Goal: Task Accomplishment & Management: Complete application form

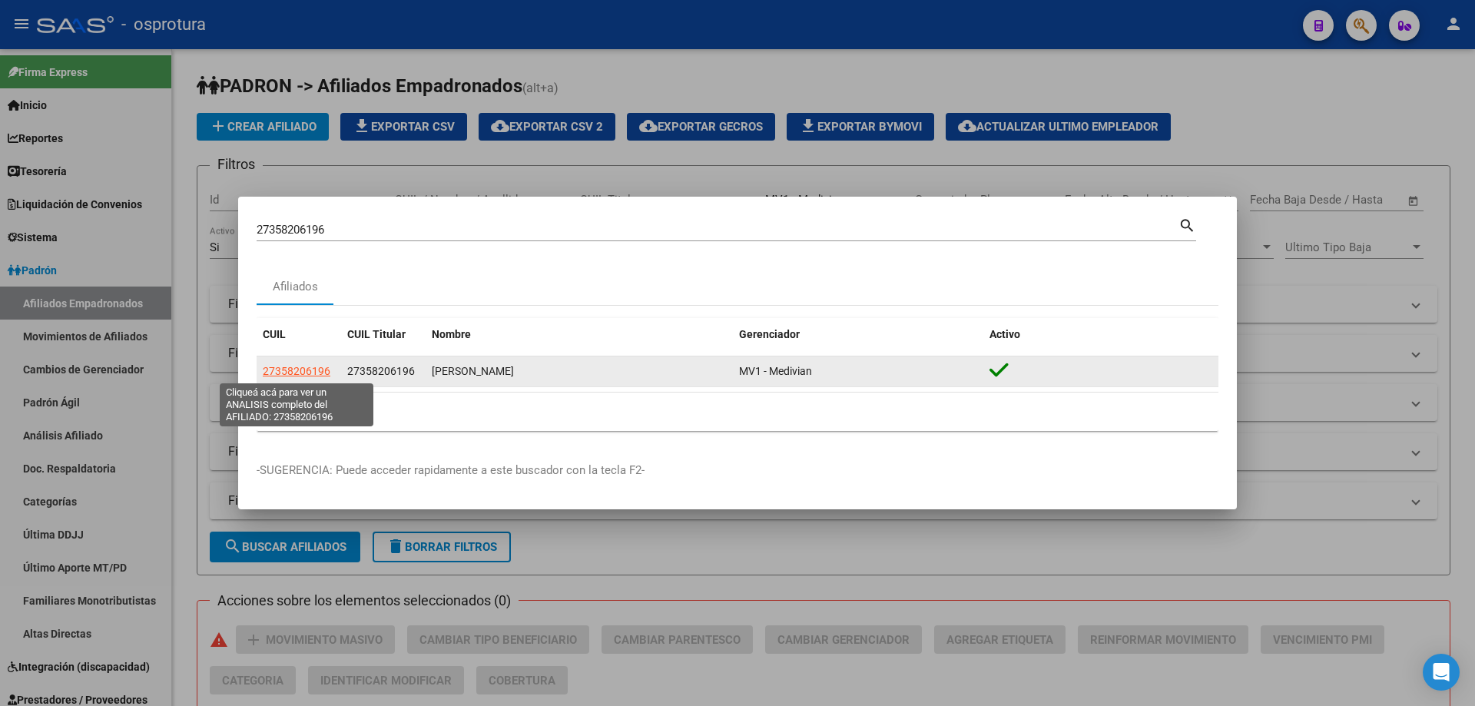
click at [296, 376] on span "27358206196" at bounding box center [297, 371] width 68 height 12
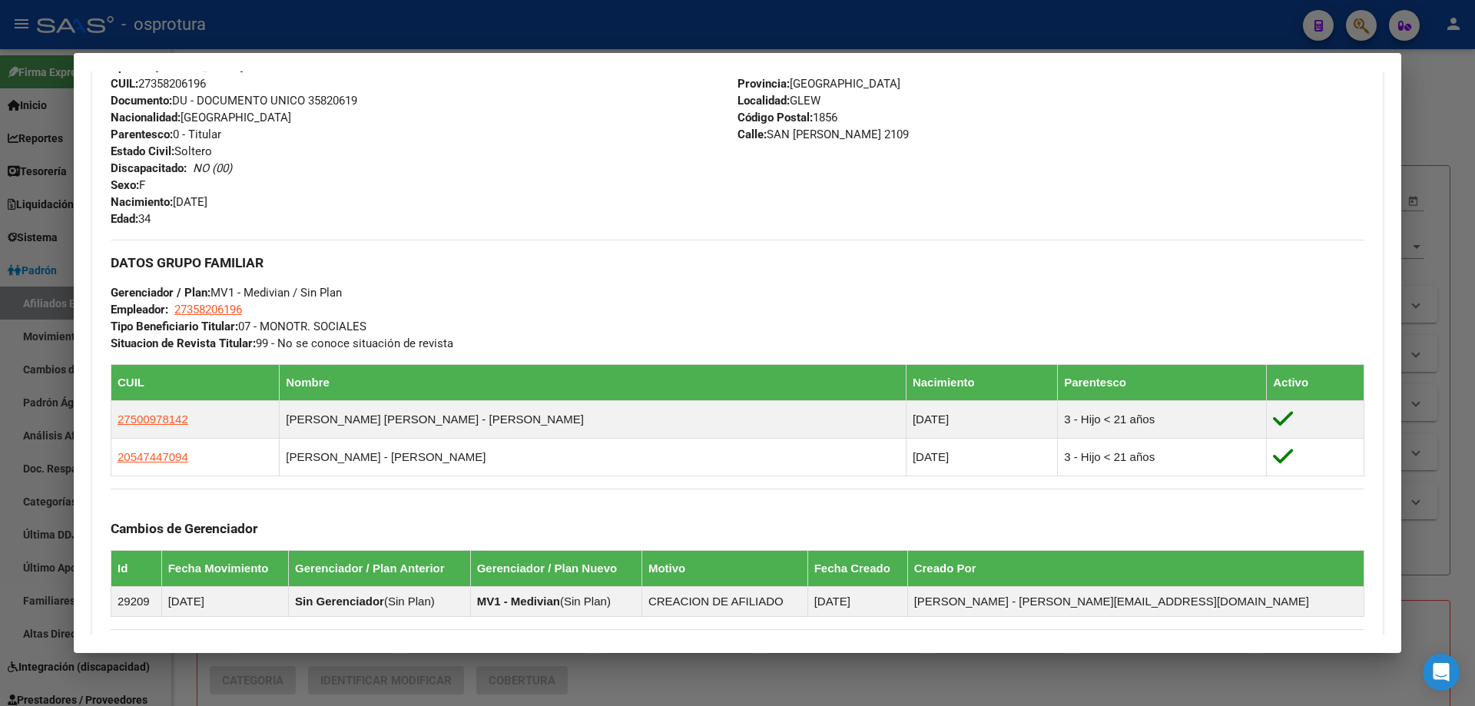
scroll to position [691, 0]
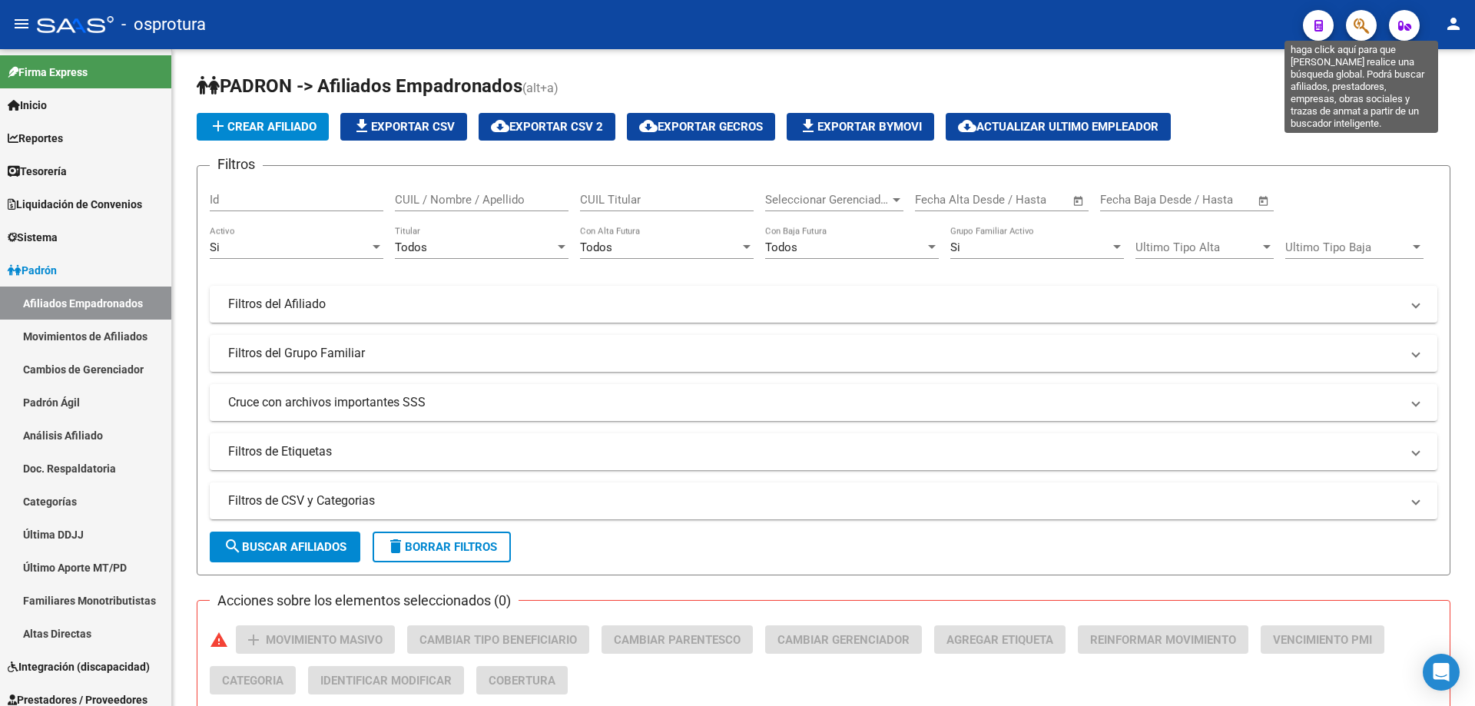
click at [1367, 31] on icon "button" at bounding box center [1360, 26] width 15 height 18
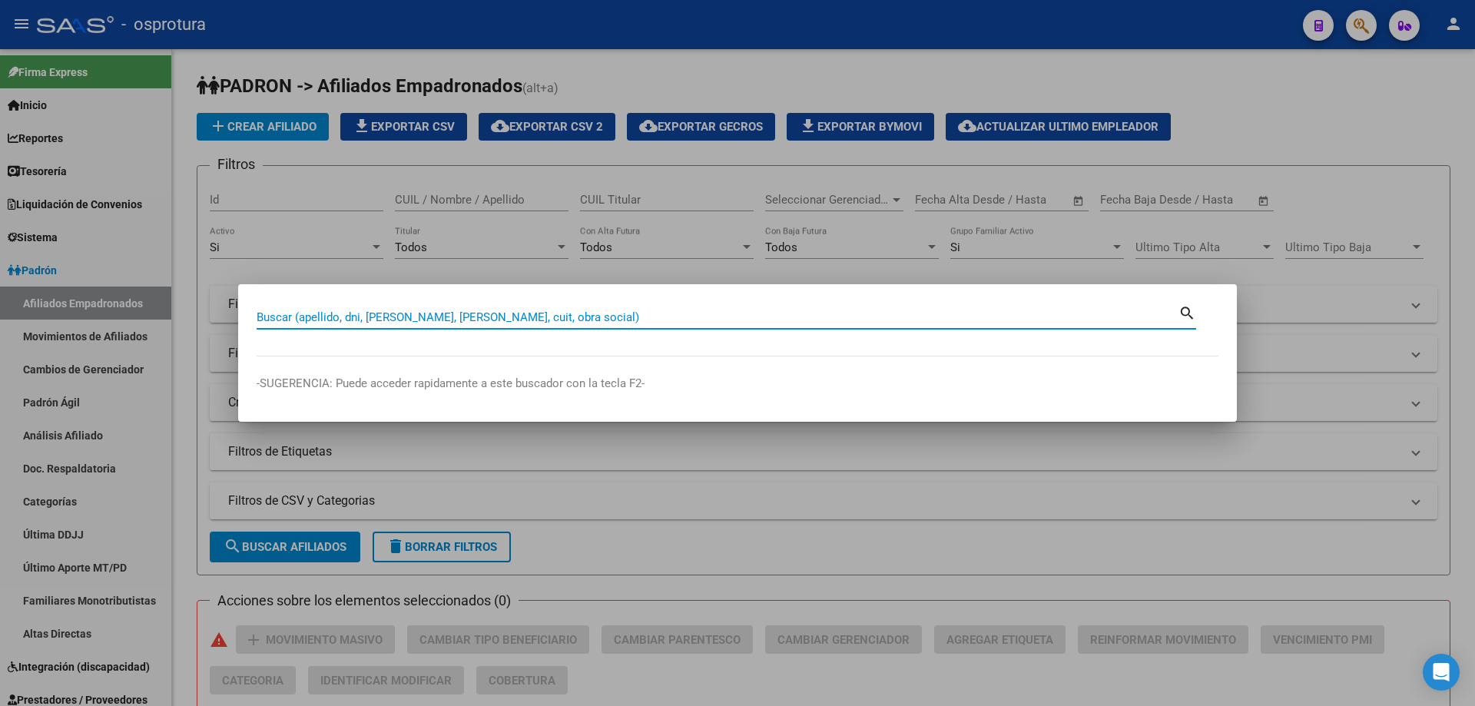
click at [806, 314] on input "Buscar (apellido, dni, [PERSON_NAME], [PERSON_NAME], cuit, obra social)" at bounding box center [718, 317] width 922 height 14
paste input "27-35984190-1"
type input "27359841901"
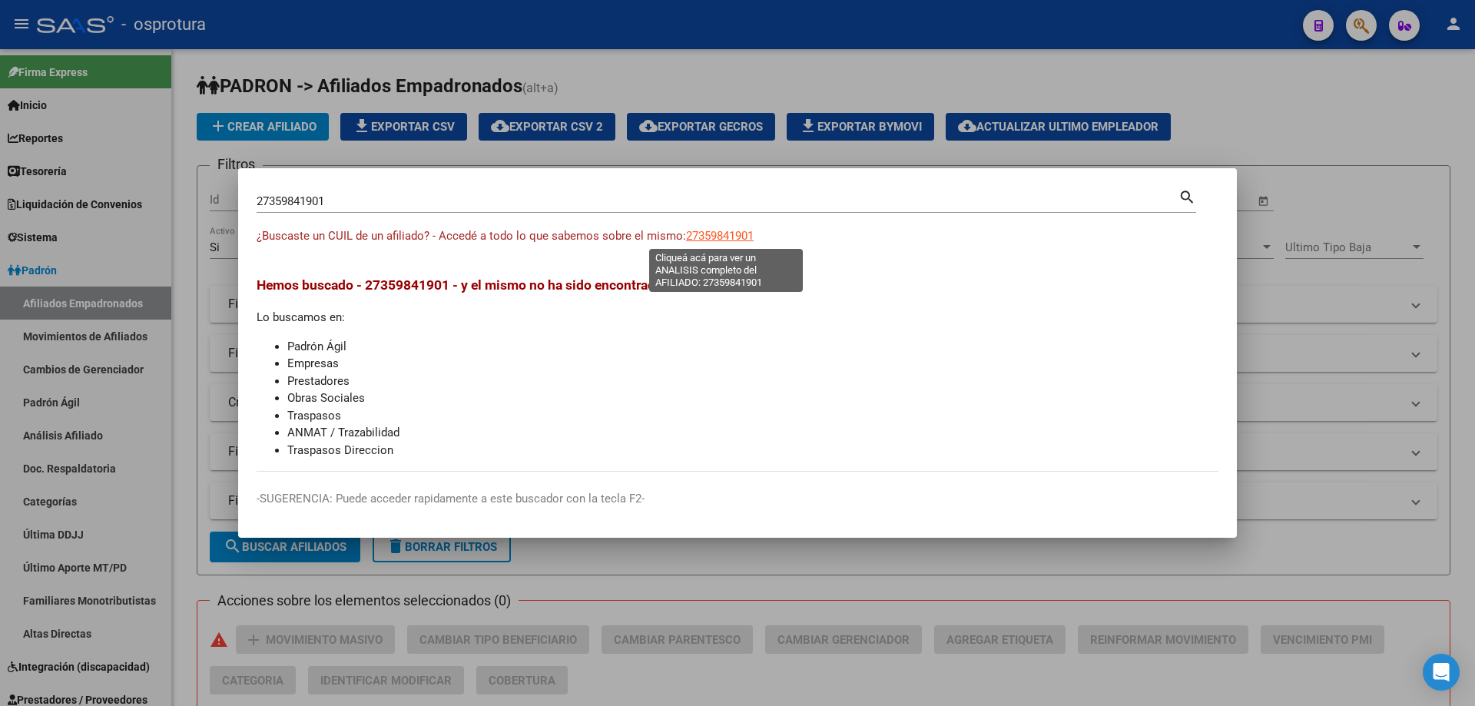
click at [723, 235] on span "27359841901" at bounding box center [720, 236] width 68 height 14
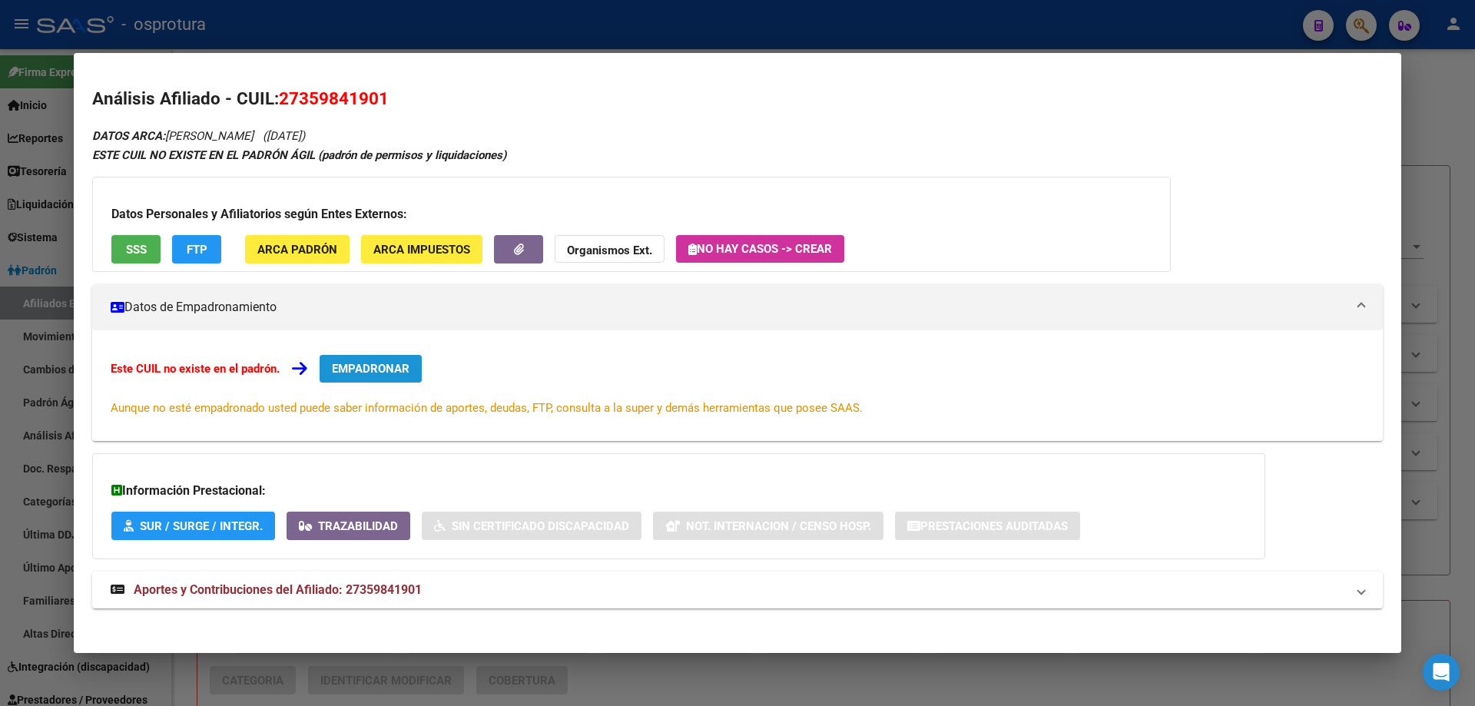
click at [367, 369] on span "EMPADRONAR" at bounding box center [371, 369] width 78 height 14
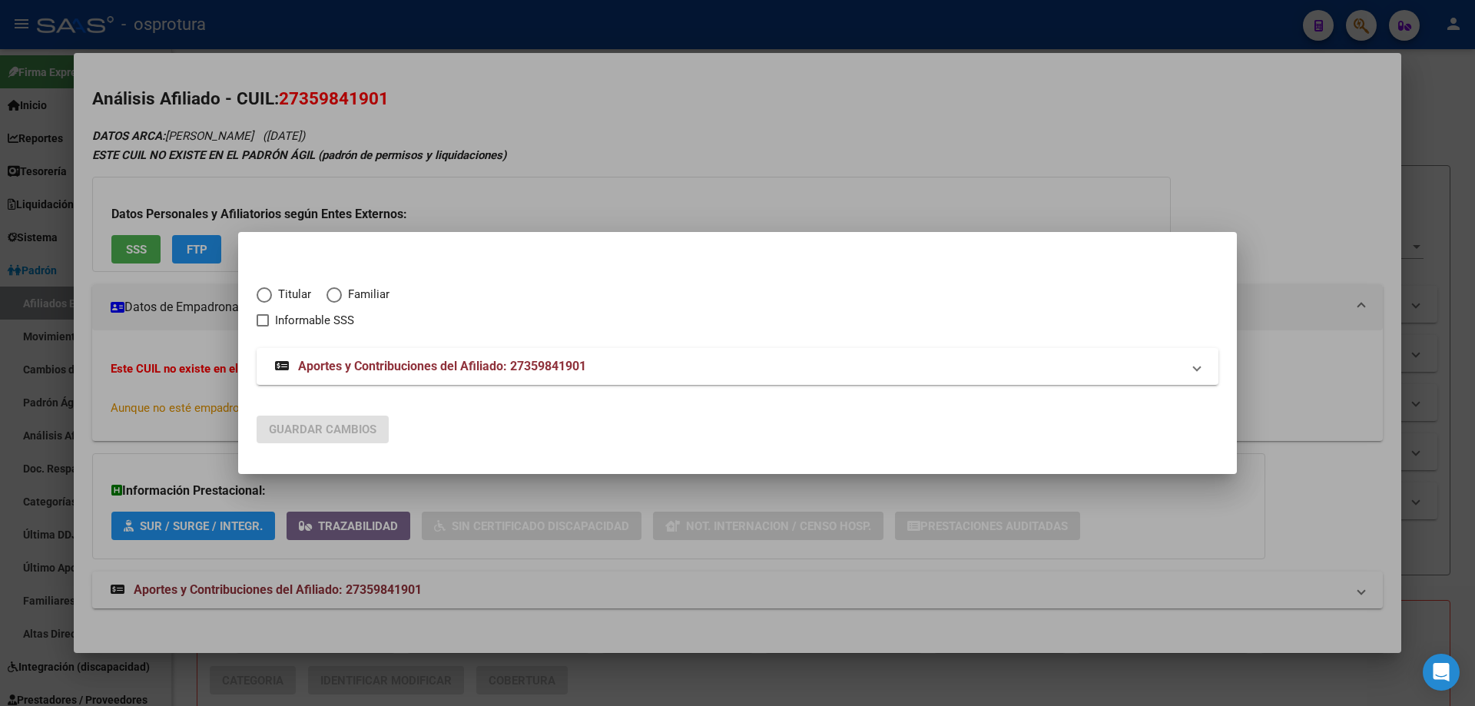
click at [278, 287] on span "Titular" at bounding box center [291, 295] width 39 height 18
click at [272, 287] on input "Titular" at bounding box center [264, 294] width 15 height 15
radio input "true"
checkbox input "true"
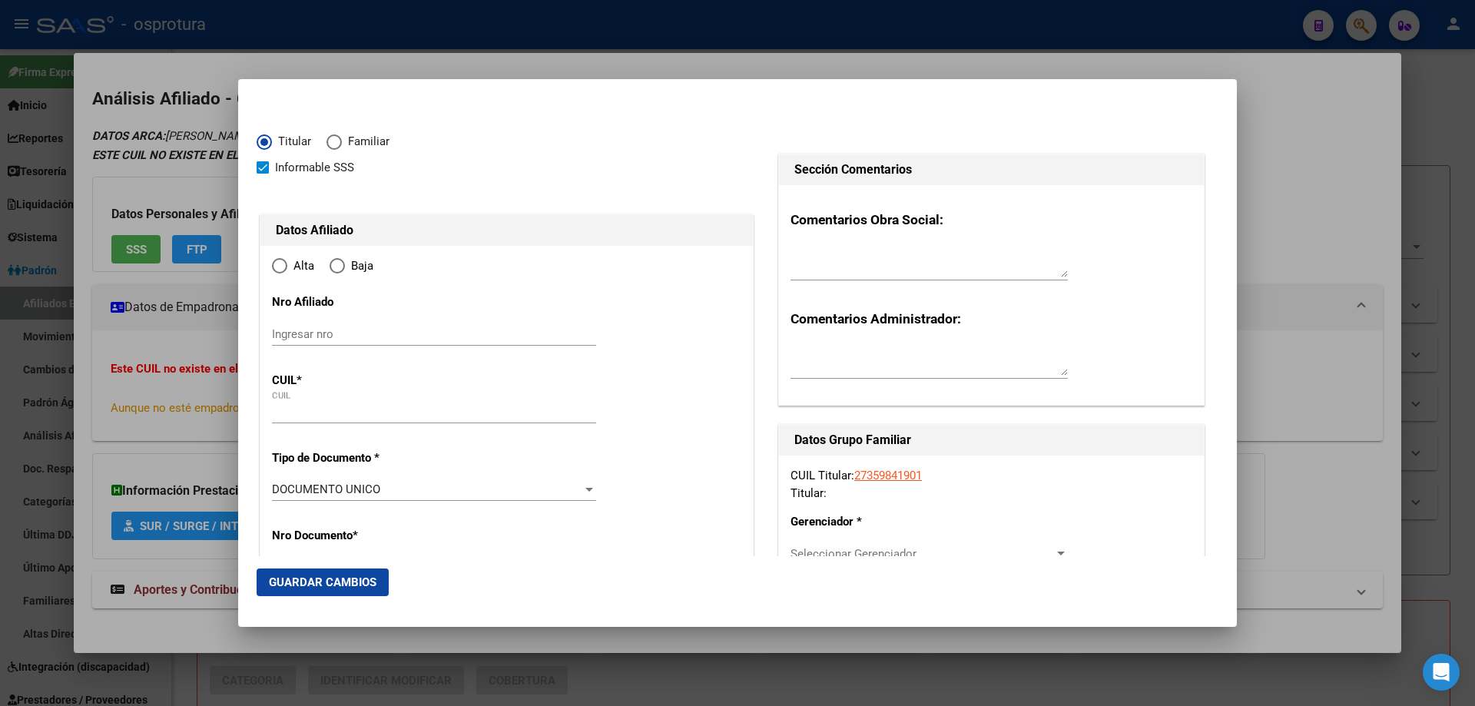
type input "27-35984190-1"
type input "35984190"
type input "[PERSON_NAME]"
type input "[DATE]"
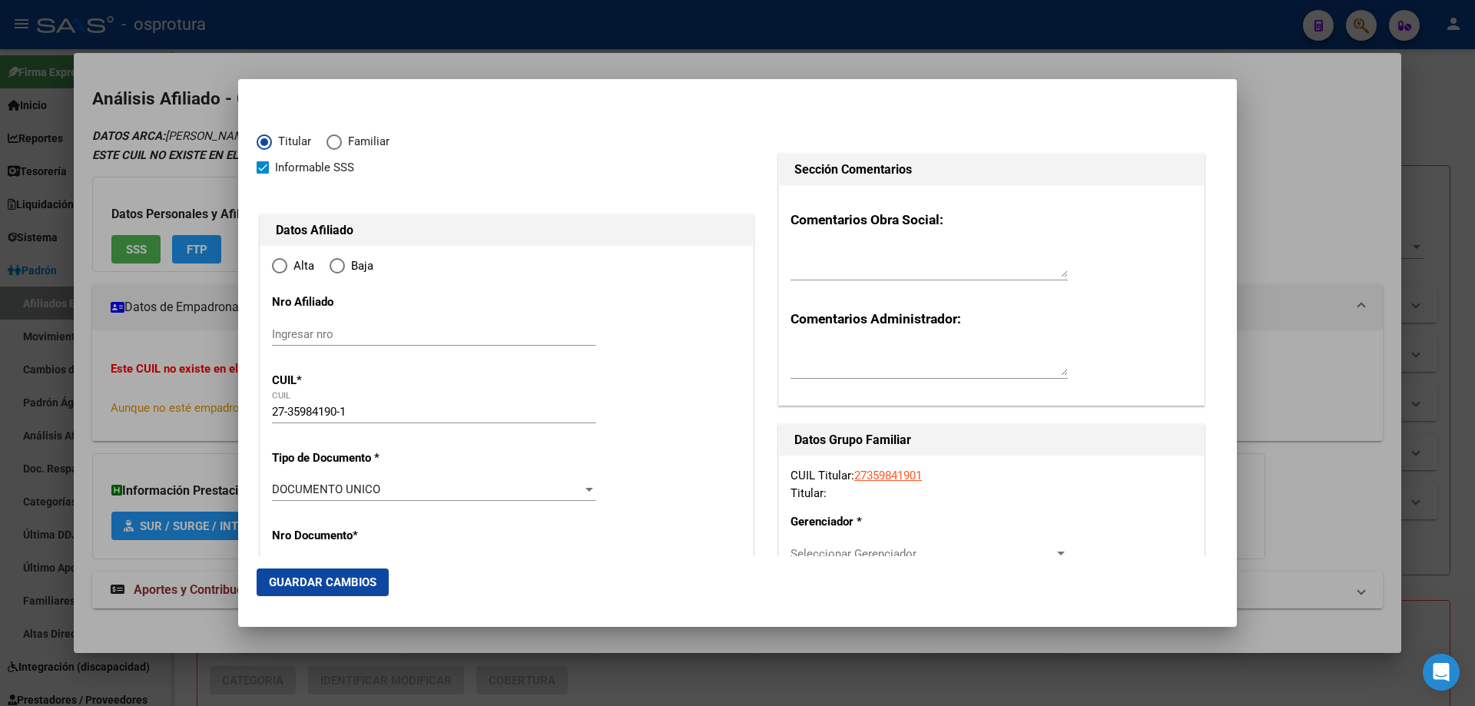
type input "BILLINGHURST"
type input "1650"
type input "SARMIENTO"
type input "4463"
type input "0"
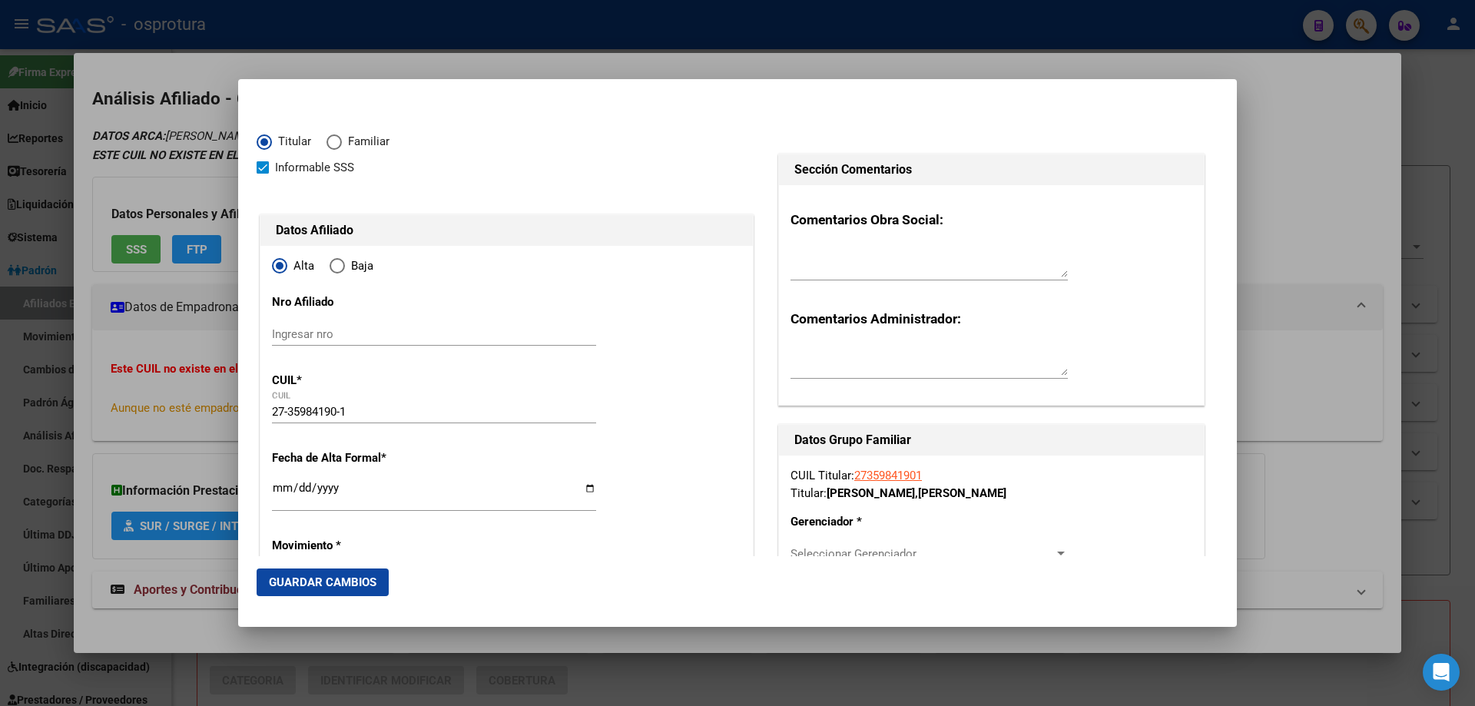
radio input "true"
type input "BILLINGHURST"
click at [283, 489] on input "Ingresar fecha" at bounding box center [434, 494] width 324 height 25
type input "[DATE]"
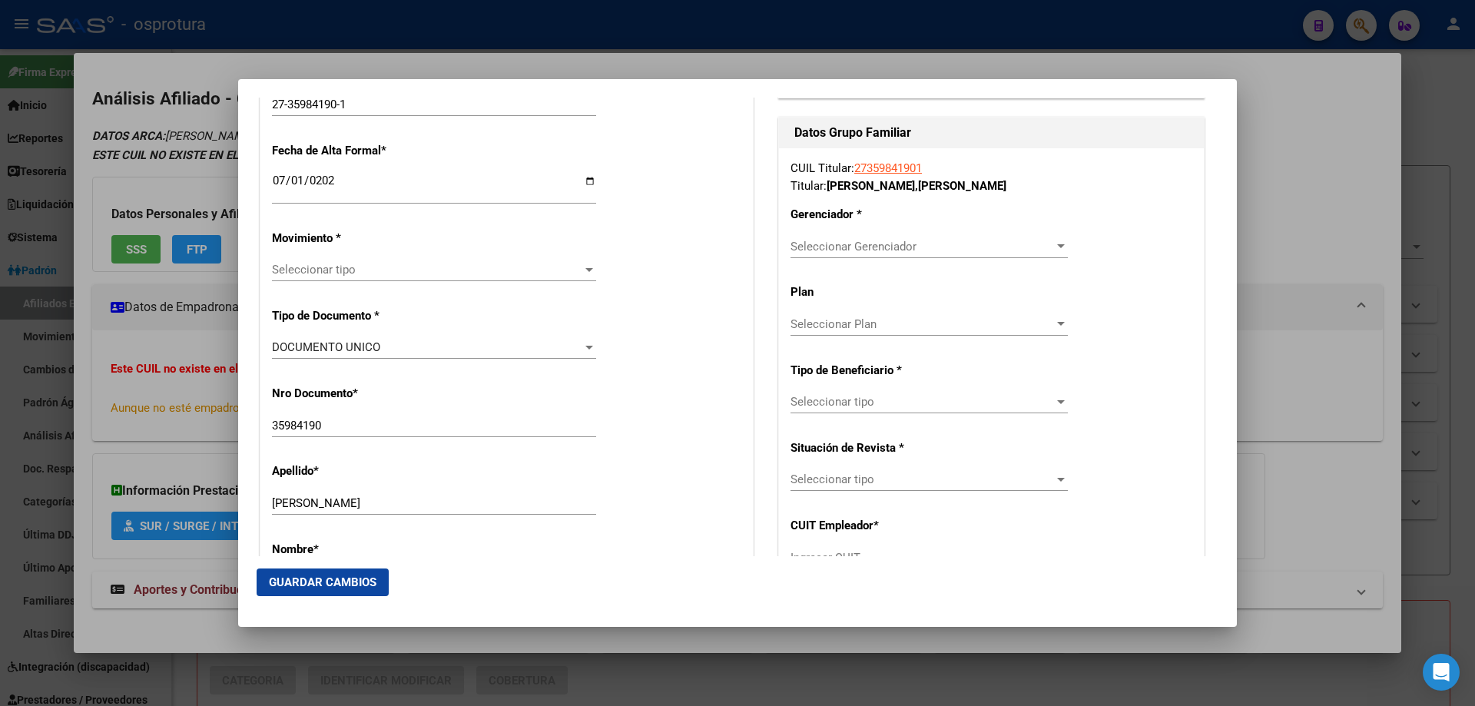
click at [306, 271] on span "Seleccionar tipo" at bounding box center [427, 270] width 310 height 14
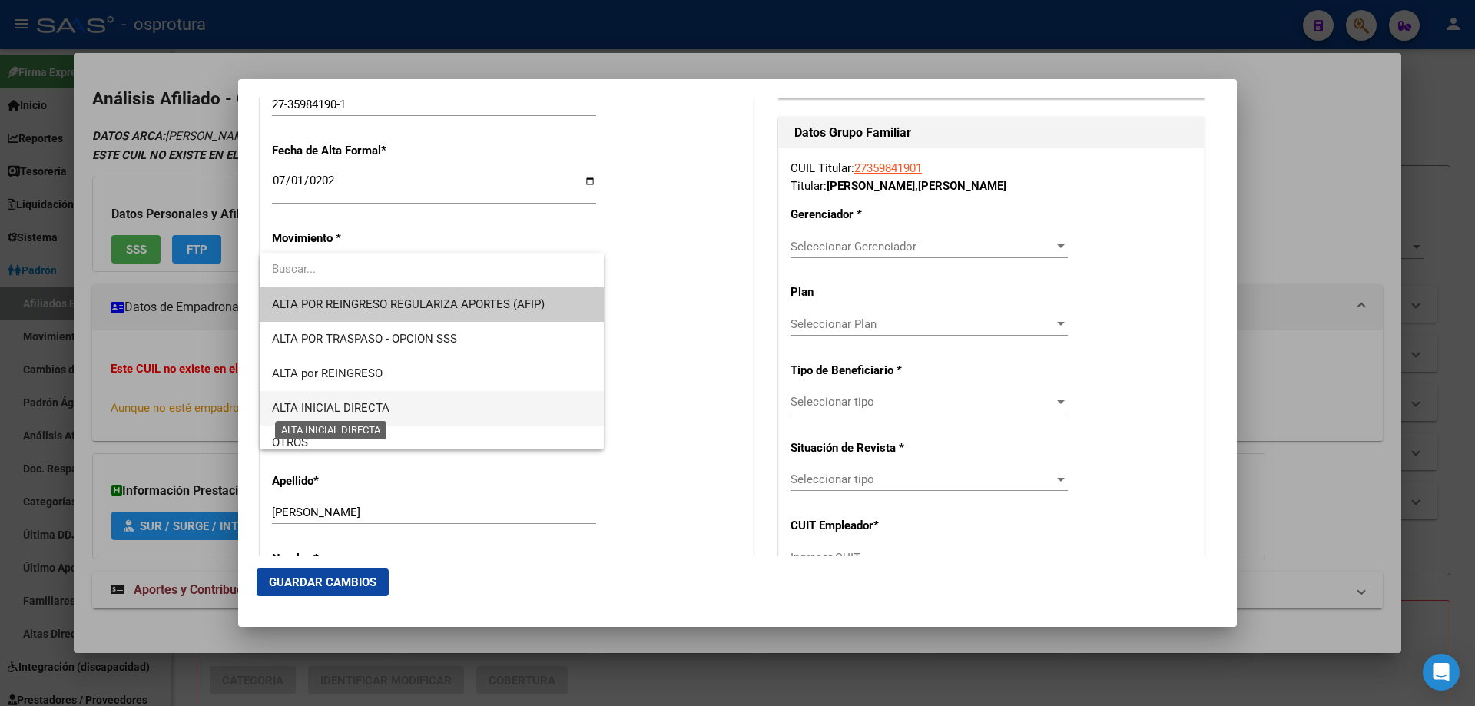
scroll to position [384, 0]
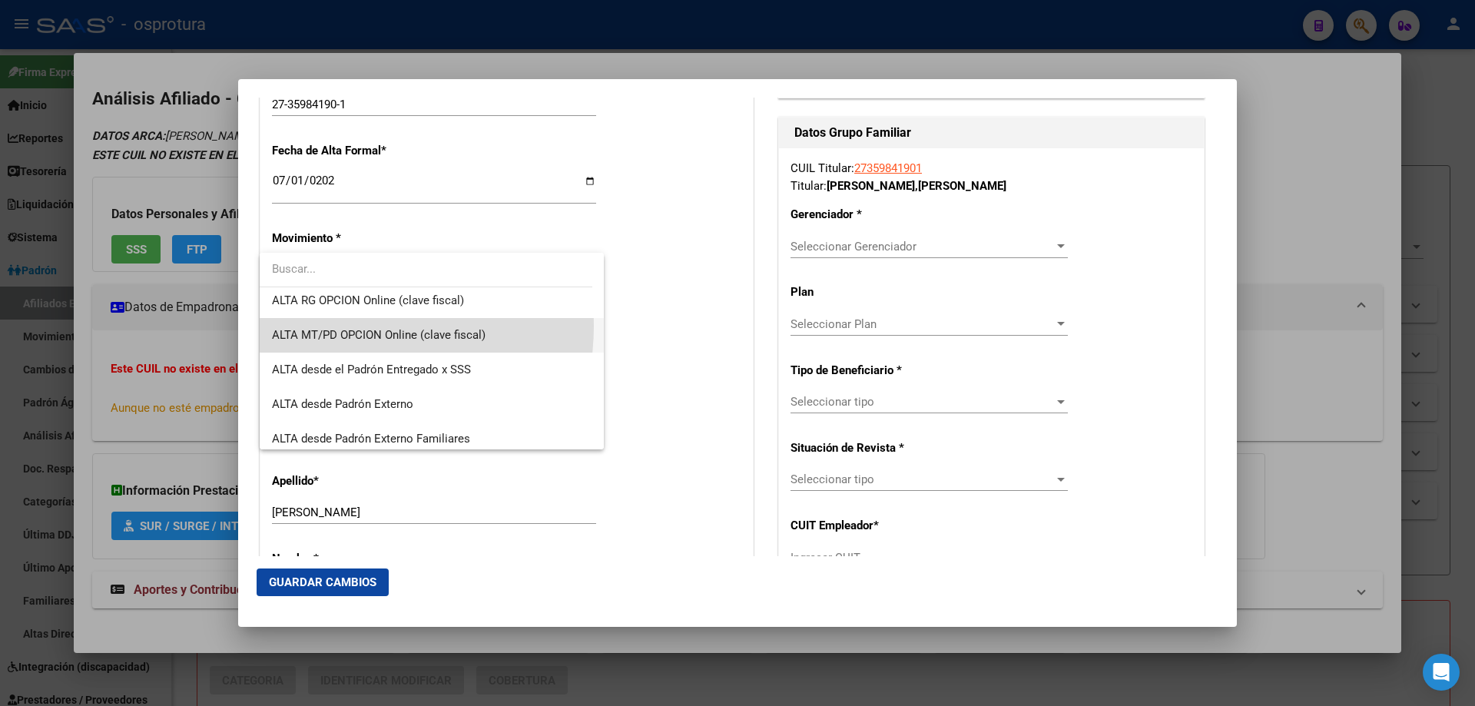
click at [336, 326] on span "ALTA MT/PD OPCION Online (clave fiscal)" at bounding box center [432, 335] width 320 height 35
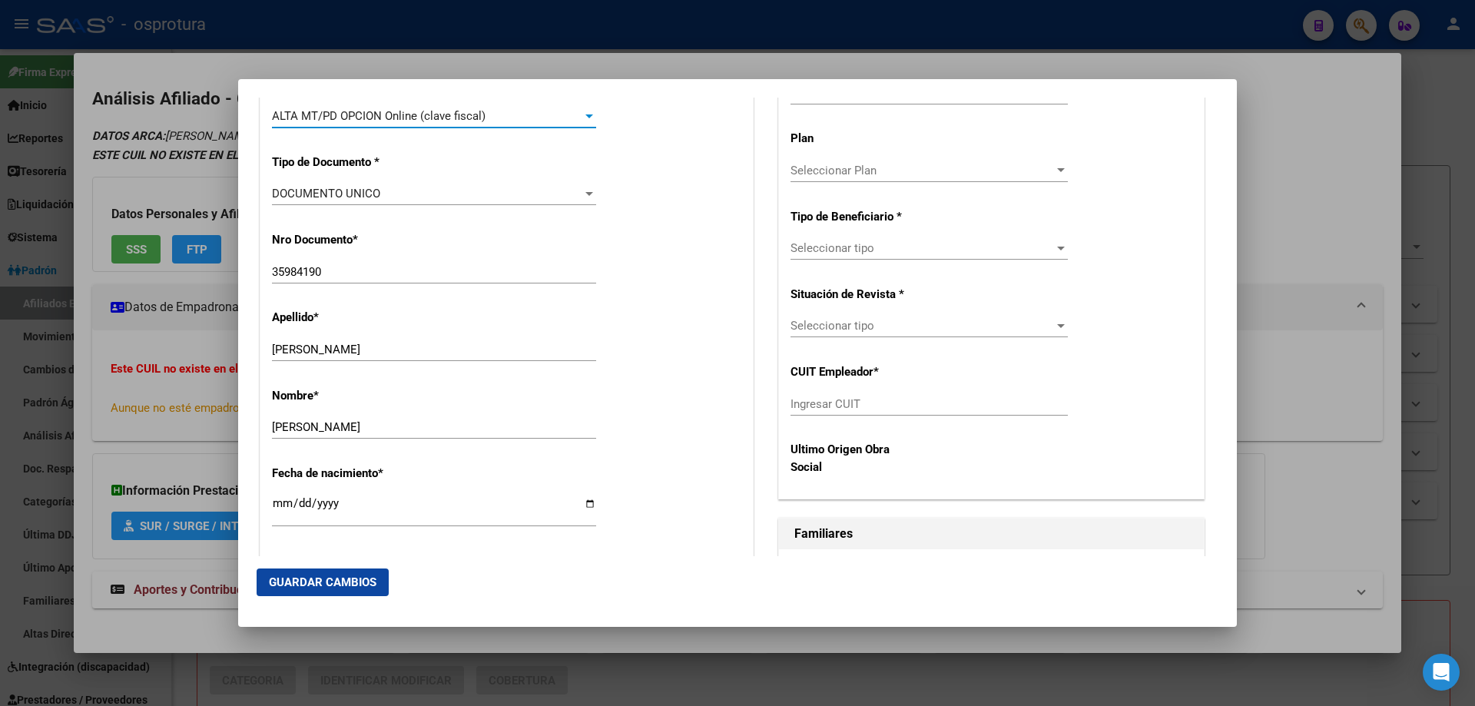
scroll to position [691, 0]
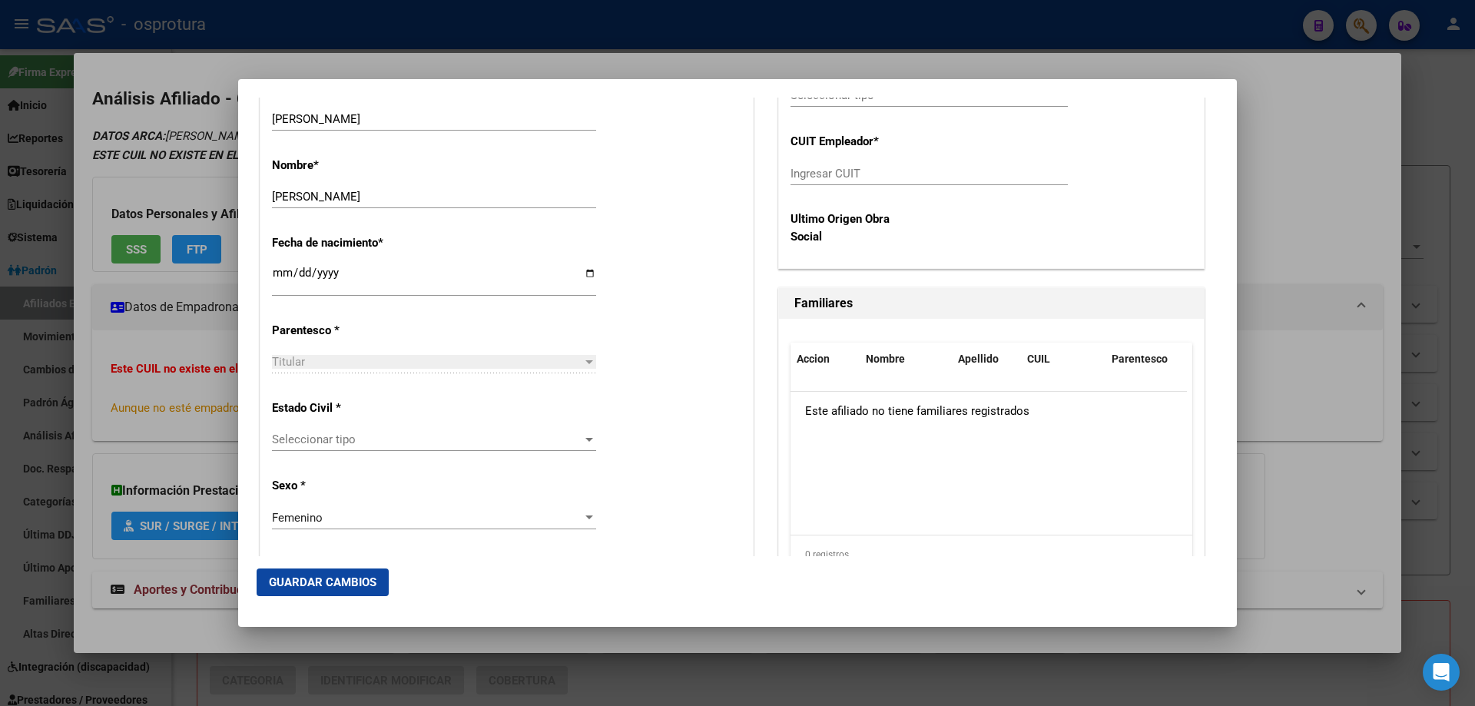
click at [381, 445] on span "Seleccionar tipo" at bounding box center [427, 439] width 310 height 14
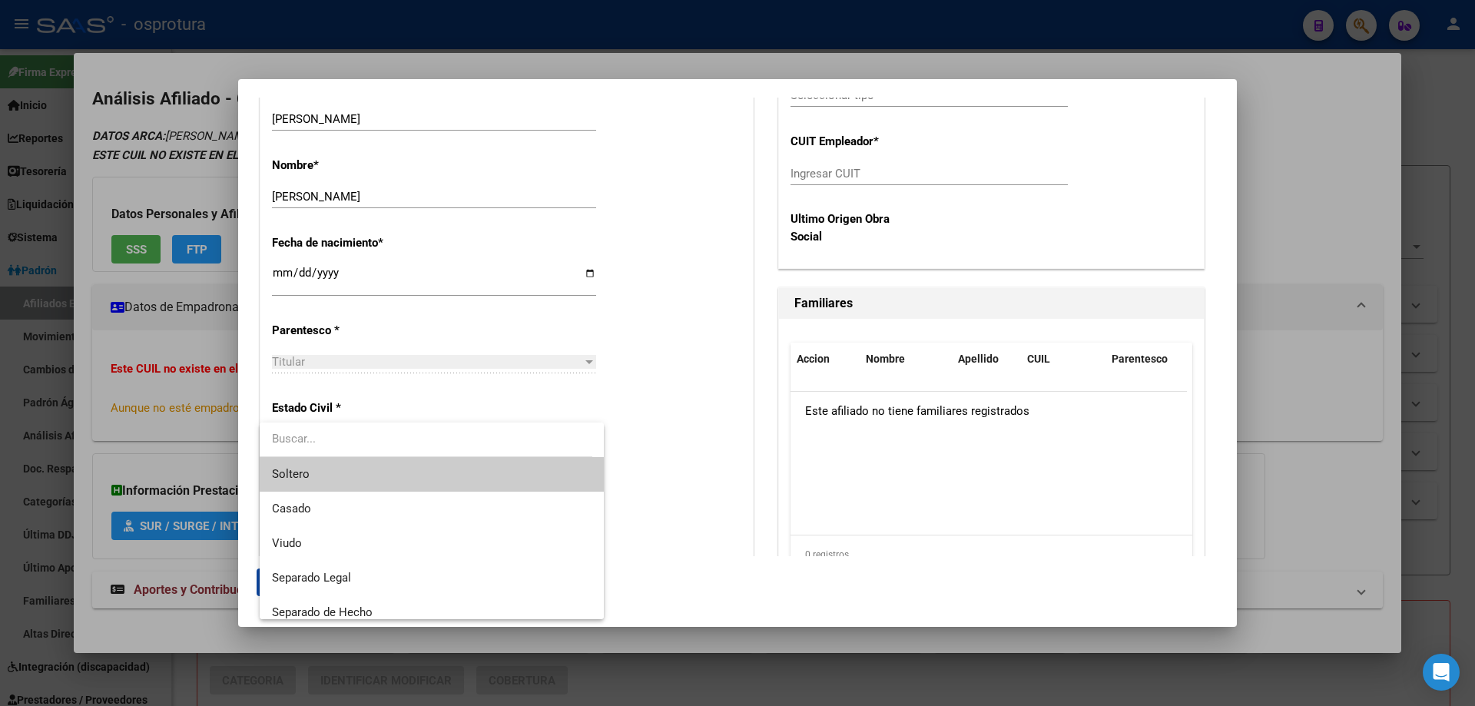
click at [375, 485] on span "Soltero" at bounding box center [432, 474] width 320 height 35
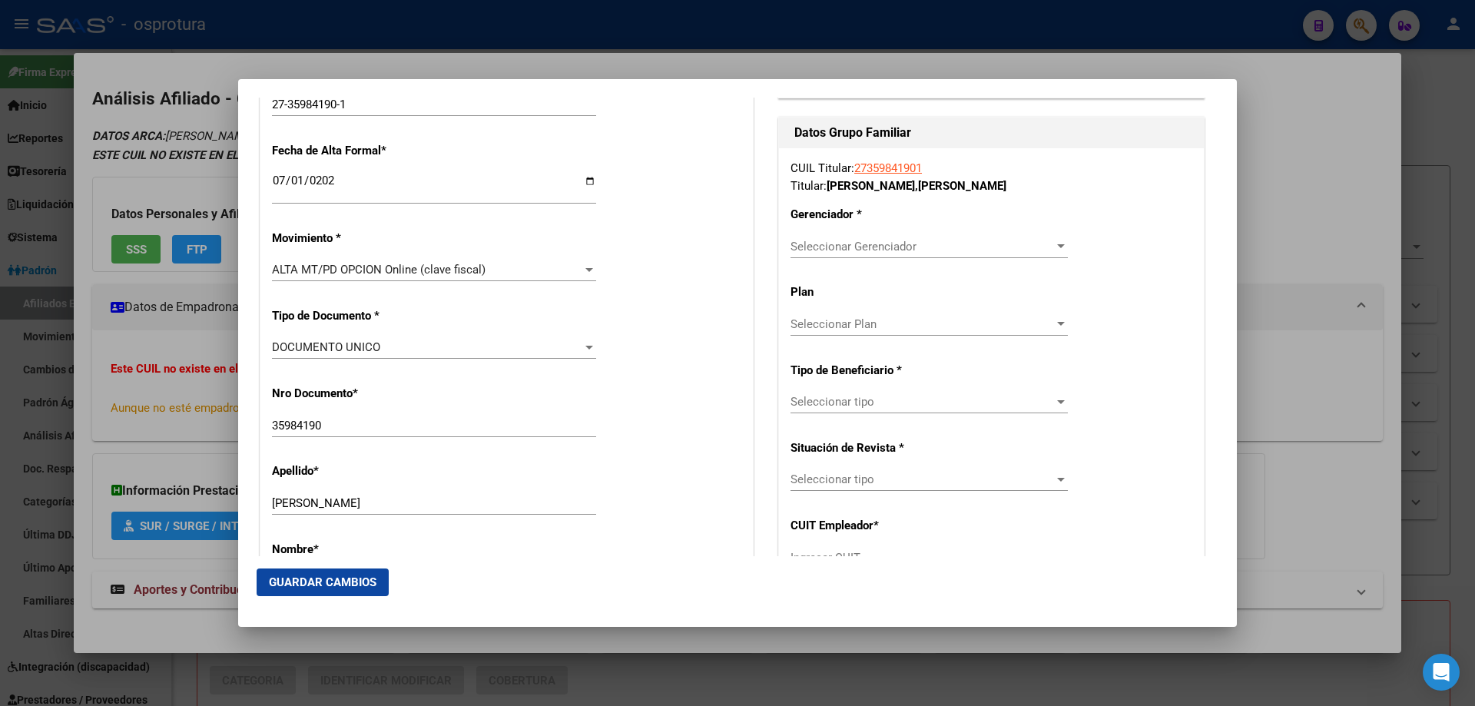
scroll to position [230, 0]
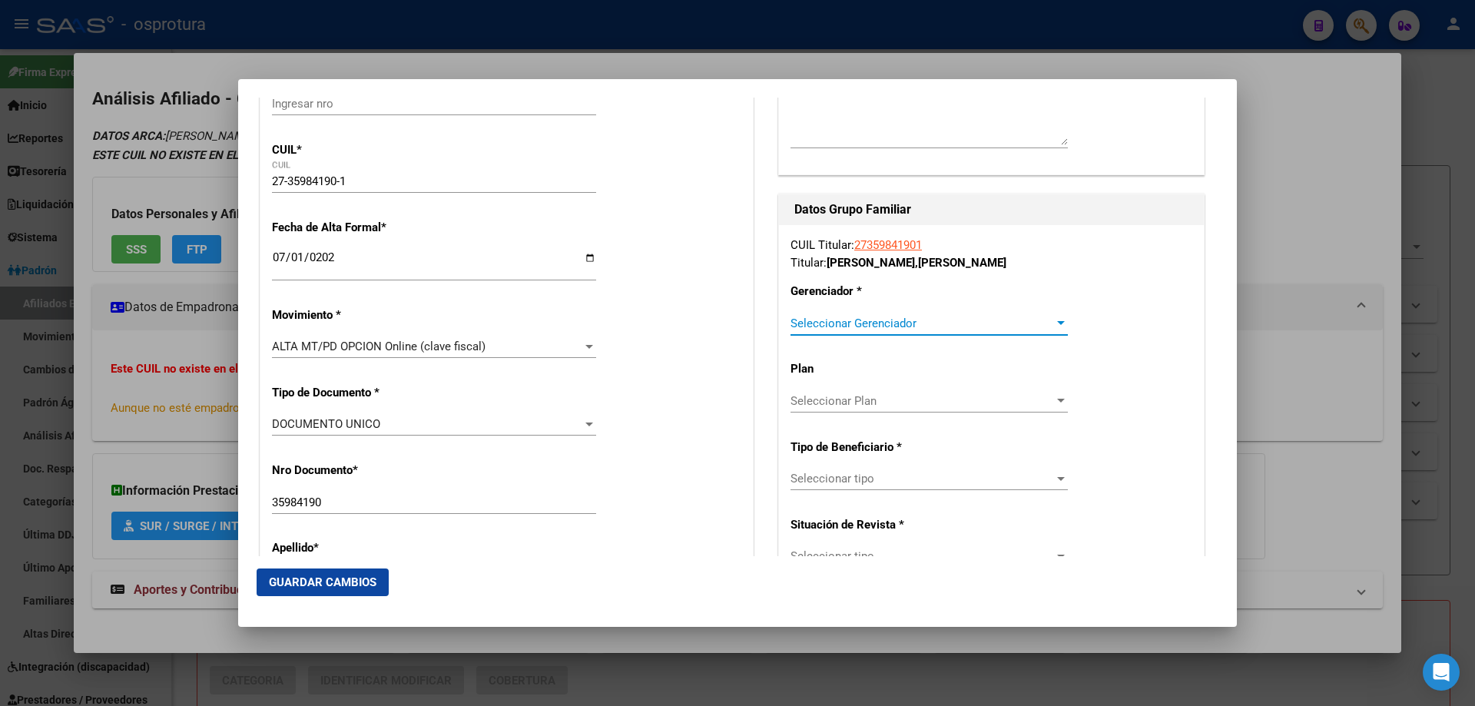
click at [853, 322] on span "Seleccionar Gerenciador" at bounding box center [921, 323] width 263 height 14
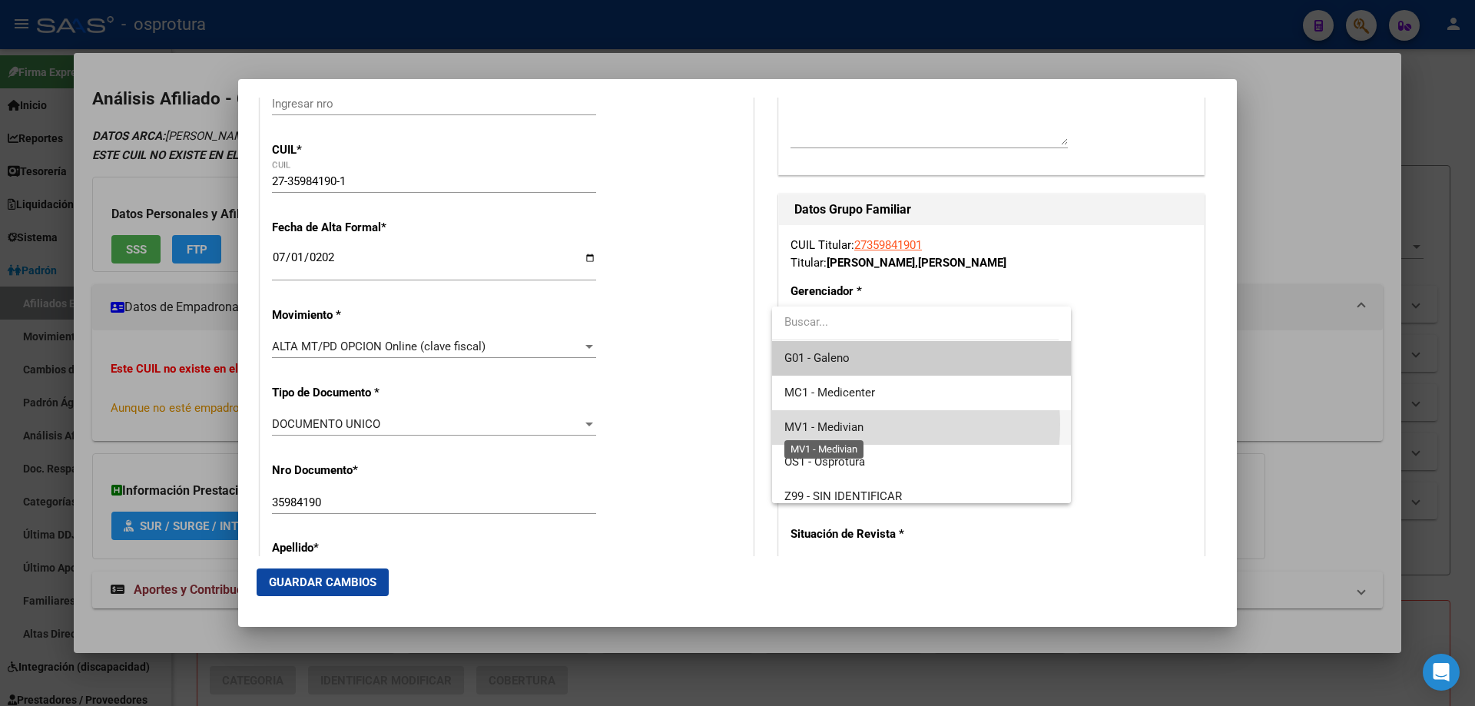
click at [855, 425] on span "MV1 - Medivian" at bounding box center [823, 427] width 79 height 14
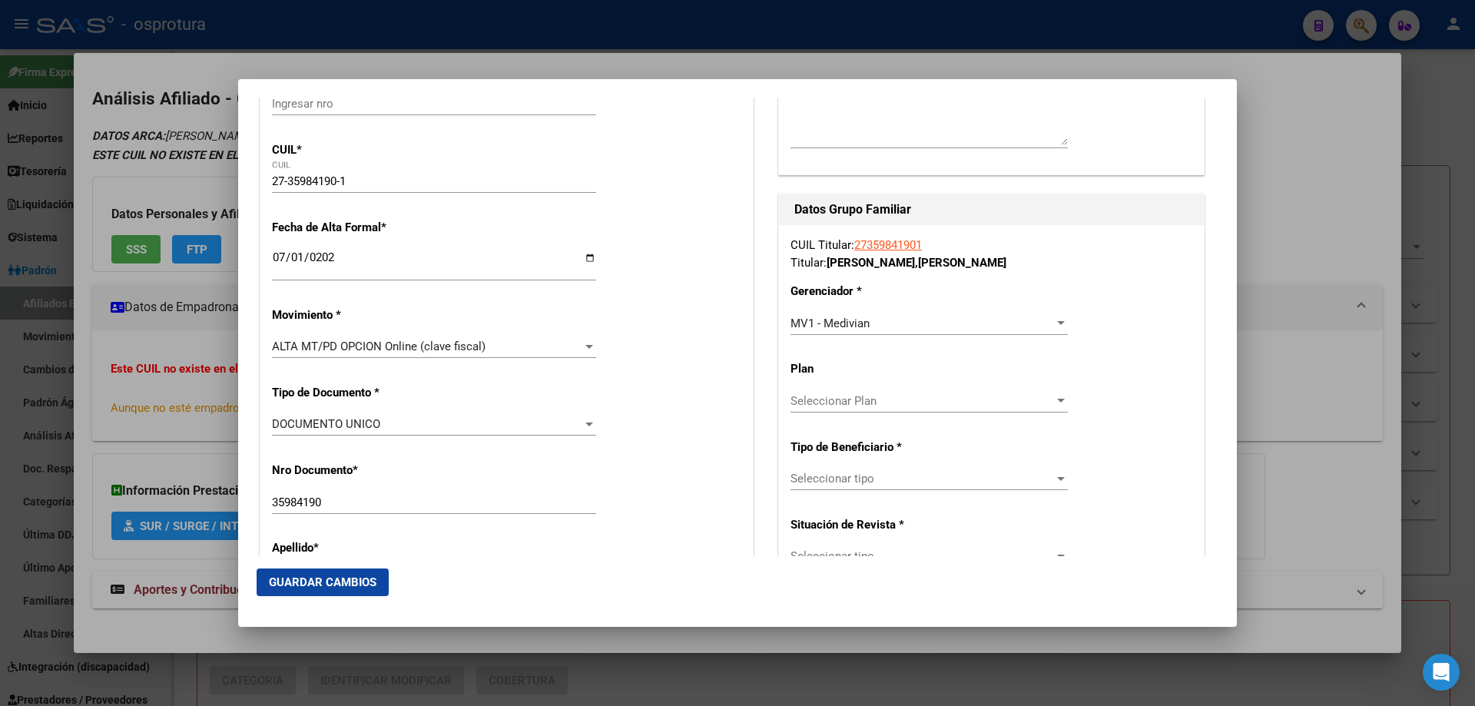
click at [850, 486] on div "Seleccionar tipo Seleccionar tipo" at bounding box center [928, 478] width 277 height 23
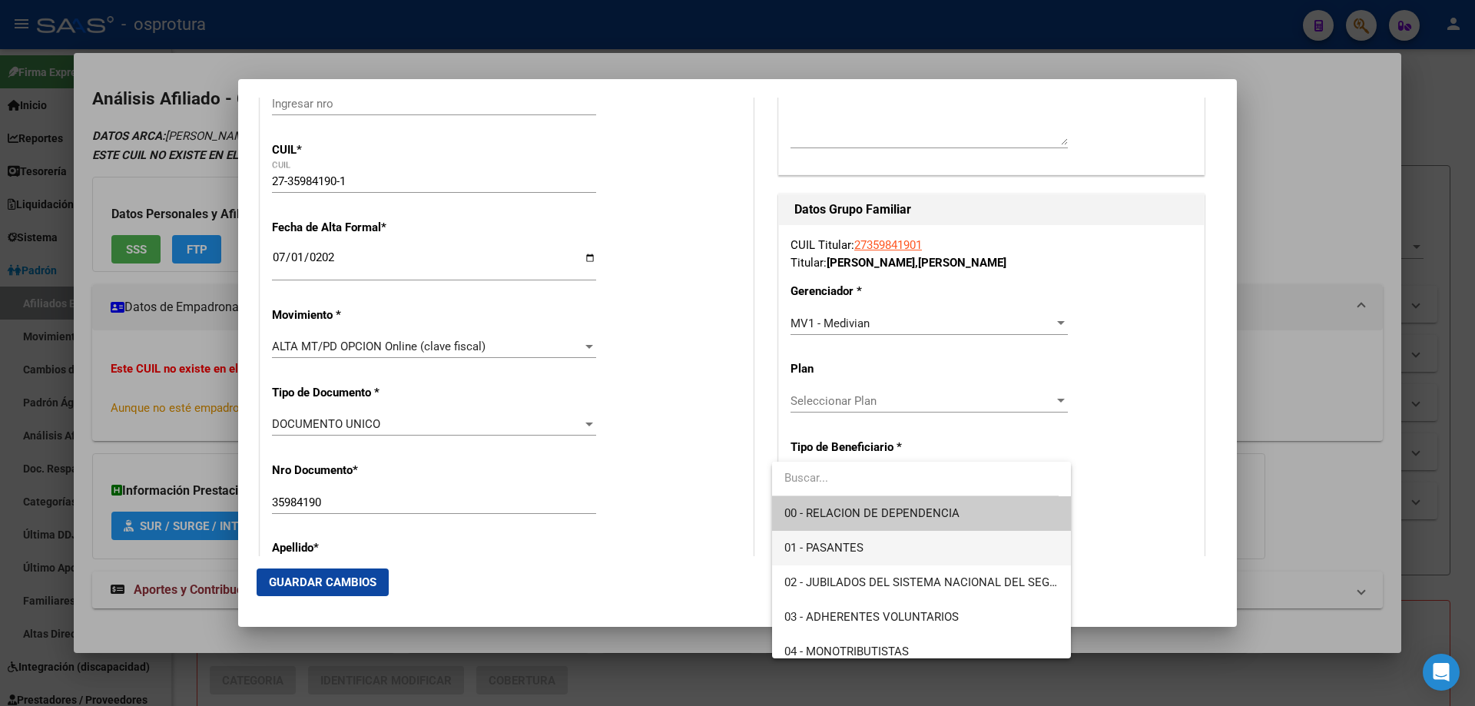
scroll to position [154, 0]
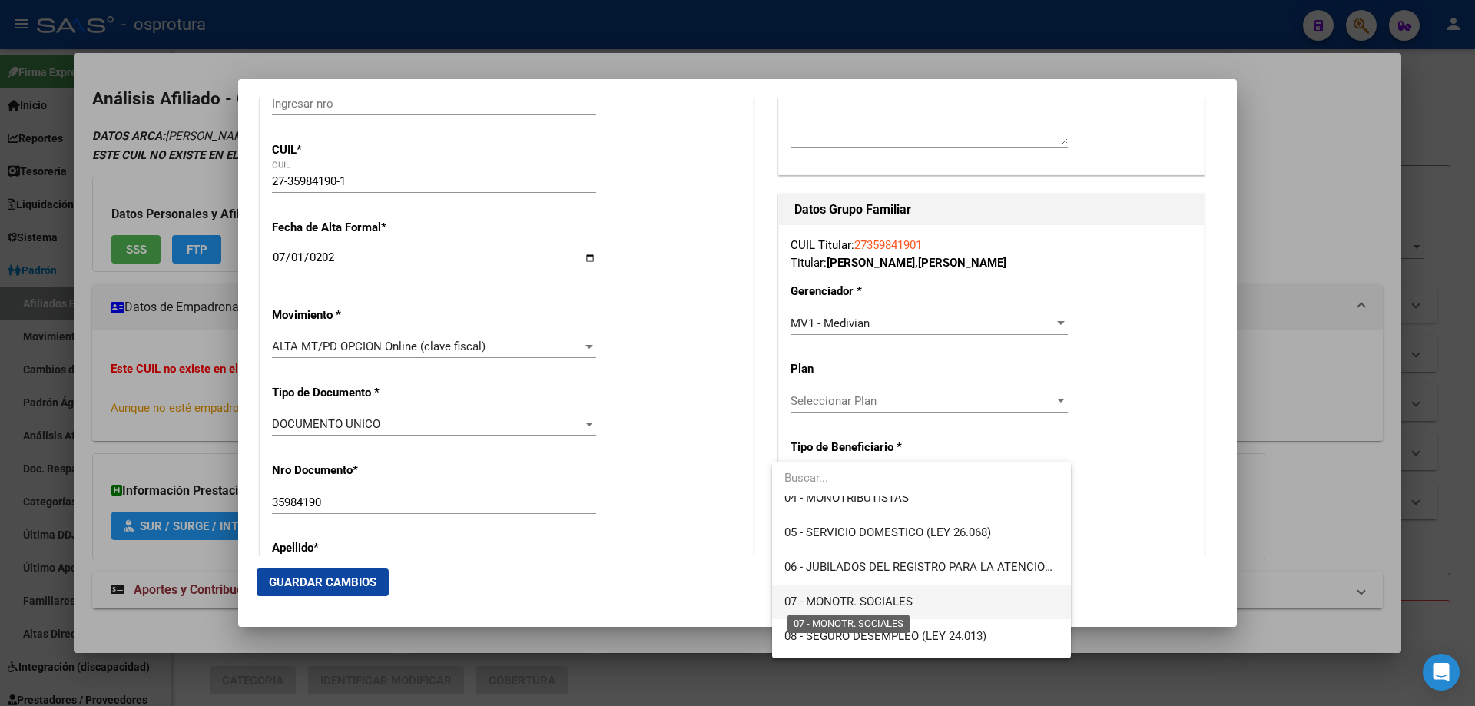
click at [837, 602] on span "07 - MONOTR. SOCIALES" at bounding box center [848, 602] width 128 height 14
type input "27-35984190-1"
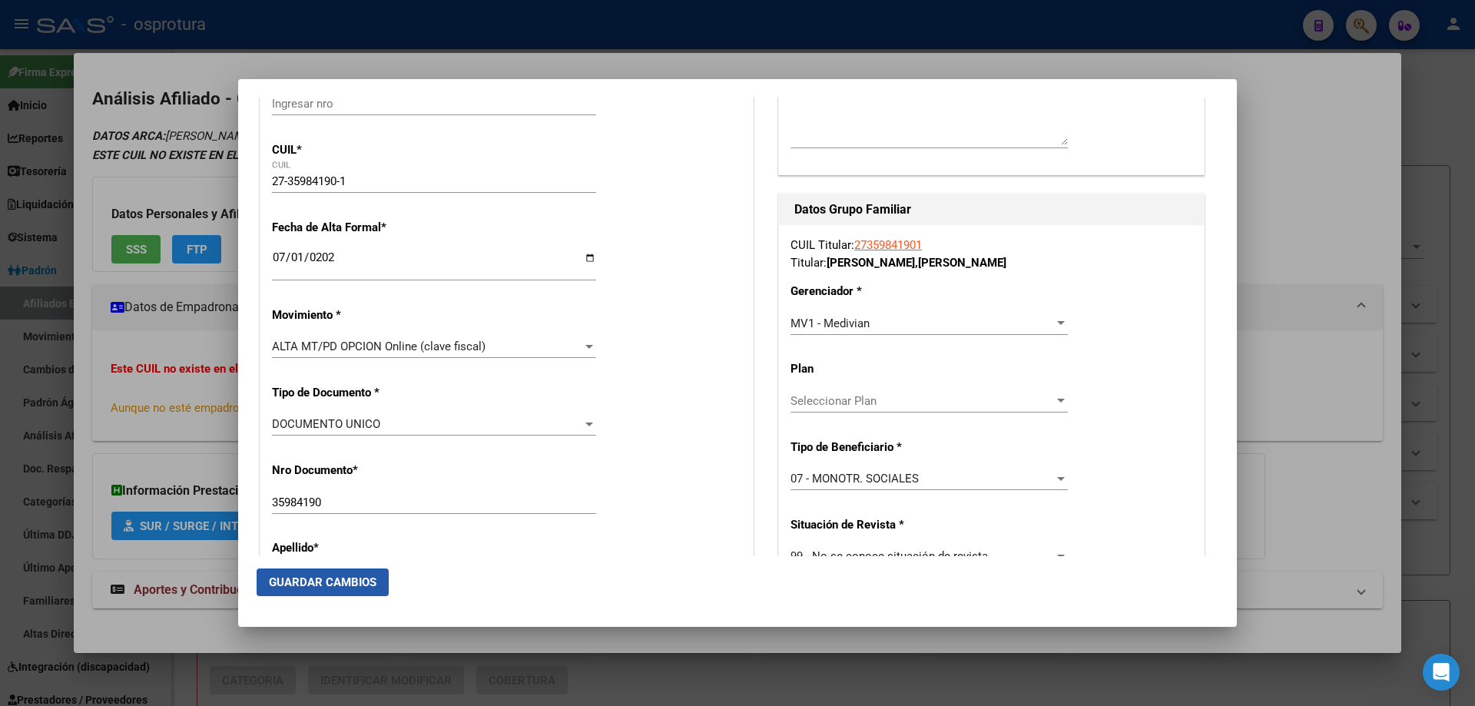
click at [337, 581] on span "Guardar Cambios" at bounding box center [323, 582] width 108 height 14
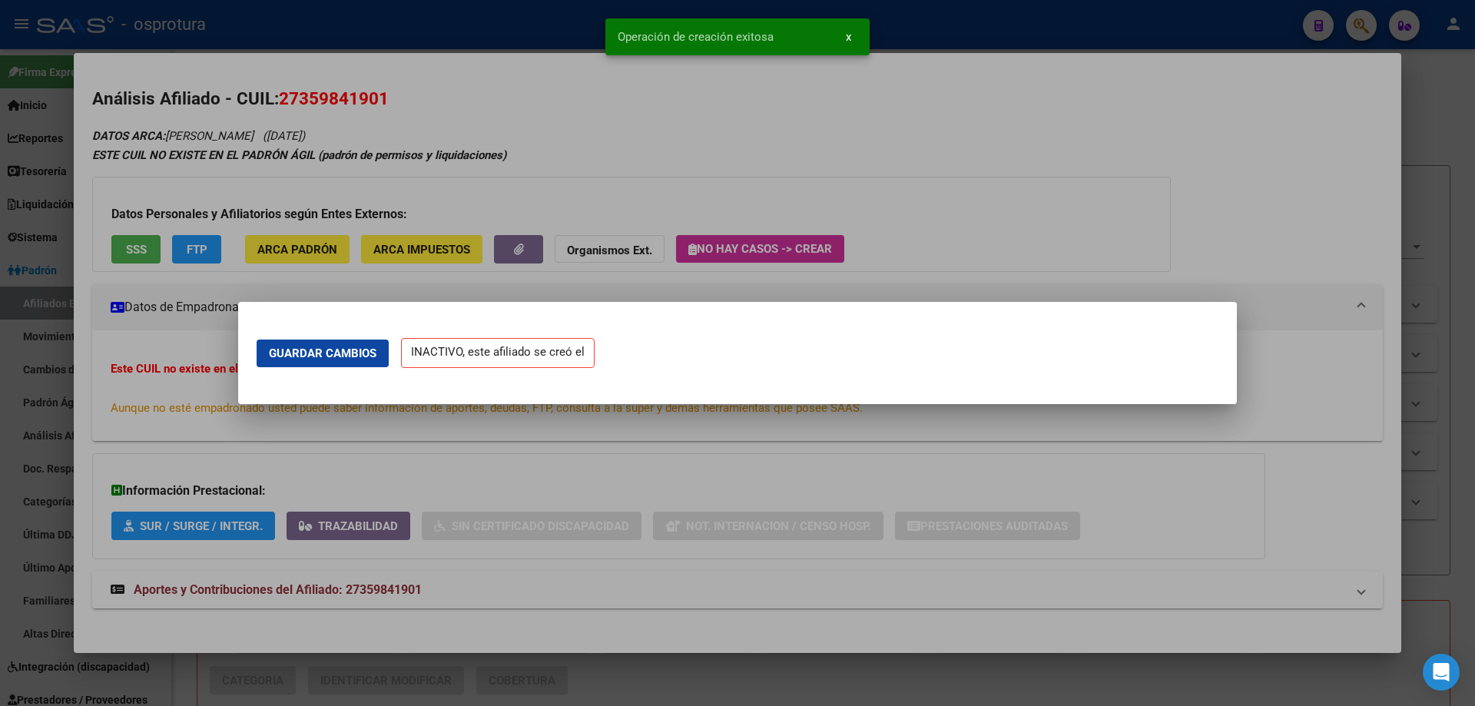
scroll to position [0, 0]
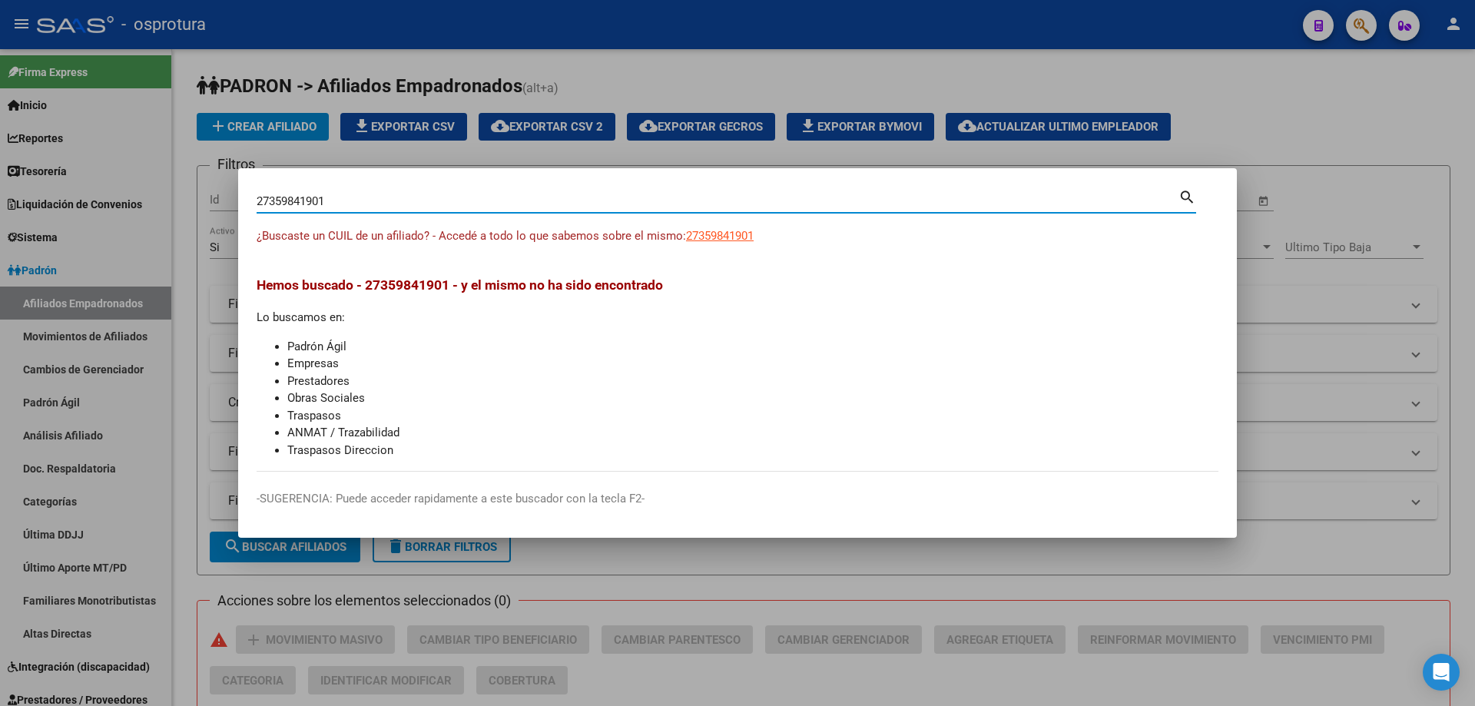
click at [522, 200] on input "27359841901" at bounding box center [718, 201] width 922 height 14
paste input "3-24223379-4"
type input "23242233794"
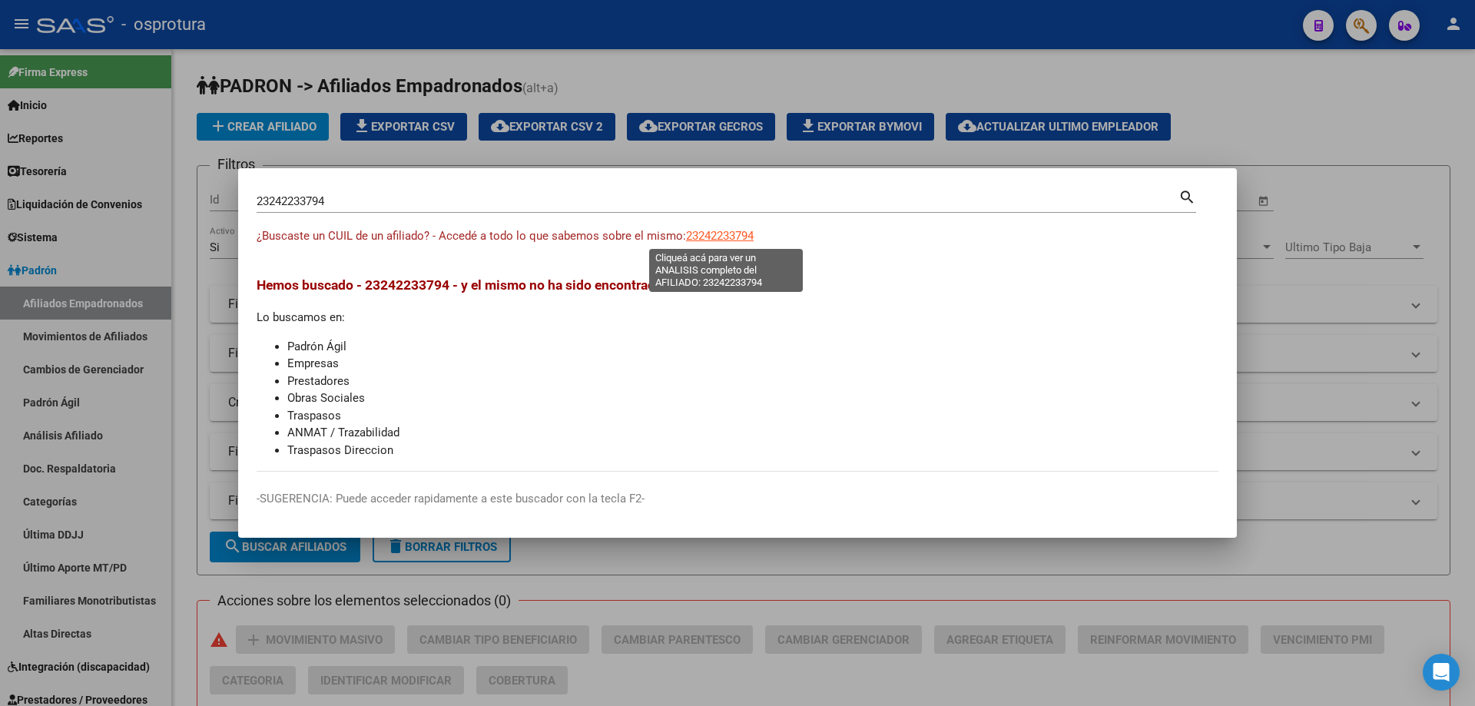
click at [717, 233] on span "23242233794" at bounding box center [720, 236] width 68 height 14
type textarea "23242233794"
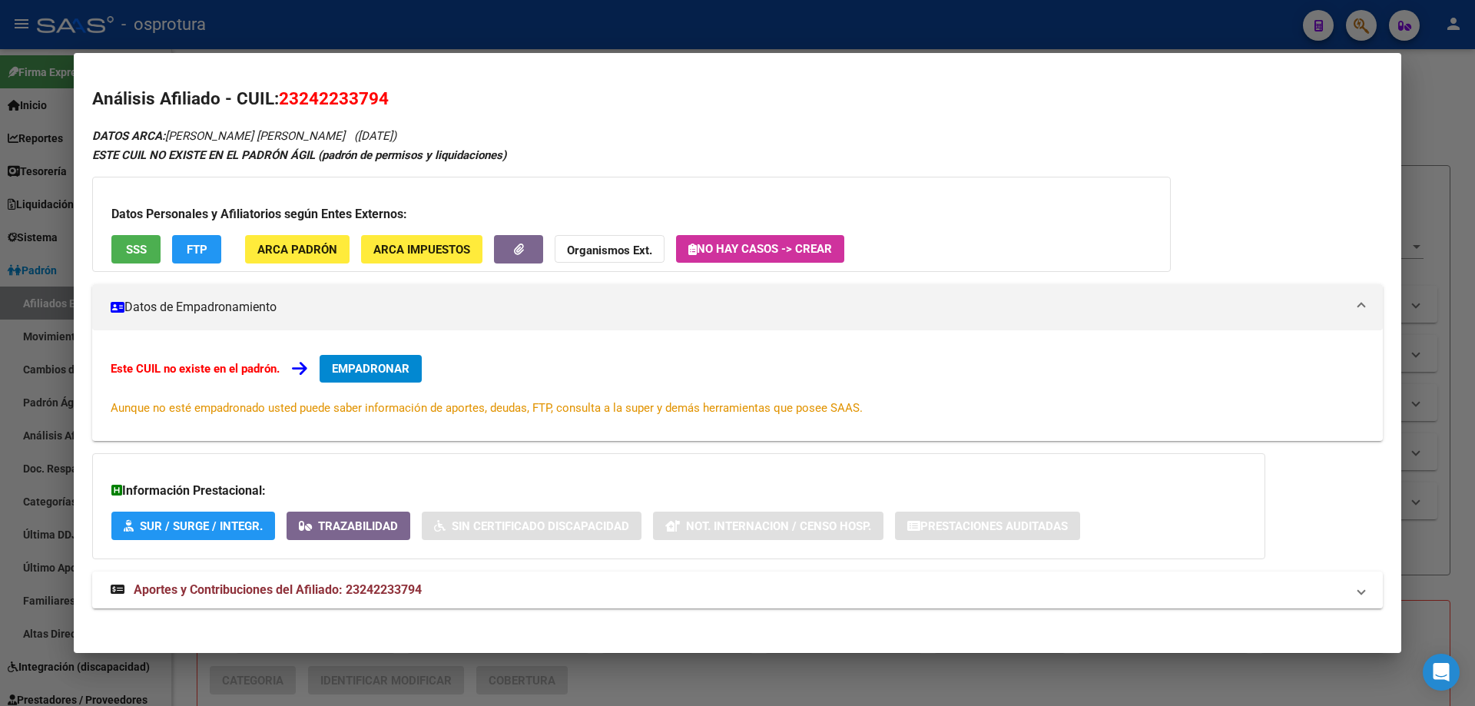
click at [382, 368] on span "EMPADRONAR" at bounding box center [371, 369] width 78 height 14
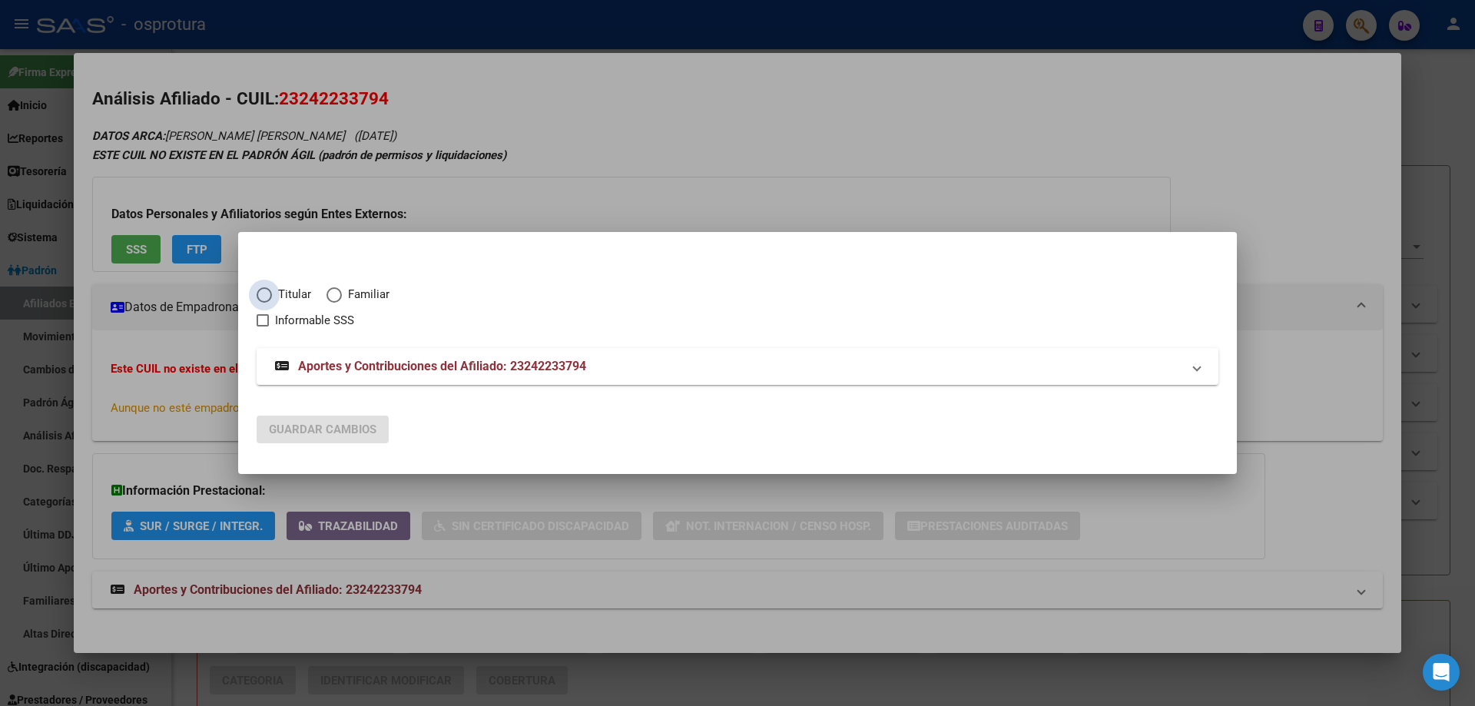
click at [277, 298] on span "Titular" at bounding box center [291, 295] width 39 height 18
click at [272, 298] on input "Titular" at bounding box center [264, 294] width 15 height 15
radio input "true"
checkbox input "true"
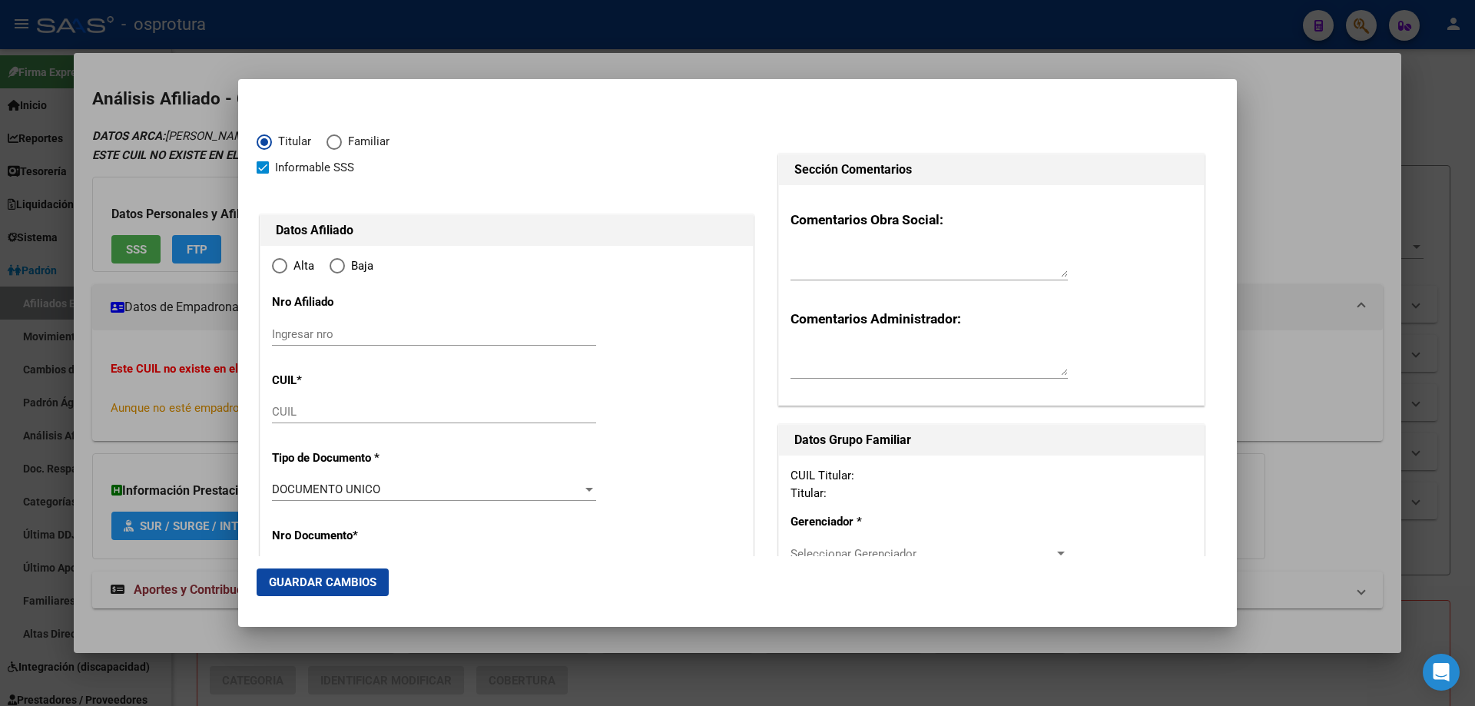
type input "23-24223379-4"
type input "24223379"
type input "[PERSON_NAME]"
type input "[DATE]"
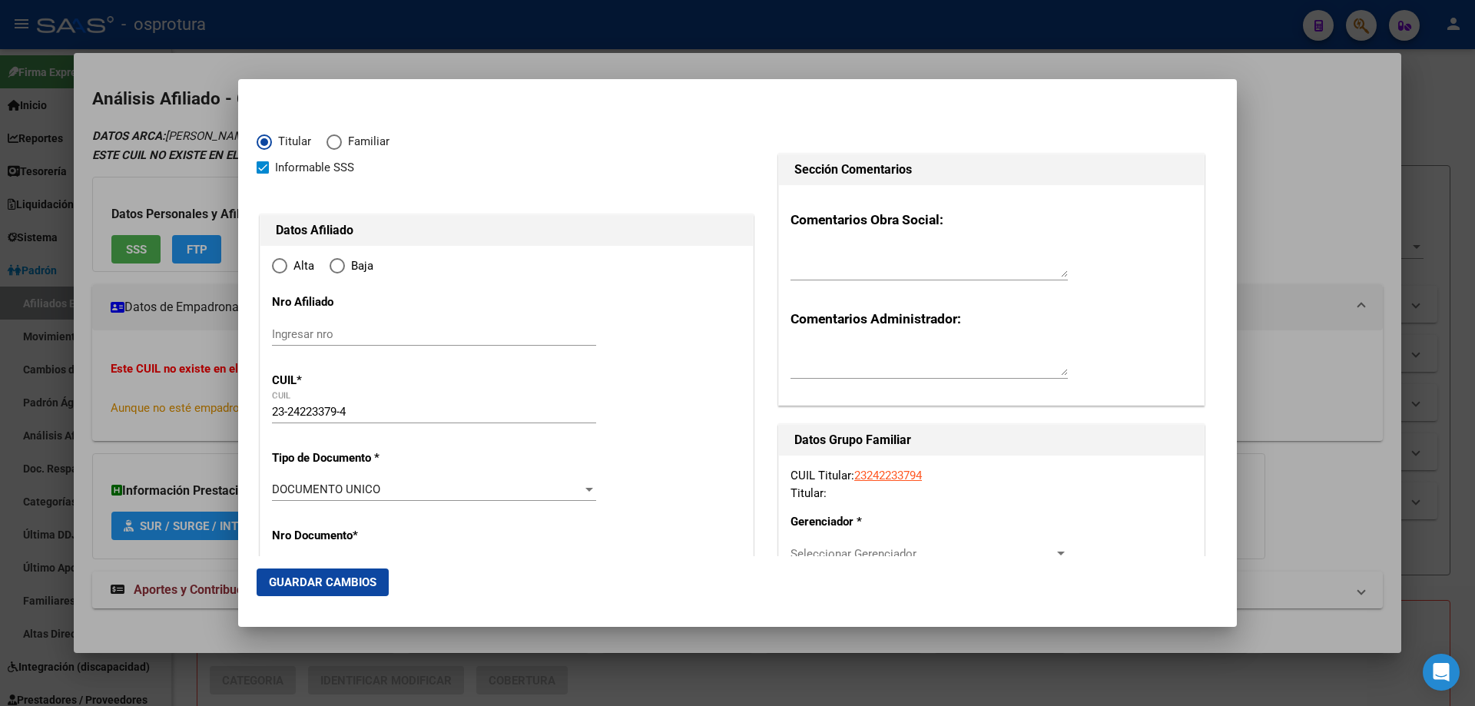
type input "GRANADERO BAIGORRIA"
type input "2152"
type input "PASAJE [PERSON_NAME]"
type input "647"
type input "GRANADERO BAIGORRIA"
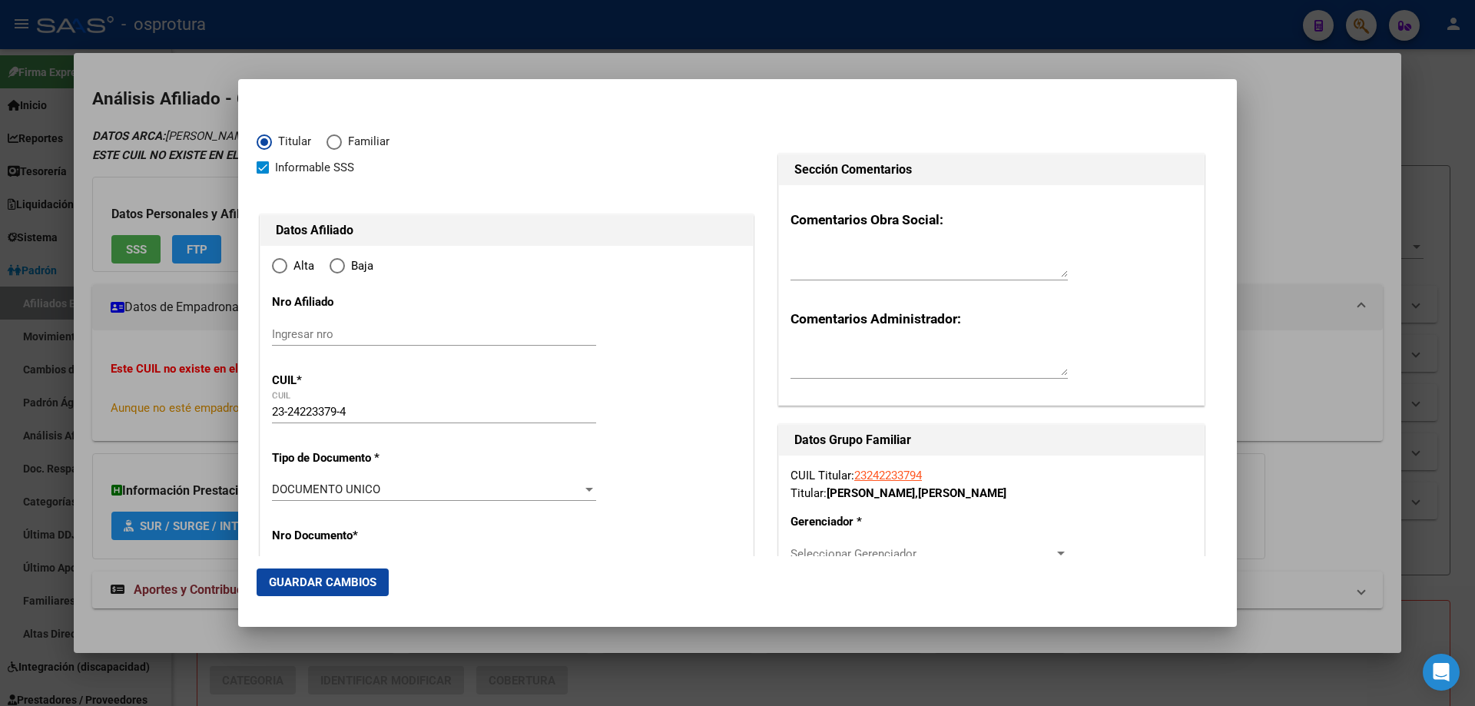
radio input "true"
click at [283, 495] on input "Ingresar fecha" at bounding box center [434, 494] width 324 height 25
click at [329, 482] on input "0202-07-01" at bounding box center [434, 494] width 324 height 25
type input "[DATE]"
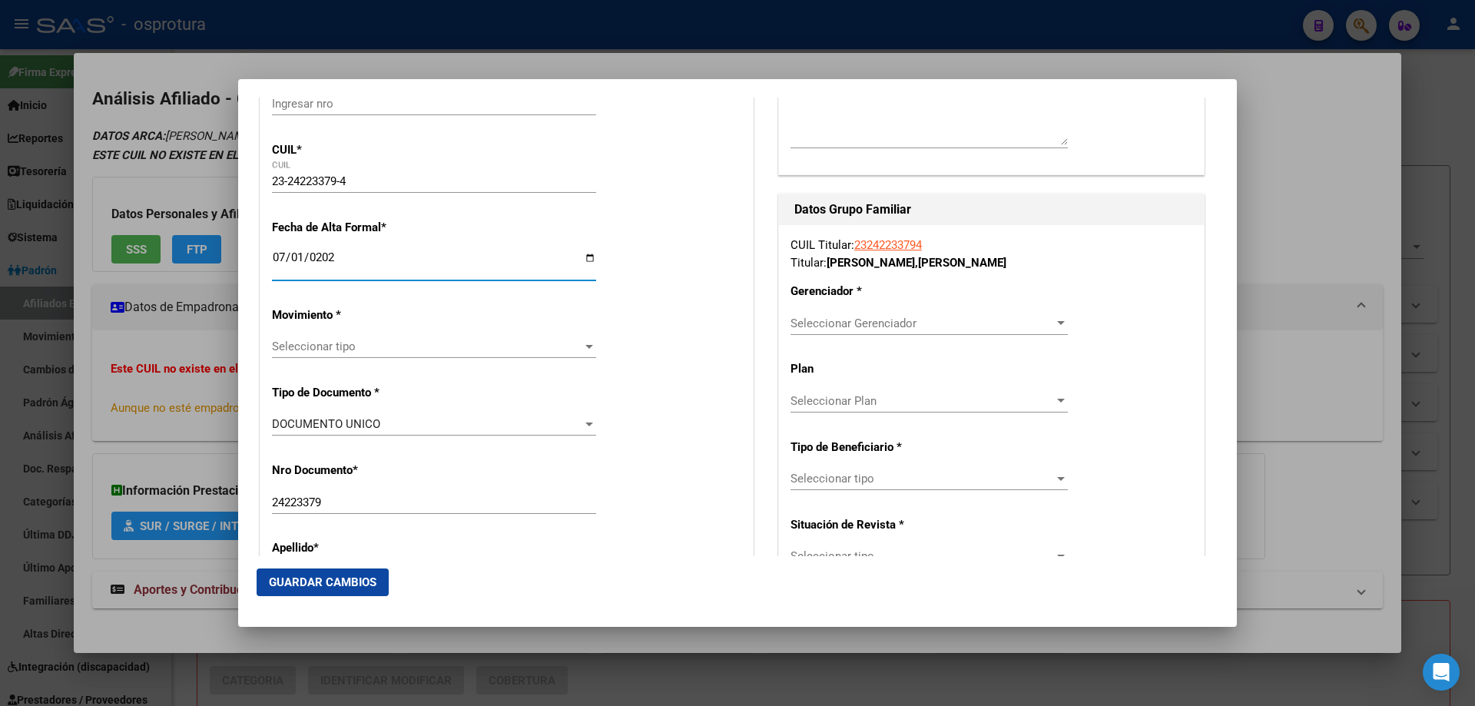
click at [321, 353] on span "Seleccionar tipo" at bounding box center [427, 347] width 310 height 14
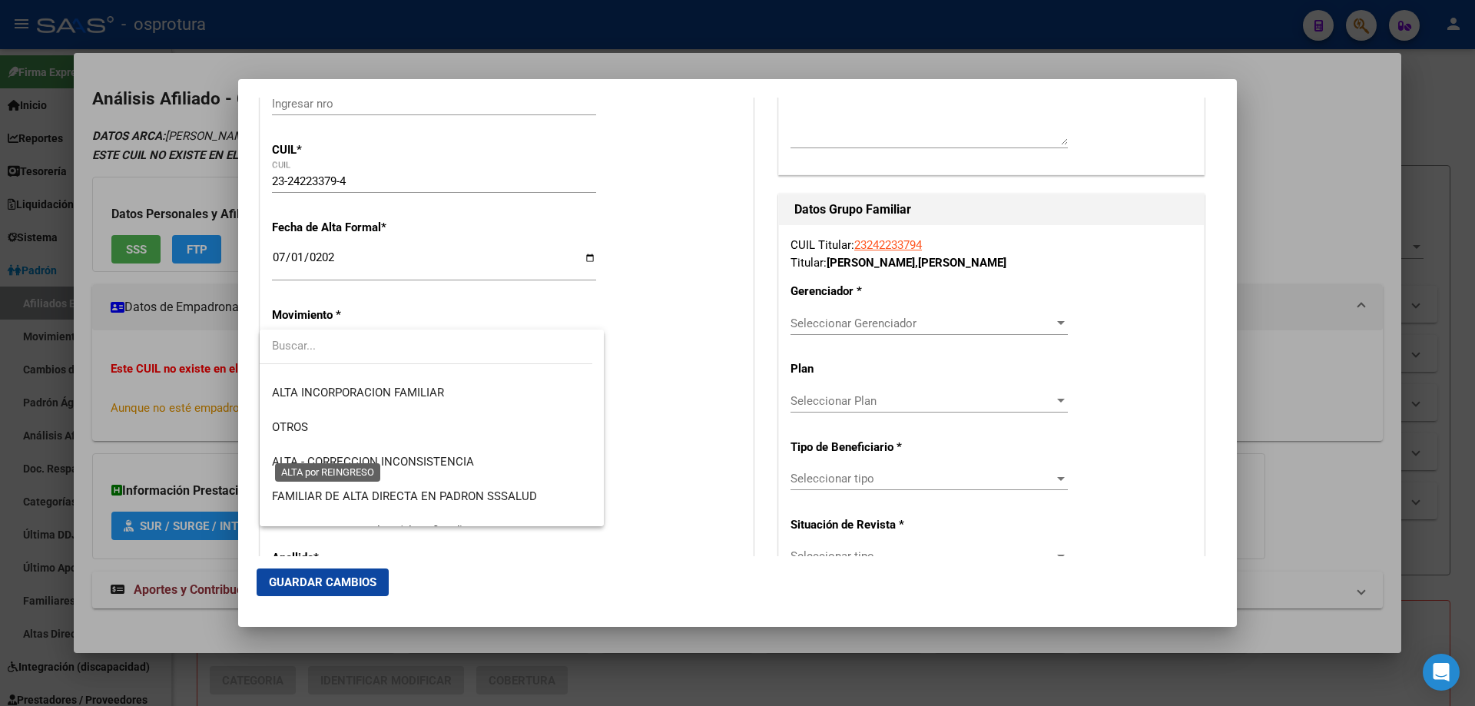
scroll to position [307, 0]
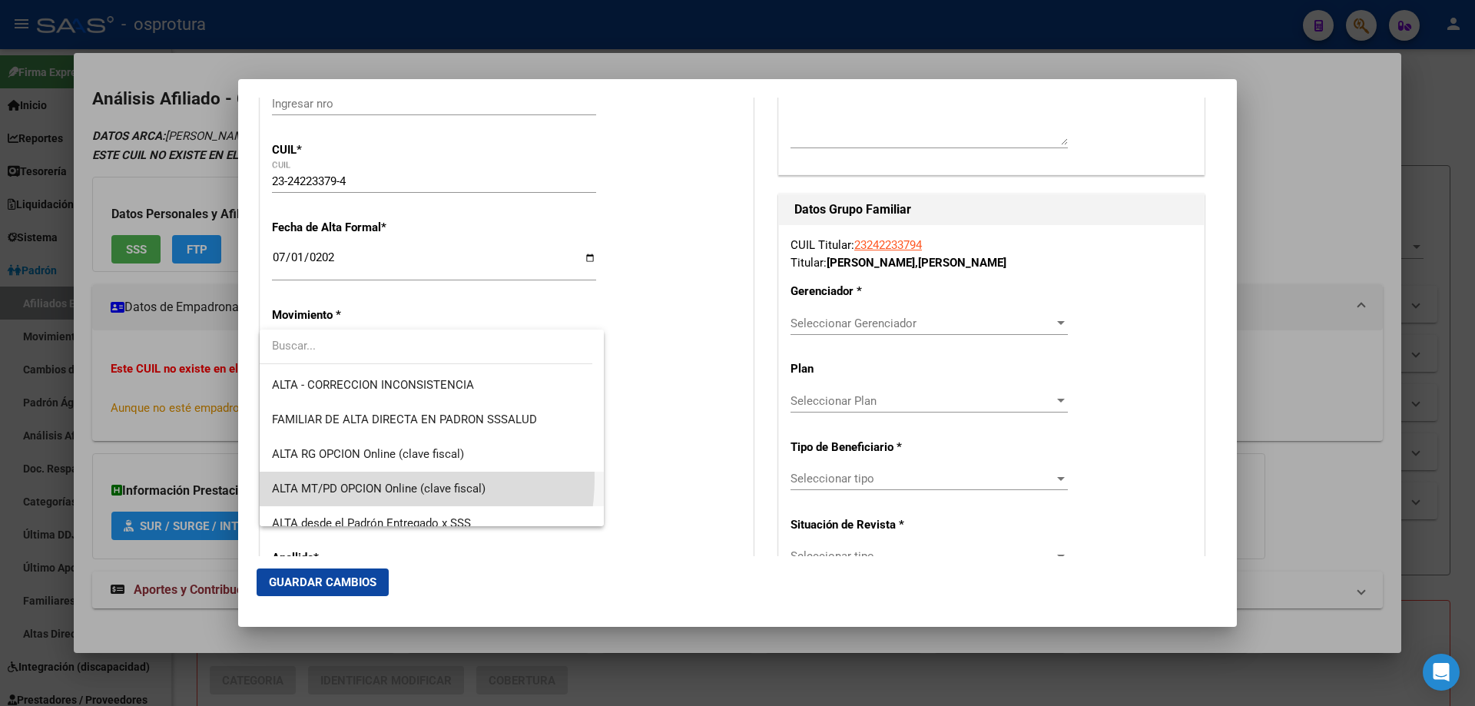
click at [366, 478] on span "ALTA MT/PD OPCION Online (clave fiscal)" at bounding box center [432, 489] width 320 height 35
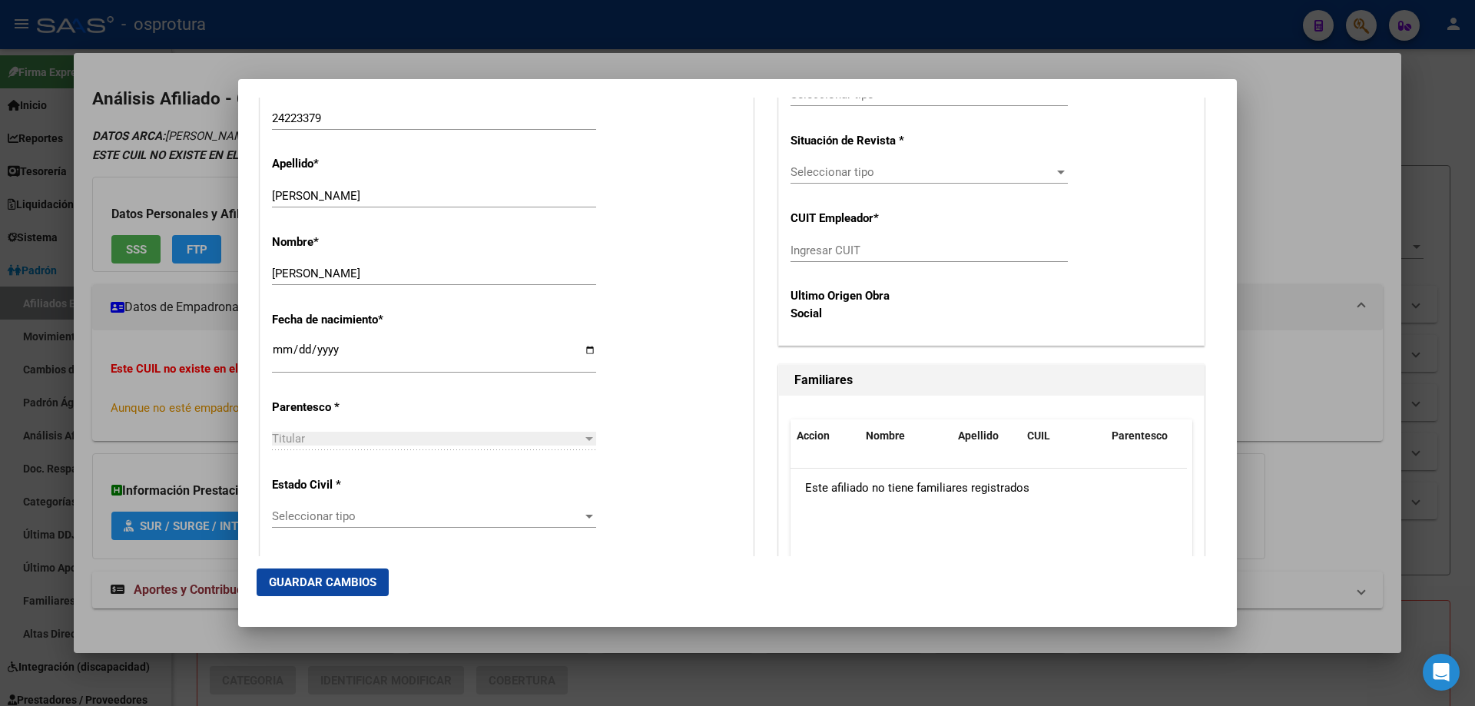
scroll to position [691, 0]
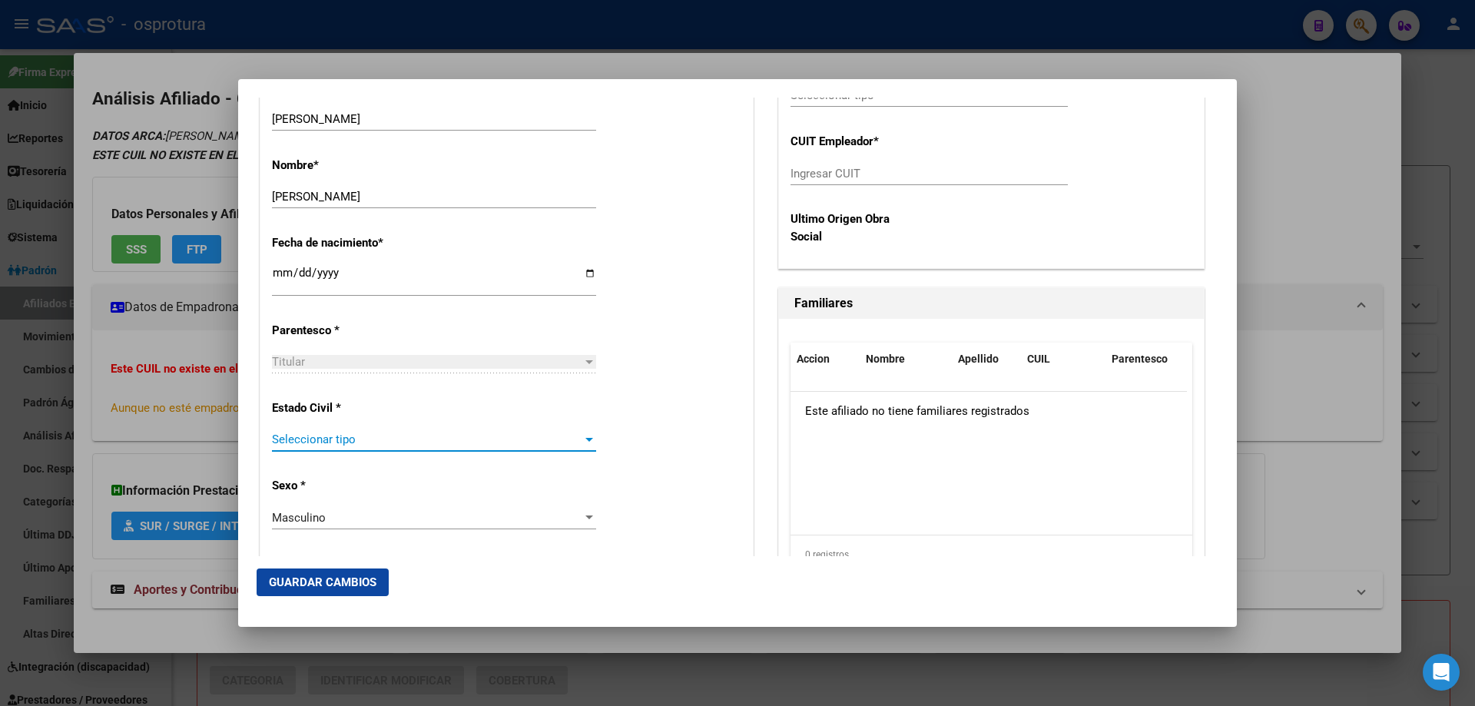
click at [319, 440] on span "Seleccionar tipo" at bounding box center [427, 439] width 310 height 14
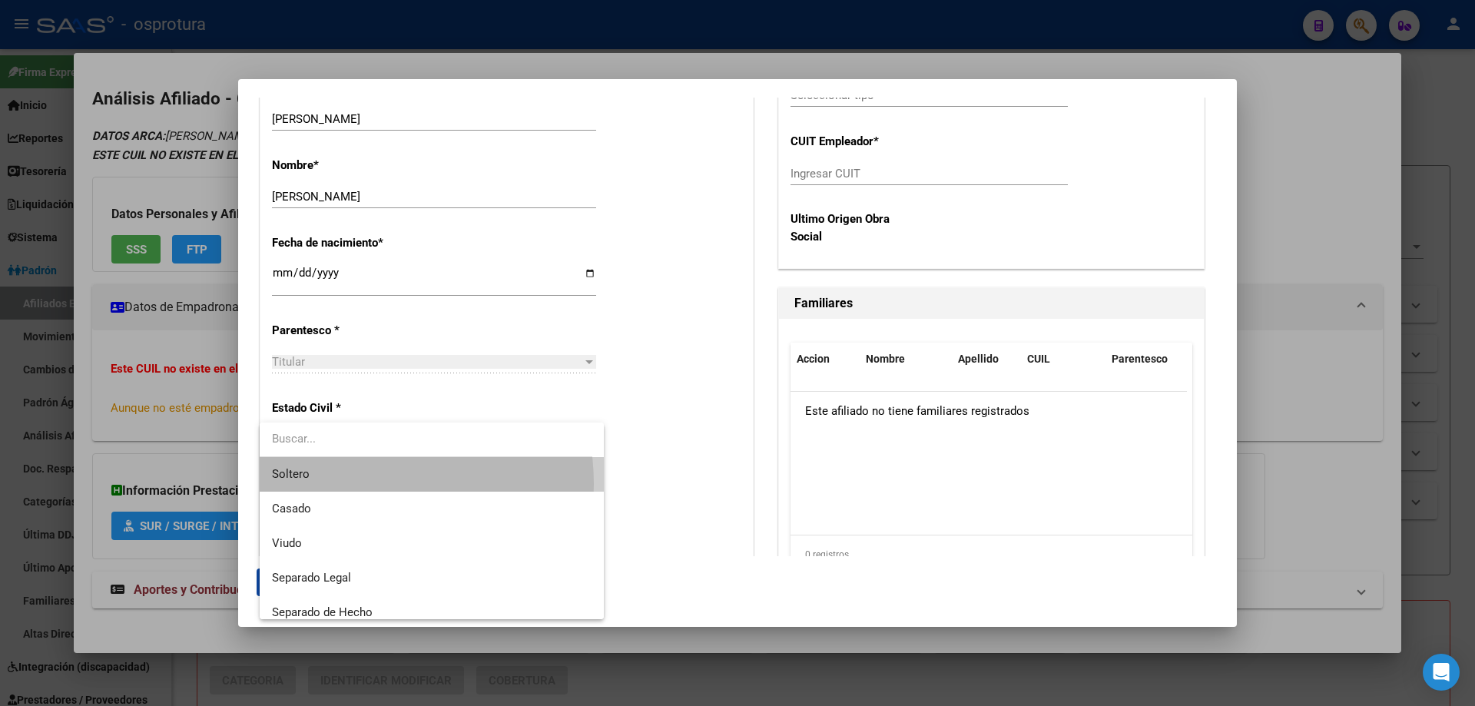
click at [350, 484] on span "Soltero" at bounding box center [432, 474] width 320 height 35
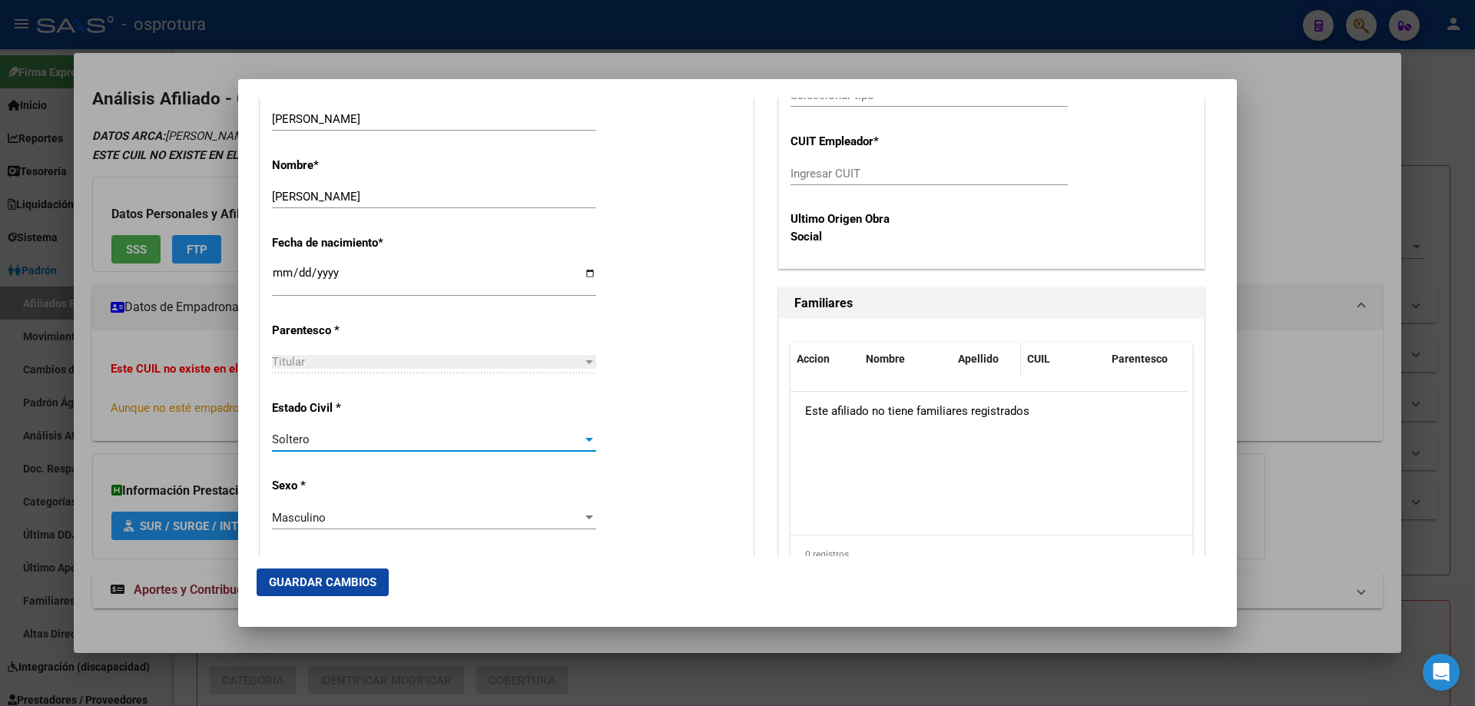
scroll to position [384, 0]
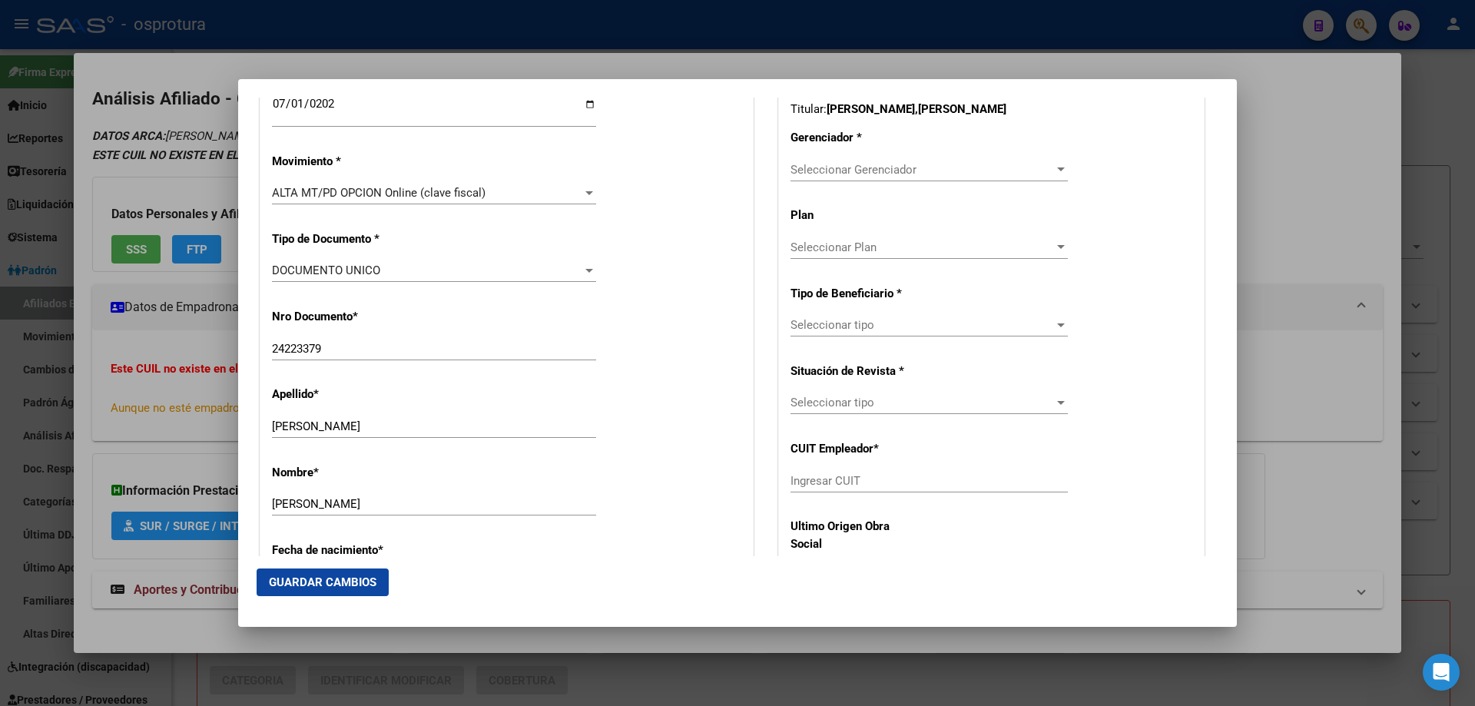
click at [871, 169] on span "Seleccionar Gerenciador" at bounding box center [921, 170] width 263 height 14
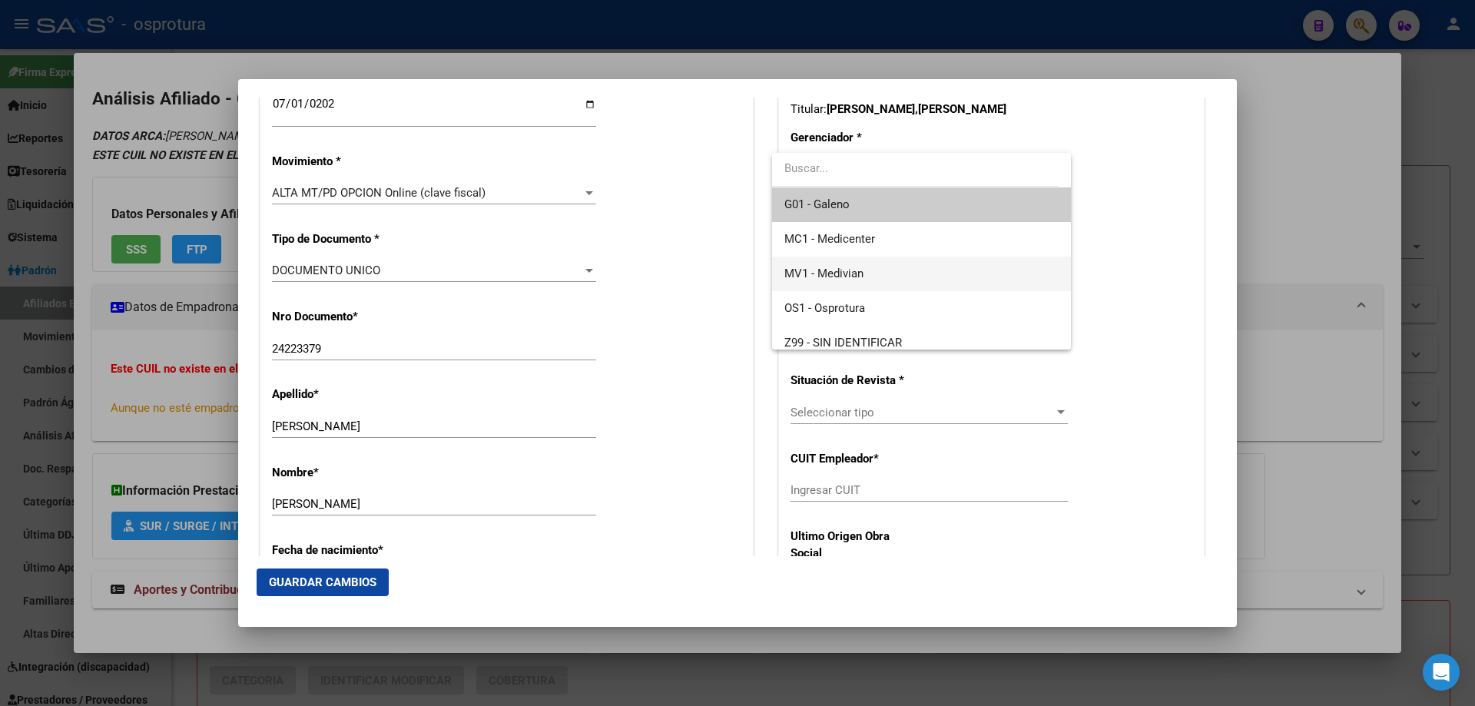
click at [885, 277] on span "MV1 - Medivian" at bounding box center [920, 274] width 273 height 35
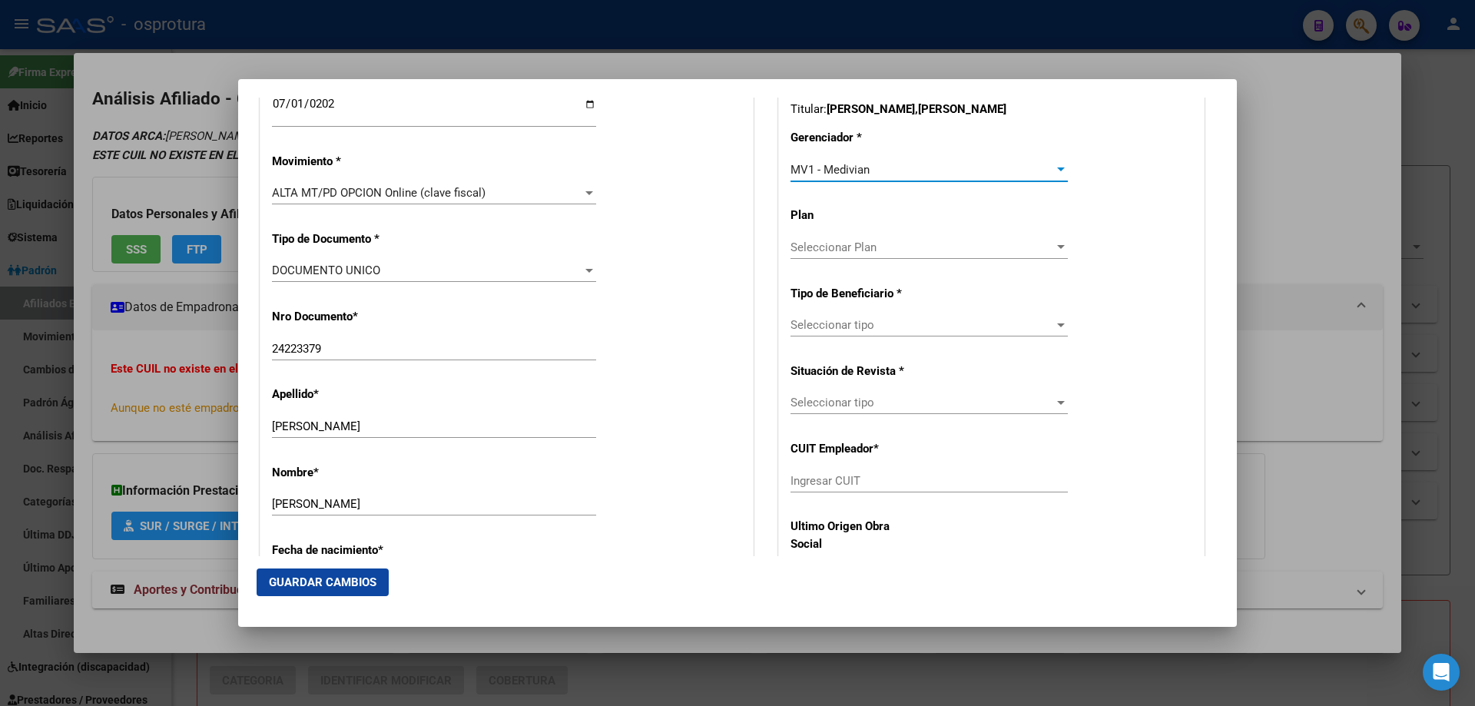
click at [890, 323] on span "Seleccionar tipo" at bounding box center [921, 325] width 263 height 14
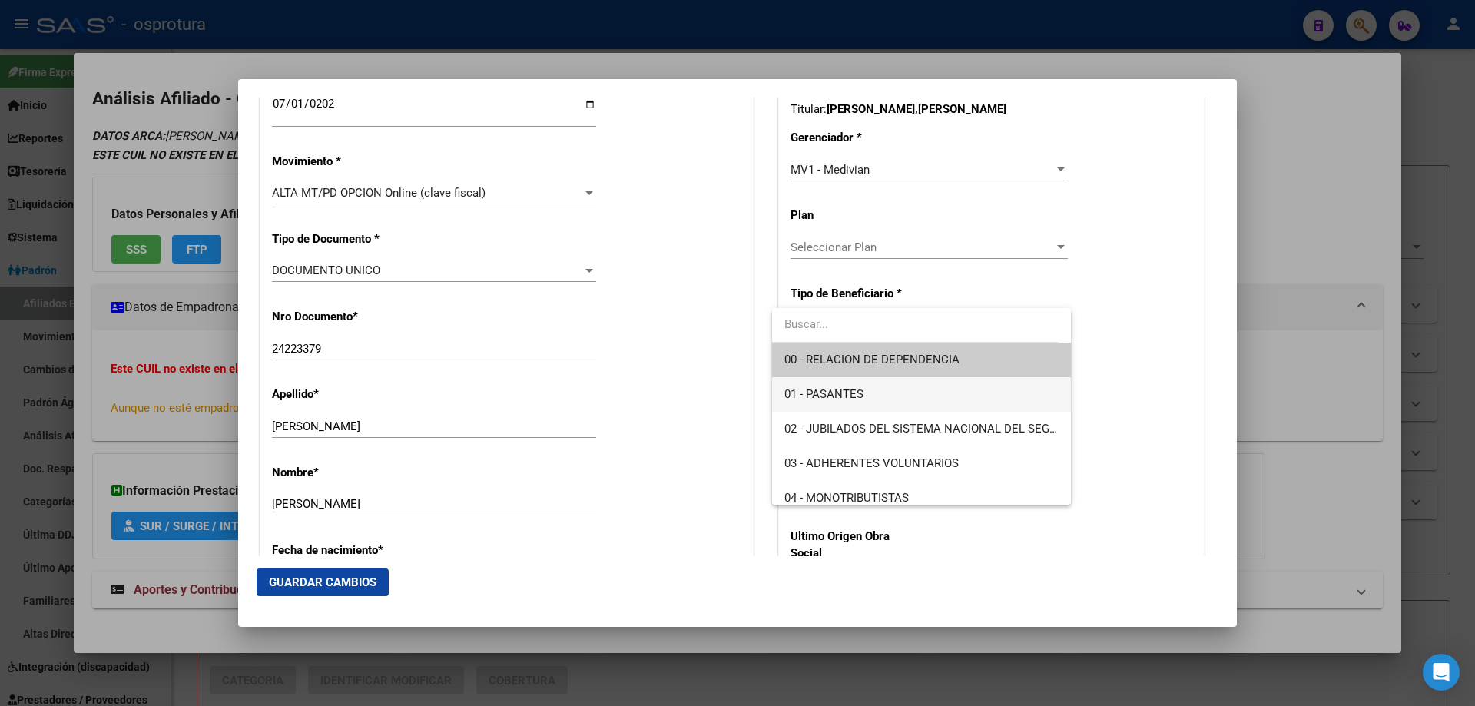
scroll to position [154, 0]
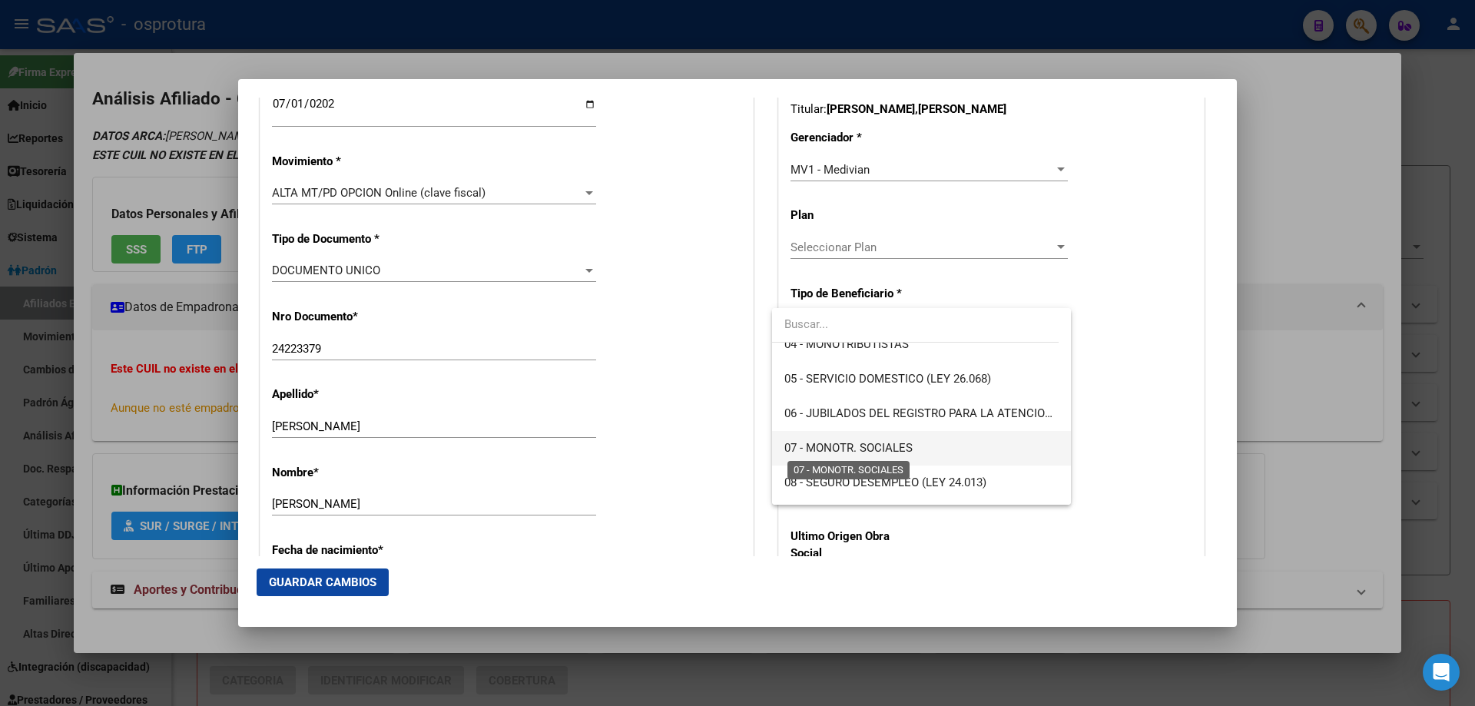
click at [872, 450] on span "07 - MONOTR. SOCIALES" at bounding box center [848, 448] width 128 height 14
type input "23-24223379-4"
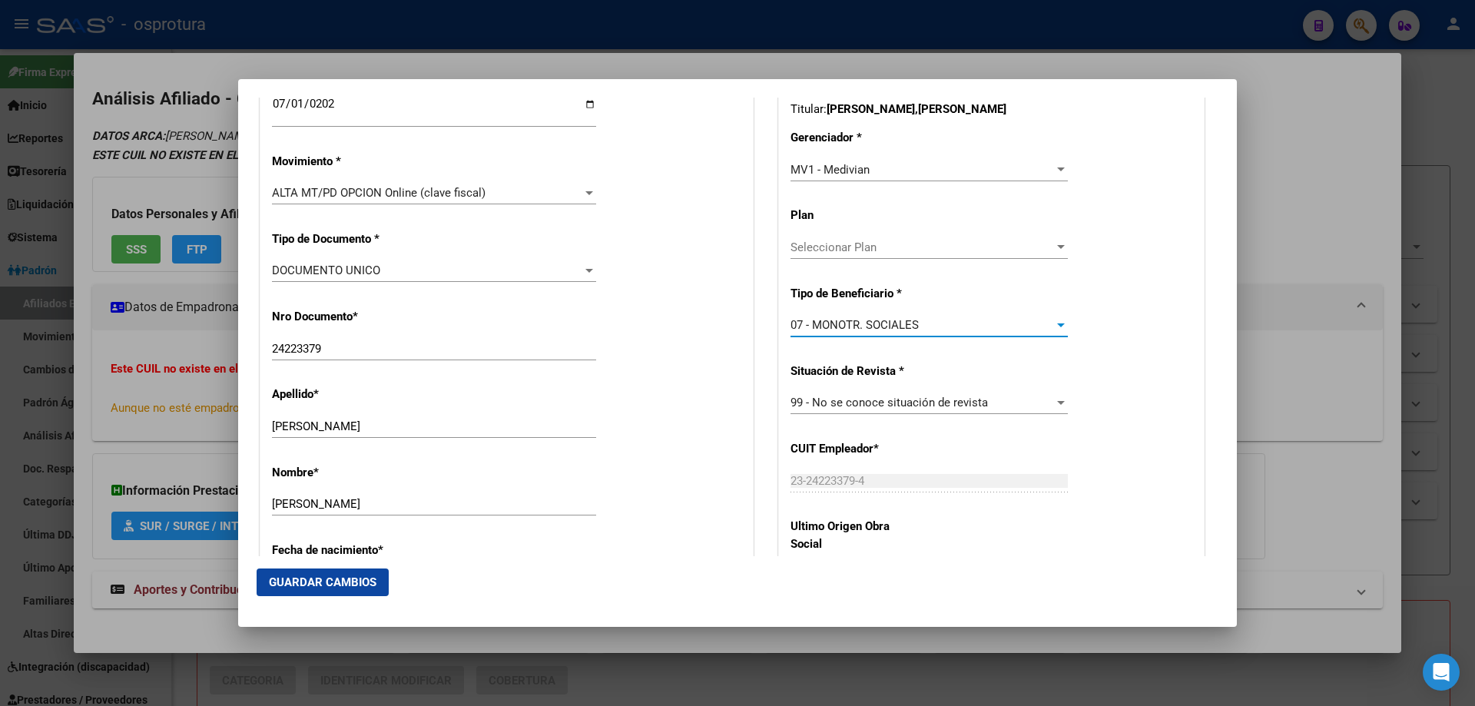
click at [328, 588] on span "Guardar Cambios" at bounding box center [323, 582] width 108 height 14
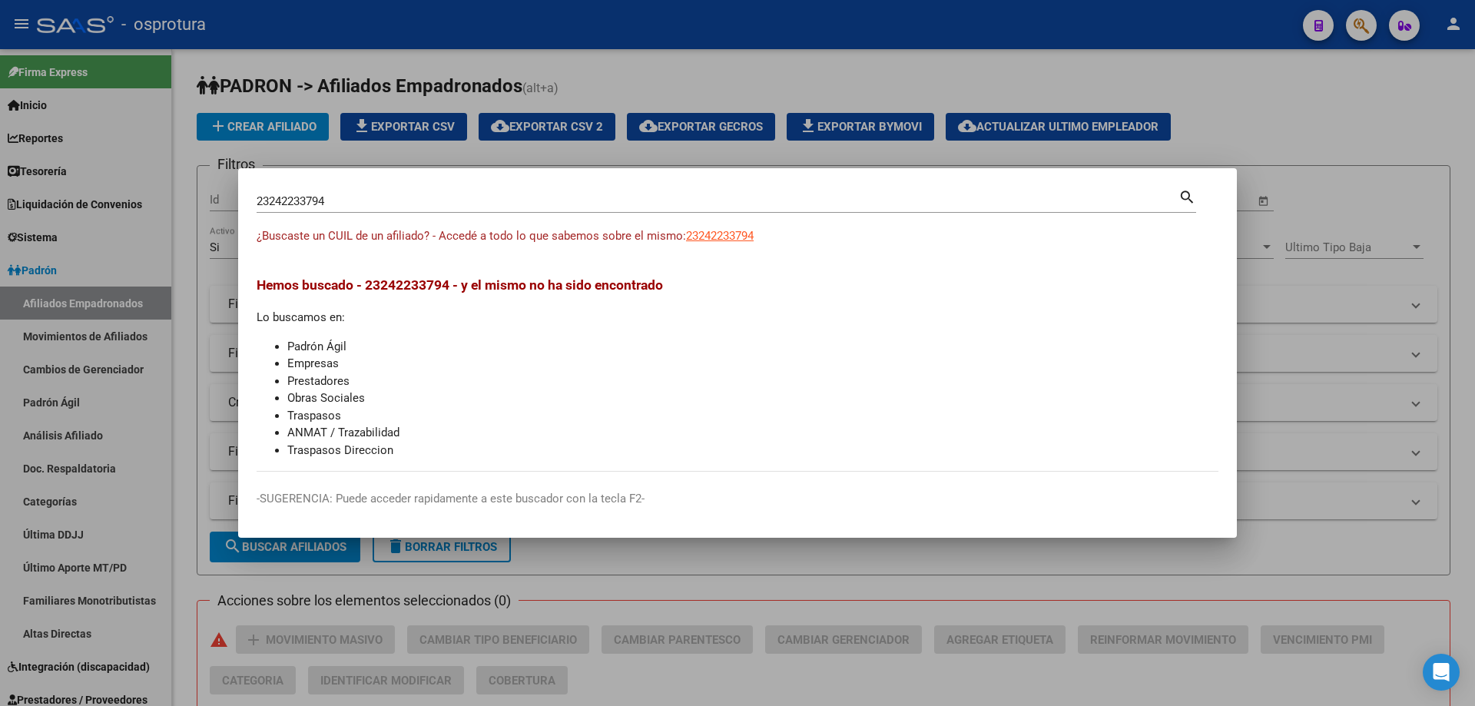
click at [599, 203] on input "23242233794" at bounding box center [718, 201] width 922 height 14
paste input "7-37028238-8"
type input "27370282388"
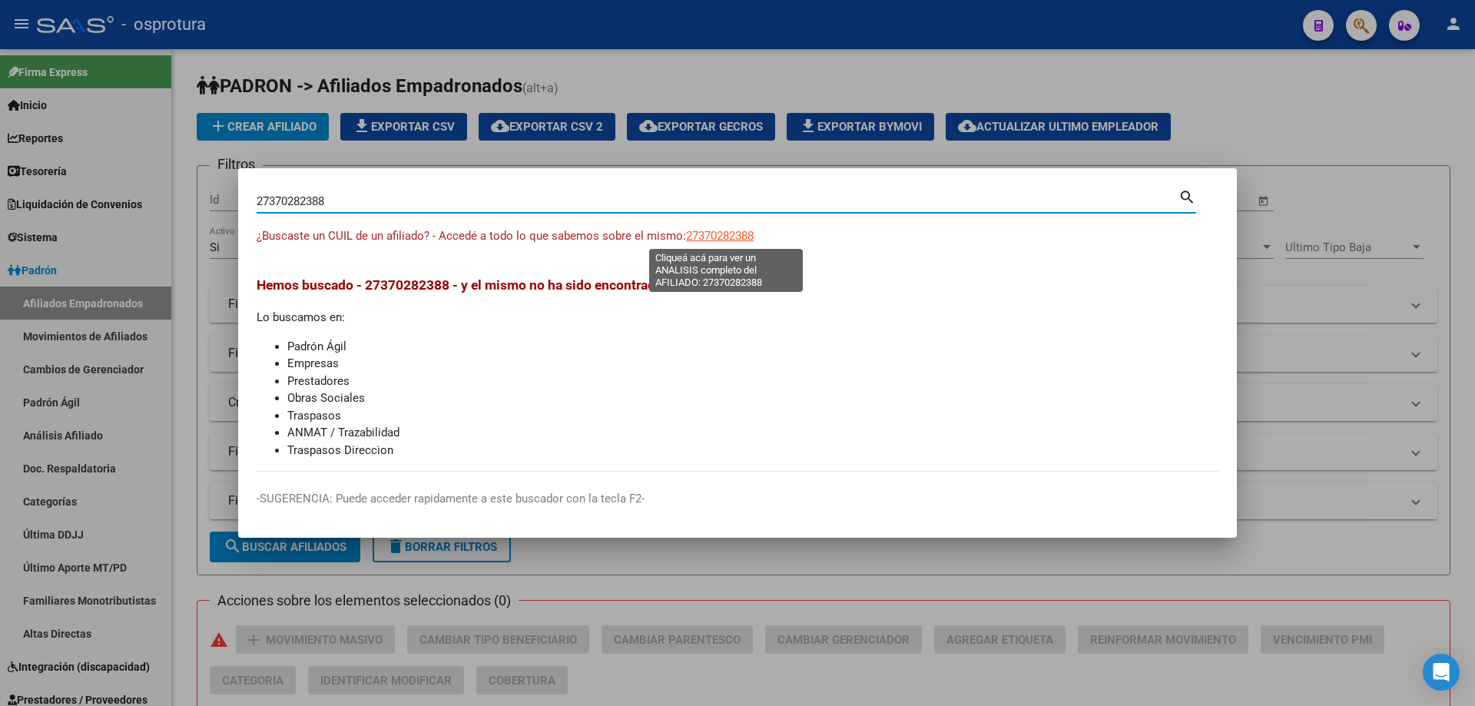
click at [722, 234] on span "27370282388" at bounding box center [720, 236] width 68 height 14
type textarea "27370282388"
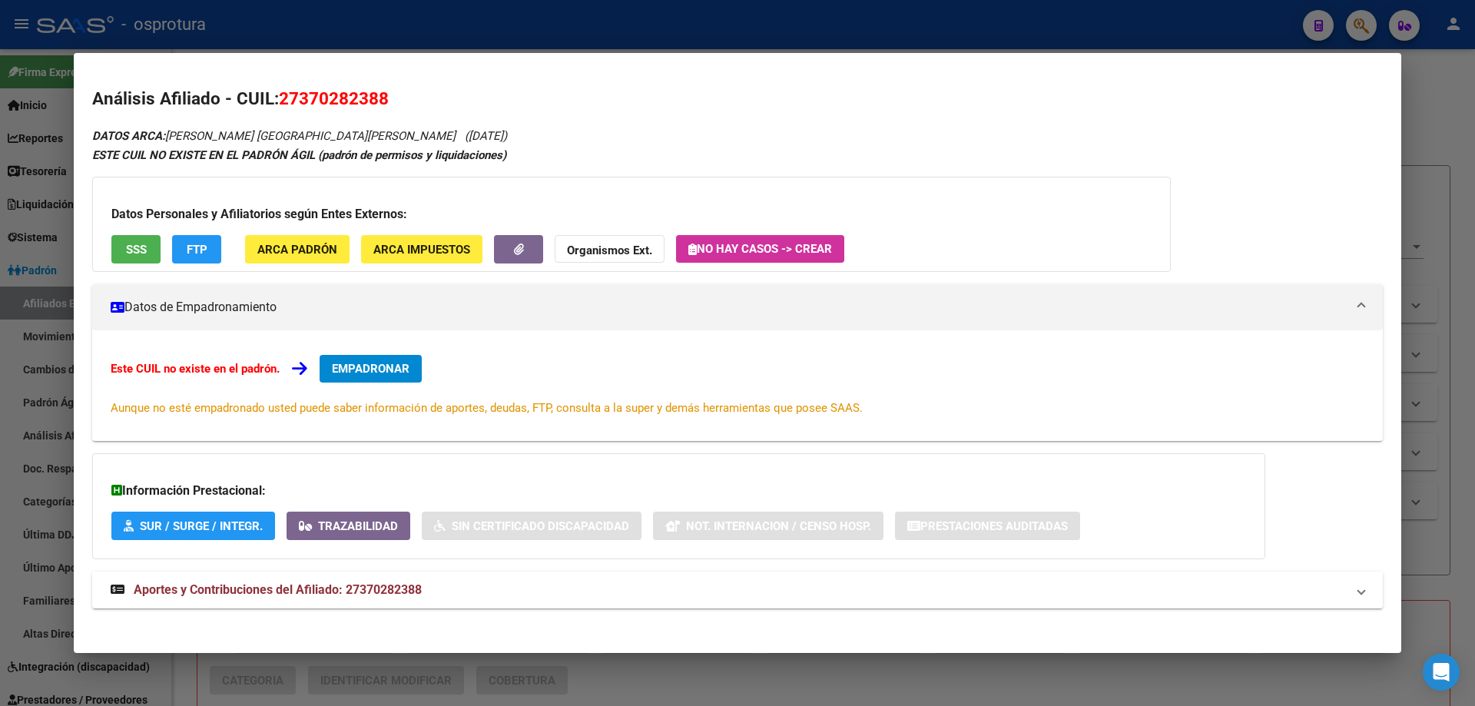
click at [370, 370] on span "EMPADRONAR" at bounding box center [371, 369] width 78 height 14
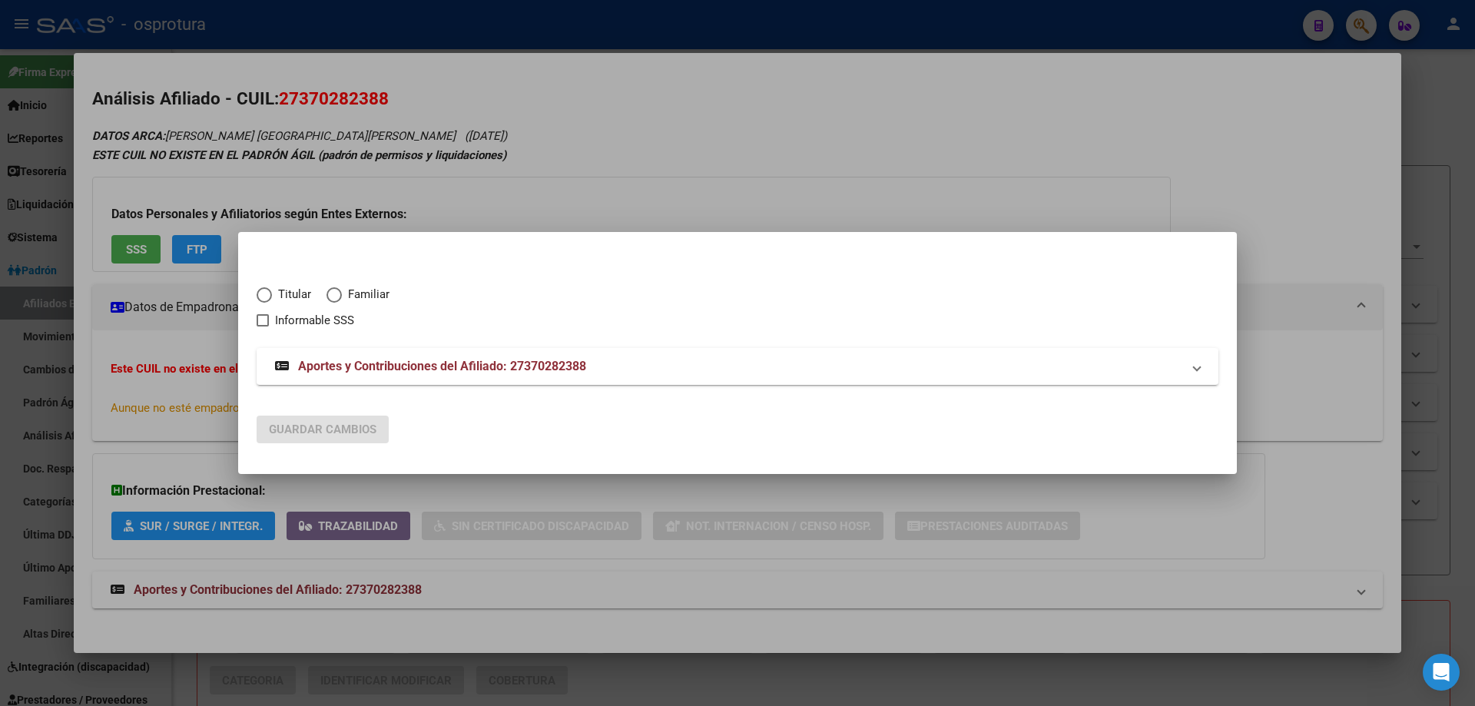
click at [280, 285] on div "Titular Familiar Informable SSS" at bounding box center [738, 298] width 962 height 62
click at [303, 299] on span "Titular" at bounding box center [291, 295] width 39 height 18
click at [272, 299] on input "Titular" at bounding box center [264, 294] width 15 height 15
radio input "true"
checkbox input "true"
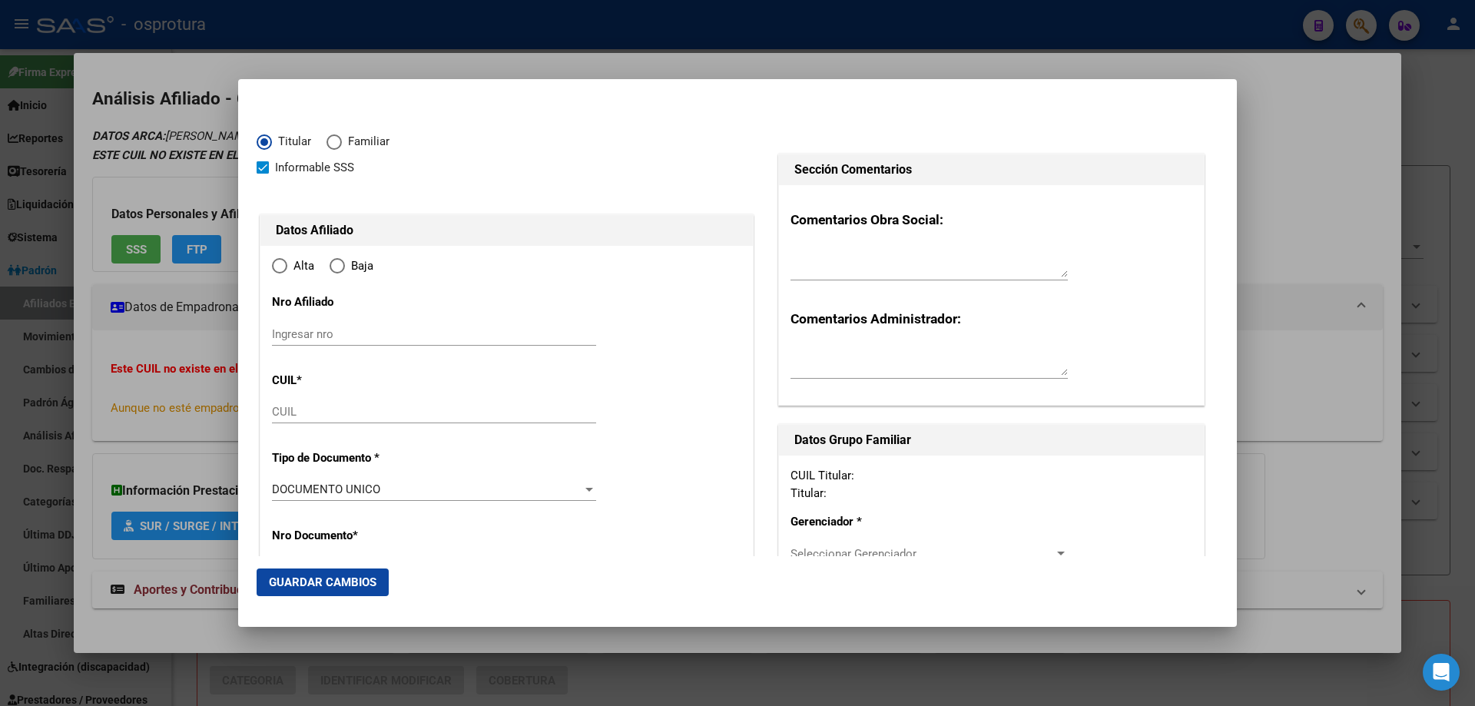
type input "27-37028238-8"
type input "37028238"
type input "VALLES"
type input "[GEOGRAPHIC_DATA][PERSON_NAME]"
type input "[DATE]"
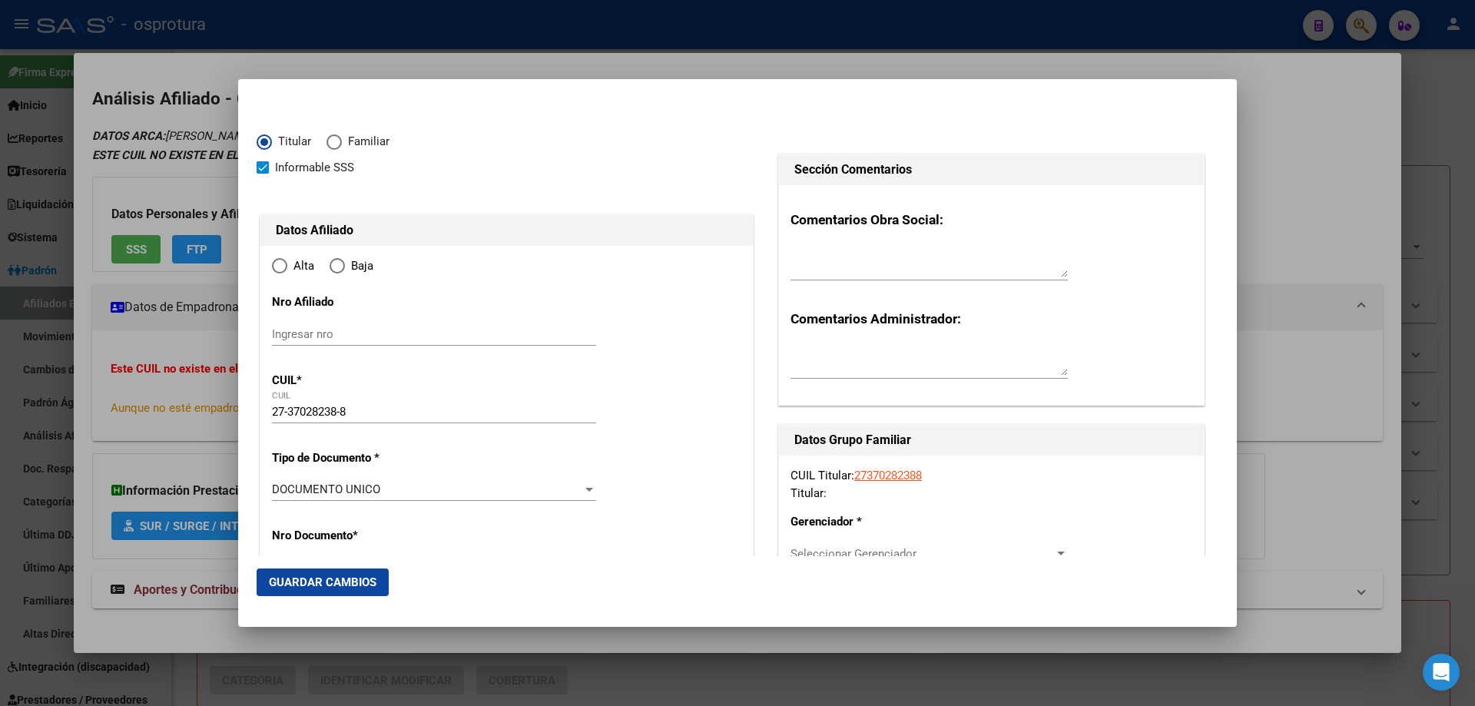
type input "LIBERTAD"
type input "1716"
type input "HORNOS"
type input "1367"
radio input "true"
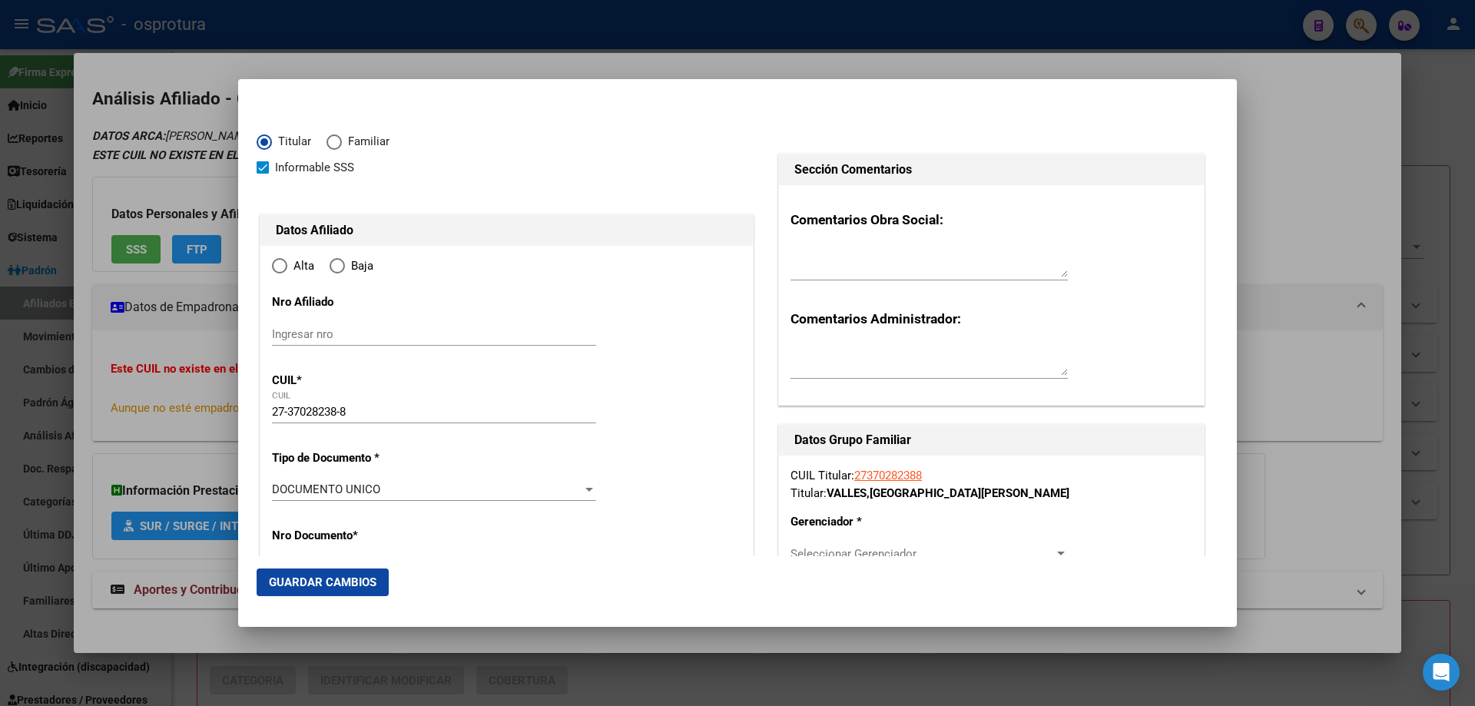
type input "LIBERTAD"
click at [281, 489] on input "Ingresar fecha" at bounding box center [434, 494] width 324 height 25
type input "[DATE]"
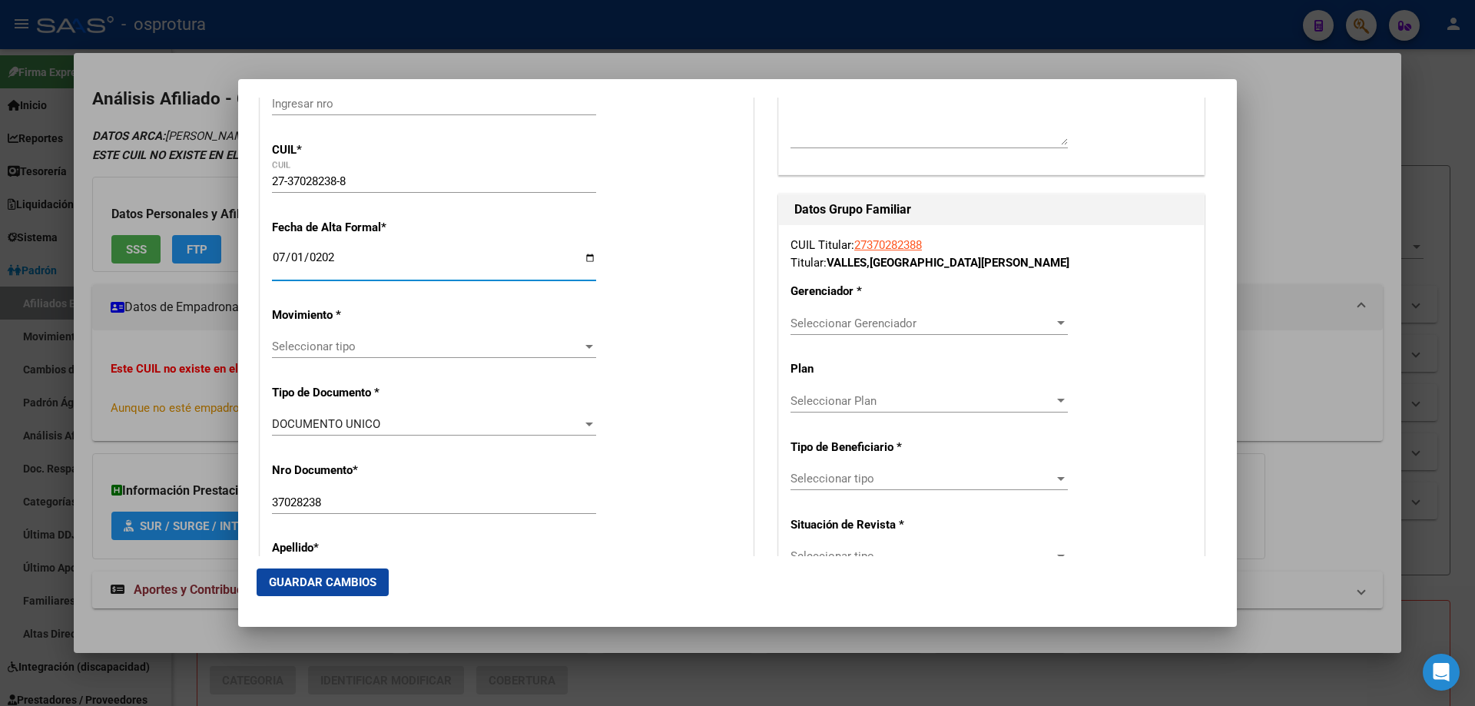
click at [344, 346] on span "Seleccionar tipo" at bounding box center [427, 347] width 310 height 14
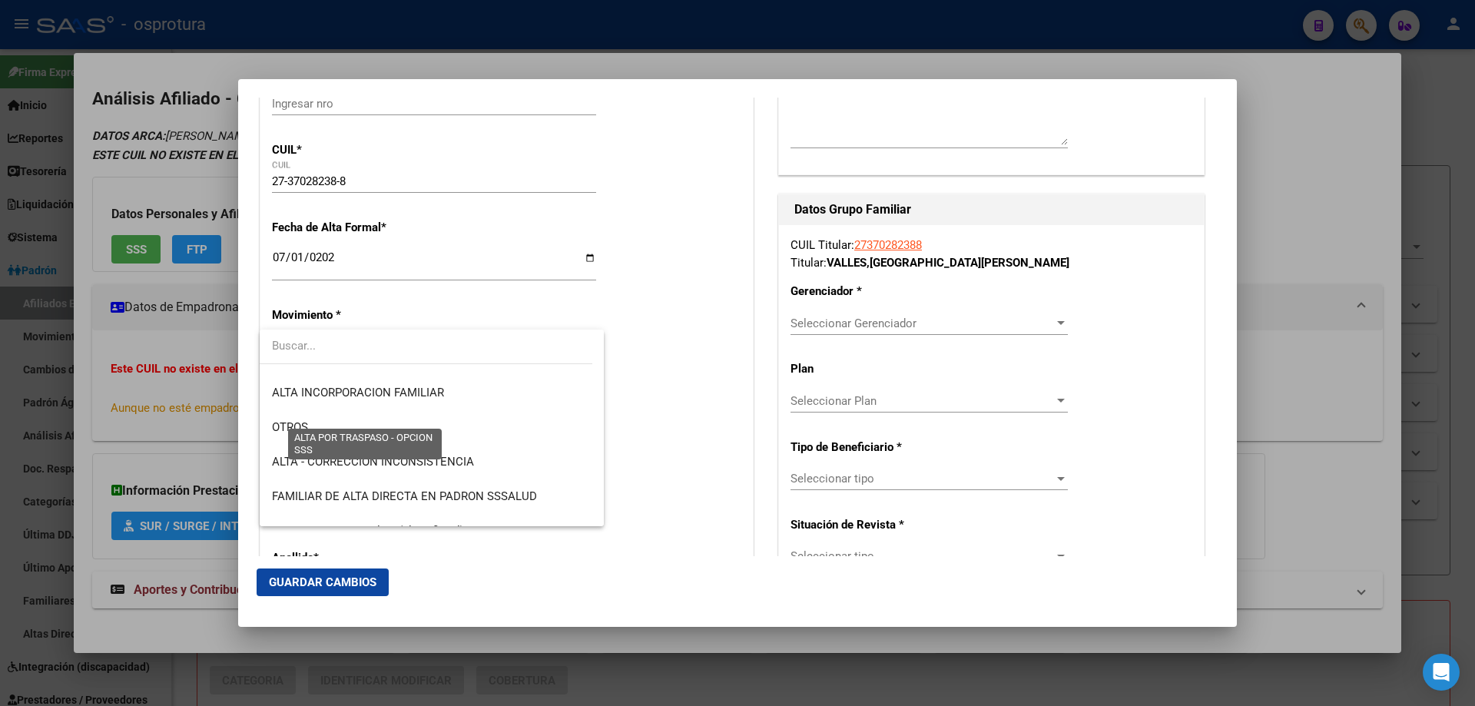
scroll to position [307, 0]
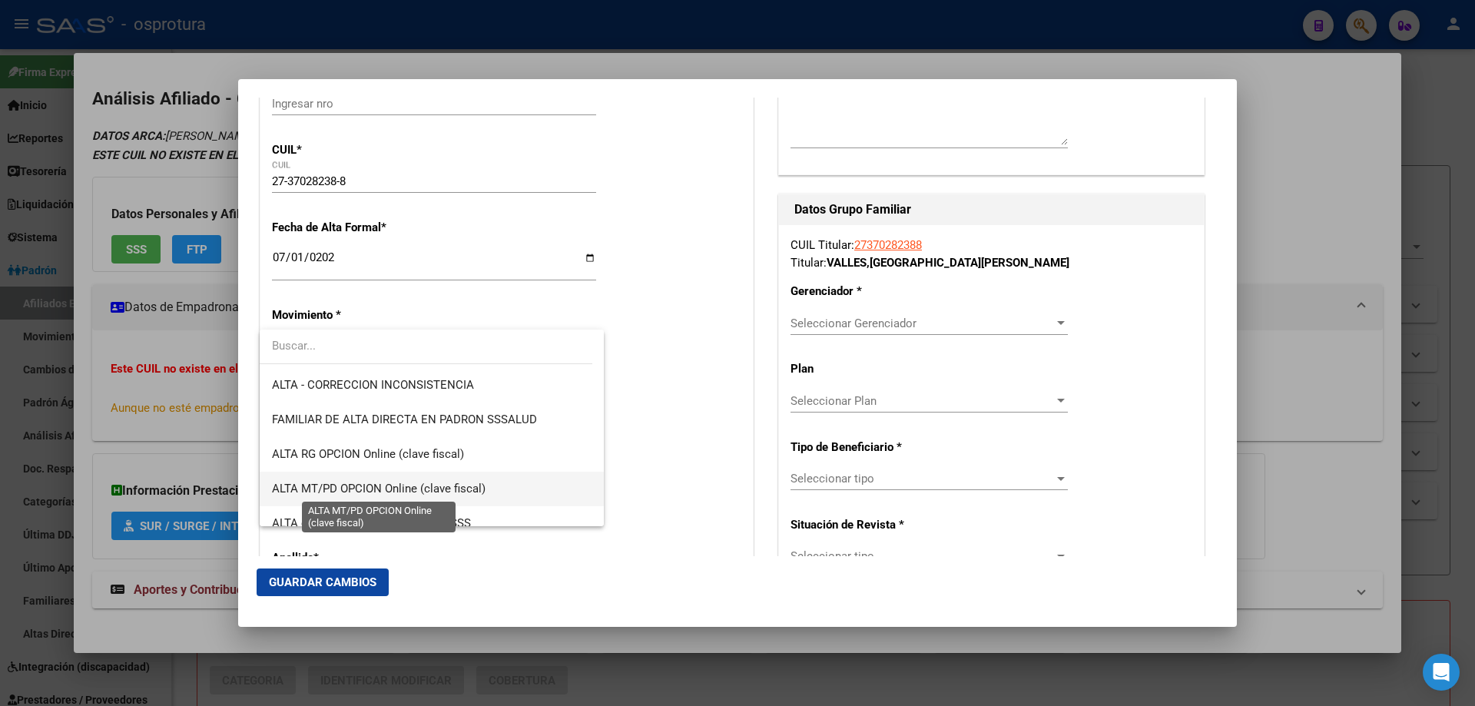
click at [383, 493] on span "ALTA MT/PD OPCION Online (clave fiscal)" at bounding box center [379, 489] width 214 height 14
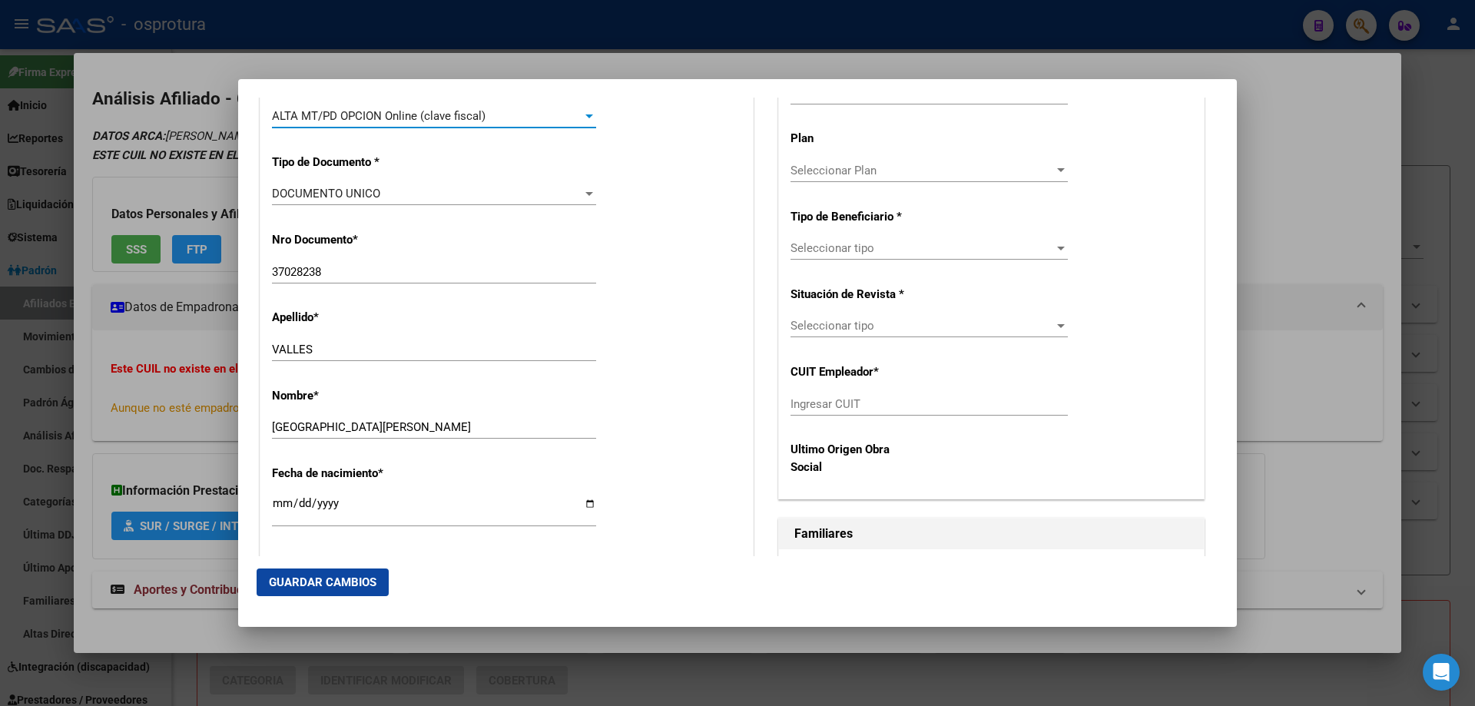
scroll to position [615, 0]
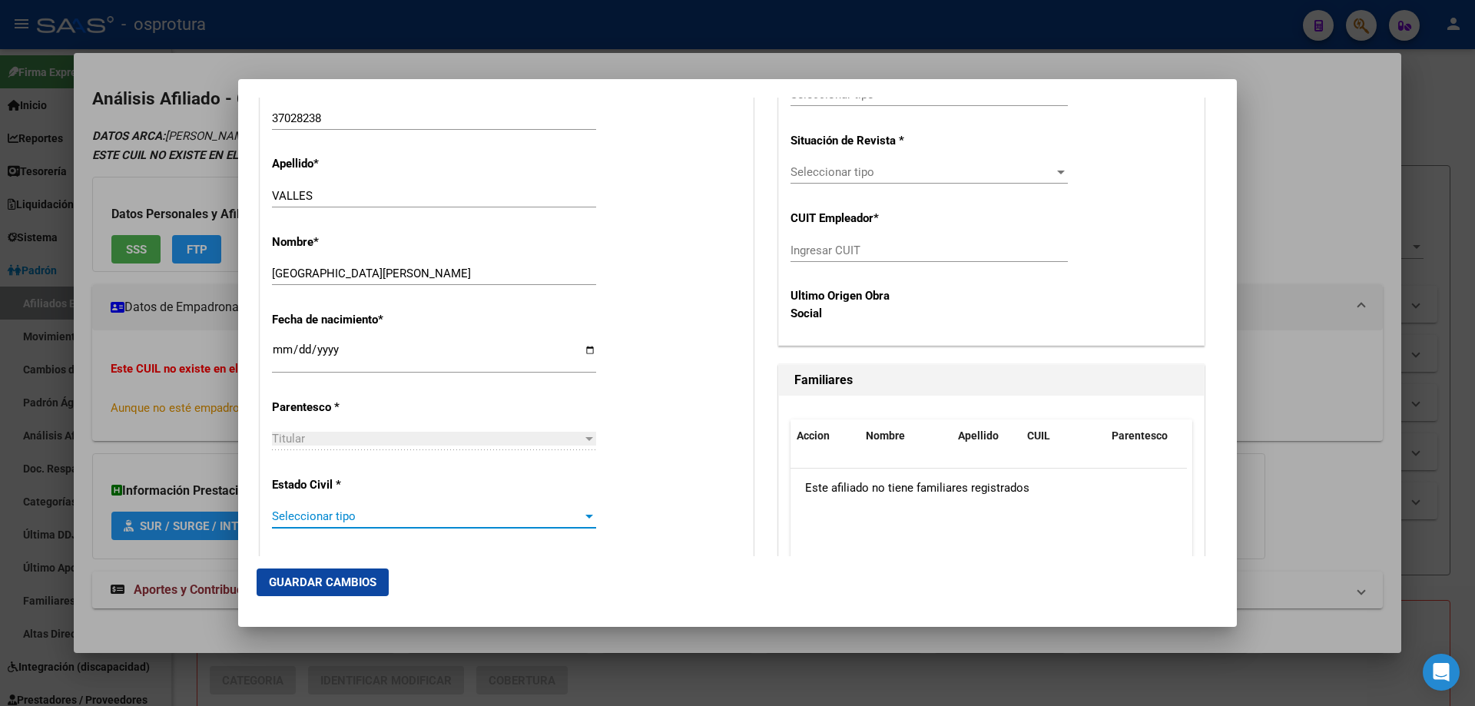
click at [380, 522] on span "Seleccionar tipo" at bounding box center [427, 516] width 310 height 14
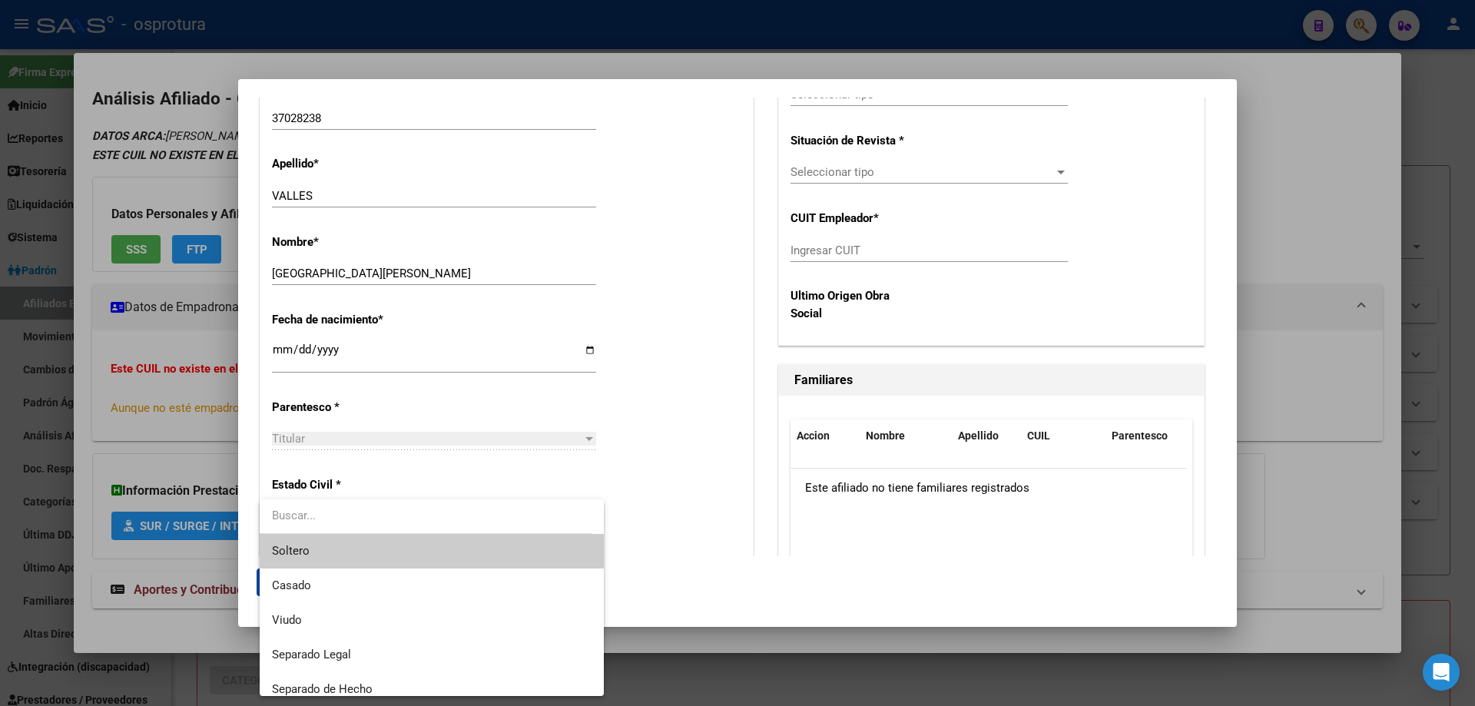
click at [371, 553] on span "Soltero" at bounding box center [432, 551] width 320 height 35
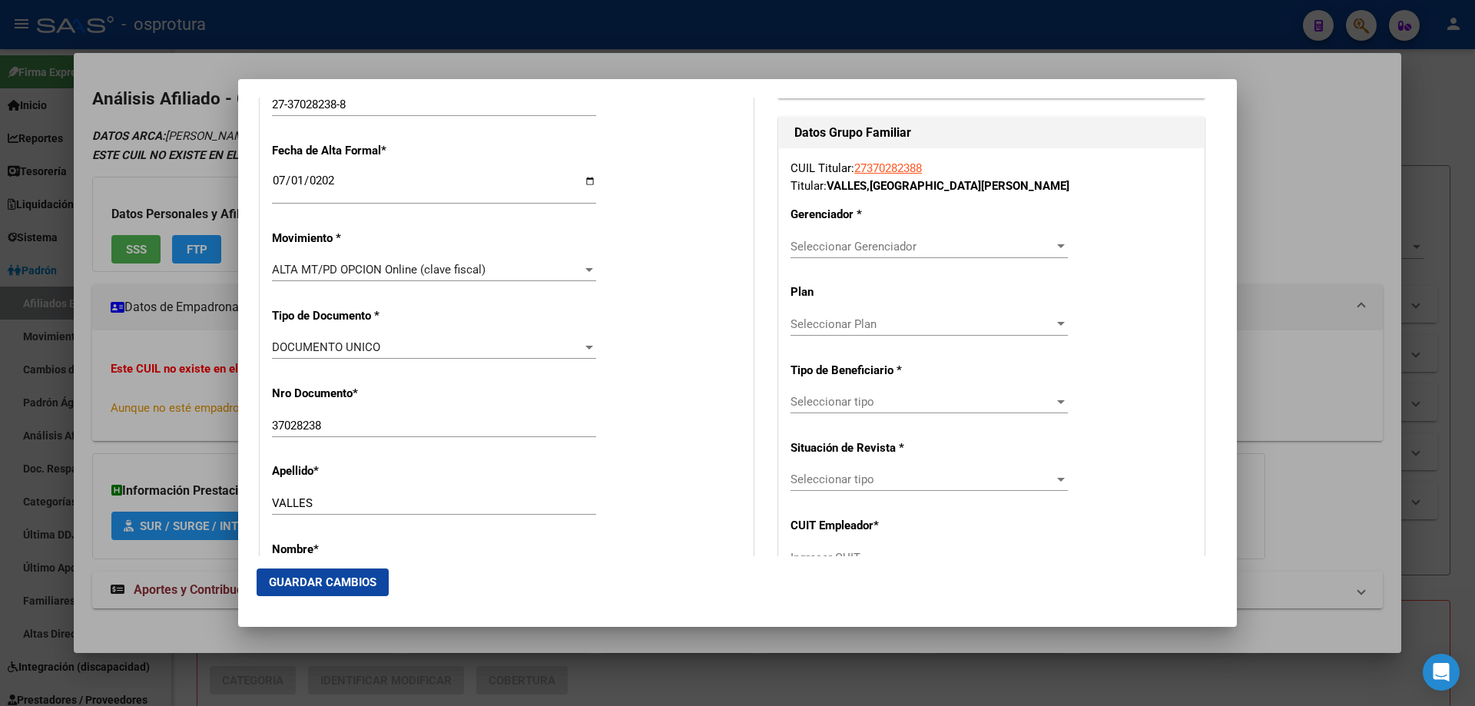
scroll to position [154, 0]
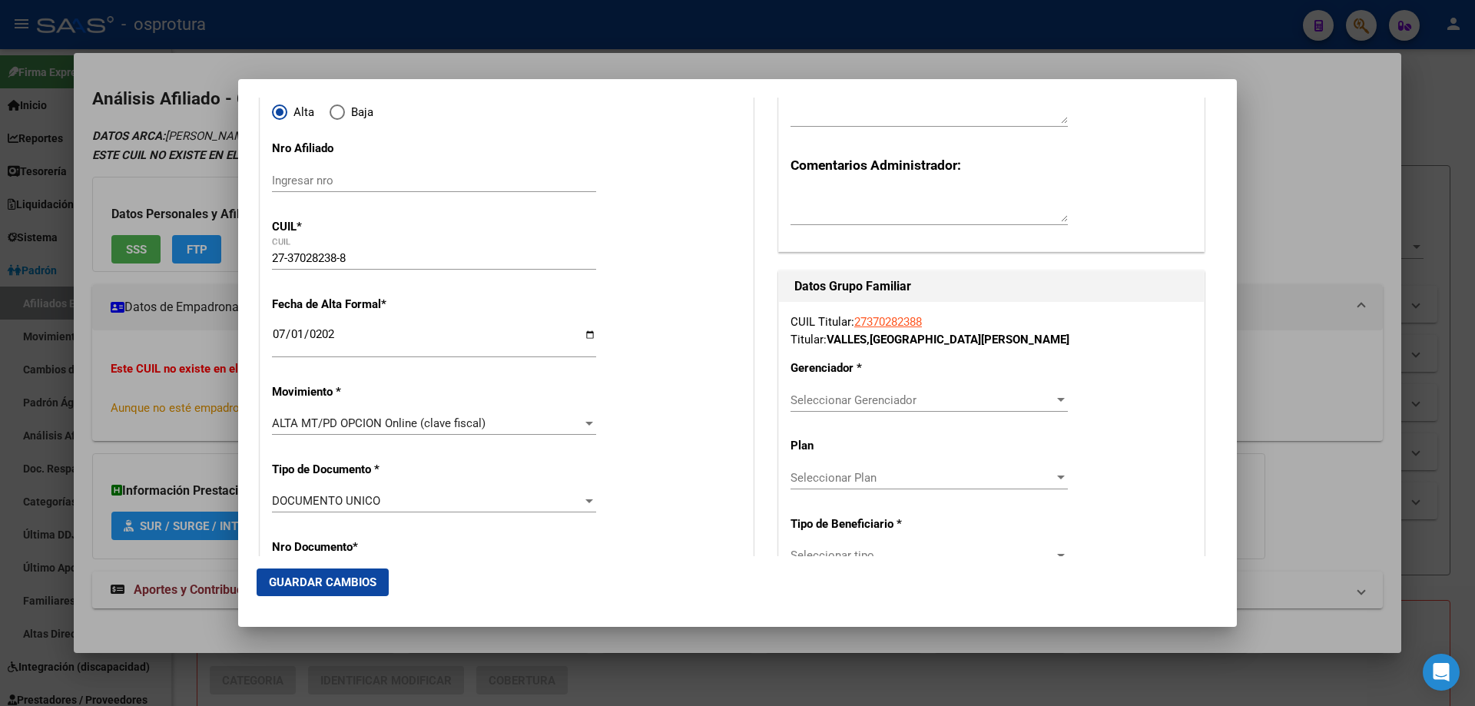
click at [885, 399] on span "Seleccionar Gerenciador" at bounding box center [921, 400] width 263 height 14
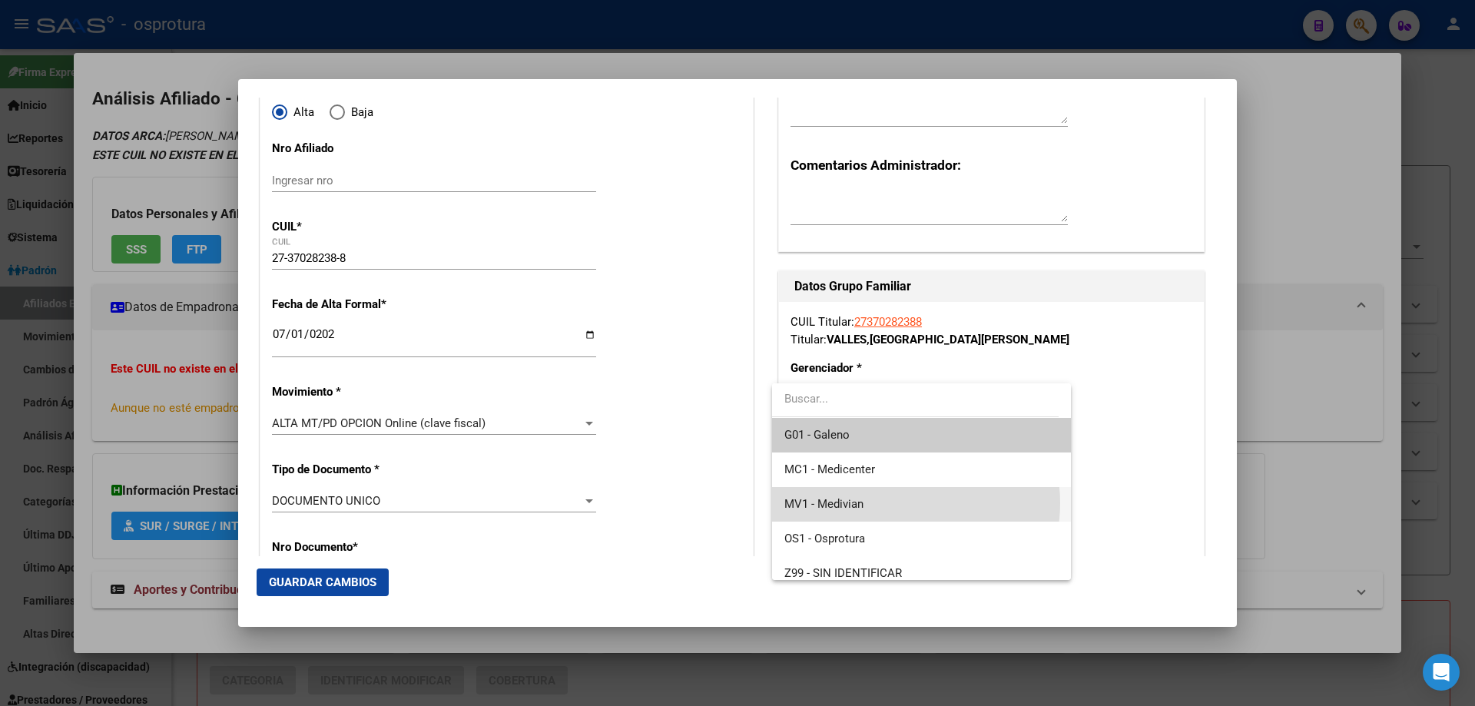
click at [896, 503] on span "MV1 - Medivian" at bounding box center [920, 504] width 273 height 35
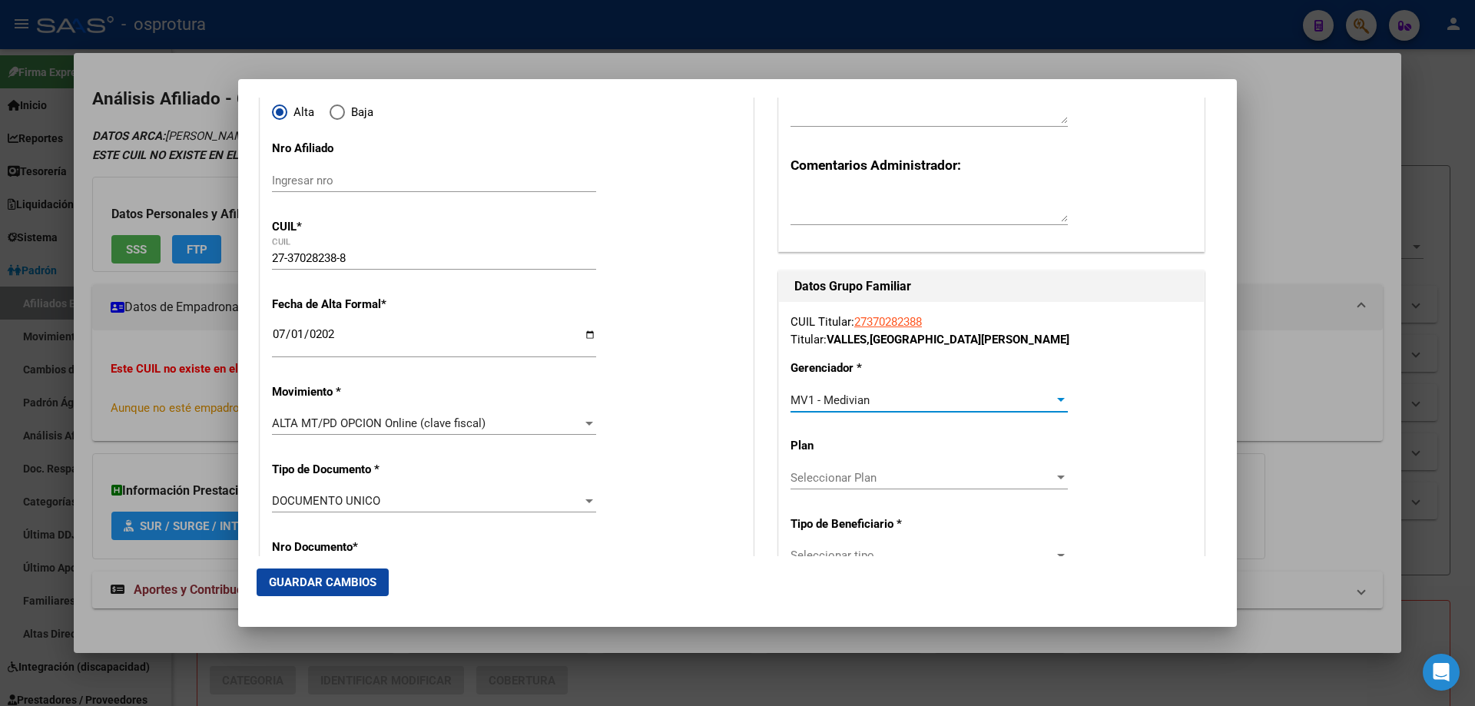
scroll to position [230, 0]
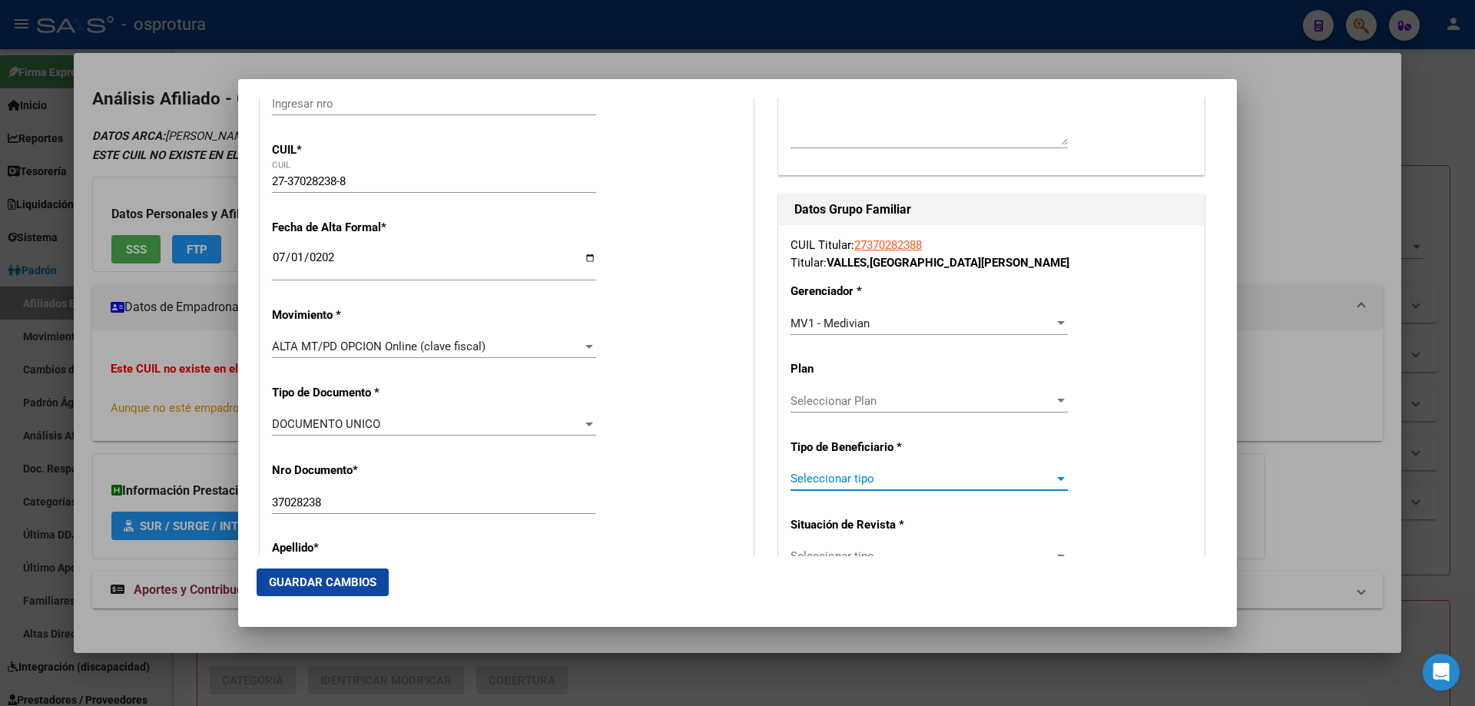
click at [877, 479] on span "Seleccionar tipo" at bounding box center [921, 479] width 263 height 14
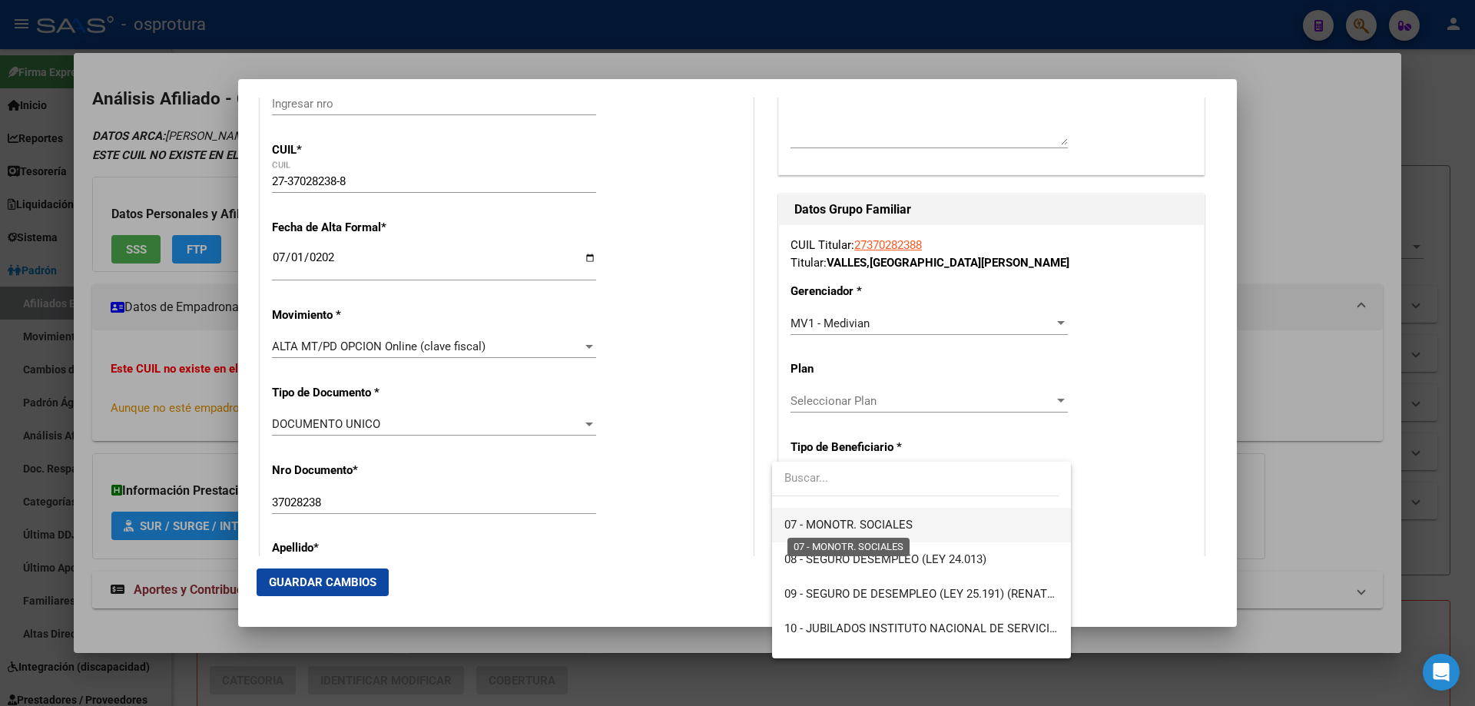
click at [876, 532] on span "07 - MONOTR. SOCIALES" at bounding box center [848, 525] width 128 height 14
type input "27-37028238-8"
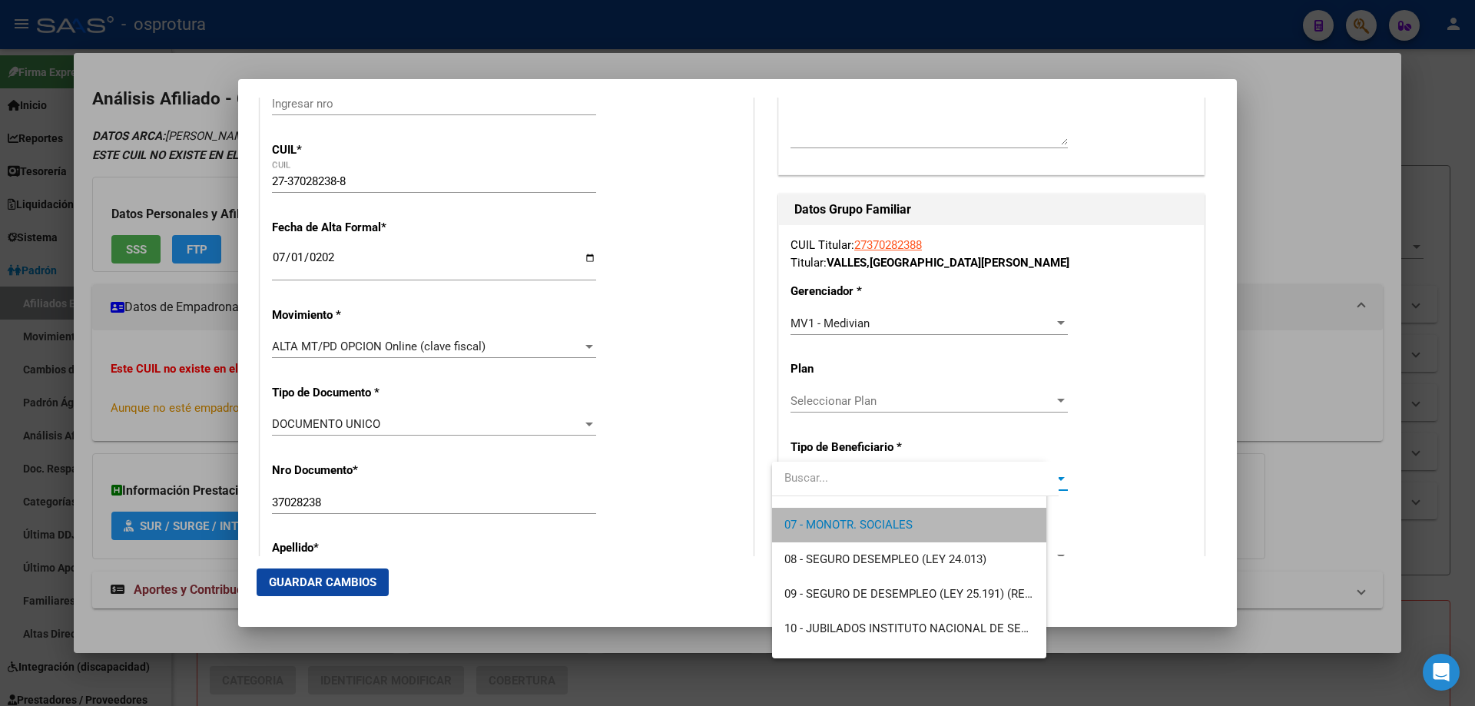
scroll to position [242, 0]
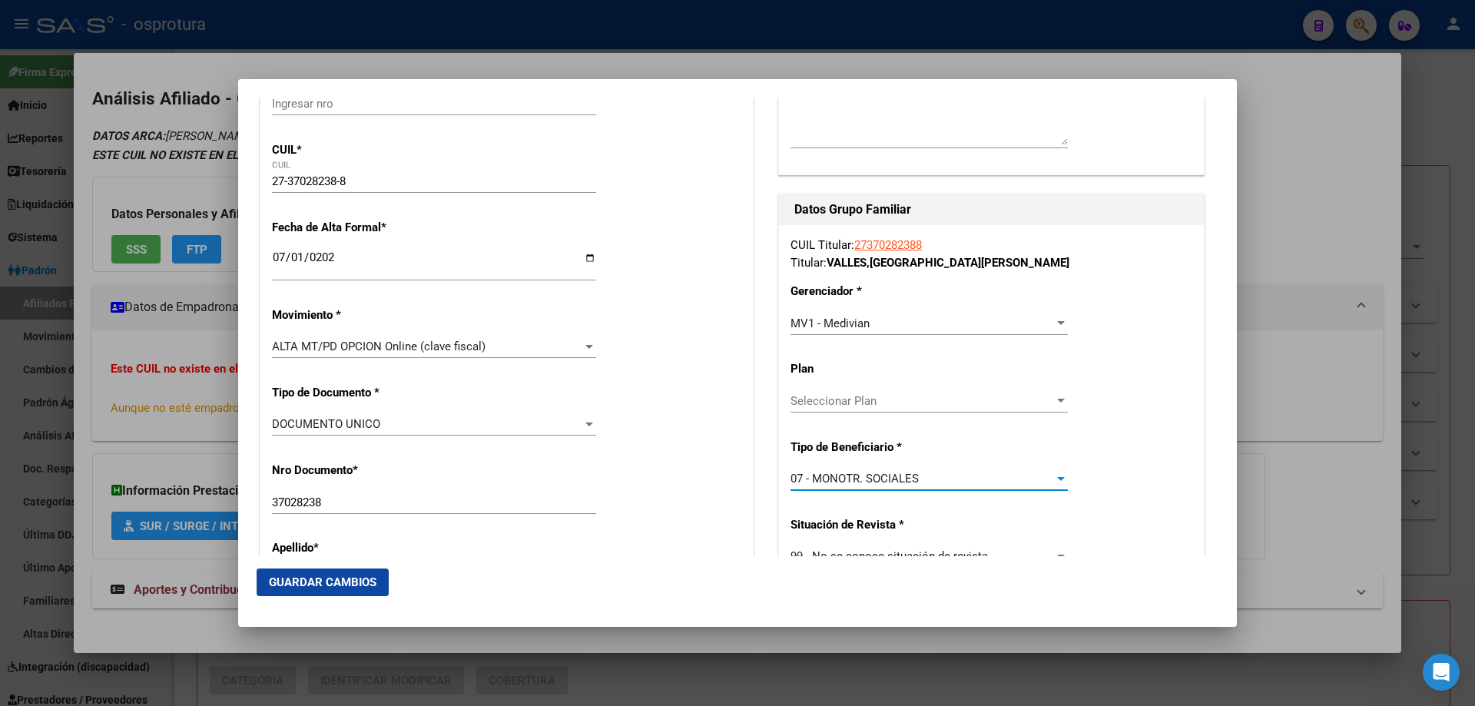
click at [305, 584] on span "Guardar Cambios" at bounding box center [323, 582] width 108 height 14
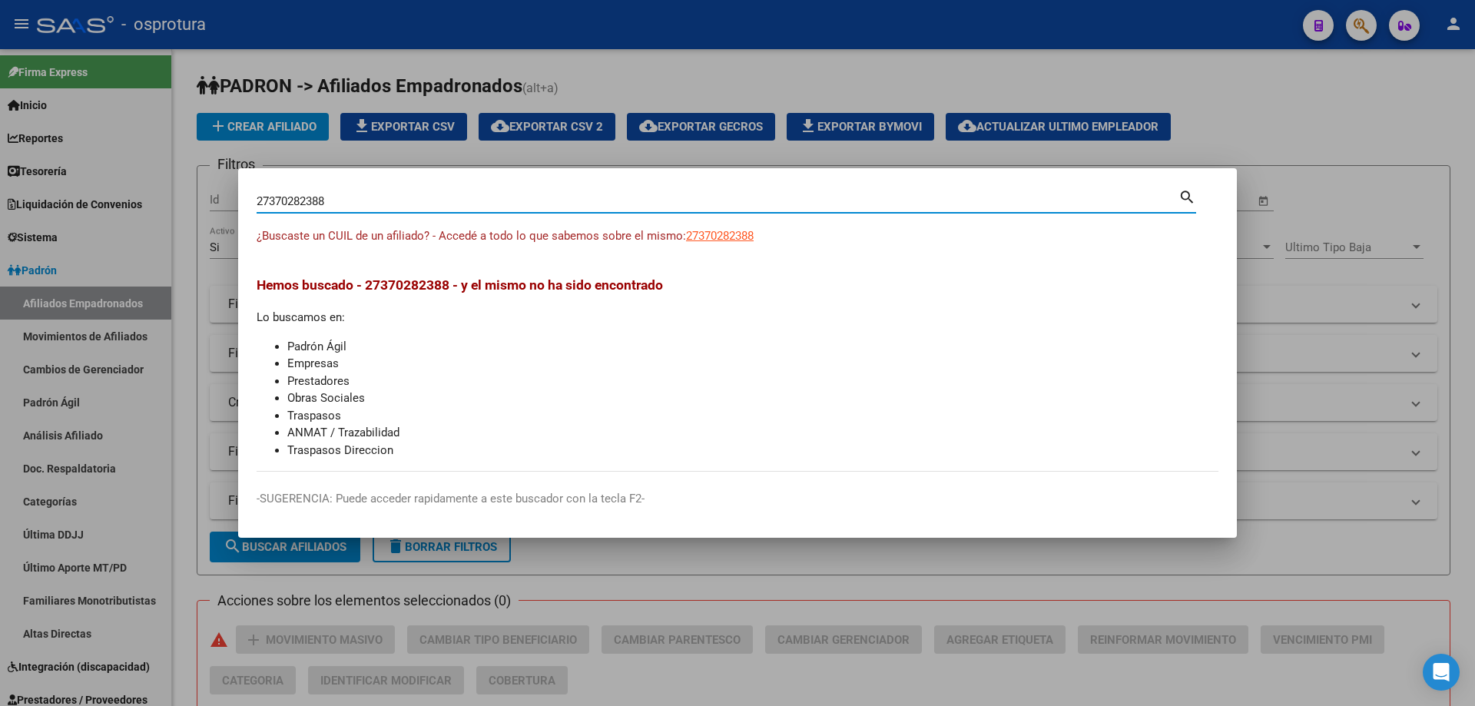
click at [528, 200] on input "27370282388" at bounding box center [718, 201] width 922 height 14
paste input "-37258089-0"
type input "27372580890"
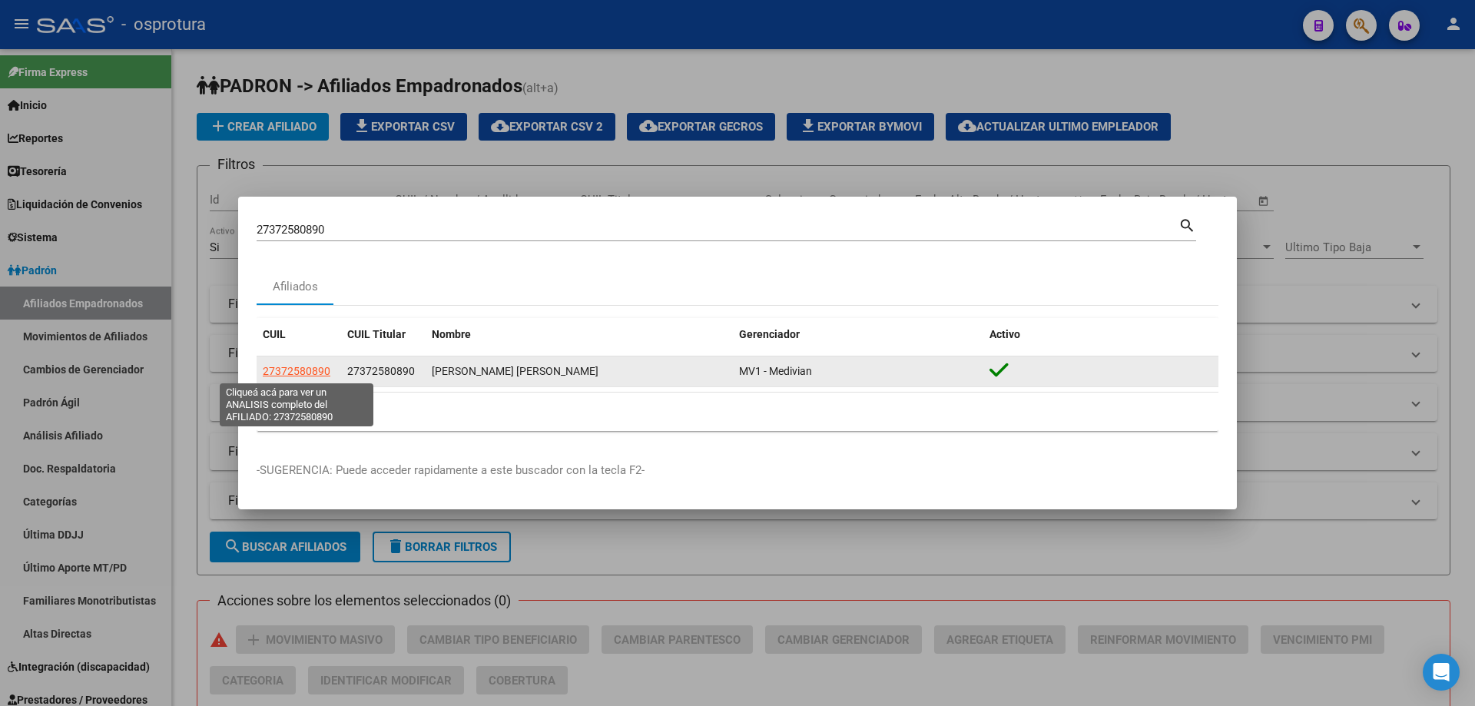
click at [311, 373] on span "27372580890" at bounding box center [297, 371] width 68 height 12
type textarea "27372580890"
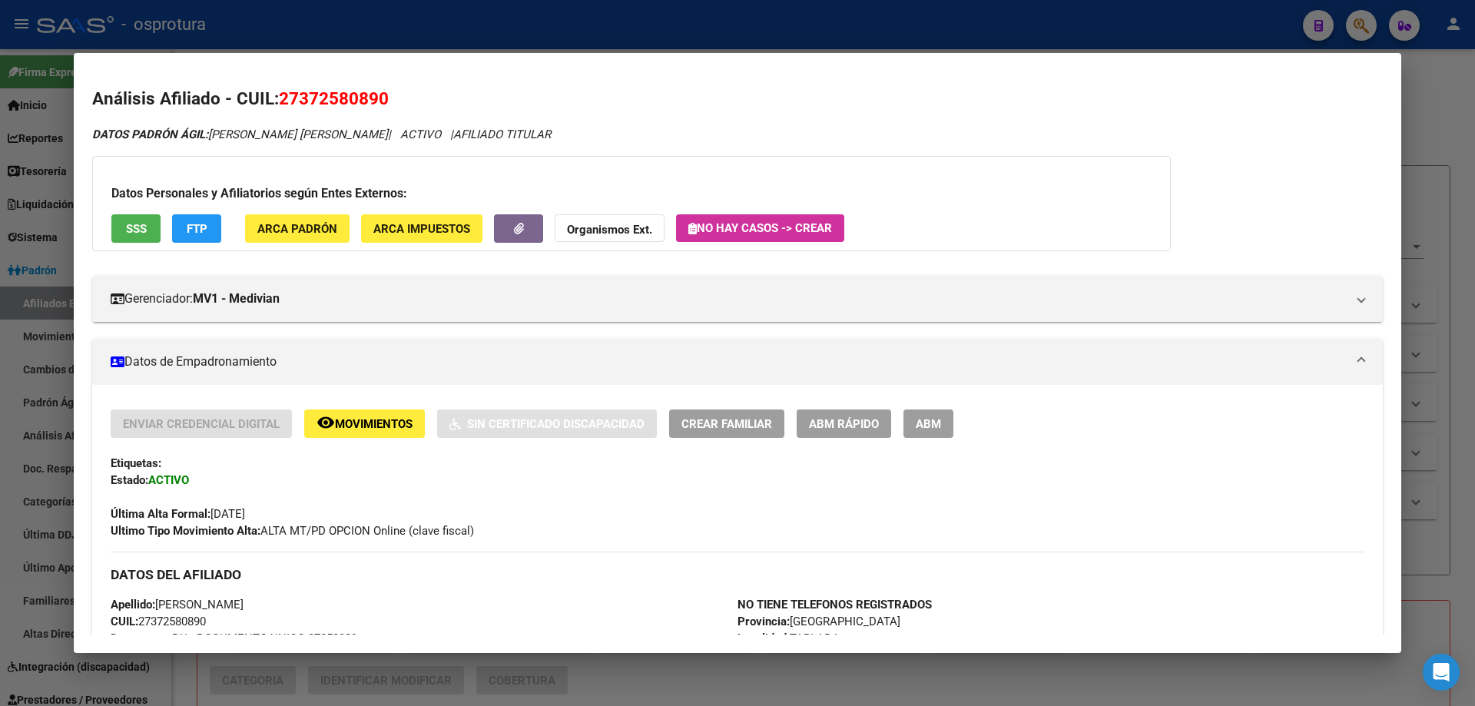
click at [747, 431] on span "Crear Familiar" at bounding box center [726, 424] width 91 height 14
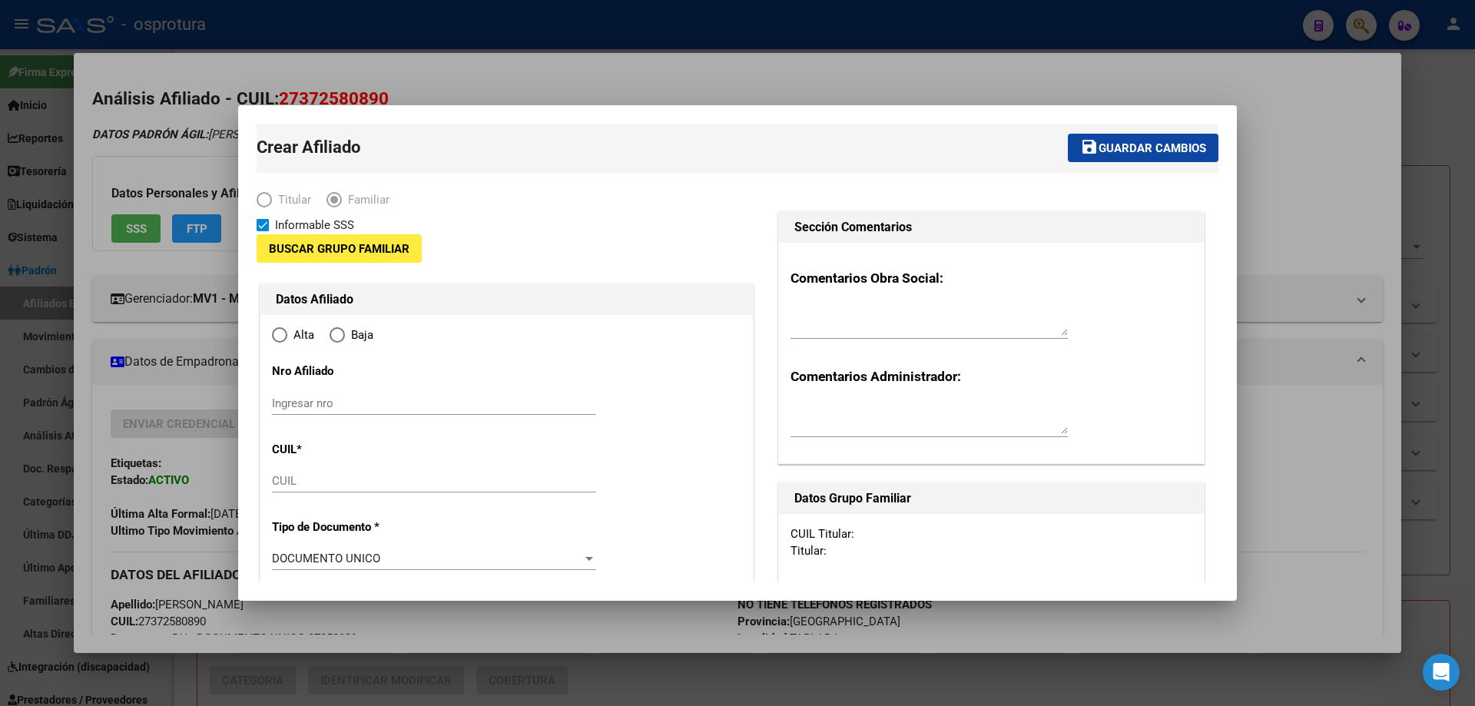
type input "27-37258089-0"
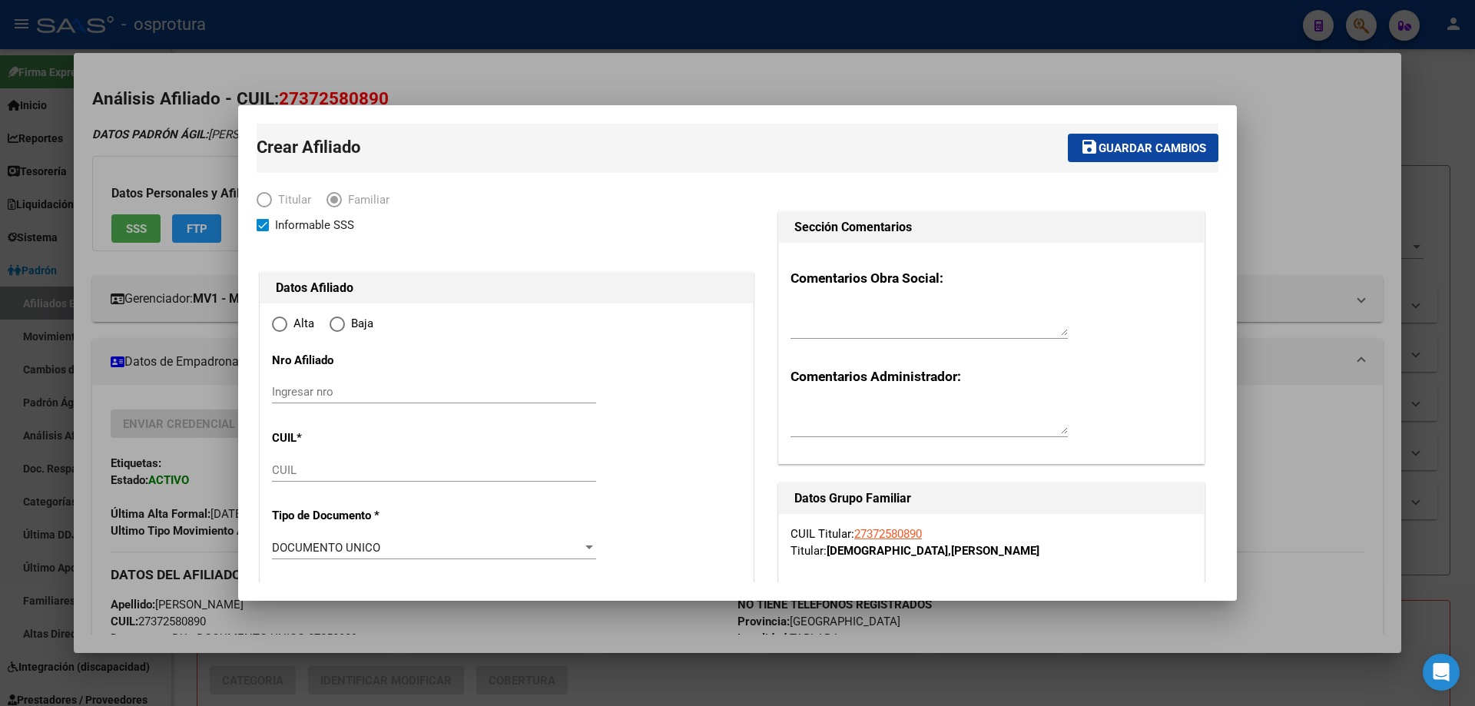
type input "TABLADA"
type input "1766"
type input "VILLAGUAY"
type input "1151"
radio input "true"
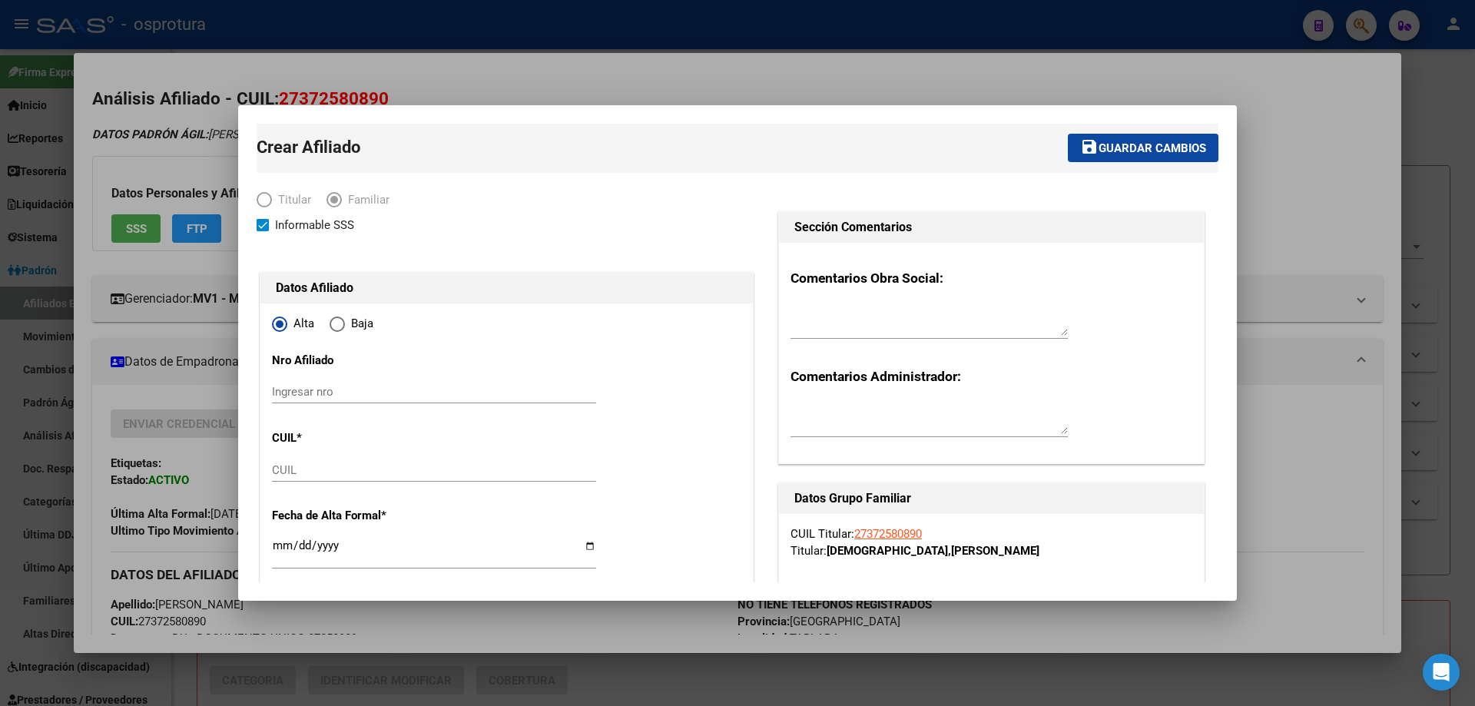
type input "27-37258089-0"
click at [324, 472] on input "CUIL" at bounding box center [434, 470] width 324 height 14
paste input "27-58586298-9"
type input "27-58586298-9"
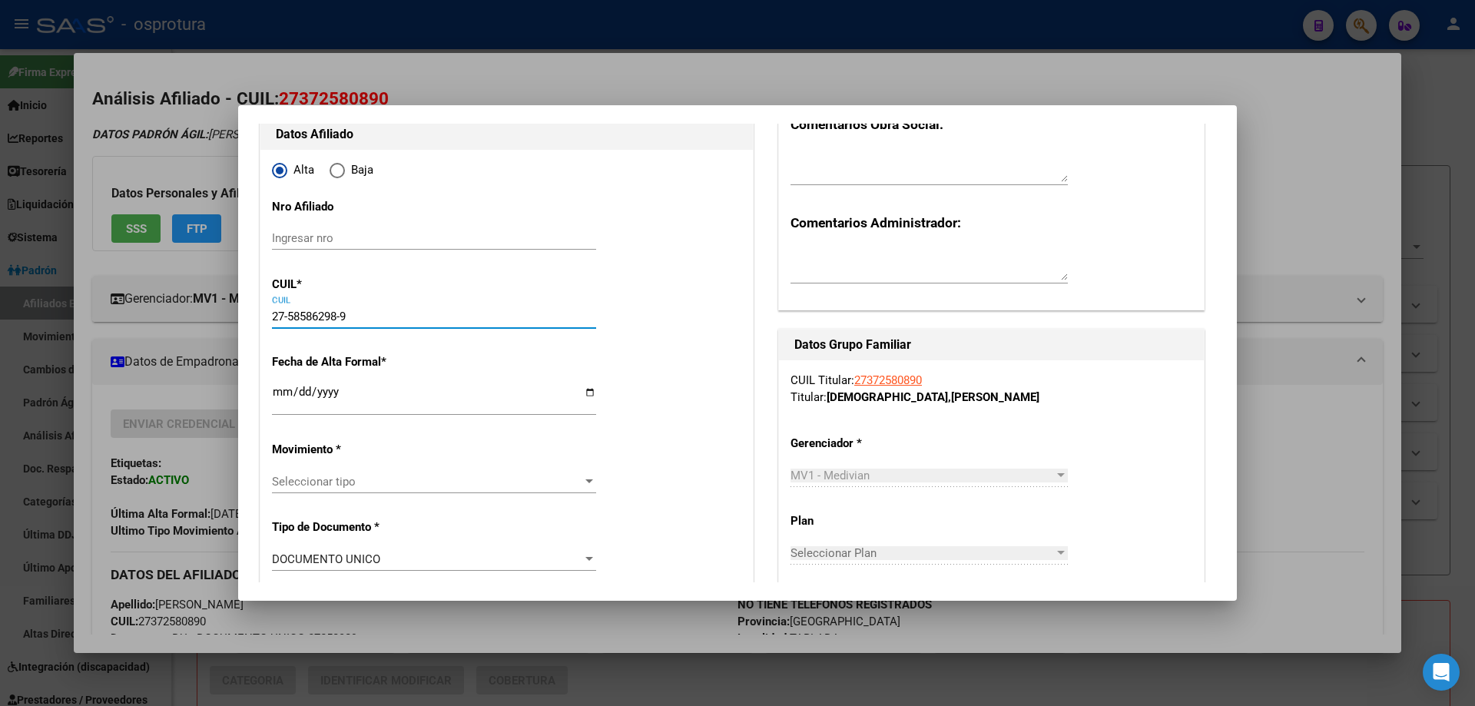
type input "58586298"
type input "[PERSON_NAME]"
type input "[DATE]"
type input "CIUDAD MADERO"
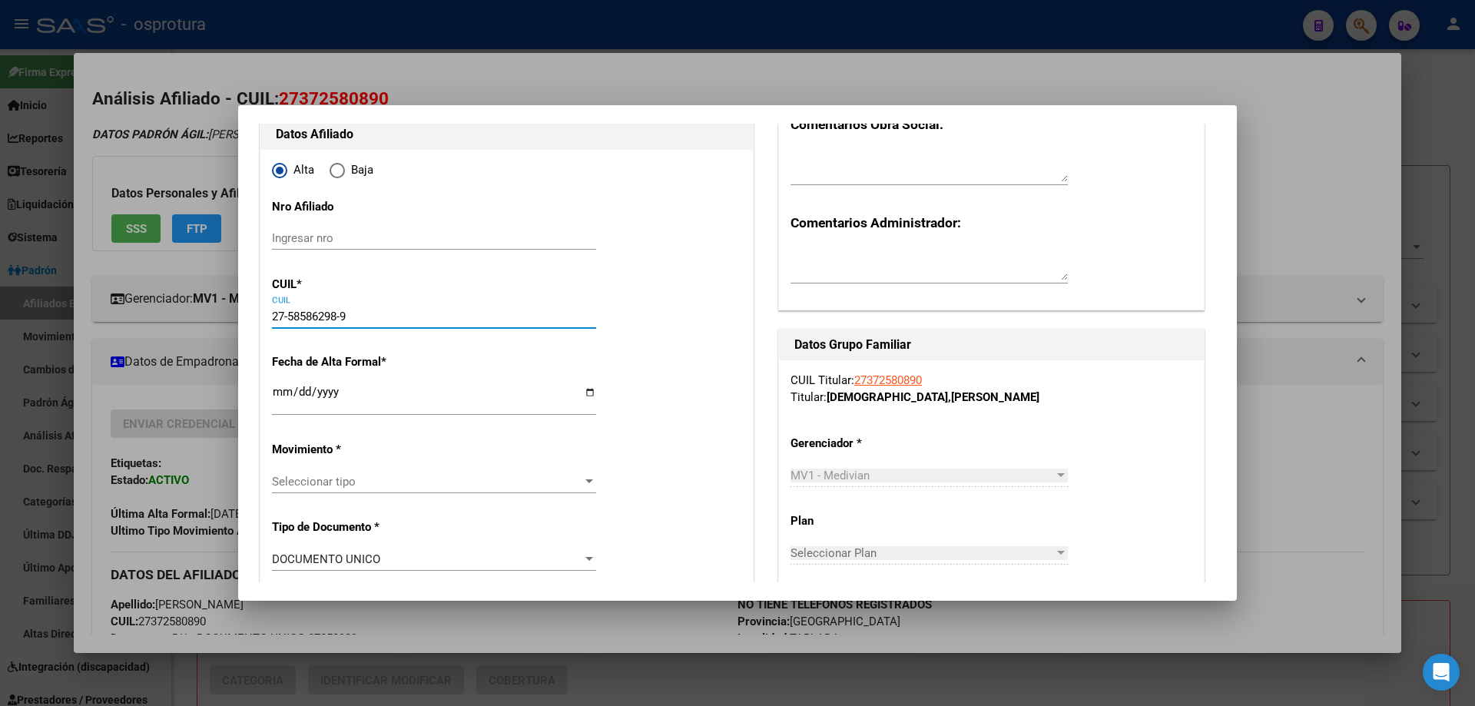
type input "1768"
type input "ARAOZ"
type input "725"
type input "27-58586298-9"
click at [280, 387] on input "Ingresar fecha" at bounding box center [434, 398] width 324 height 25
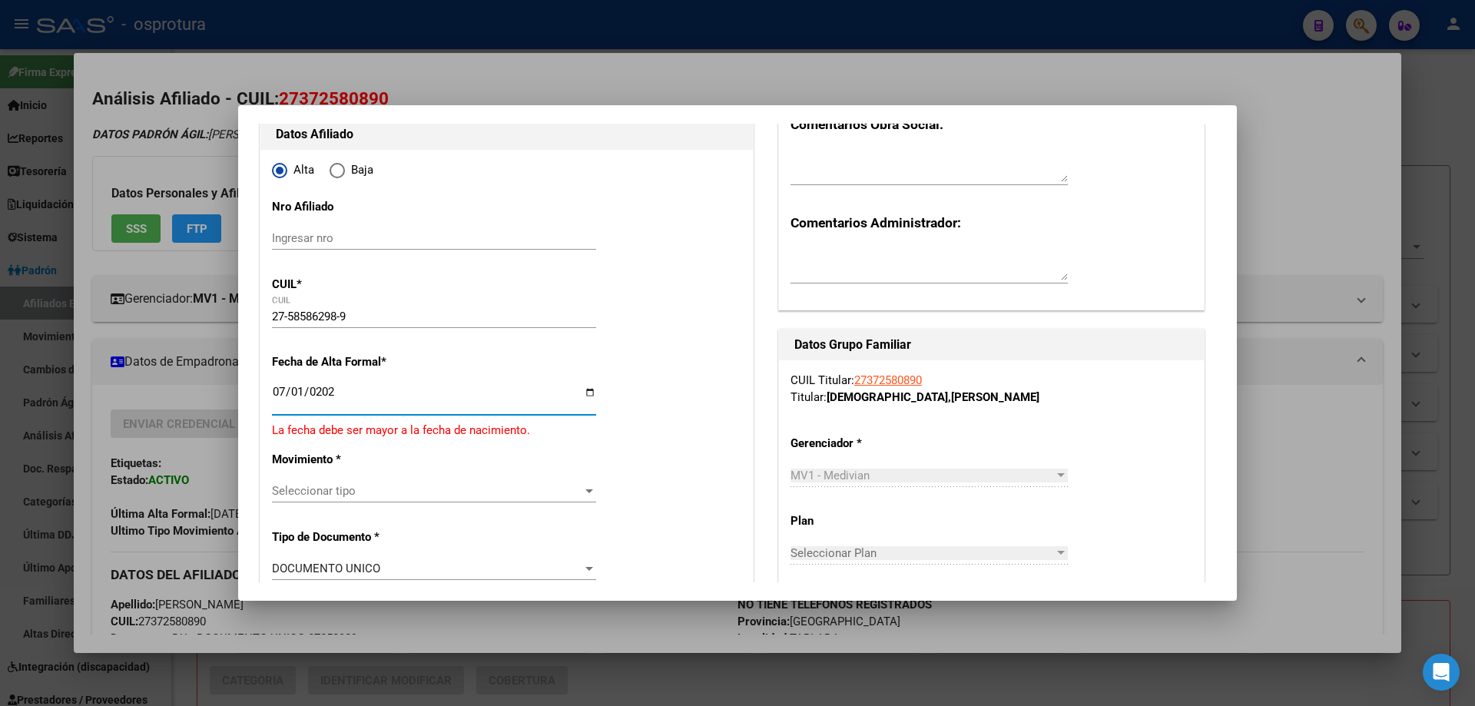
type input "[DATE]"
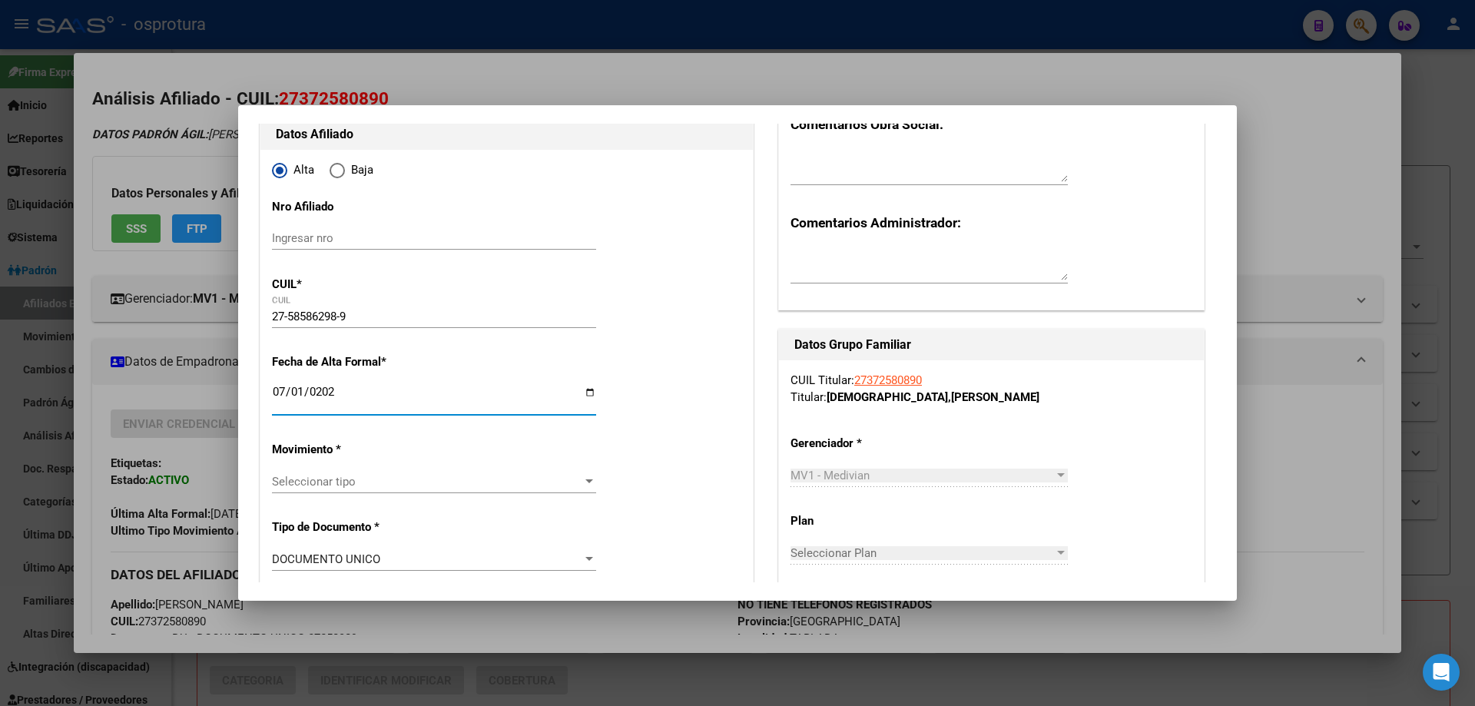
click at [426, 475] on span "Seleccionar tipo" at bounding box center [427, 482] width 310 height 14
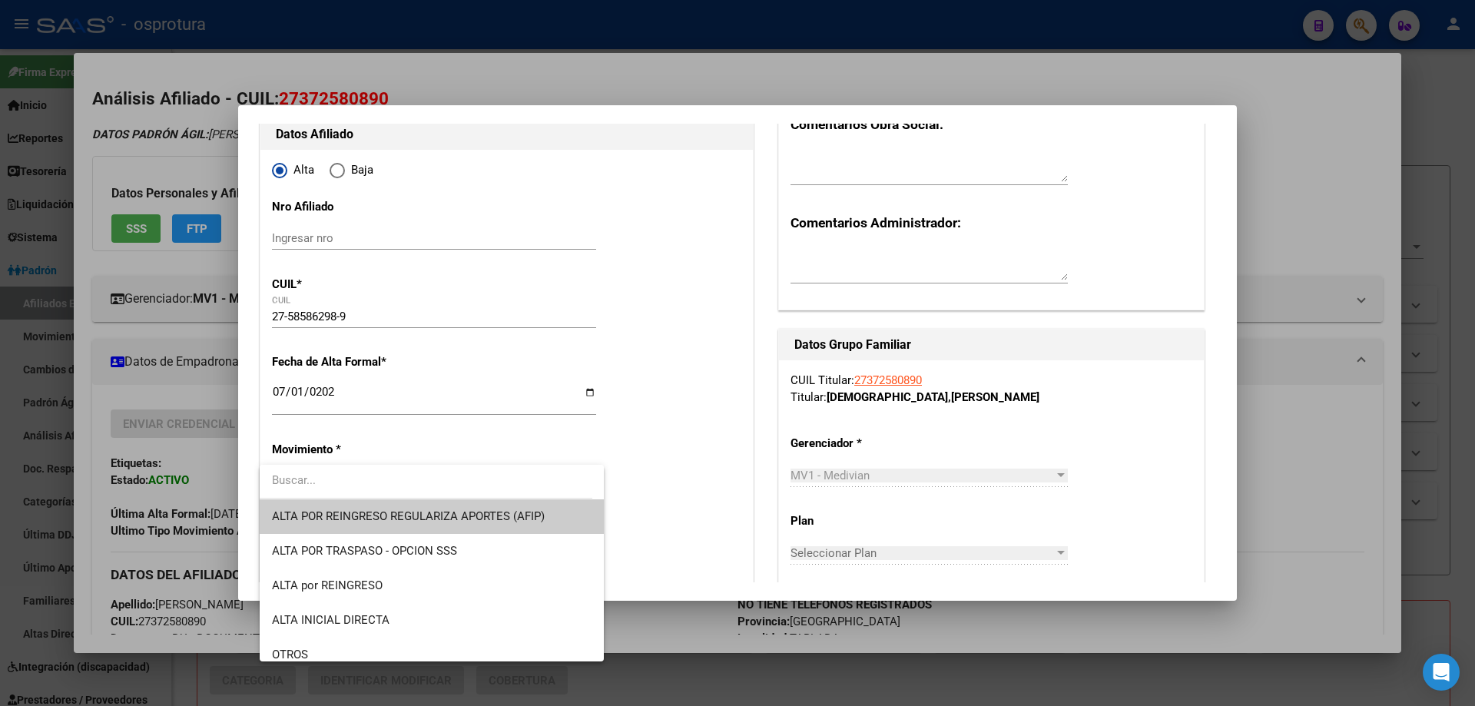
scroll to position [307, 0]
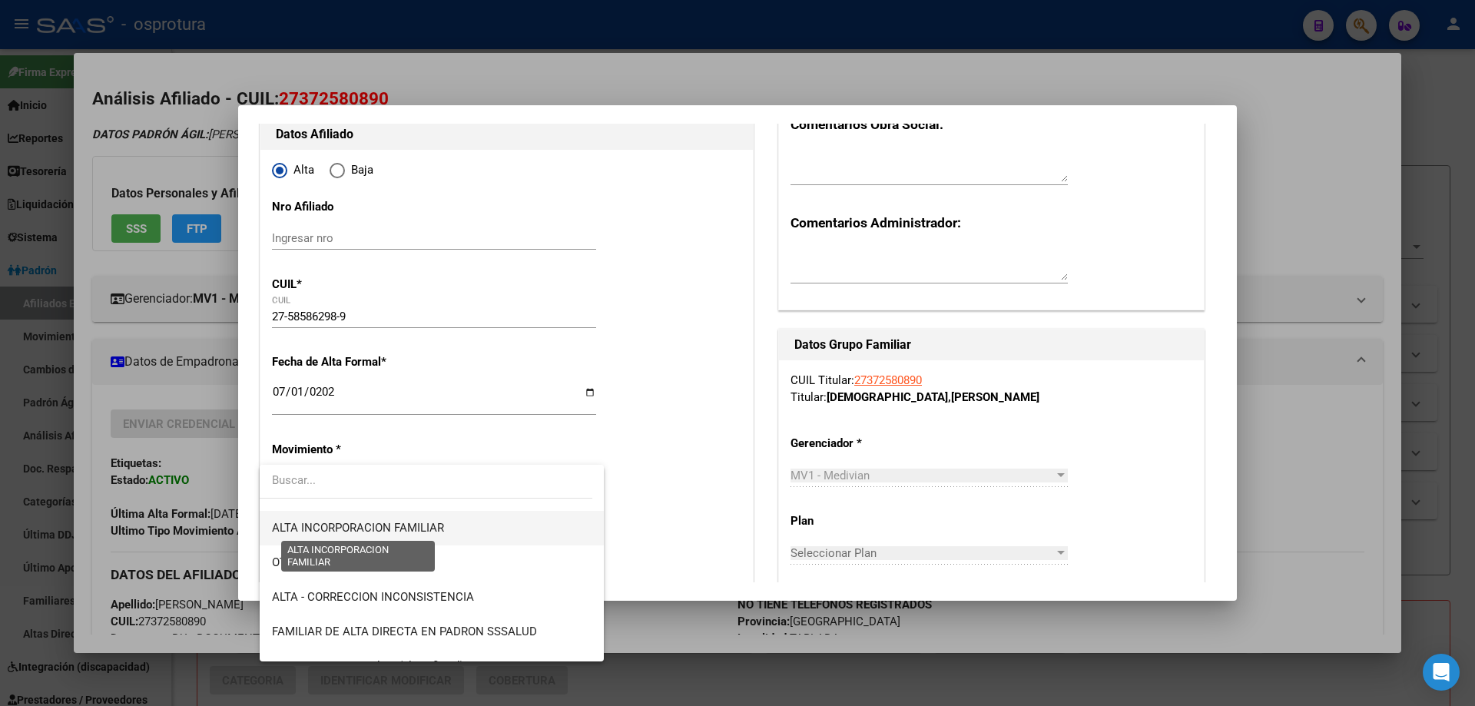
click at [430, 532] on span "ALTA INCORPORACION FAMILIAR" at bounding box center [358, 528] width 172 height 14
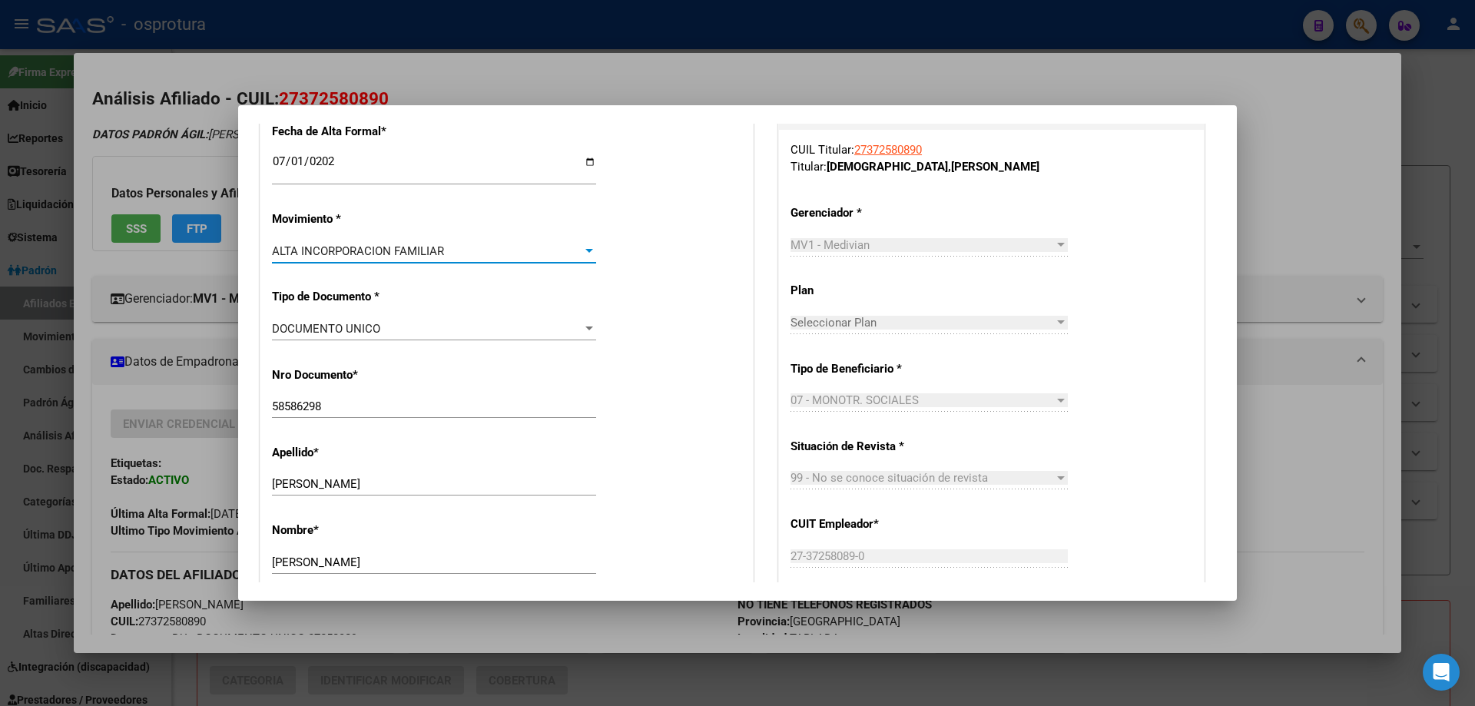
scroll to position [615, 0]
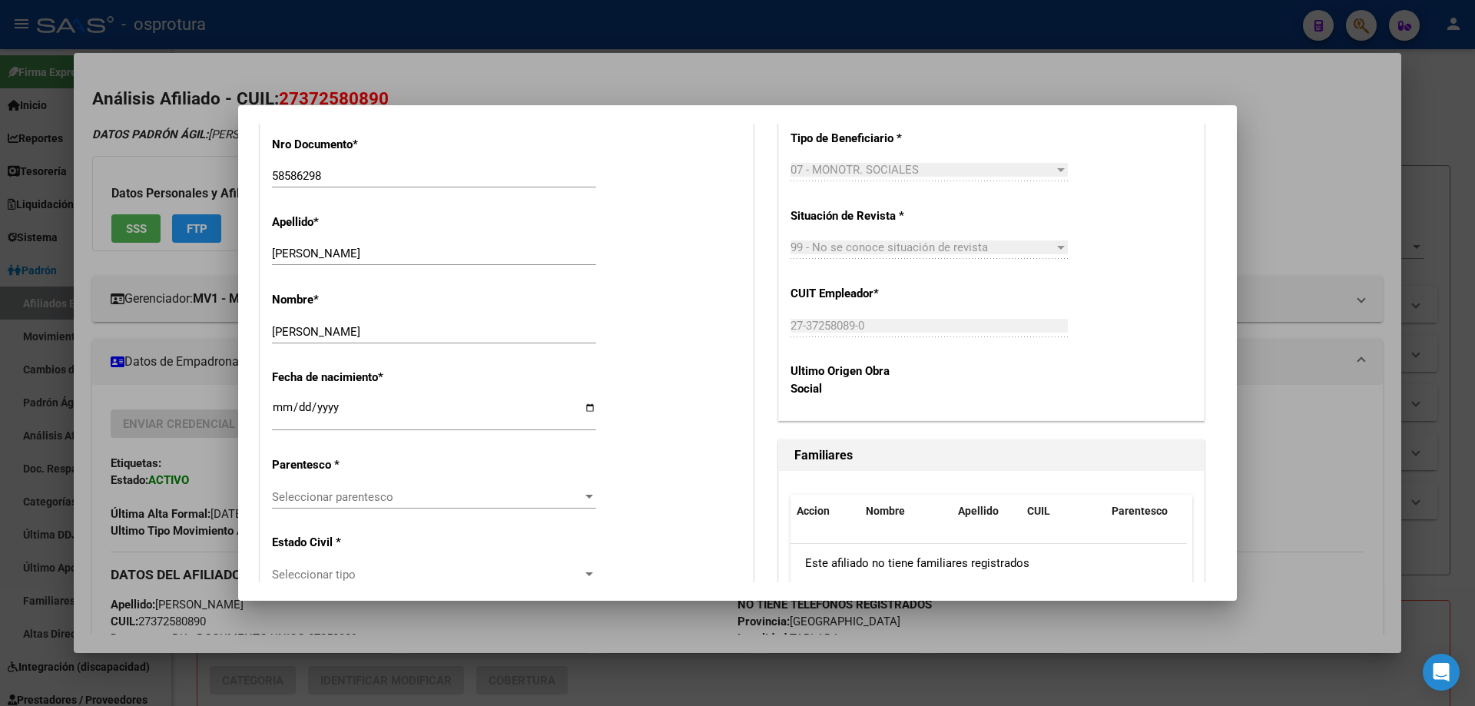
click at [364, 506] on div "Seleccionar parentesco Seleccionar parentesco" at bounding box center [434, 496] width 324 height 23
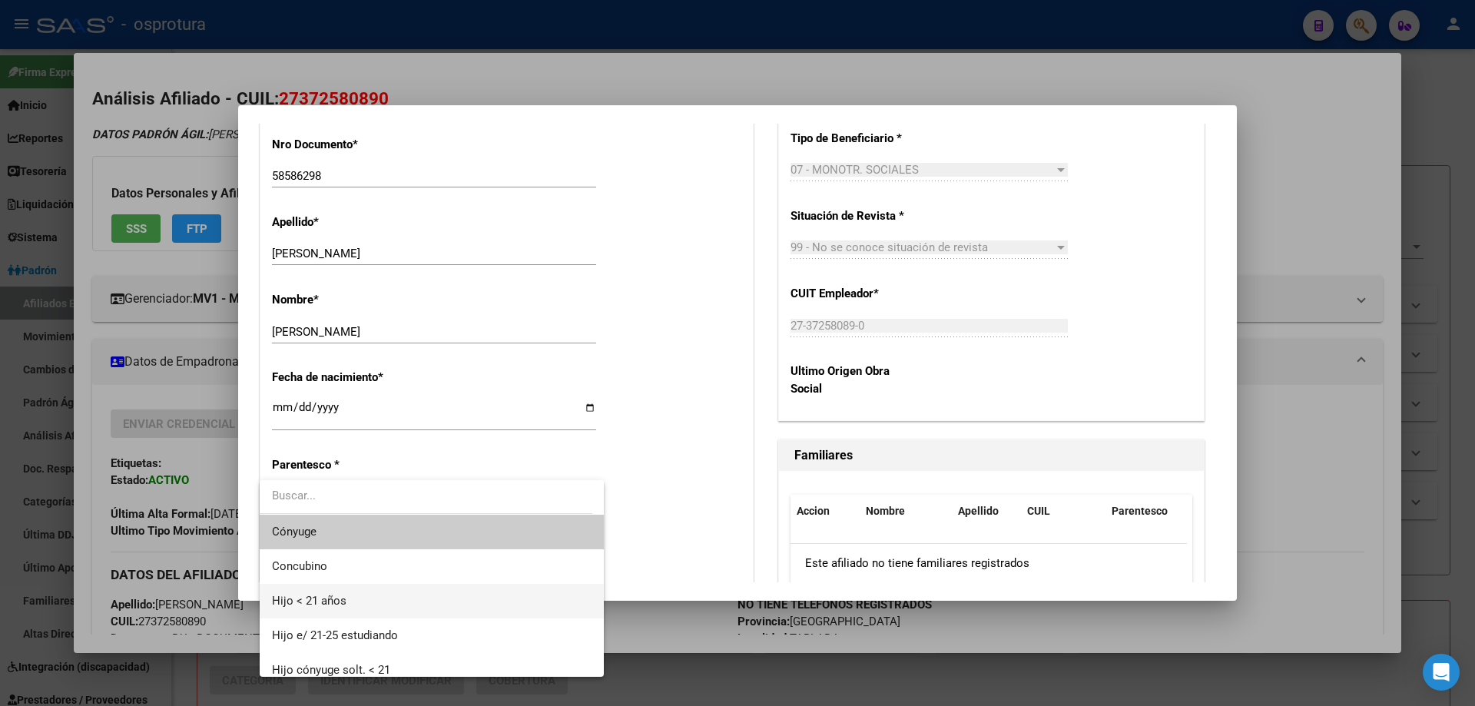
click at [351, 607] on span "Hijo < 21 años" at bounding box center [432, 601] width 320 height 35
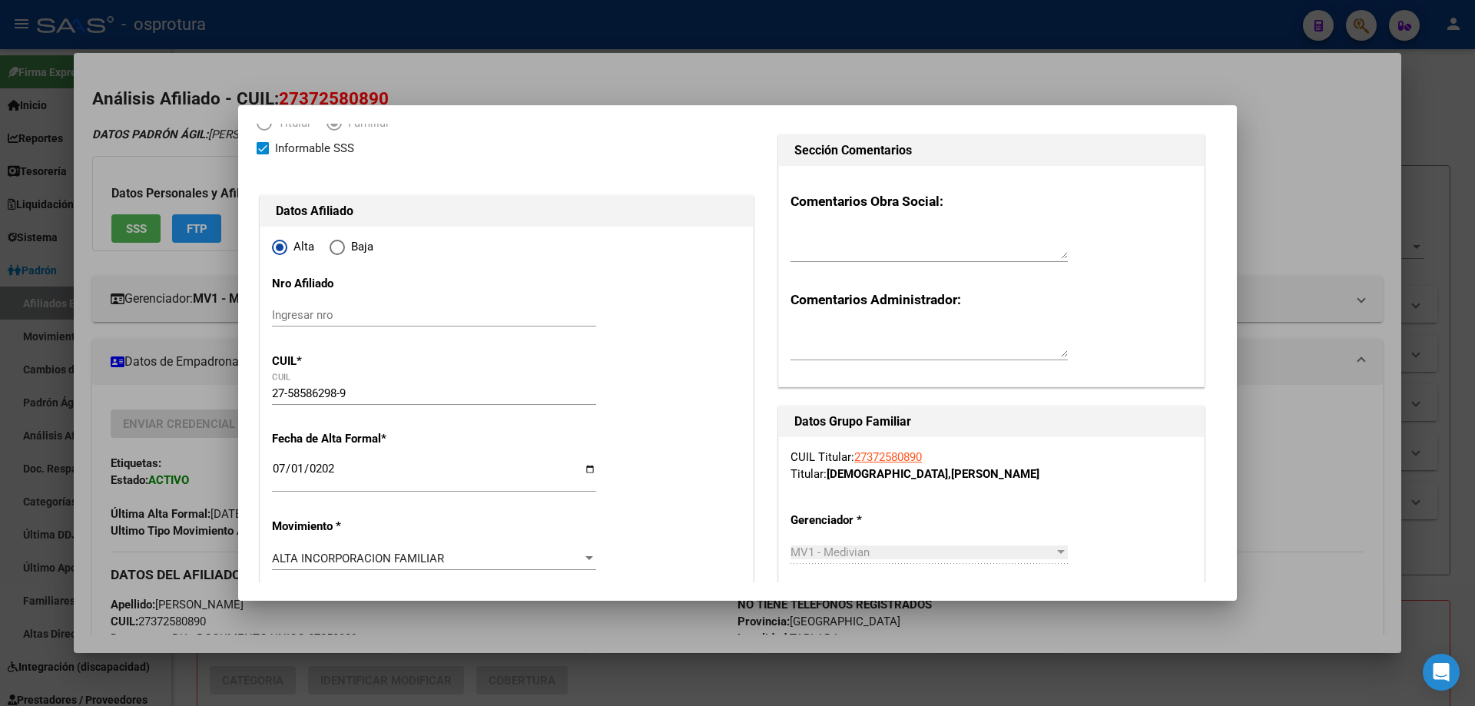
scroll to position [0, 0]
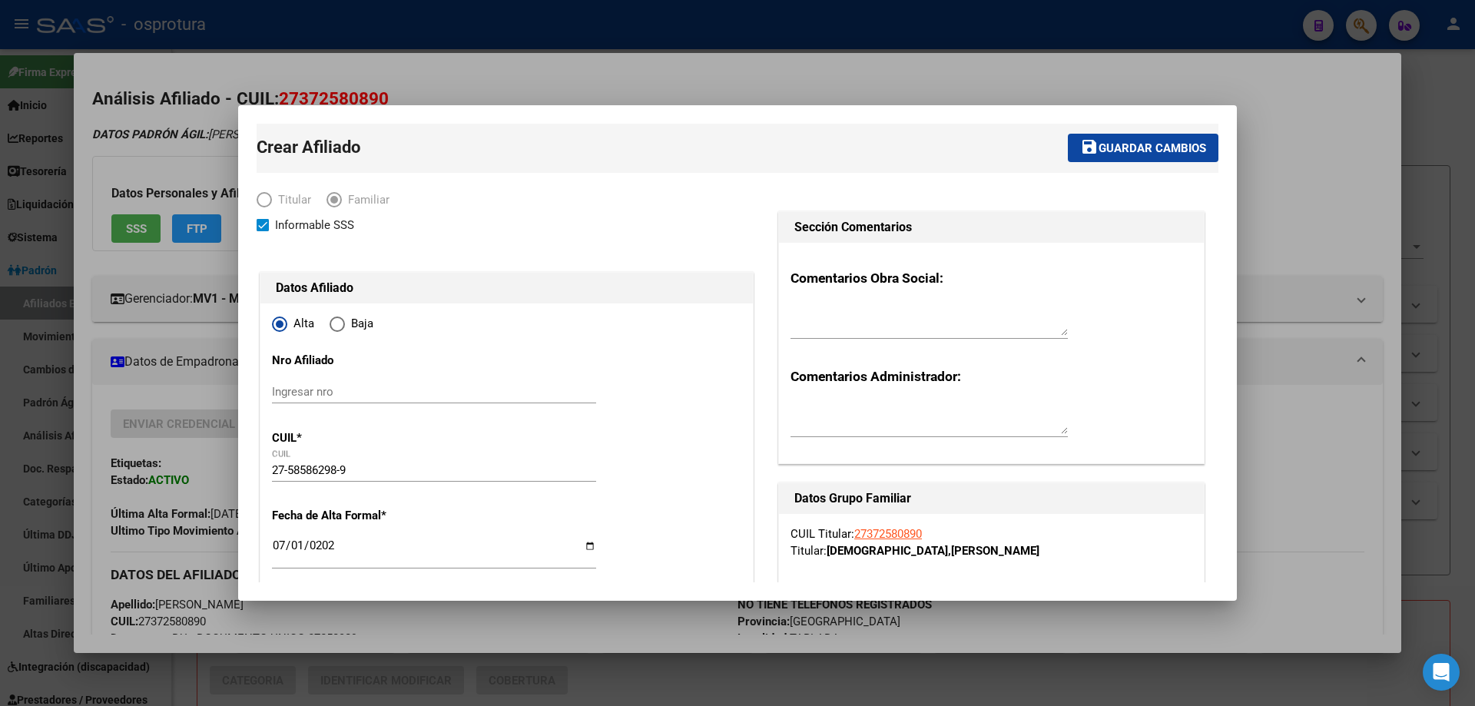
click at [1125, 151] on span "Guardar cambios" at bounding box center [1152, 148] width 108 height 14
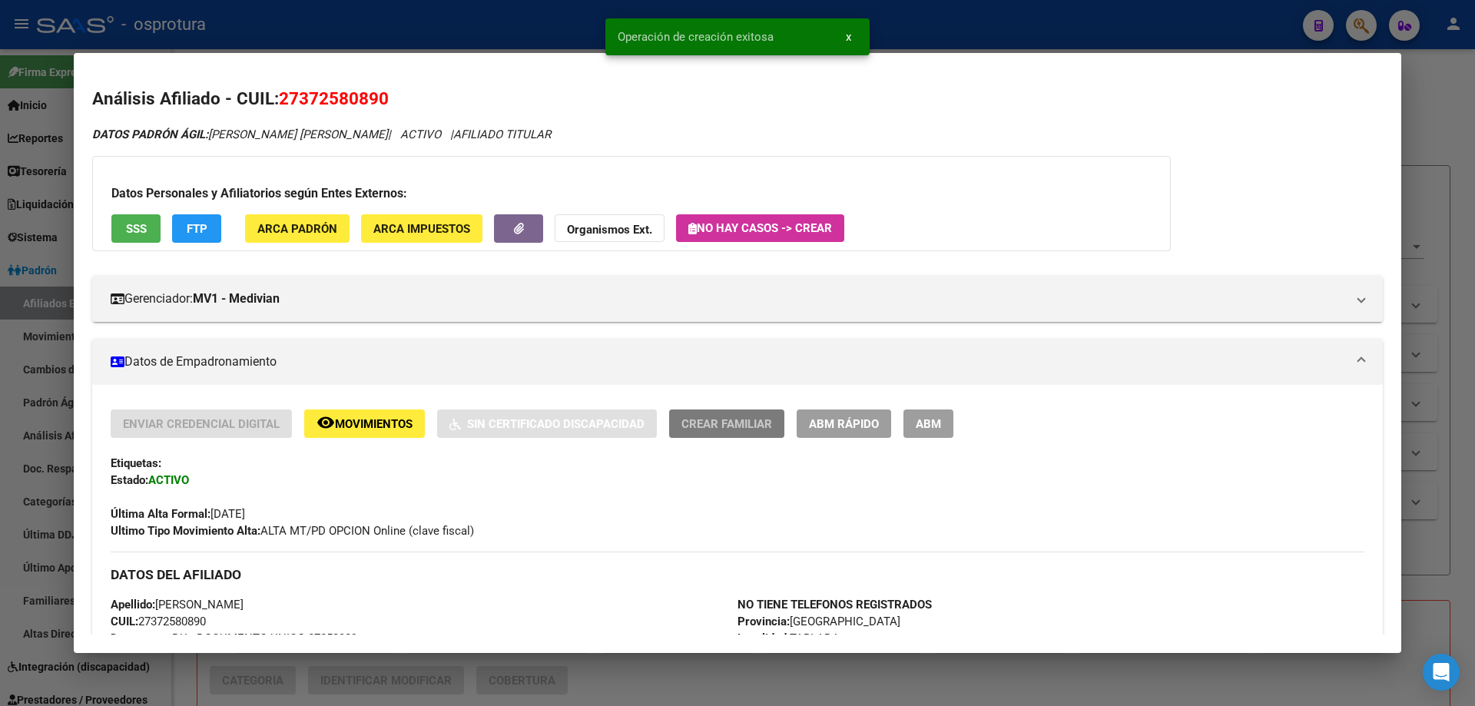
click at [712, 423] on span "Crear Familiar" at bounding box center [726, 424] width 91 height 14
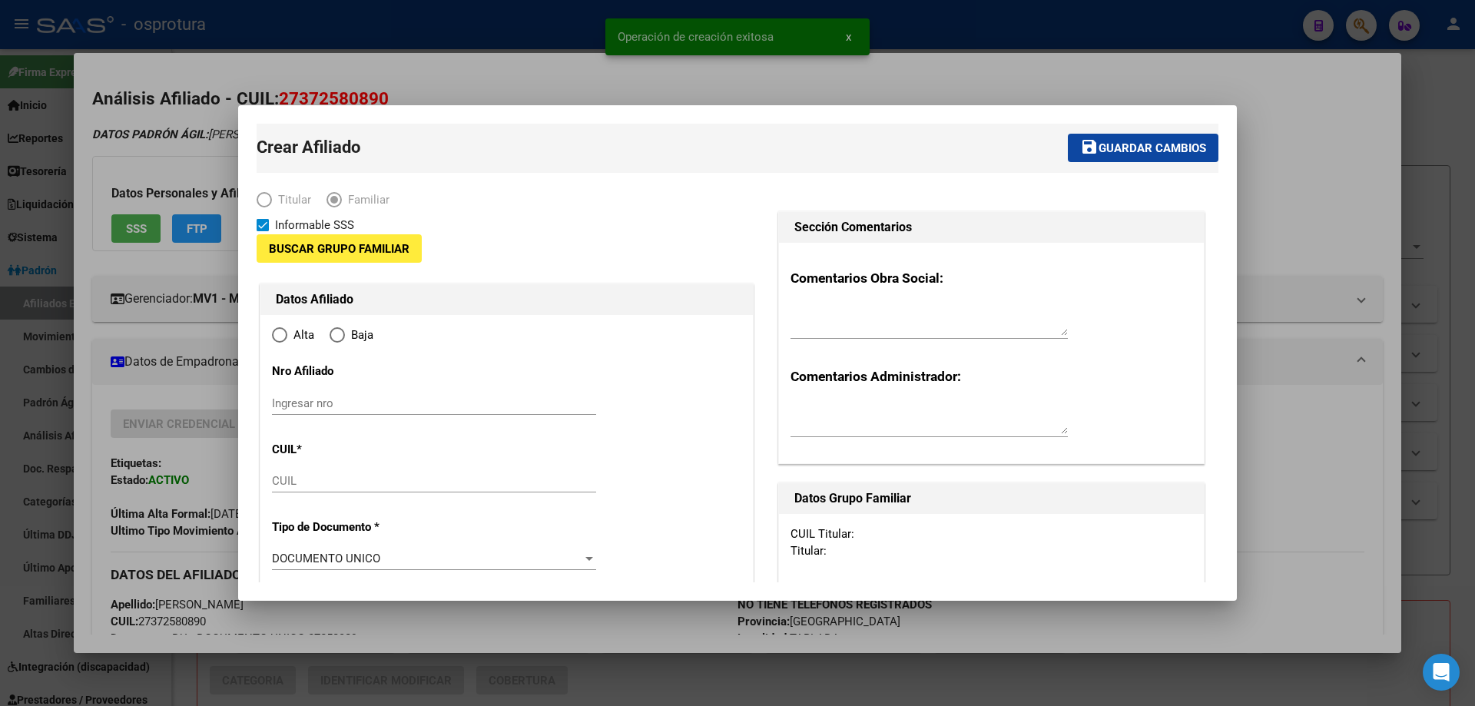
type input "27-37258089-0"
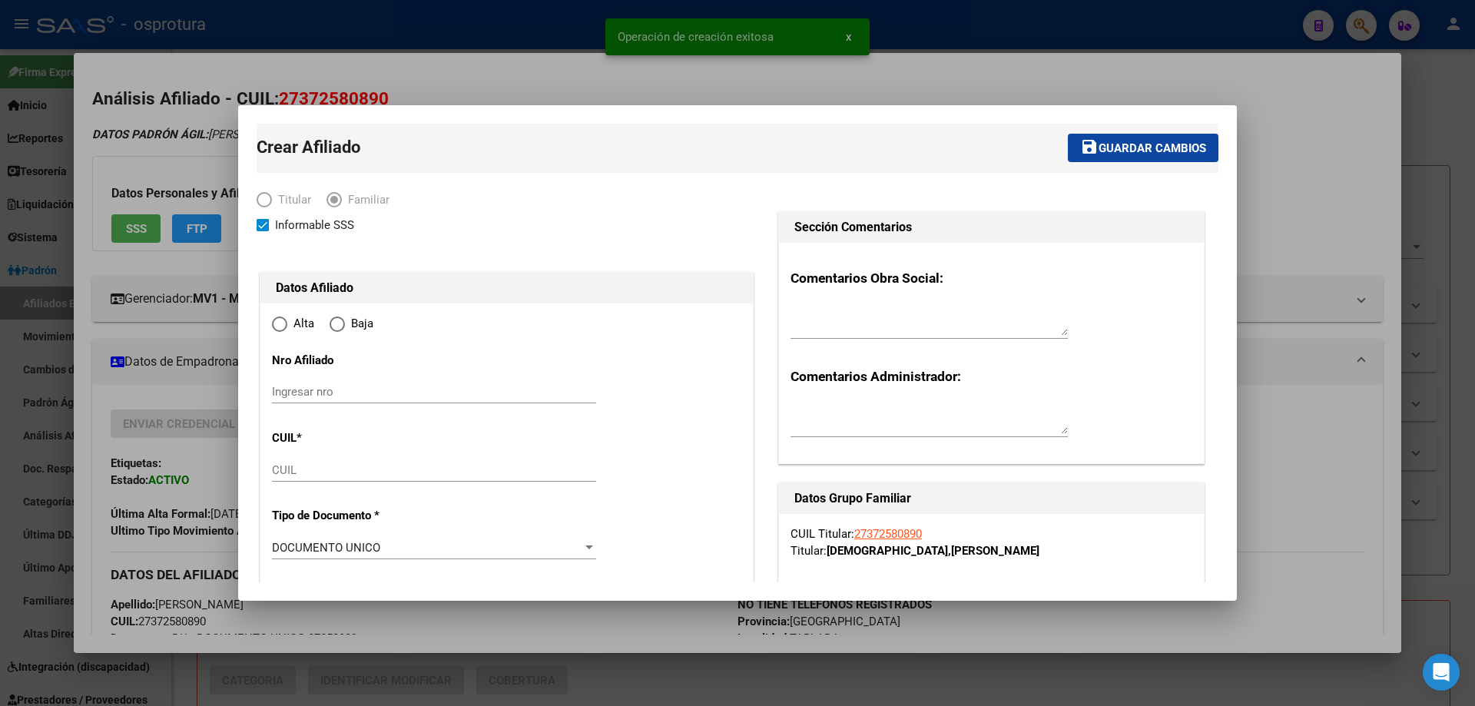
type input "TABLADA"
type input "1766"
type input "VILLAGUAY"
type input "1151"
radio input "true"
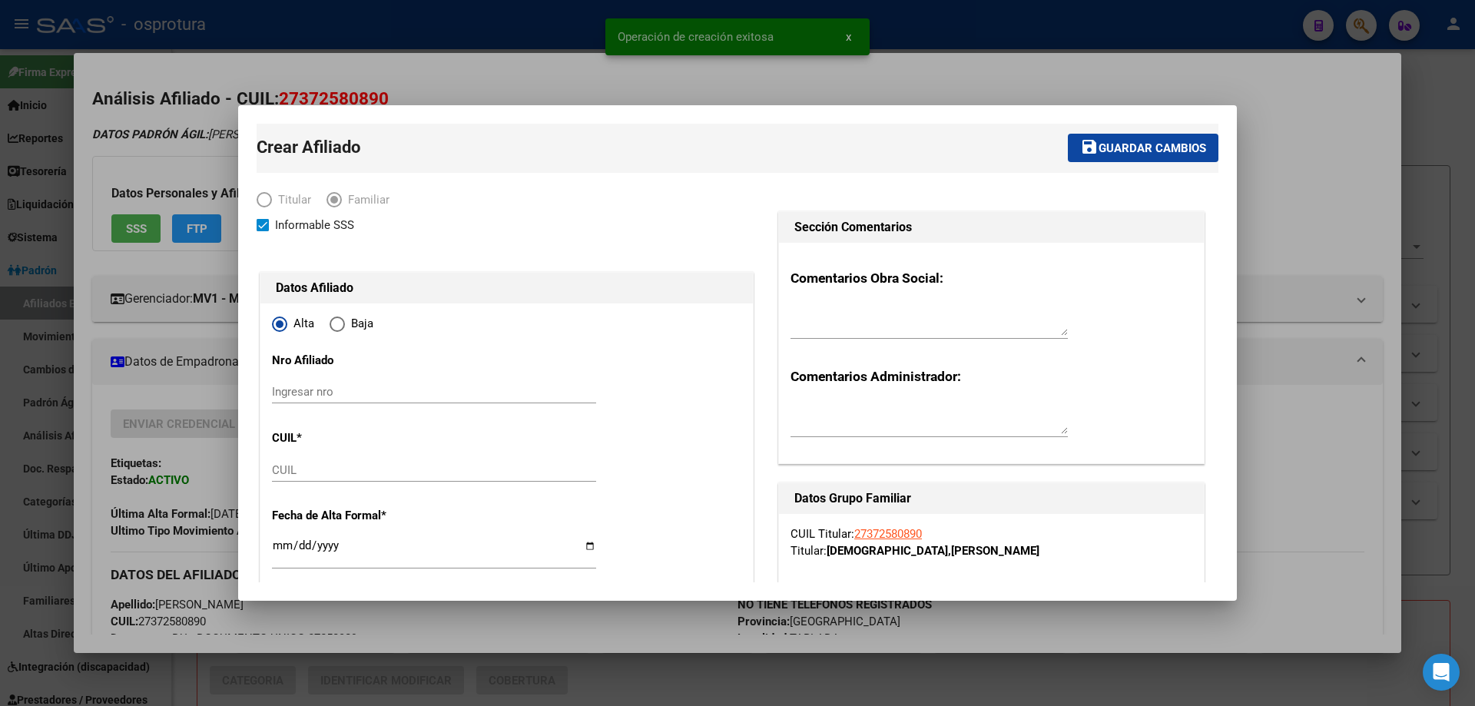
type input "27-37258089-0"
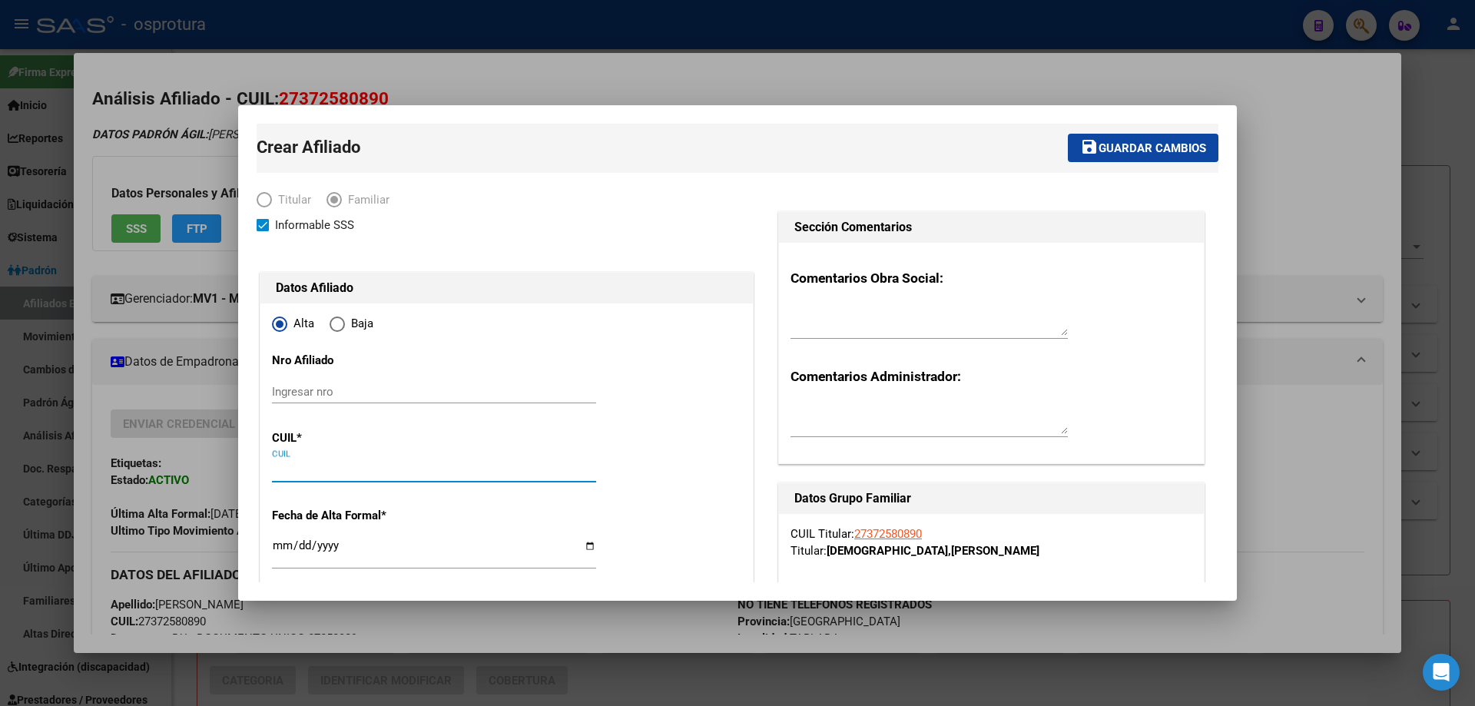
click at [367, 465] on input "CUIL" at bounding box center [434, 470] width 324 height 14
paste input "20-55396265-0"
type input "20-55396265-0"
click at [283, 544] on input "Ingresar fecha" at bounding box center [434, 551] width 324 height 25
type input "55396265"
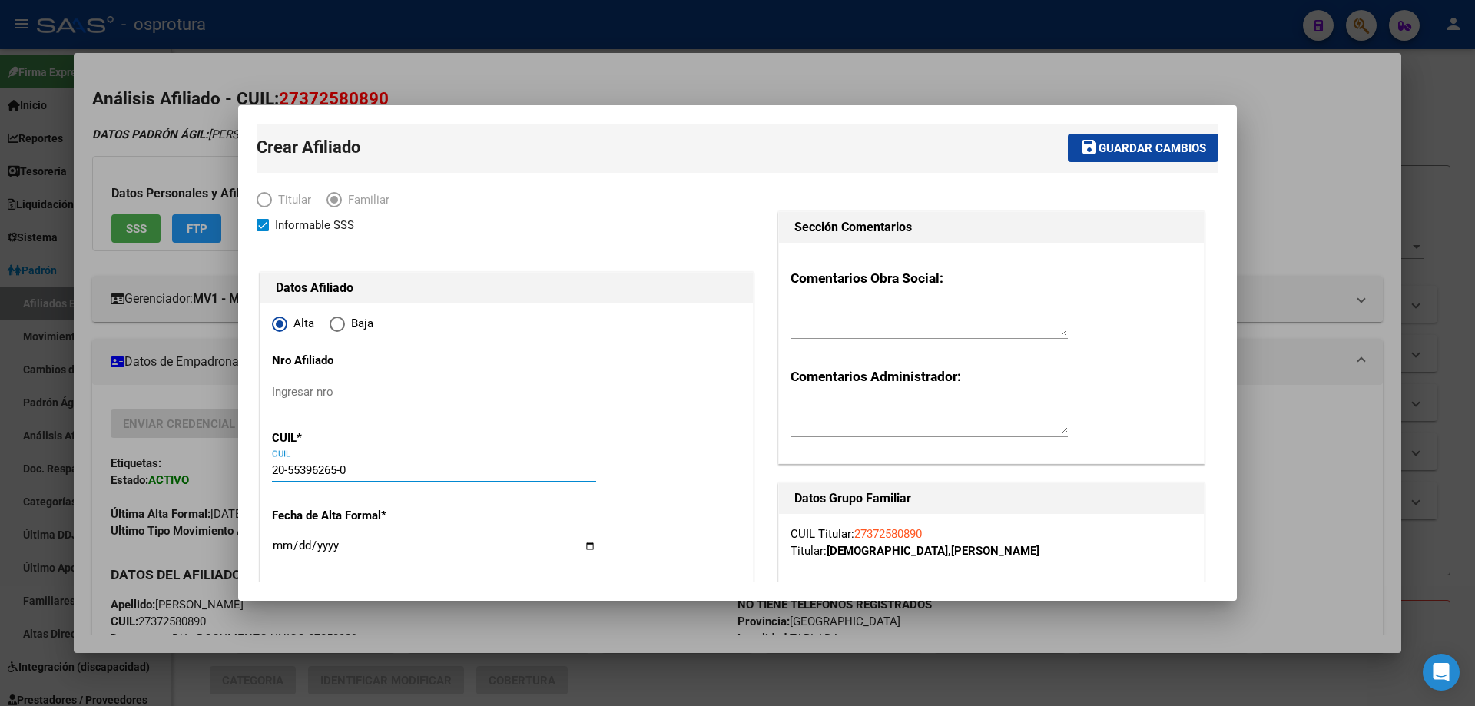
type input "[PERSON_NAME]"
type input "[DATE]"
type input "1768"
type input "CULPINA"
type input "995"
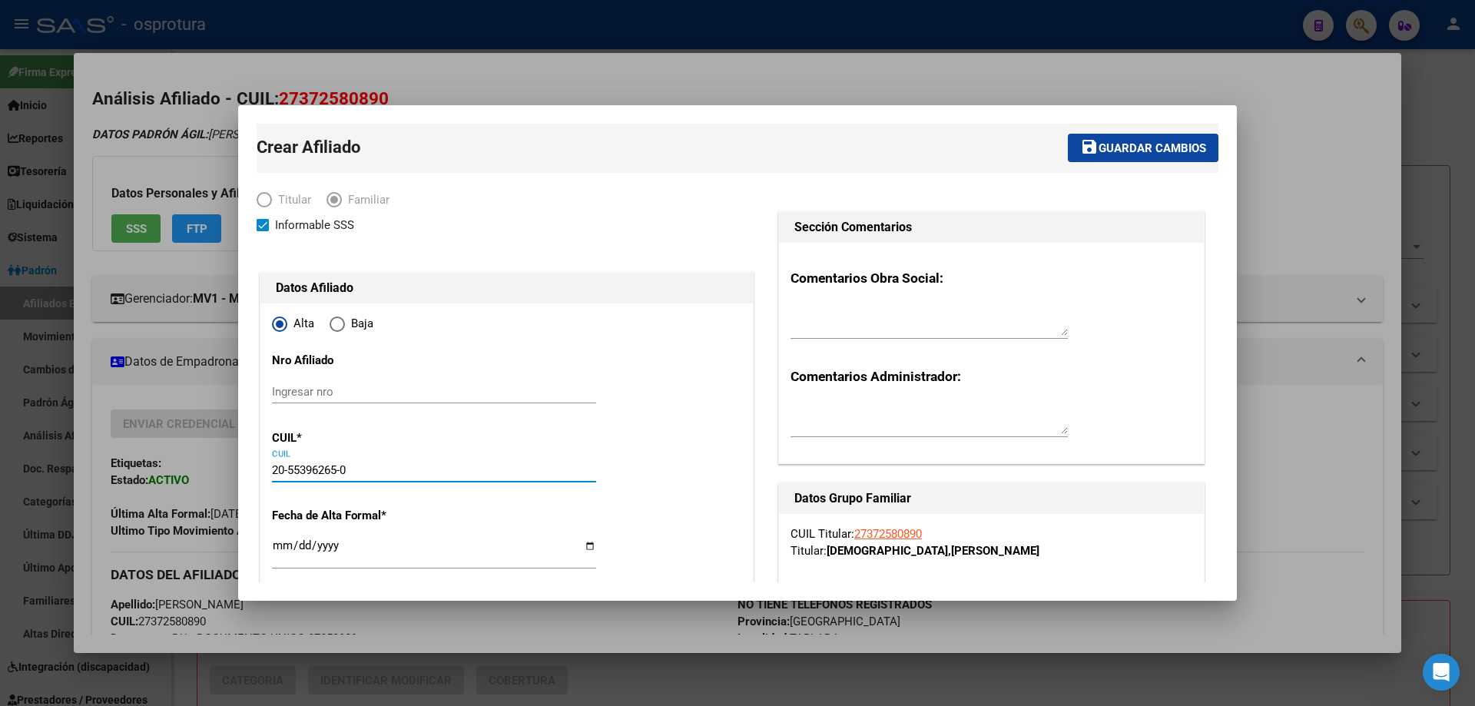
type input "[PERSON_NAME]"
type input "CIUDAD MADERO"
type input "[DATE]"
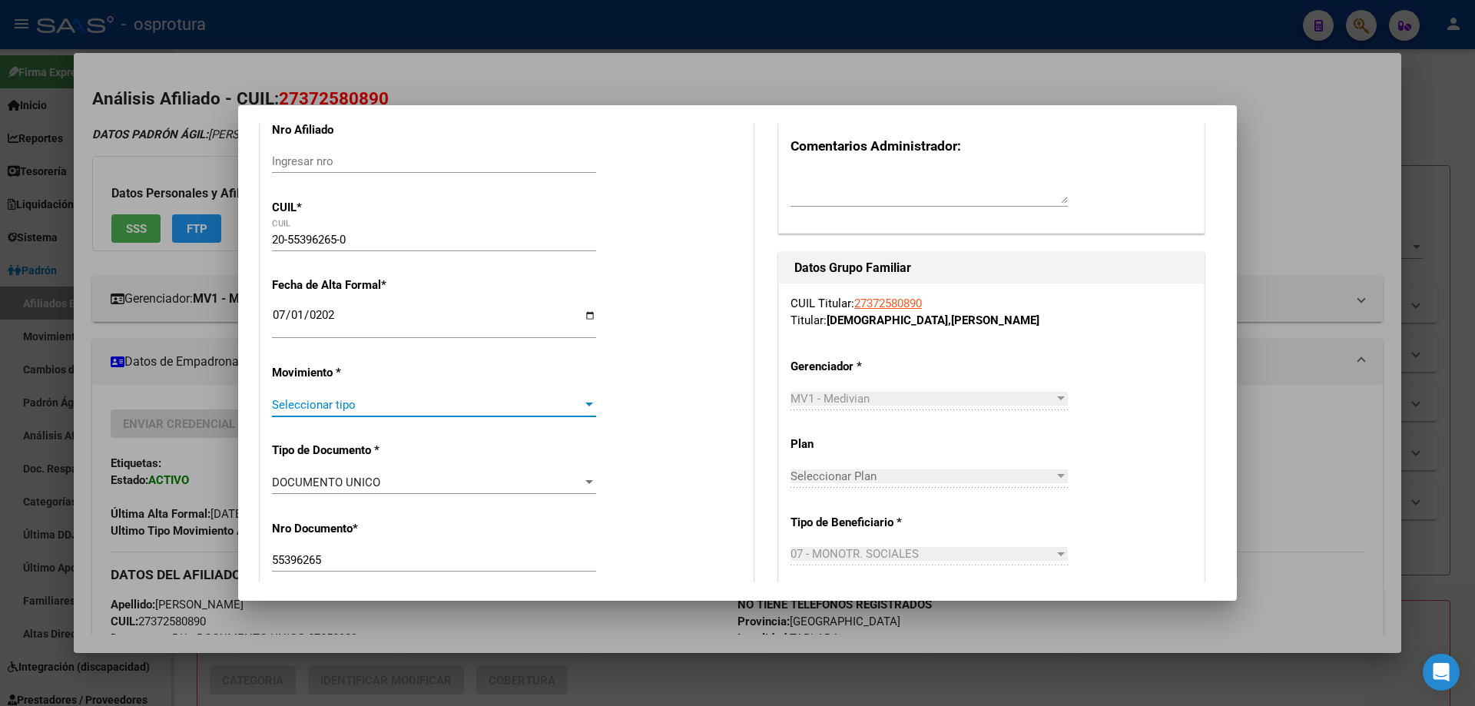
click at [367, 400] on span "Seleccionar tipo" at bounding box center [427, 405] width 310 height 14
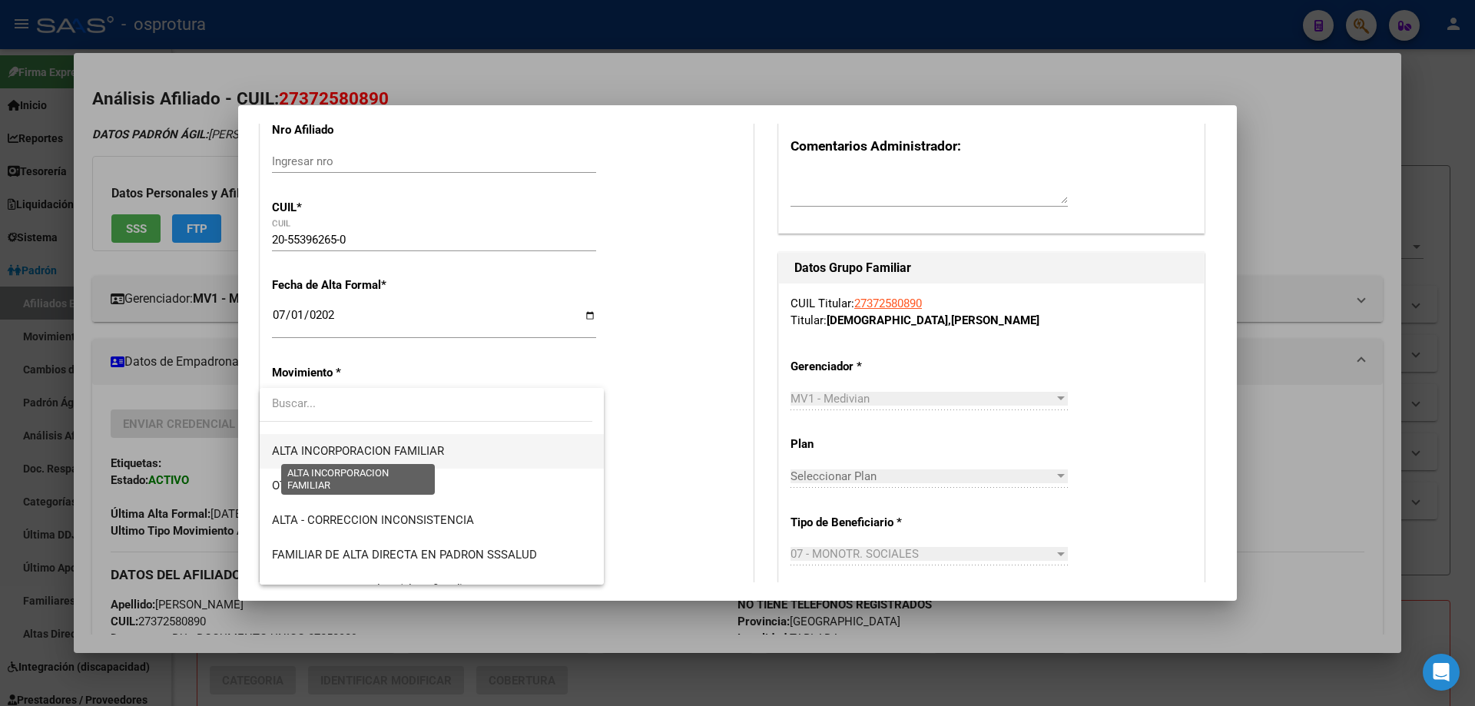
click at [402, 446] on span "ALTA INCORPORACION FAMILIAR" at bounding box center [358, 451] width 172 height 14
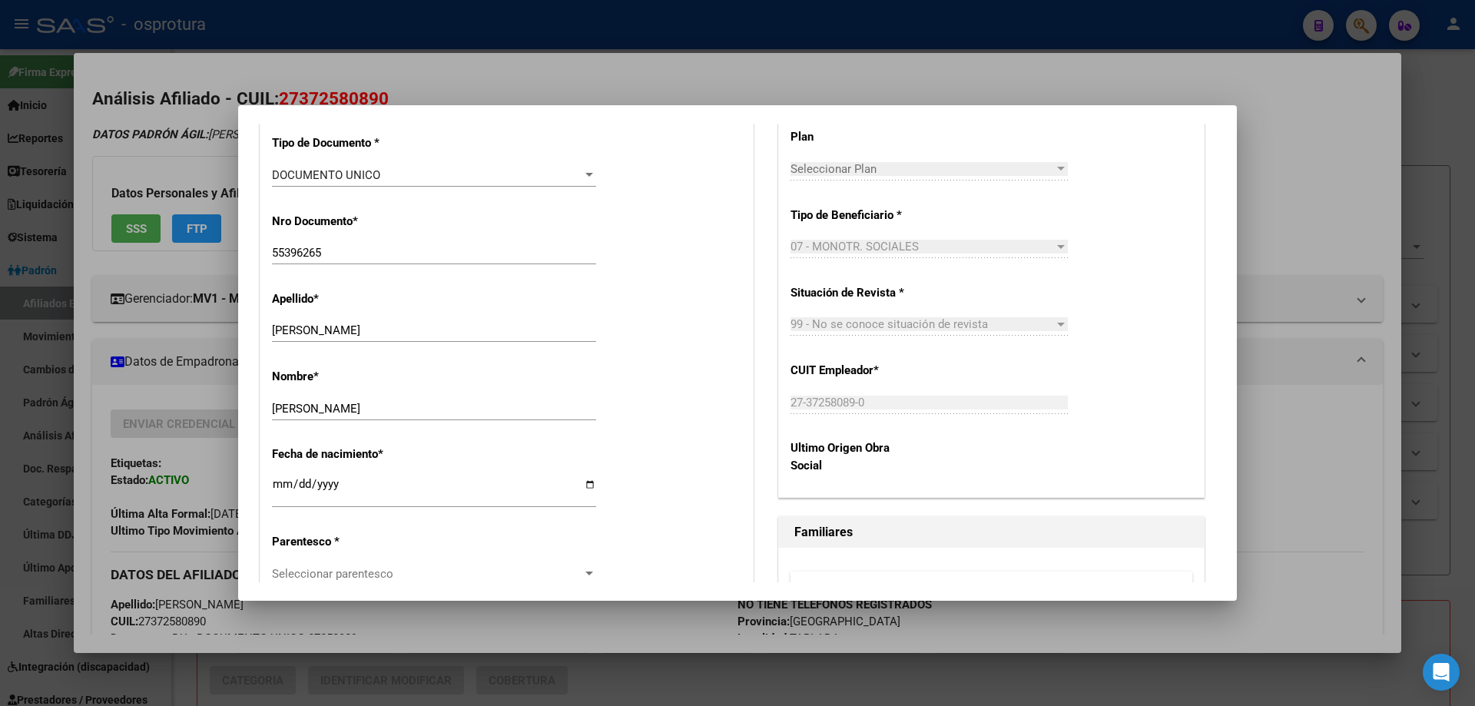
scroll to position [615, 0]
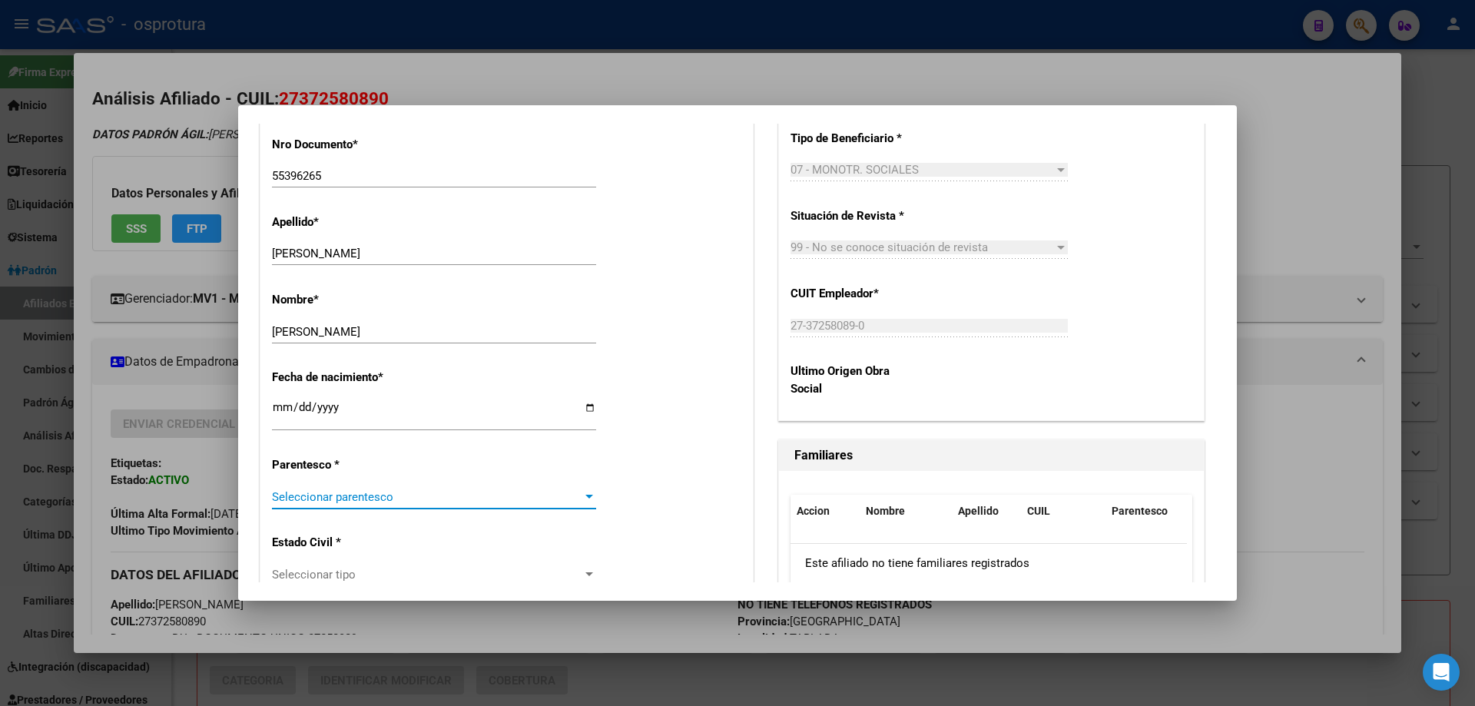
click at [400, 502] on span "Seleccionar parentesco" at bounding box center [427, 497] width 310 height 14
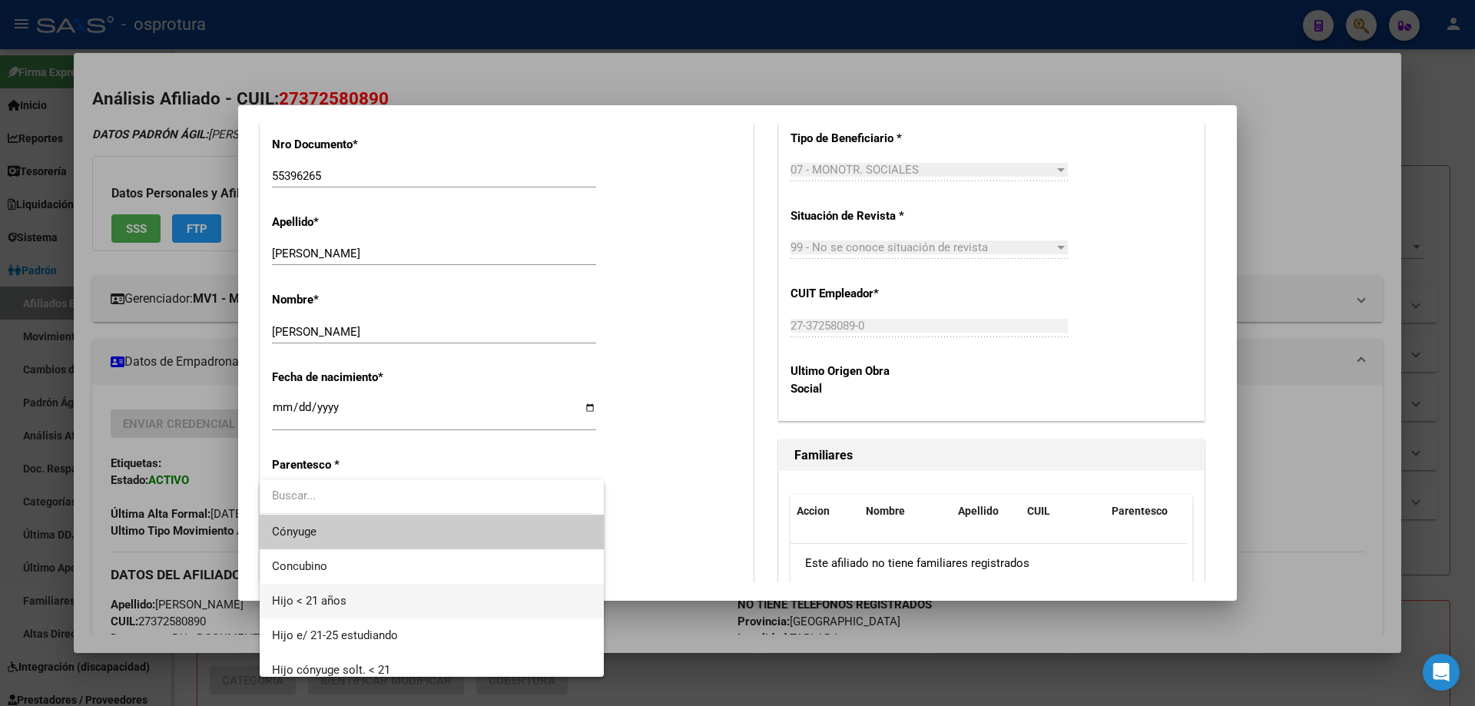
click at [403, 609] on span "Hijo < 21 años" at bounding box center [432, 601] width 320 height 35
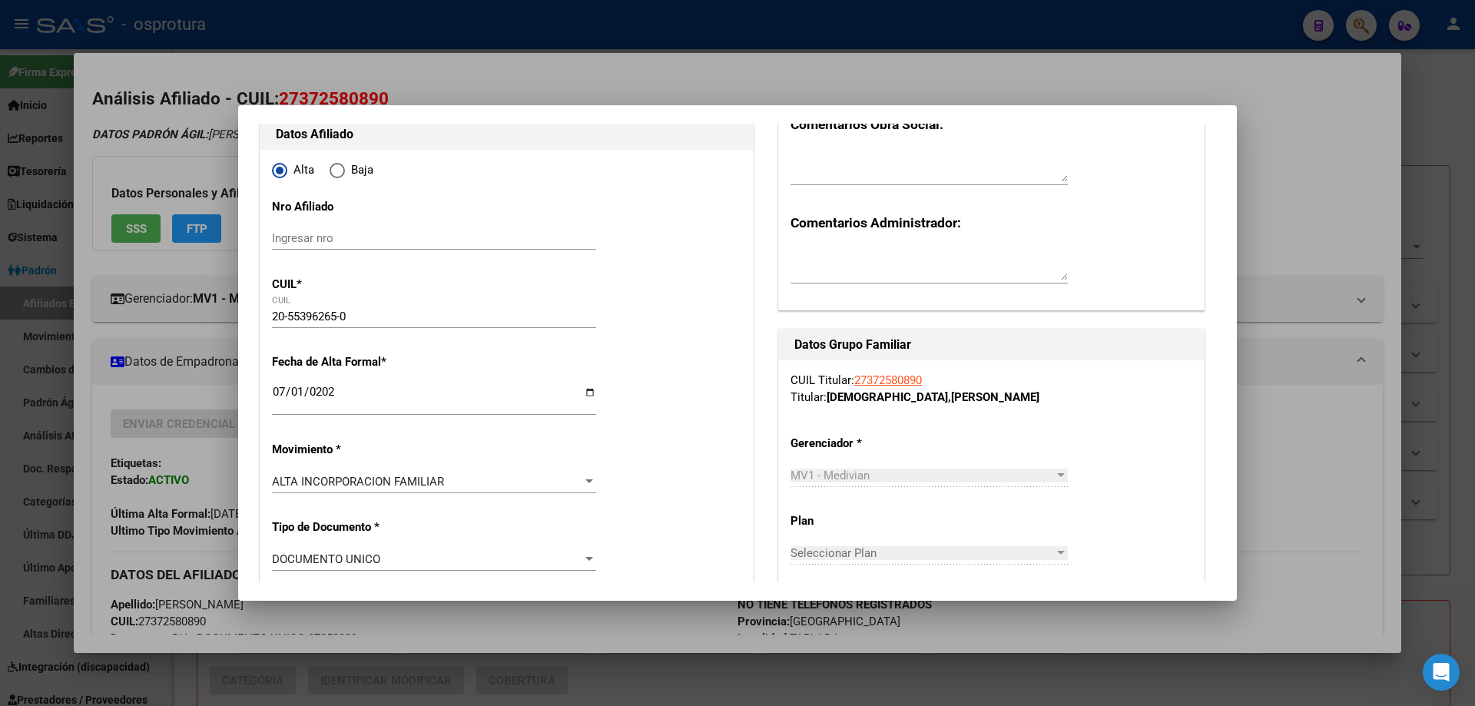
scroll to position [0, 0]
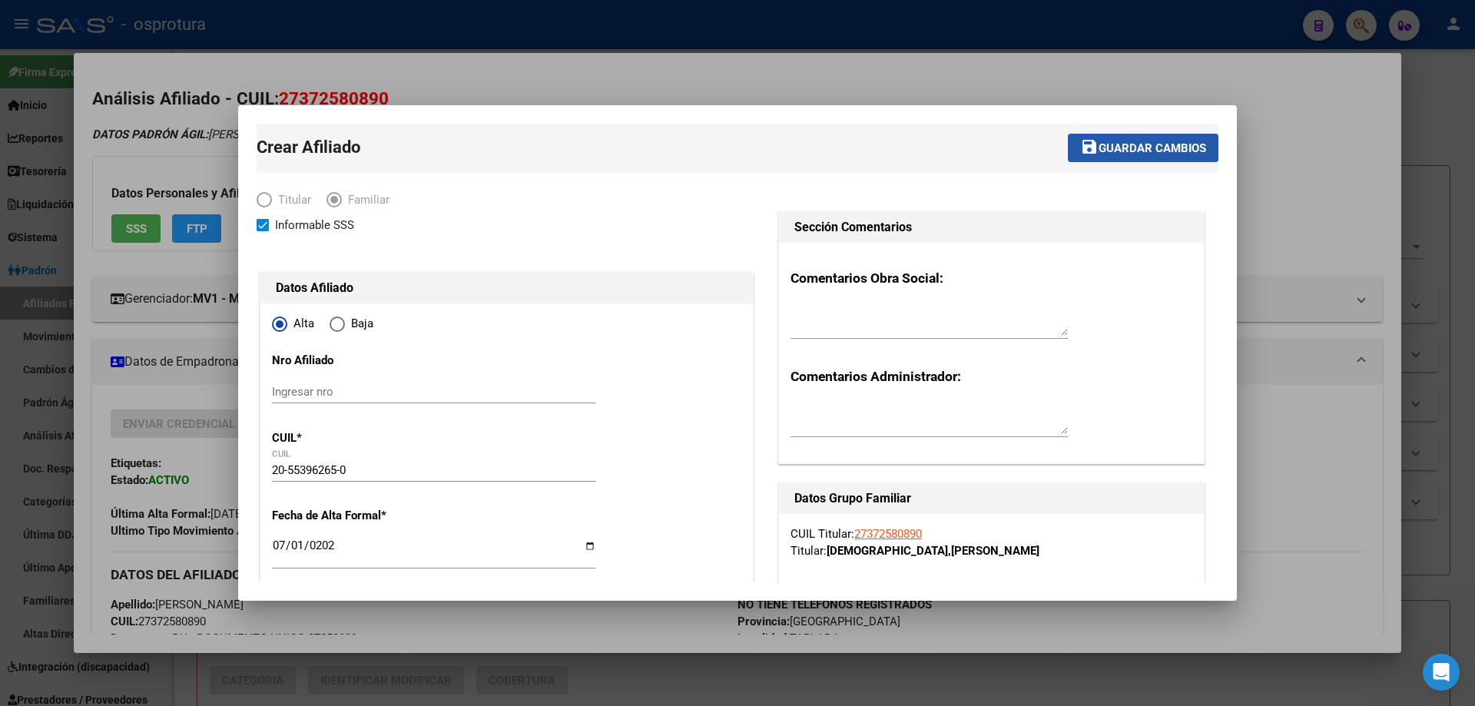
click at [1109, 145] on span "Guardar cambios" at bounding box center [1152, 148] width 108 height 14
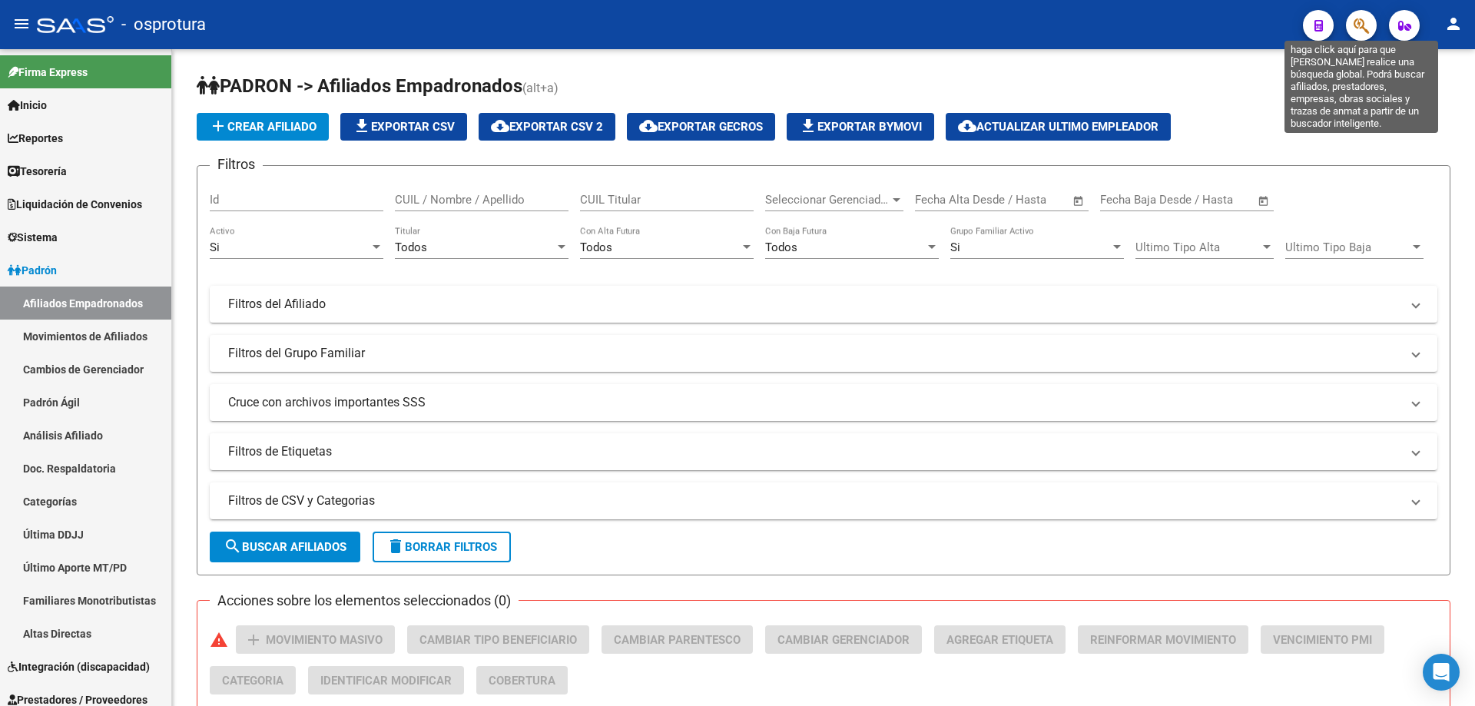
click at [1360, 27] on icon "button" at bounding box center [1360, 26] width 15 height 18
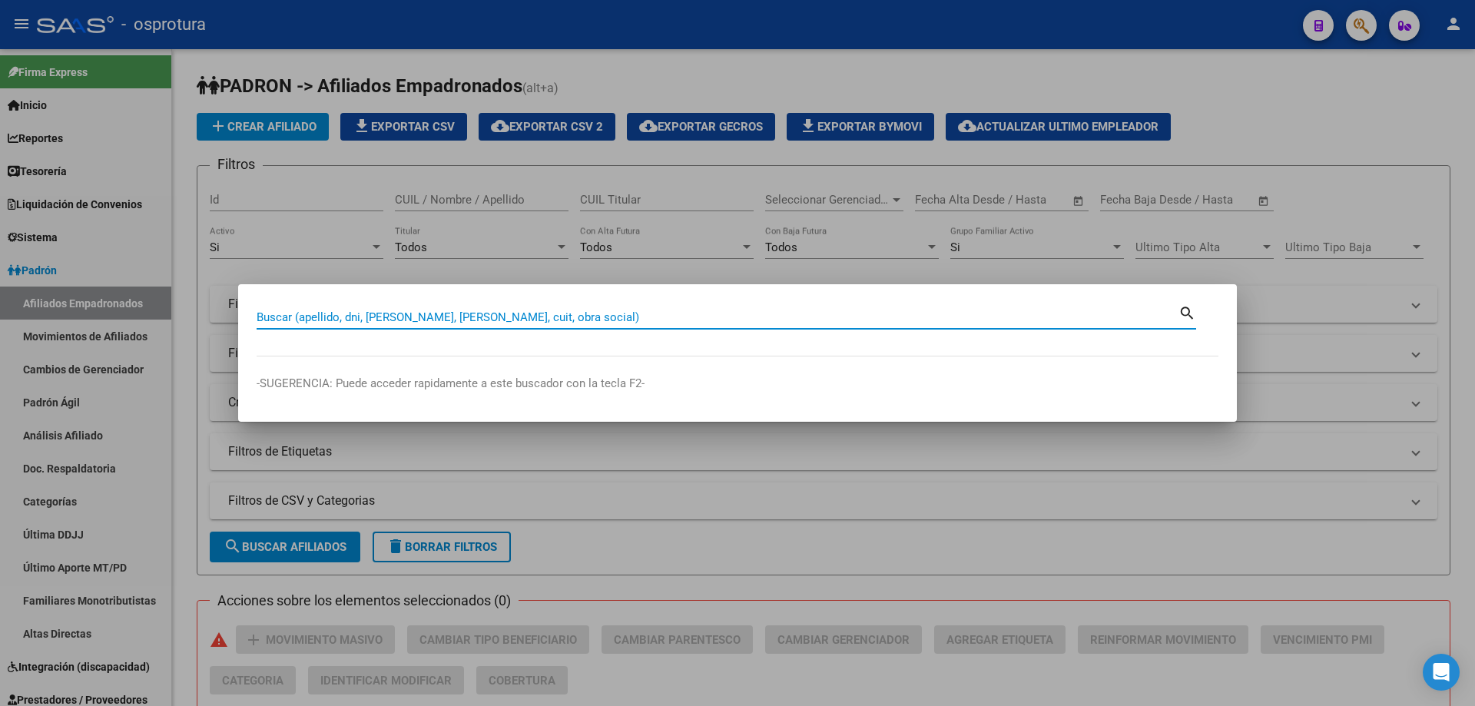
click at [529, 323] on input "Buscar (apellido, dni, [PERSON_NAME], [PERSON_NAME], cuit, obra social)" at bounding box center [718, 317] width 922 height 14
paste input "27-37278069-5"
type input "27372780695"
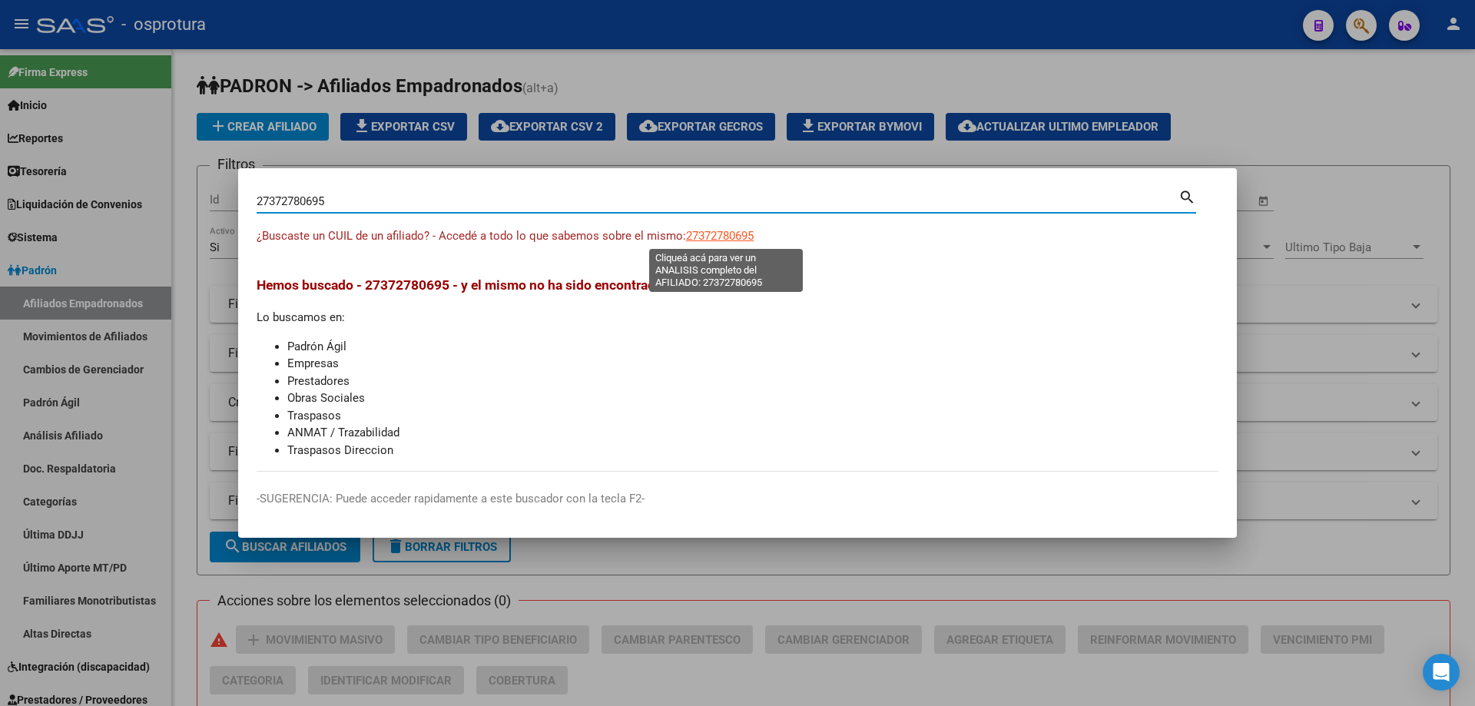
click at [705, 233] on span "27372780695" at bounding box center [720, 236] width 68 height 14
type textarea "27372780695"
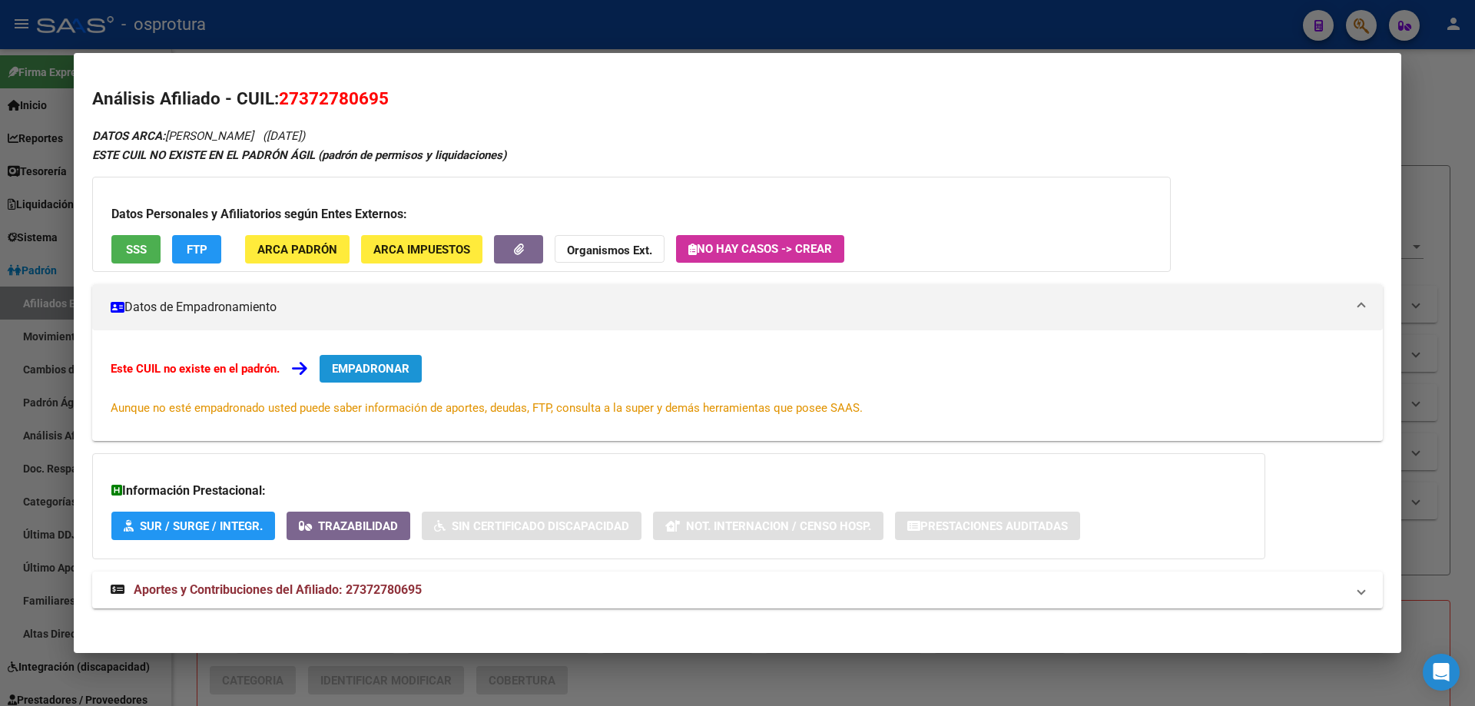
click at [360, 360] on button "EMPADRONAR" at bounding box center [371, 369] width 102 height 28
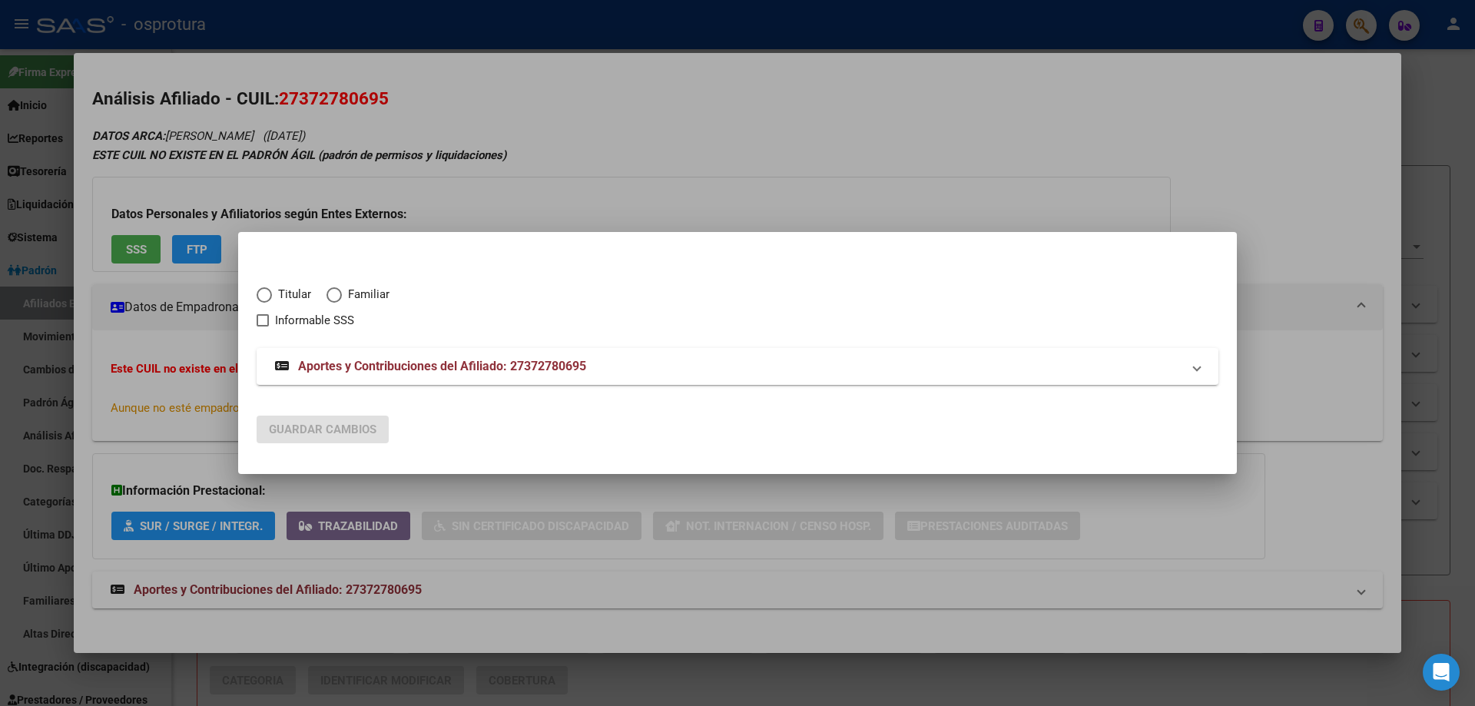
click at [253, 298] on mat-dialog-content "Titular Familiar Informable SSS Aportes y Contribuciones del Afiliado: 27372780…" at bounding box center [737, 326] width 999 height 153
click at [280, 293] on span "Titular" at bounding box center [291, 295] width 39 height 18
click at [272, 293] on input "Titular" at bounding box center [264, 294] width 15 height 15
radio input "true"
checkbox input "true"
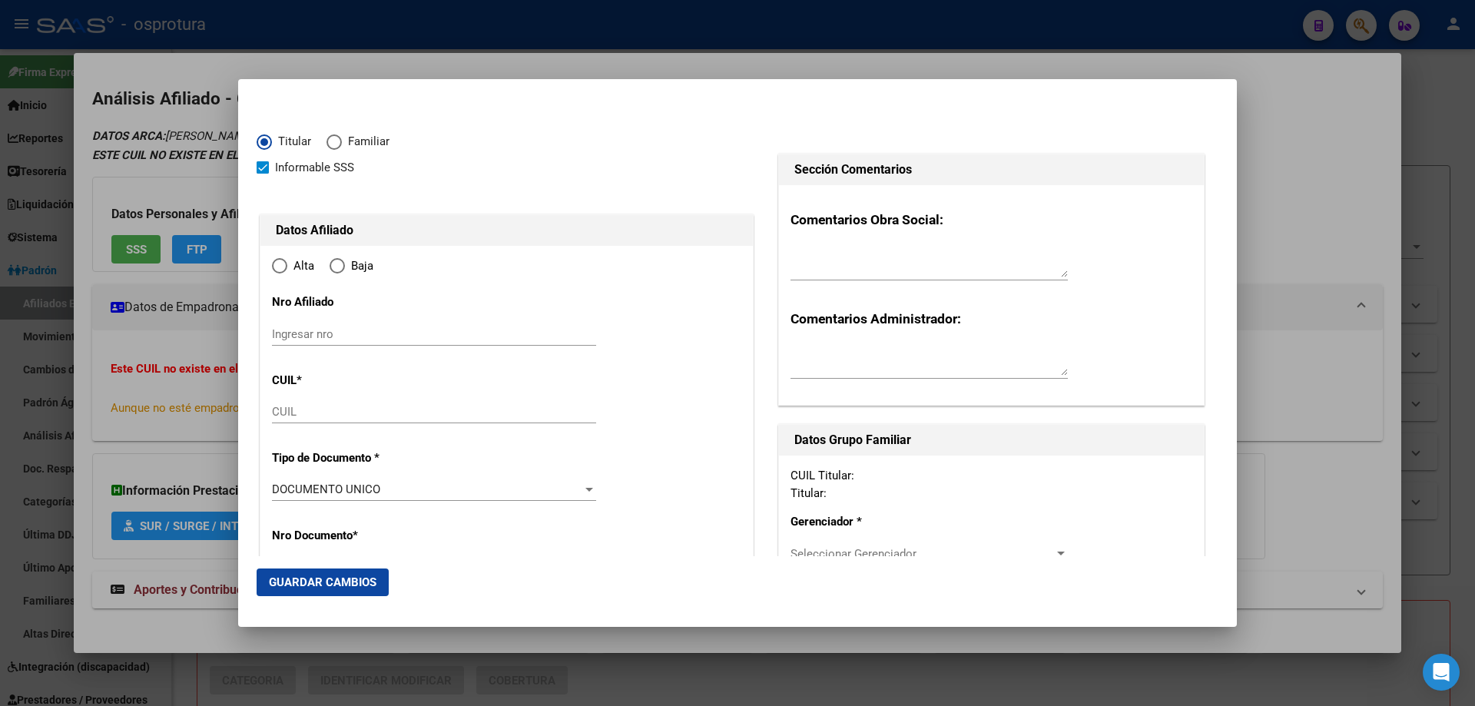
type input "27-37278069-5"
type input "37278069"
type input "[PERSON_NAME]"
type input "[PERSON_NAME][GEOGRAPHIC_DATA]"
type input "[DATE]"
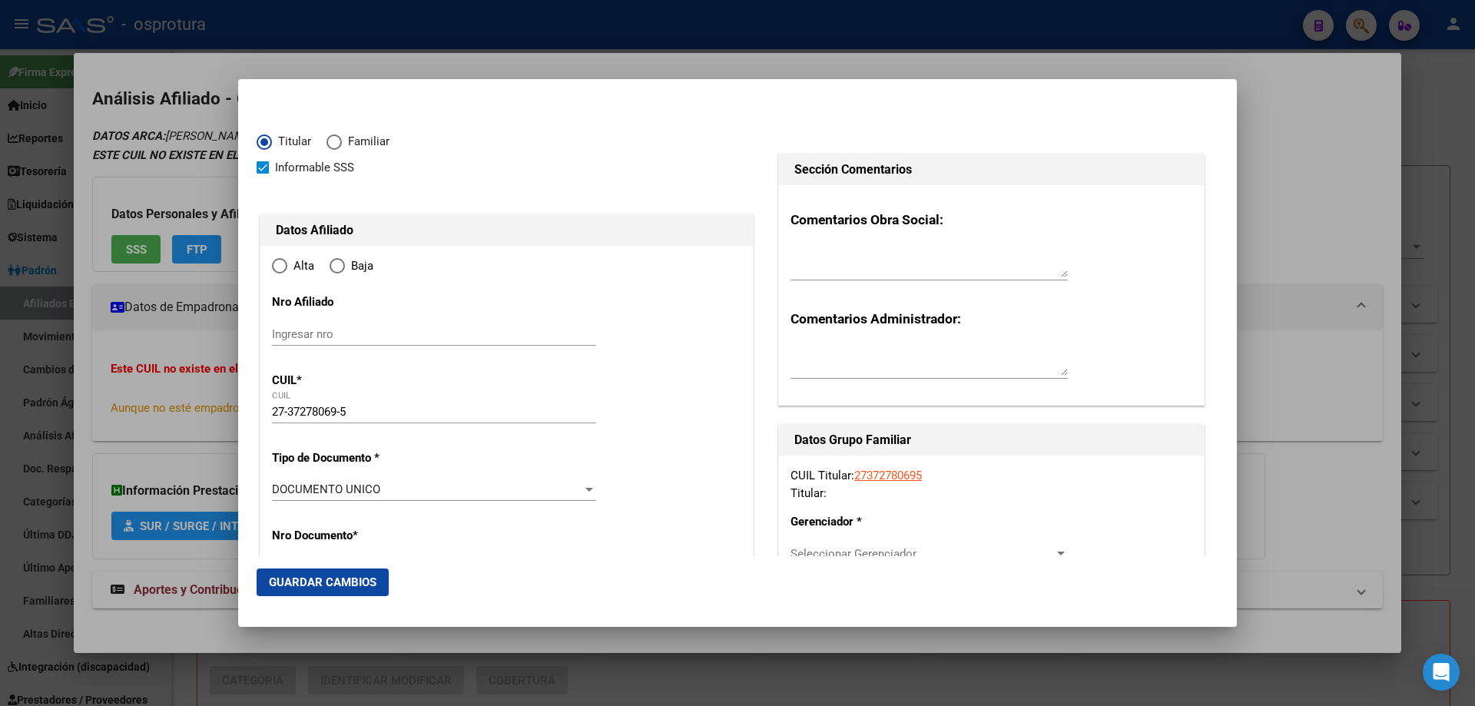
type input "CABA"
type input "1429"
type input "[DEMOGRAPHIC_DATA]"
type input "2437"
type input "0"
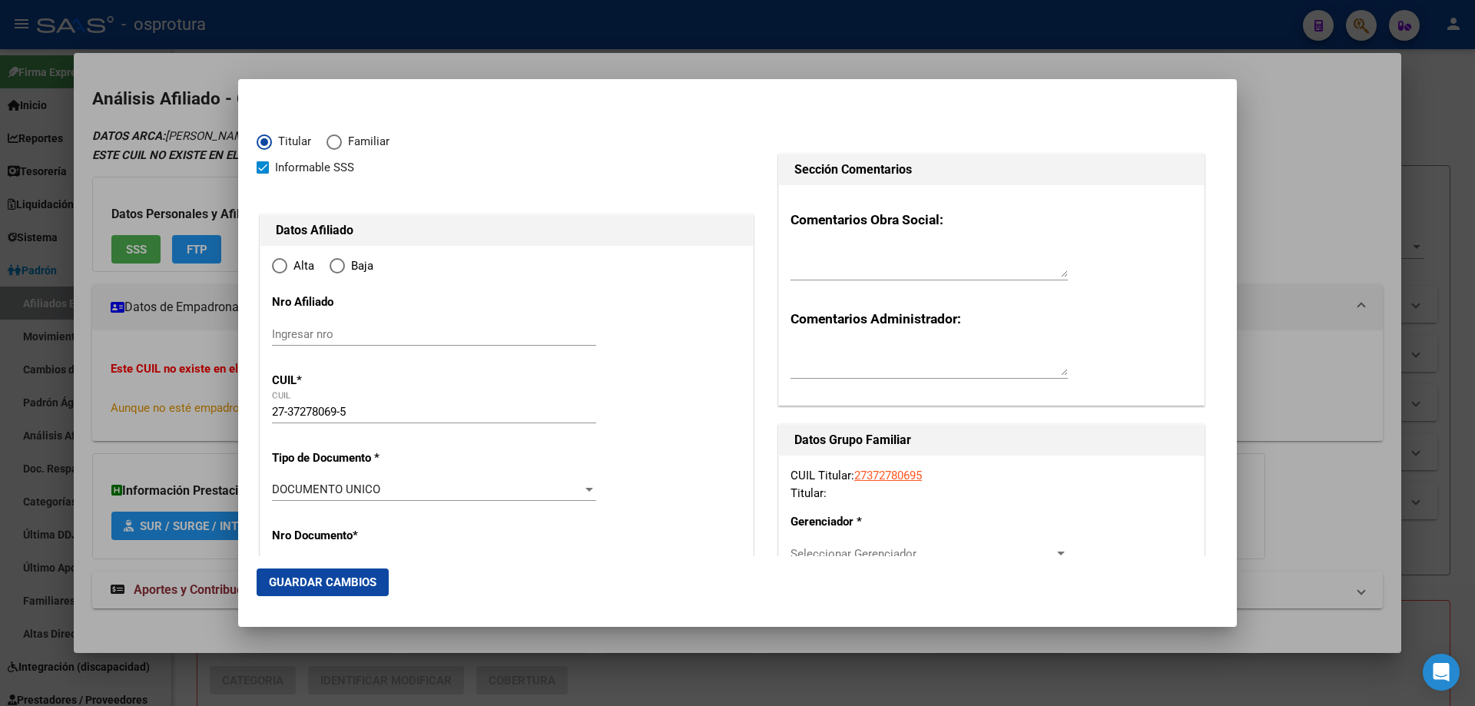
radio input "true"
type input "CABA"
click at [289, 487] on input "Ingresar fecha" at bounding box center [434, 494] width 324 height 25
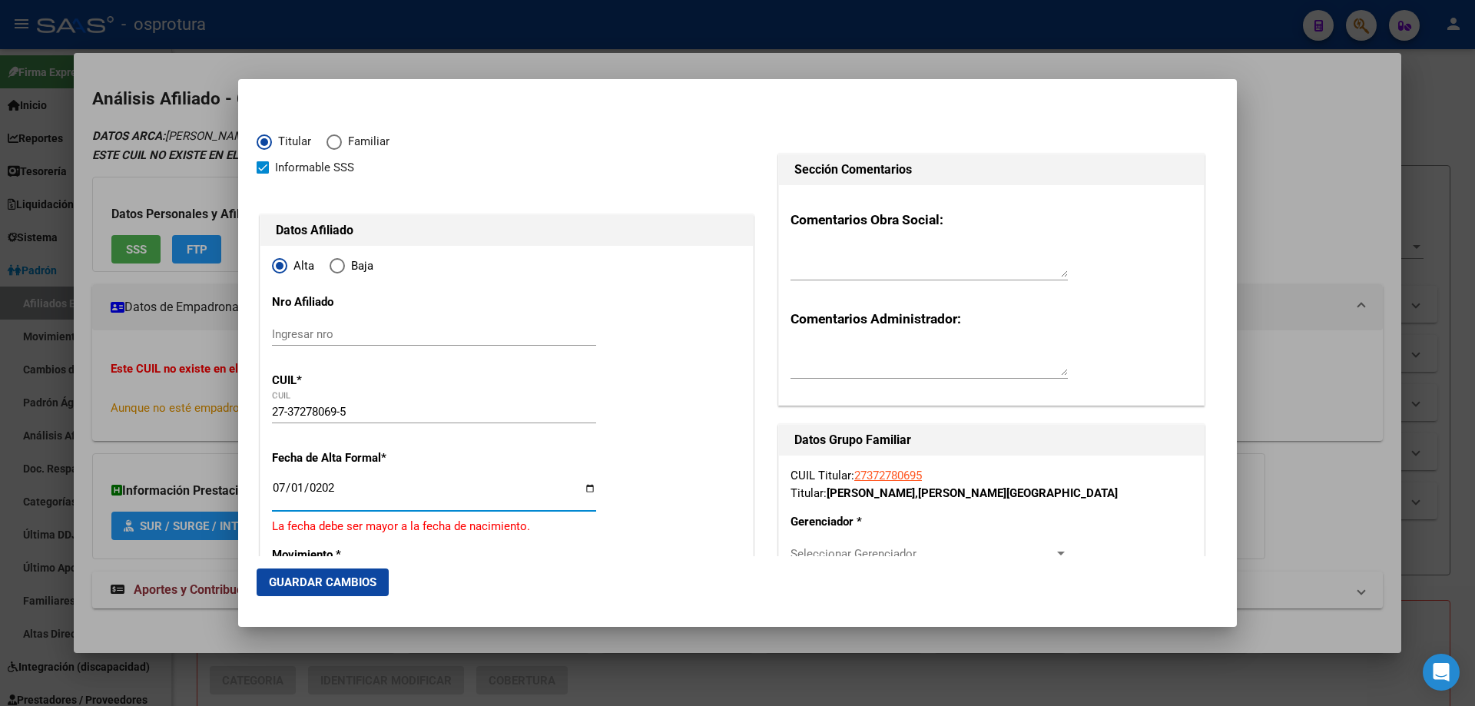
type input "[DATE]"
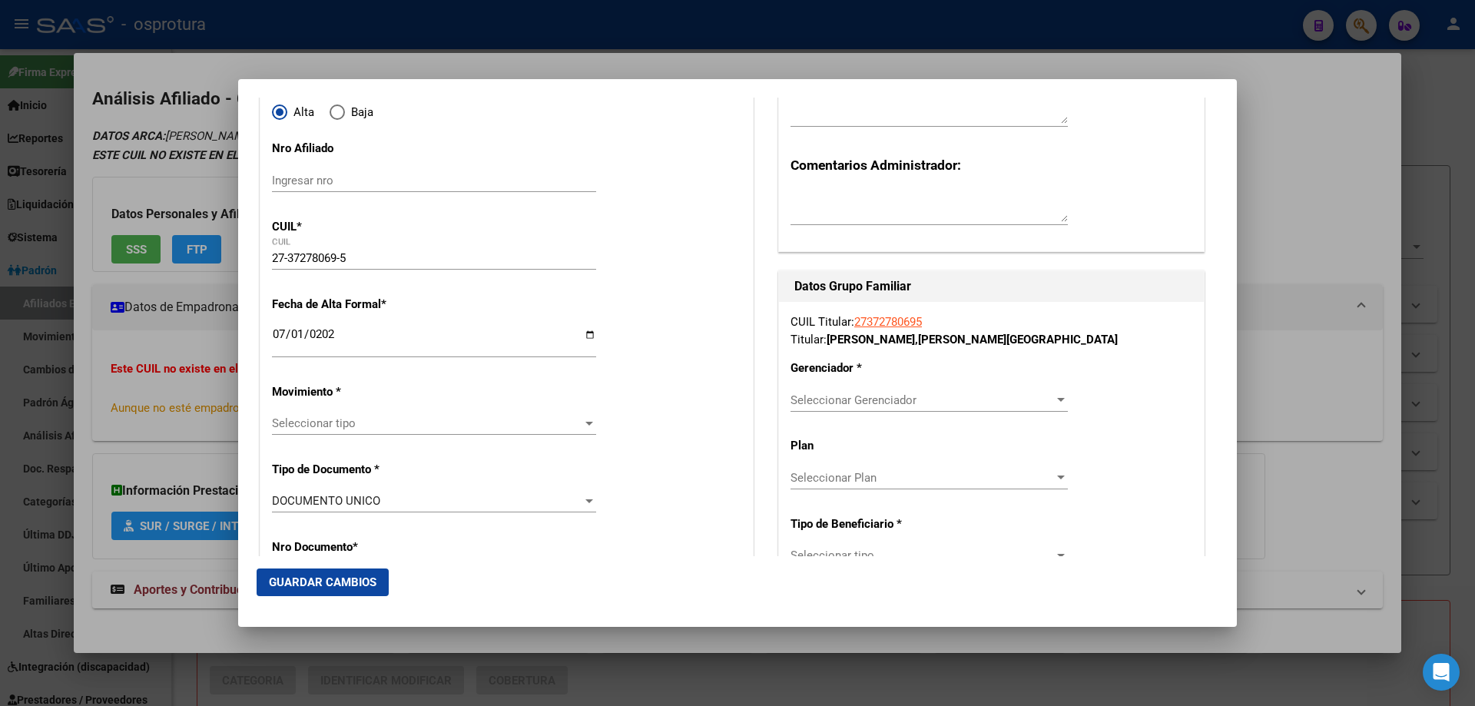
click at [323, 431] on div "Seleccionar tipo Seleccionar tipo" at bounding box center [434, 423] width 324 height 23
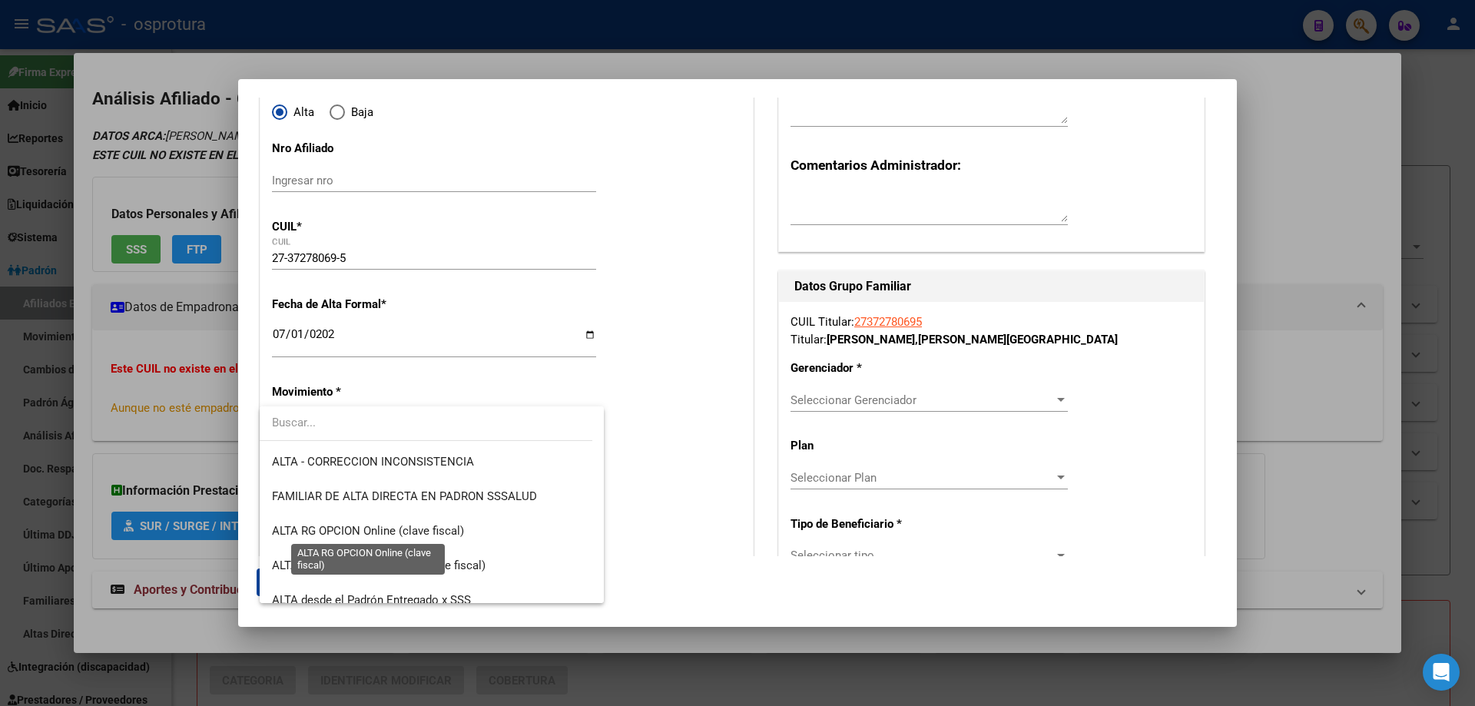
scroll to position [384, 0]
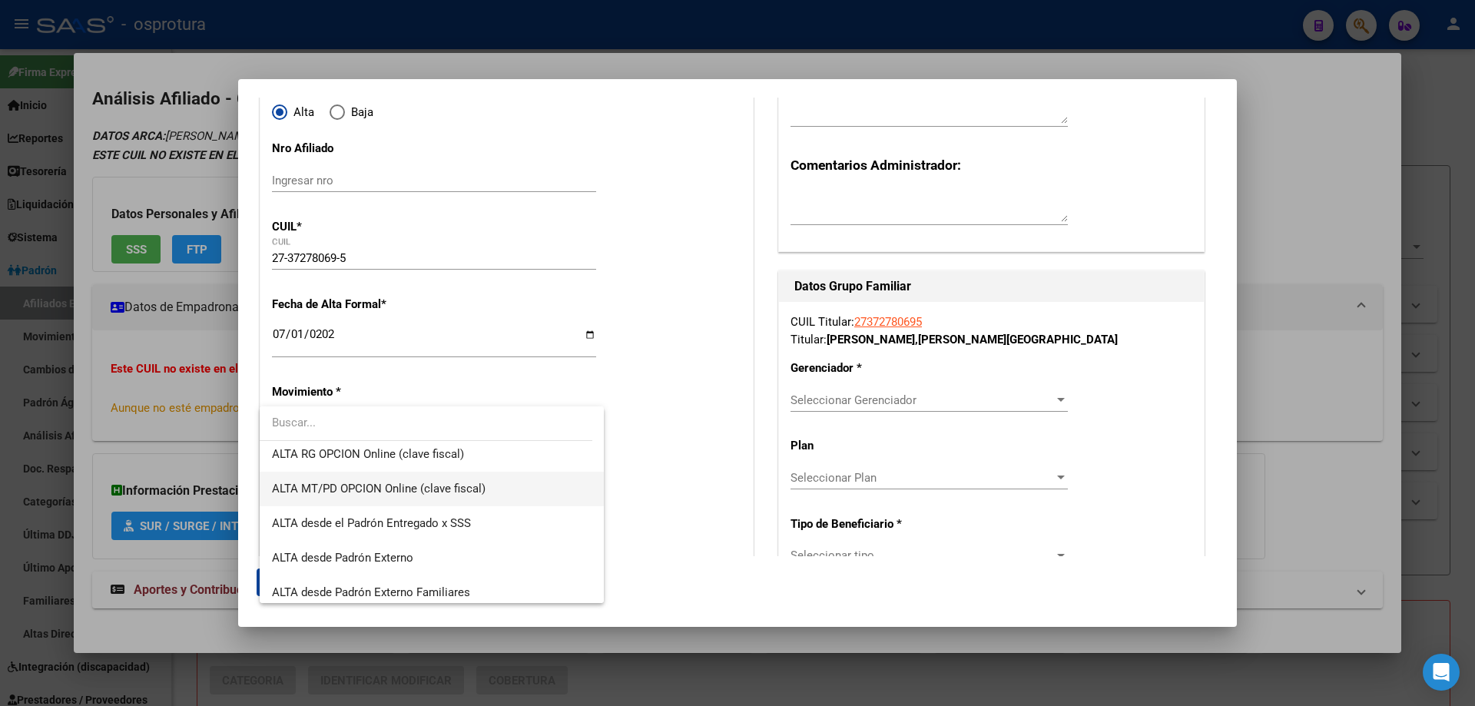
click at [381, 495] on span "ALTA MT/PD OPCION Online (clave fiscal)" at bounding box center [379, 489] width 214 height 14
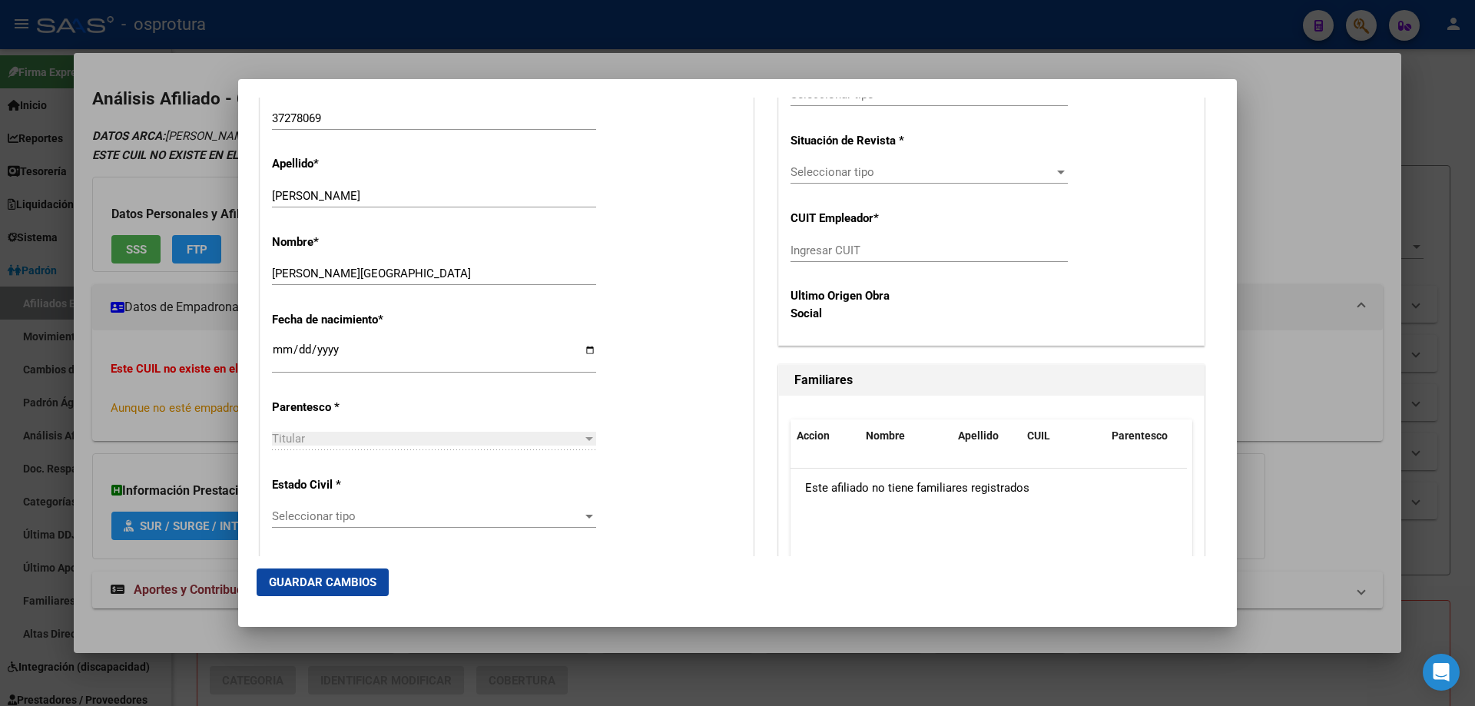
scroll to position [691, 0]
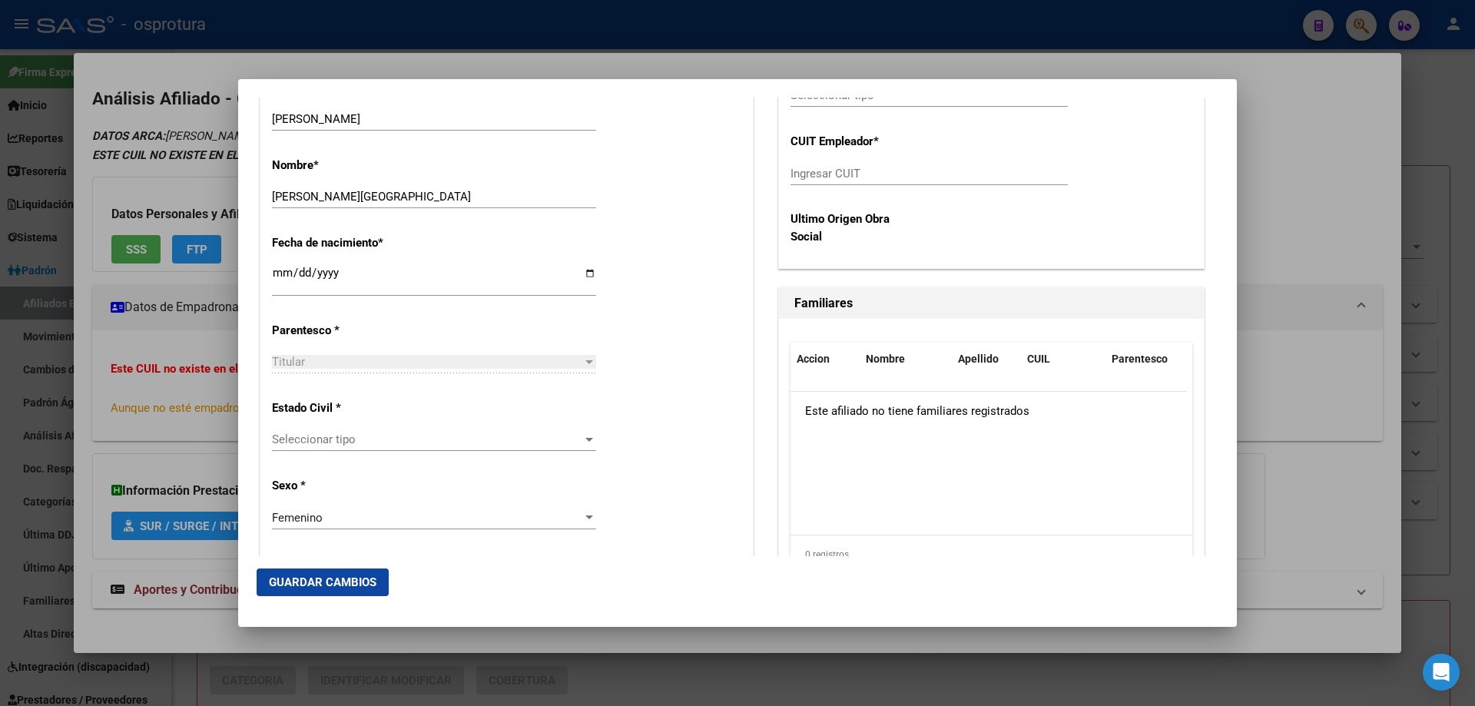
click at [380, 432] on div "Seleccionar tipo Seleccionar tipo" at bounding box center [434, 439] width 324 height 23
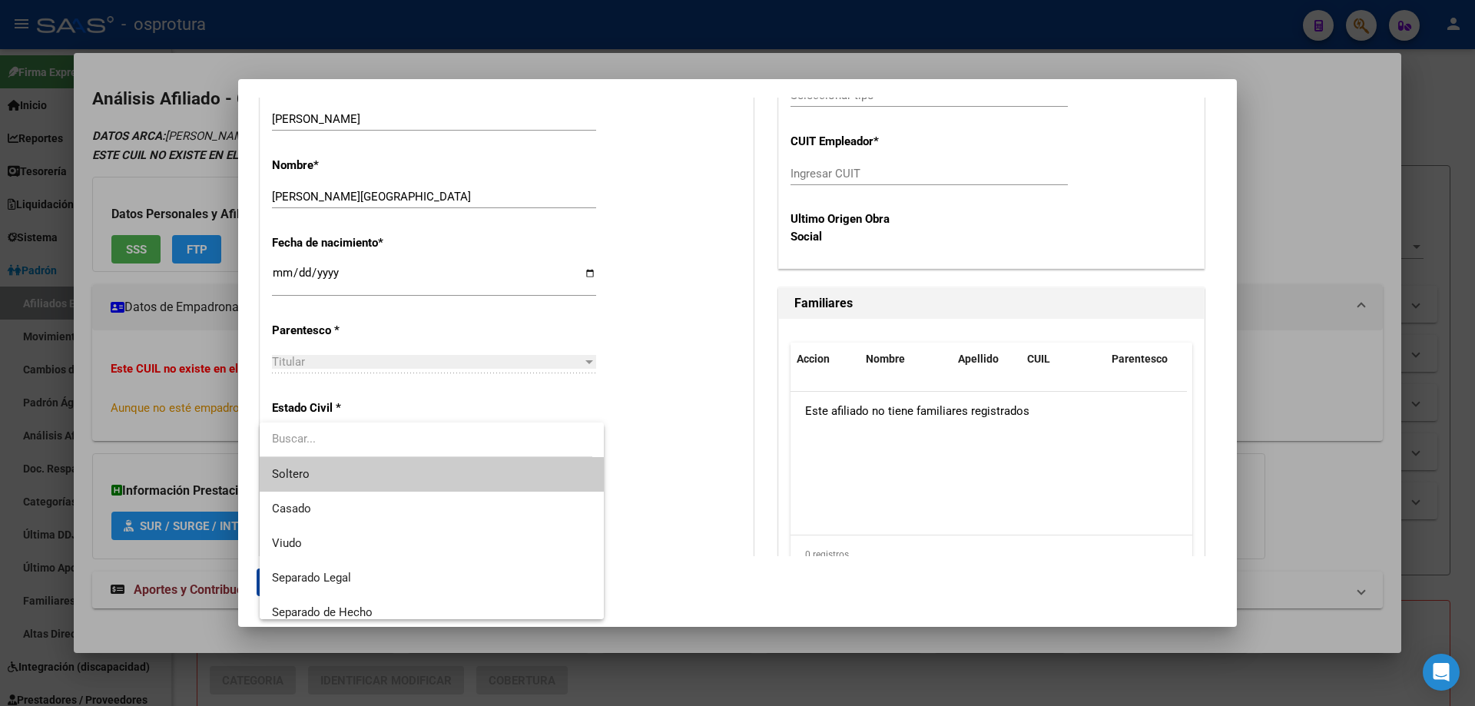
click at [376, 468] on span "Soltero" at bounding box center [432, 474] width 320 height 35
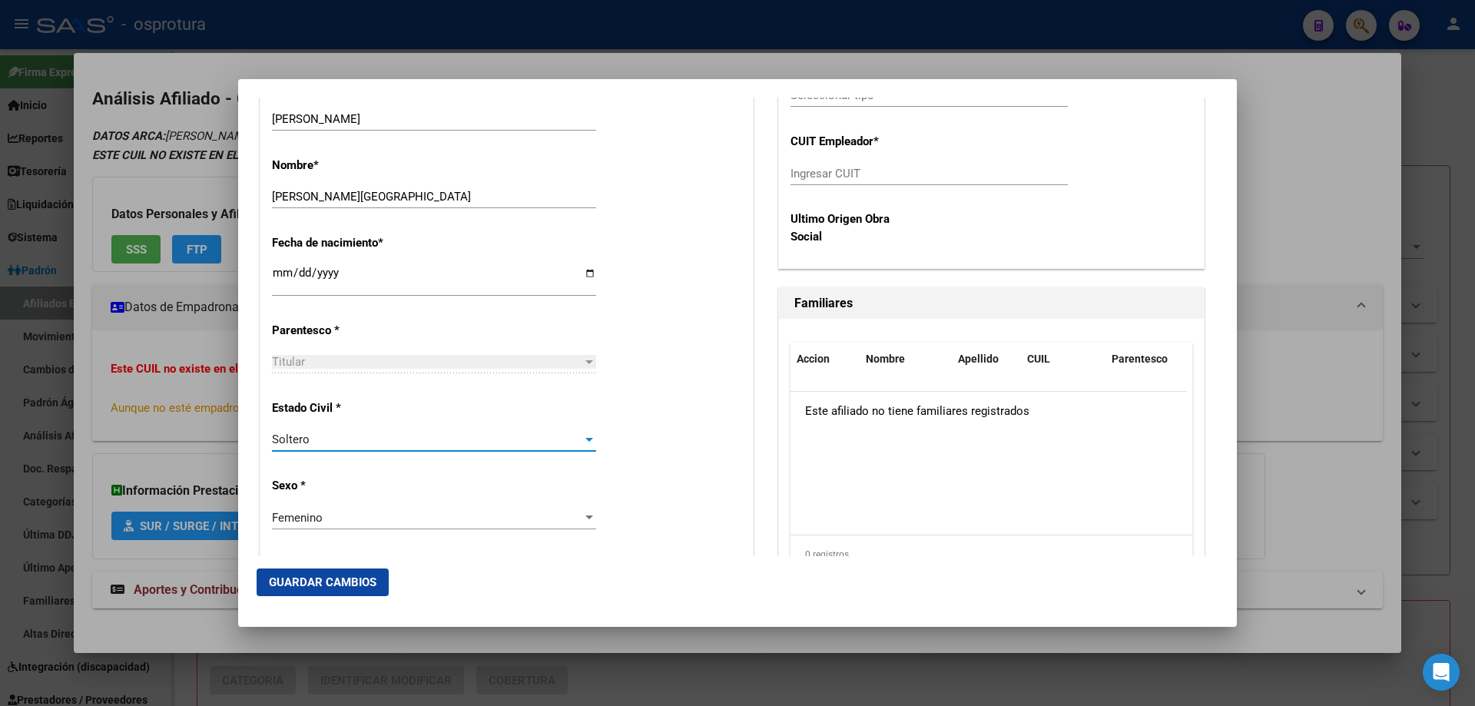
scroll to position [230, 0]
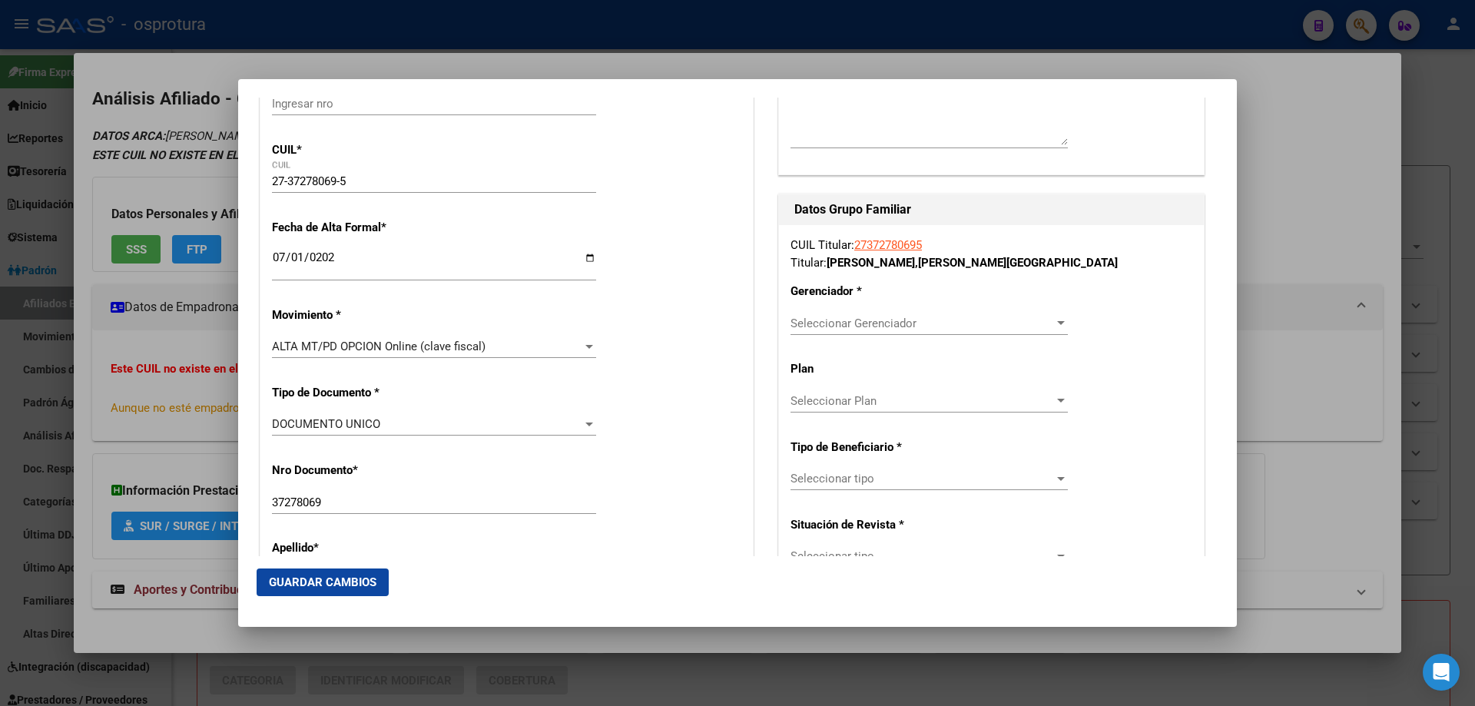
click at [870, 320] on span "Seleccionar Gerenciador" at bounding box center [921, 323] width 263 height 14
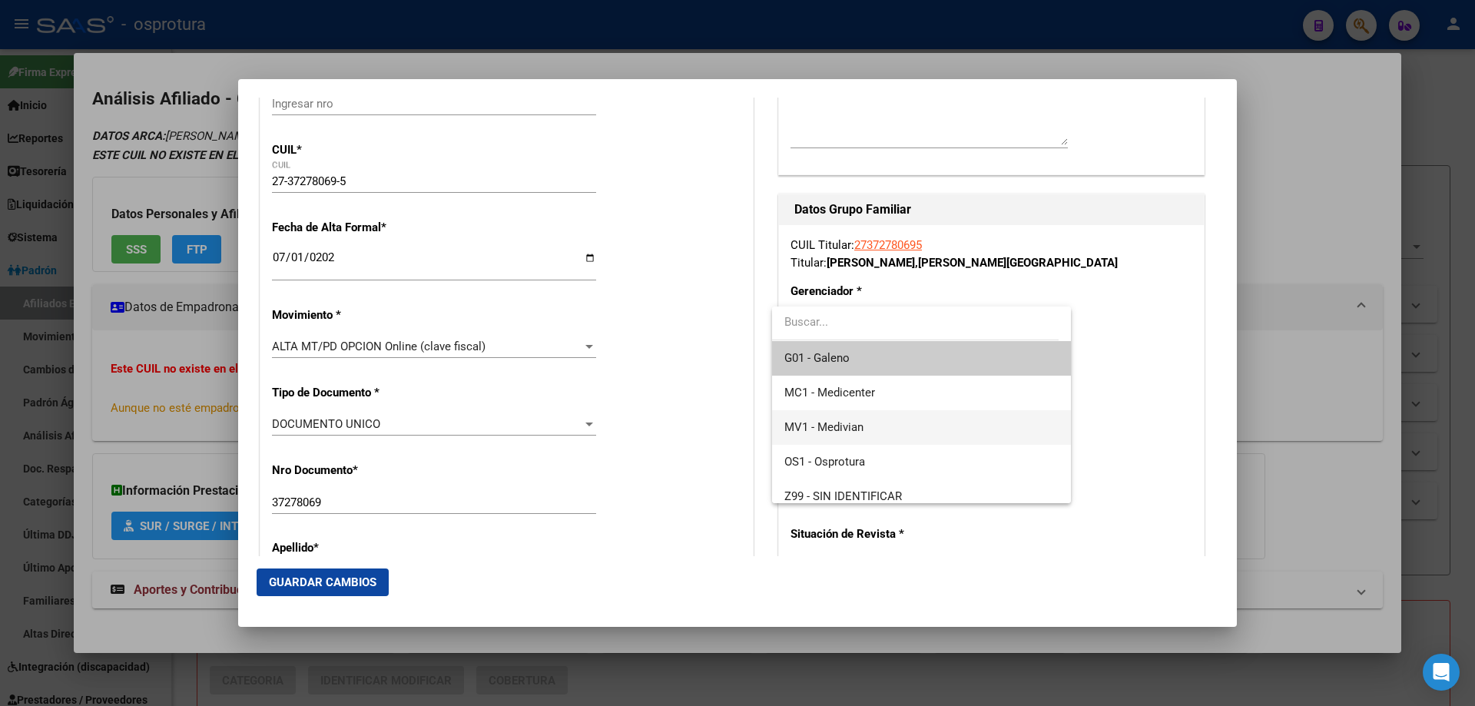
click at [873, 419] on span "MV1 - Medivian" at bounding box center [920, 427] width 273 height 35
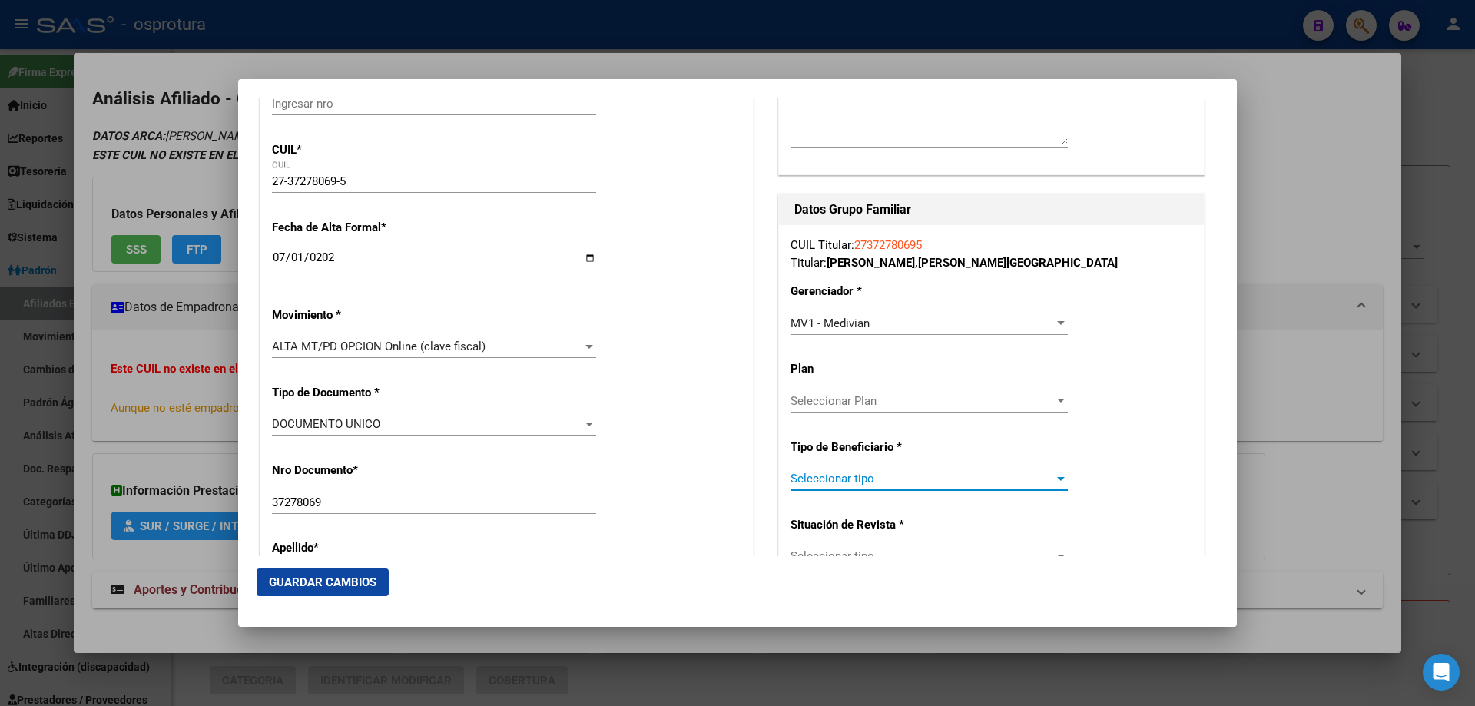
click at [864, 476] on span "Seleccionar tipo" at bounding box center [921, 479] width 263 height 14
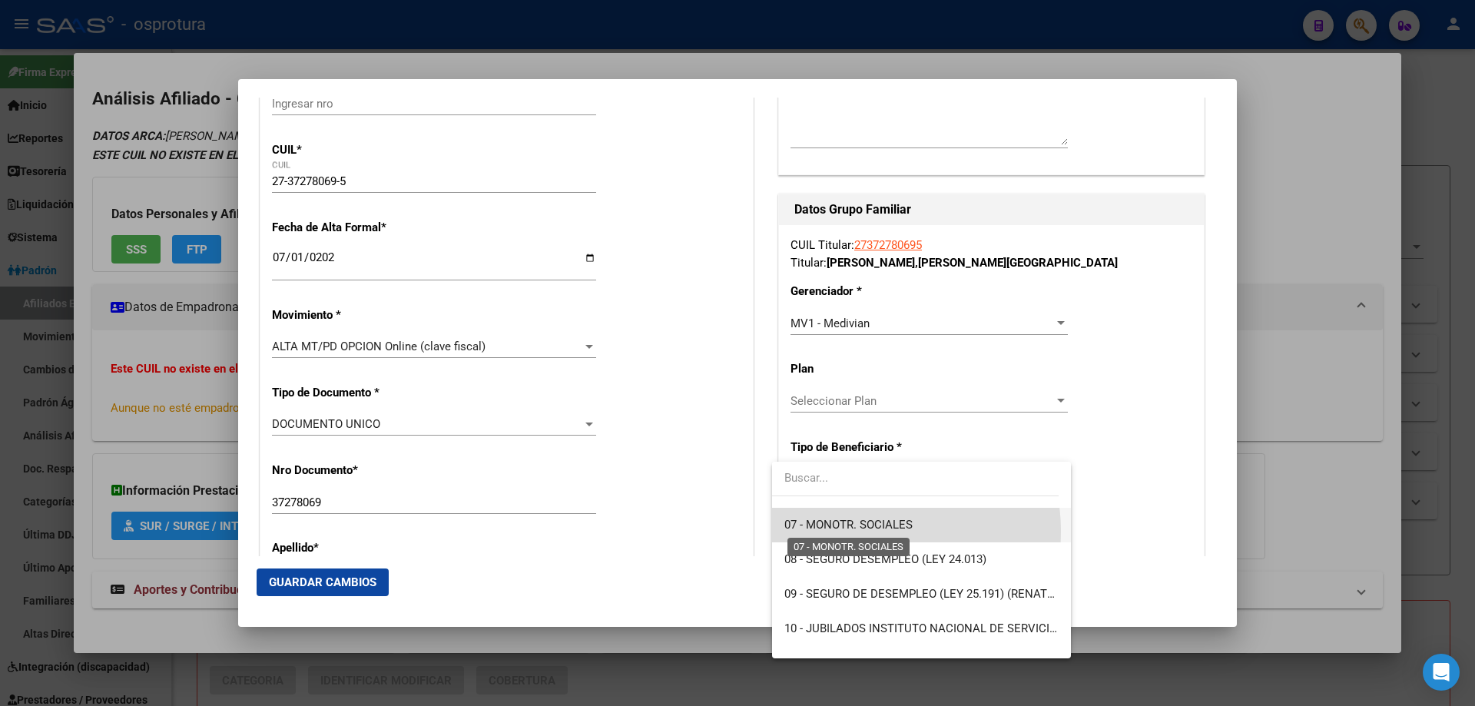
click at [862, 532] on span "07 - MONOTR. SOCIALES" at bounding box center [848, 525] width 128 height 14
type input "27-37278069-5"
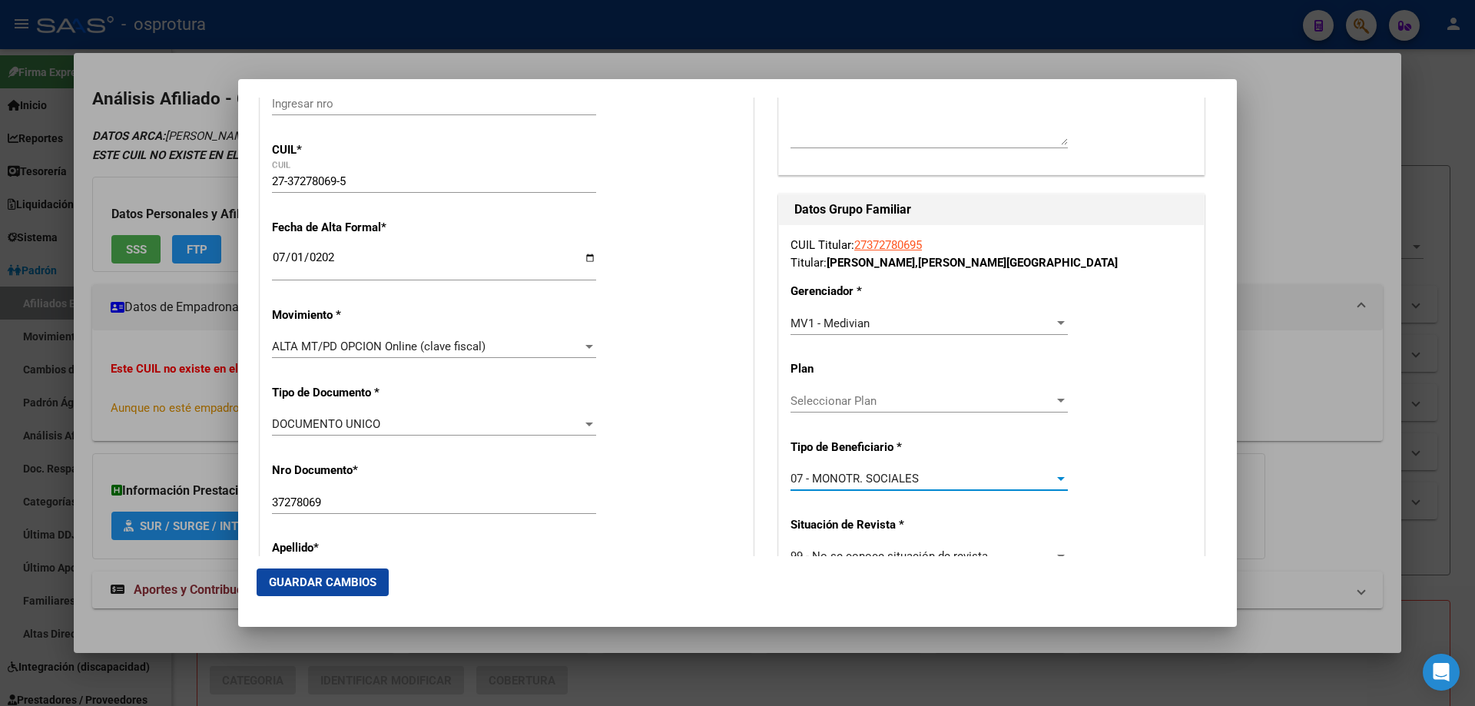
click at [312, 580] on span "Guardar Cambios" at bounding box center [323, 582] width 108 height 14
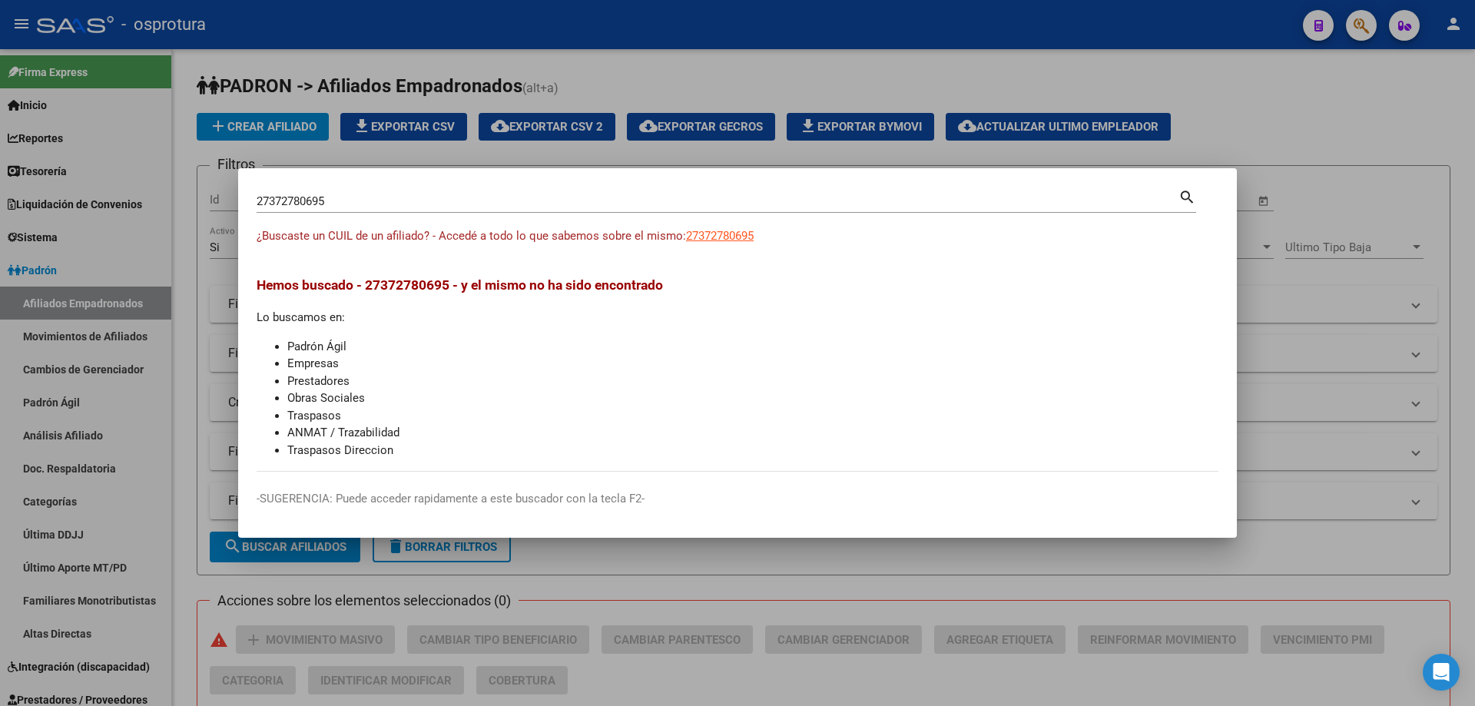
click at [389, 210] on div "27372780695 Buscar (apellido, dni, cuil, [PERSON_NAME], cuit, obra social)" at bounding box center [718, 201] width 922 height 23
click at [383, 203] on input "27372780695" at bounding box center [718, 201] width 922 height 14
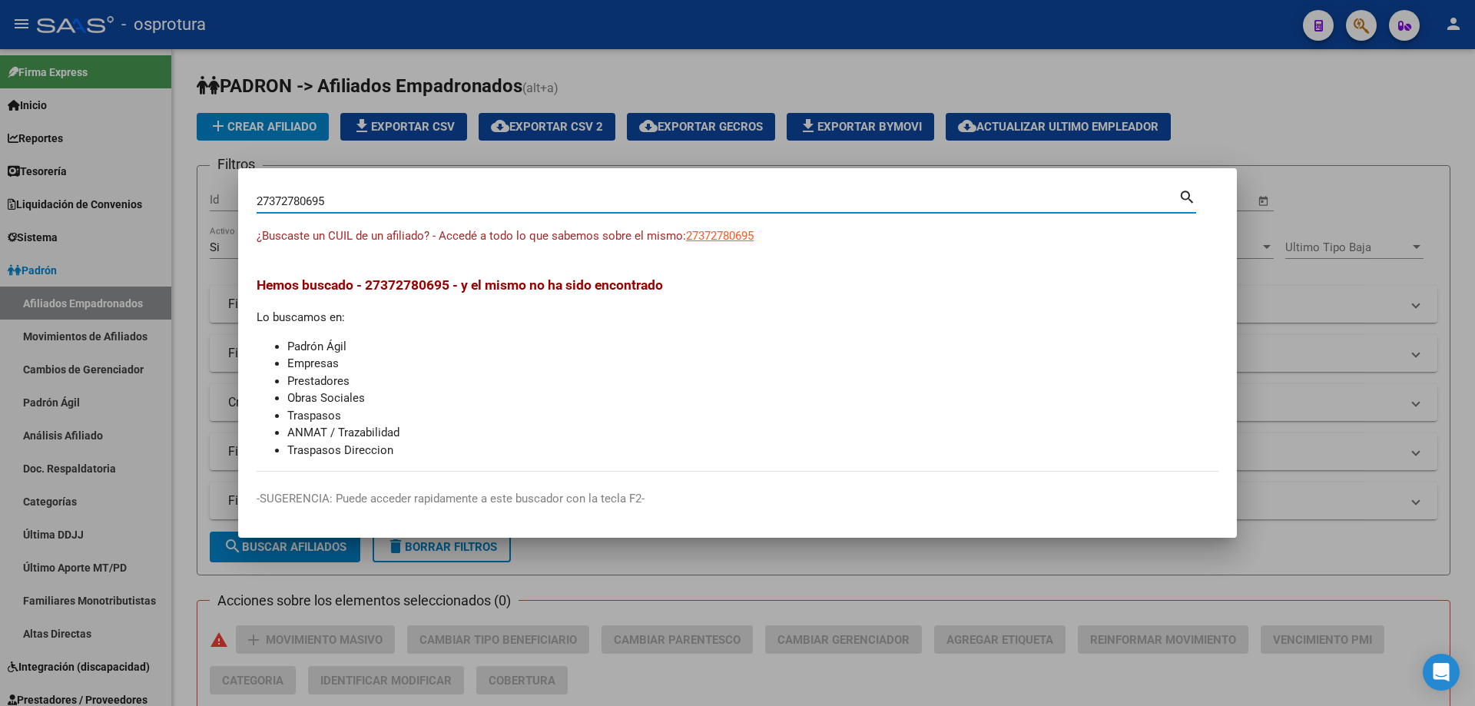
paste input "0-37720751-4"
type input "20377207514"
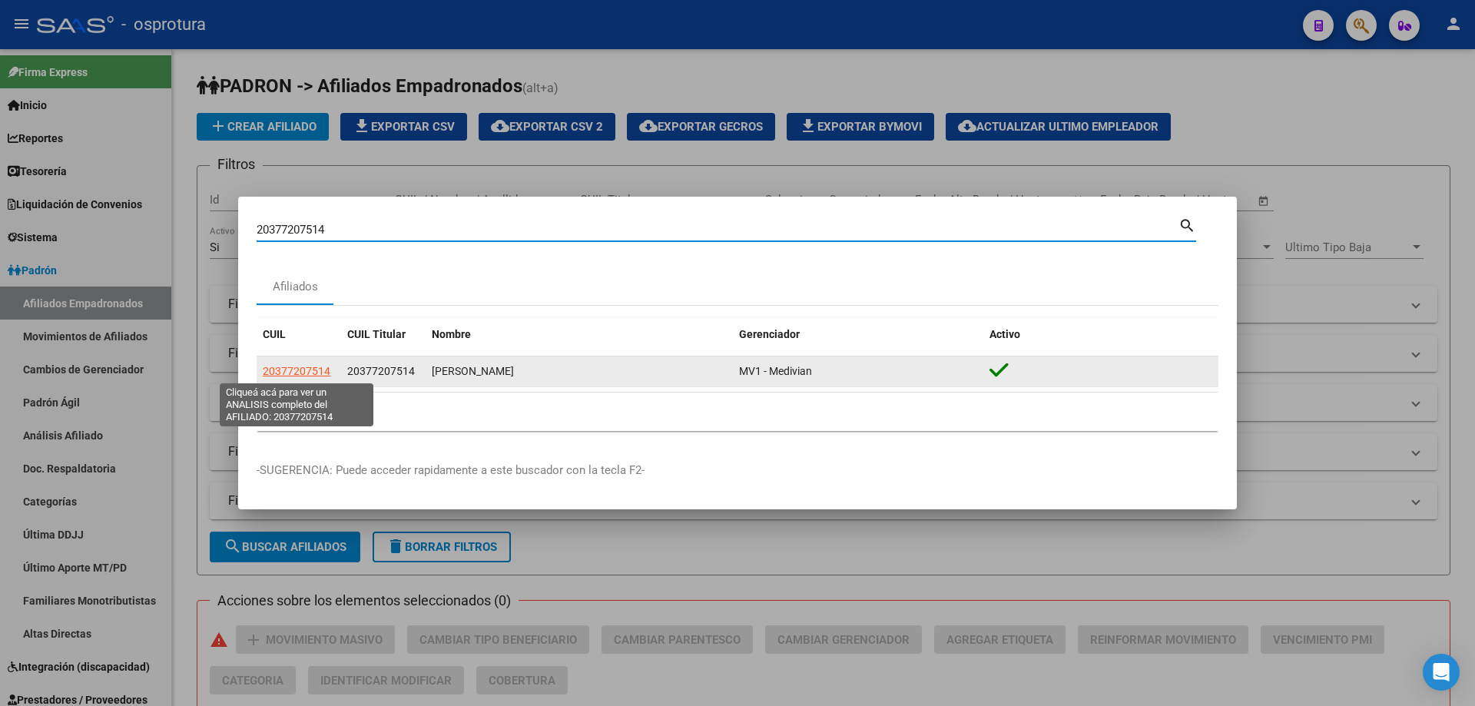
click at [308, 373] on span "20377207514" at bounding box center [297, 371] width 68 height 12
type textarea "20377207514"
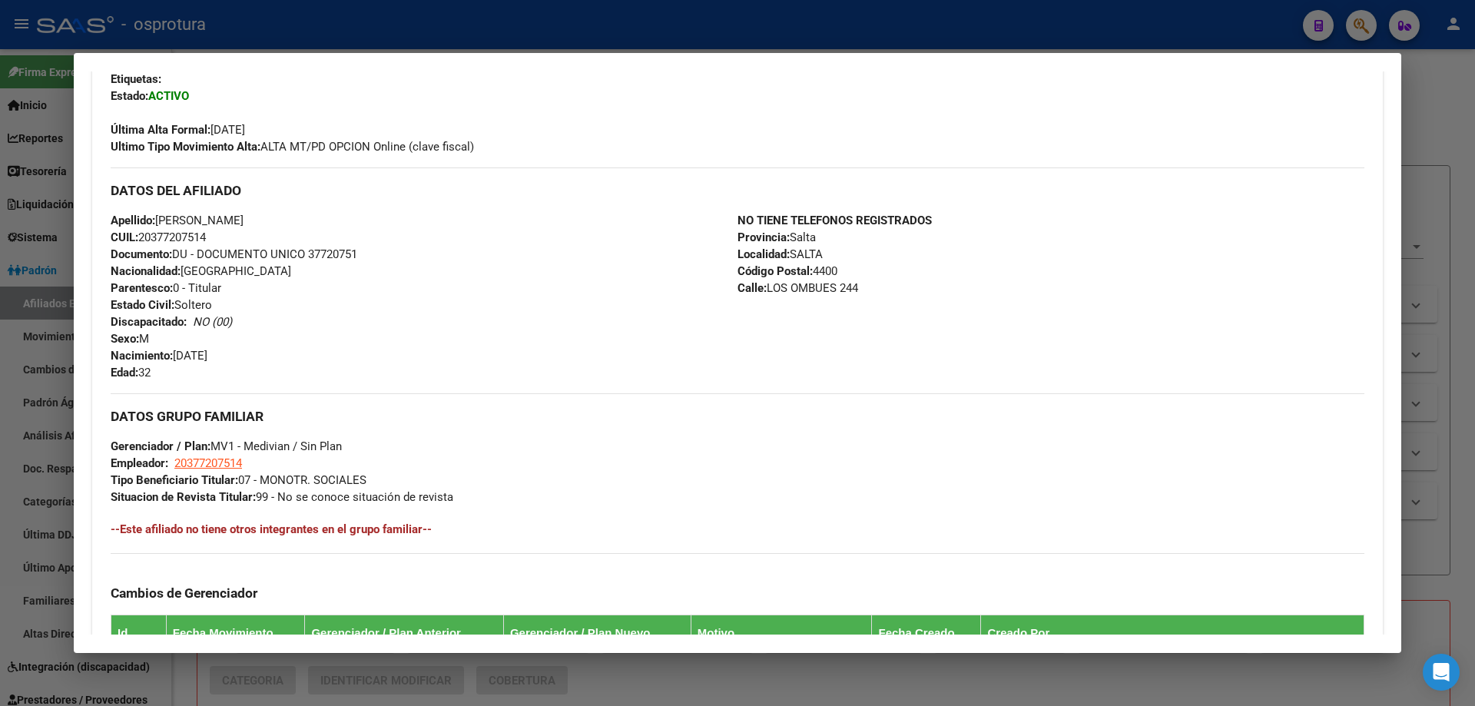
scroll to position [307, 0]
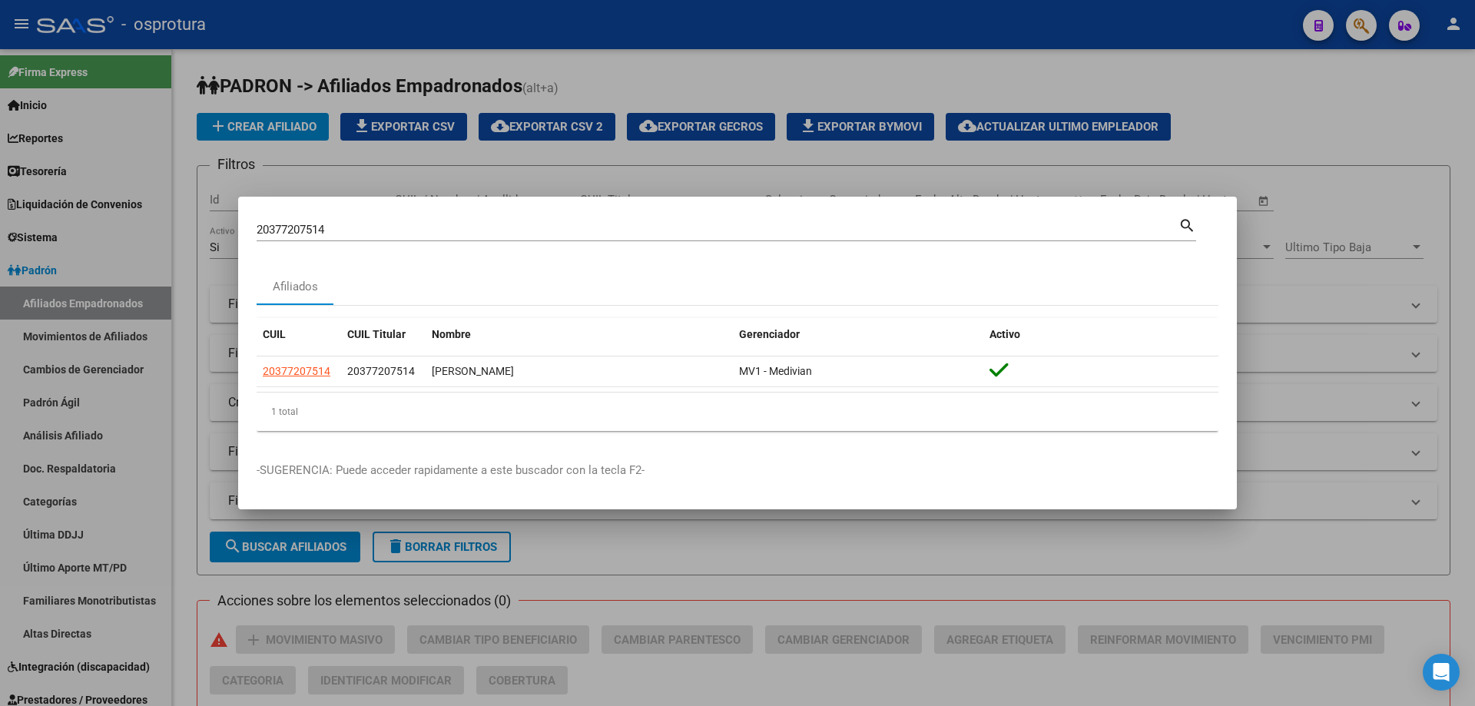
click at [561, 237] on input "20377207514" at bounding box center [718, 230] width 922 height 14
paste input "7-38586694-7"
type input "27385866947"
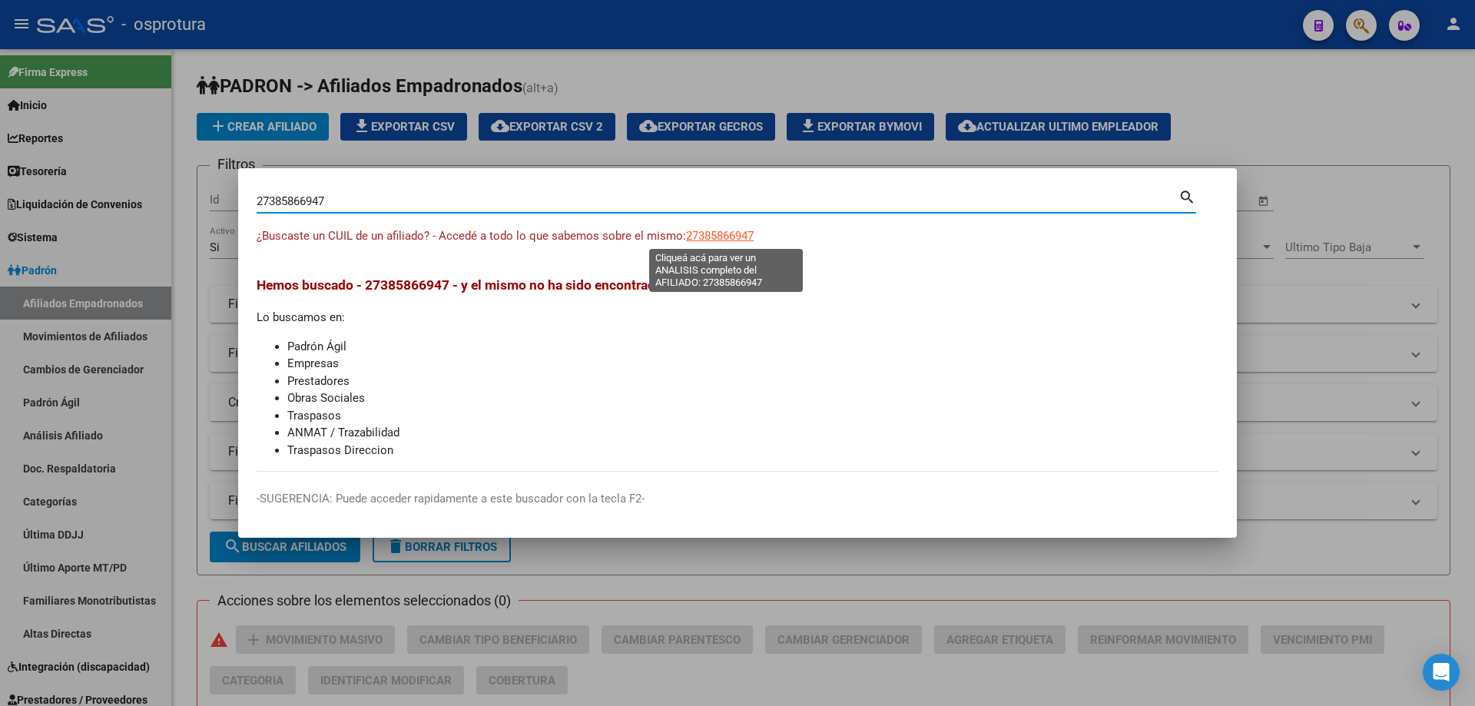
click at [705, 236] on span "27385866947" at bounding box center [720, 236] width 68 height 14
type textarea "27385866947"
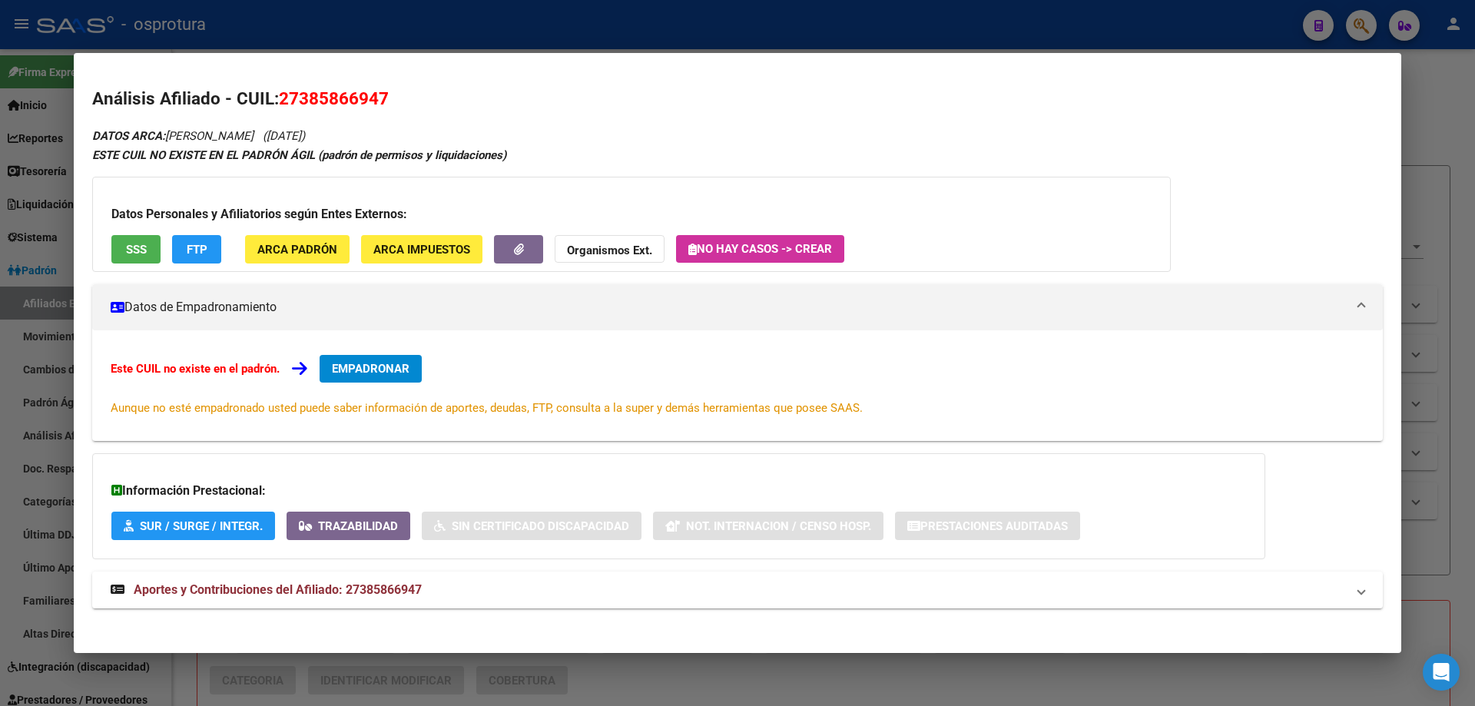
click at [360, 356] on button "EMPADRONAR" at bounding box center [371, 369] width 102 height 28
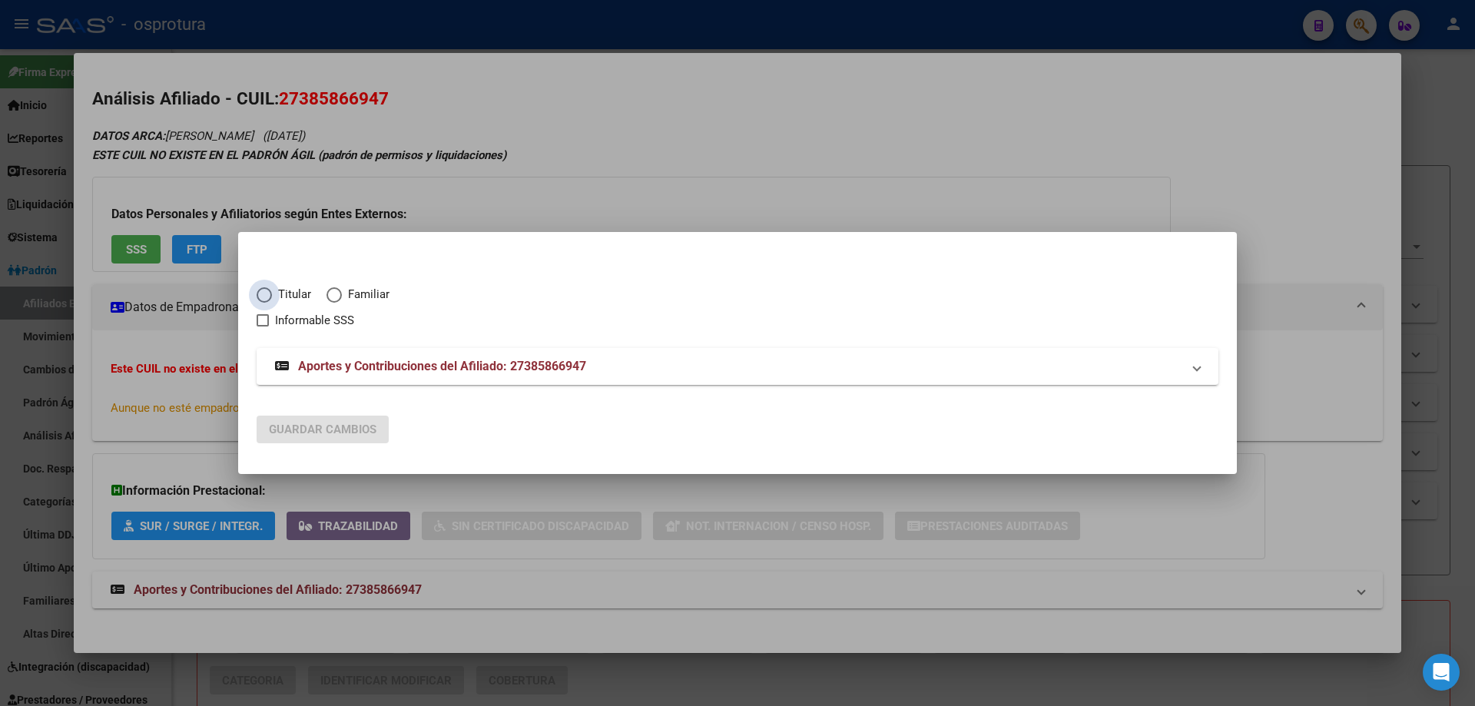
click at [283, 299] on span "Titular" at bounding box center [291, 295] width 39 height 18
click at [272, 299] on input "Titular" at bounding box center [264, 294] width 15 height 15
radio input "true"
checkbox input "true"
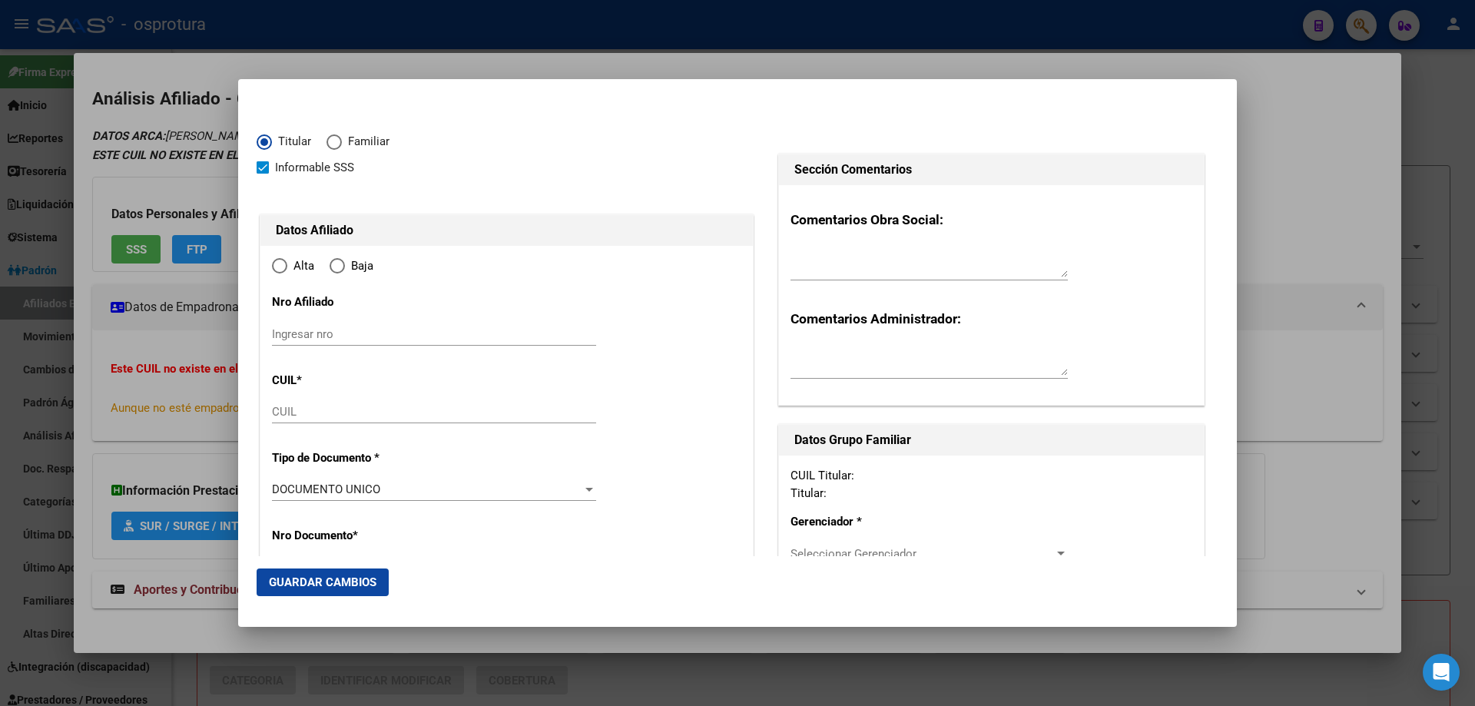
type input "27-38586694-7"
type input "38586694"
type input "SOTO"
type input "[PERSON_NAME]"
type input "[DATE]"
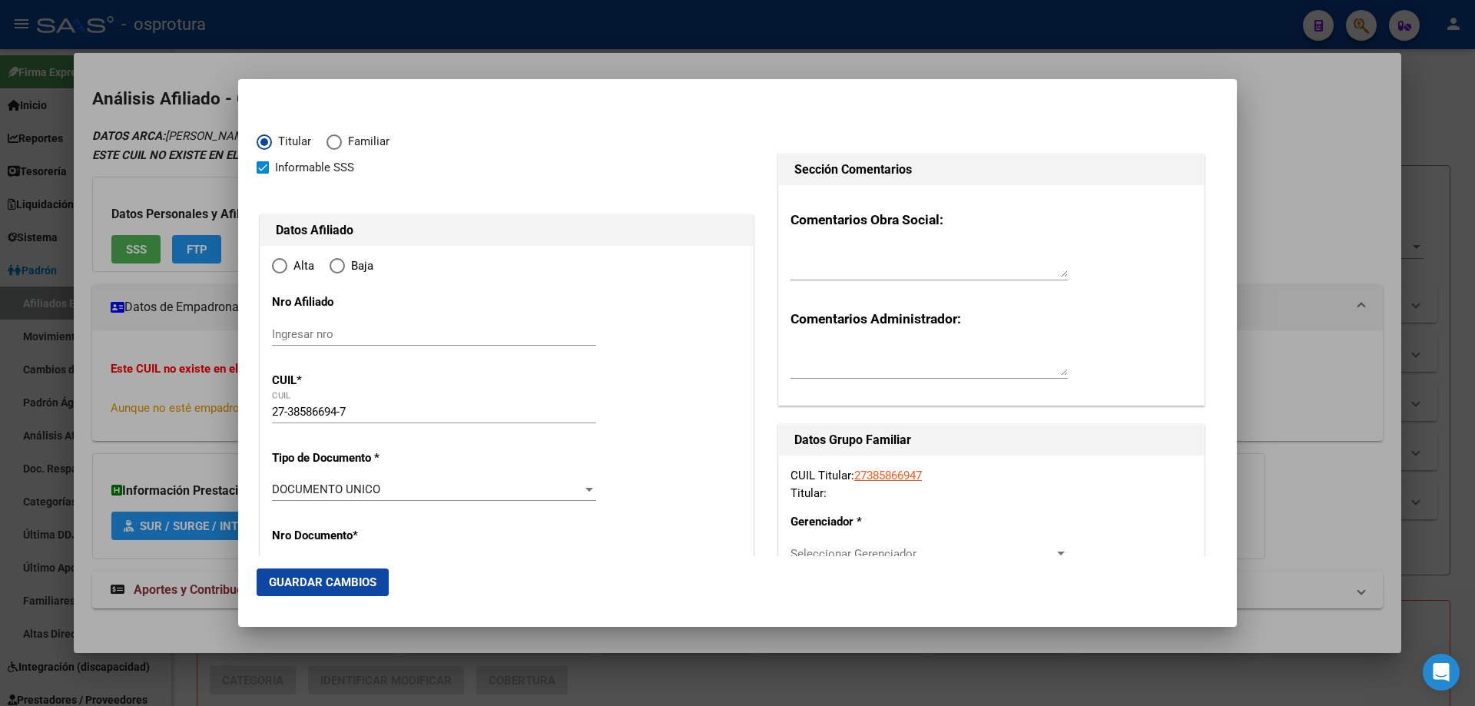
type input "MORENO"
type input "1744"
type input "[PERSON_NAME]"
type input "1125"
type input "MORENO"
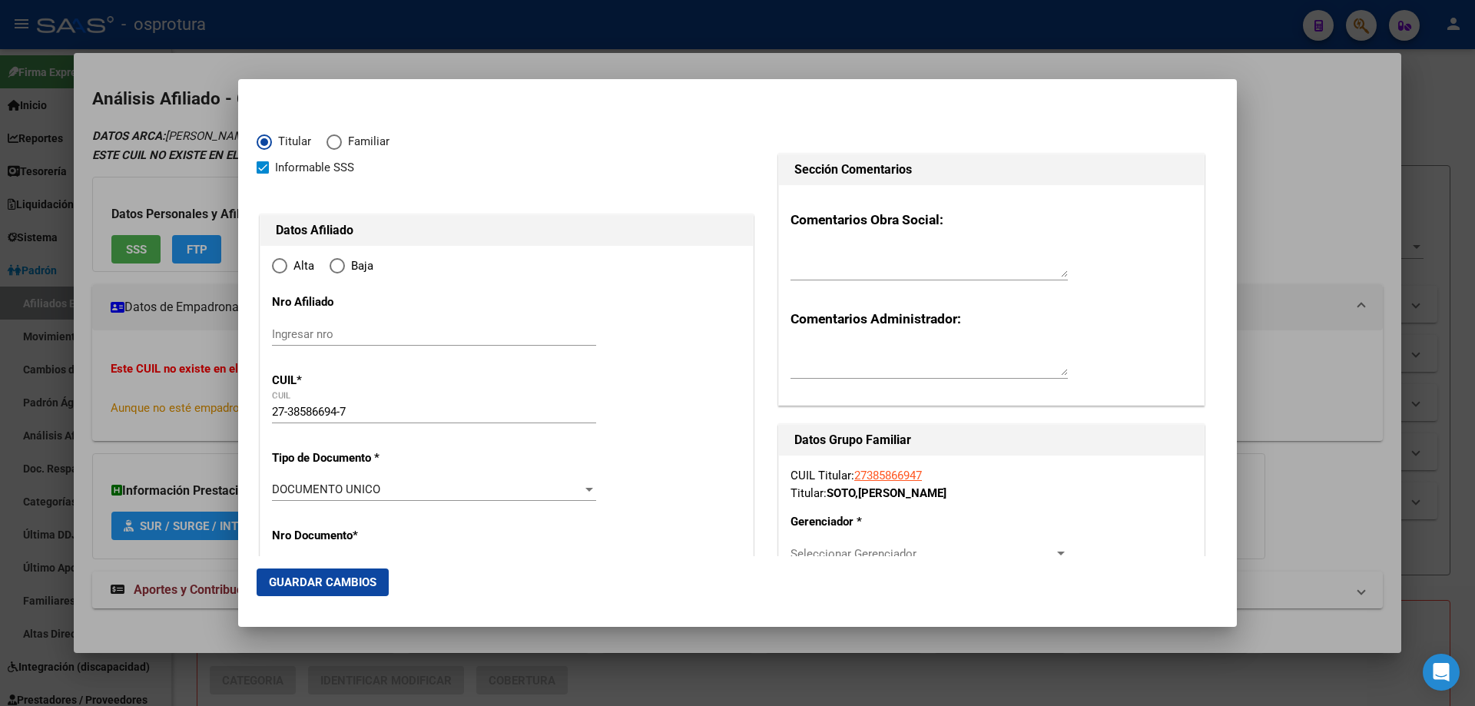
radio input "true"
click at [275, 485] on input "Ingresar fecha" at bounding box center [434, 494] width 324 height 25
type input "[DATE]"
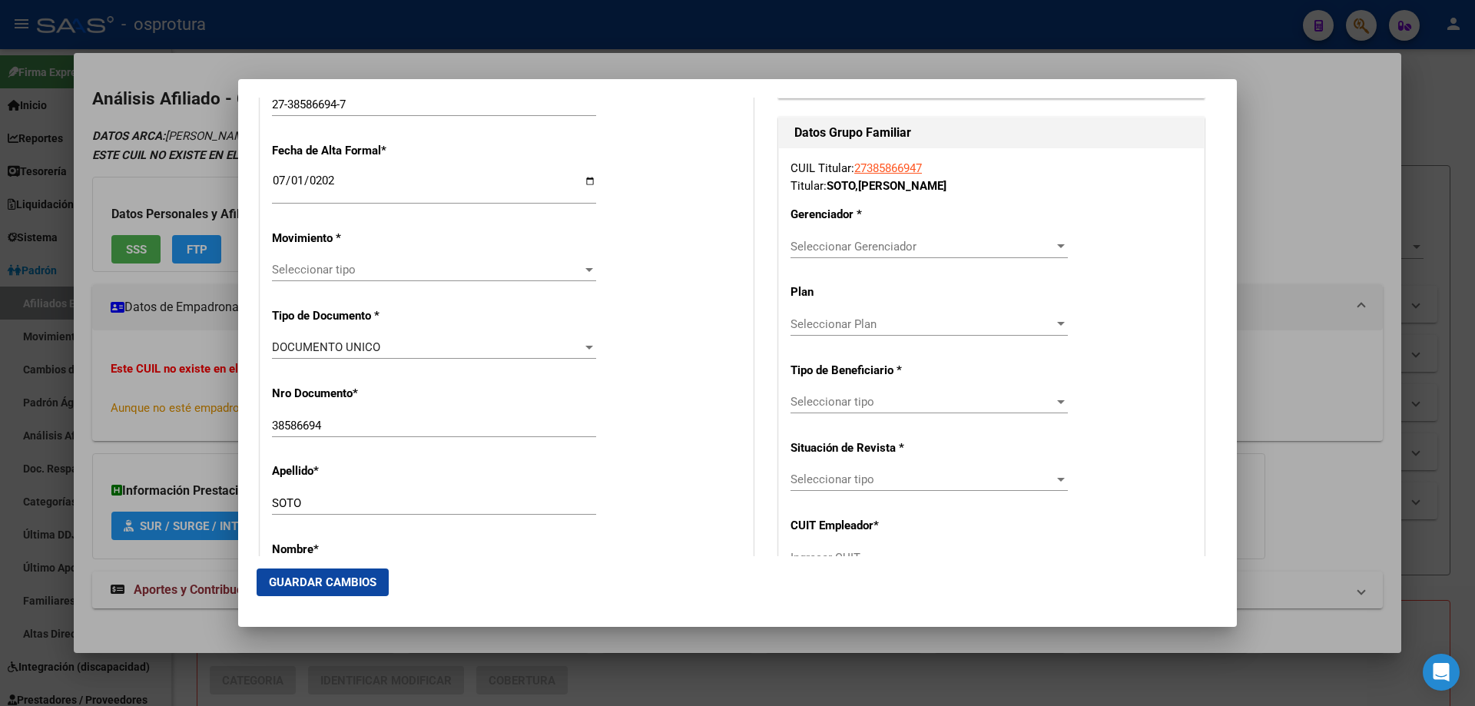
click at [323, 267] on span "Seleccionar tipo" at bounding box center [427, 270] width 310 height 14
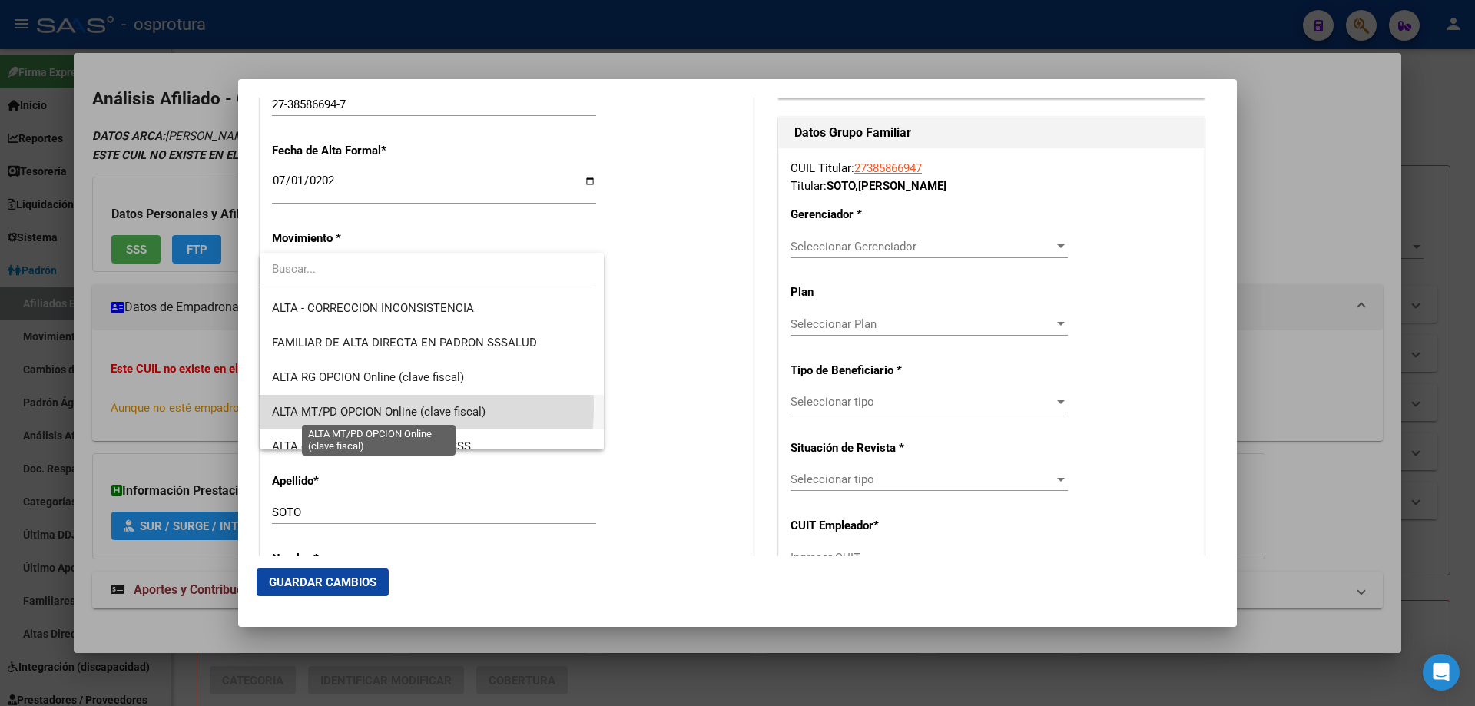
click at [345, 406] on span "ALTA MT/PD OPCION Online (clave fiscal)" at bounding box center [379, 412] width 214 height 14
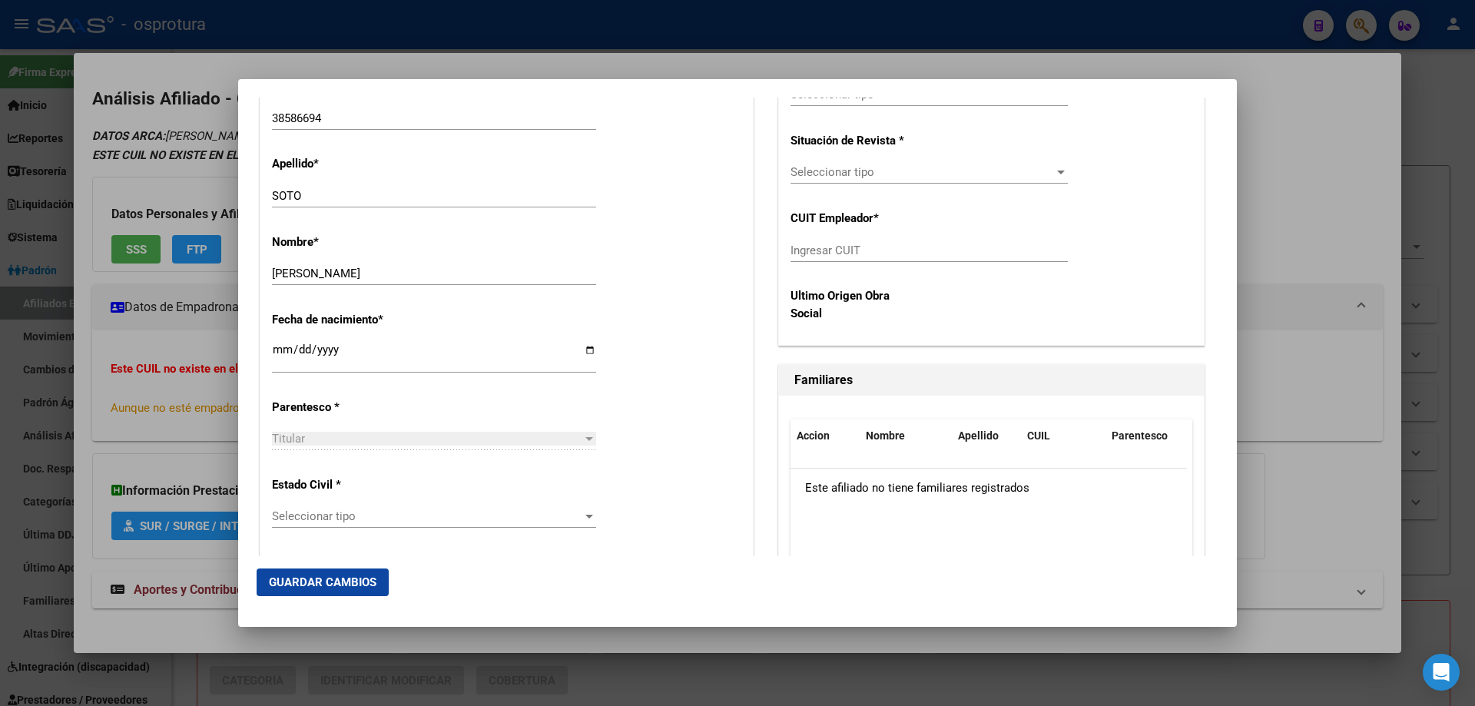
scroll to position [691, 0]
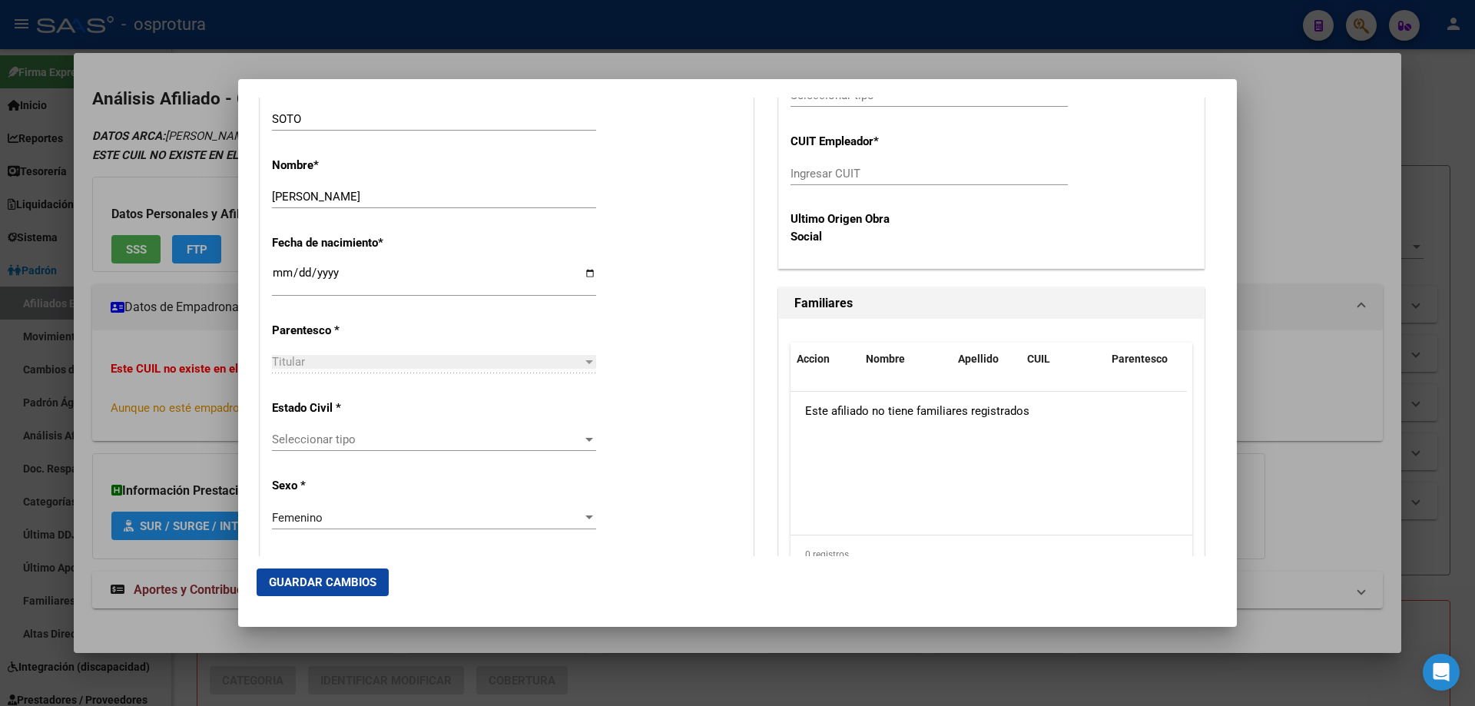
click at [424, 453] on div "Seleccionar tipo Seleccionar tipo" at bounding box center [434, 447] width 324 height 38
click at [396, 437] on span "Seleccionar tipo" at bounding box center [427, 439] width 310 height 14
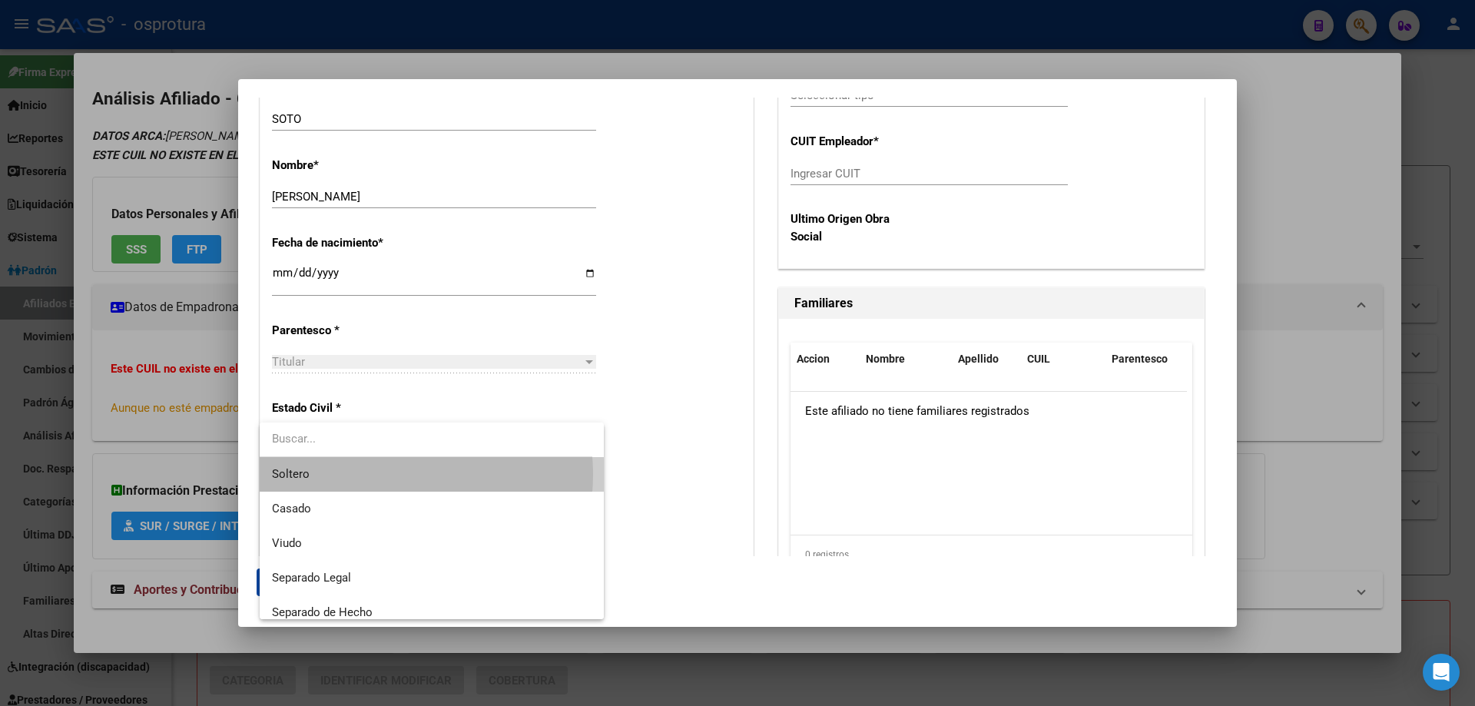
click at [389, 475] on span "Soltero" at bounding box center [432, 474] width 320 height 35
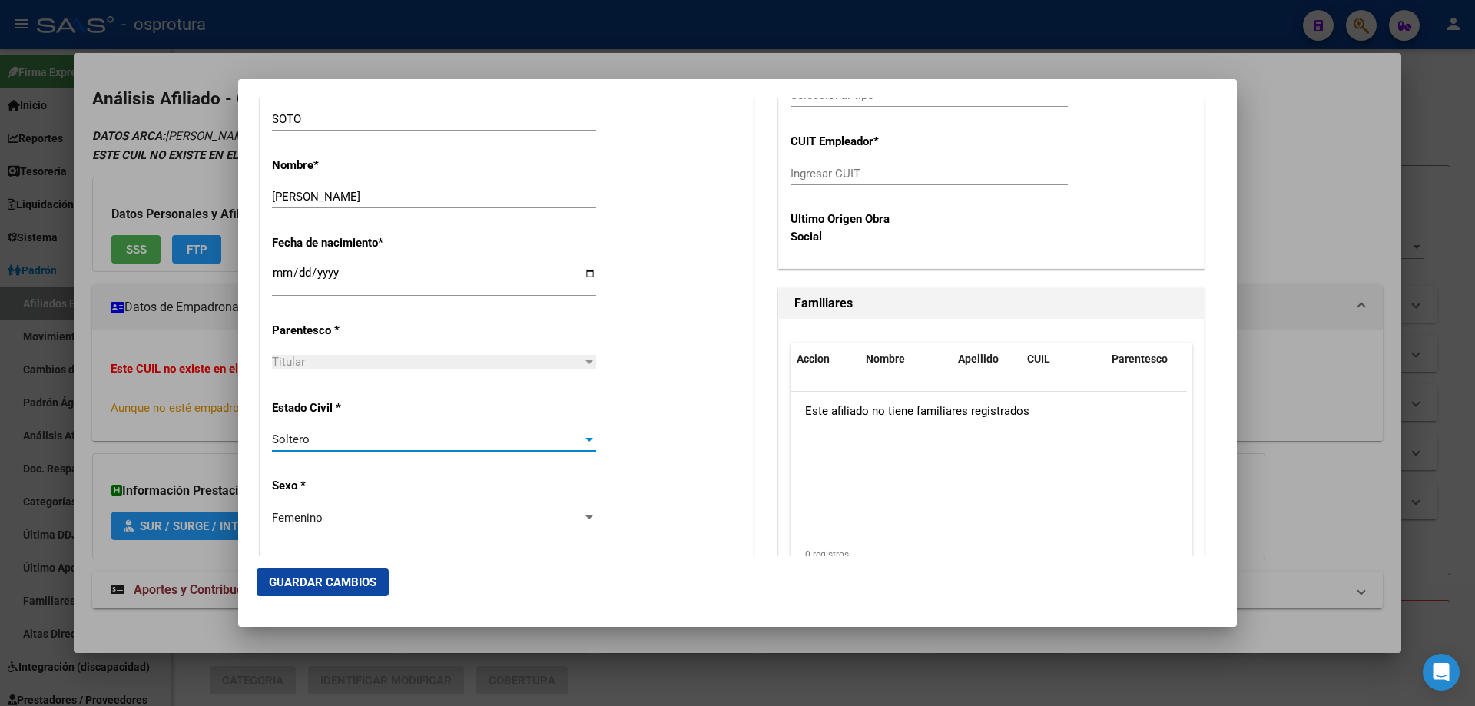
scroll to position [307, 0]
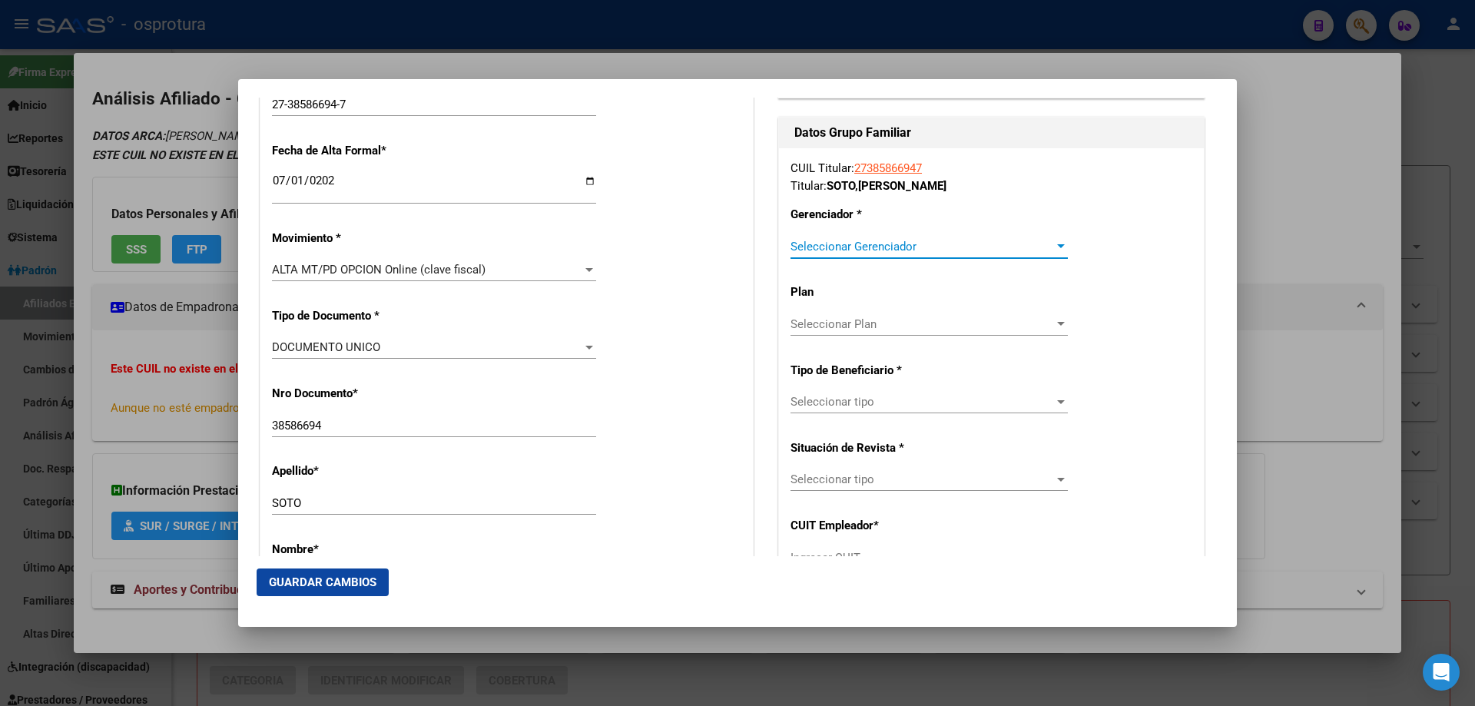
click at [838, 243] on span "Seleccionar Gerenciador" at bounding box center [921, 247] width 263 height 14
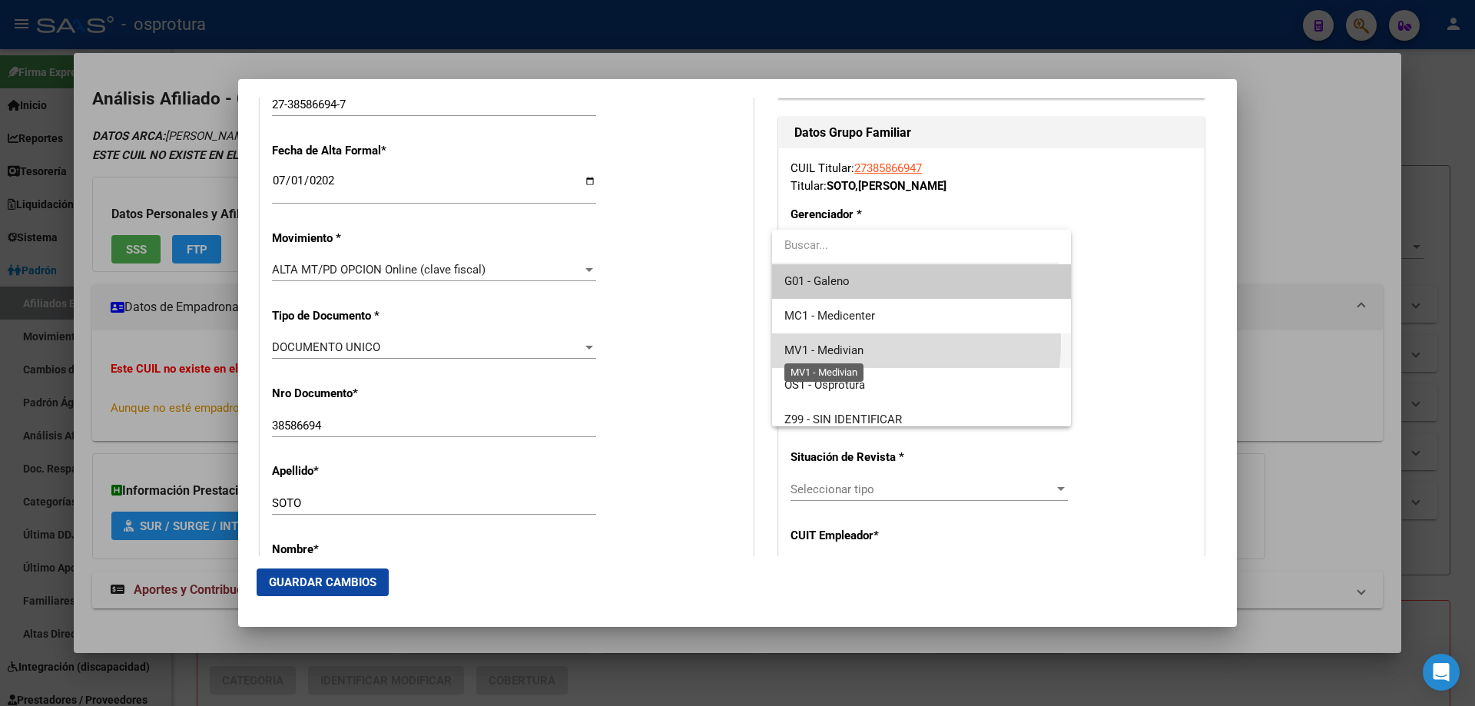
click at [841, 343] on span "MV1 - Medivian" at bounding box center [823, 350] width 79 height 14
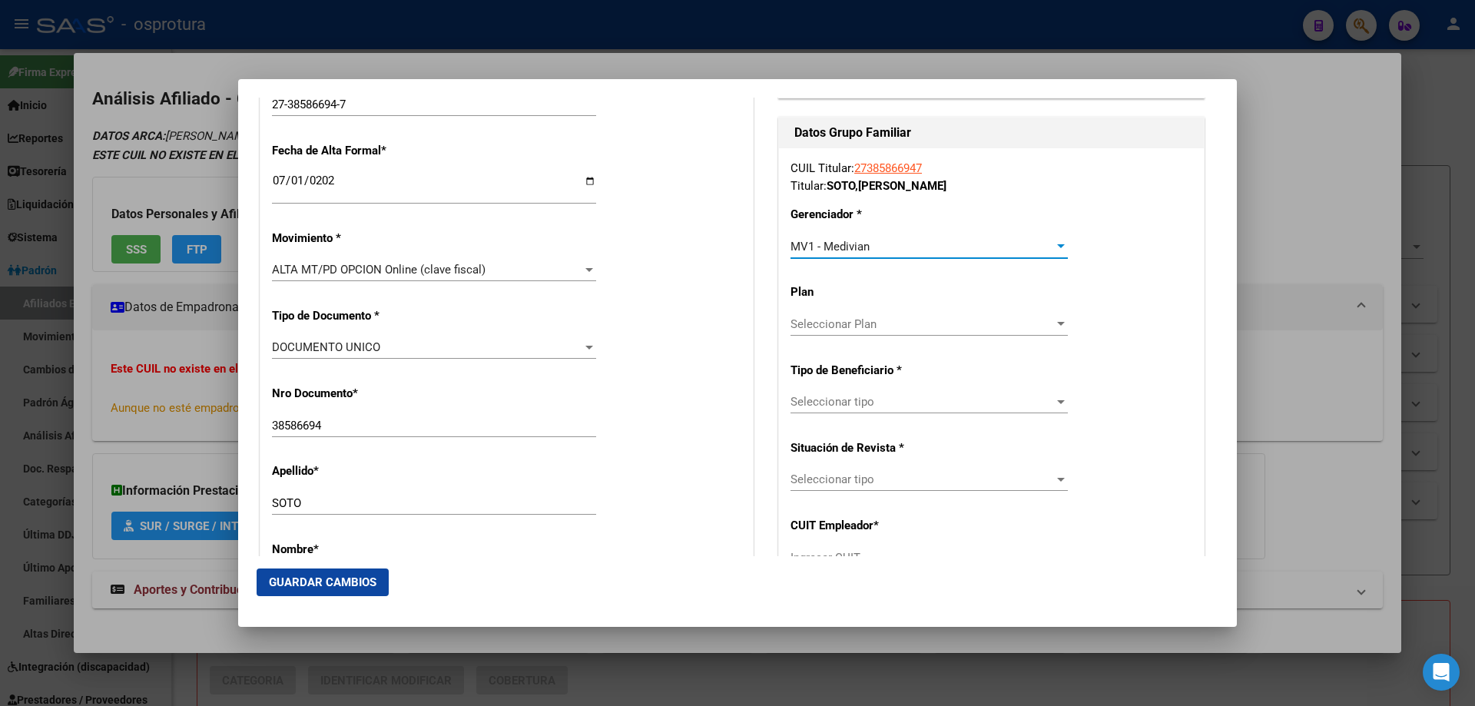
click at [853, 407] on span "Seleccionar tipo" at bounding box center [921, 402] width 263 height 14
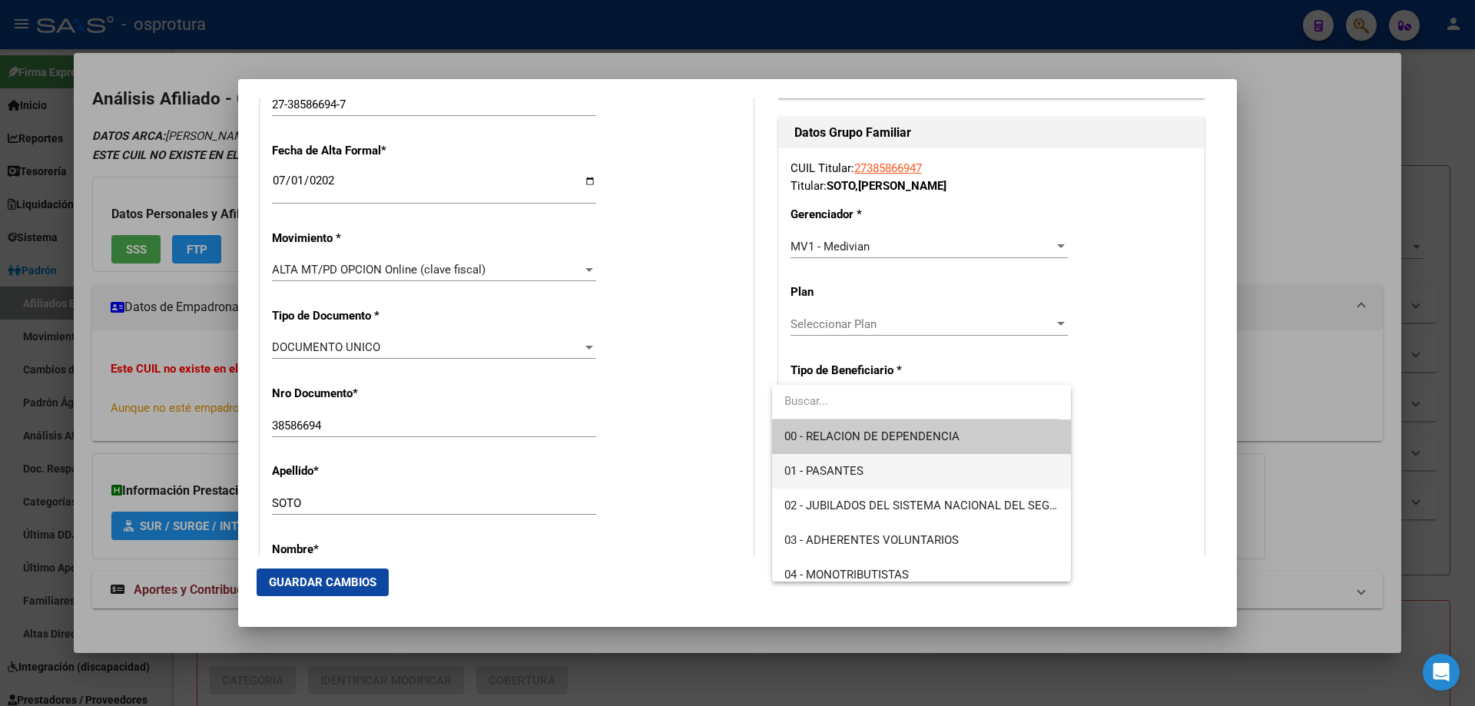
scroll to position [154, 0]
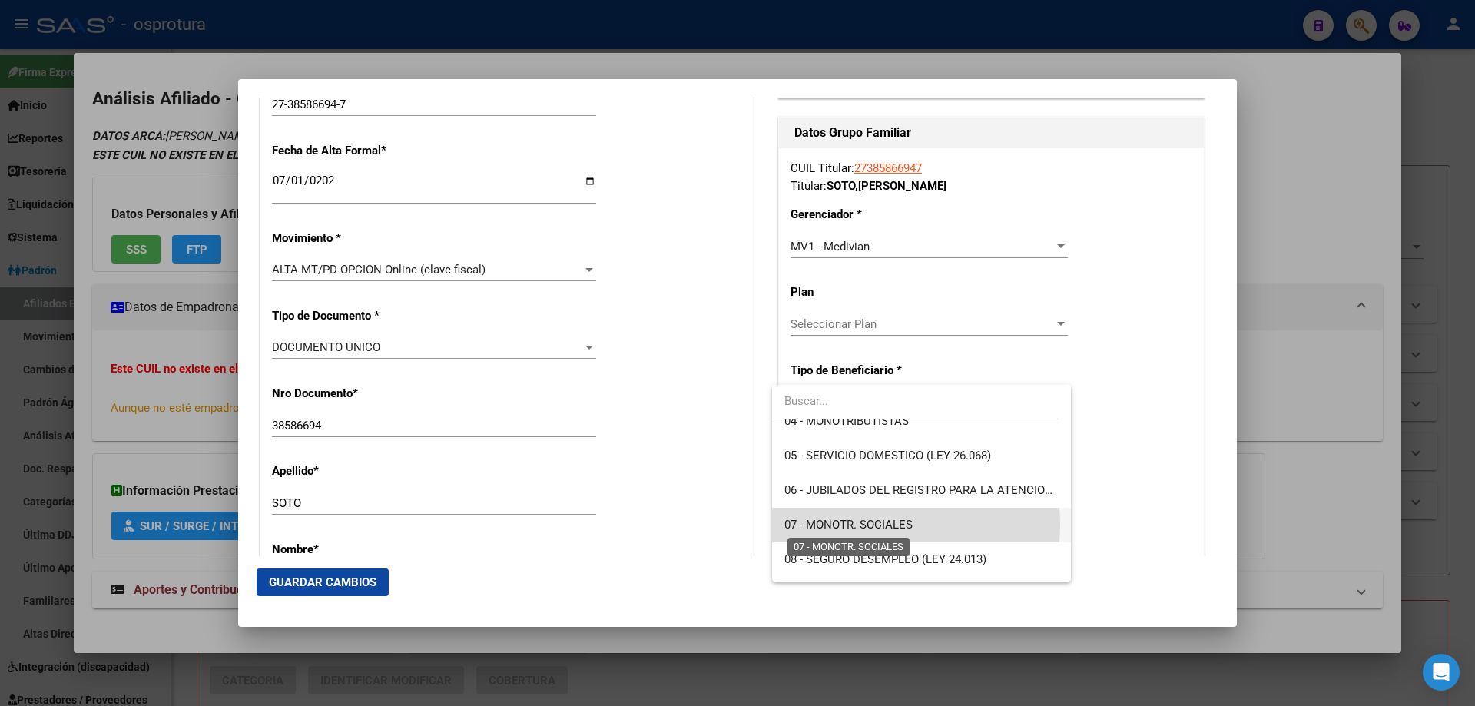
click at [864, 524] on span "07 - MONOTR. SOCIALES" at bounding box center [848, 525] width 128 height 14
type input "27-38586694-7"
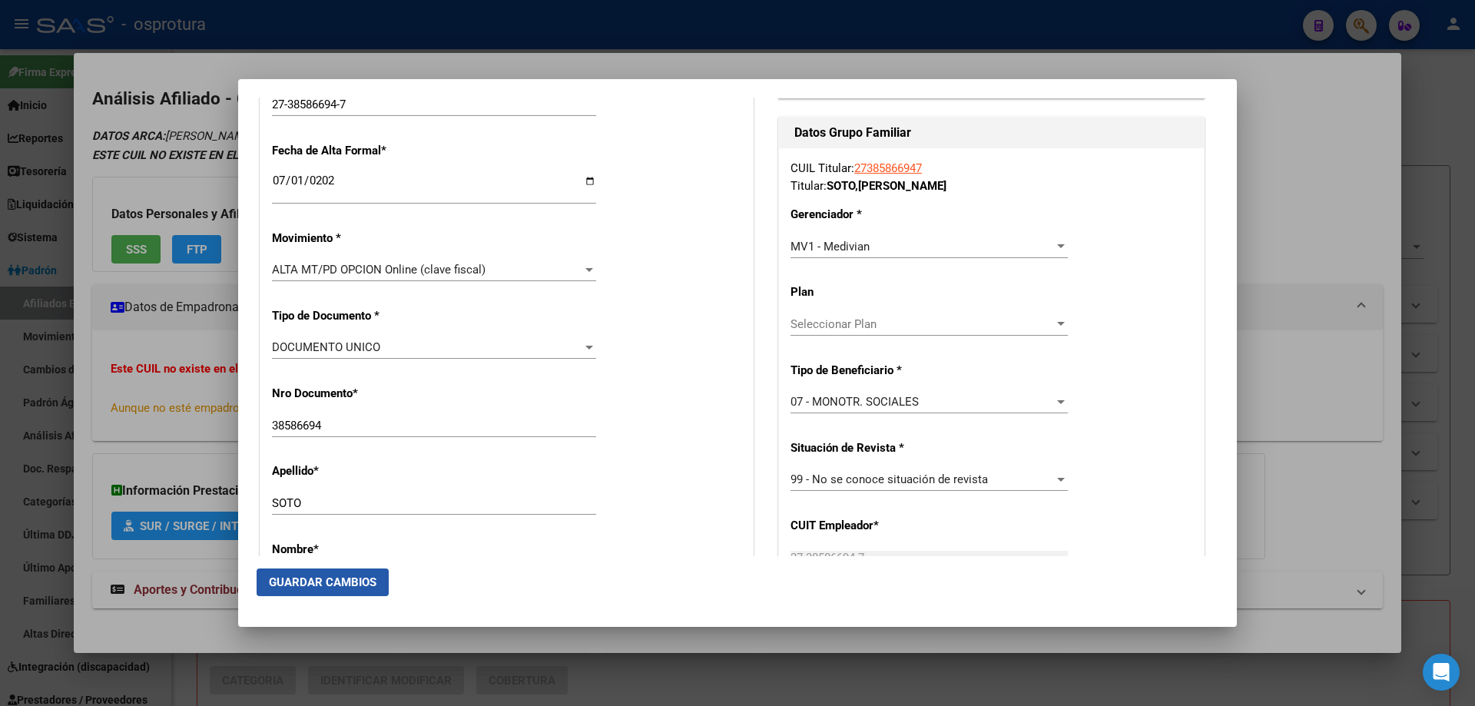
click at [351, 585] on span "Guardar Cambios" at bounding box center [323, 582] width 108 height 14
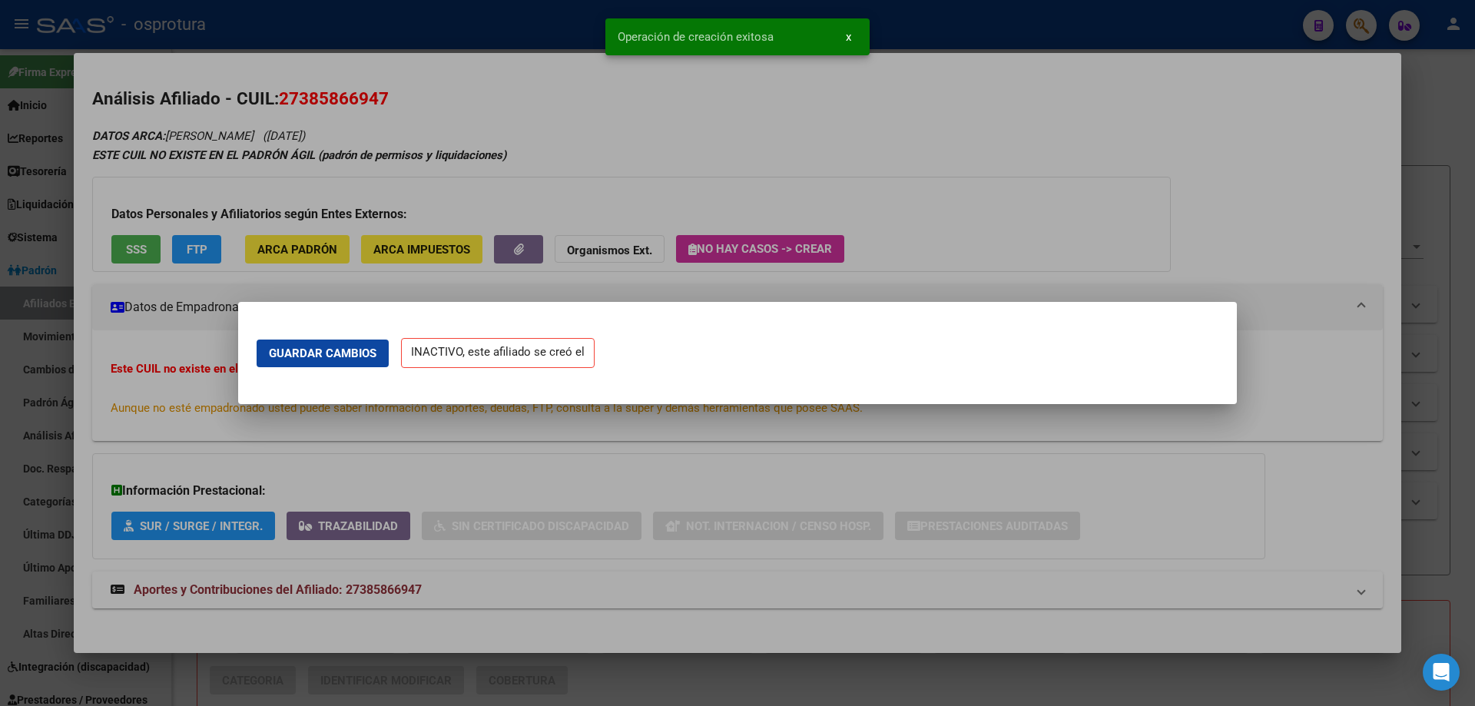
scroll to position [0, 0]
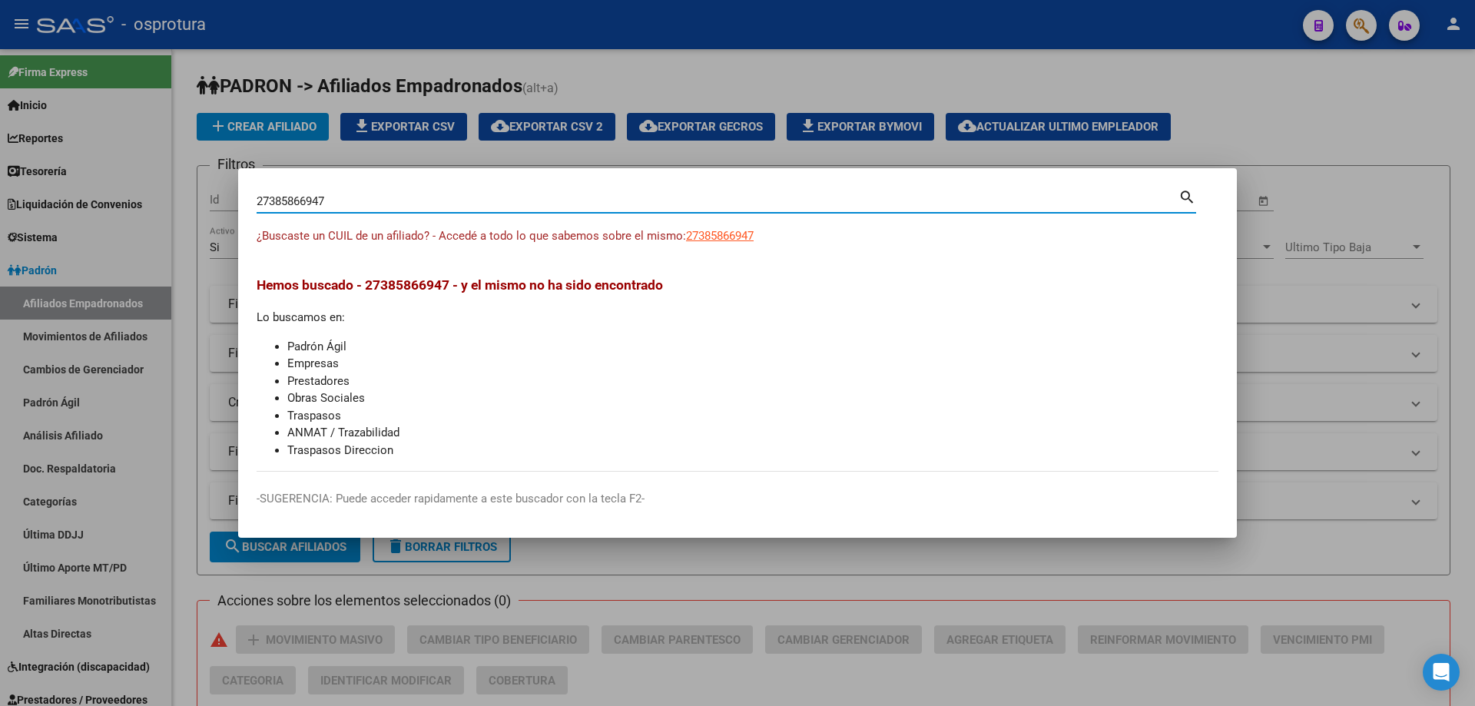
click at [422, 200] on input "27385866947" at bounding box center [718, 201] width 922 height 14
paste input "-39337269-4"
type input "27393372694"
click at [737, 240] on span "27393372694" at bounding box center [720, 236] width 68 height 14
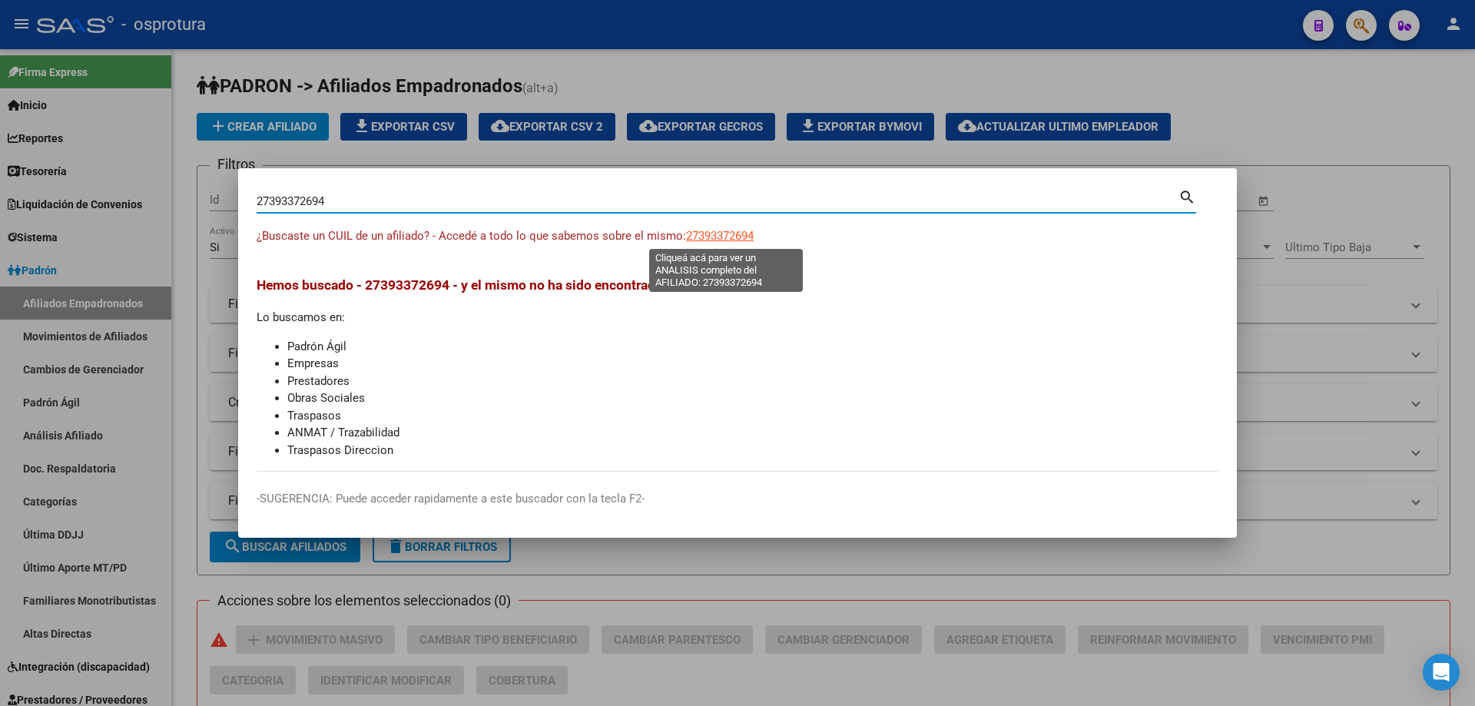
type textarea "27393372694"
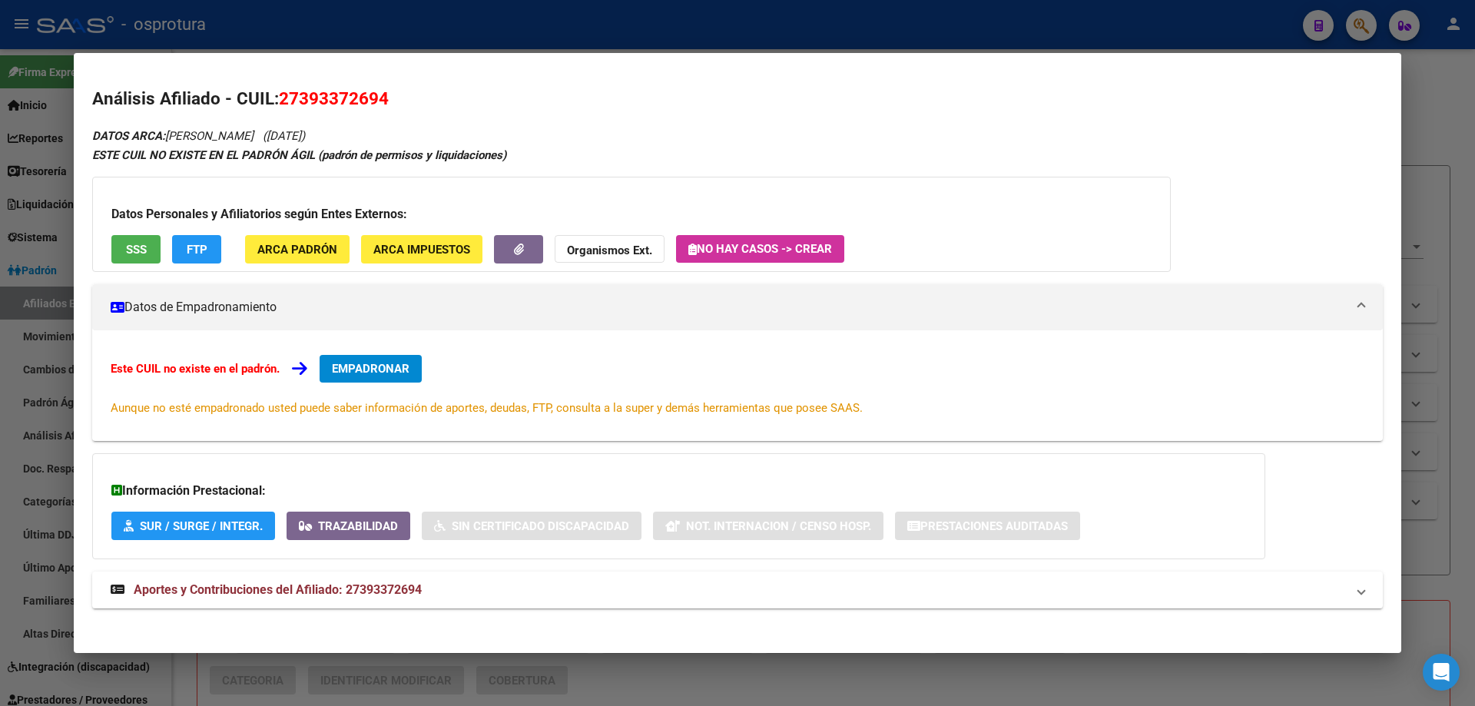
click at [376, 365] on span "EMPADRONAR" at bounding box center [371, 369] width 78 height 14
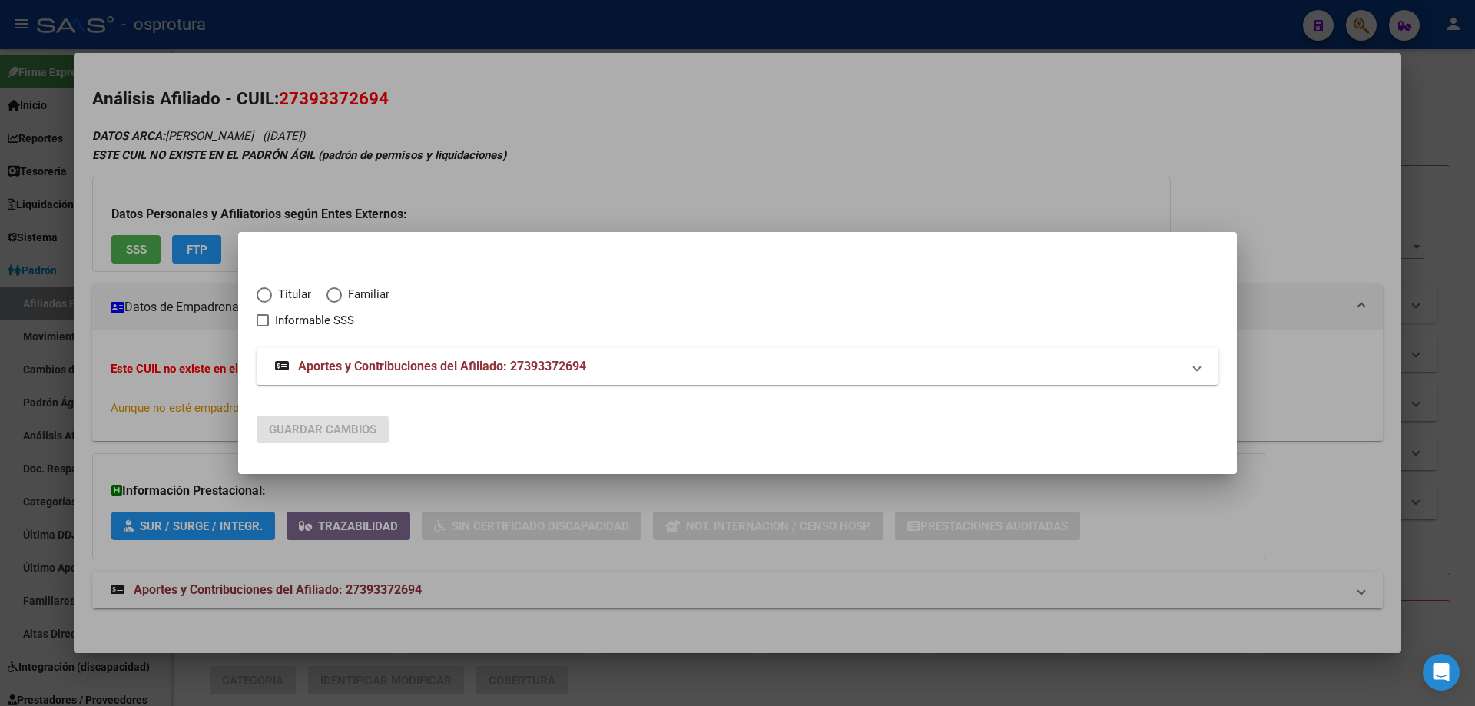
click at [282, 295] on span "Titular" at bounding box center [291, 295] width 39 height 18
click at [272, 295] on input "Titular" at bounding box center [264, 294] width 15 height 15
radio input "true"
checkbox input "true"
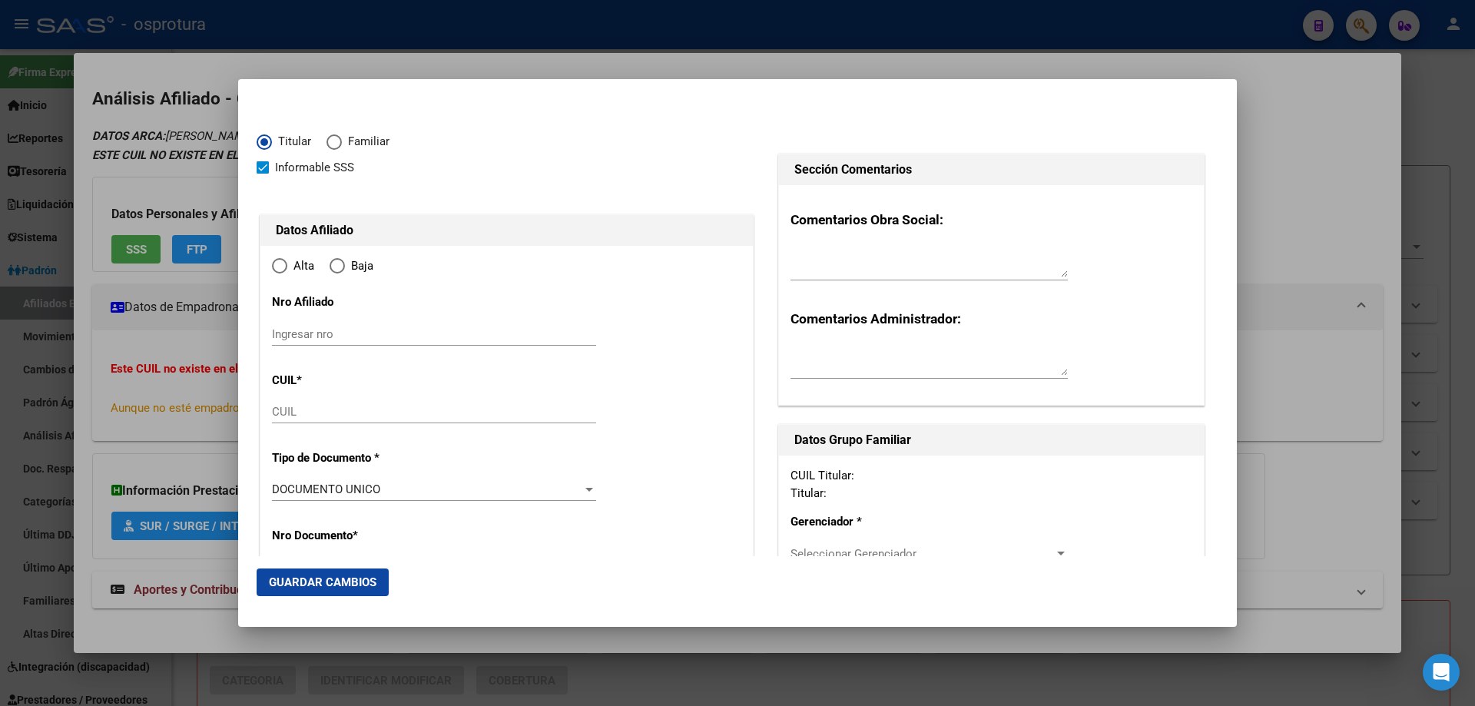
type input "27-39337269-4"
type input "39337269"
type input "TORTOSA"
type input "[PERSON_NAME]"
type input "[DATE]"
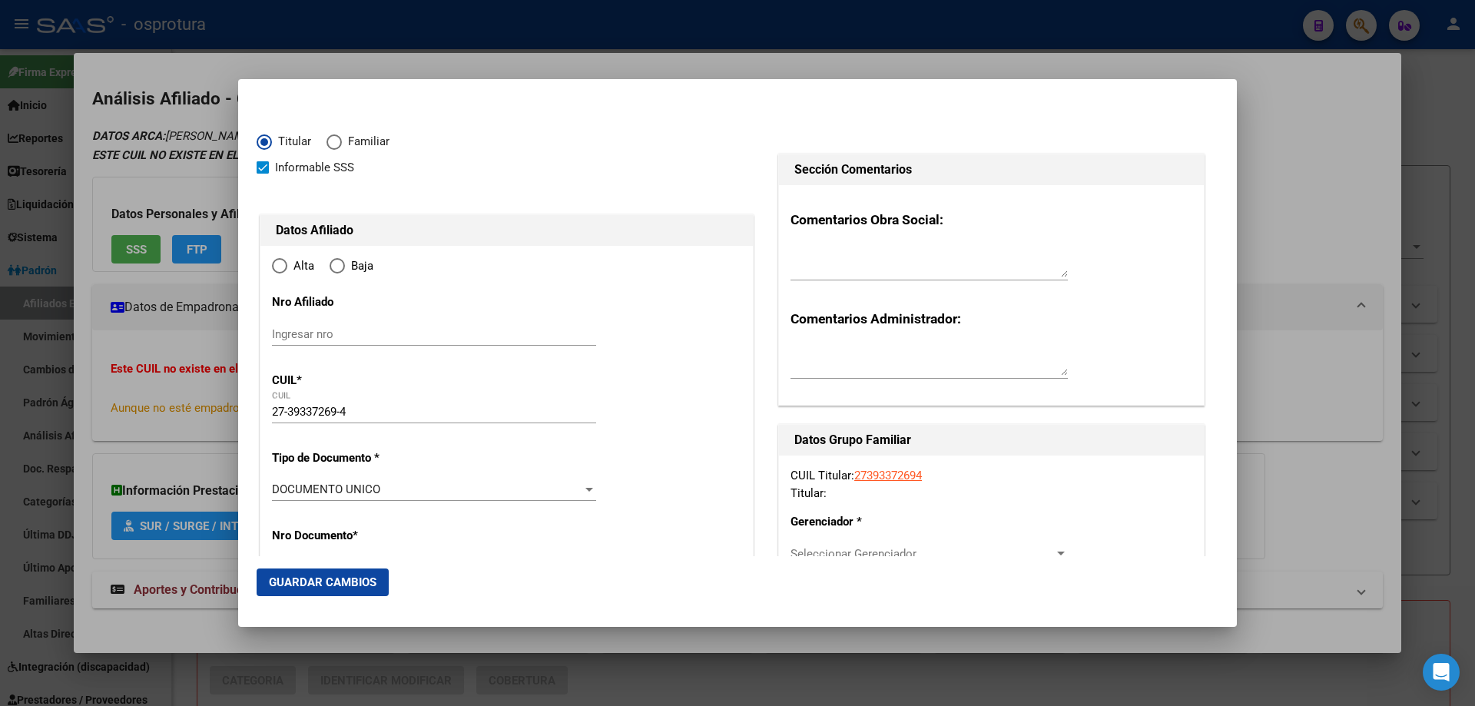
type input "[PERSON_NAME]"
type input "1757"
type input "STA [PERSON_NAME]"
type input "7417"
type input "[PERSON_NAME]"
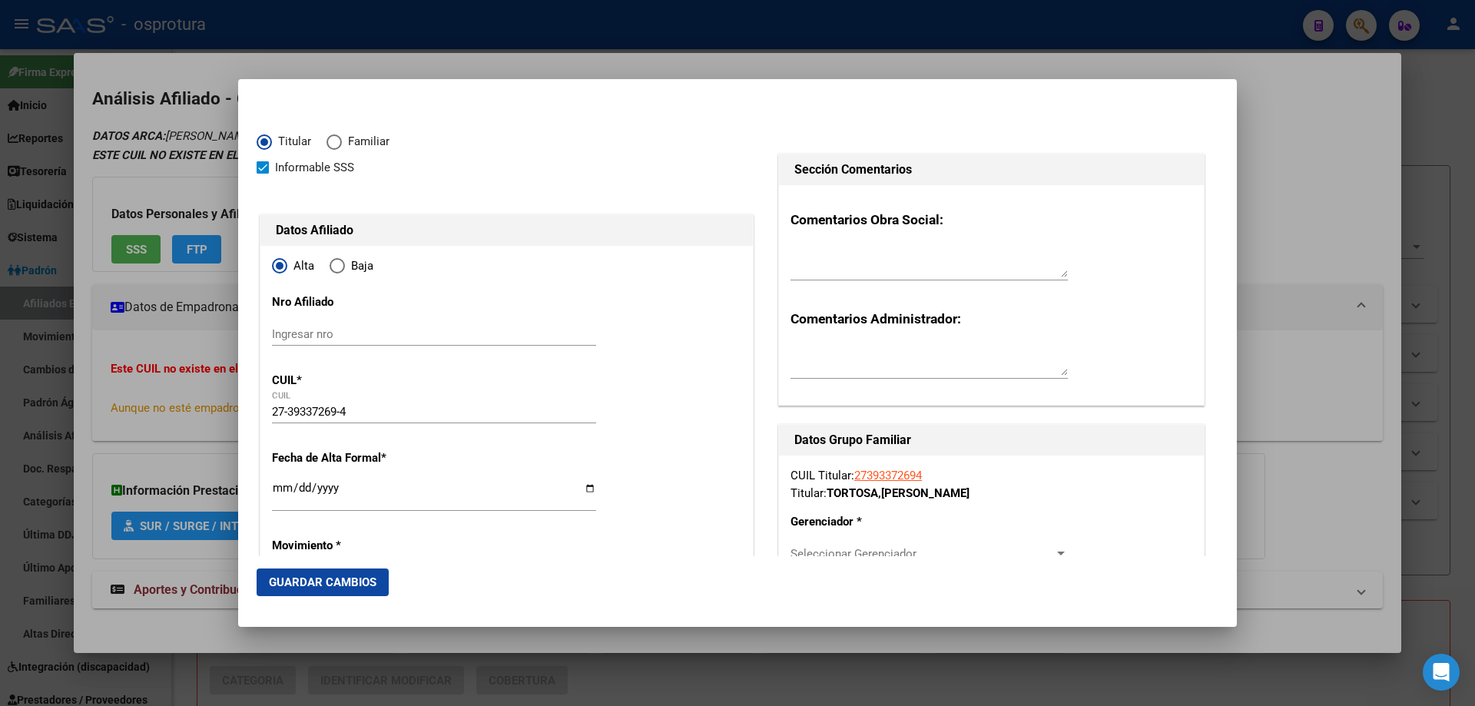
radio input "true"
click at [278, 492] on input "Ingresar fecha" at bounding box center [434, 494] width 324 height 25
type input "[DATE]"
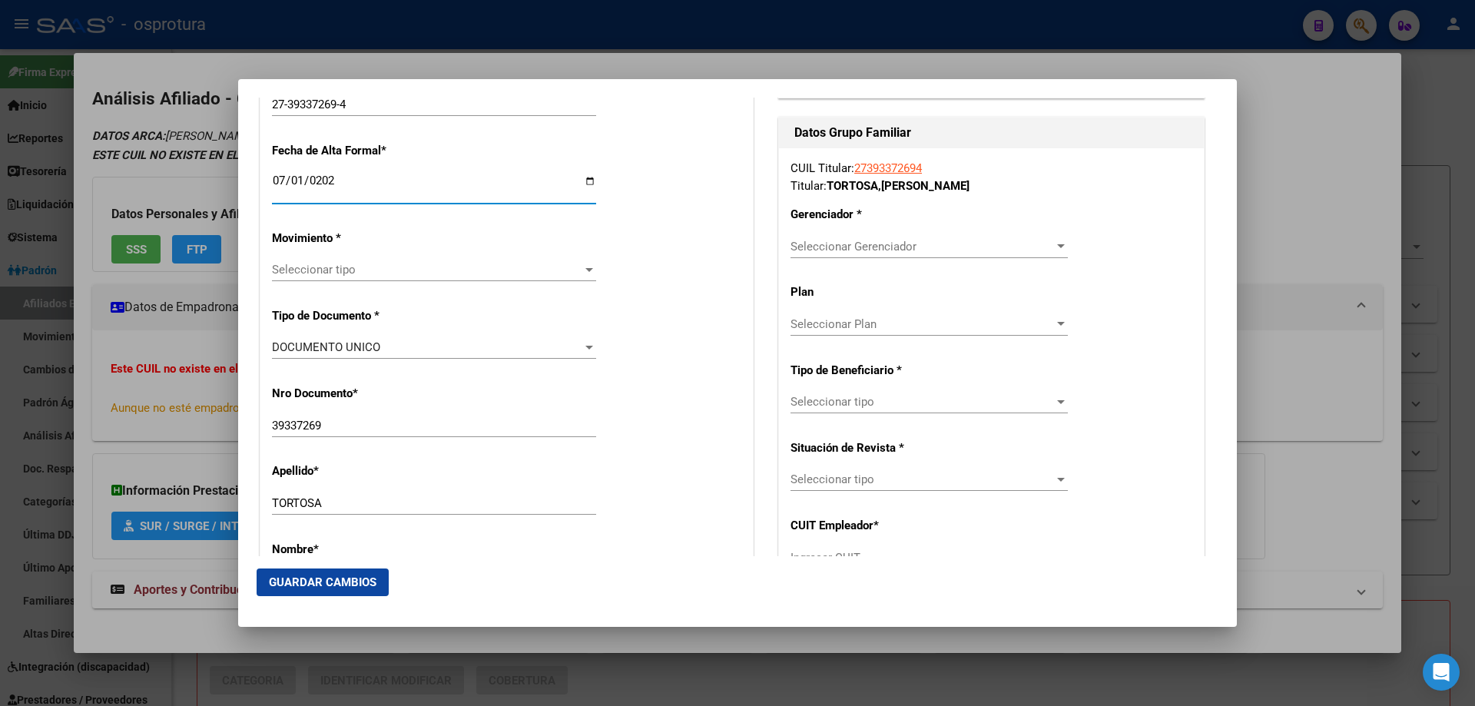
click at [350, 266] on span "Seleccionar tipo" at bounding box center [427, 270] width 310 height 14
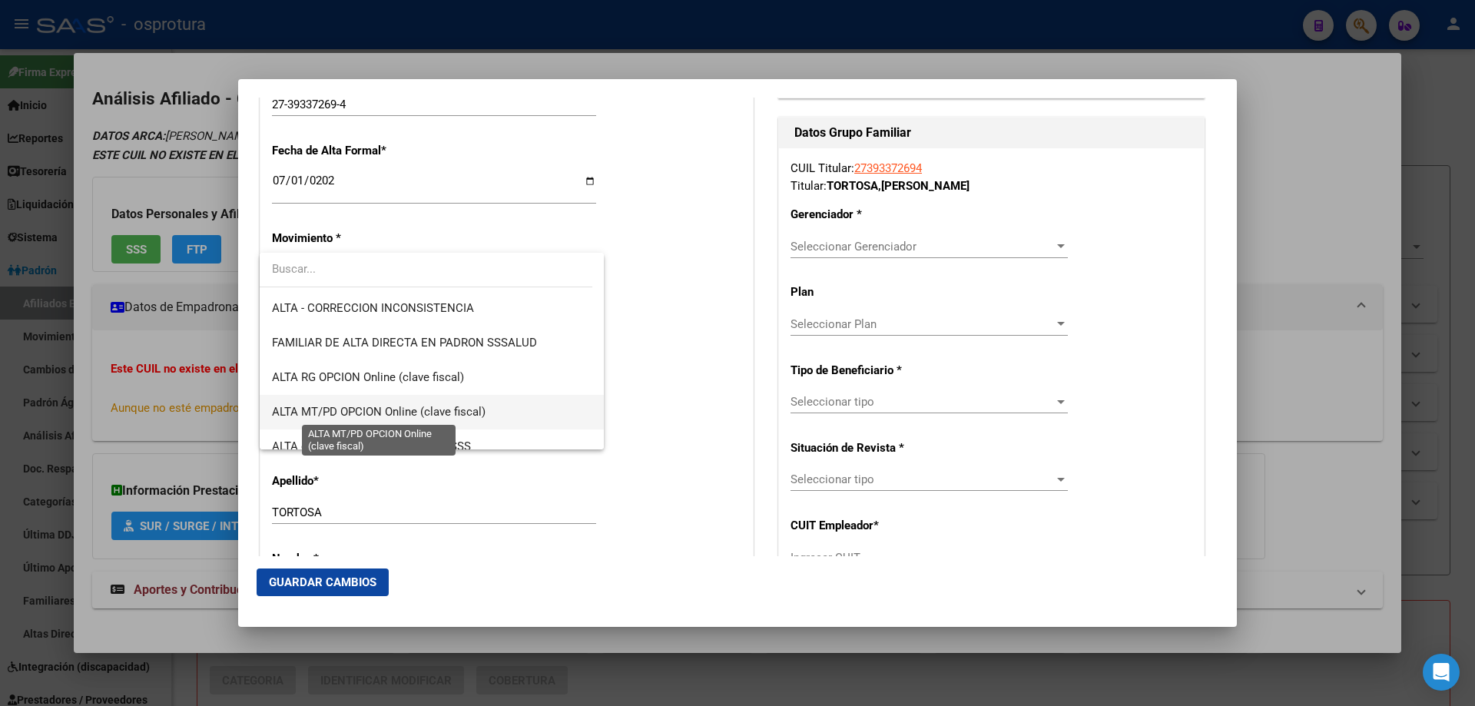
click at [381, 408] on span "ALTA MT/PD OPCION Online (clave fiscal)" at bounding box center [379, 412] width 214 height 14
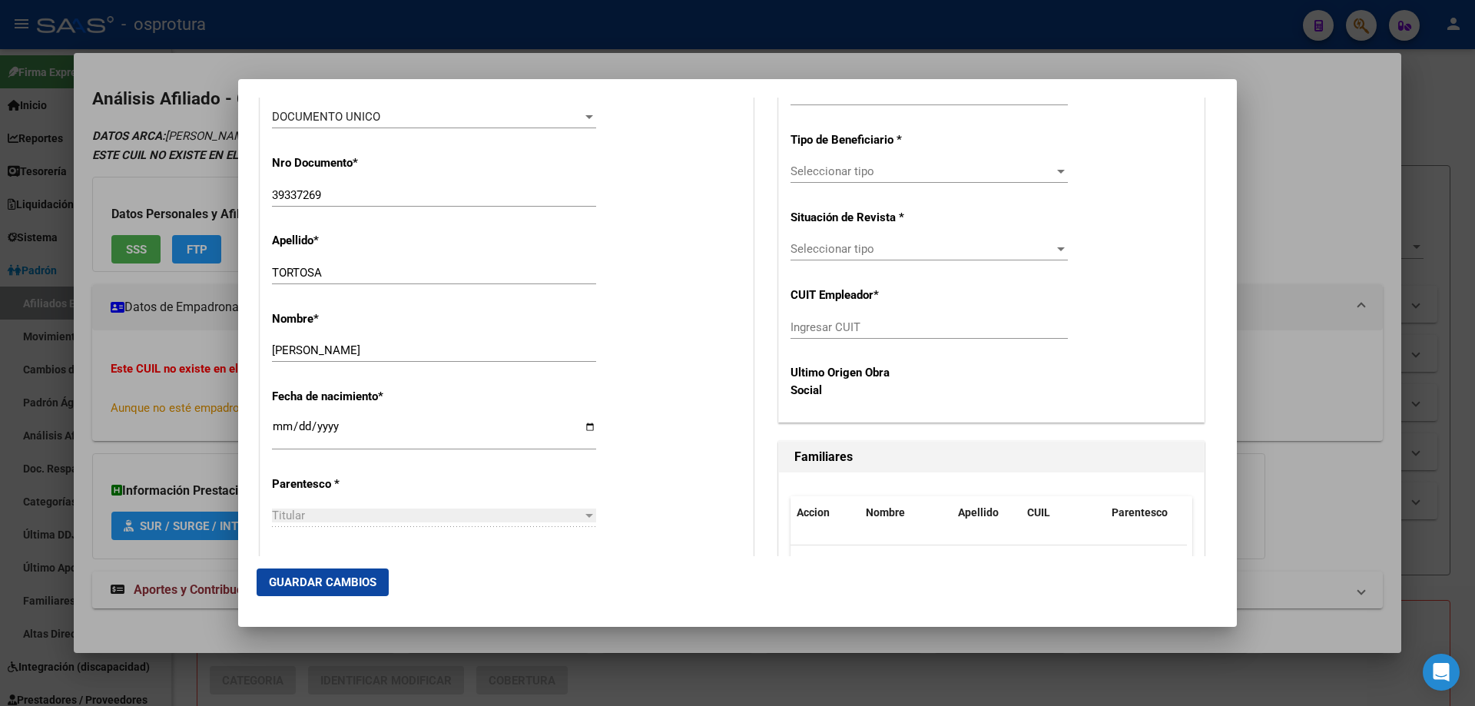
scroll to position [691, 0]
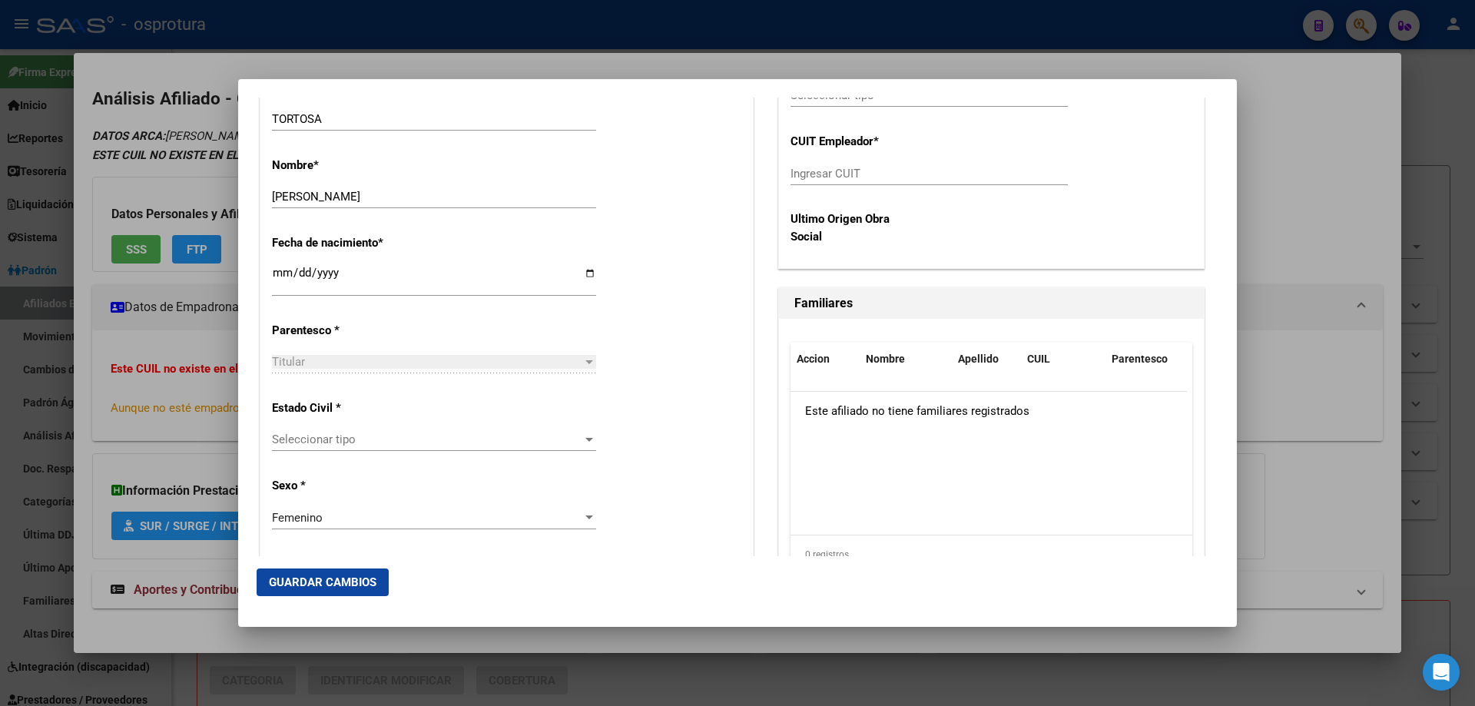
click at [407, 453] on div "Seleccionar tipo Seleccionar tipo" at bounding box center [434, 447] width 324 height 38
click at [407, 441] on span "Seleccionar tipo" at bounding box center [427, 439] width 310 height 14
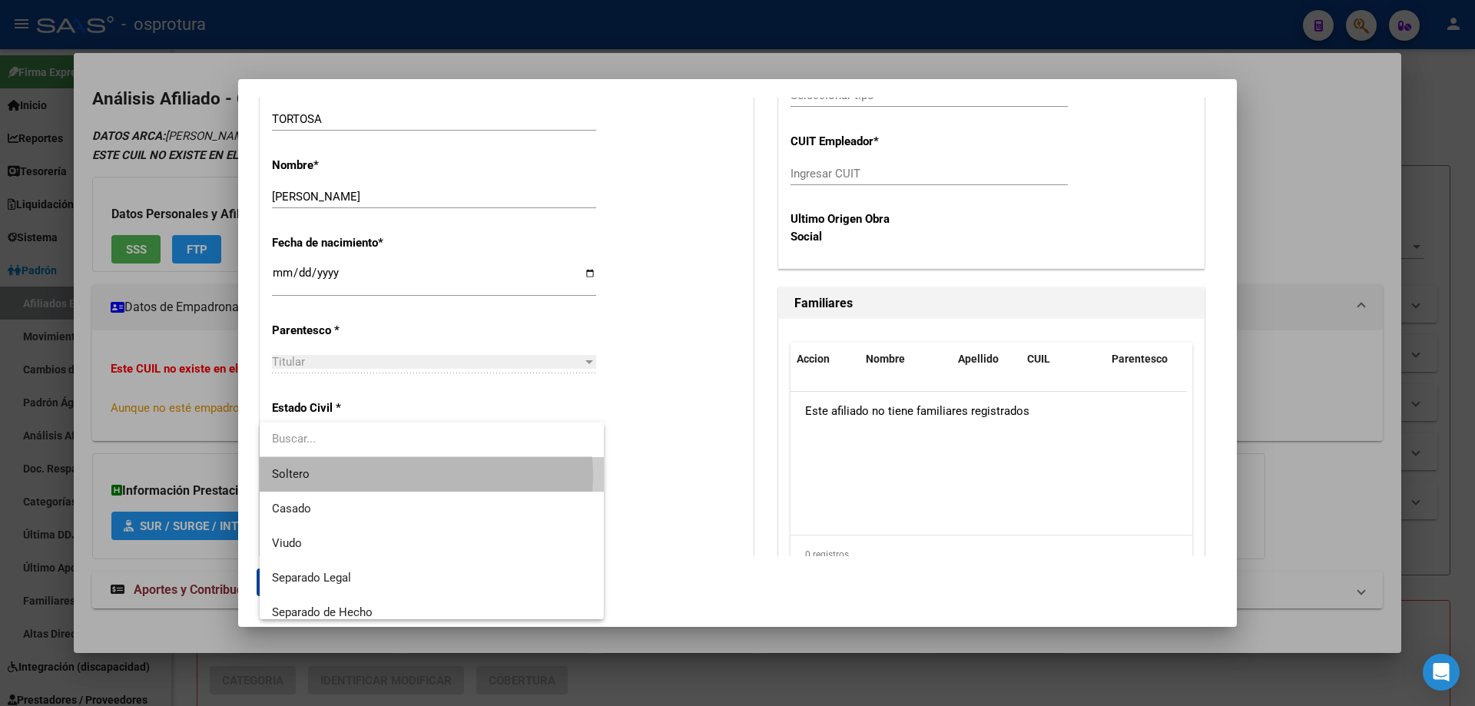
click at [396, 475] on span "Soltero" at bounding box center [432, 474] width 320 height 35
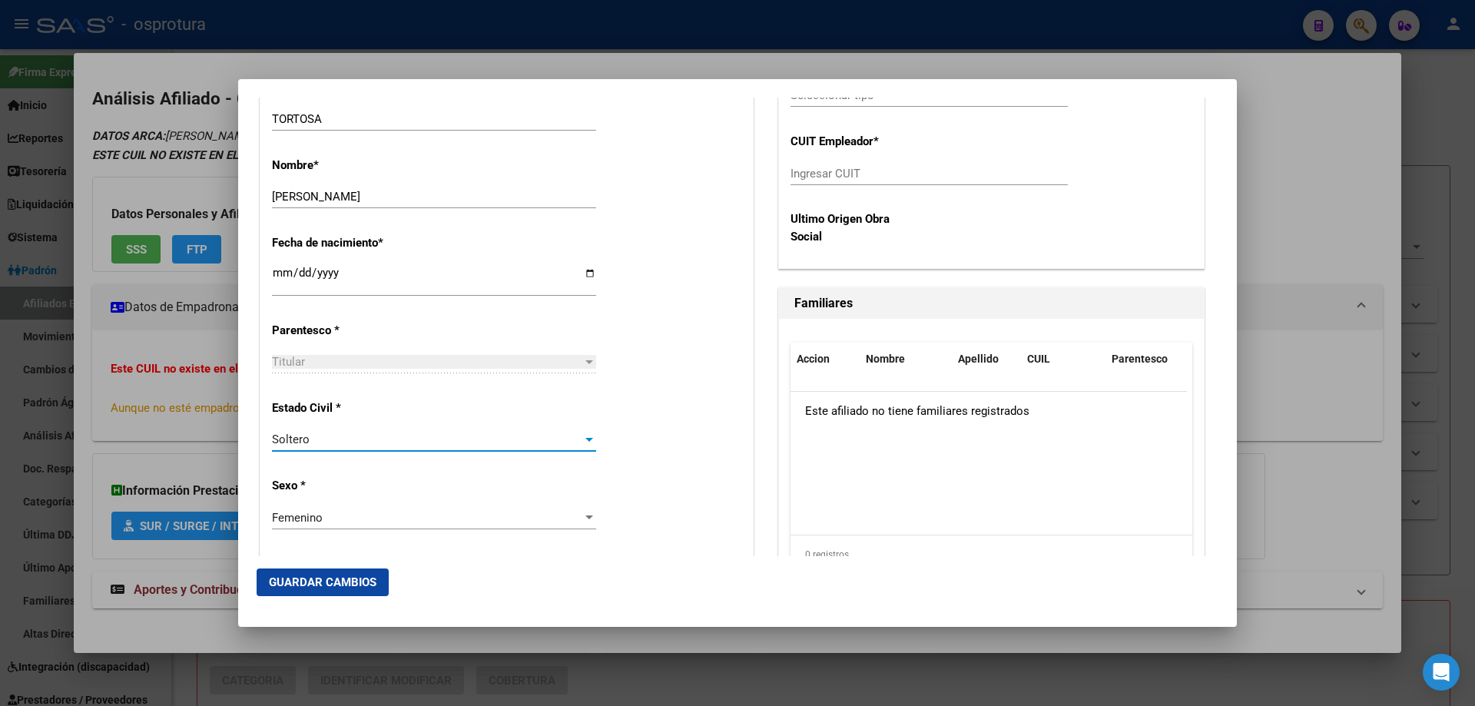
scroll to position [230, 0]
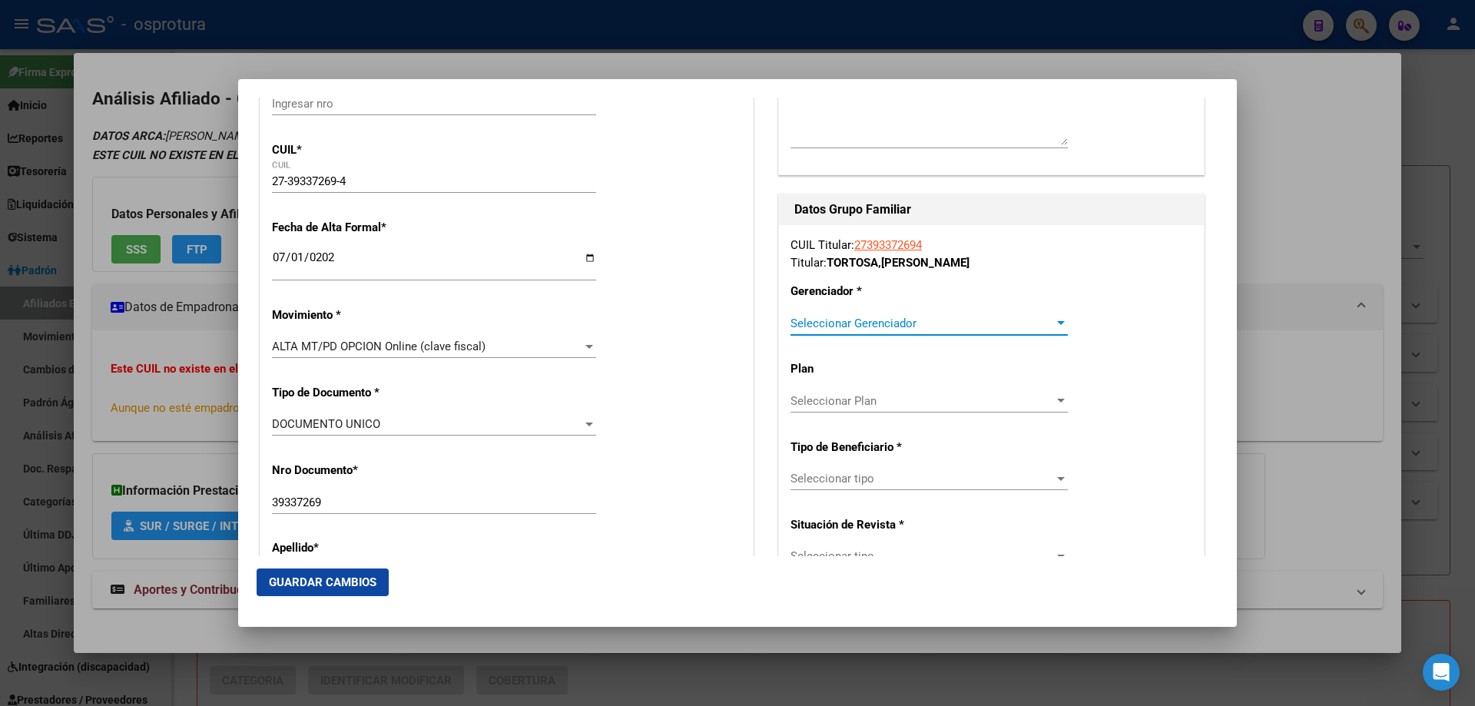
click at [912, 322] on span "Seleccionar Gerenciador" at bounding box center [921, 323] width 263 height 14
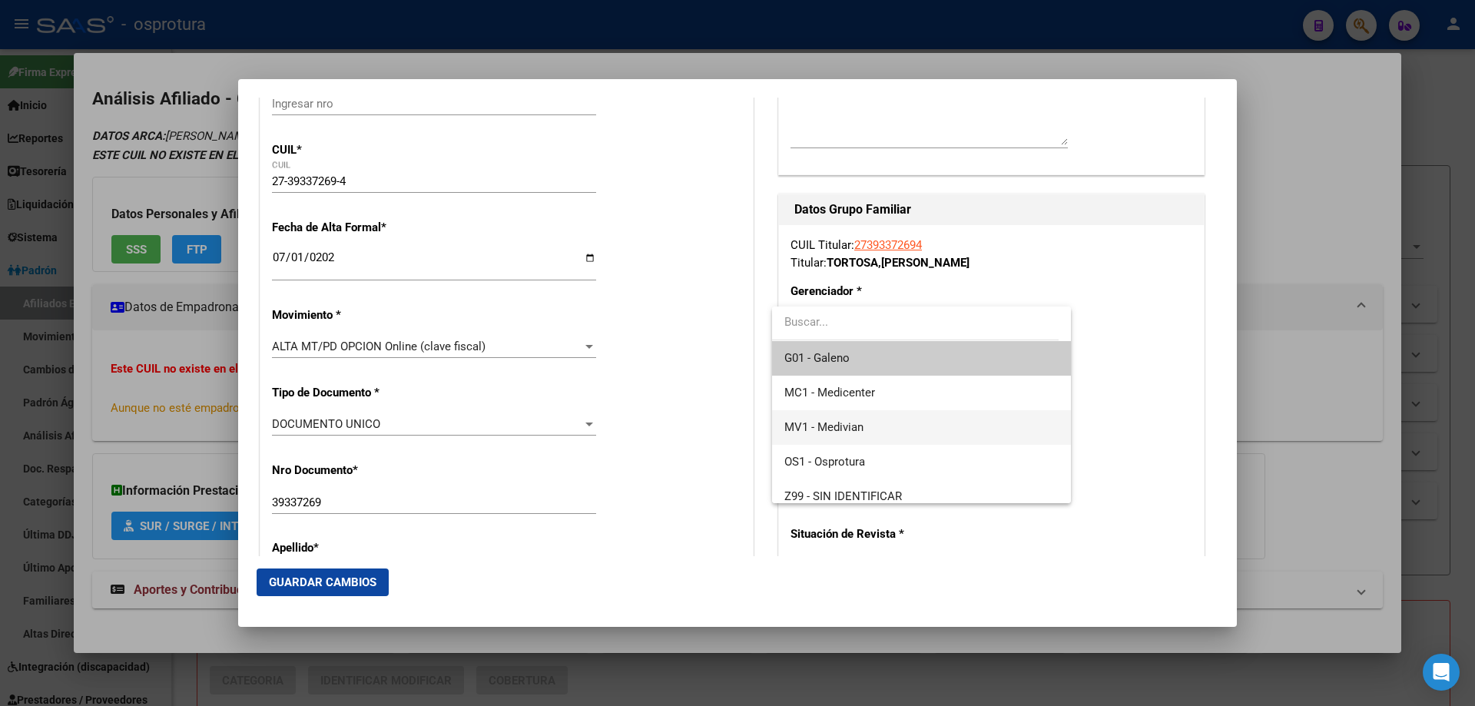
click at [895, 429] on span "MV1 - Medivian" at bounding box center [920, 427] width 273 height 35
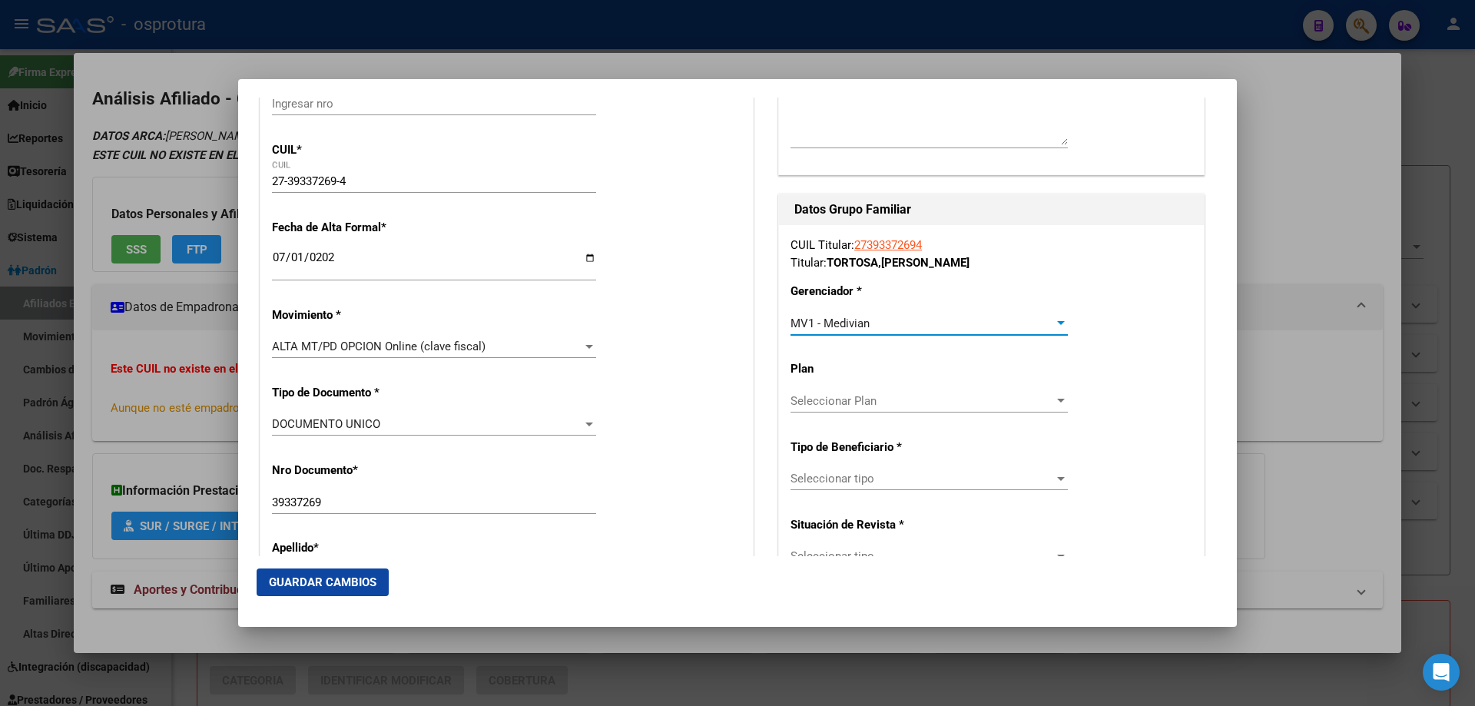
click at [883, 472] on span "Seleccionar tipo" at bounding box center [921, 479] width 263 height 14
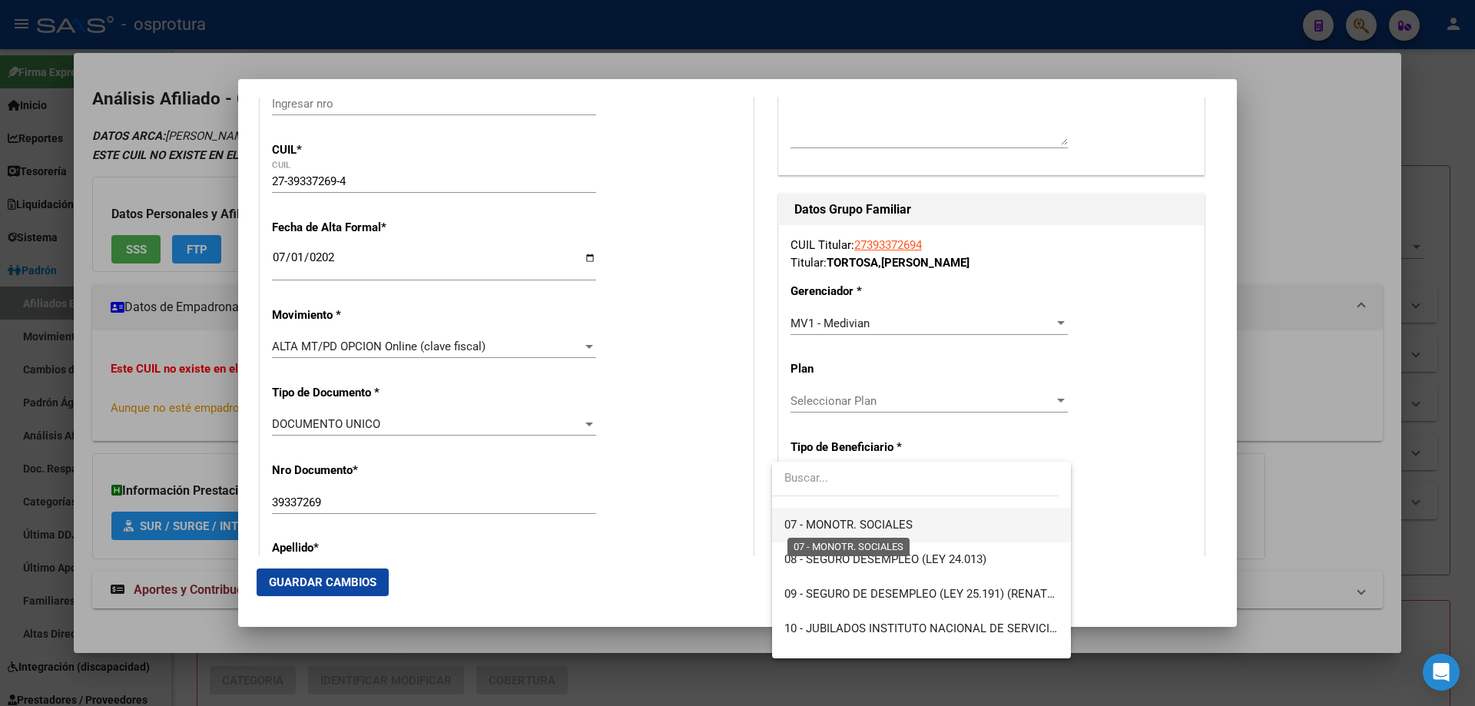
click at [873, 532] on span "07 - MONOTR. SOCIALES" at bounding box center [848, 525] width 128 height 14
type input "27-39337269-4"
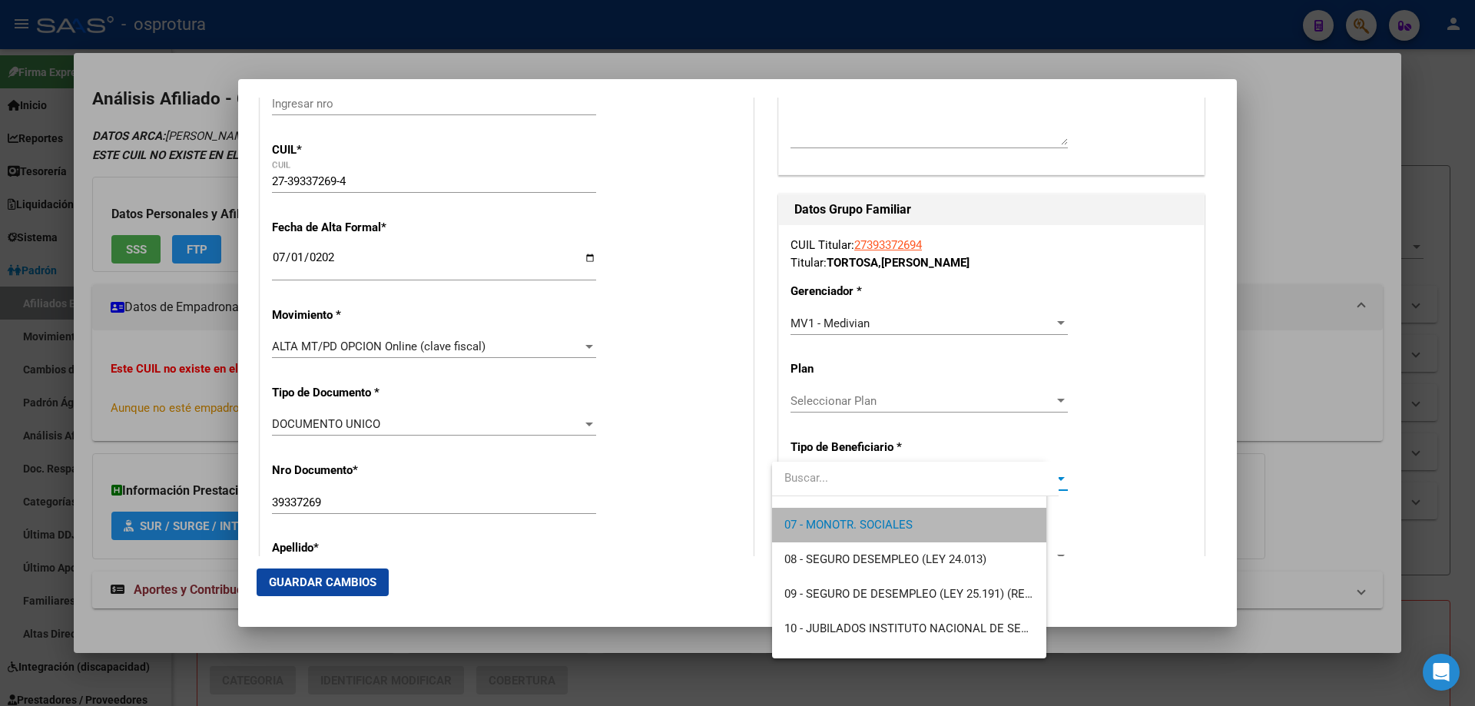
scroll to position [242, 0]
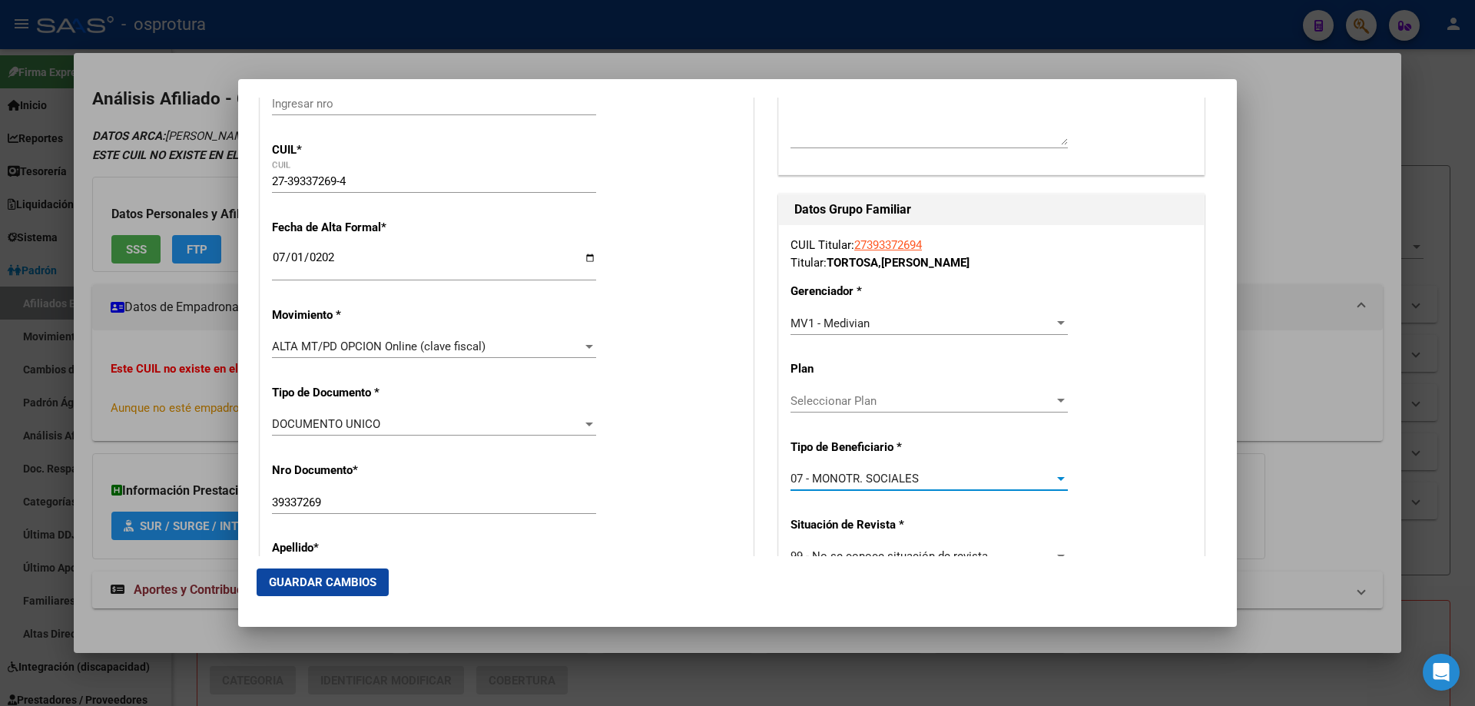
click at [326, 581] on span "Guardar Cambios" at bounding box center [323, 582] width 108 height 14
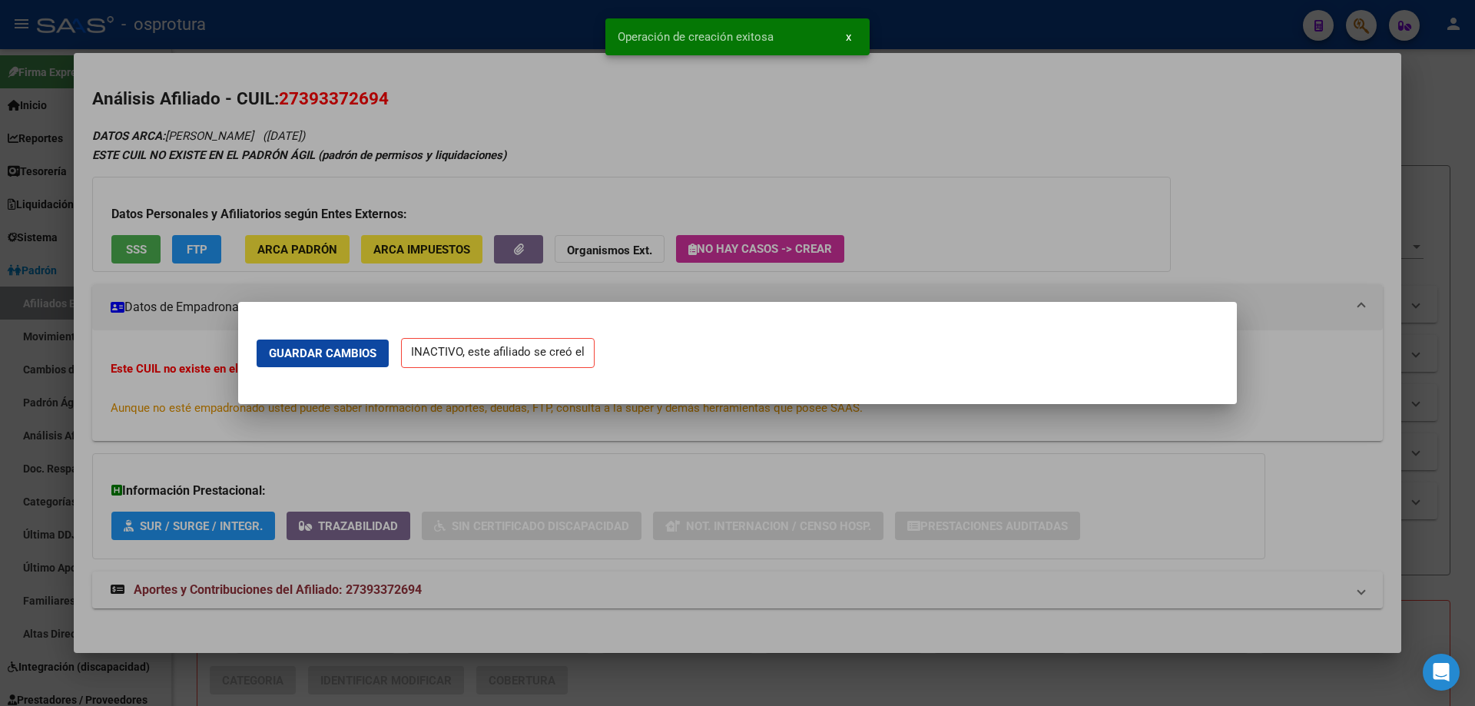
scroll to position [0, 0]
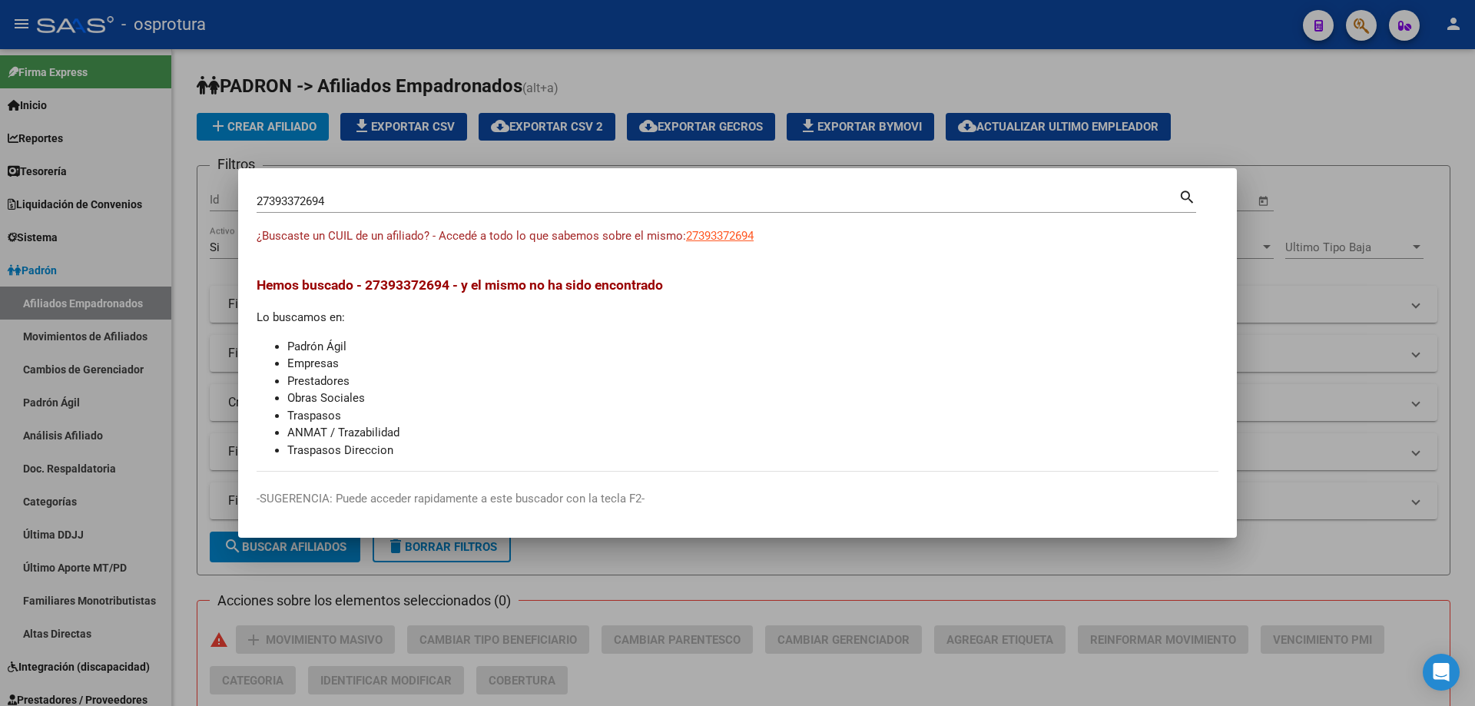
click at [518, 206] on input "27393372694" at bounding box center [718, 201] width 922 height 14
paste input "-37934654-0"
type input "27379346540"
click at [740, 243] on app-link-go-to "27379346540" at bounding box center [720, 236] width 68 height 18
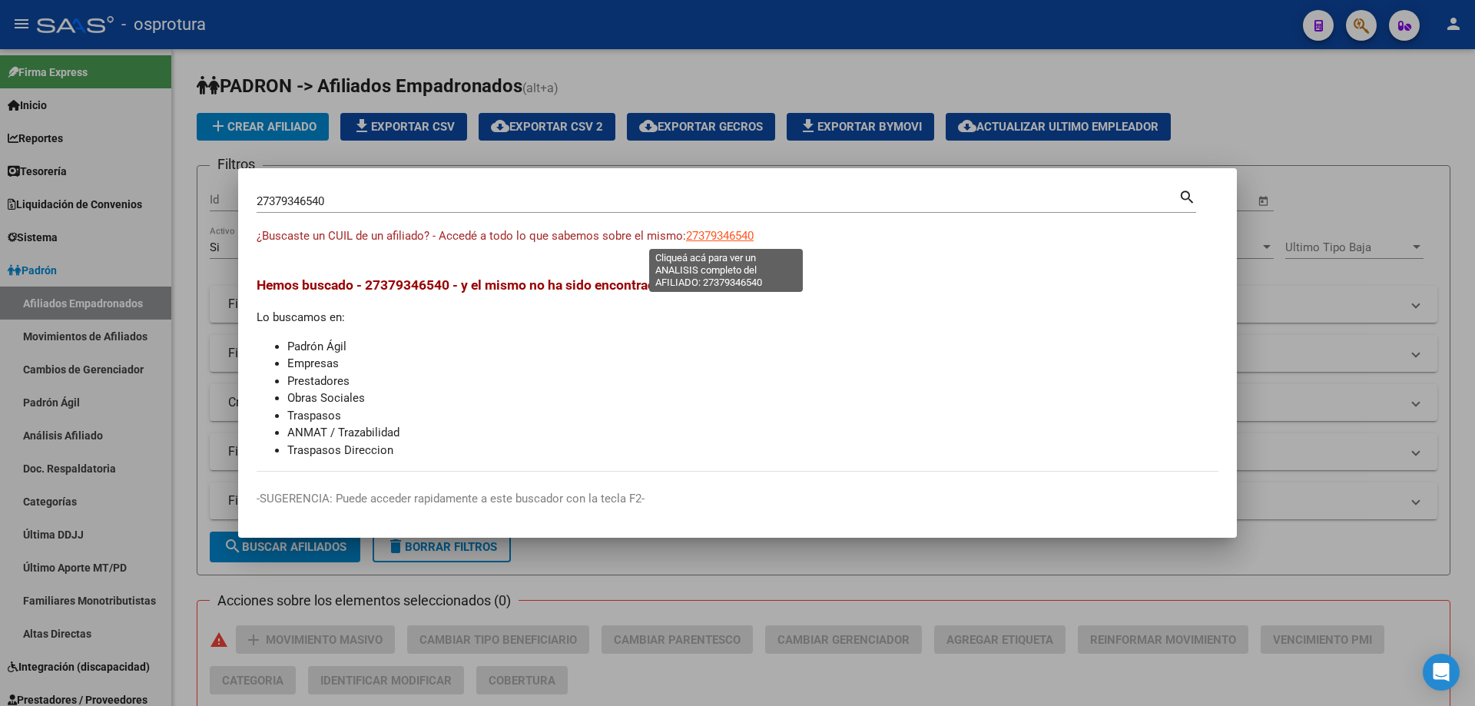
click at [725, 237] on span "27379346540" at bounding box center [720, 236] width 68 height 14
type textarea "27379346540"
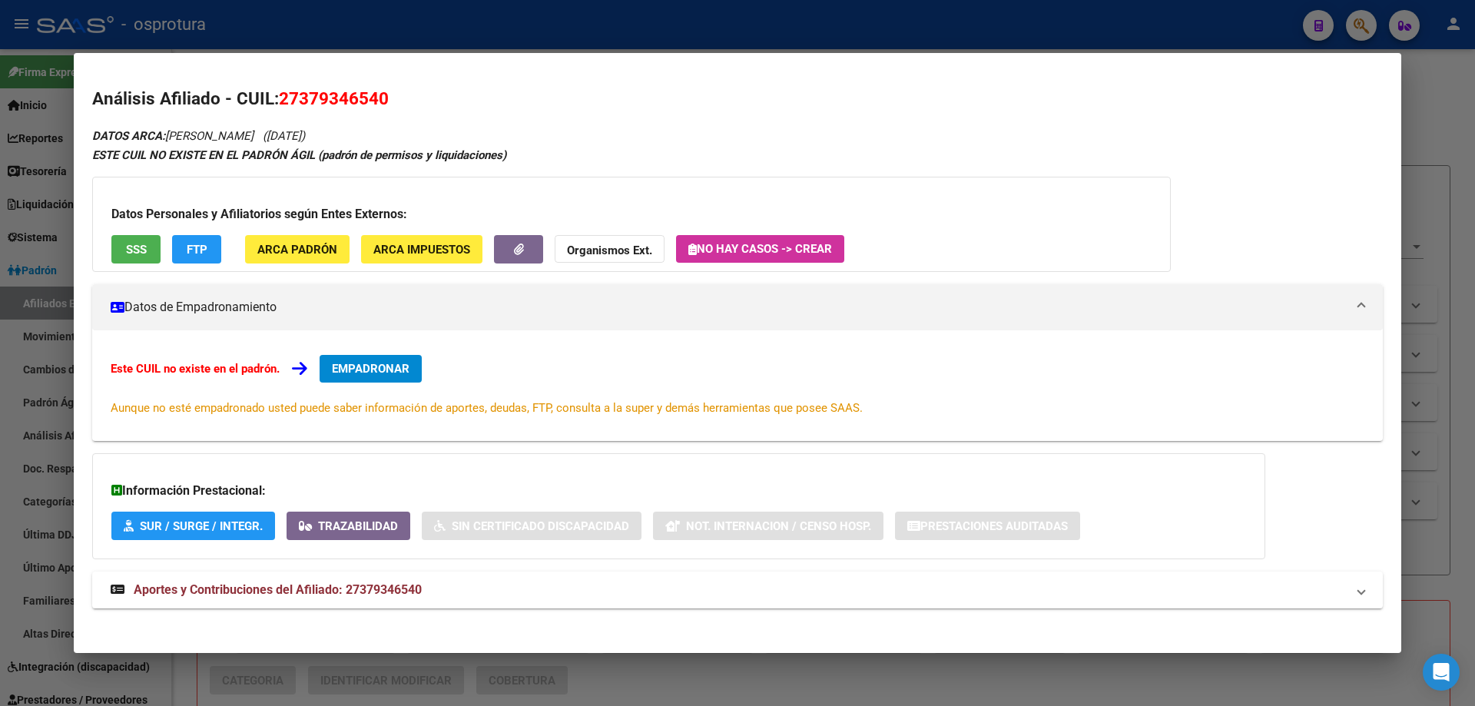
click at [370, 370] on span "EMPADRONAR" at bounding box center [371, 369] width 78 height 14
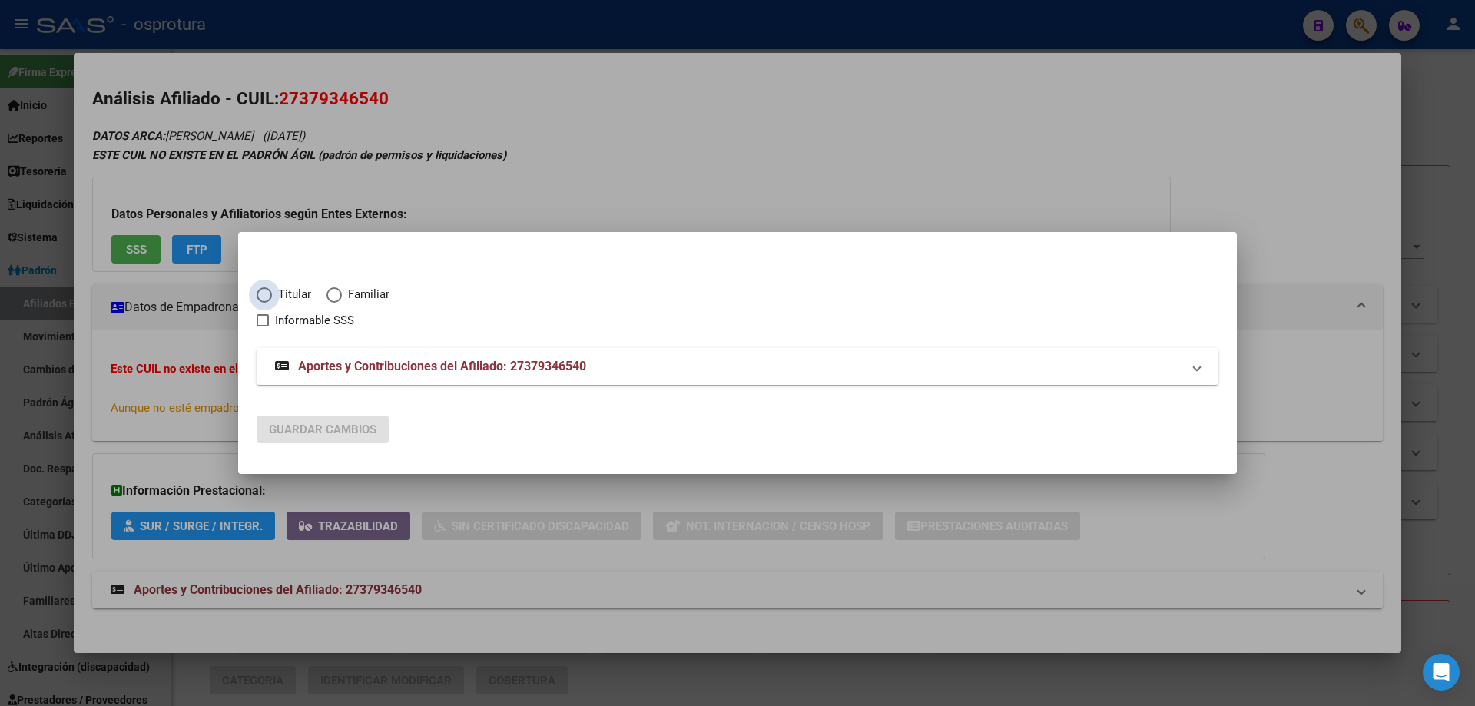
click at [271, 293] on span "Elija una opción" at bounding box center [264, 294] width 15 height 15
click at [271, 293] on input "Titular" at bounding box center [264, 294] width 15 height 15
radio input "true"
checkbox input "true"
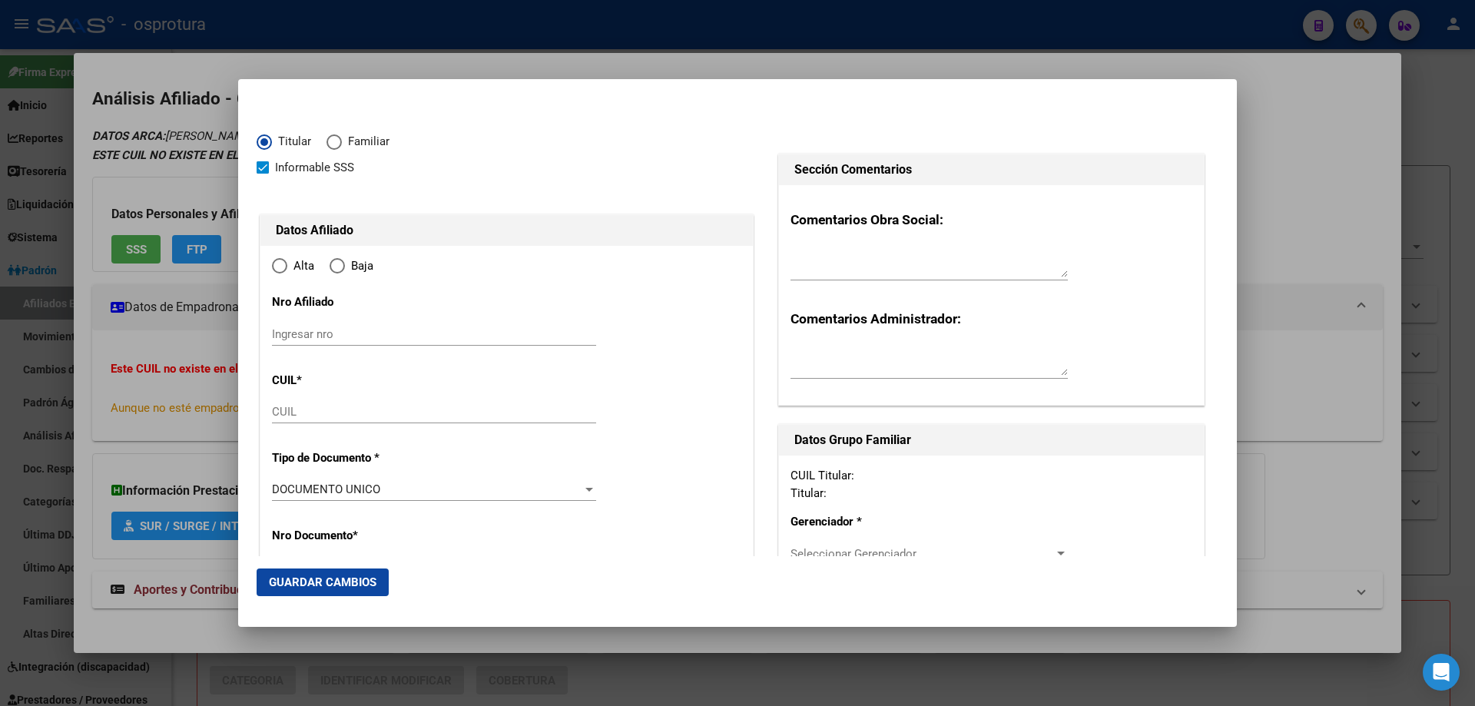
type input "27-37934654-0"
type input "37934654"
type input "VILLANO [PERSON_NAME]"
type input "[PERSON_NAME]"
type input "[DATE]"
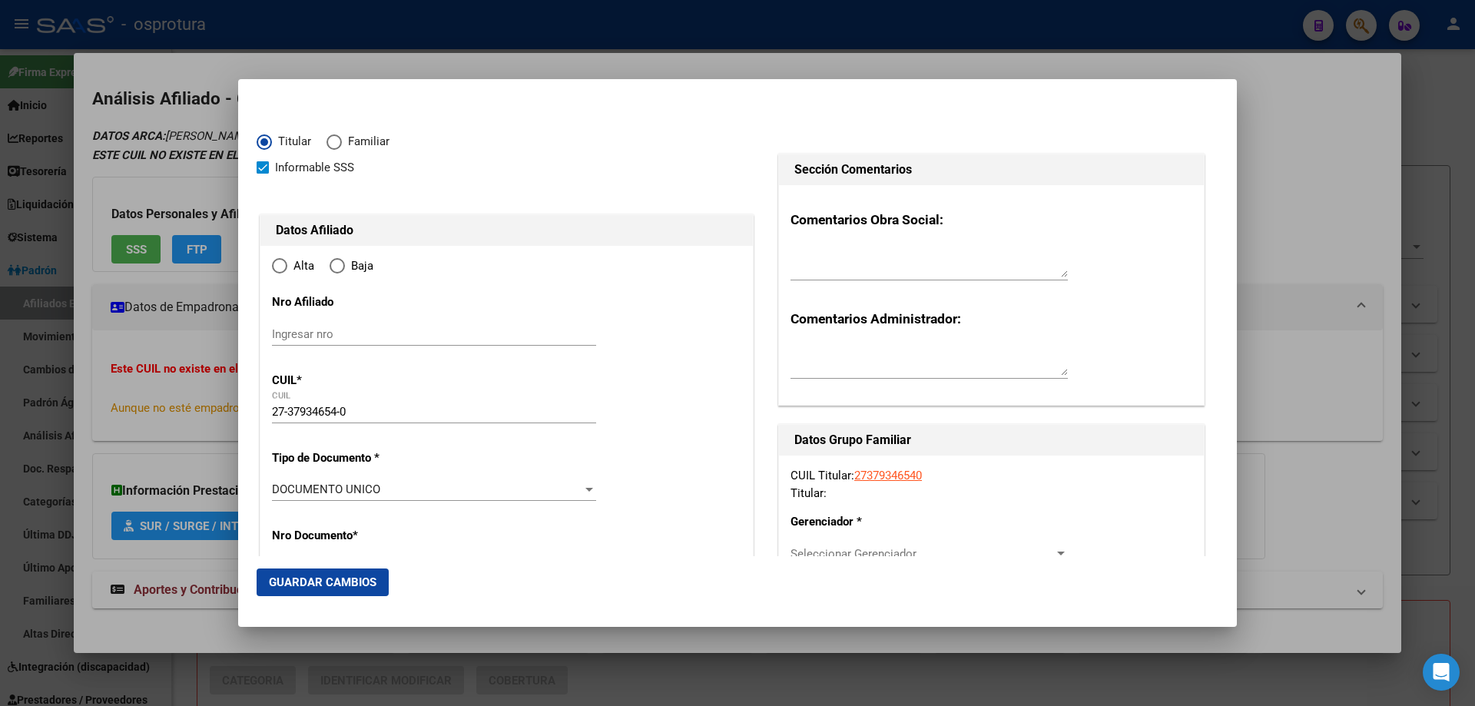
type input "LA PLATA NOROESTE CALLE 50"
type input "1900"
type input "DIAGONAL 74"
type input "250"
radio input "true"
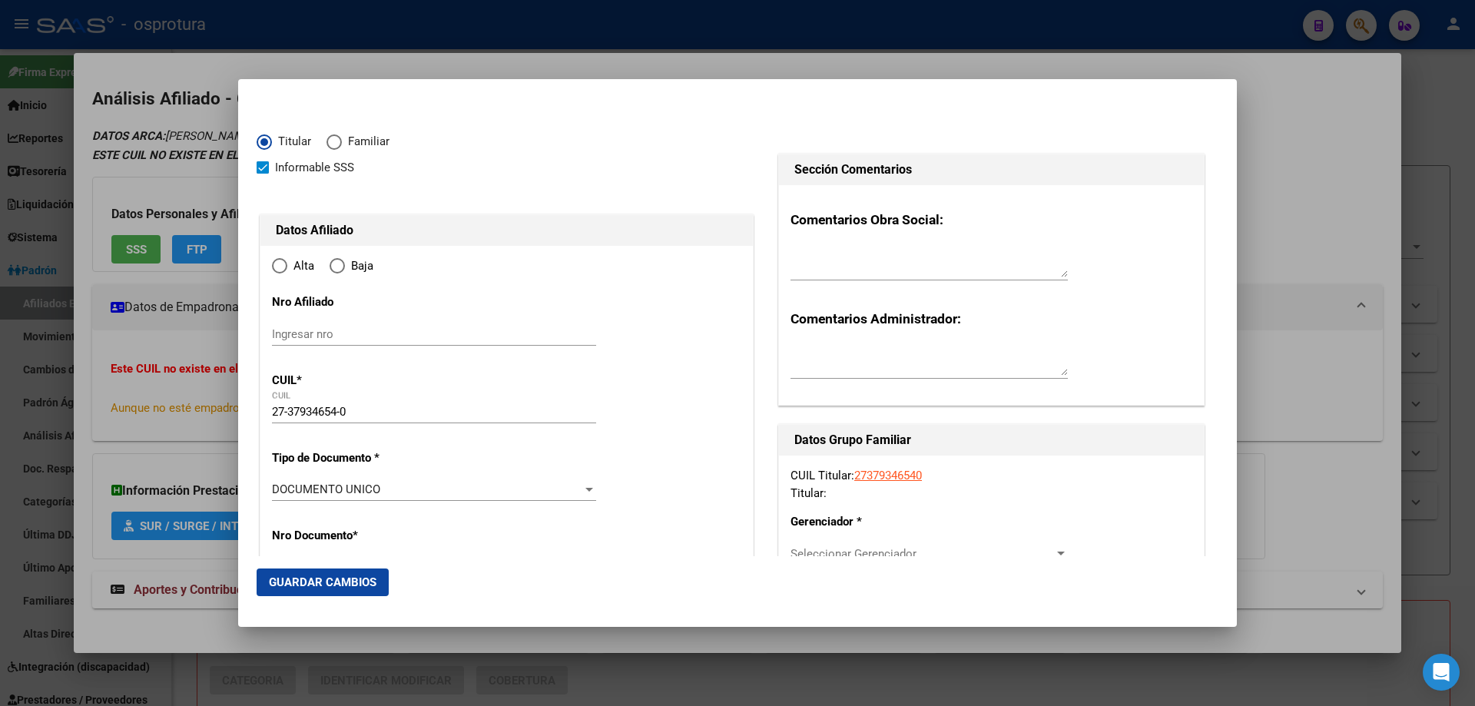
type input "LA PLATA NOROESTE CALLE 50"
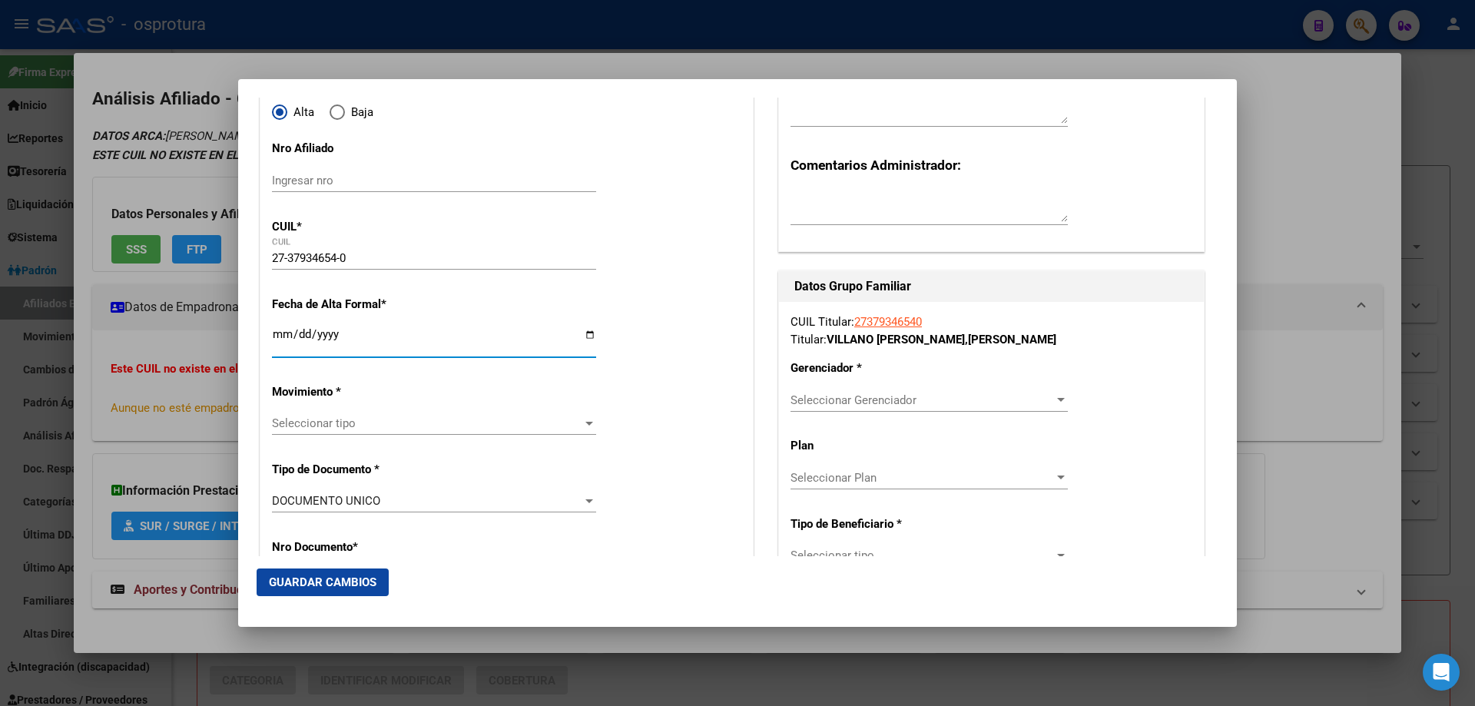
click at [278, 335] on input "Ingresar fecha" at bounding box center [434, 340] width 324 height 25
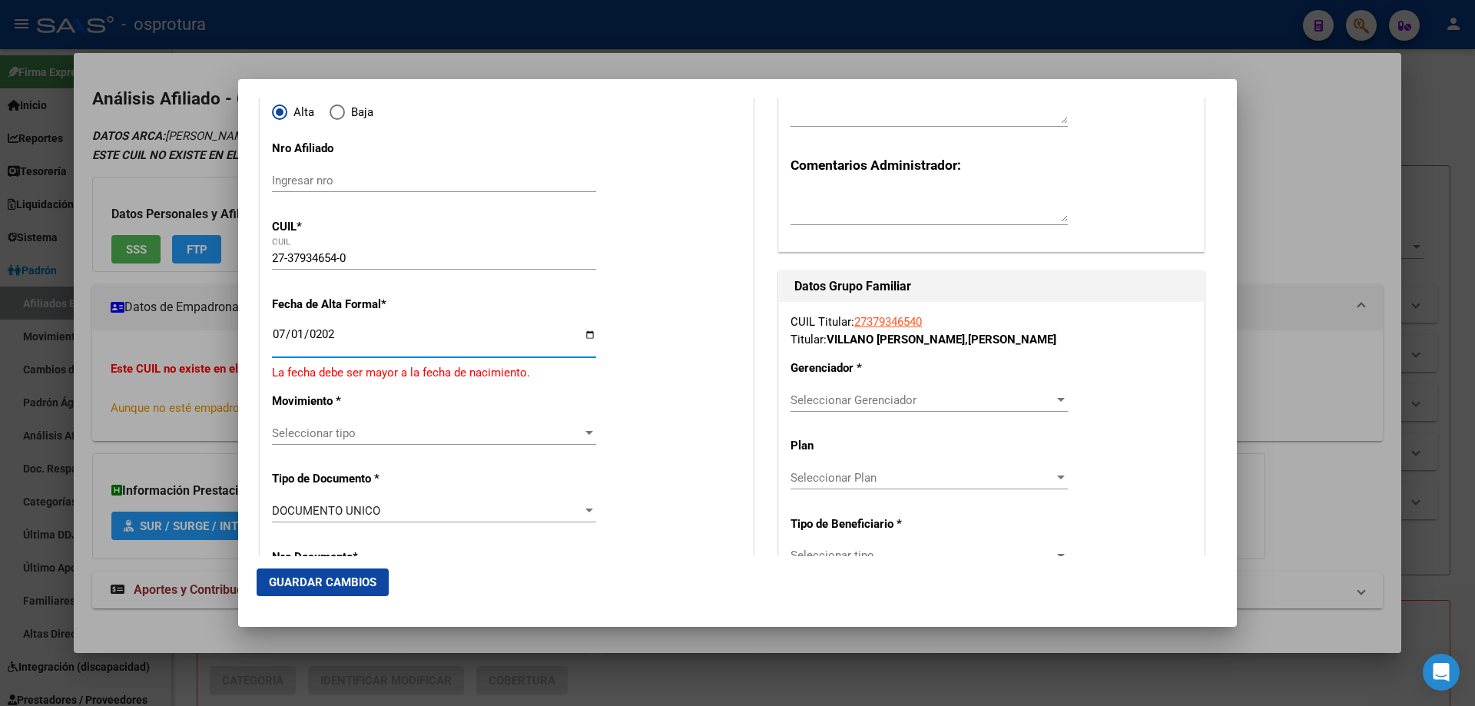
type input "[DATE]"
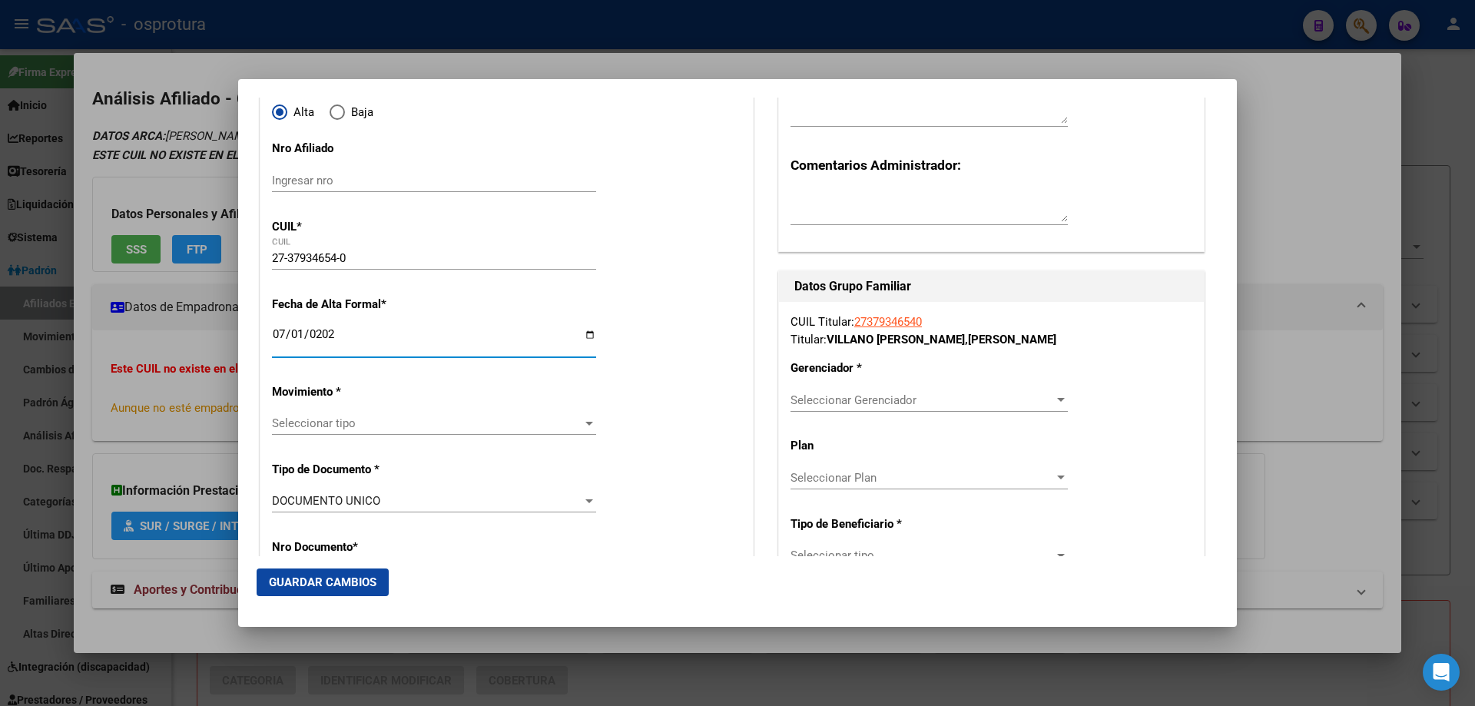
click at [352, 424] on span "Seleccionar tipo" at bounding box center [427, 423] width 310 height 14
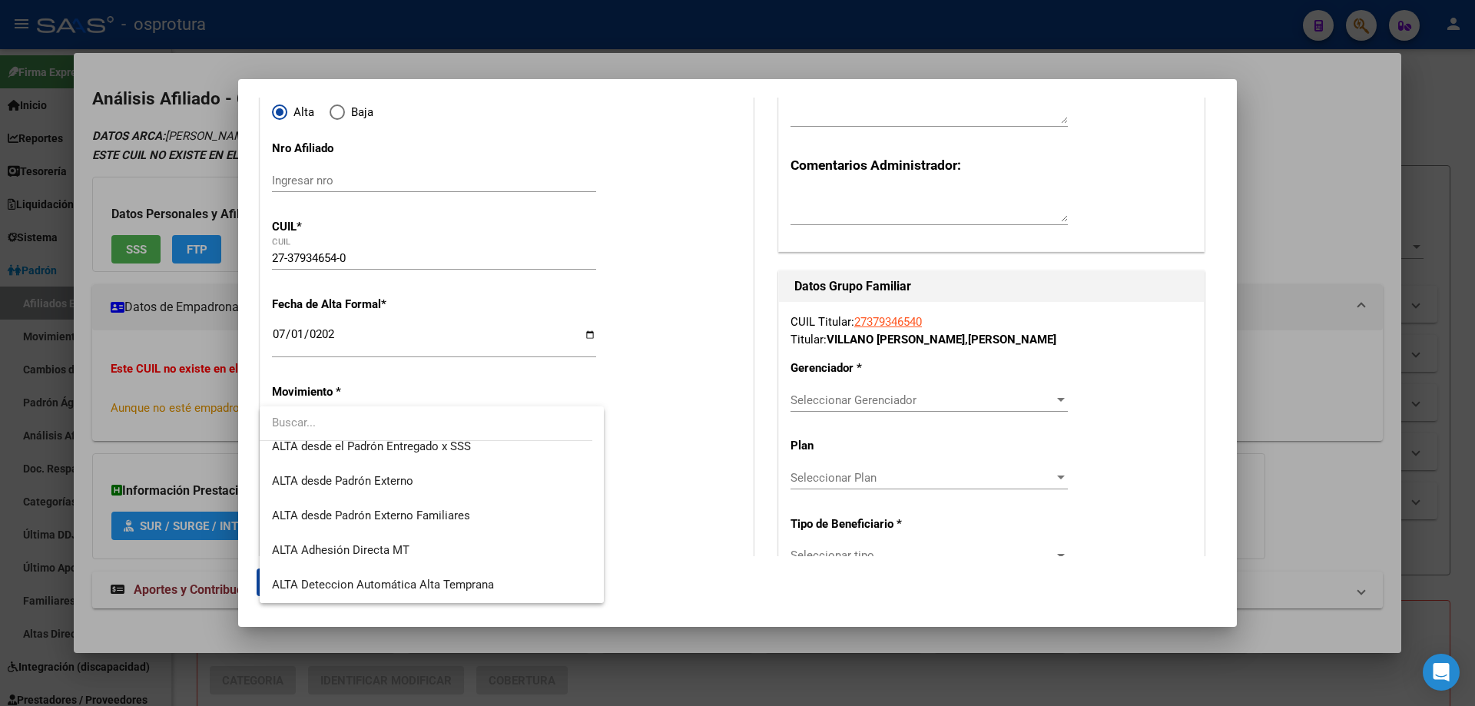
scroll to position [384, 0]
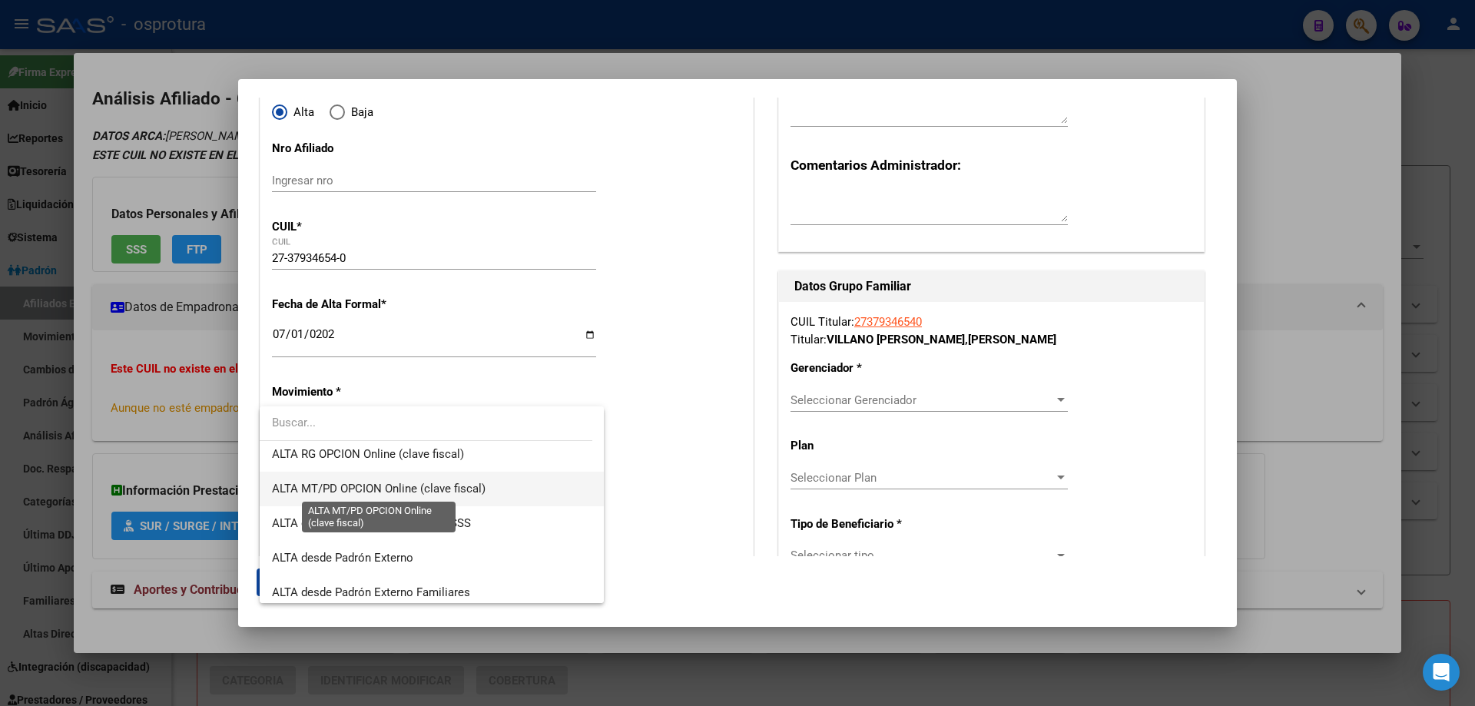
click at [376, 490] on span "ALTA MT/PD OPCION Online (clave fiscal)" at bounding box center [379, 489] width 214 height 14
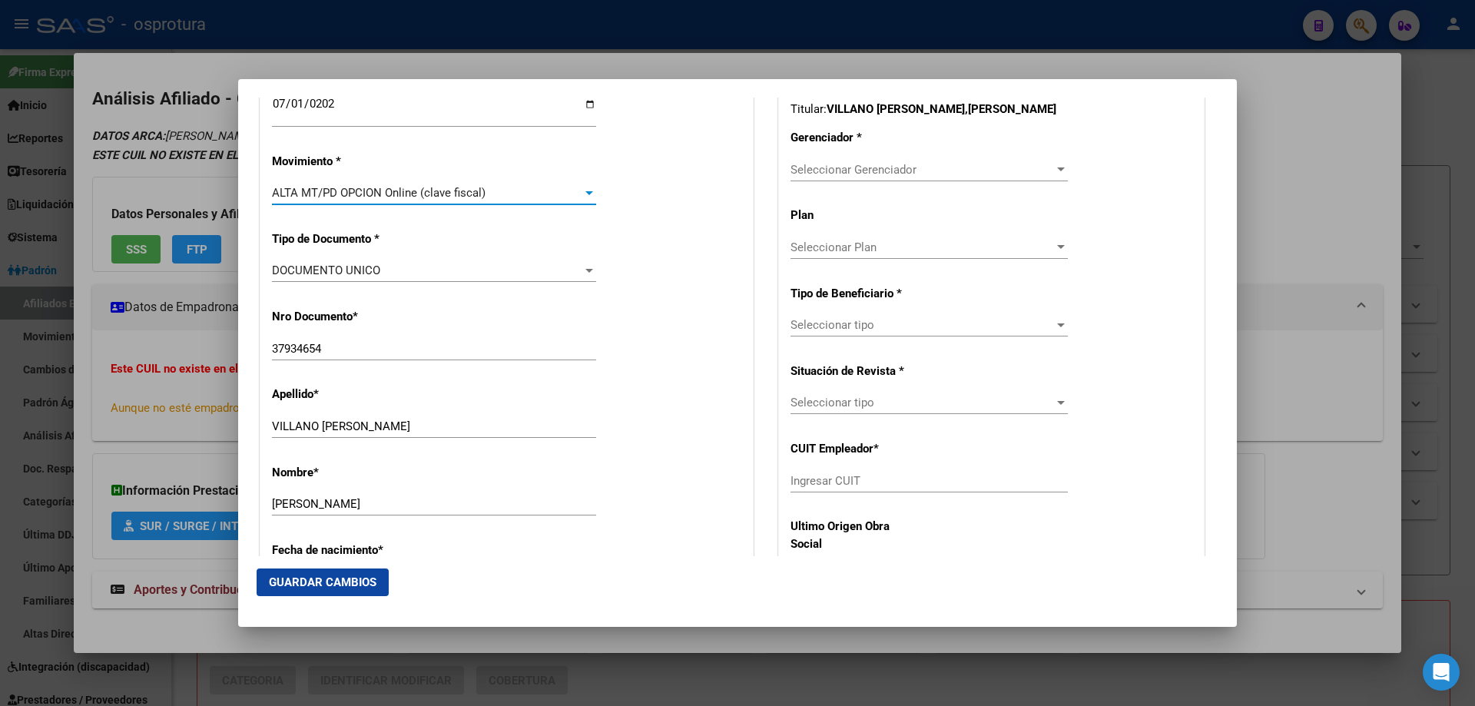
scroll to position [615, 0]
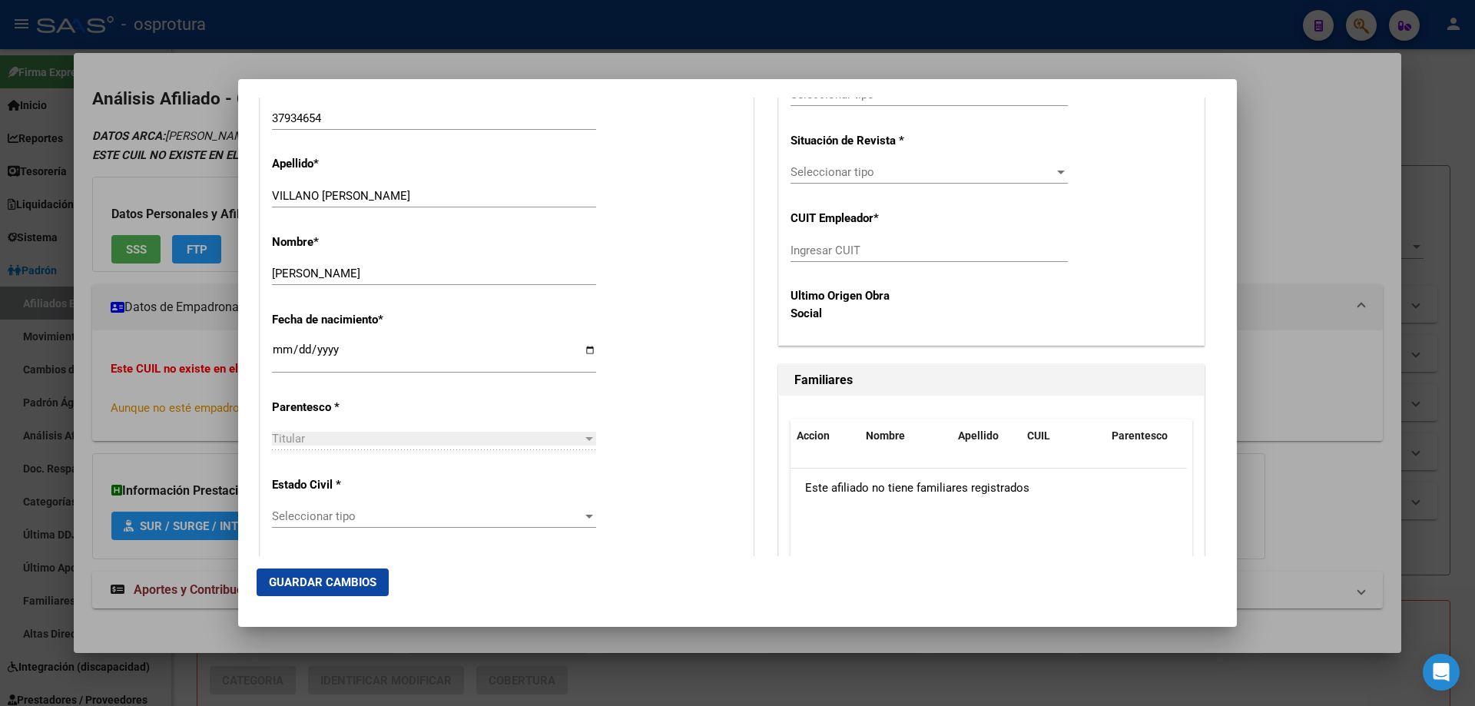
click at [375, 515] on span "Seleccionar tipo" at bounding box center [427, 516] width 310 height 14
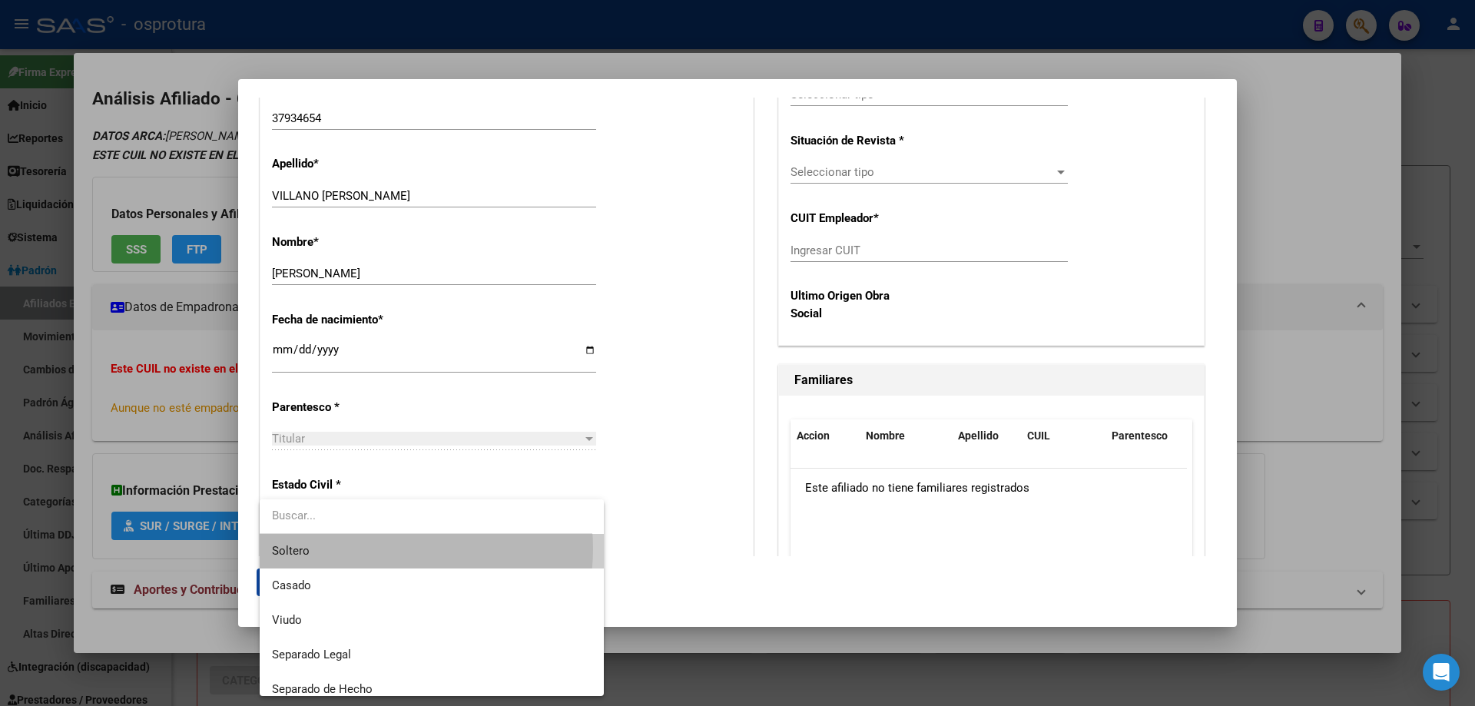
click at [375, 548] on span "Soltero" at bounding box center [432, 551] width 320 height 35
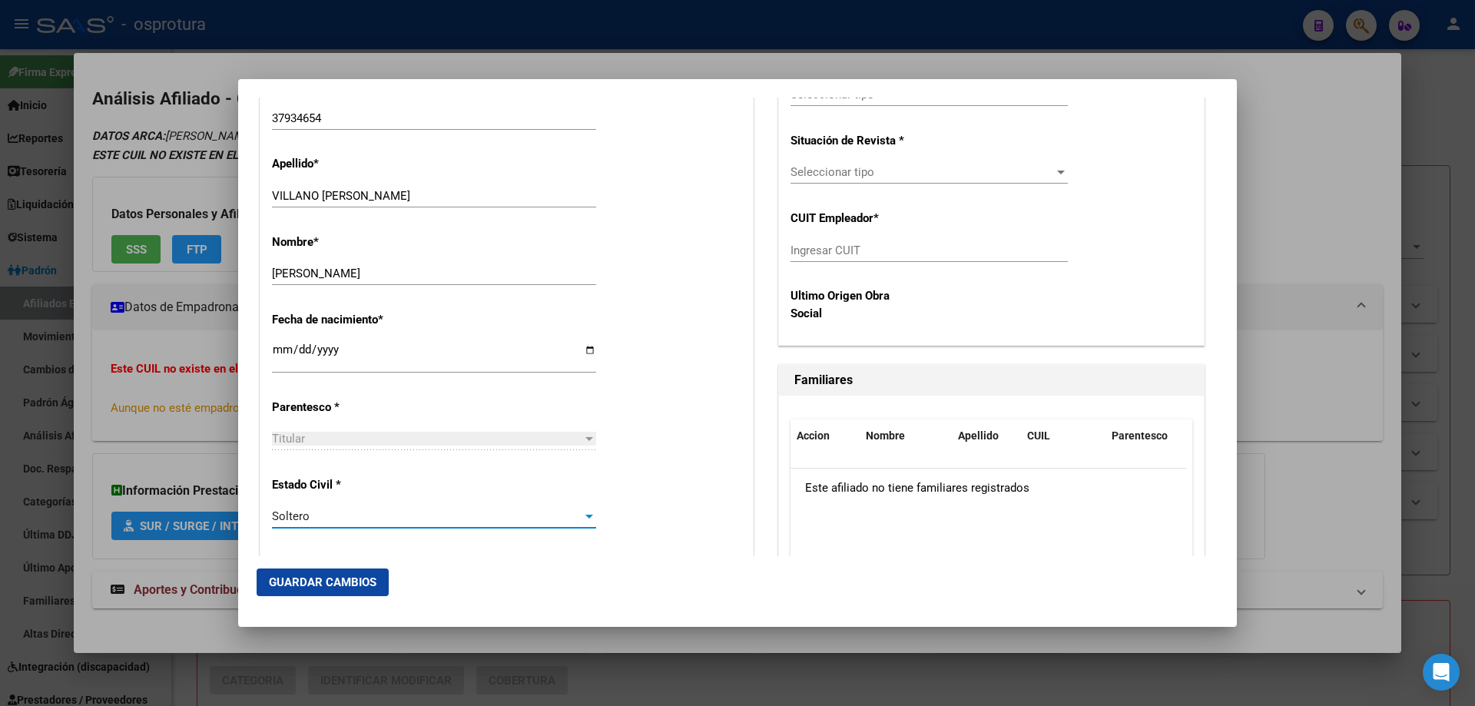
scroll to position [307, 0]
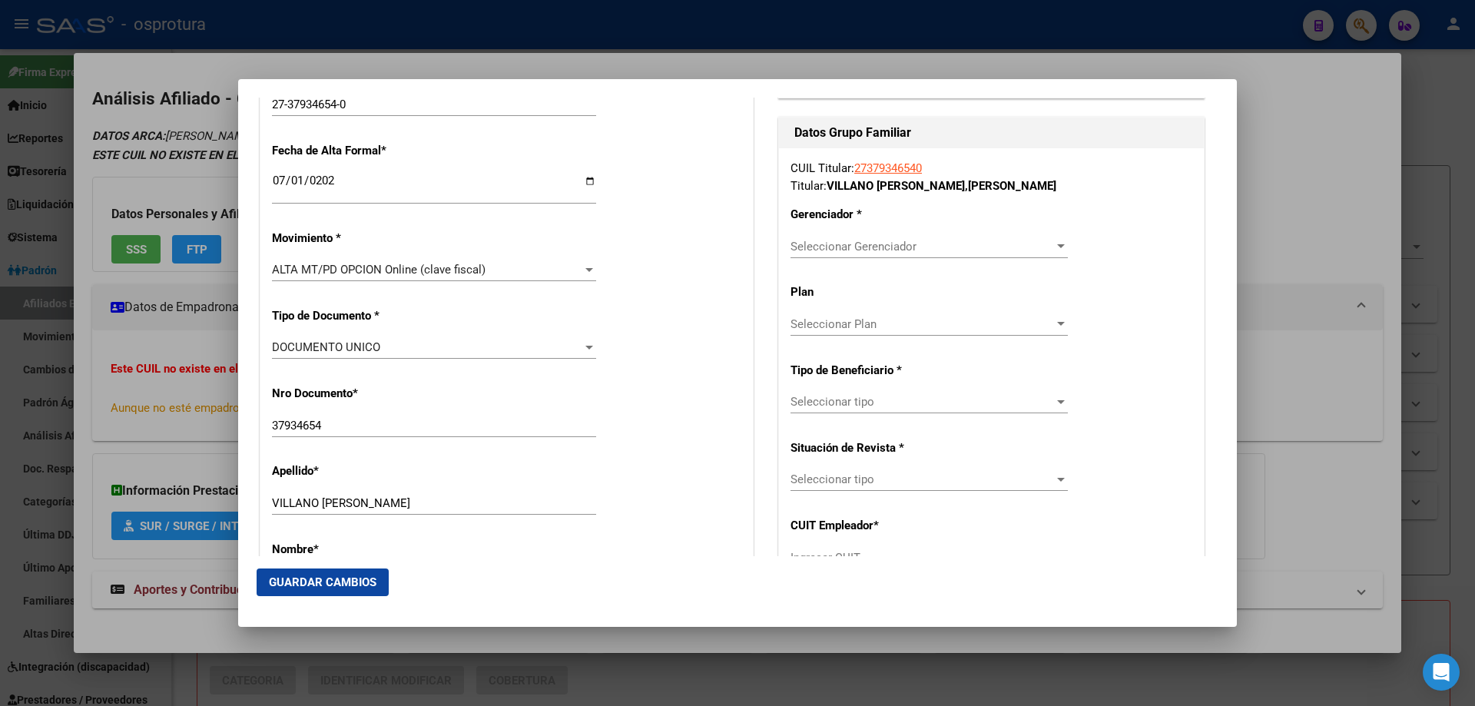
click at [852, 246] on span "Seleccionar Gerenciador" at bounding box center [921, 247] width 263 height 14
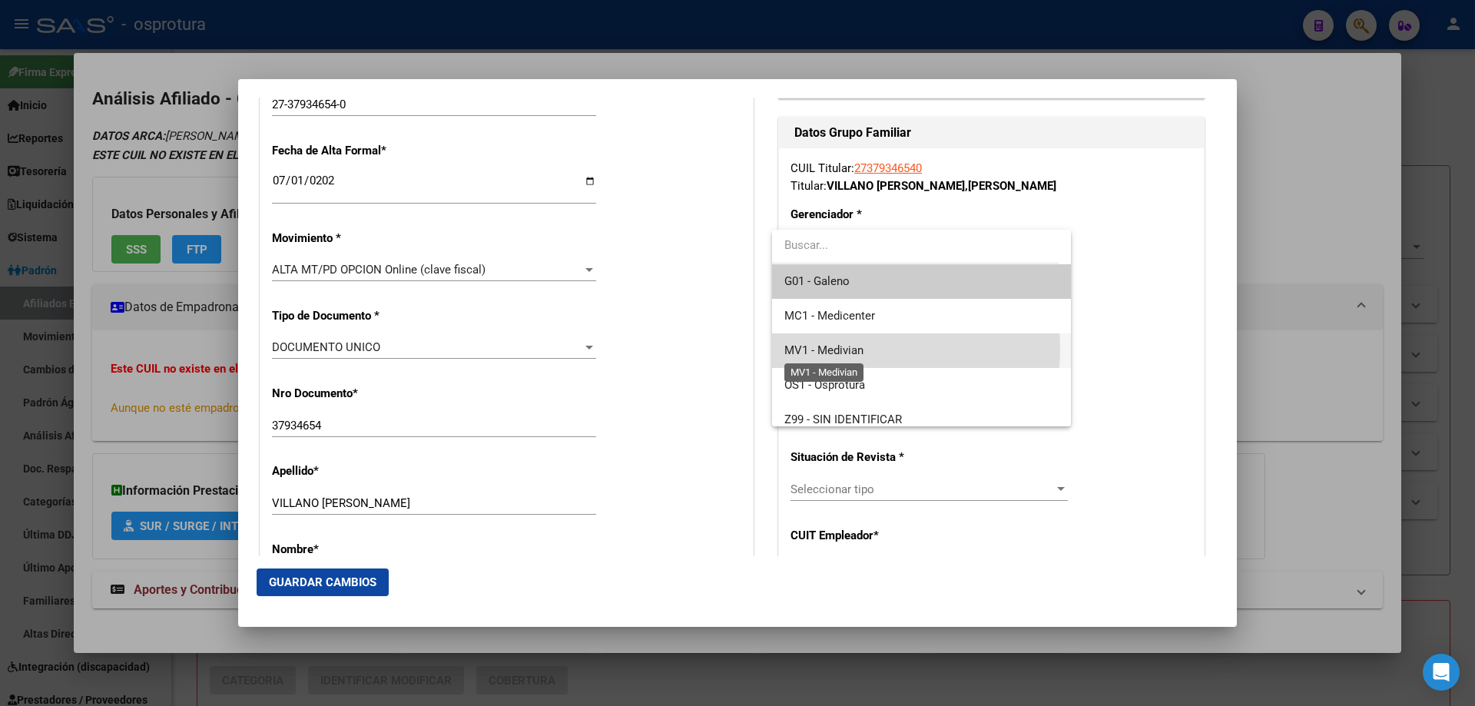
click at [844, 349] on span "MV1 - Medivian" at bounding box center [823, 350] width 79 height 14
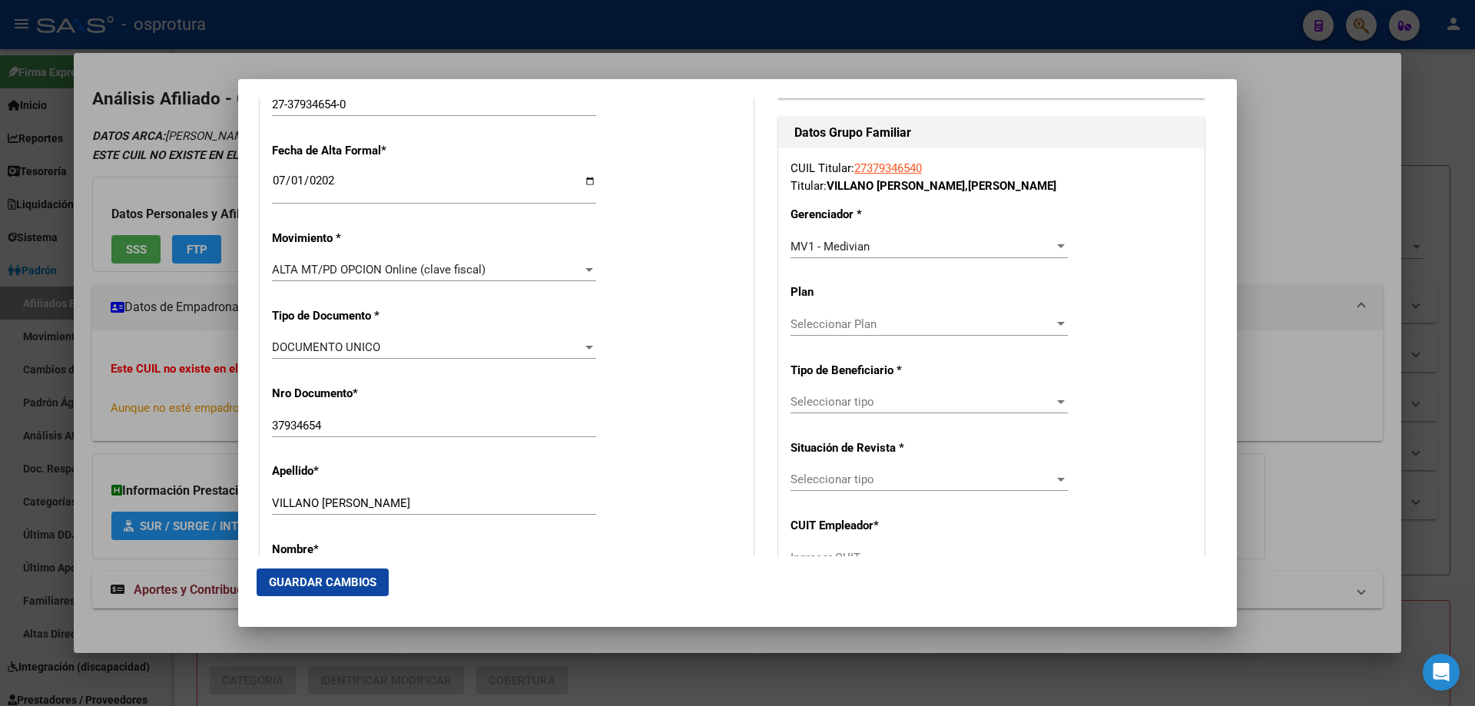
click at [846, 392] on div "Seleccionar tipo Seleccionar tipo" at bounding box center [928, 401] width 277 height 23
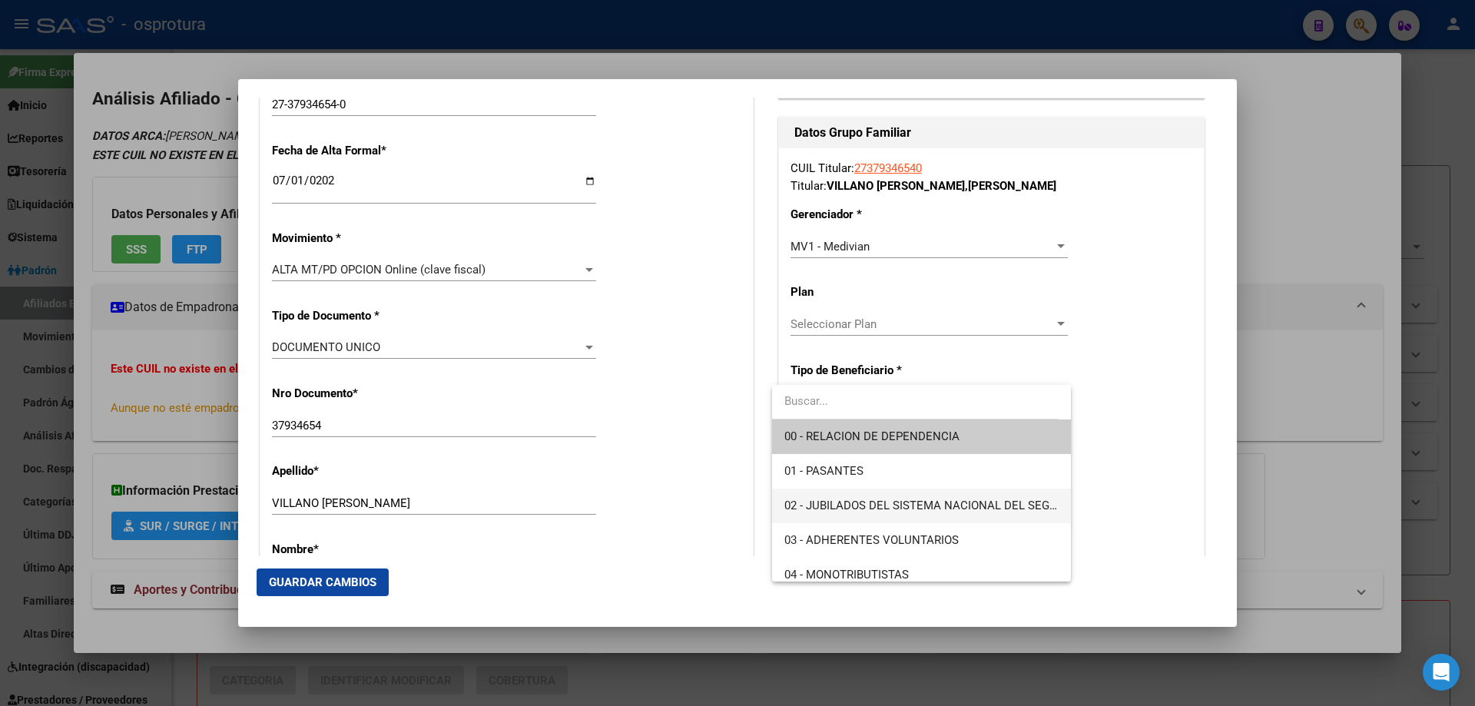
scroll to position [230, 0]
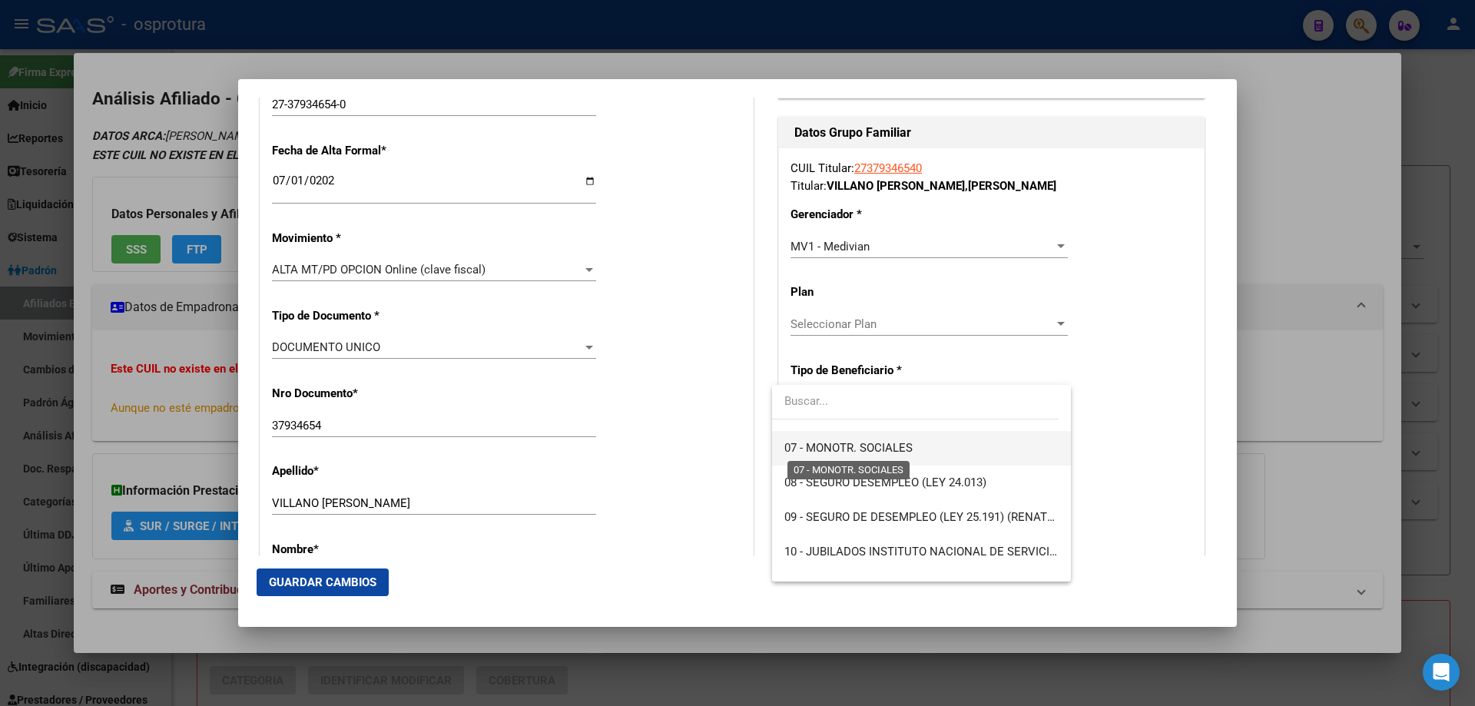
click at [869, 448] on span "07 - MONOTR. SOCIALES" at bounding box center [848, 448] width 128 height 14
type input "27-37934654-0"
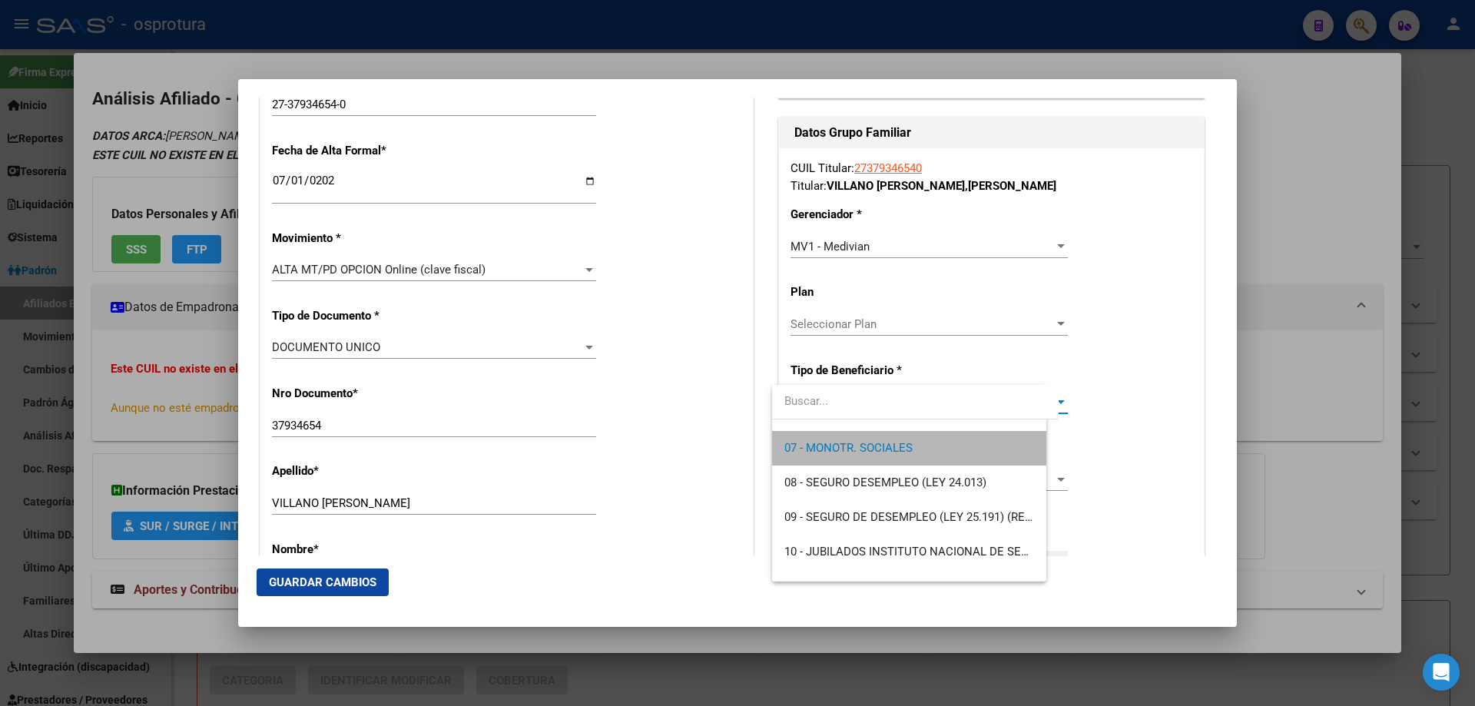
scroll to position [242, 0]
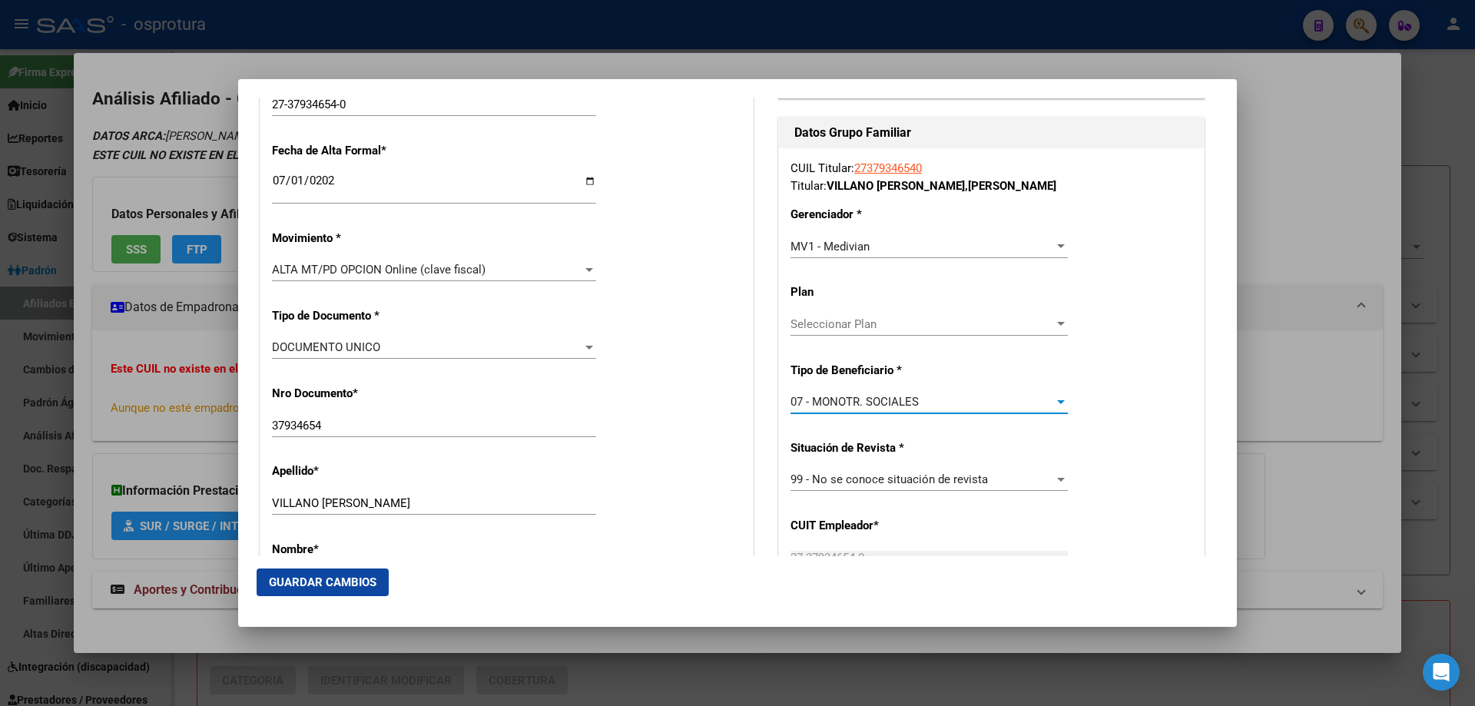
click at [299, 574] on button "Guardar Cambios" at bounding box center [323, 582] width 132 height 28
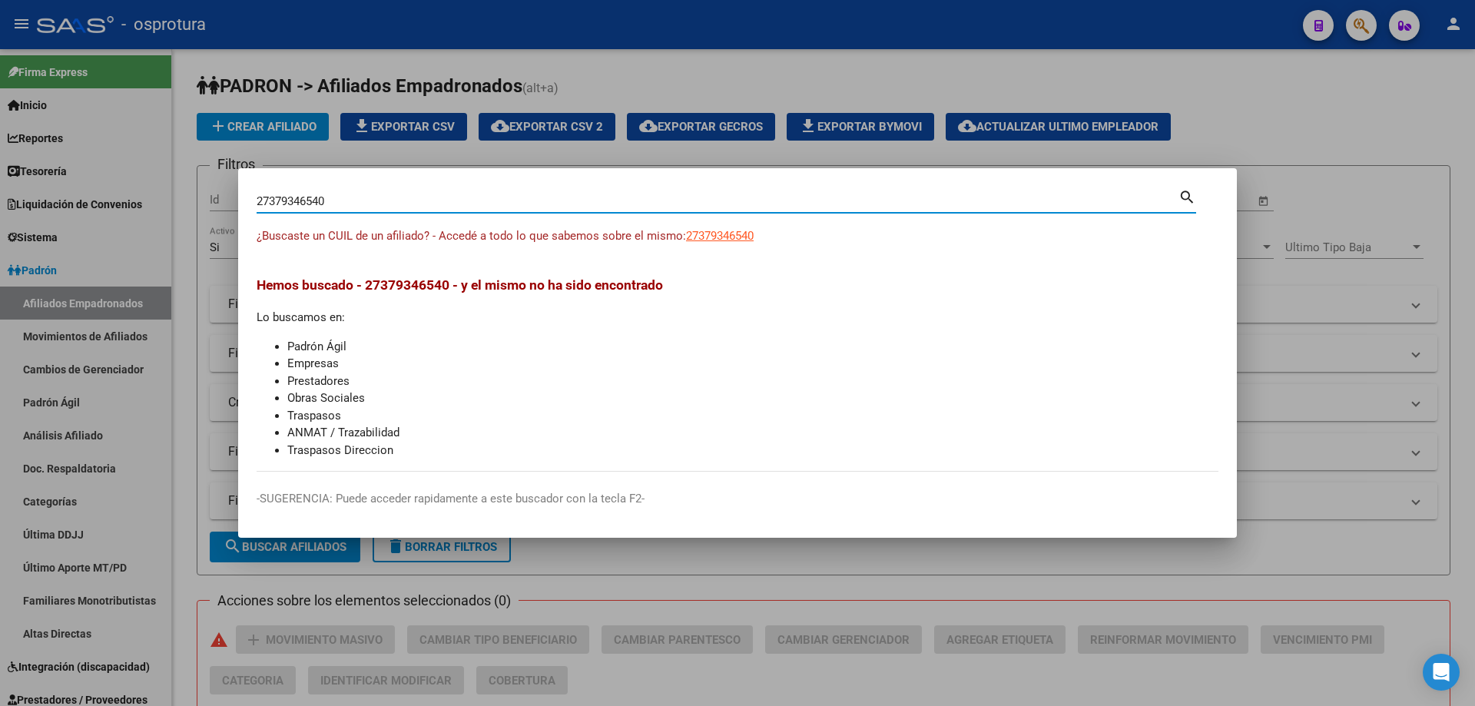
click at [417, 200] on input "27379346540" at bounding box center [718, 201] width 922 height 14
paste input "-38310293-1"
type input "27383102931"
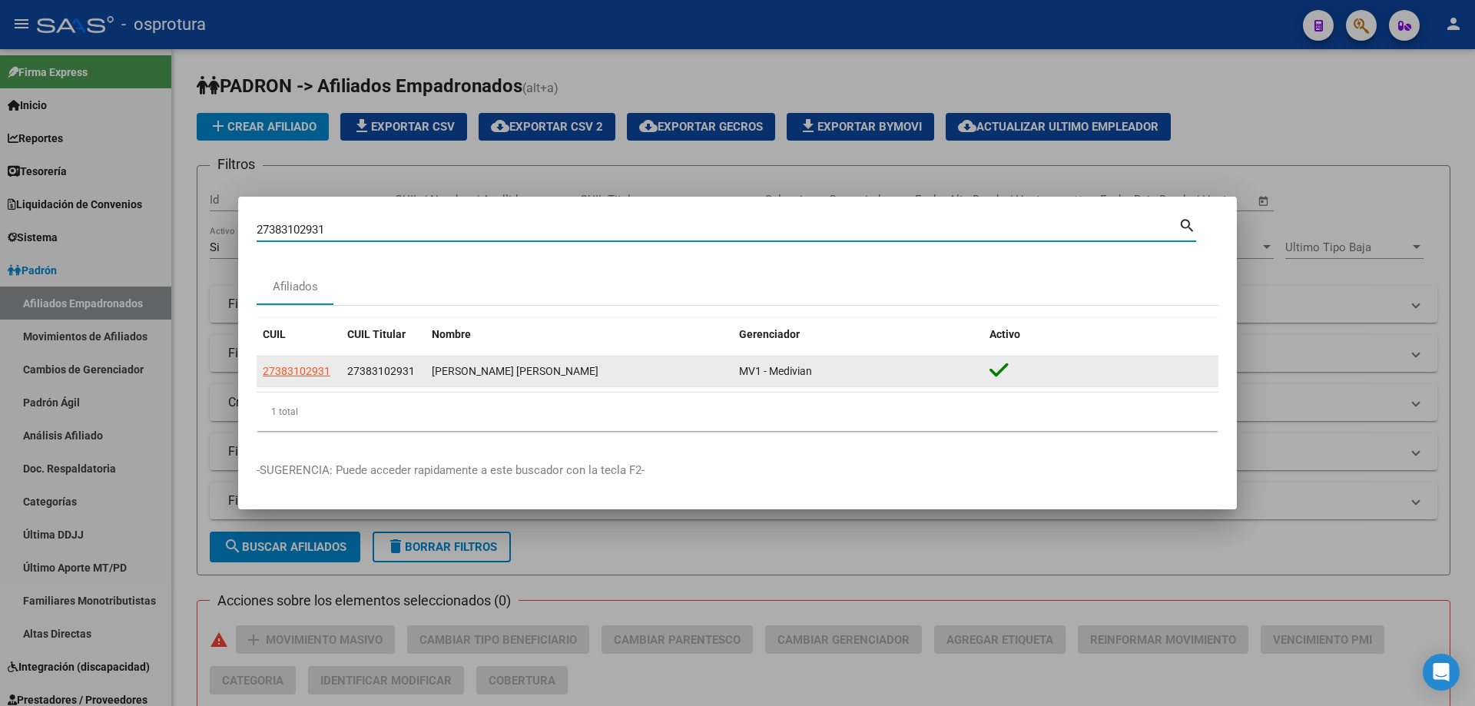
click at [304, 365] on span "27383102931" at bounding box center [297, 371] width 68 height 12
type textarea "27383102931"
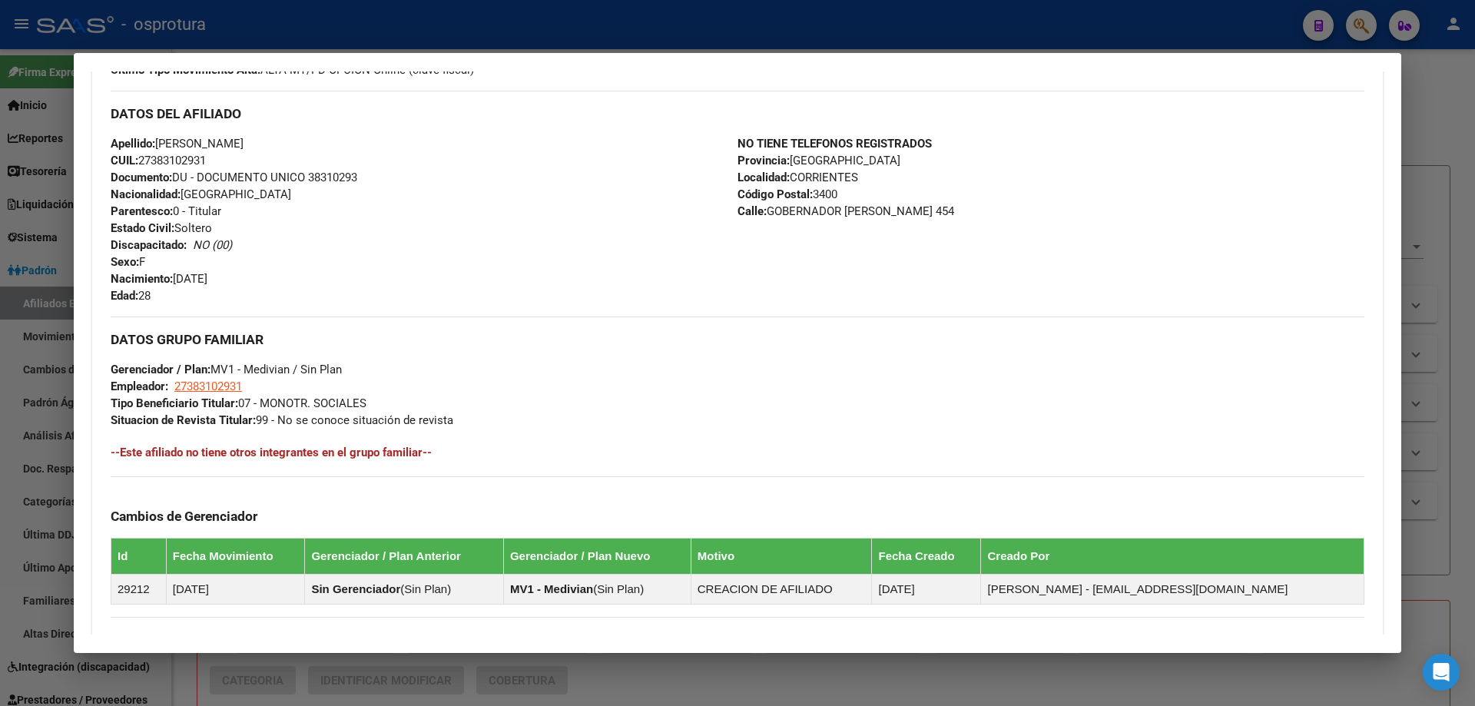
scroll to position [77, 0]
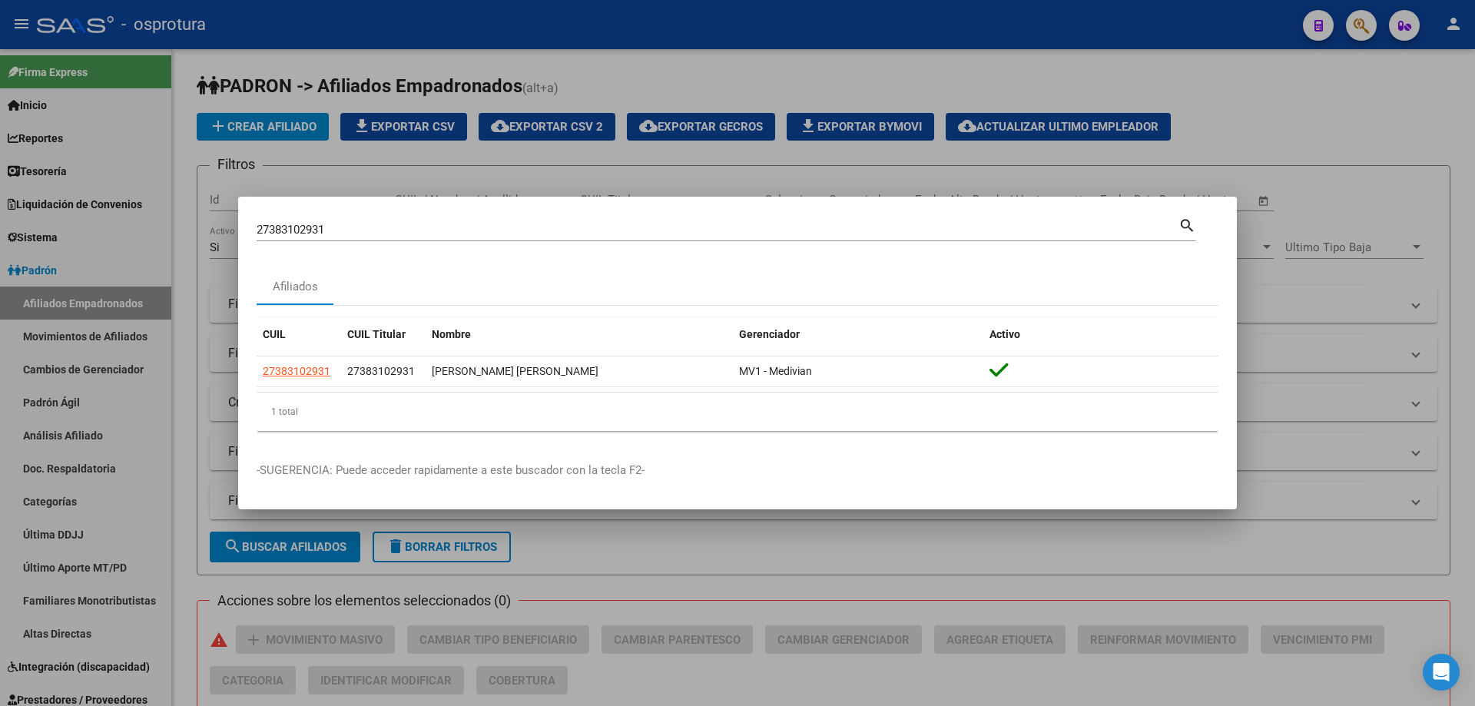
click at [439, 224] on input "27383102931" at bounding box center [718, 230] width 922 height 14
paste input "3-39587272-9"
type input "23395872729"
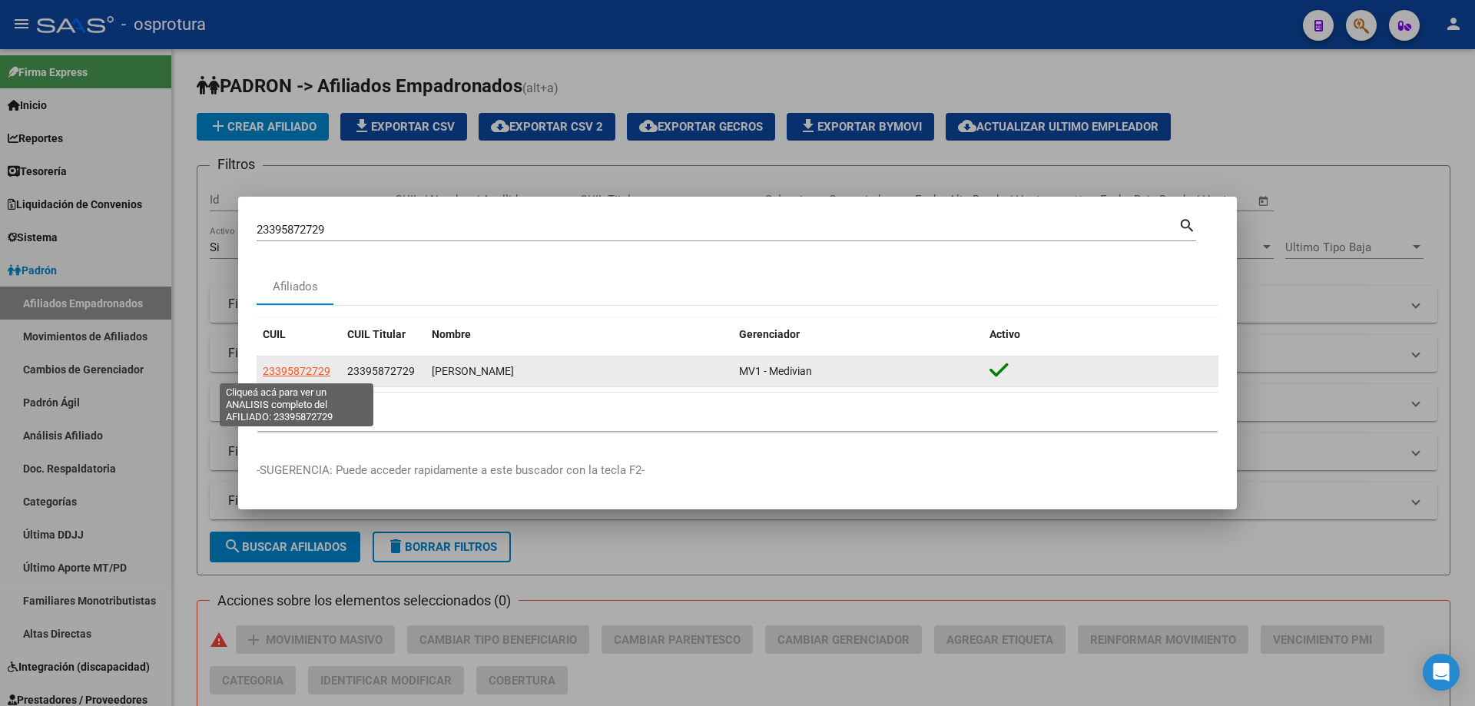
click at [294, 371] on span "23395872729" at bounding box center [297, 371] width 68 height 12
type textarea "23395872729"
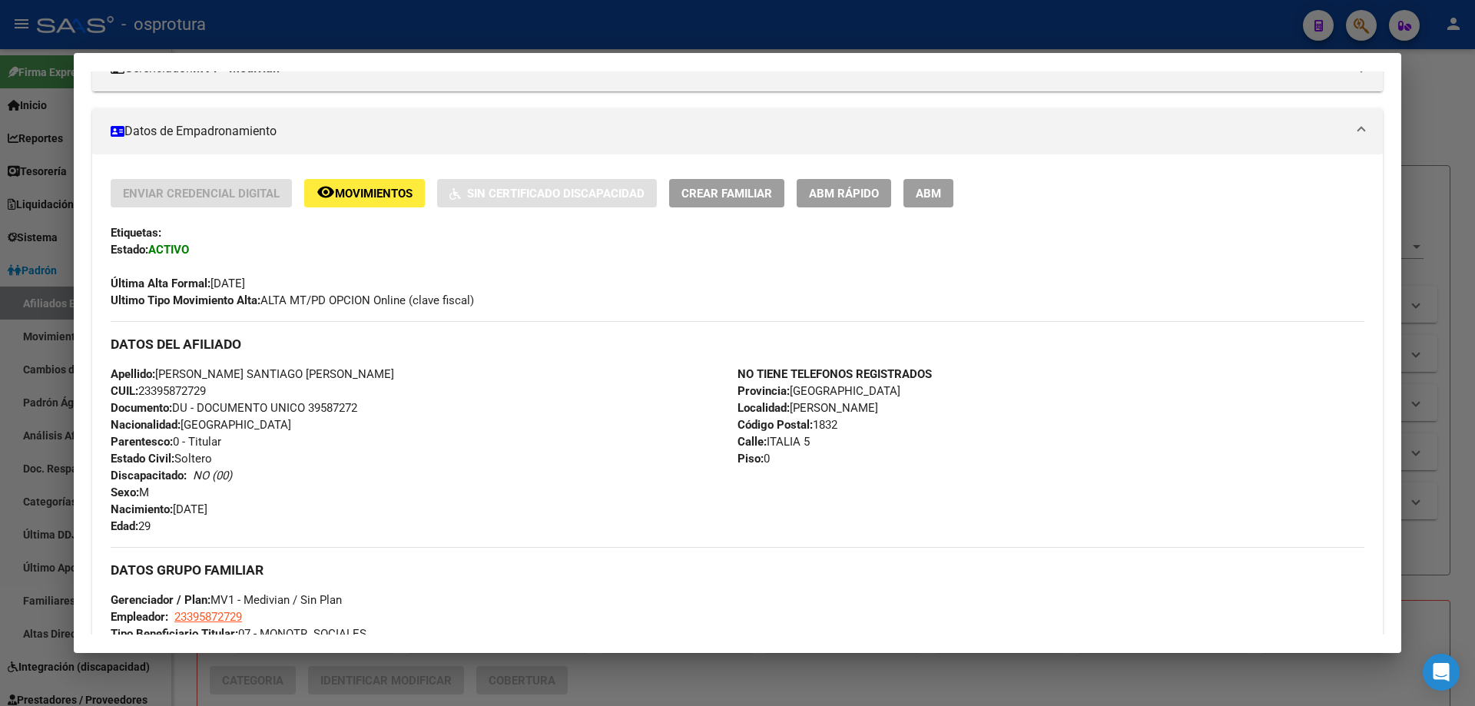
scroll to position [154, 0]
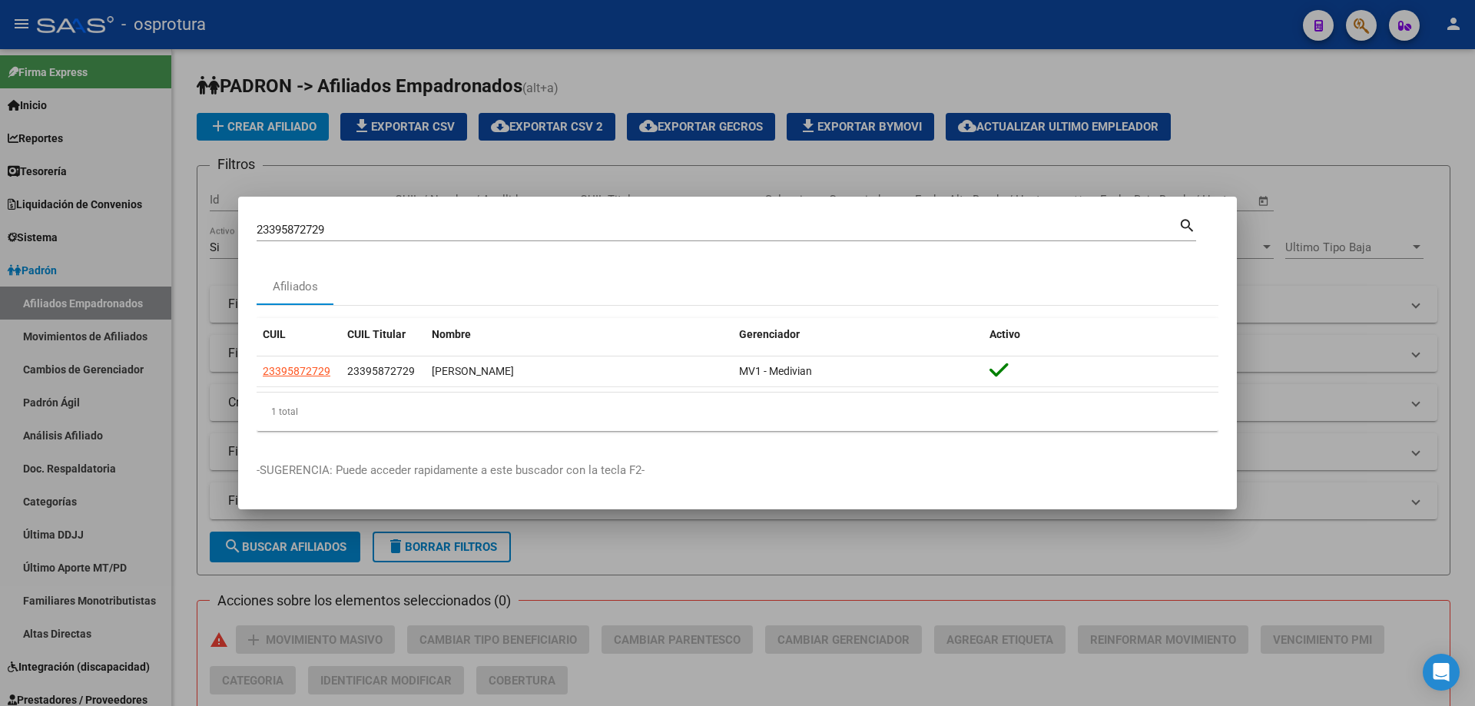
click at [565, 230] on input "23395872729" at bounding box center [718, 230] width 922 height 14
paste input "0-27522751-0"
type input "20275227510"
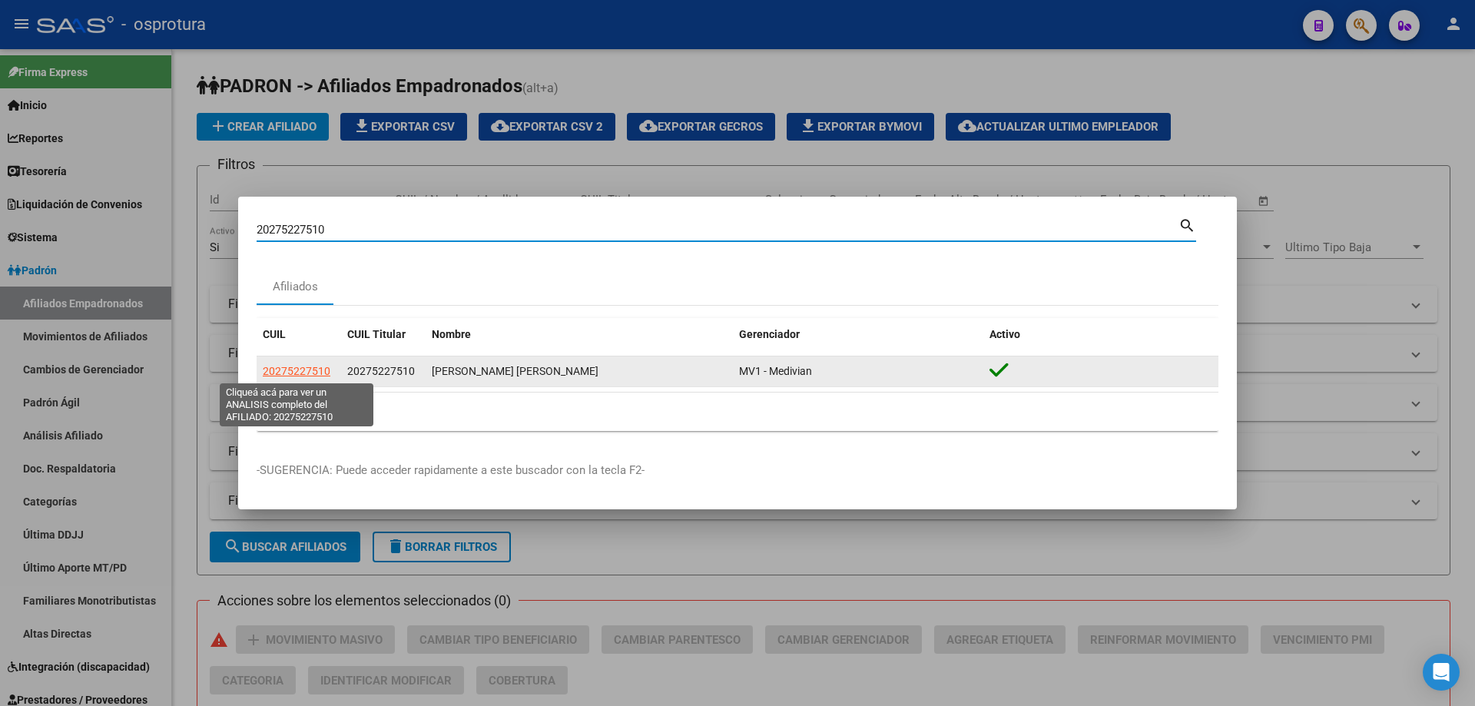
click at [304, 370] on span "20275227510" at bounding box center [297, 371] width 68 height 12
type textarea "20275227510"
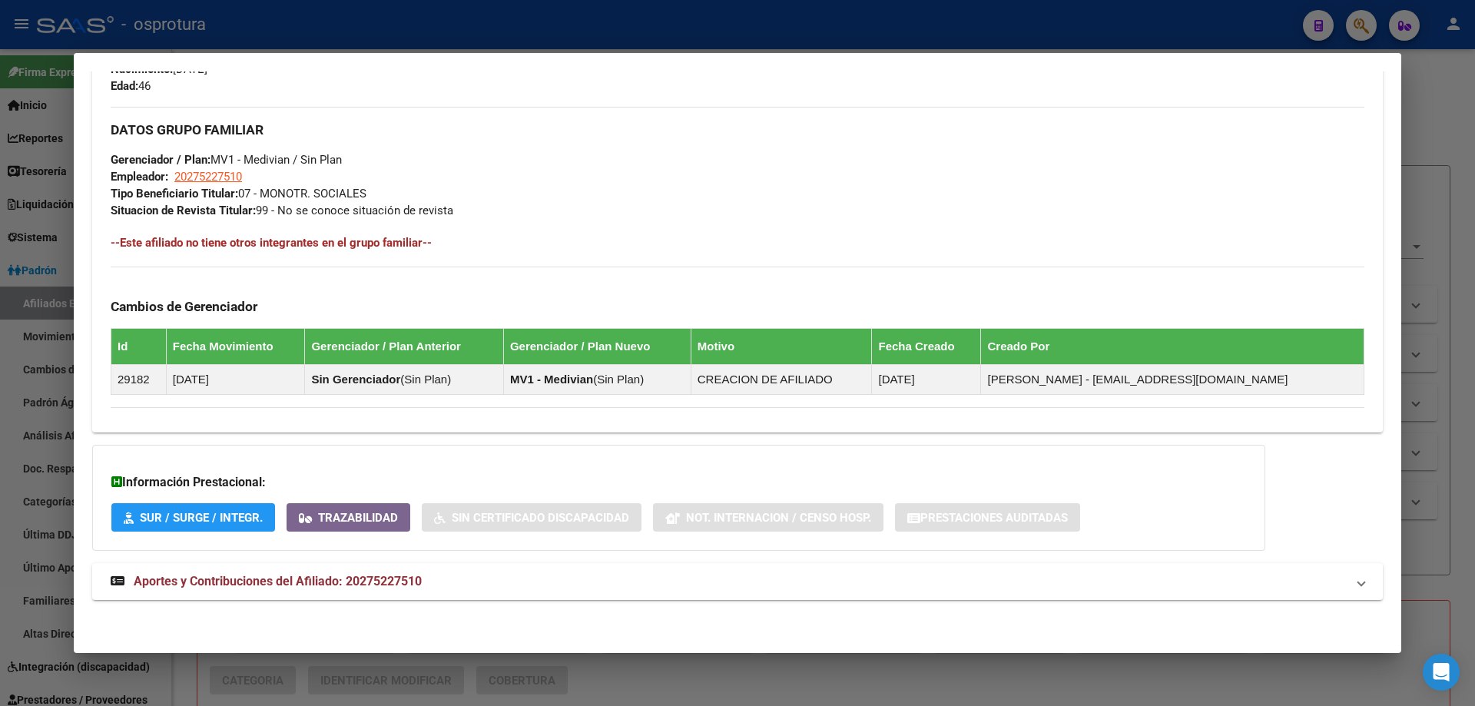
scroll to position [116, 0]
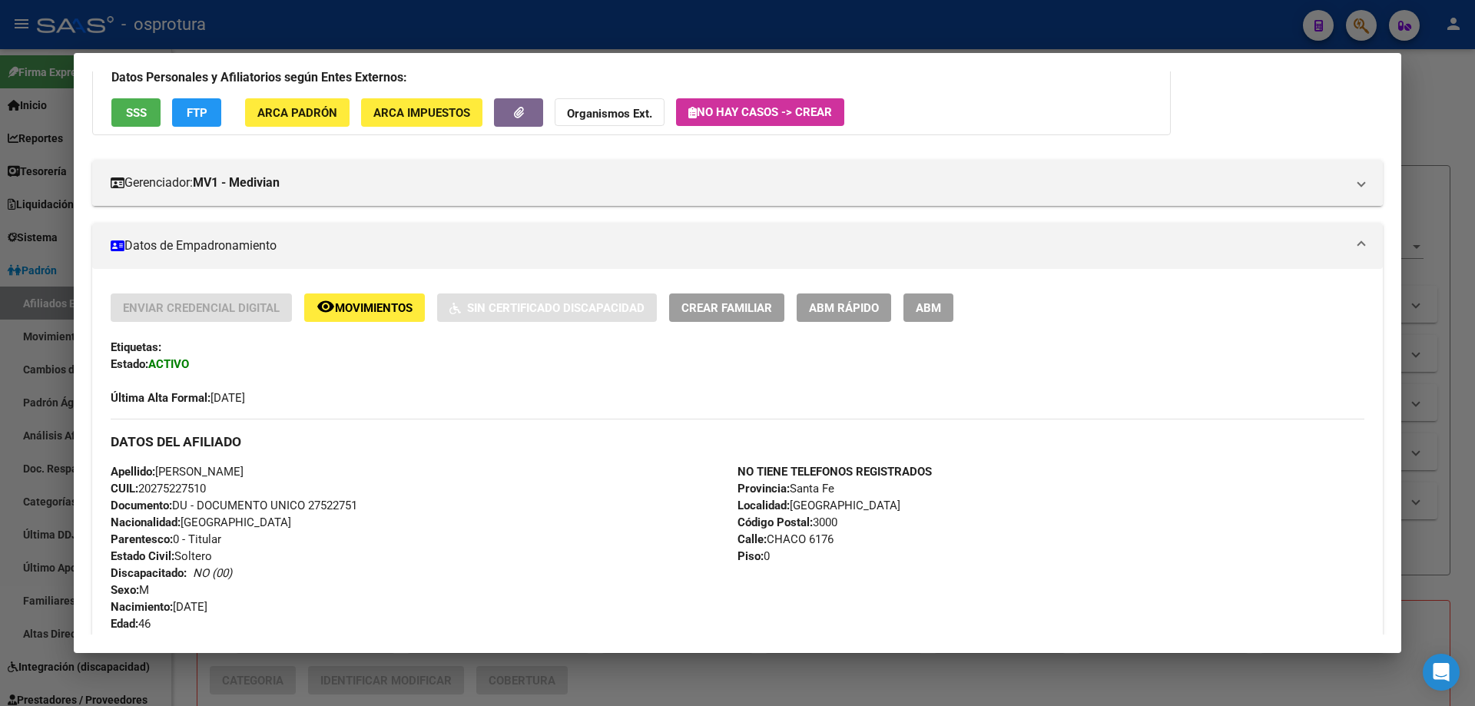
click at [725, 302] on span "Crear Familiar" at bounding box center [726, 308] width 91 height 14
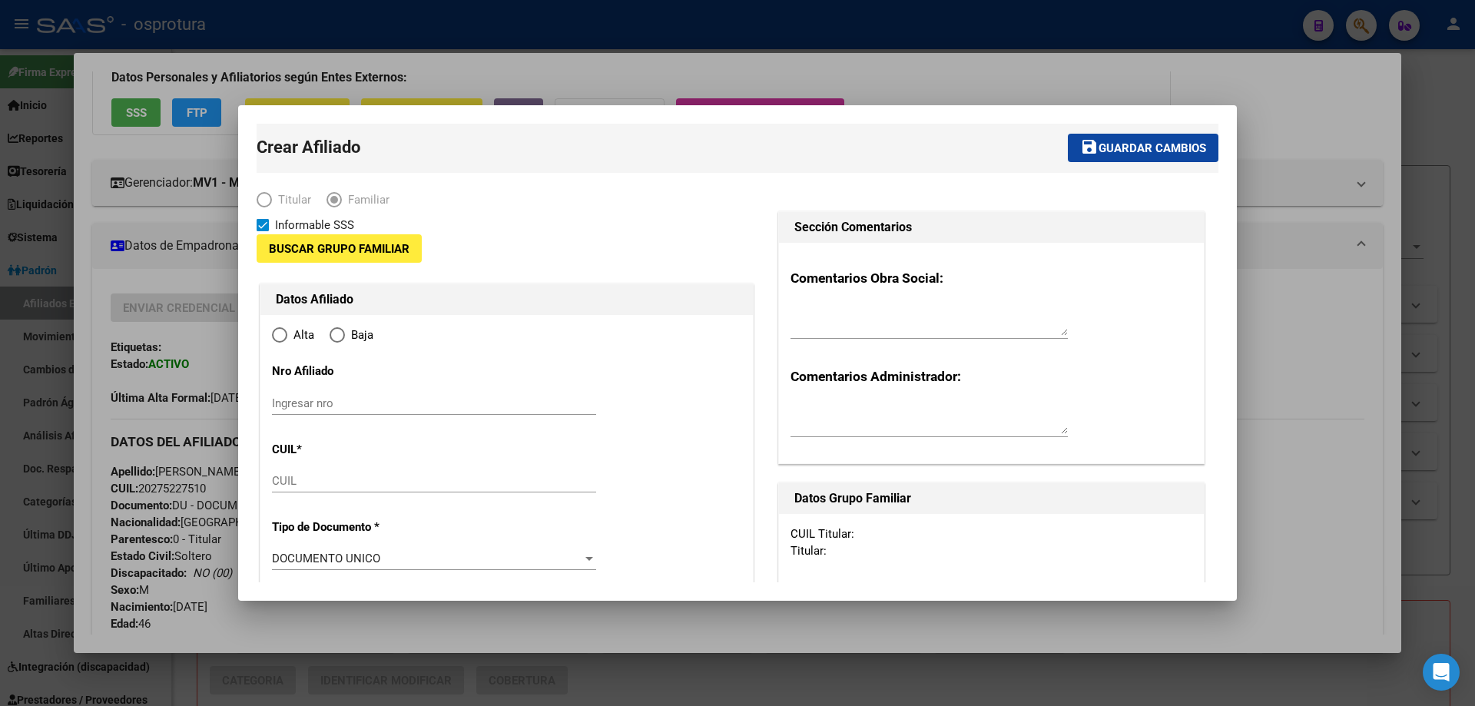
type input "20-27522751-0"
type input "[GEOGRAPHIC_DATA]"
type input "3000"
type input "CHACO"
type input "6176"
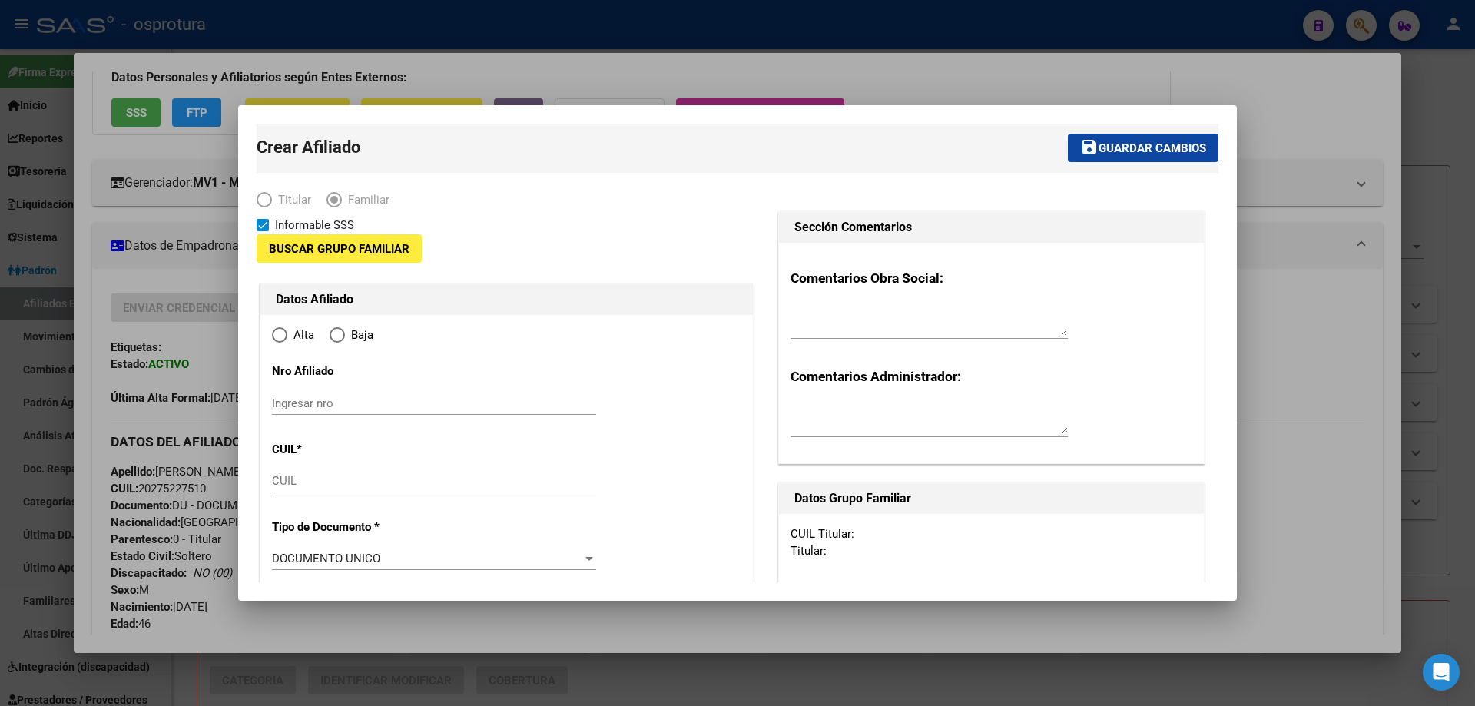
type input "0"
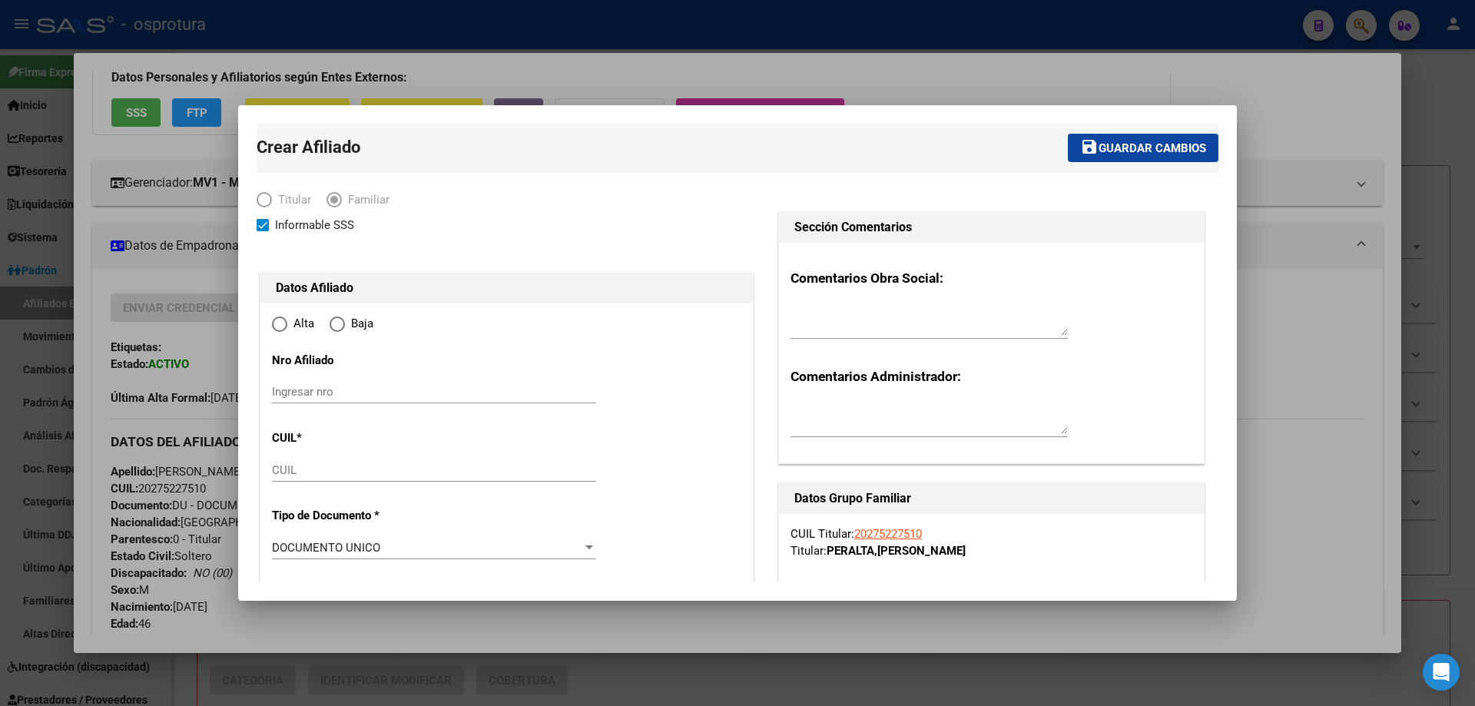
radio input "true"
type input "20-27522751-0"
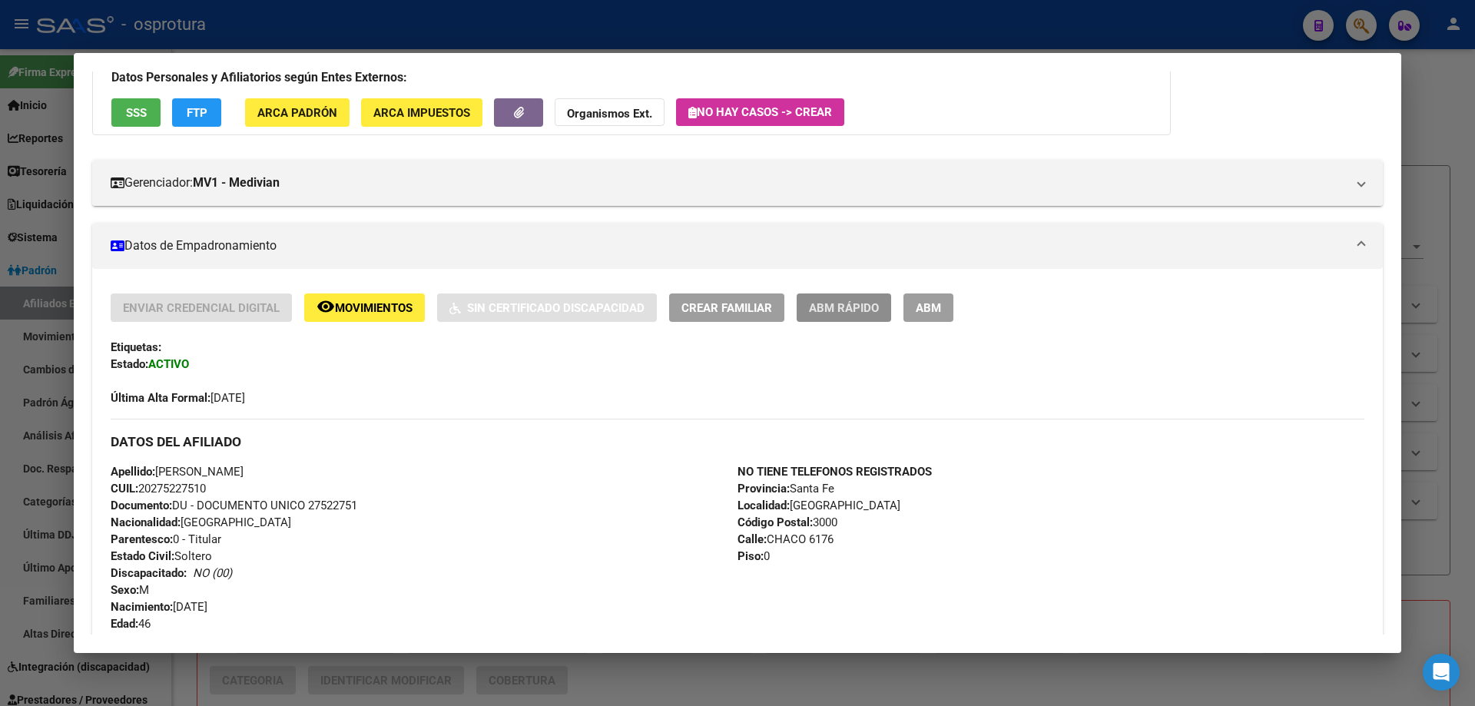
click at [825, 310] on span "ABM Rápido" at bounding box center [844, 308] width 70 height 14
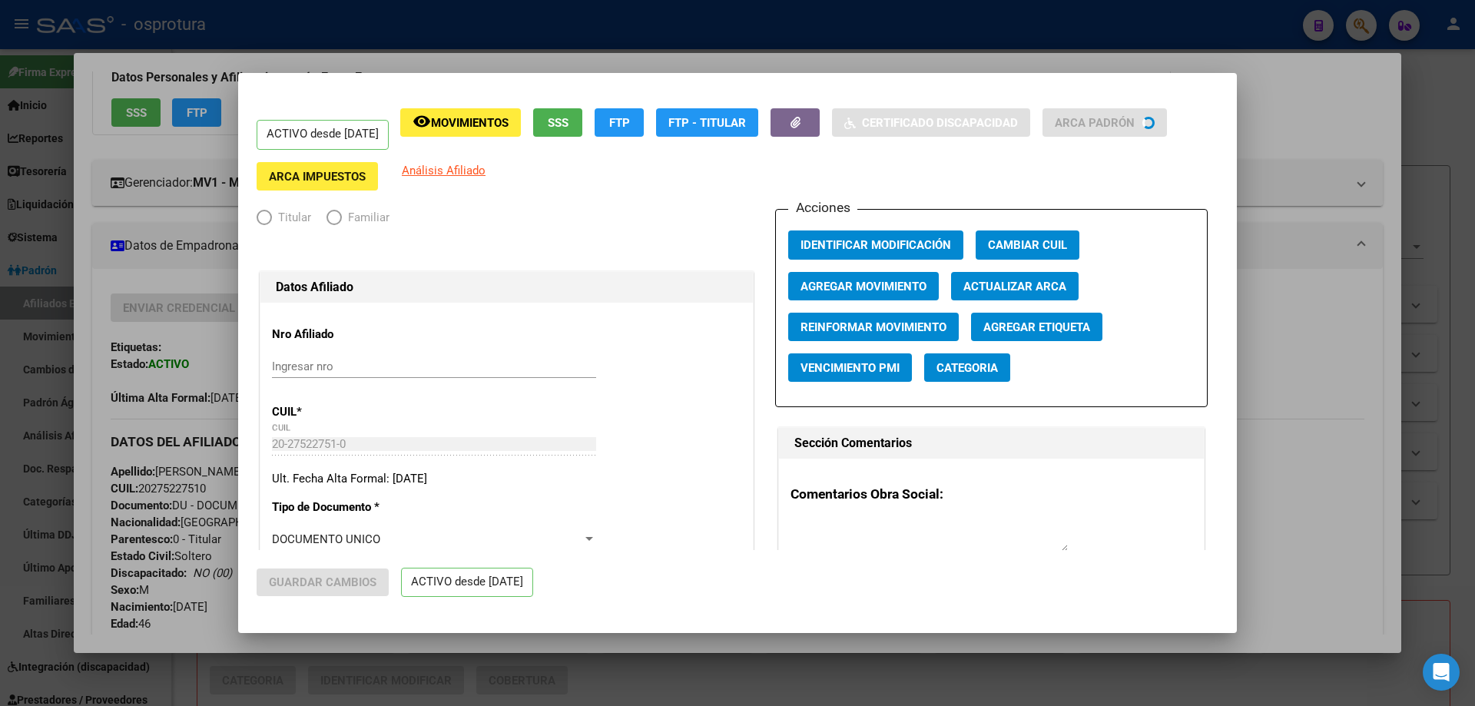
radio input "true"
type input "20-27522751-0"
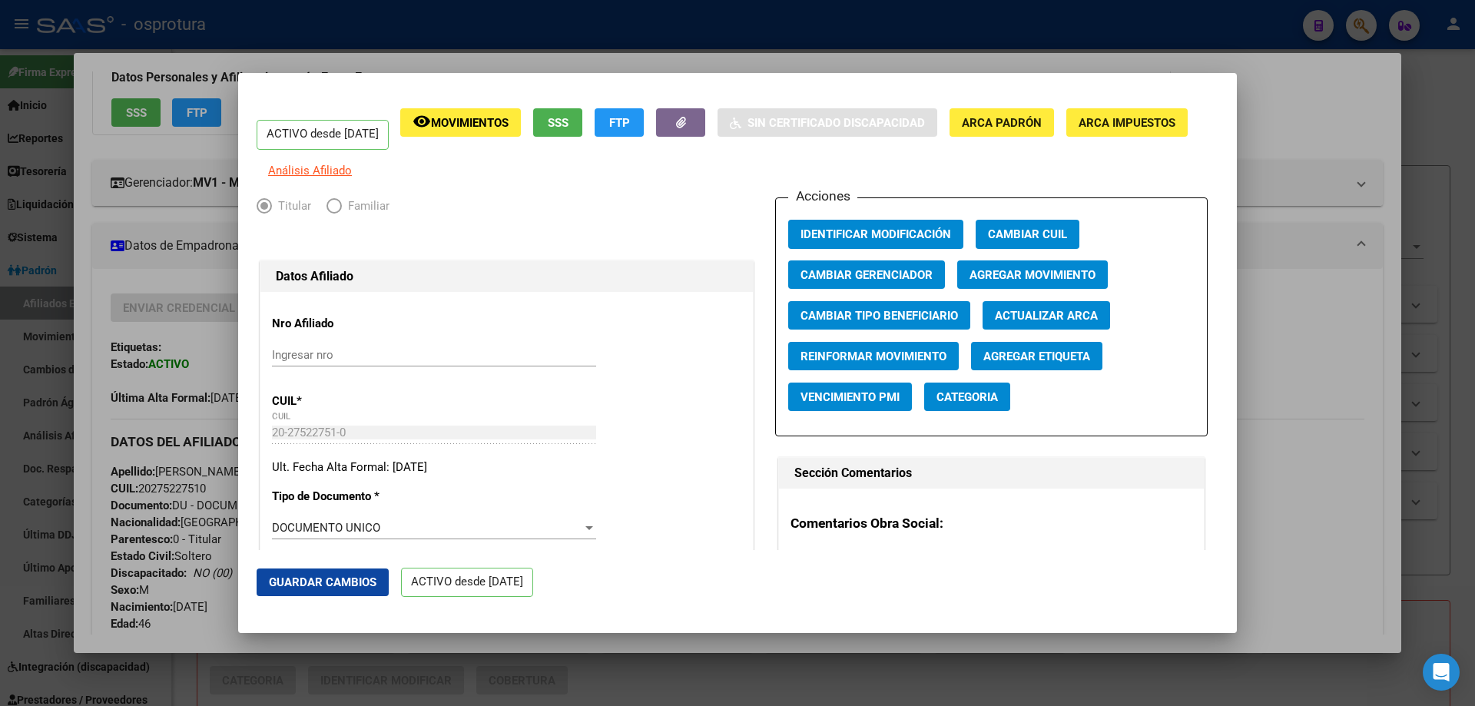
scroll to position [538, 0]
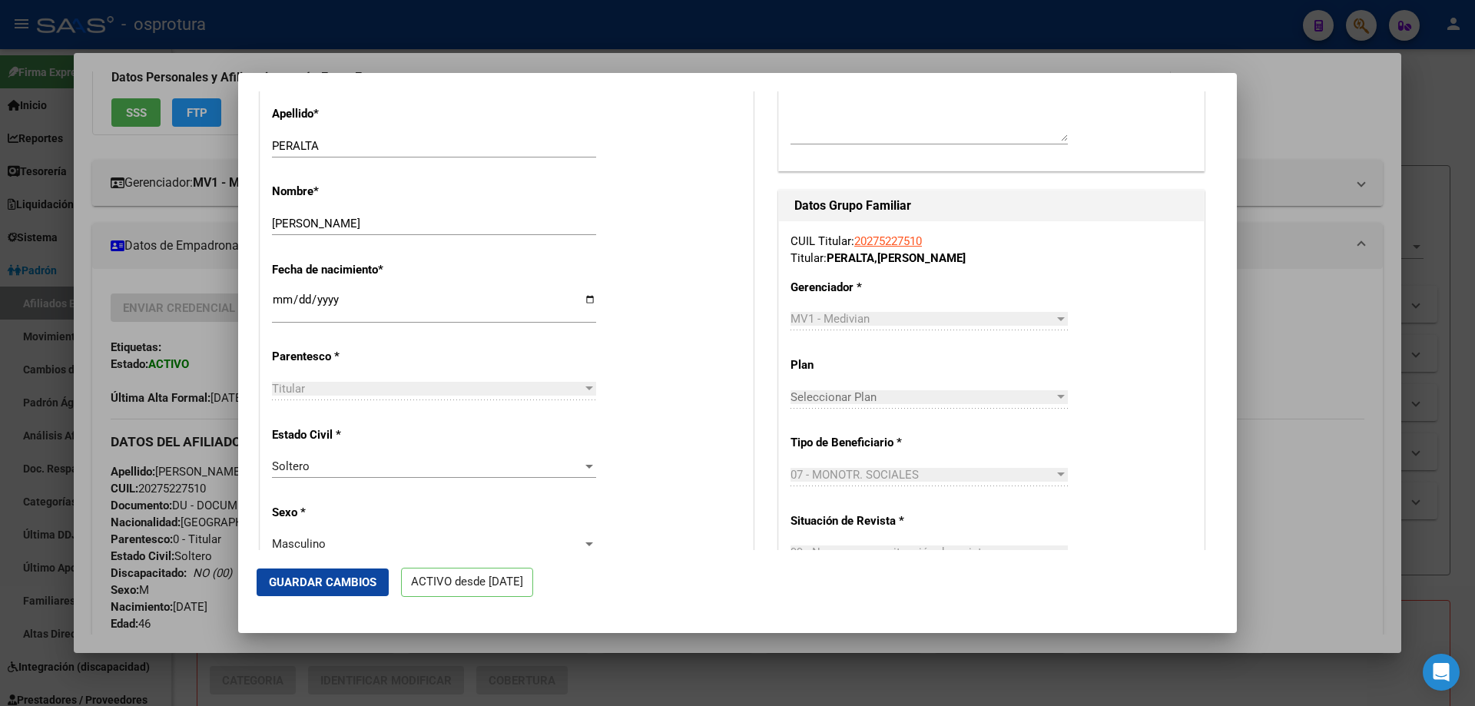
click at [396, 473] on div "Soltero" at bounding box center [427, 466] width 310 height 14
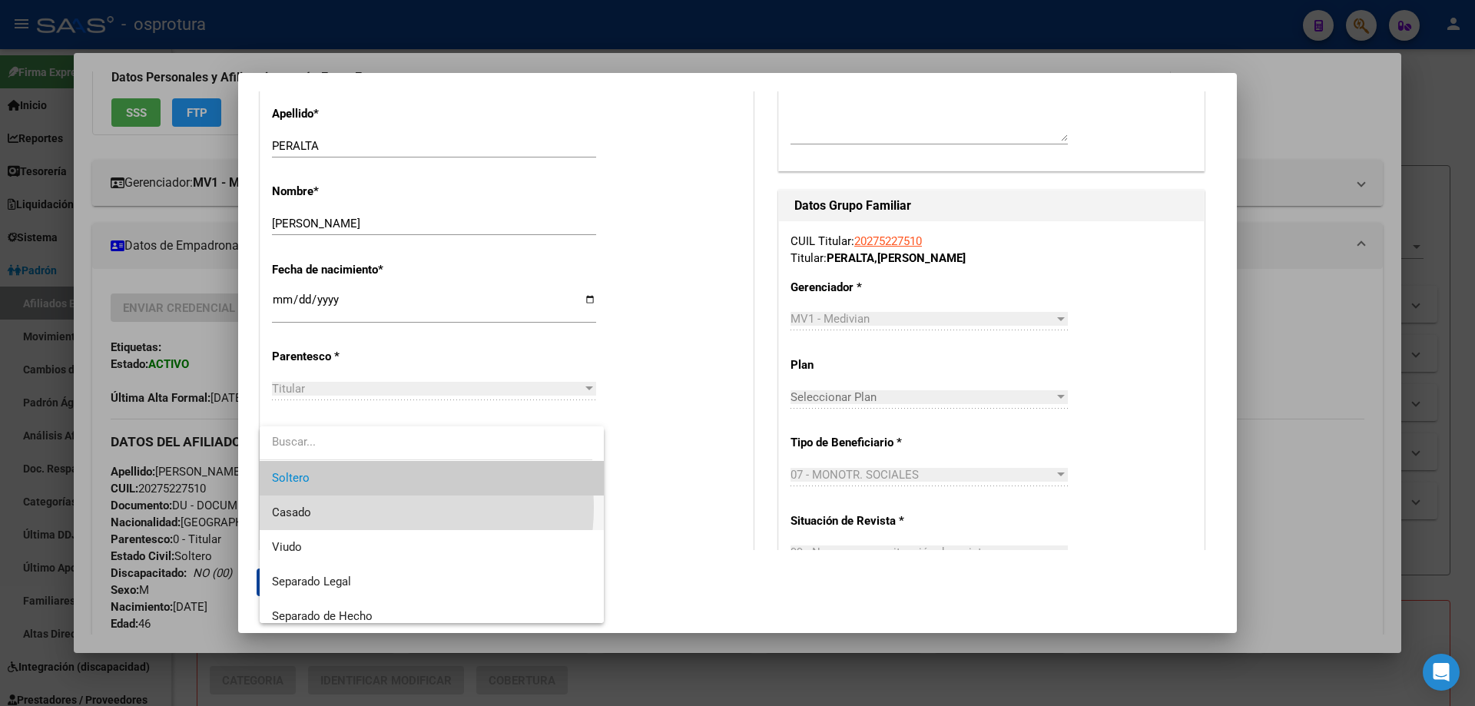
click at [391, 508] on span "Casado" at bounding box center [432, 512] width 320 height 35
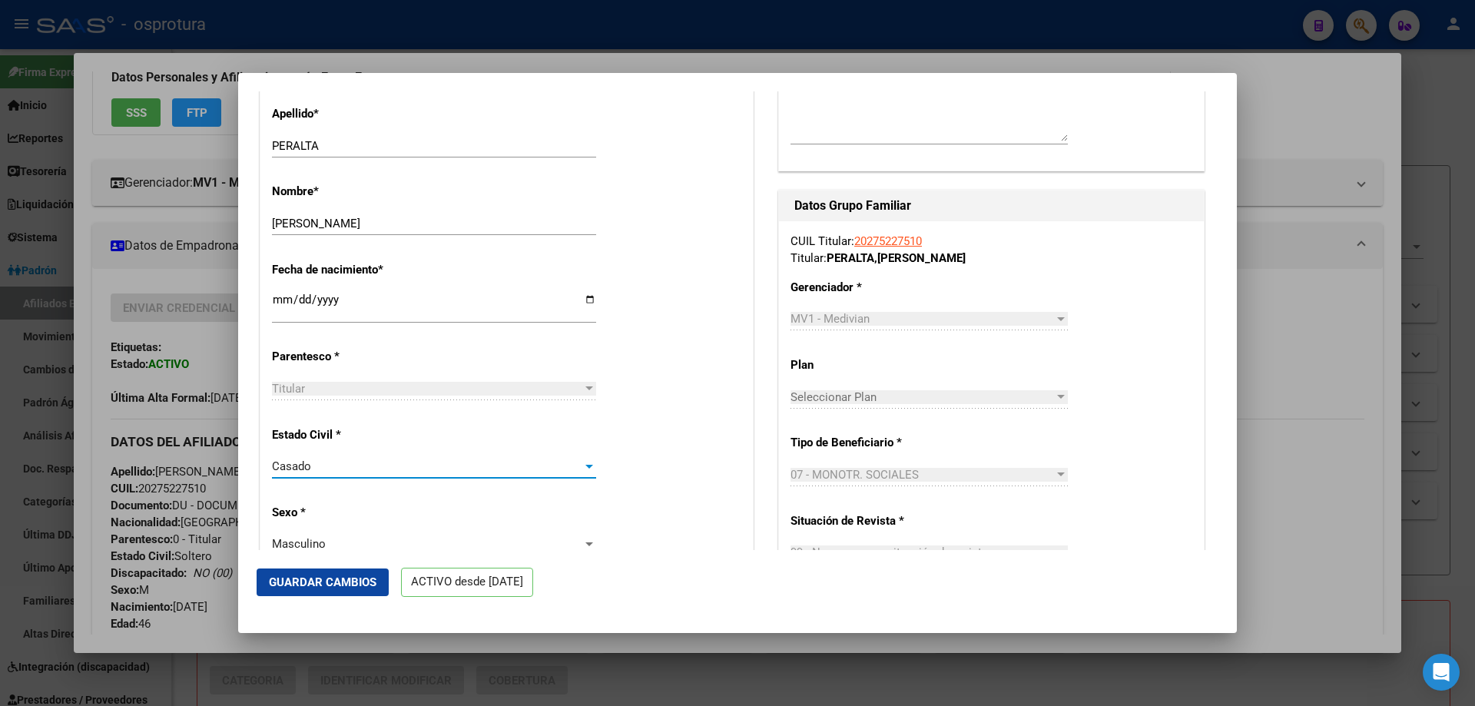
click at [334, 588] on span "Guardar Cambios" at bounding box center [323, 582] width 108 height 14
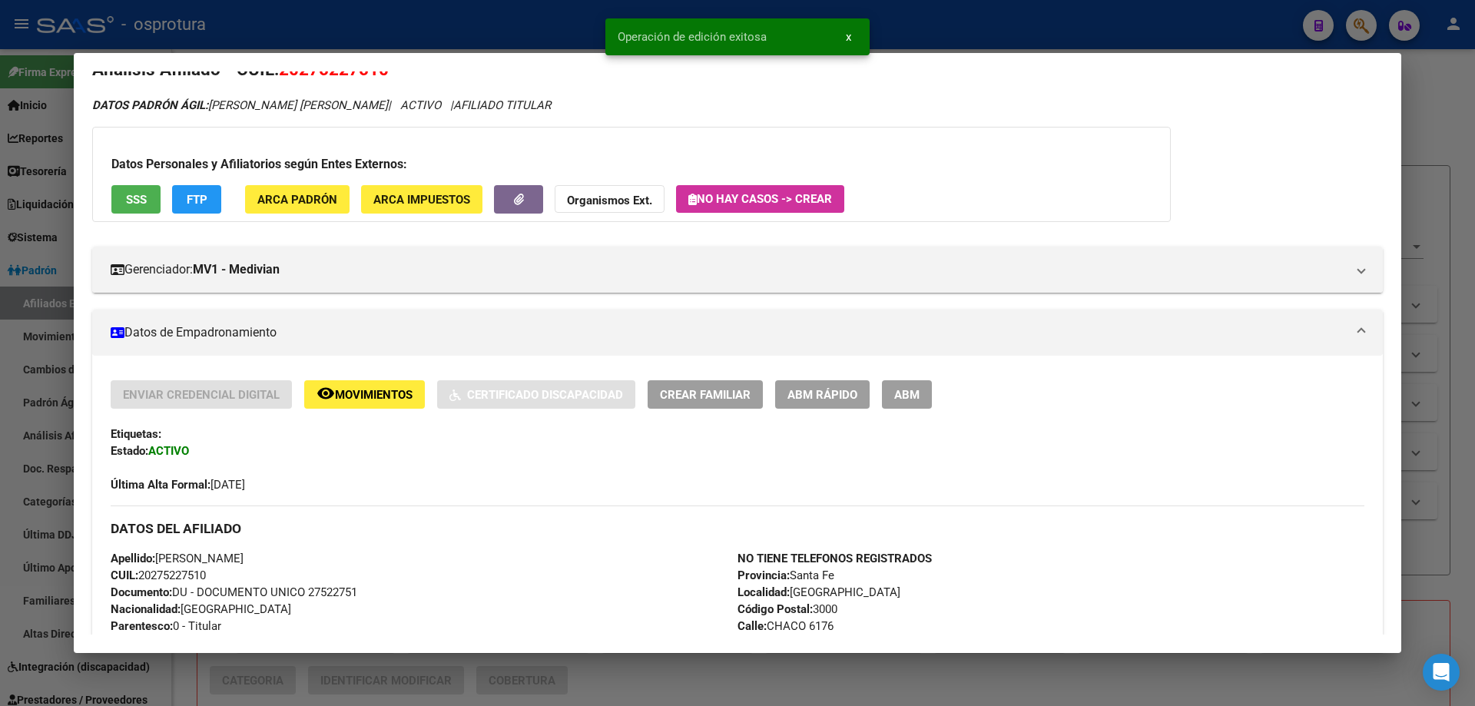
scroll to position [116, 0]
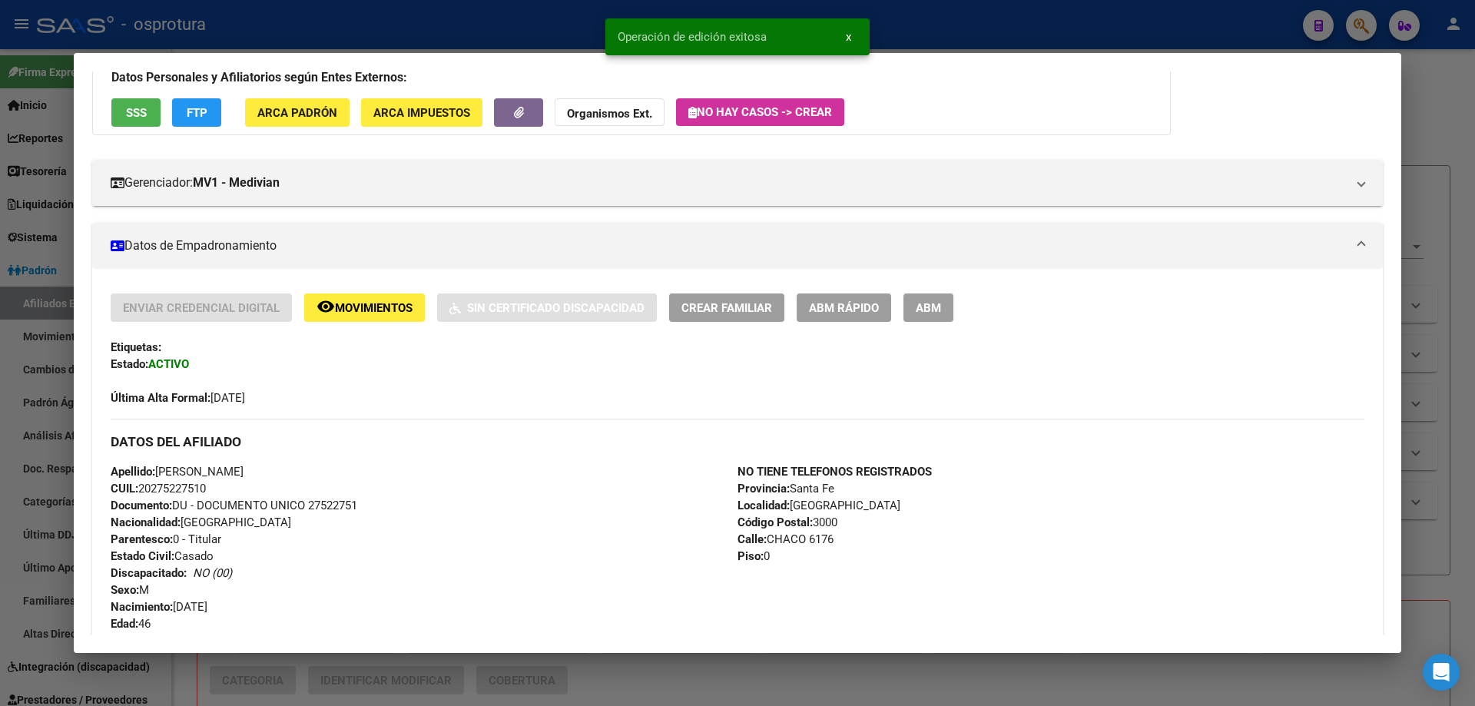
click at [753, 311] on span "Crear Familiar" at bounding box center [726, 308] width 91 height 14
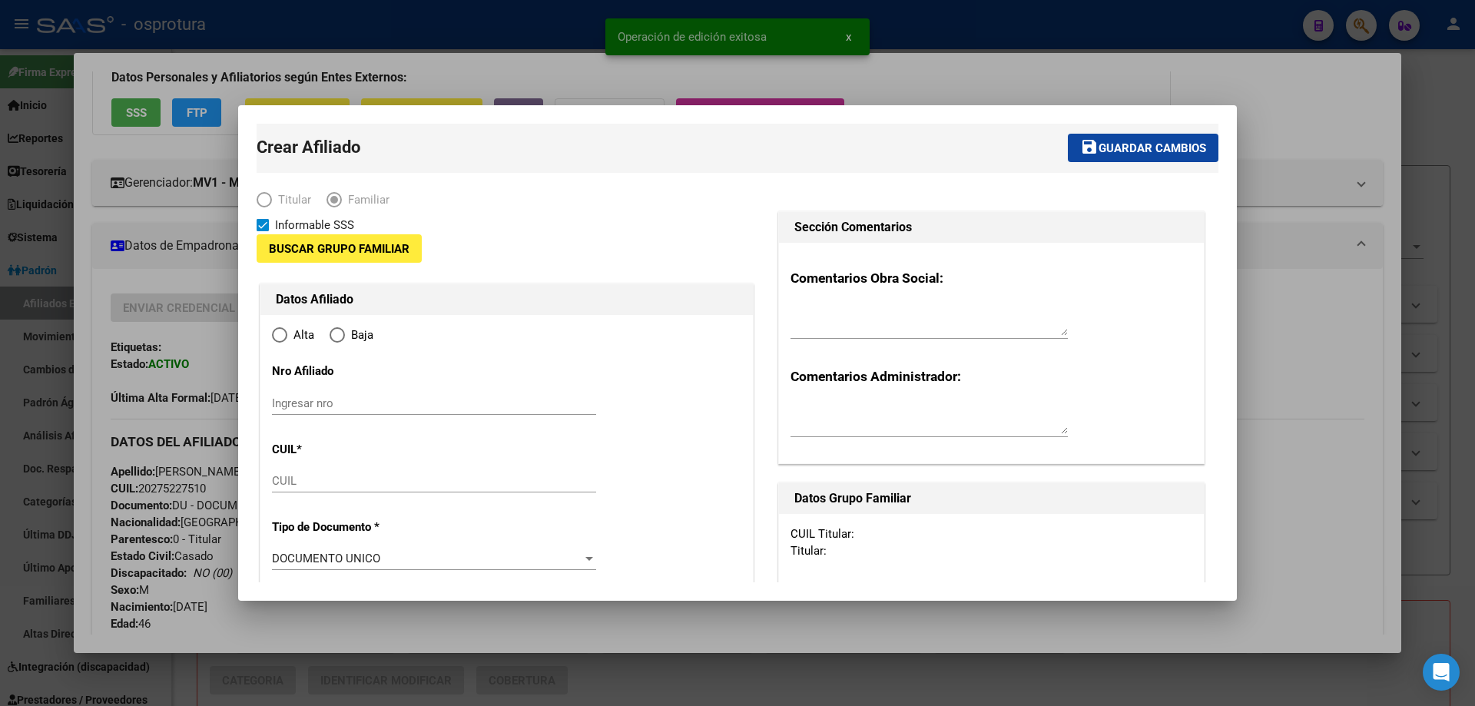
type input "20-27522751-0"
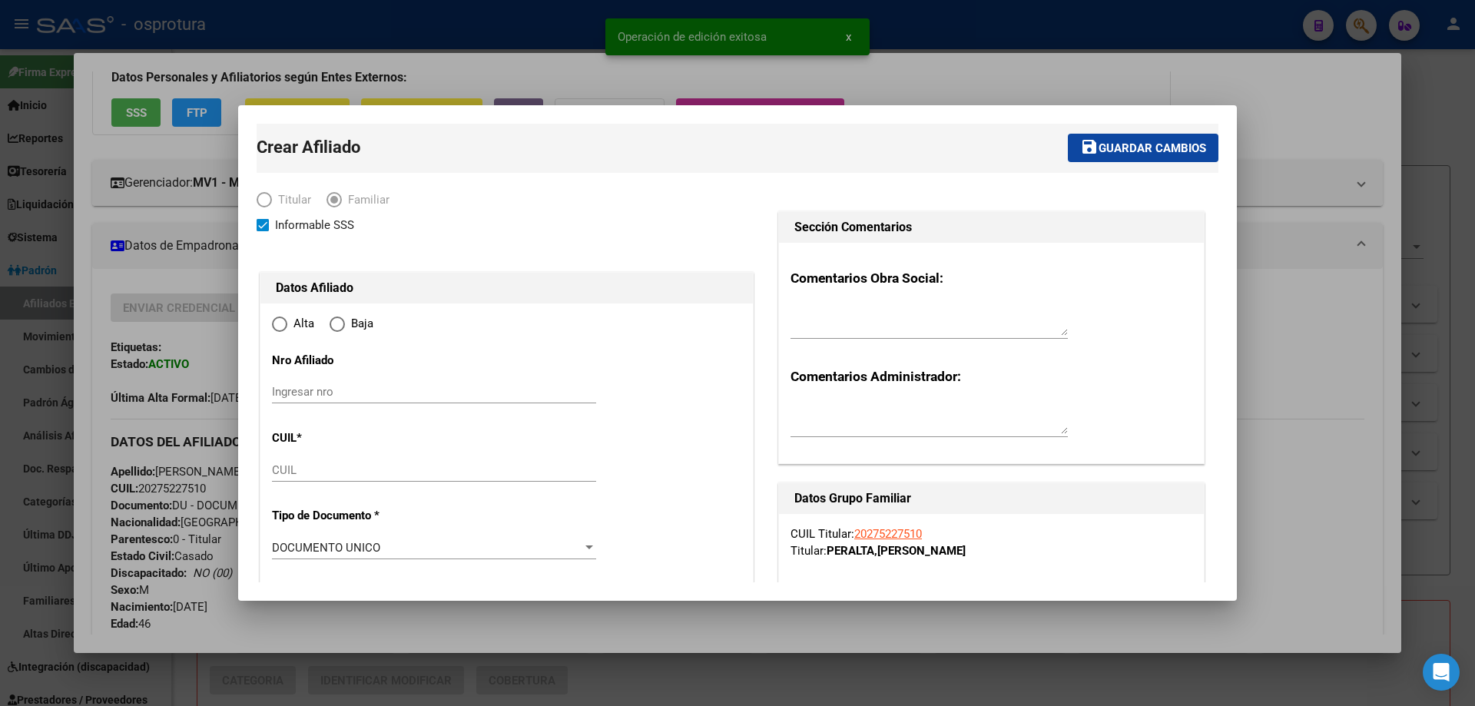
type input "[GEOGRAPHIC_DATA]"
type input "3000"
type input "CHACO"
type input "6176"
type input "0"
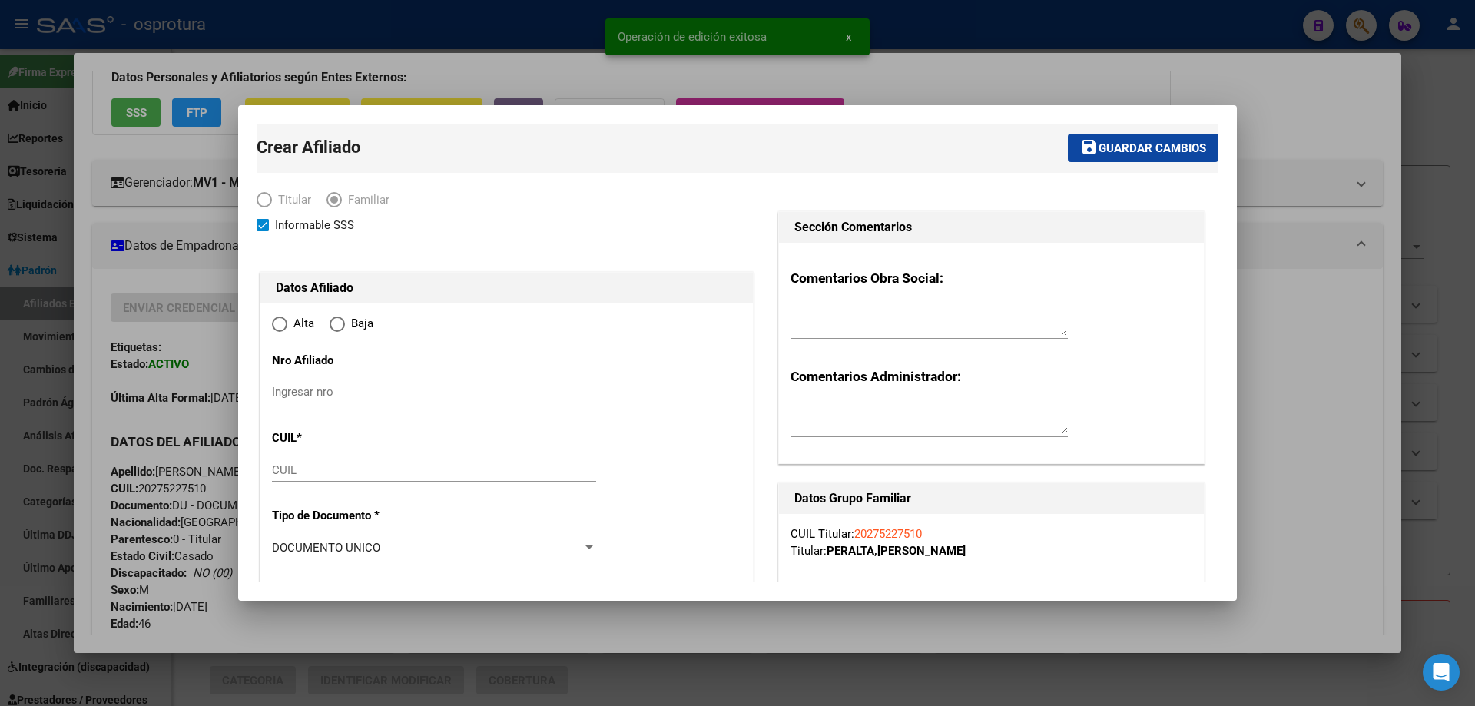
radio input "true"
type input "20-27522751-0"
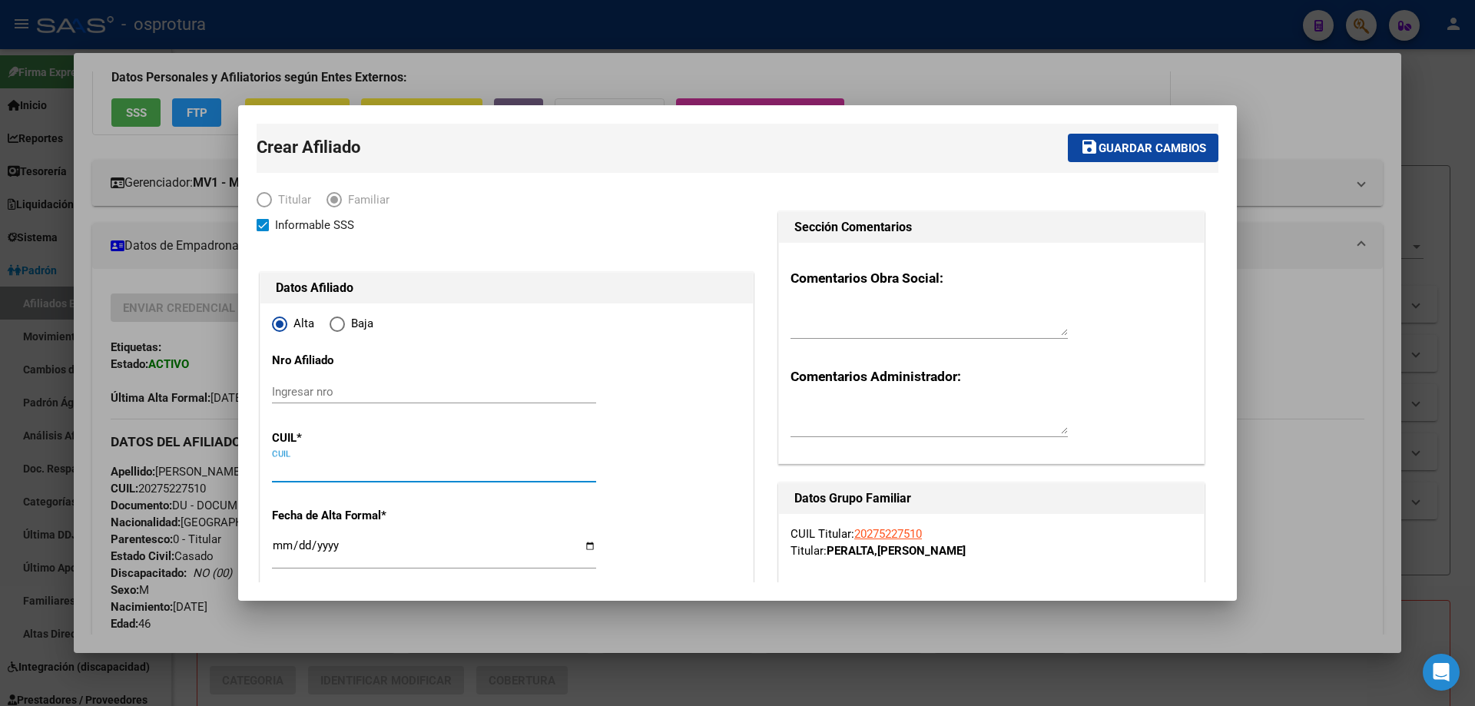
click at [343, 474] on input "CUIL" at bounding box center [434, 470] width 324 height 14
paste input "27-28942875-0"
type input "27-28942875-0"
type input "28942875"
type input "[PERSON_NAME] [US_STATE][PERSON_NAME]"
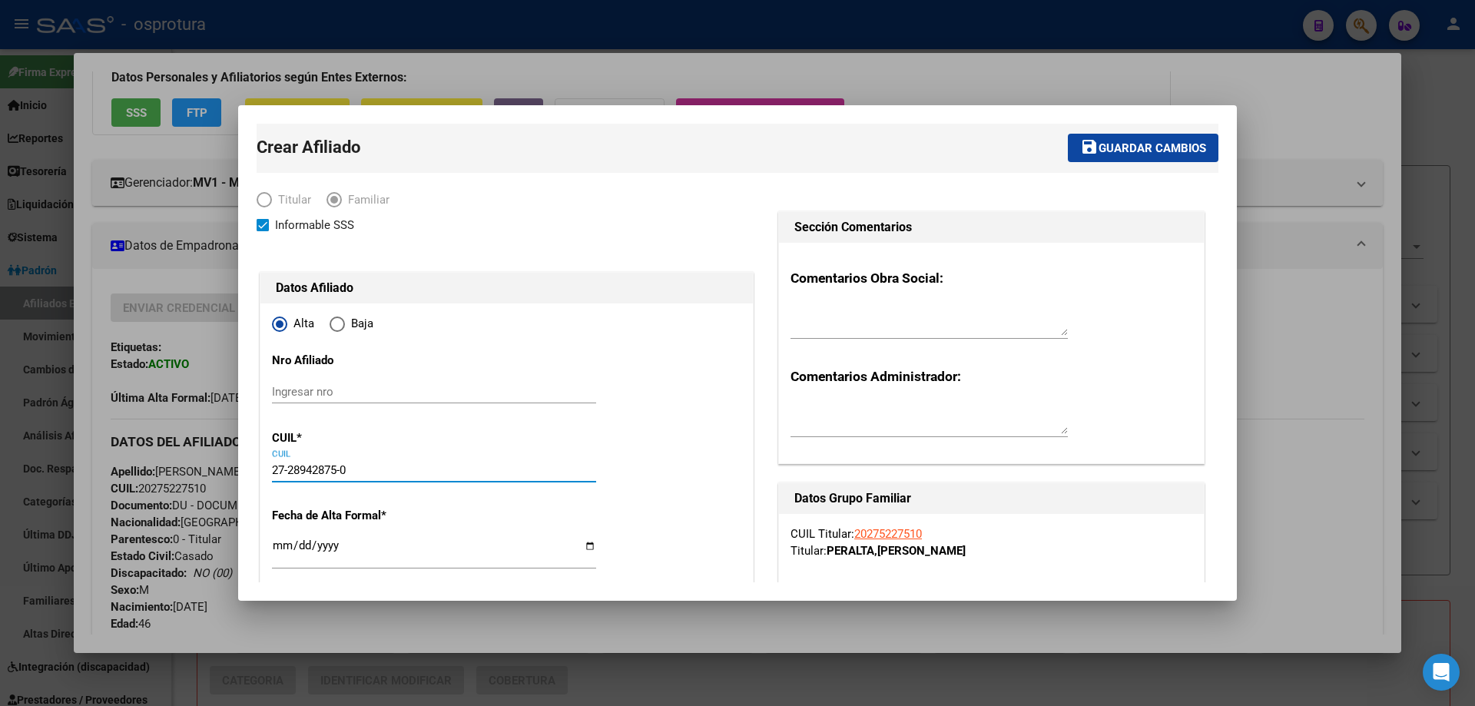
type input "[DATE]"
type input "[GEOGRAPHIC_DATA]"
type input "27-28942875-0"
click at [280, 548] on input "Ingresar fecha" at bounding box center [434, 551] width 324 height 25
type input "[DATE]"
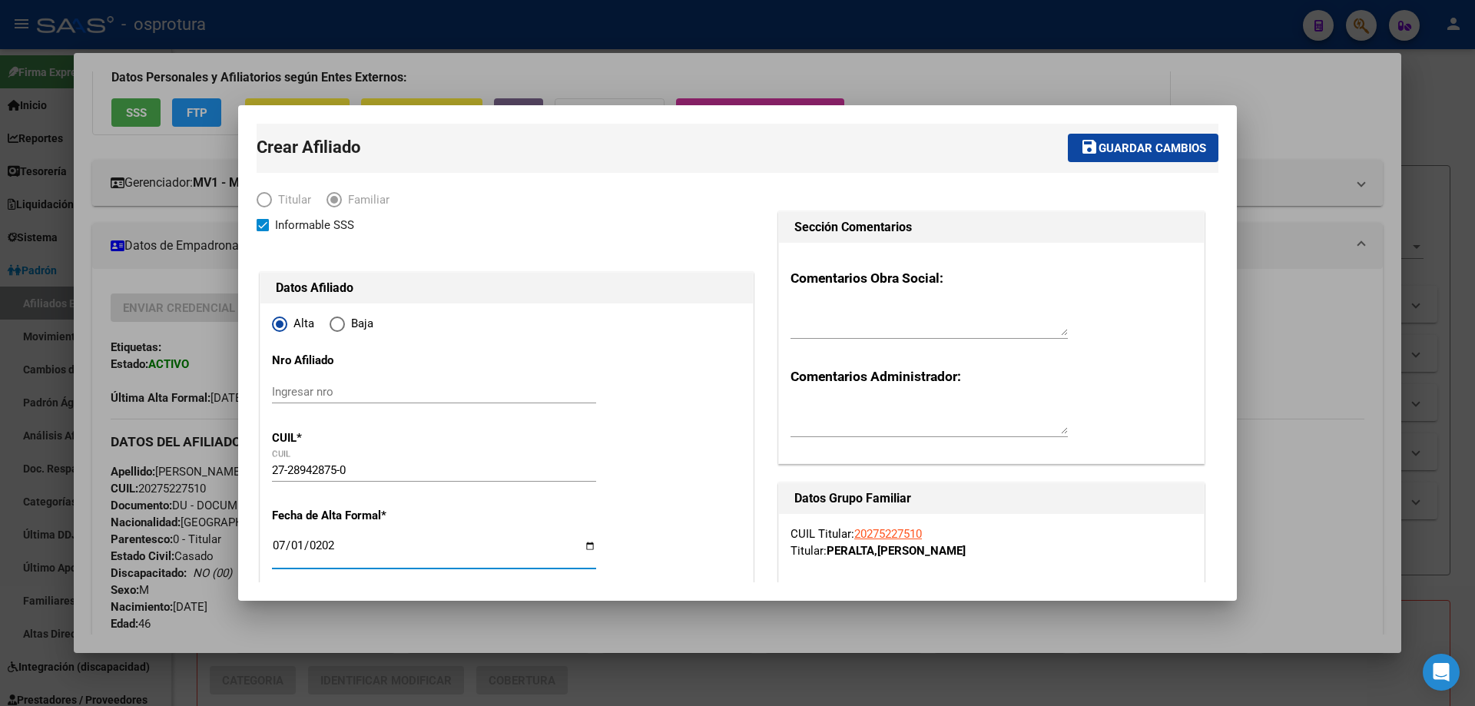
scroll to position [307, 0]
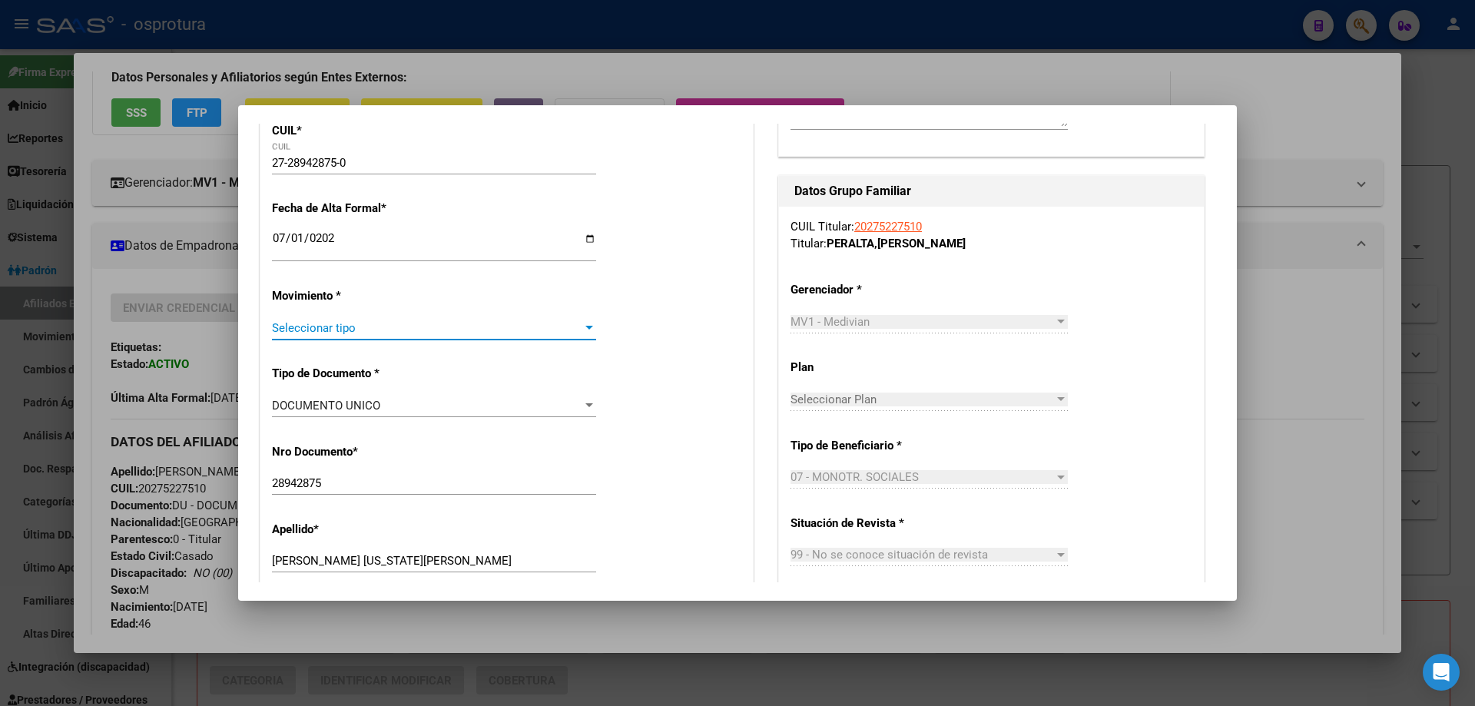
click at [335, 331] on span "Seleccionar tipo" at bounding box center [427, 328] width 310 height 14
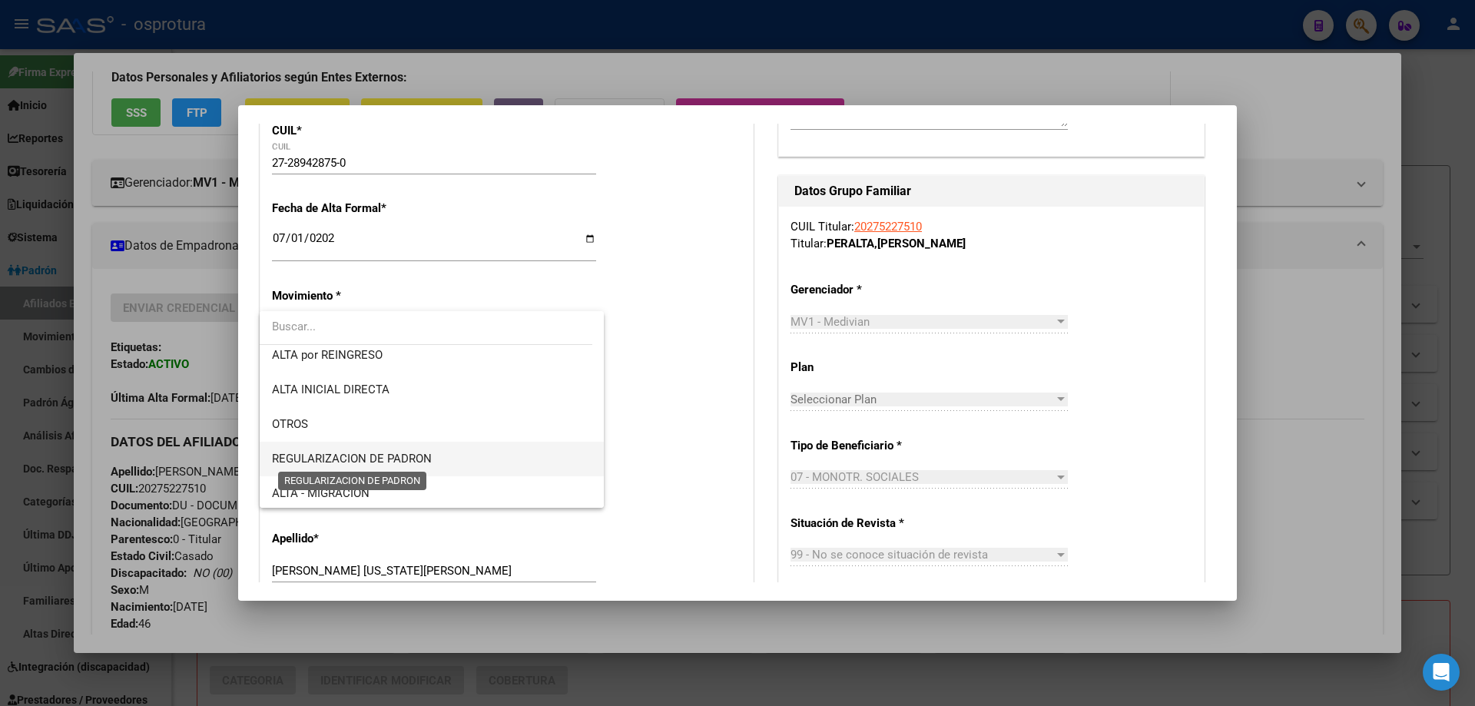
scroll to position [230, 0]
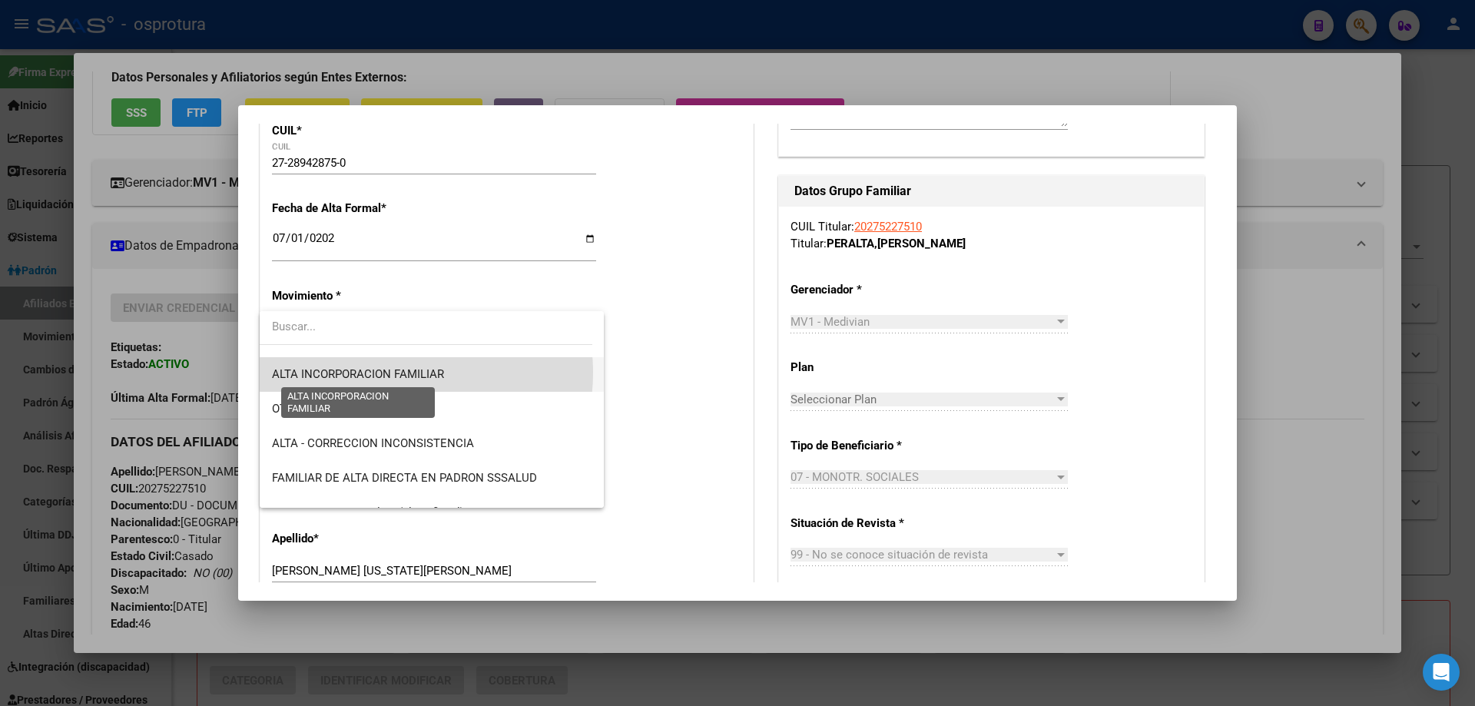
click at [391, 373] on span "ALTA INCORPORACION FAMILIAR" at bounding box center [358, 374] width 172 height 14
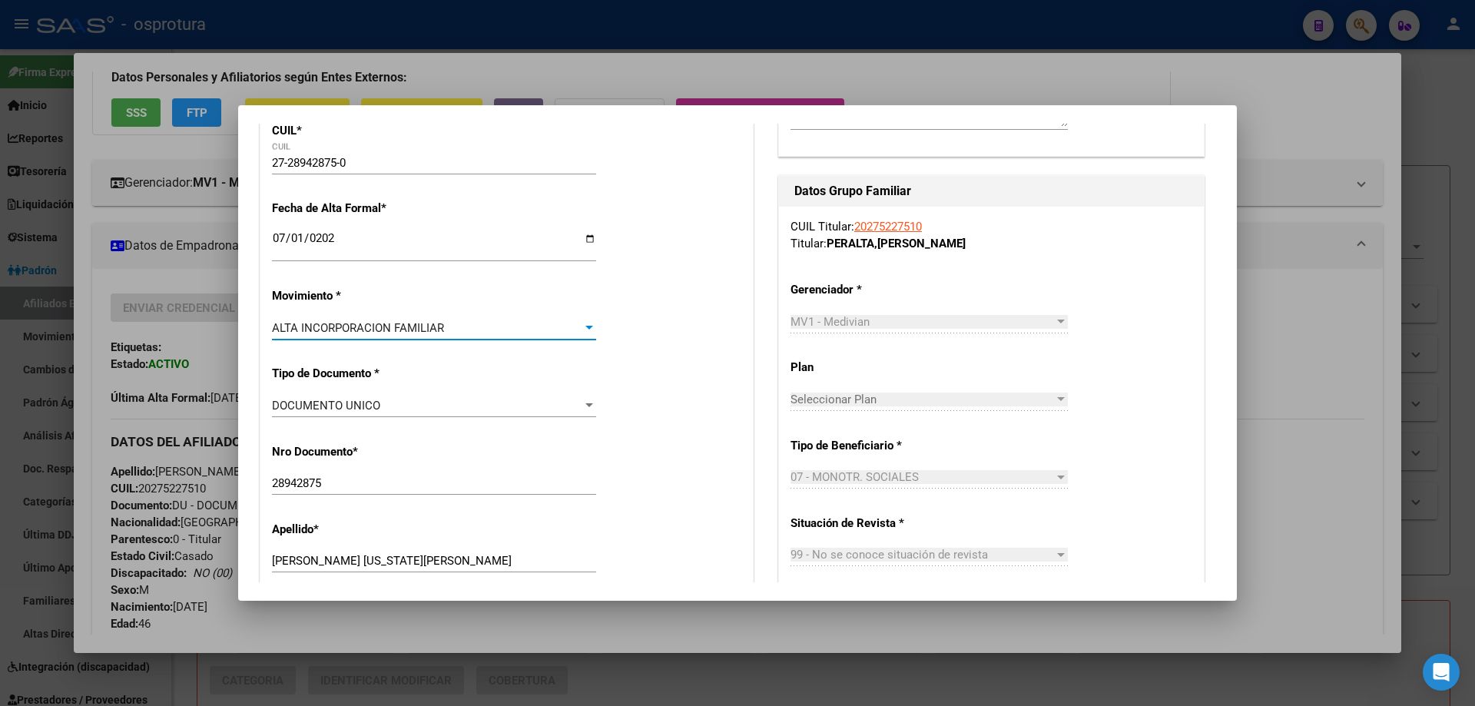
scroll to position [538, 0]
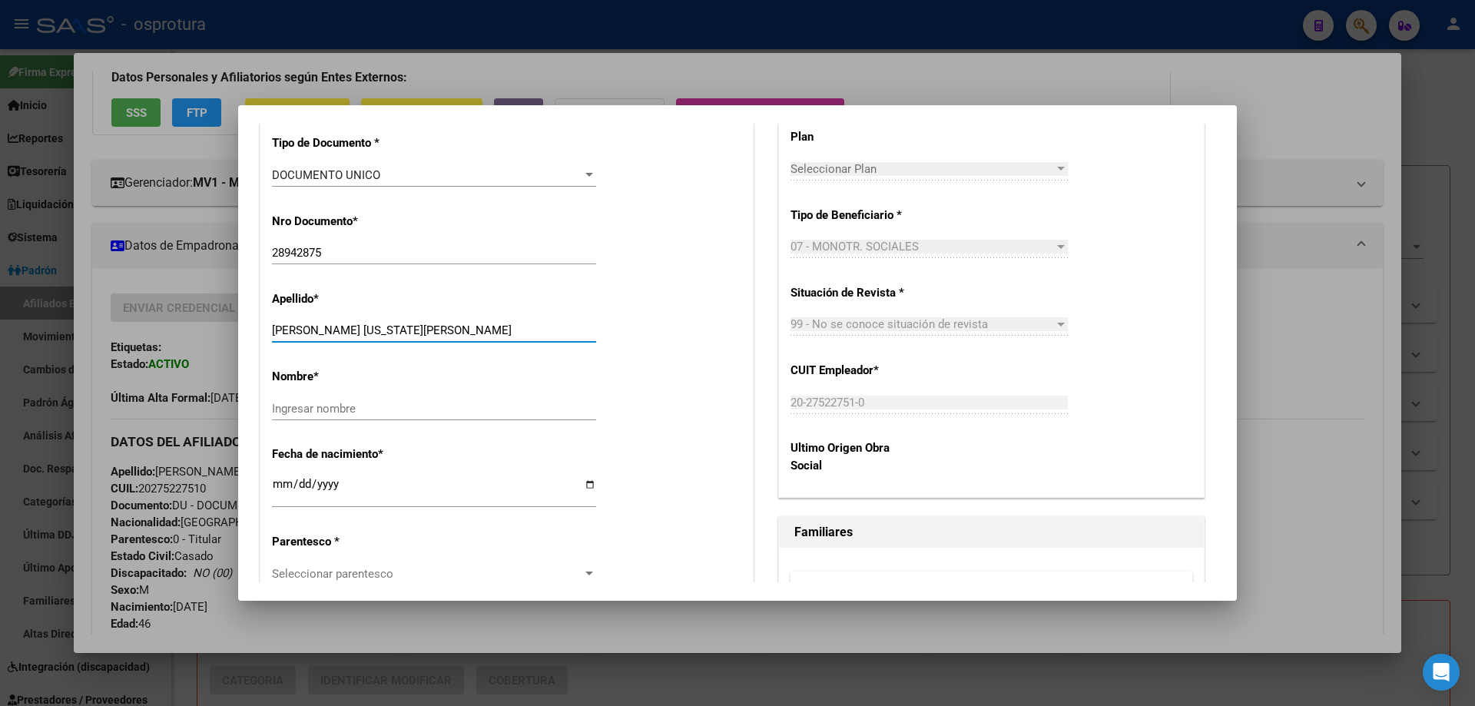
drag, startPoint x: 316, startPoint y: 333, endPoint x: 475, endPoint y: 332, distance: 159.0
click at [475, 332] on input "[PERSON_NAME] [US_STATE][PERSON_NAME]" at bounding box center [434, 330] width 324 height 14
type input "[PERSON_NAME]"
click at [449, 410] on input "Ingresar nombre" at bounding box center [434, 409] width 324 height 14
paste input "[PERSON_NAME][US_STATE]"
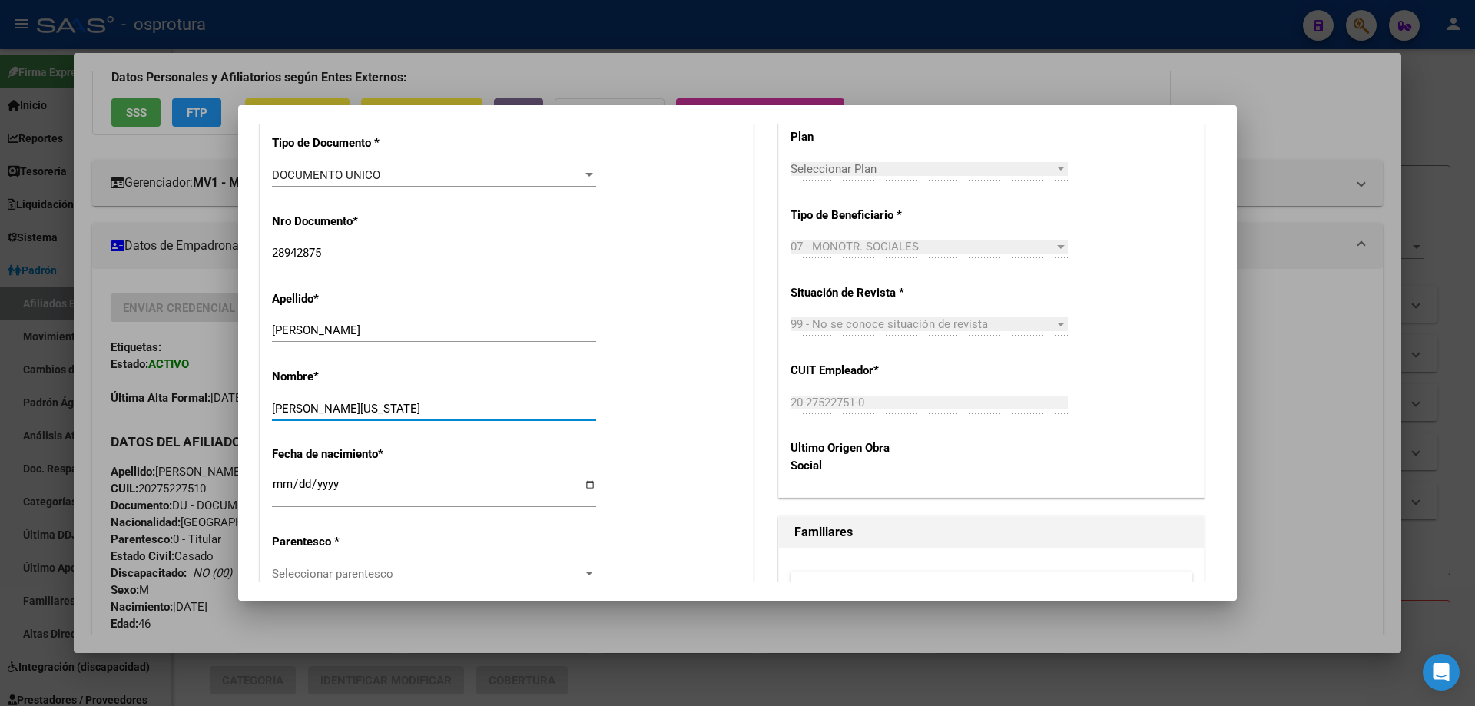
type input "[PERSON_NAME][US_STATE]"
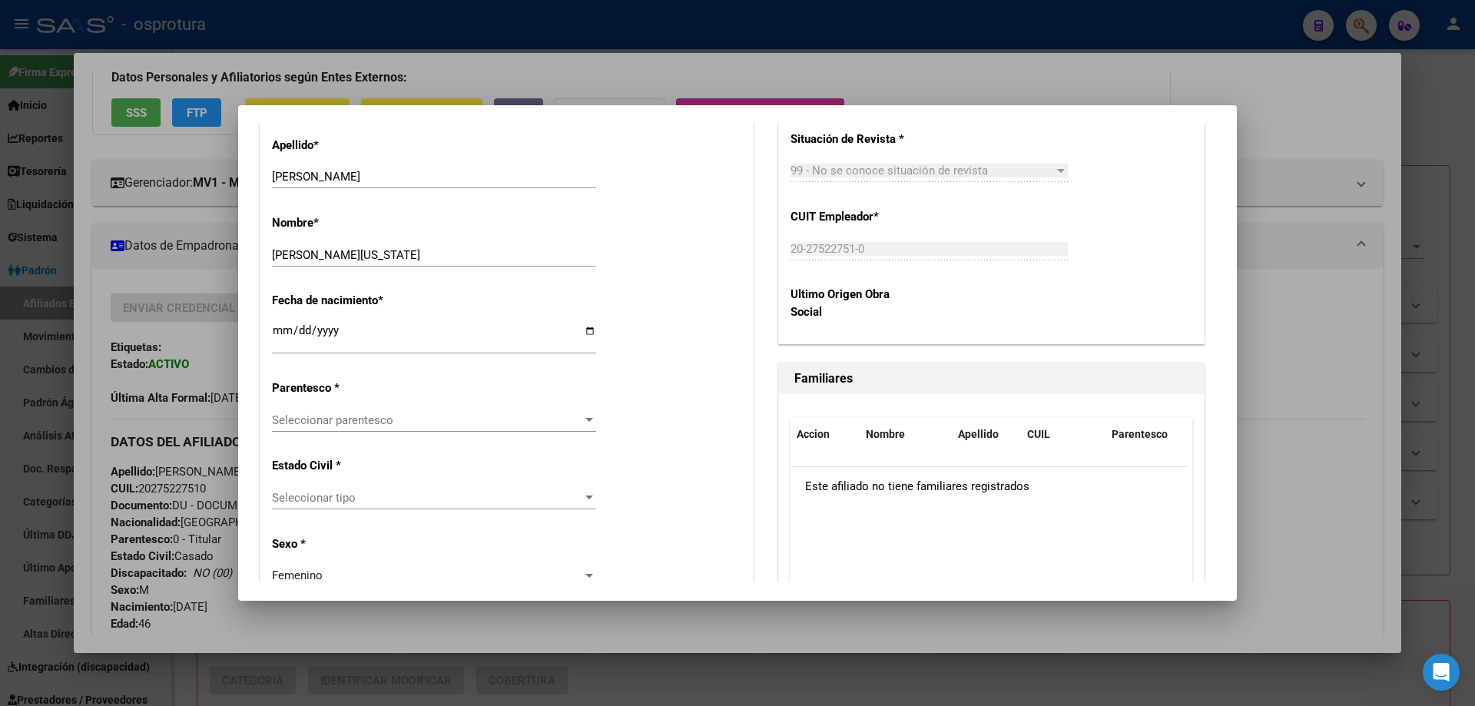
click at [358, 422] on span "Seleccionar parentesco" at bounding box center [427, 420] width 310 height 14
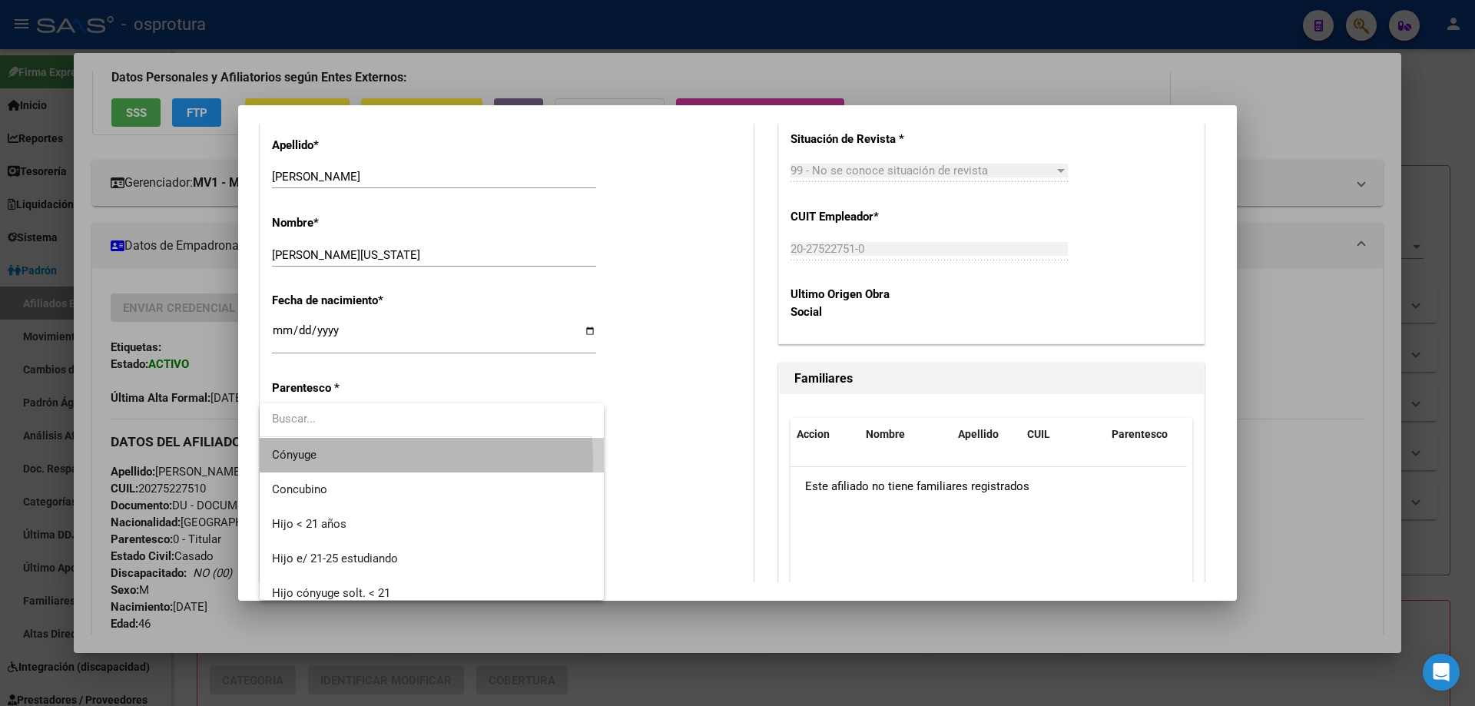
click at [362, 459] on span "Cónyuge" at bounding box center [432, 455] width 320 height 35
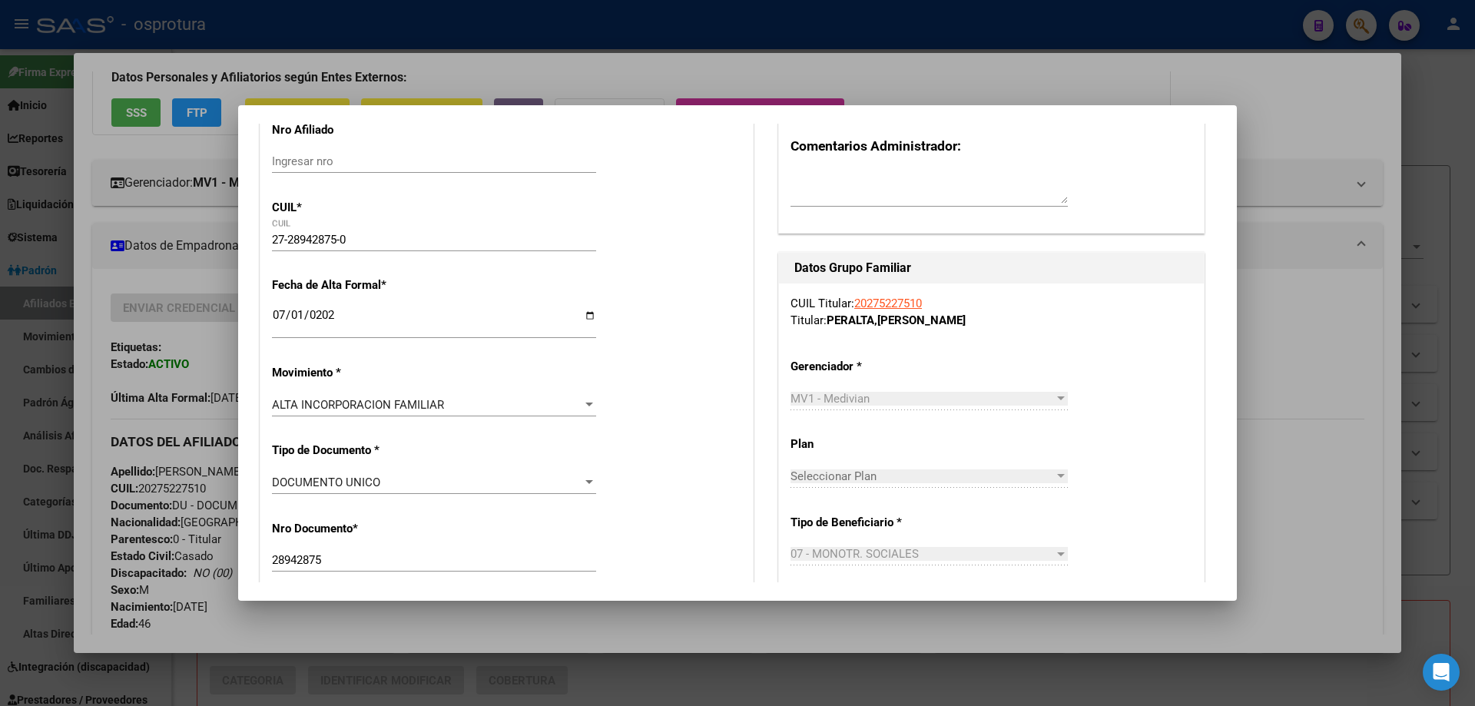
scroll to position [0, 0]
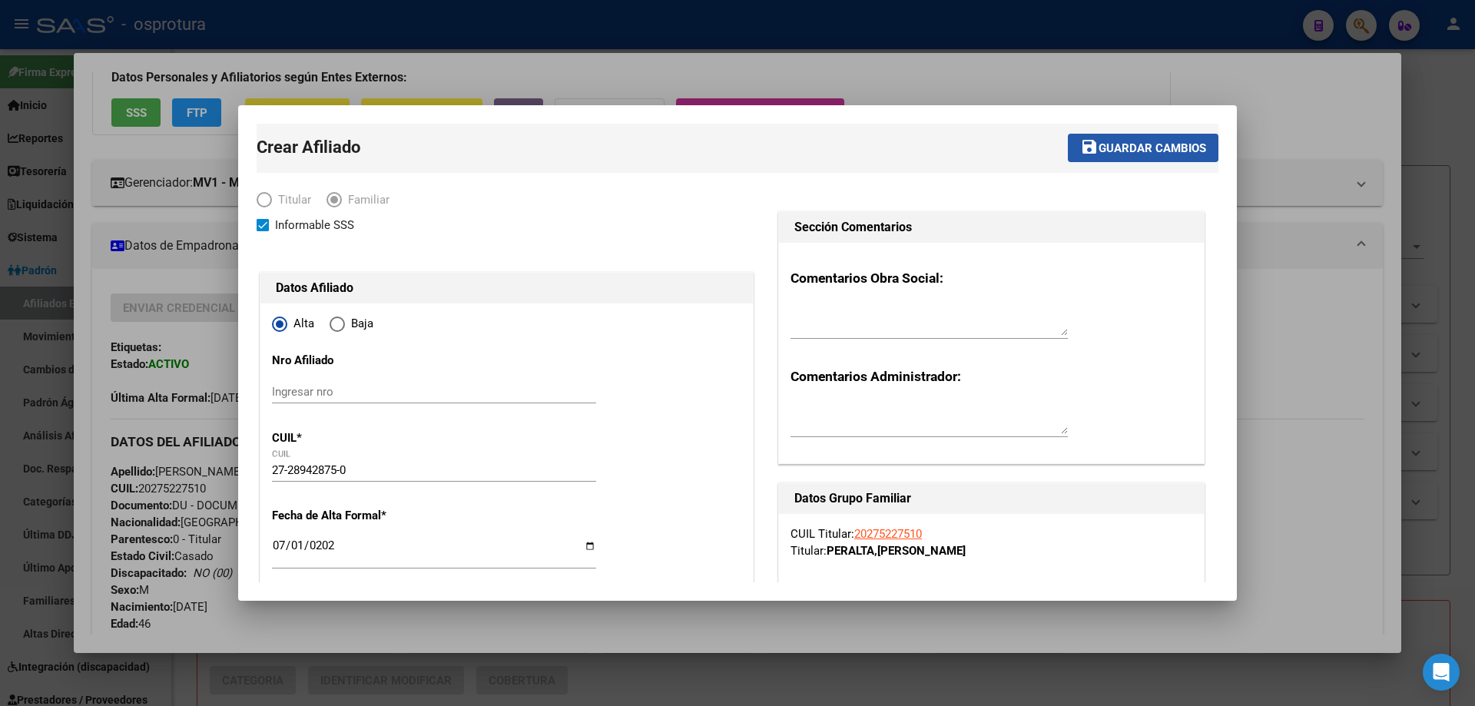
click at [1137, 154] on span "Guardar cambios" at bounding box center [1152, 148] width 108 height 14
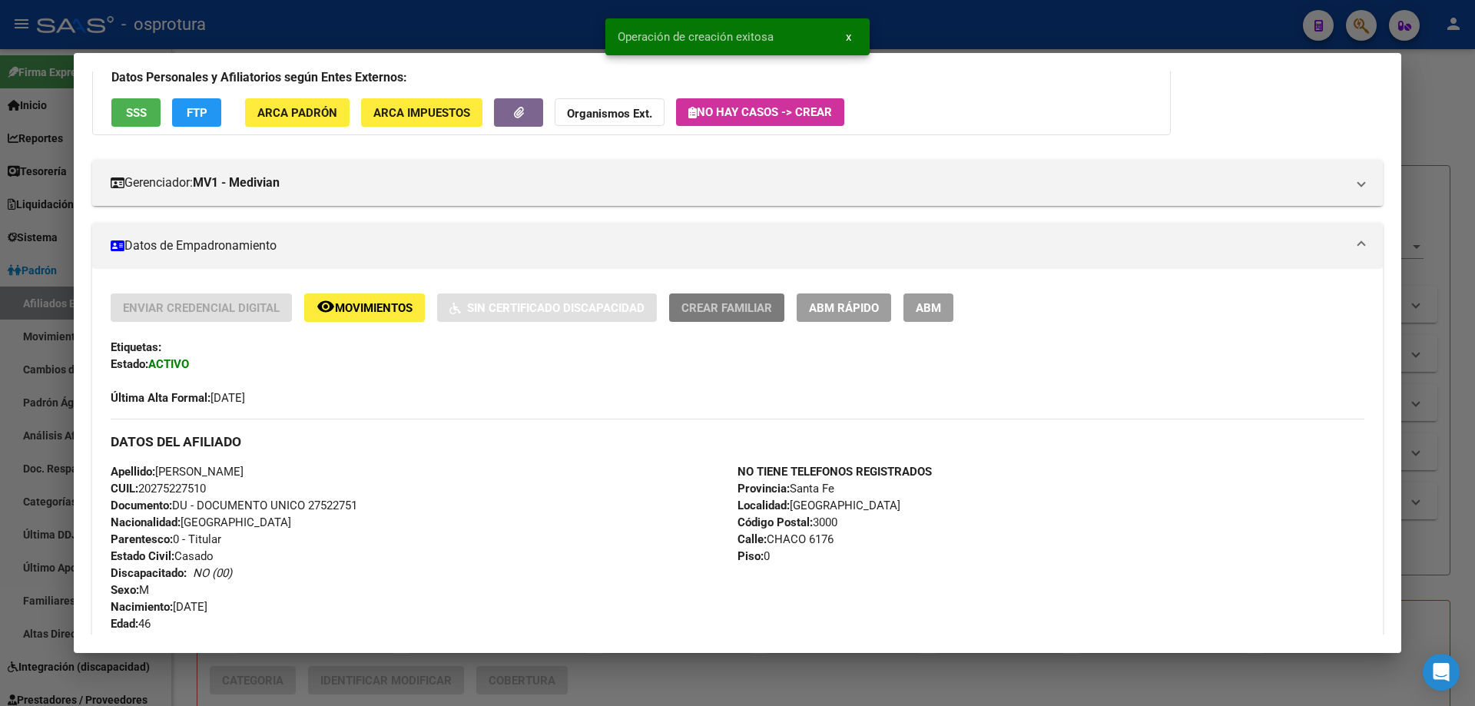
click at [710, 314] on span "Crear Familiar" at bounding box center [726, 308] width 91 height 14
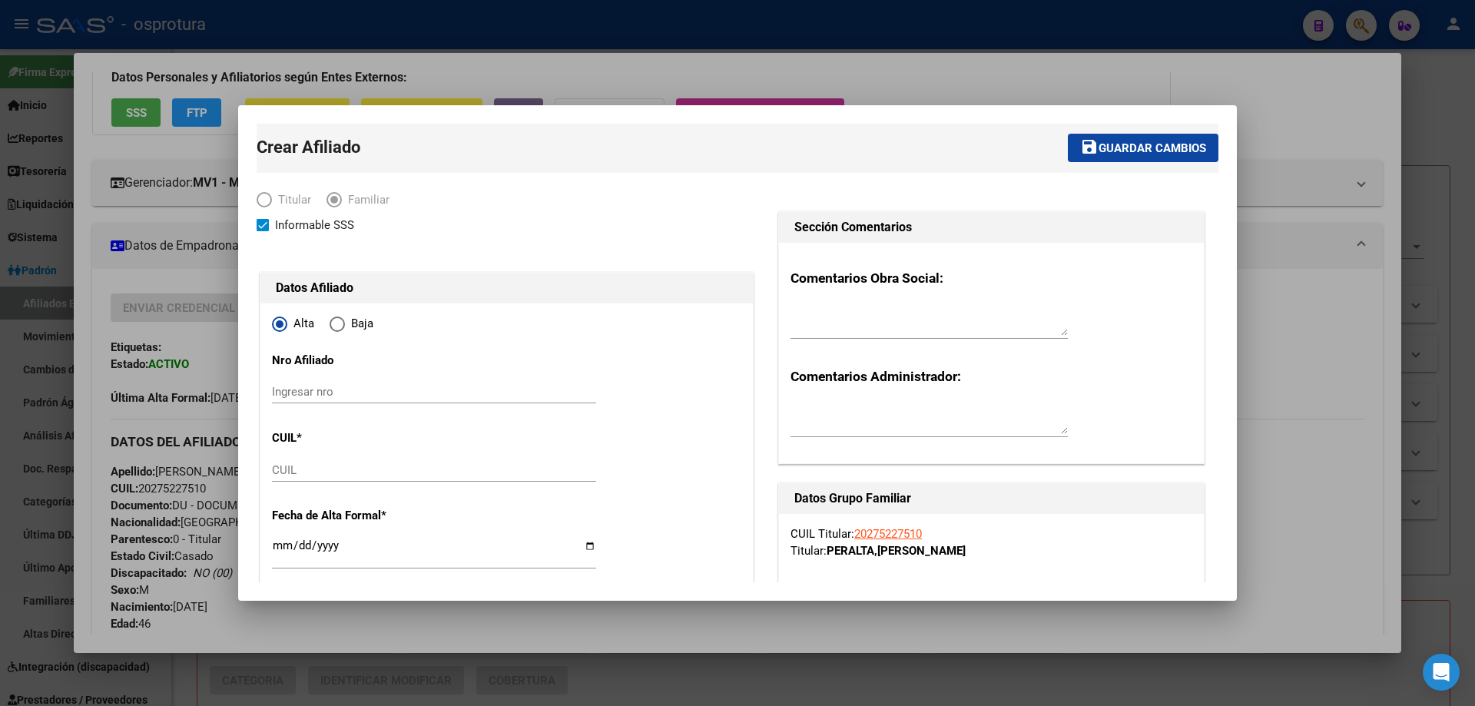
click at [368, 467] on input "CUIL" at bounding box center [434, 470] width 324 height 14
paste input "20-52754376-3"
click at [282, 544] on input "Ingresar fecha" at bounding box center [434, 551] width 324 height 25
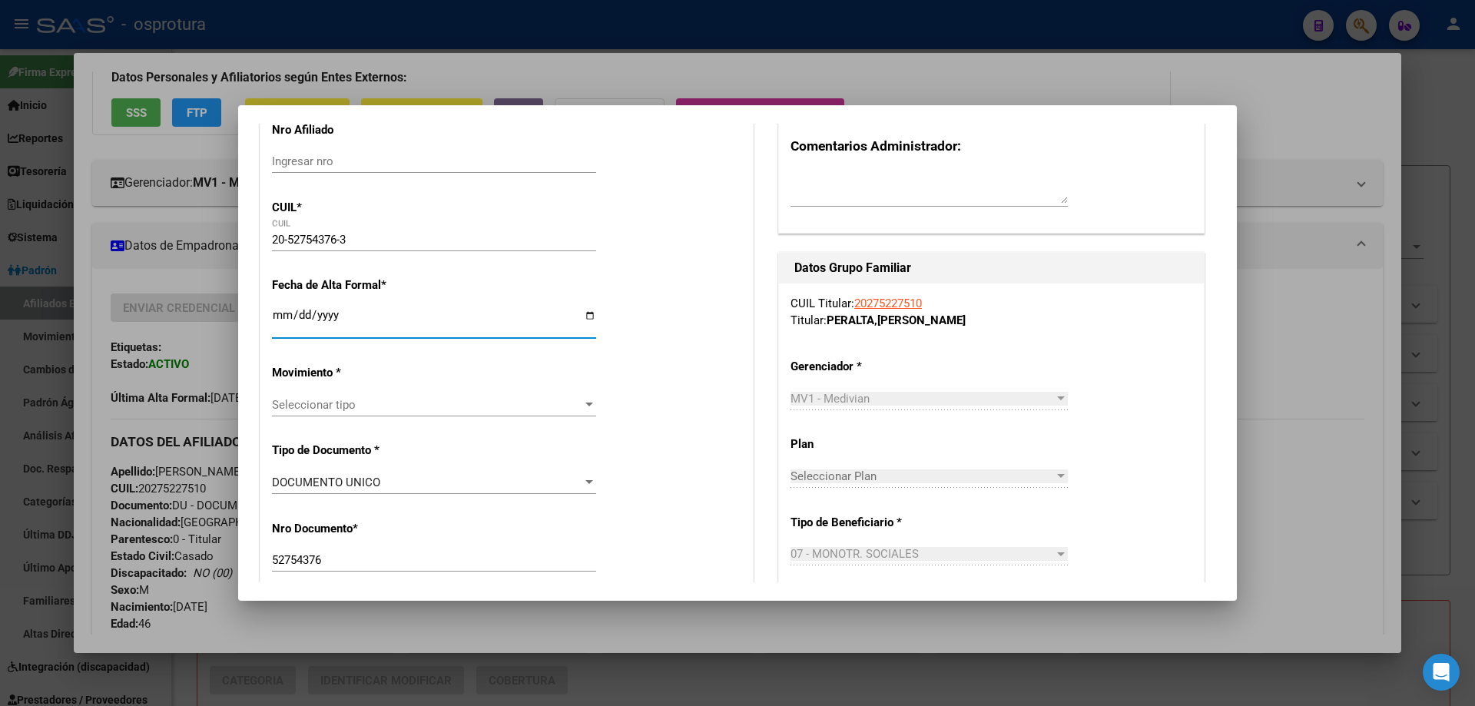
scroll to position [384, 0]
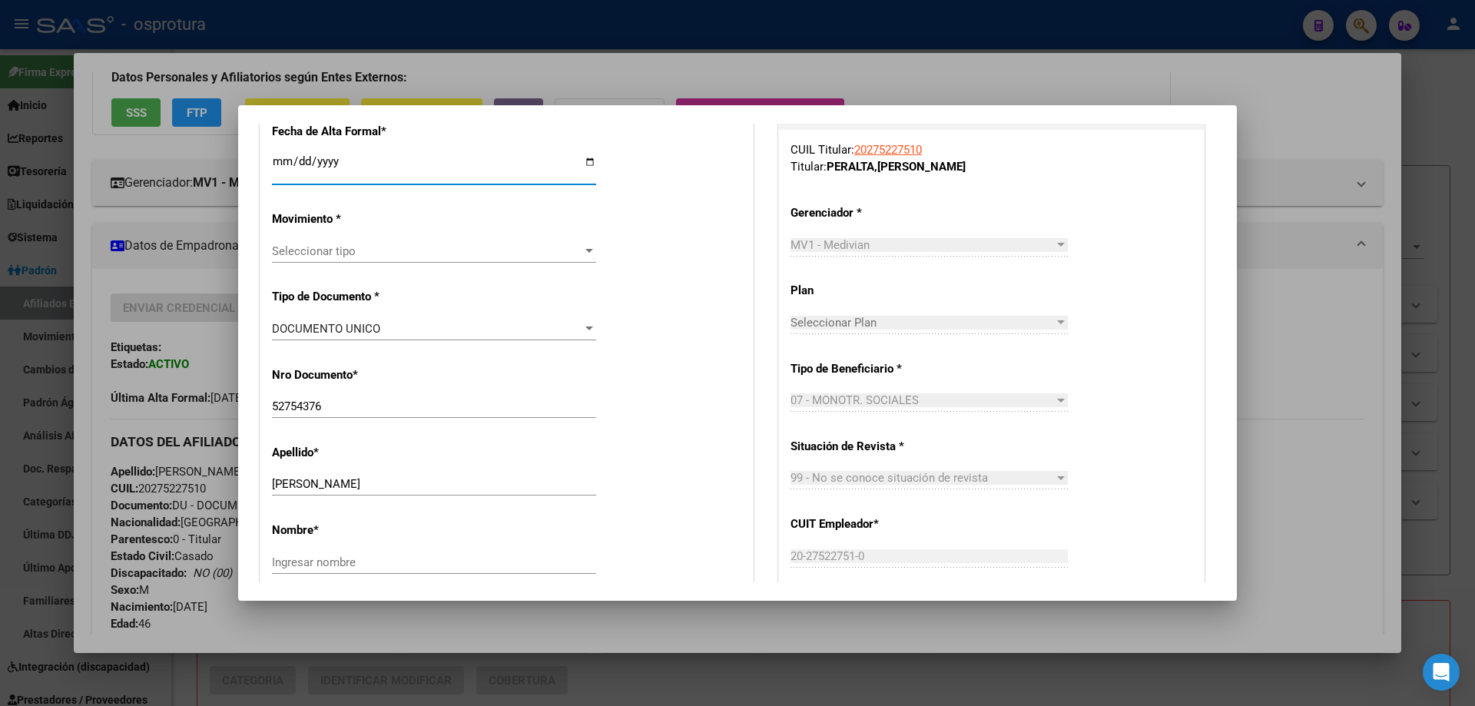
click at [323, 257] on span "Seleccionar tipo" at bounding box center [427, 251] width 310 height 14
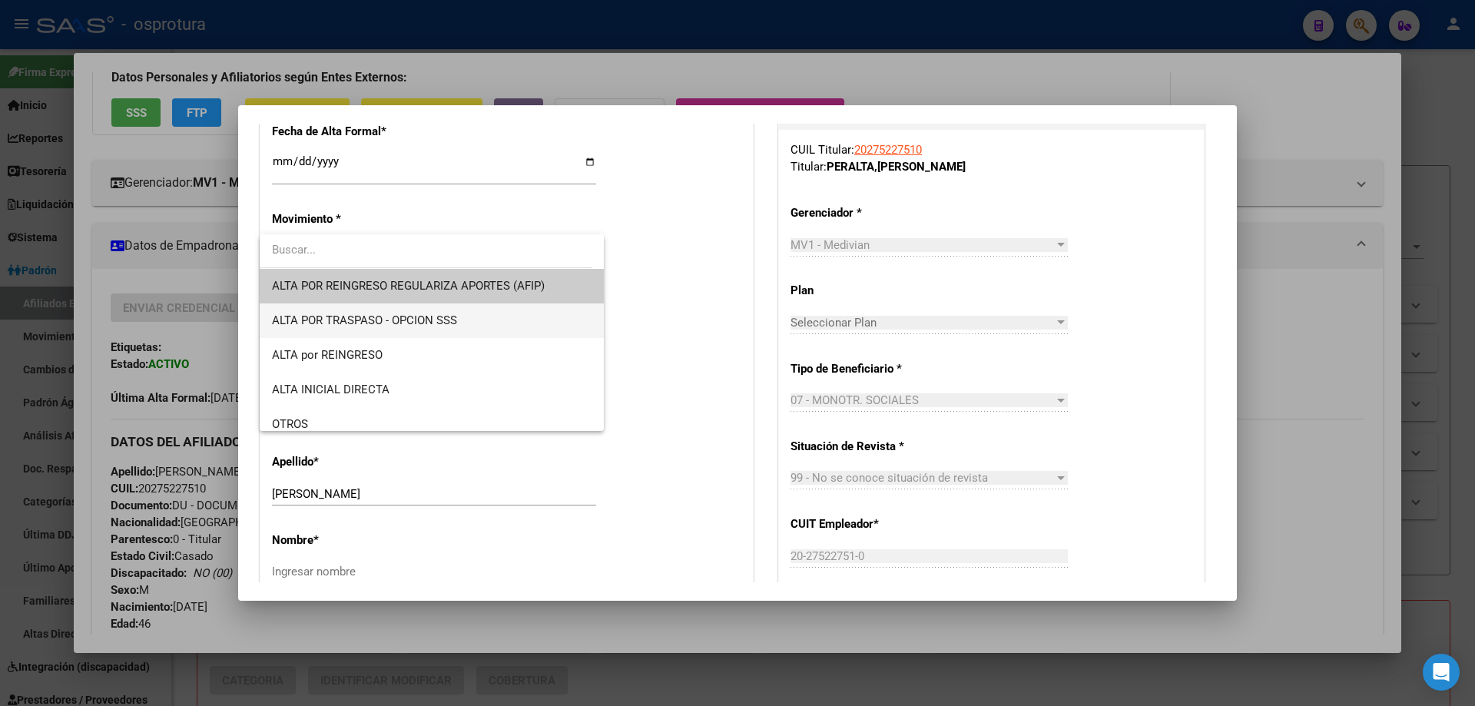
scroll to position [154, 0]
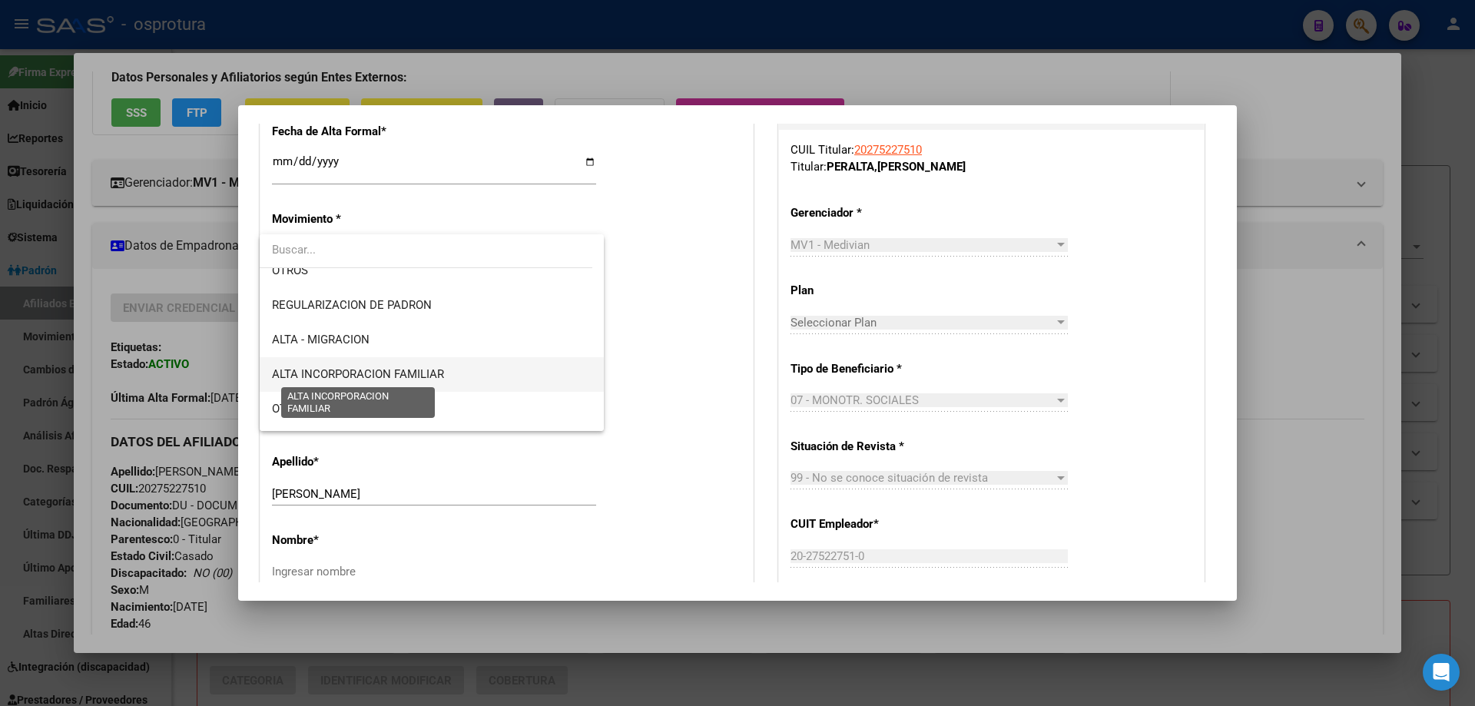
click at [395, 374] on span "ALTA INCORPORACION FAMILIAR" at bounding box center [358, 374] width 172 height 14
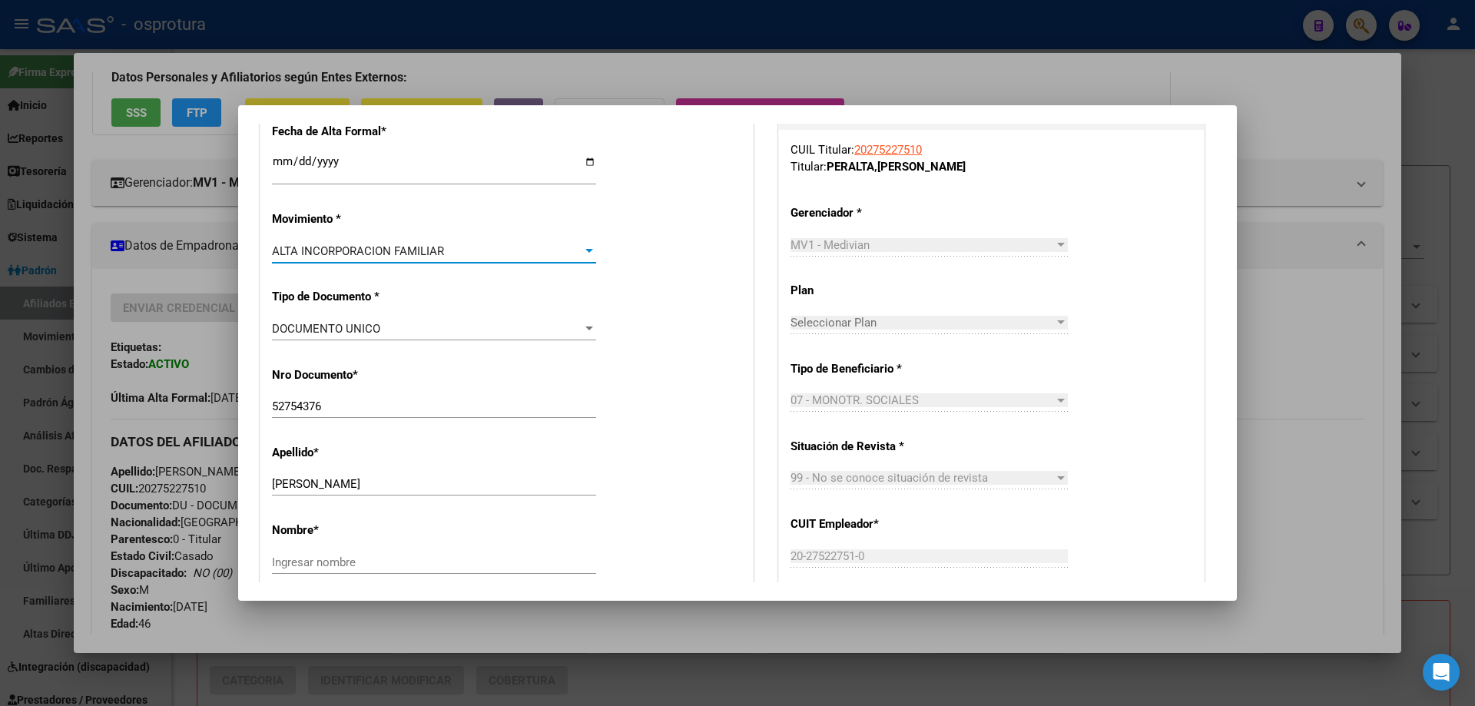
scroll to position [538, 0]
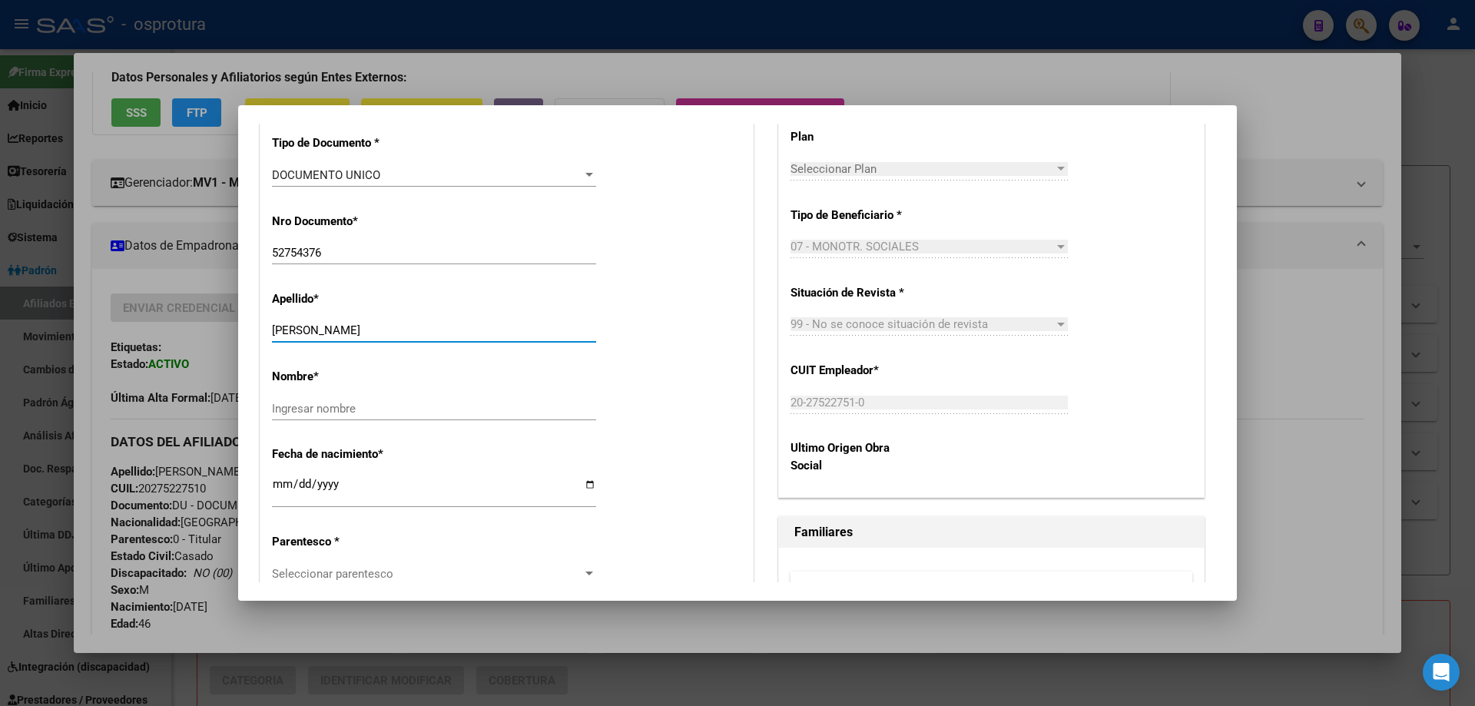
drag, startPoint x: 322, startPoint y: 327, endPoint x: 495, endPoint y: 327, distance: 172.8
click at [495, 327] on input "[PERSON_NAME]" at bounding box center [434, 330] width 324 height 14
click at [434, 404] on input "Ingresar nombre" at bounding box center [434, 409] width 324 height 14
paste input "[PERSON_NAME]"
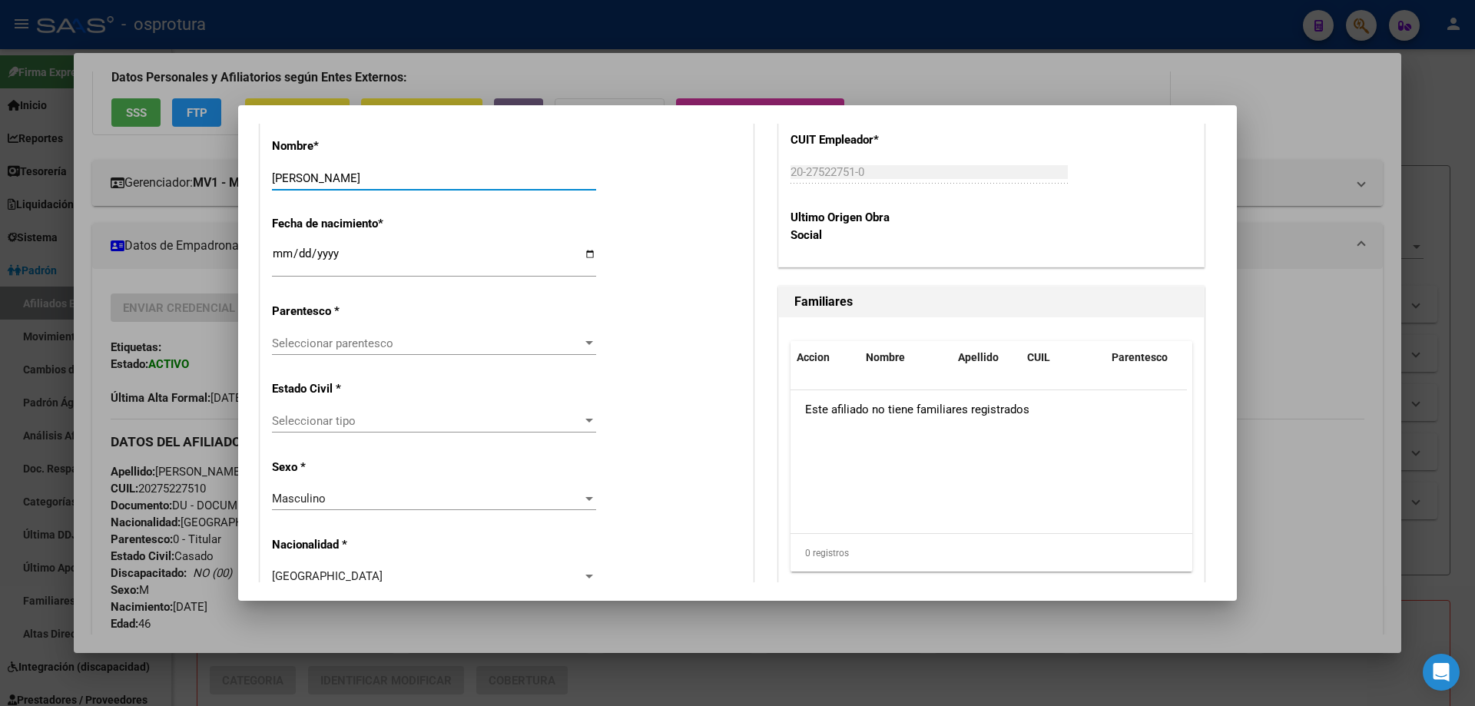
scroll to position [845, 0]
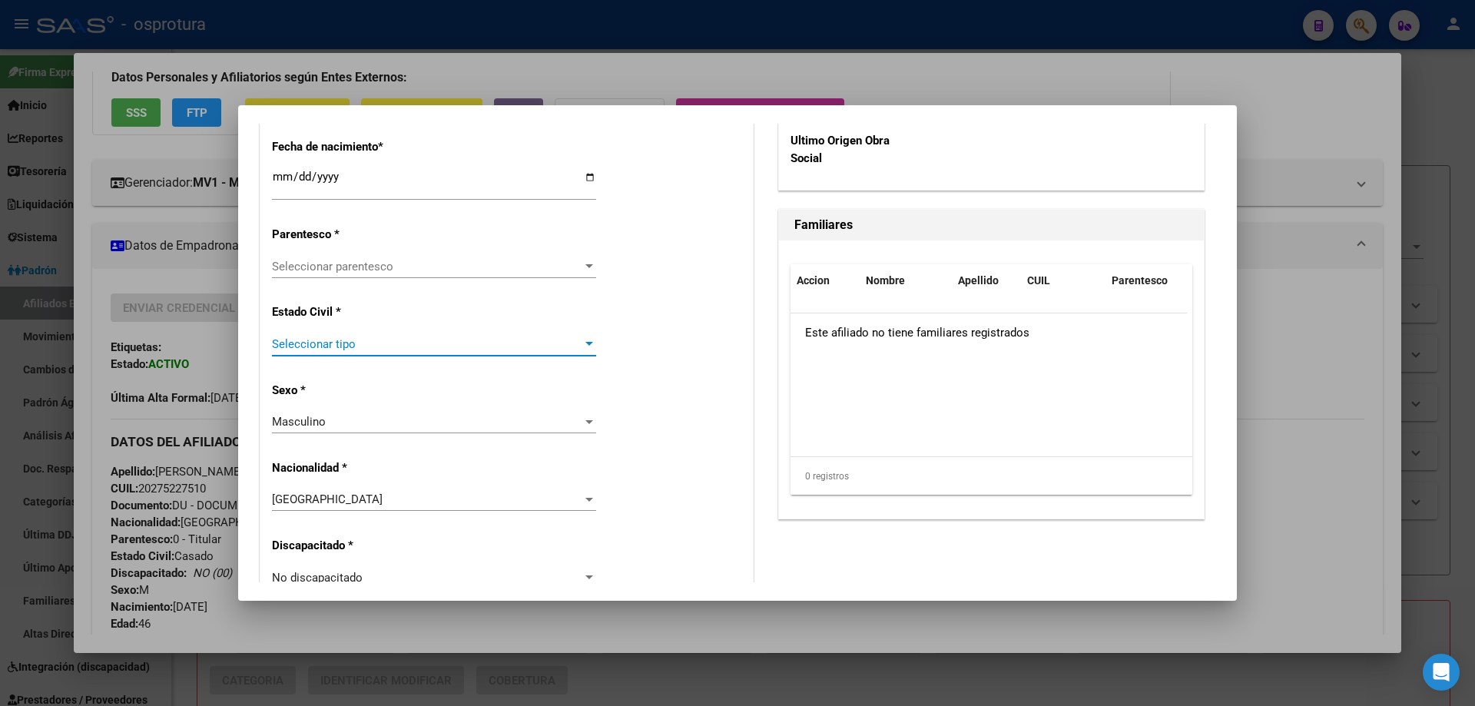
click at [364, 349] on span "Seleccionar tipo" at bounding box center [427, 344] width 310 height 14
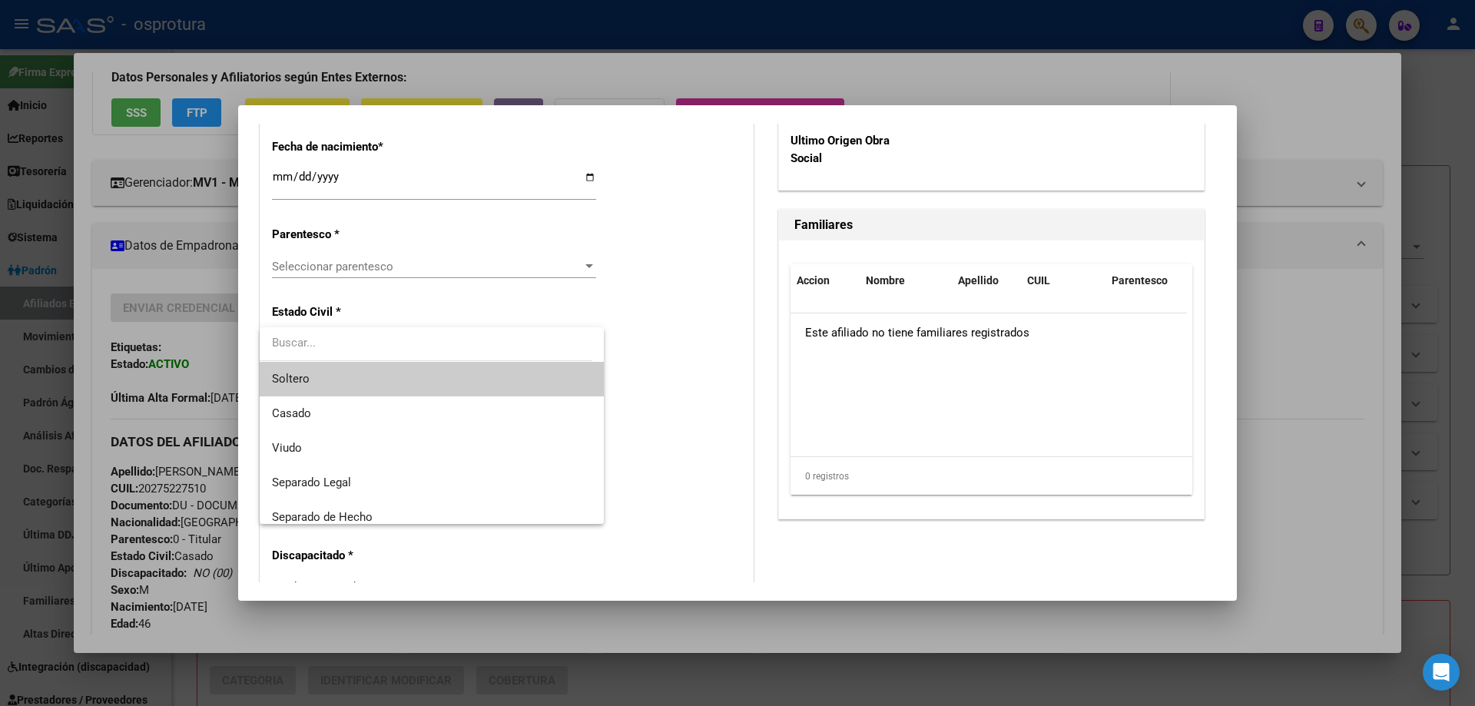
click at [379, 304] on div at bounding box center [737, 353] width 1475 height 706
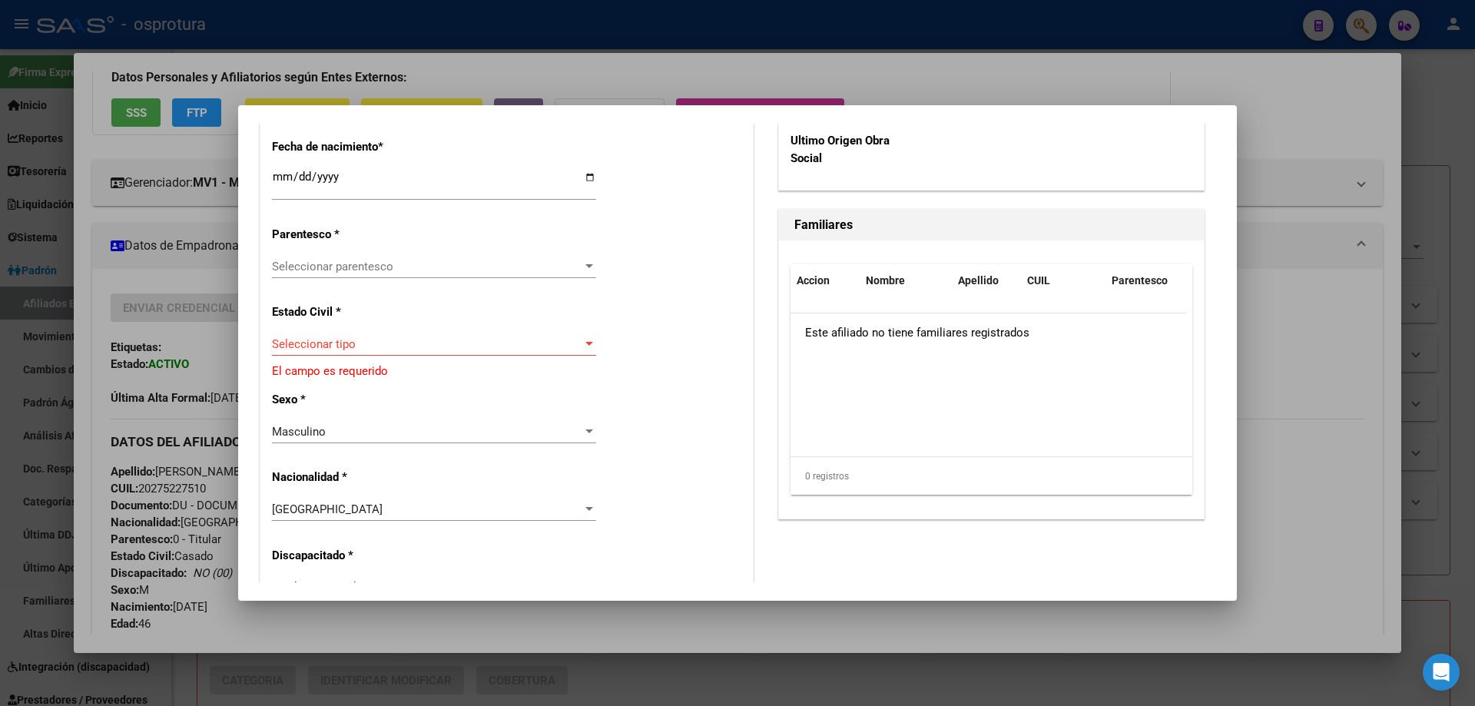
click at [354, 266] on span "Seleccionar parentesco" at bounding box center [427, 267] width 310 height 14
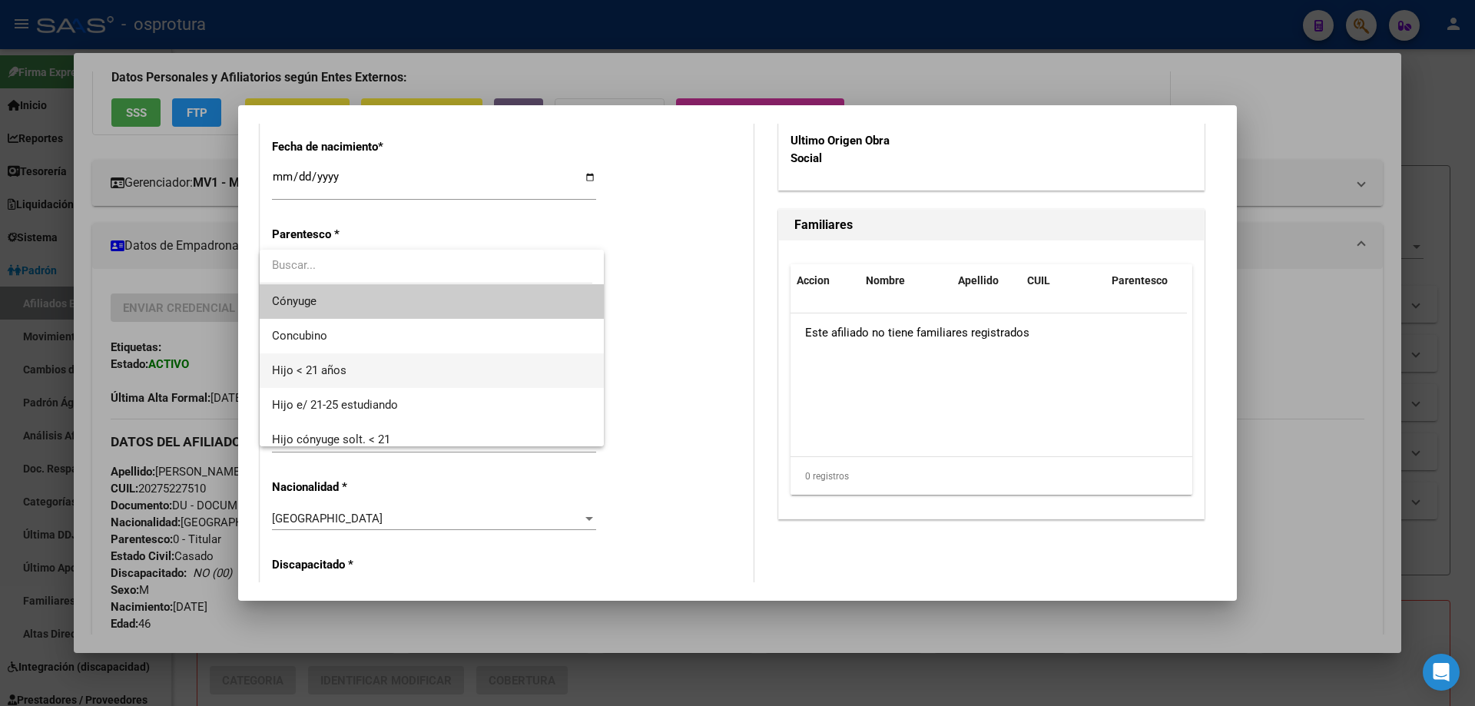
click at [376, 384] on span "Hijo < 21 años" at bounding box center [432, 370] width 320 height 35
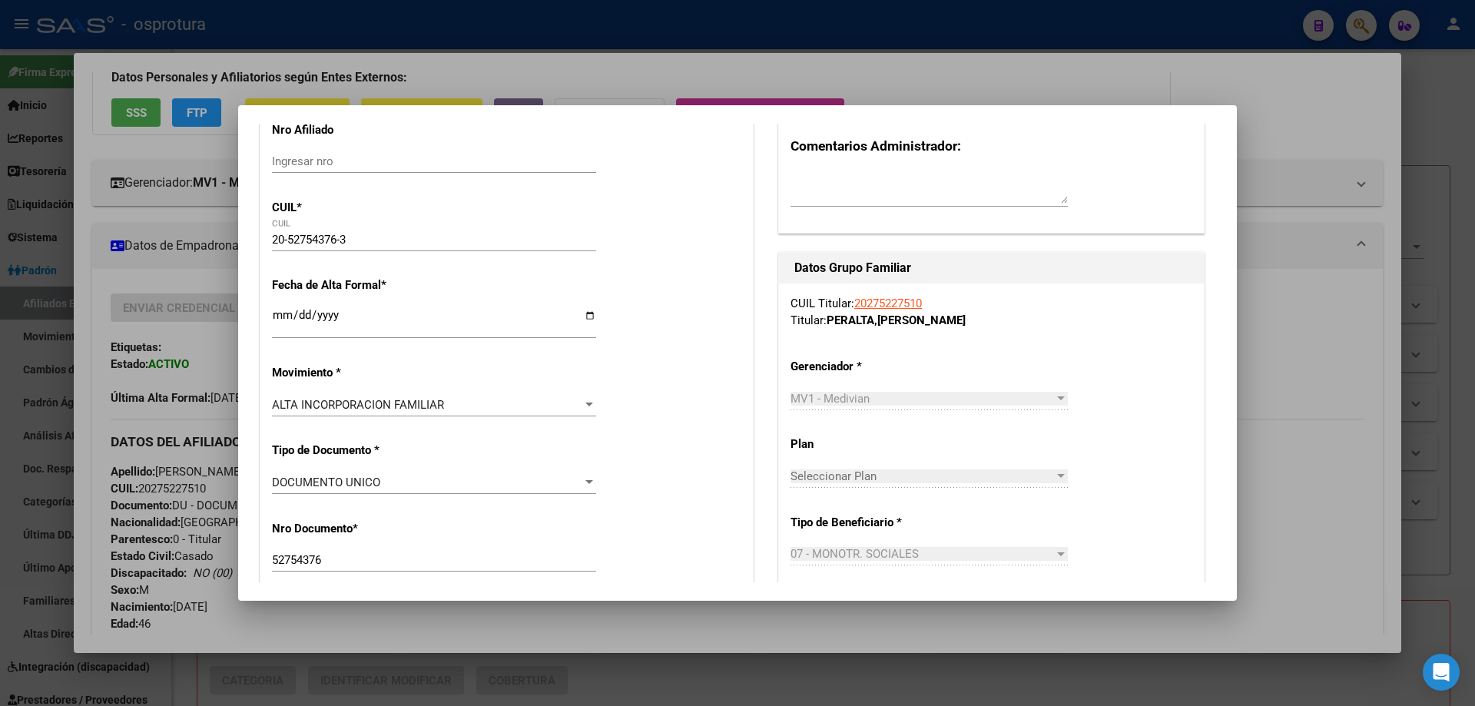
scroll to position [0, 0]
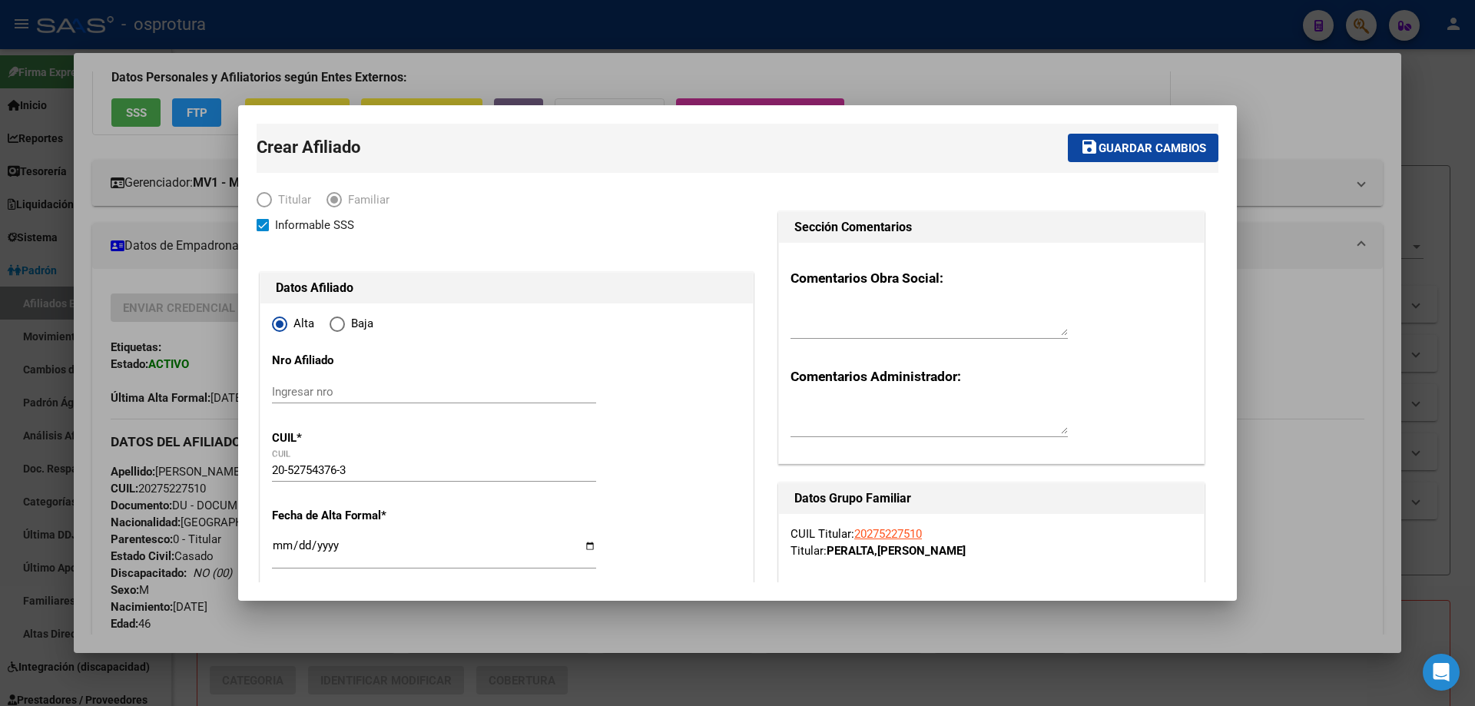
click at [1118, 154] on span "Guardar cambios" at bounding box center [1152, 148] width 108 height 14
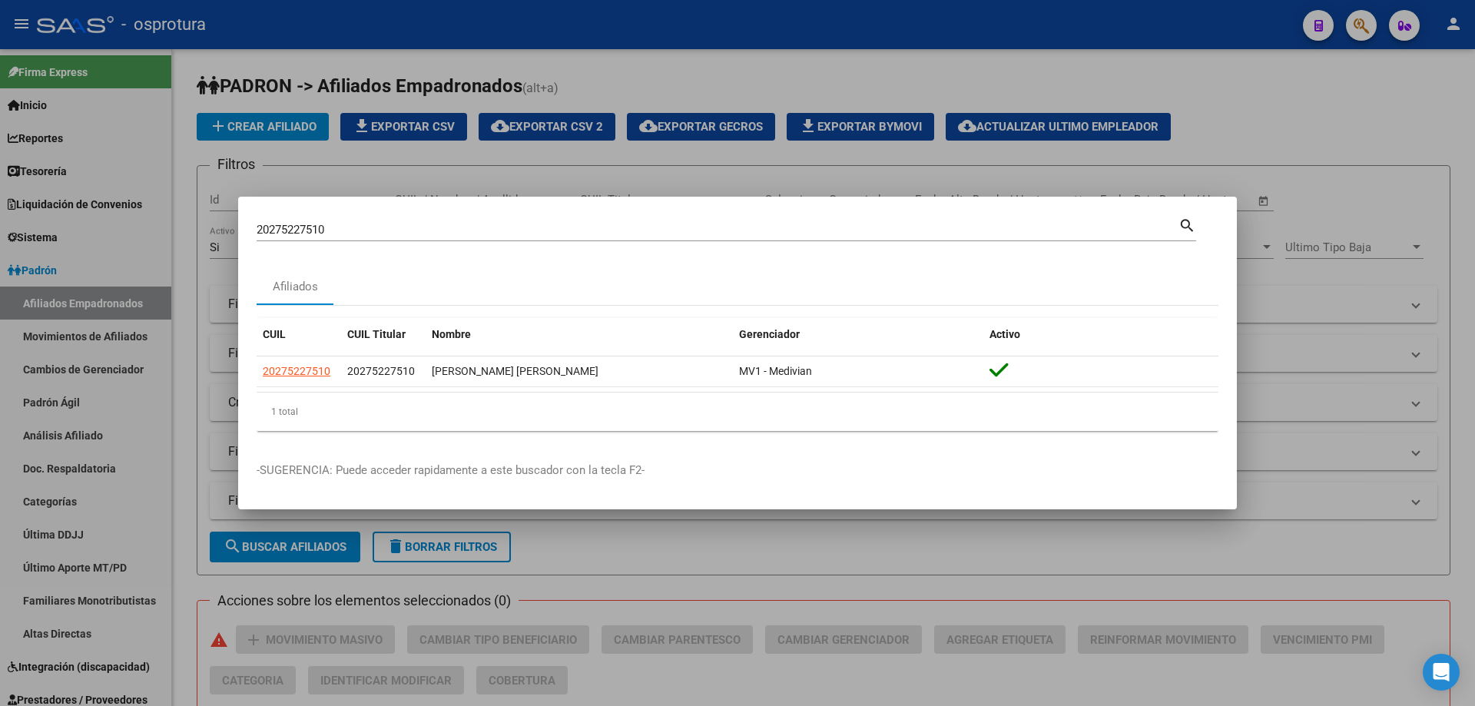
click at [512, 228] on input "20275227510" at bounding box center [718, 230] width 922 height 14
paste input "-27616071-1"
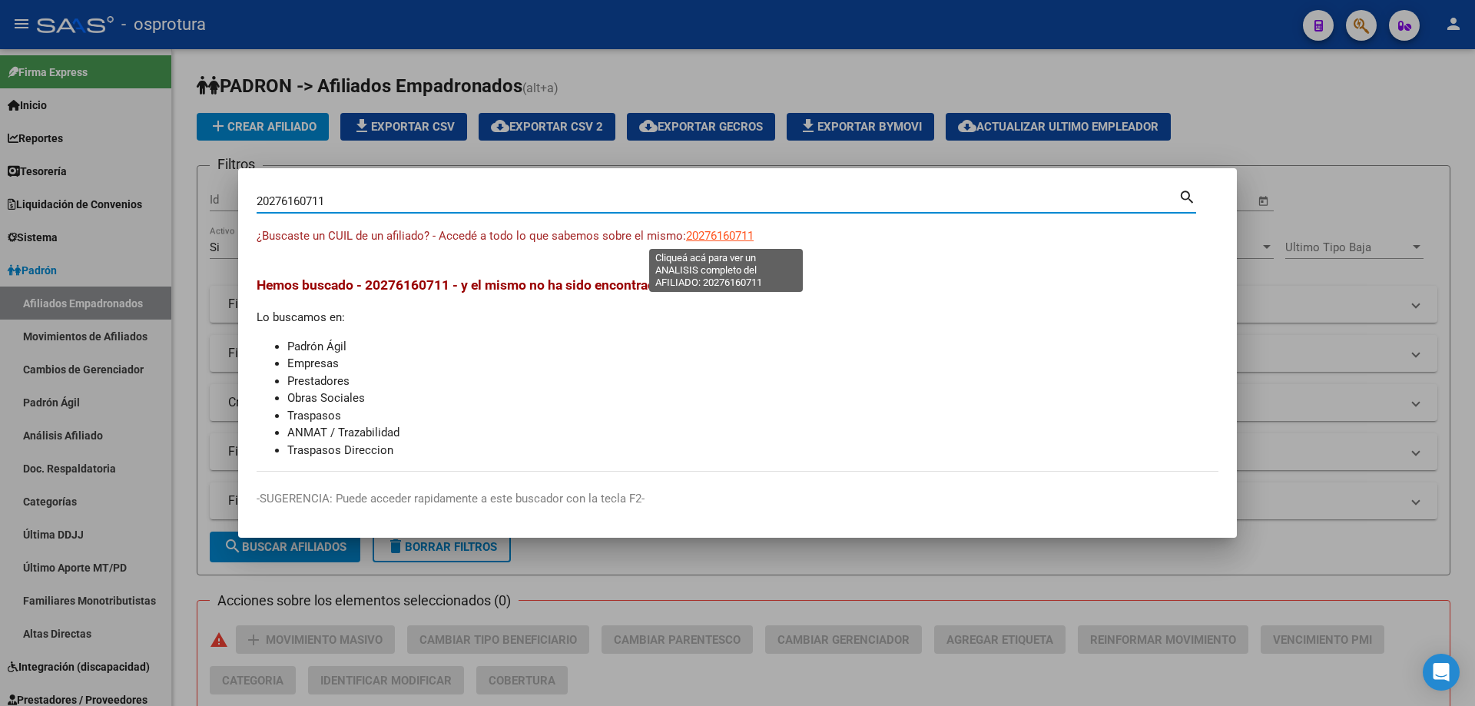
click at [708, 242] on span "20276160711" at bounding box center [720, 236] width 68 height 14
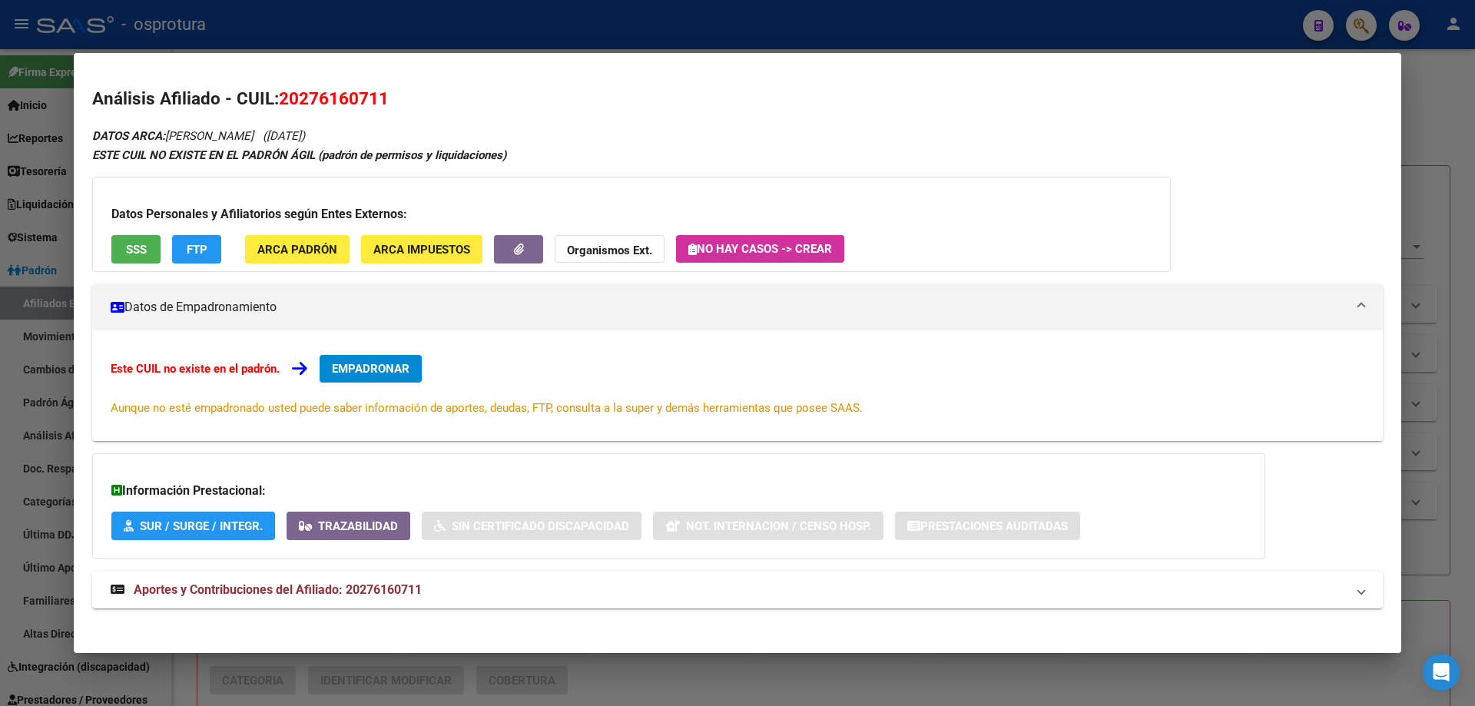
click at [370, 360] on button "EMPADRONAR" at bounding box center [371, 369] width 102 height 28
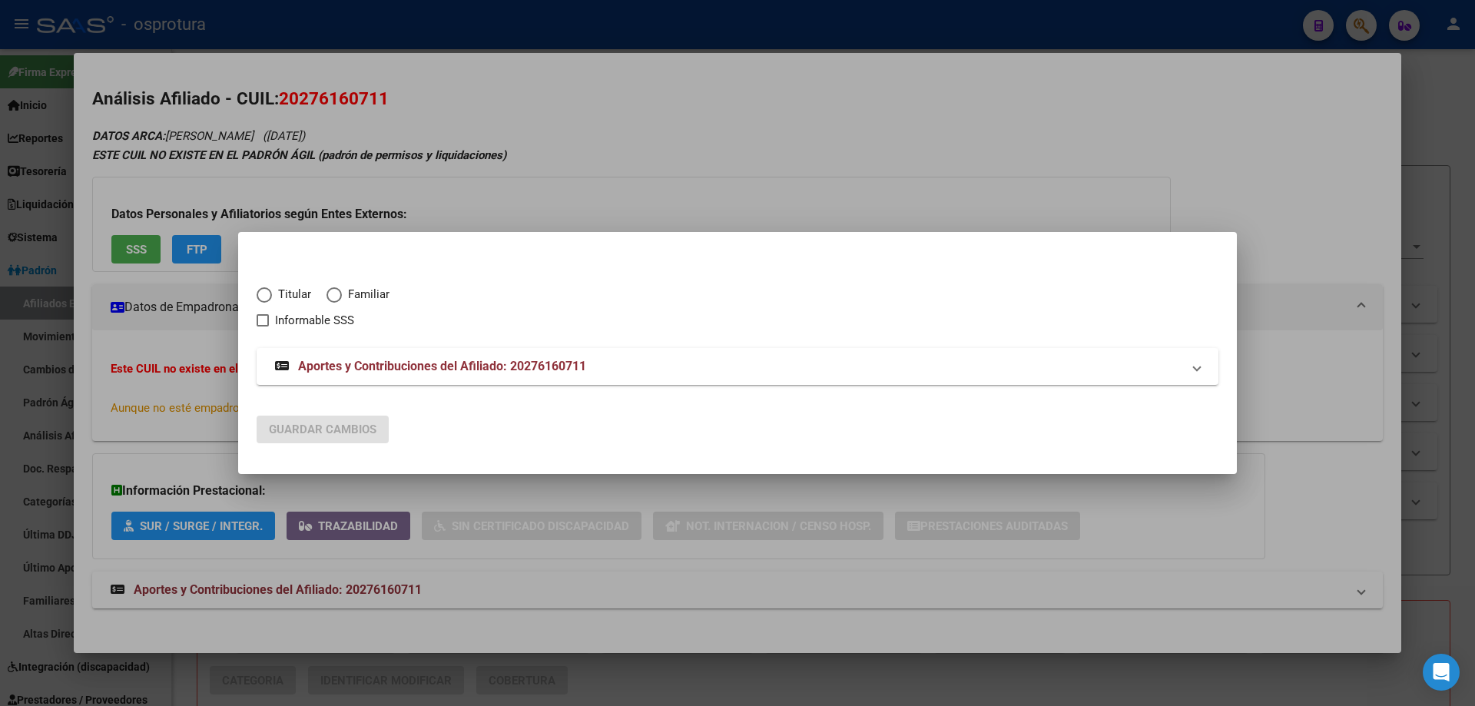
click at [272, 295] on span "Titular" at bounding box center [291, 295] width 39 height 18
click at [272, 295] on input "Titular" at bounding box center [264, 294] width 15 height 15
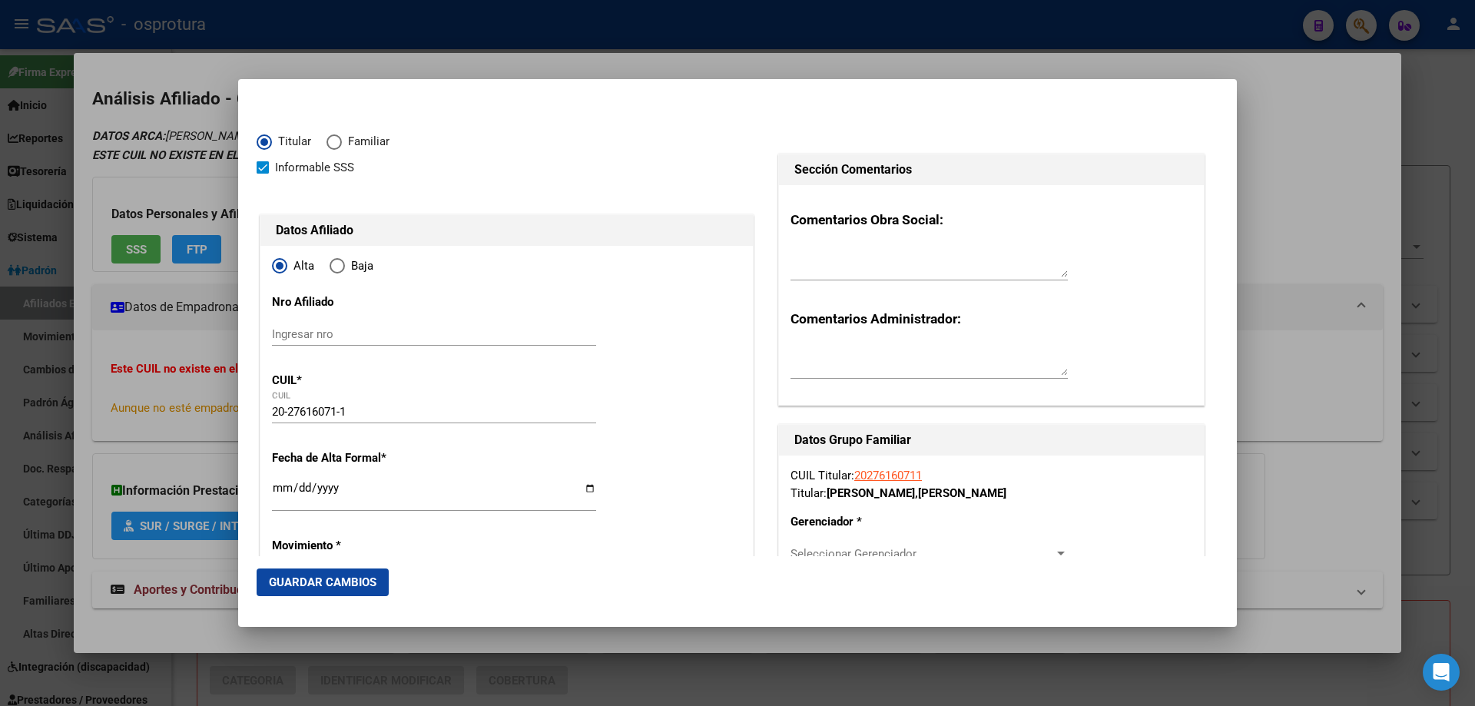
click at [282, 490] on input "Ingresar fecha" at bounding box center [434, 494] width 324 height 25
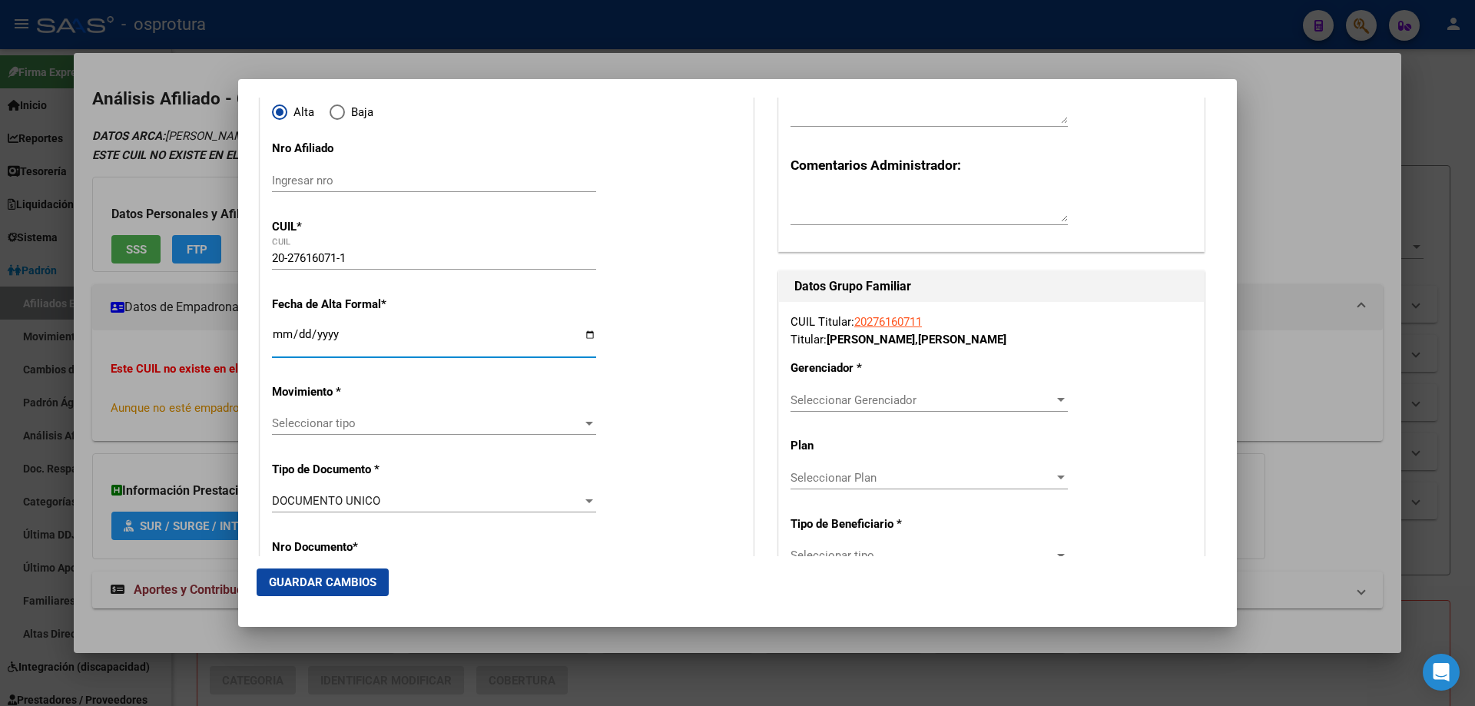
click at [377, 428] on span "Seleccionar tipo" at bounding box center [427, 423] width 310 height 14
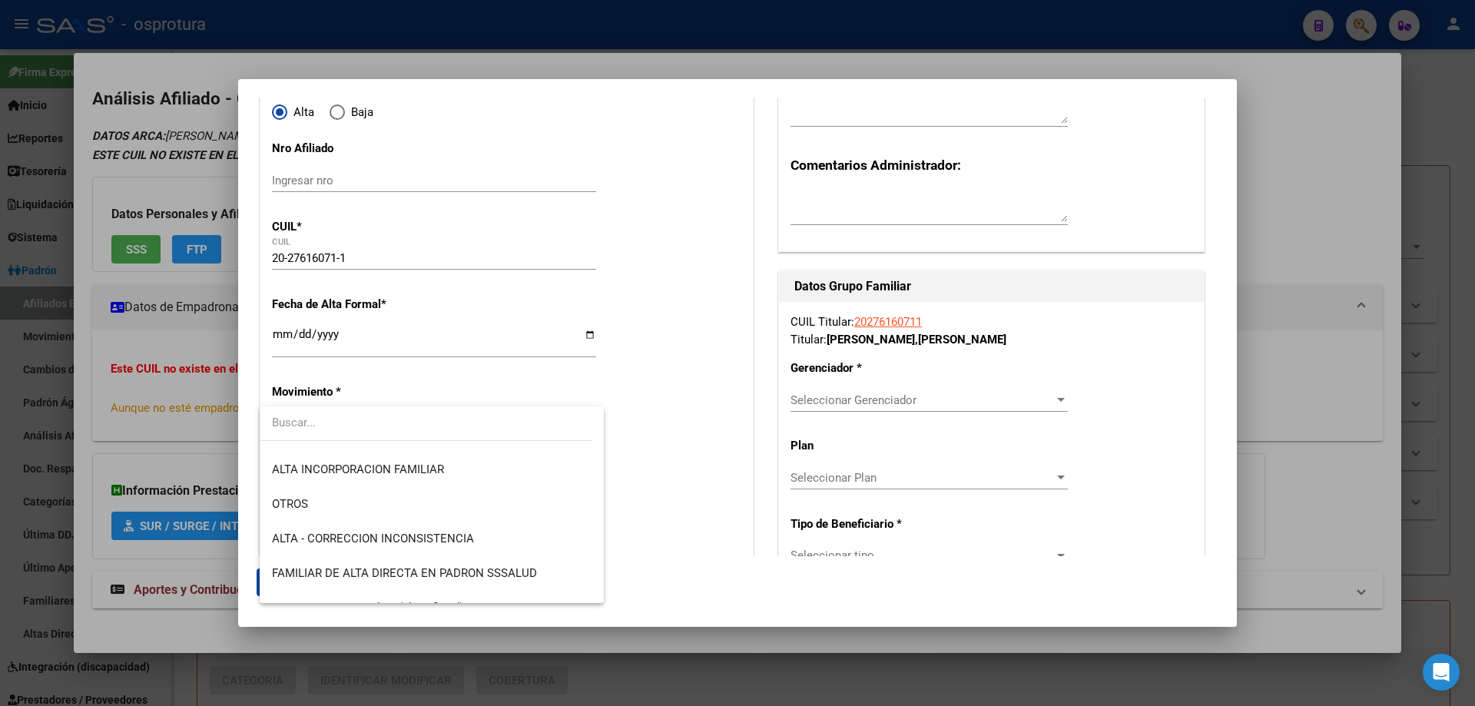
scroll to position [307, 0]
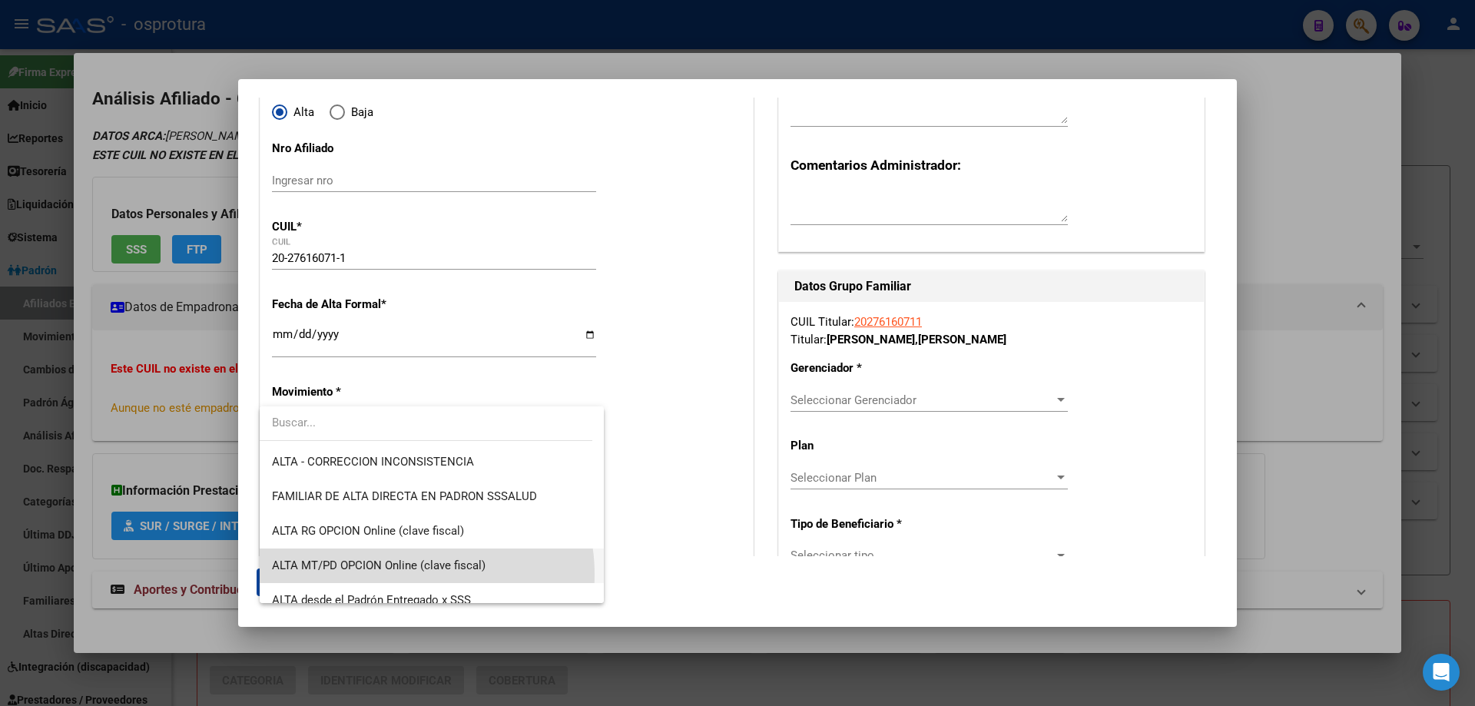
click at [389, 575] on span "ALTA MT/PD OPCION Online (clave fiscal)" at bounding box center [432, 565] width 320 height 35
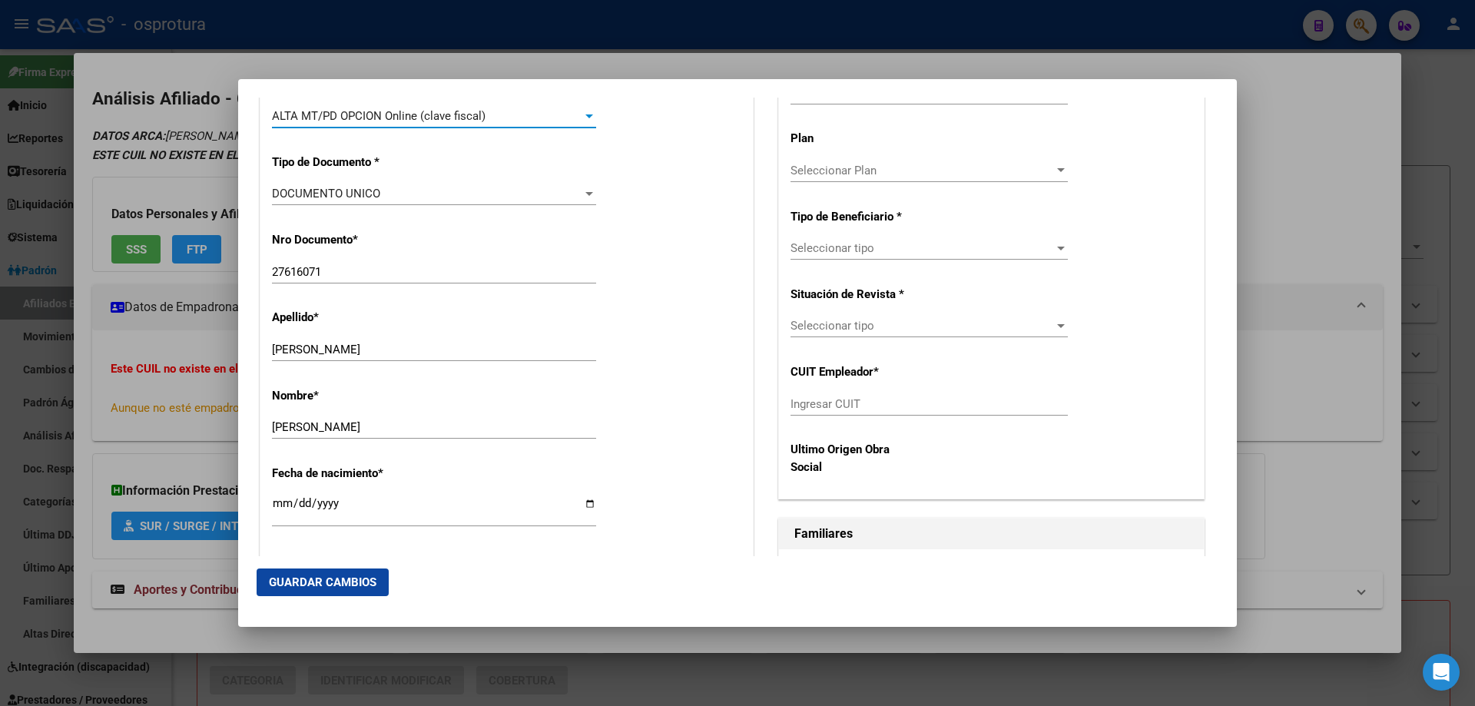
scroll to position [615, 0]
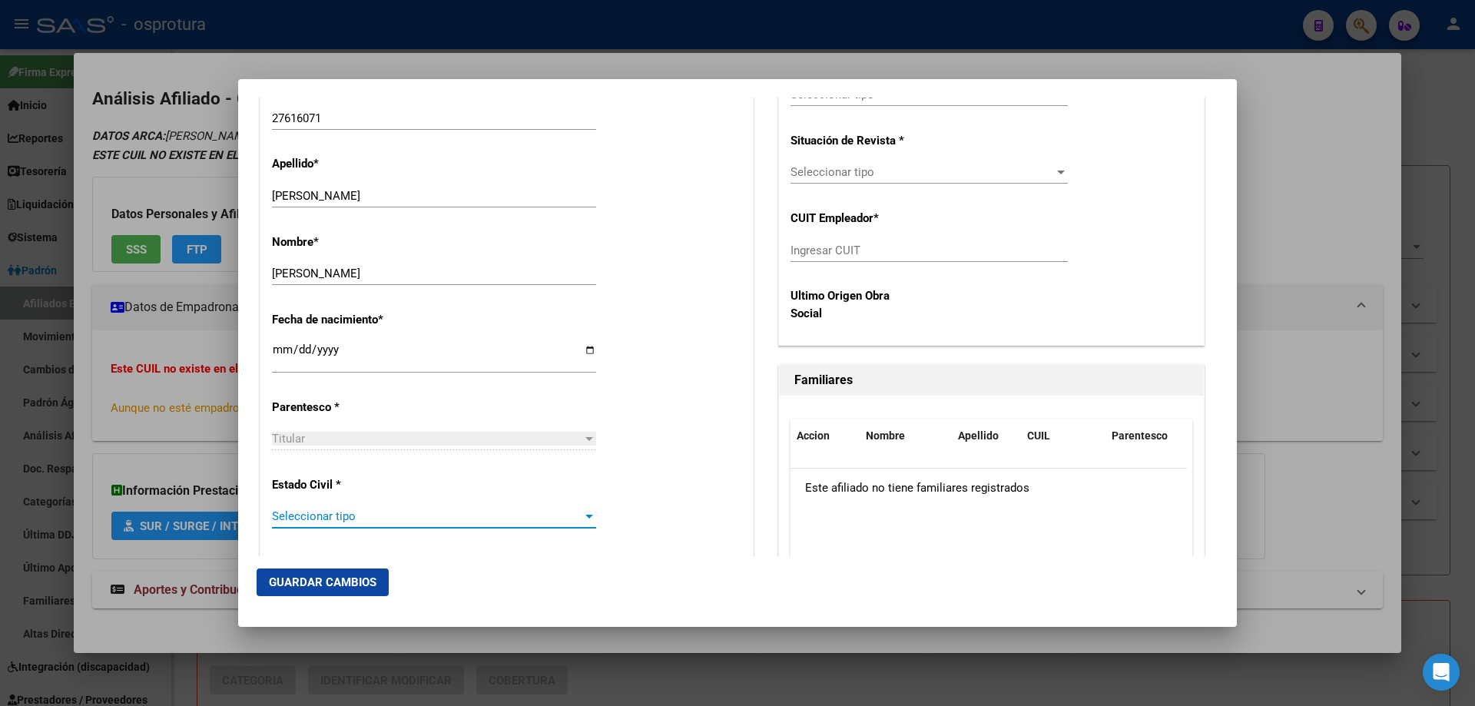
click at [402, 515] on span "Seleccionar tipo" at bounding box center [427, 516] width 310 height 14
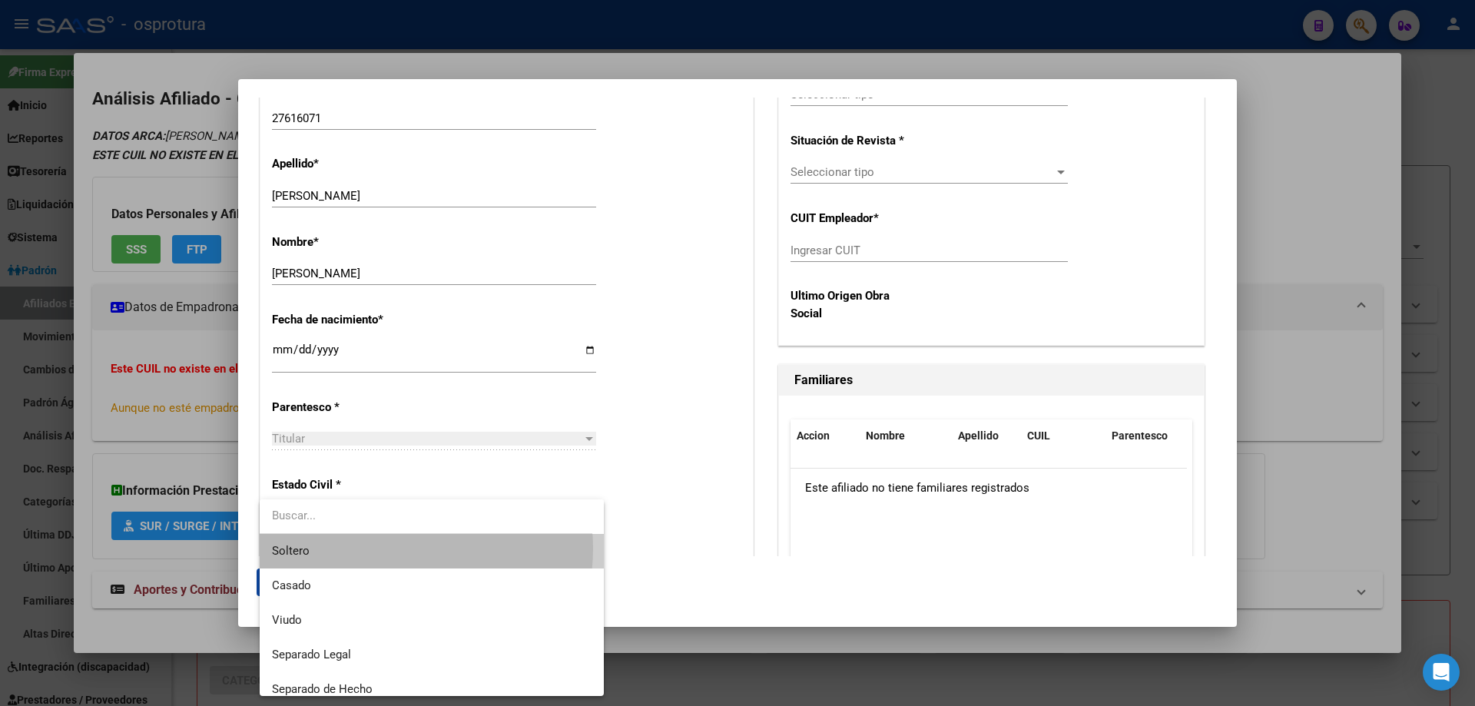
click at [383, 548] on span "Soltero" at bounding box center [432, 551] width 320 height 35
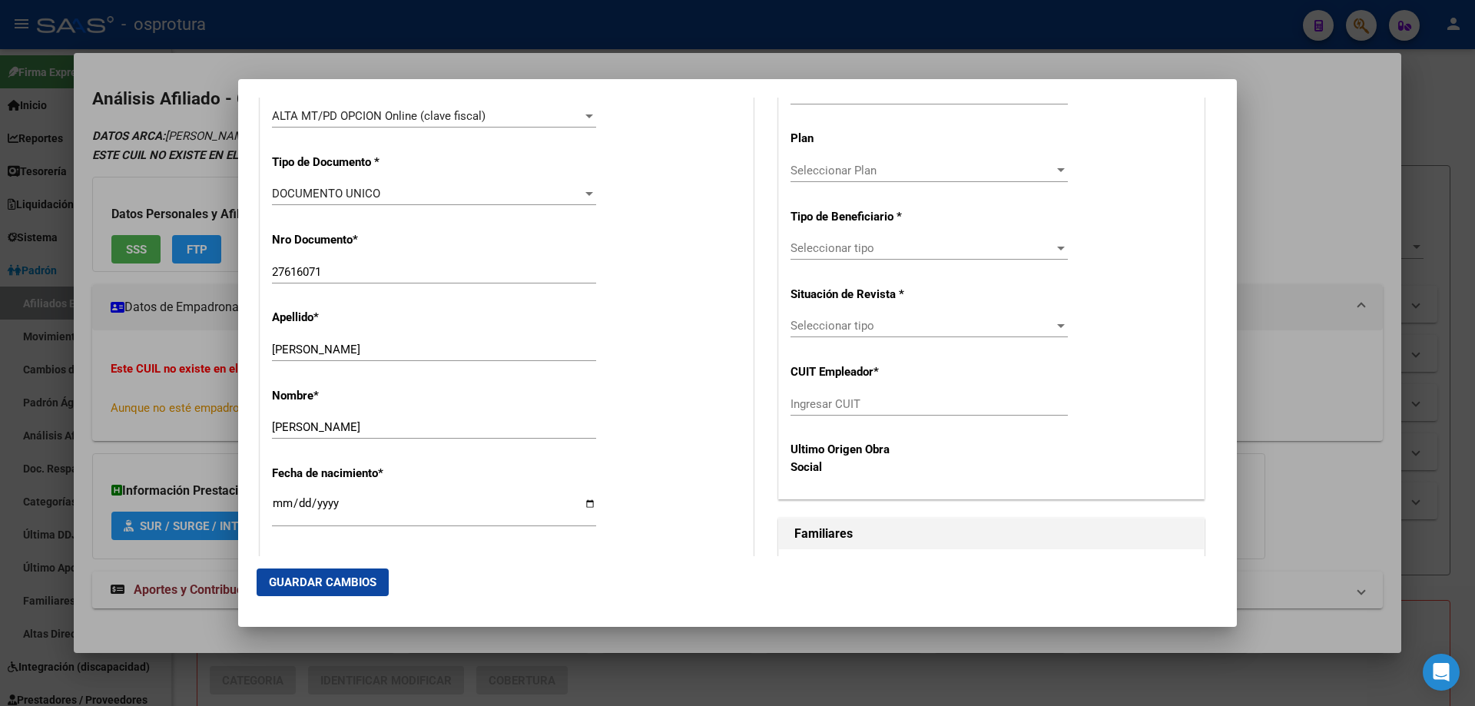
scroll to position [307, 0]
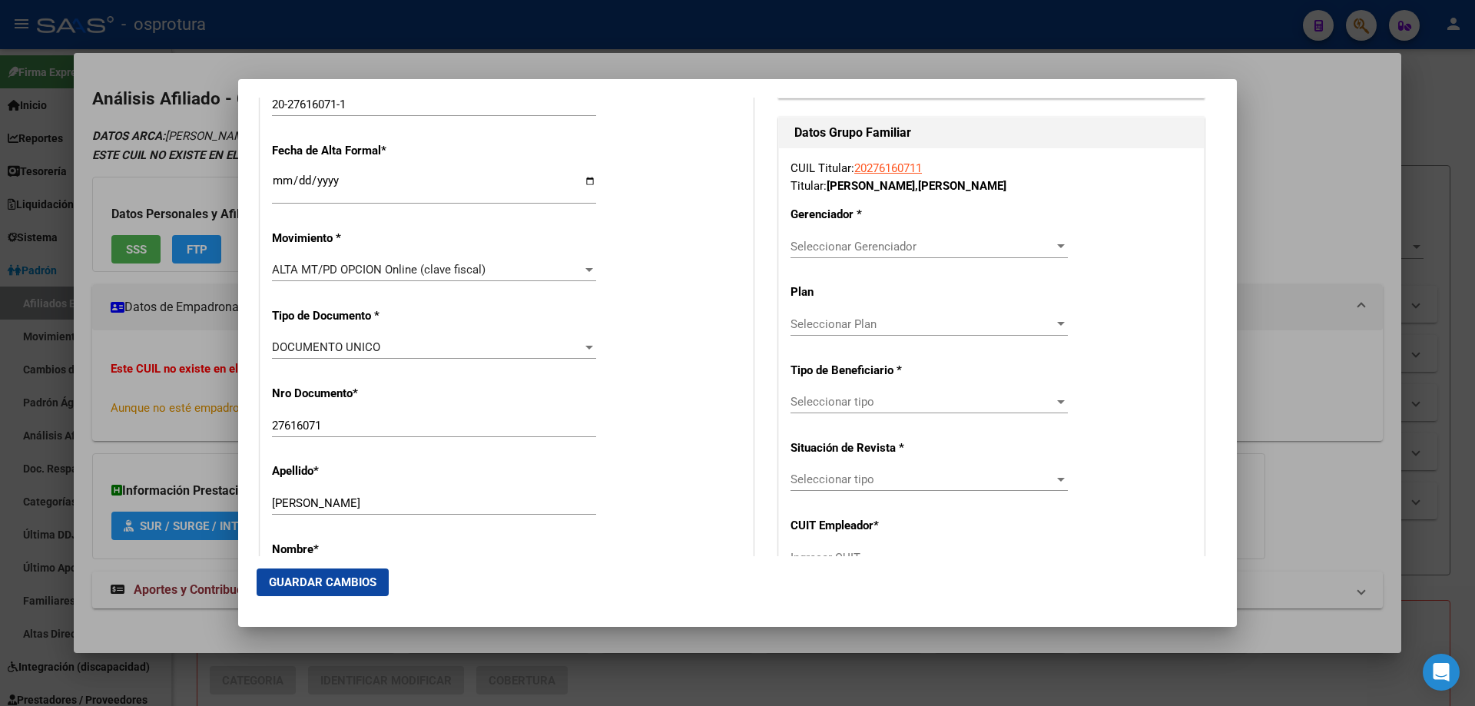
click at [862, 252] on span "Seleccionar Gerenciador" at bounding box center [921, 247] width 263 height 14
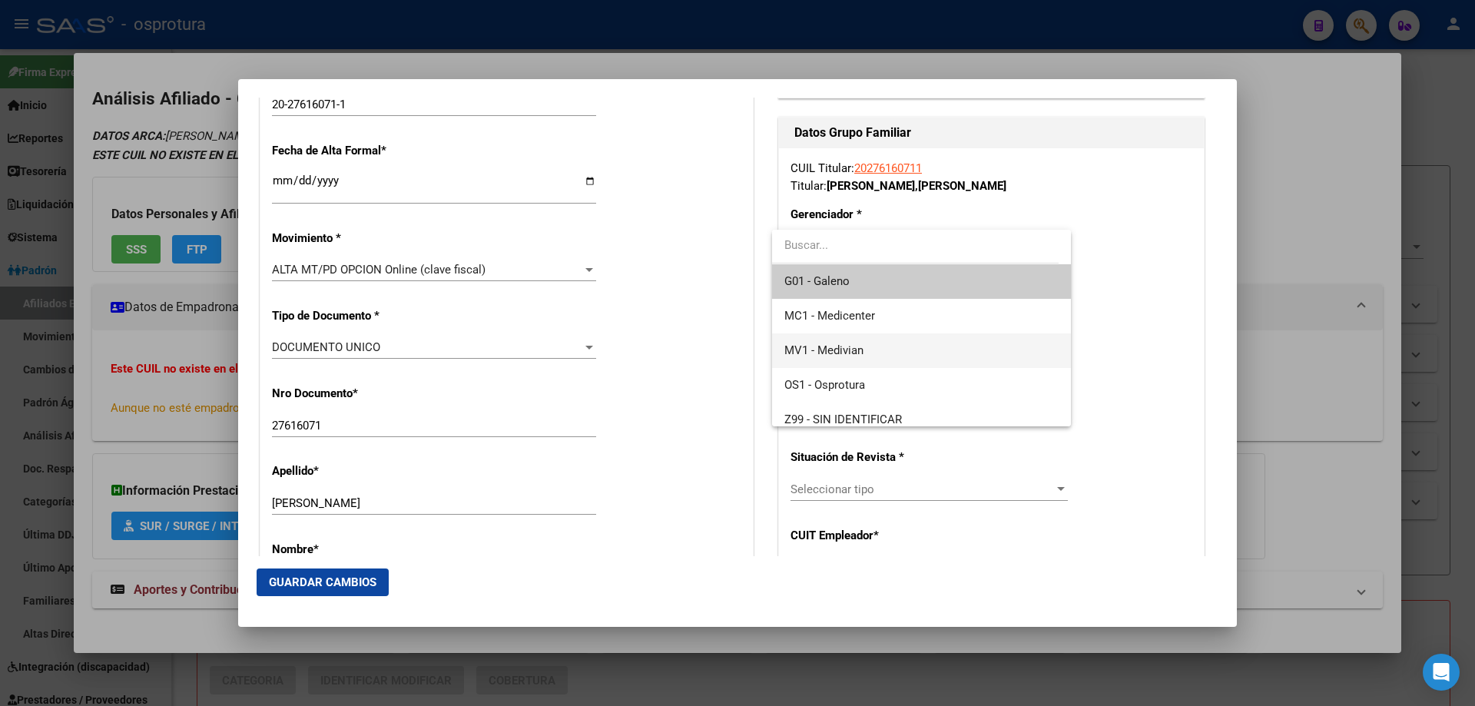
click at [873, 350] on span "MV1 - Medivian" at bounding box center [920, 350] width 273 height 35
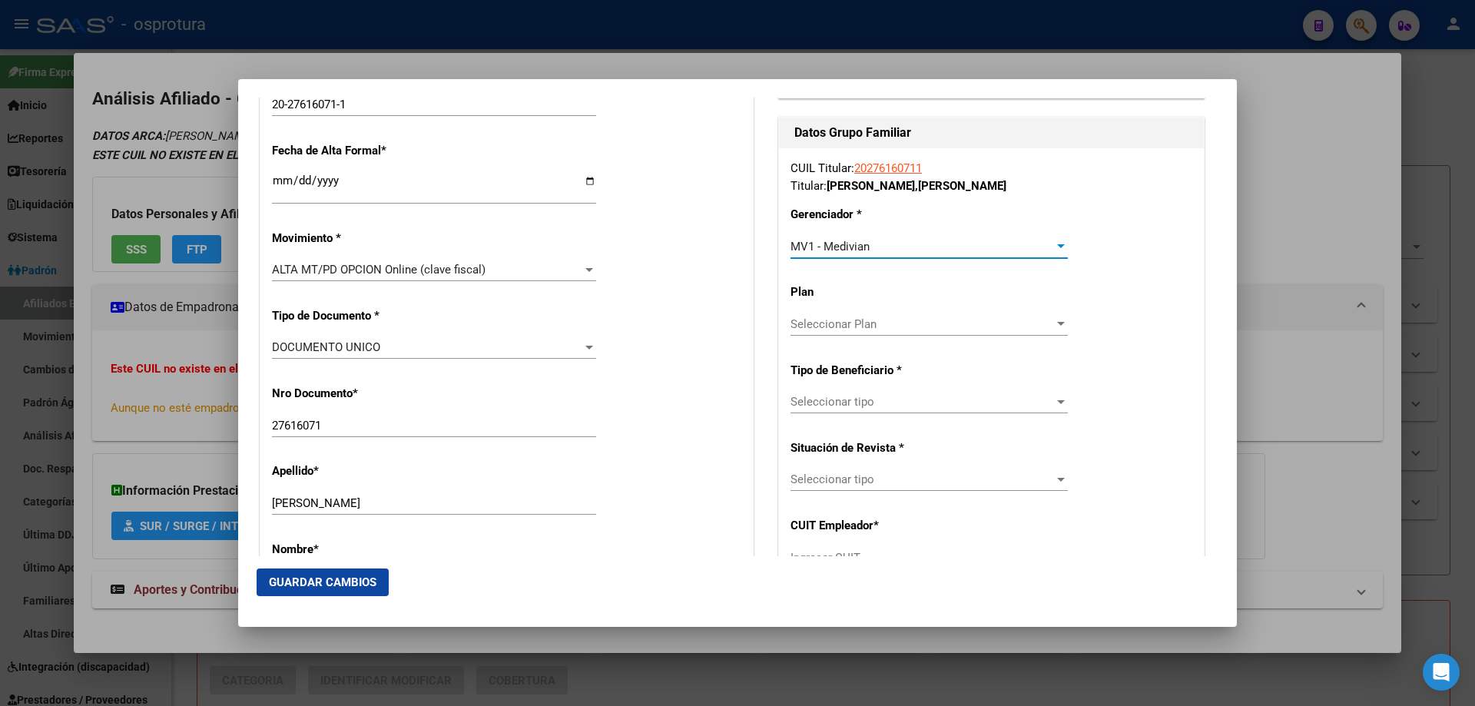
click at [896, 415] on div "Seleccionar tipo Seleccionar tipo" at bounding box center [928, 409] width 277 height 38
click at [866, 402] on span "Seleccionar tipo" at bounding box center [921, 402] width 263 height 14
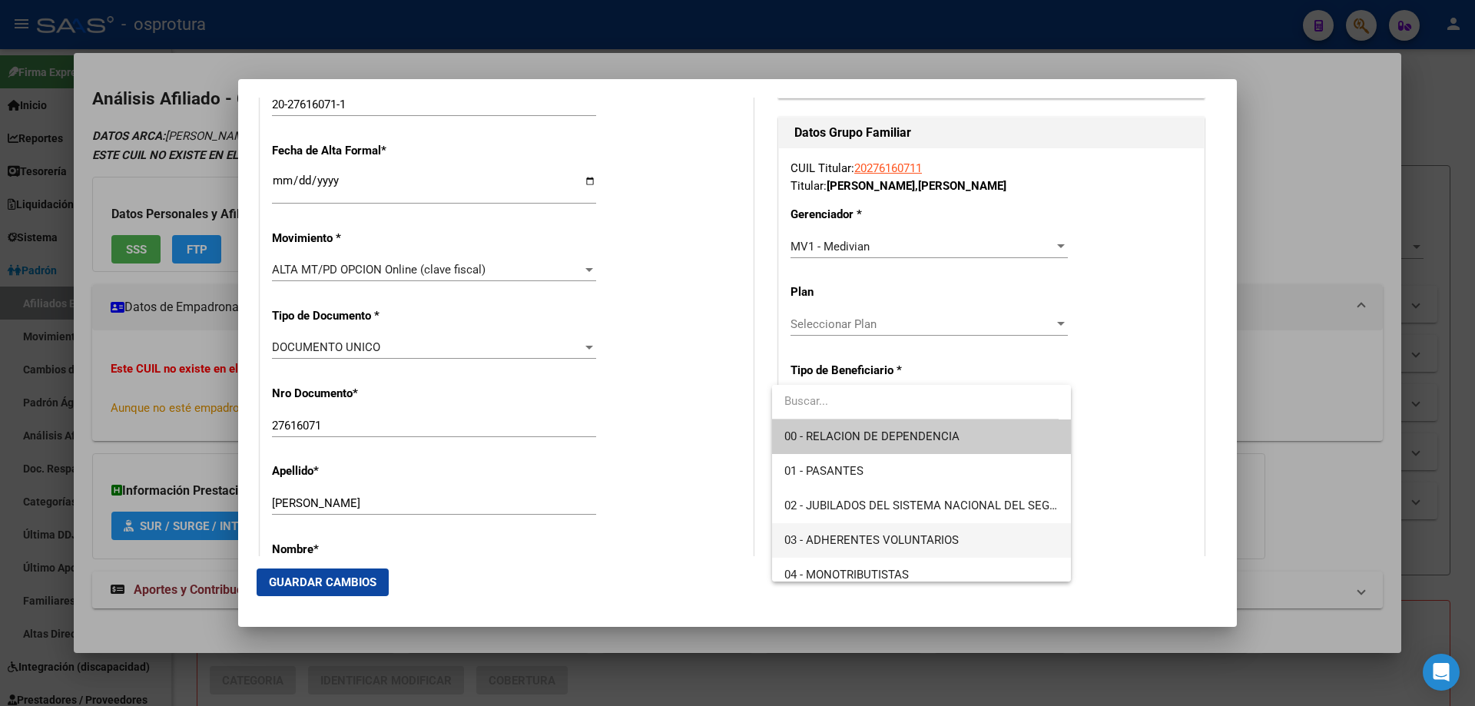
scroll to position [154, 0]
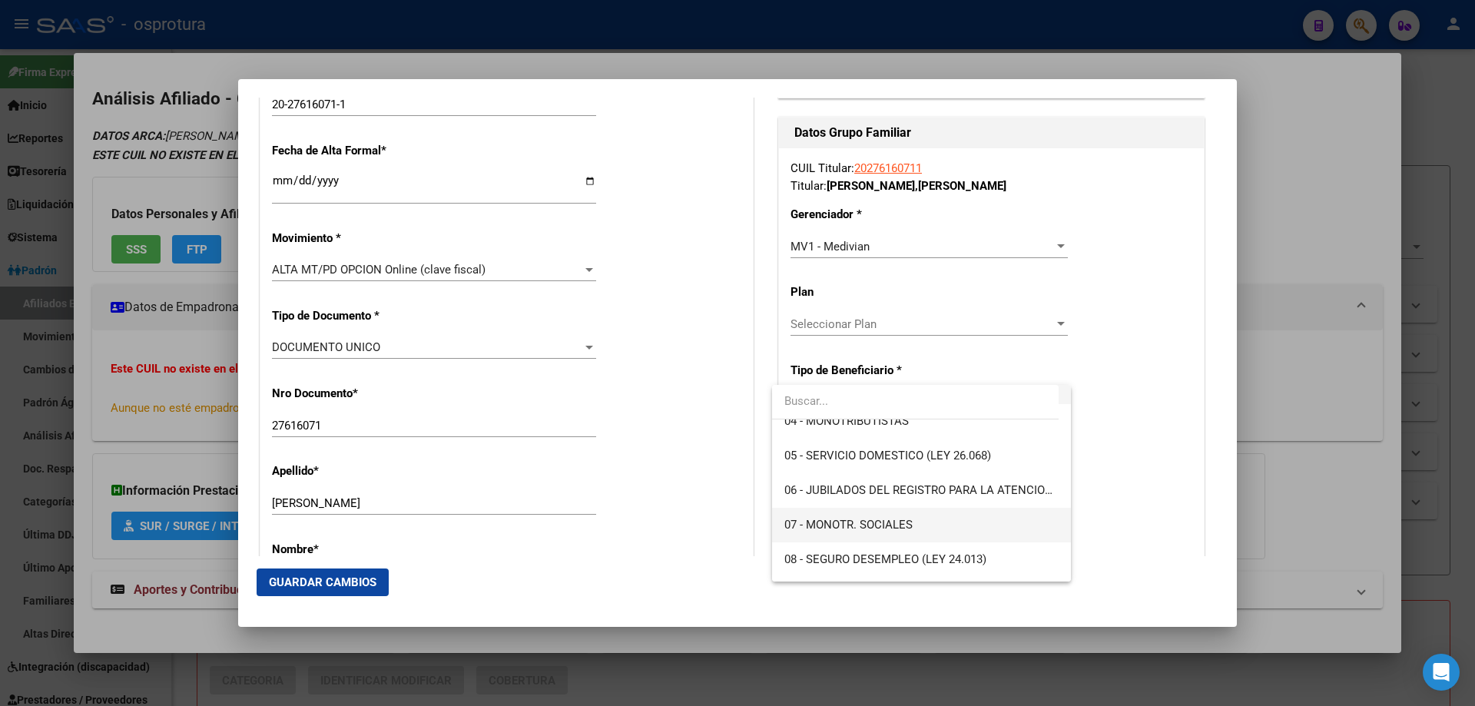
click at [873, 523] on span "07 - MONOTR. SOCIALES" at bounding box center [848, 525] width 128 height 14
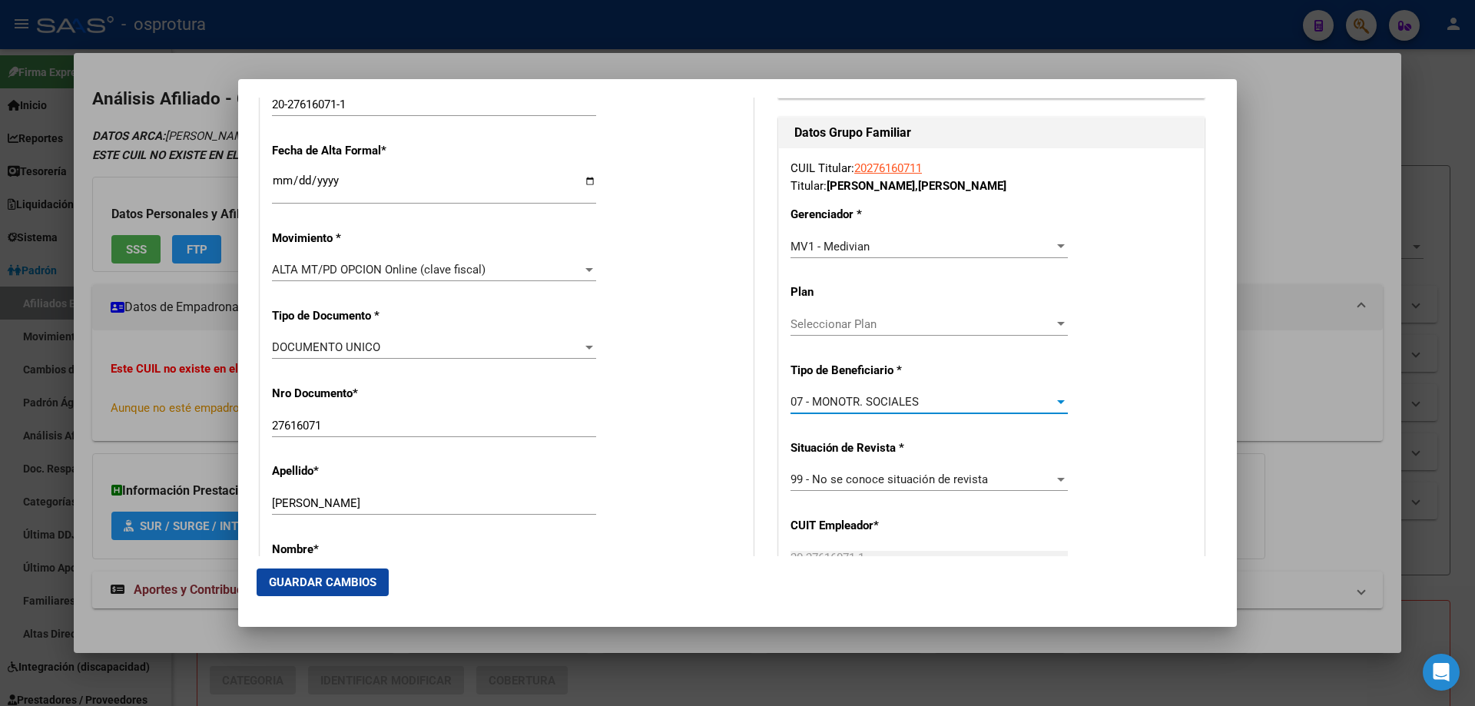
click at [320, 585] on span "Guardar Cambios" at bounding box center [323, 582] width 108 height 14
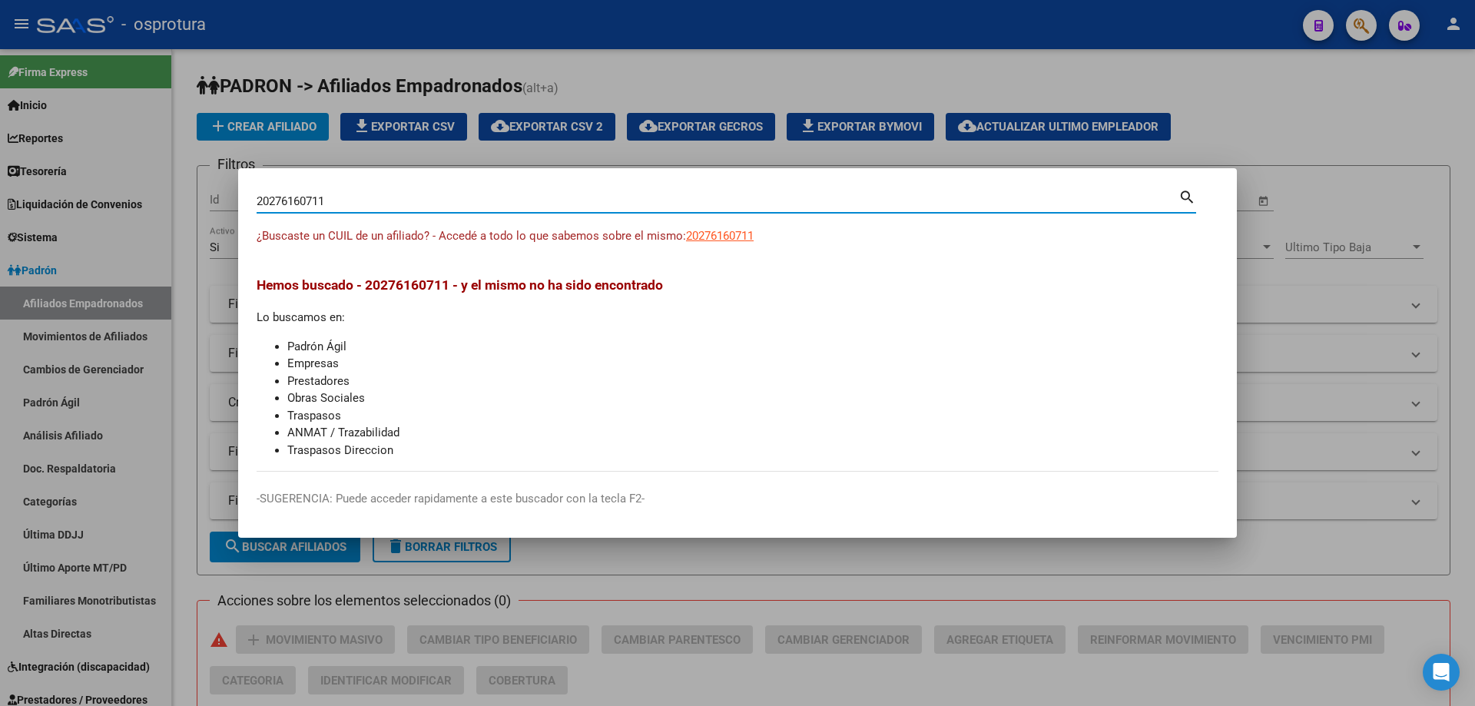
click at [452, 202] on input "20276160711" at bounding box center [718, 201] width 922 height 14
paste input "3-39351944-4"
click at [406, 205] on input "23393519444" at bounding box center [718, 201] width 922 height 14
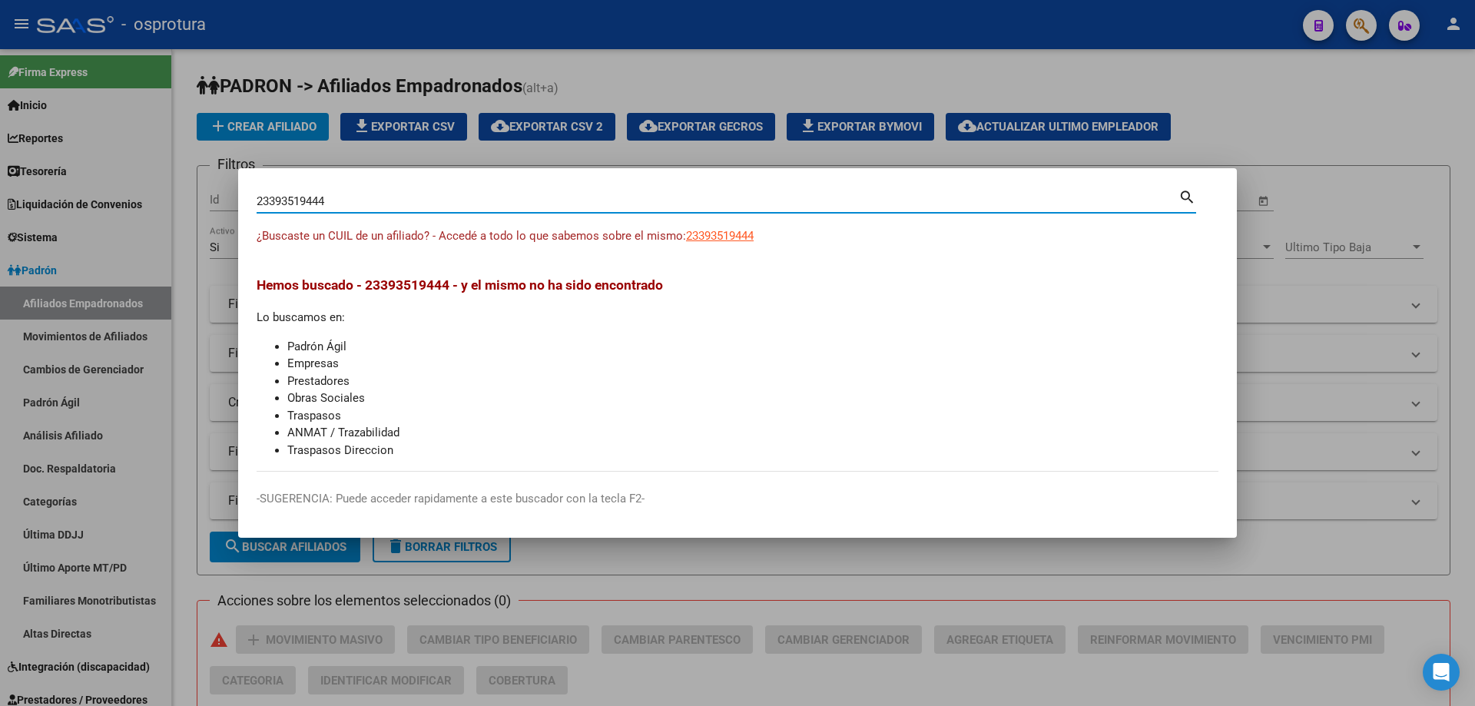
paste input "0-39916024-"
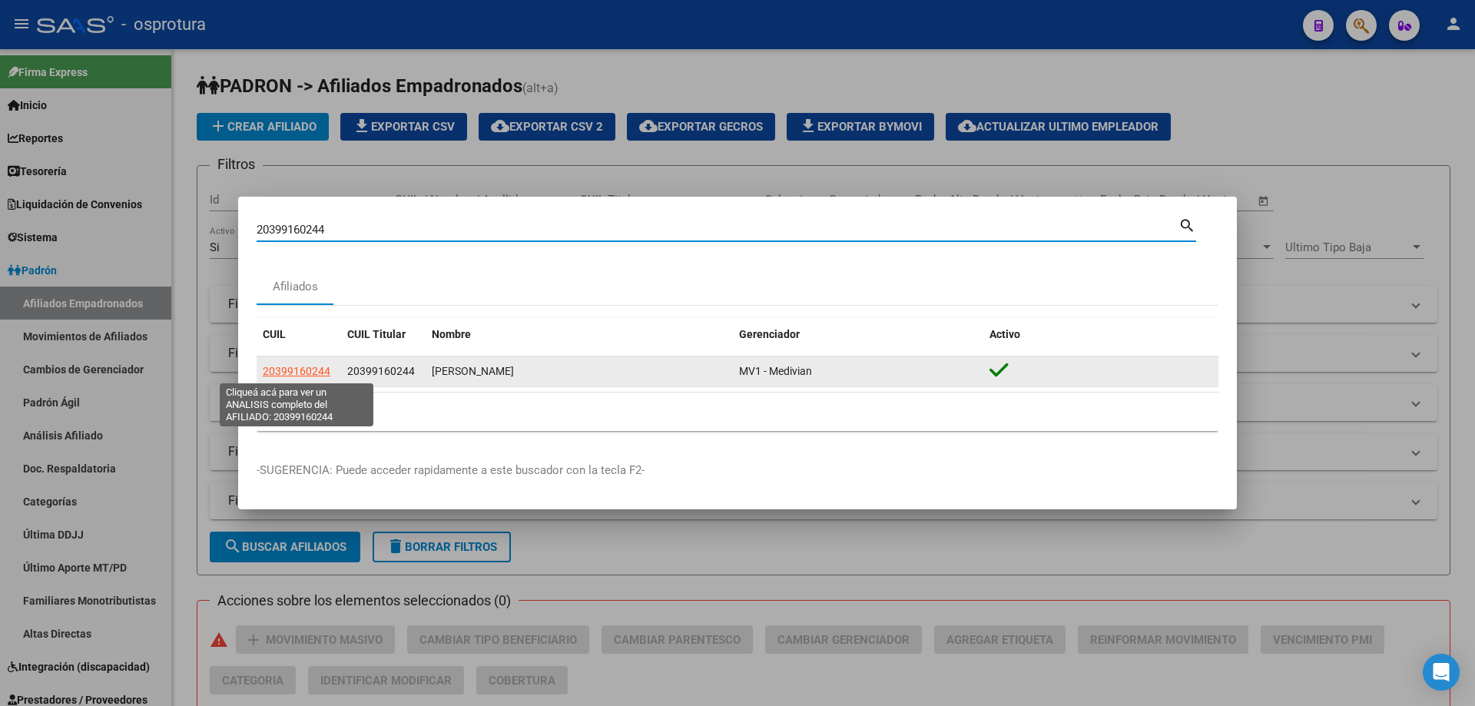
click at [290, 375] on span "20399160244" at bounding box center [297, 371] width 68 height 12
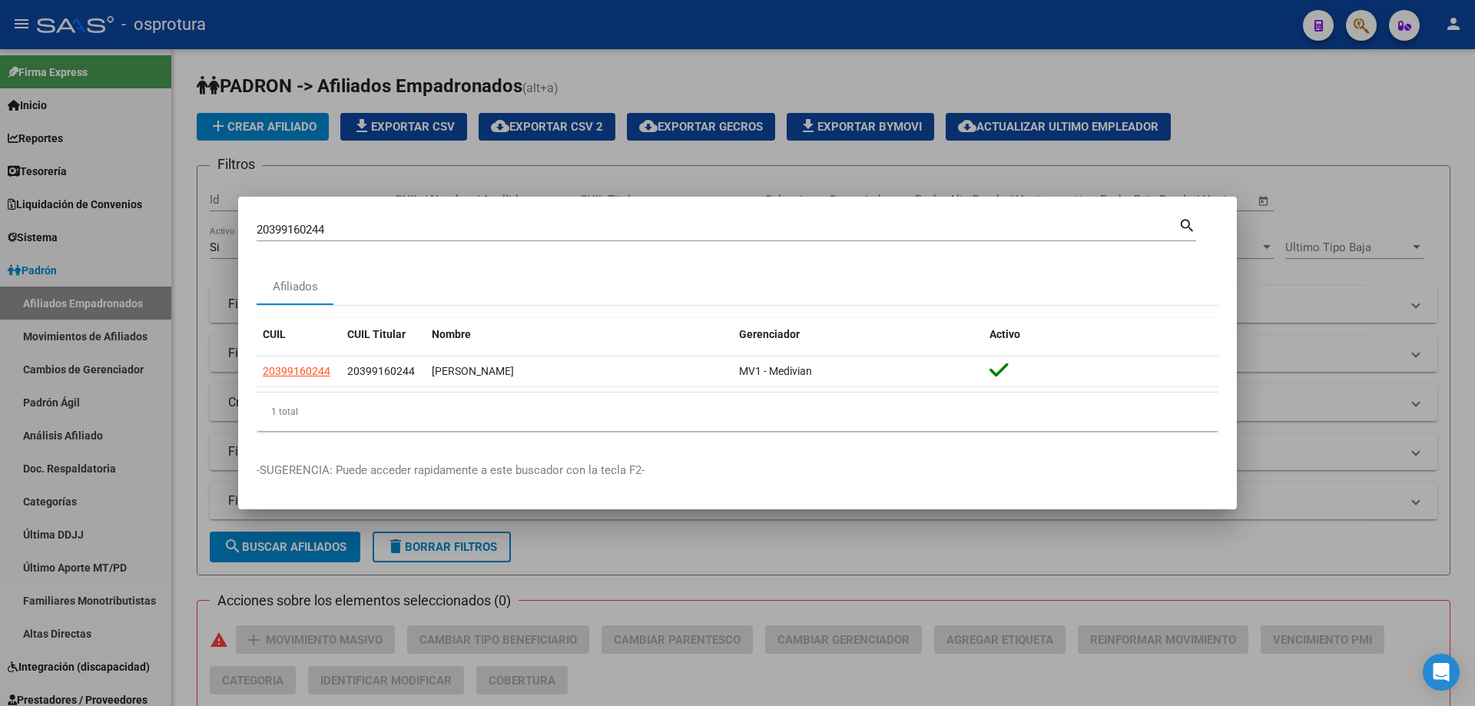
click at [479, 236] on input "20399160244" at bounding box center [718, 230] width 922 height 14
paste input "-40318964-3"
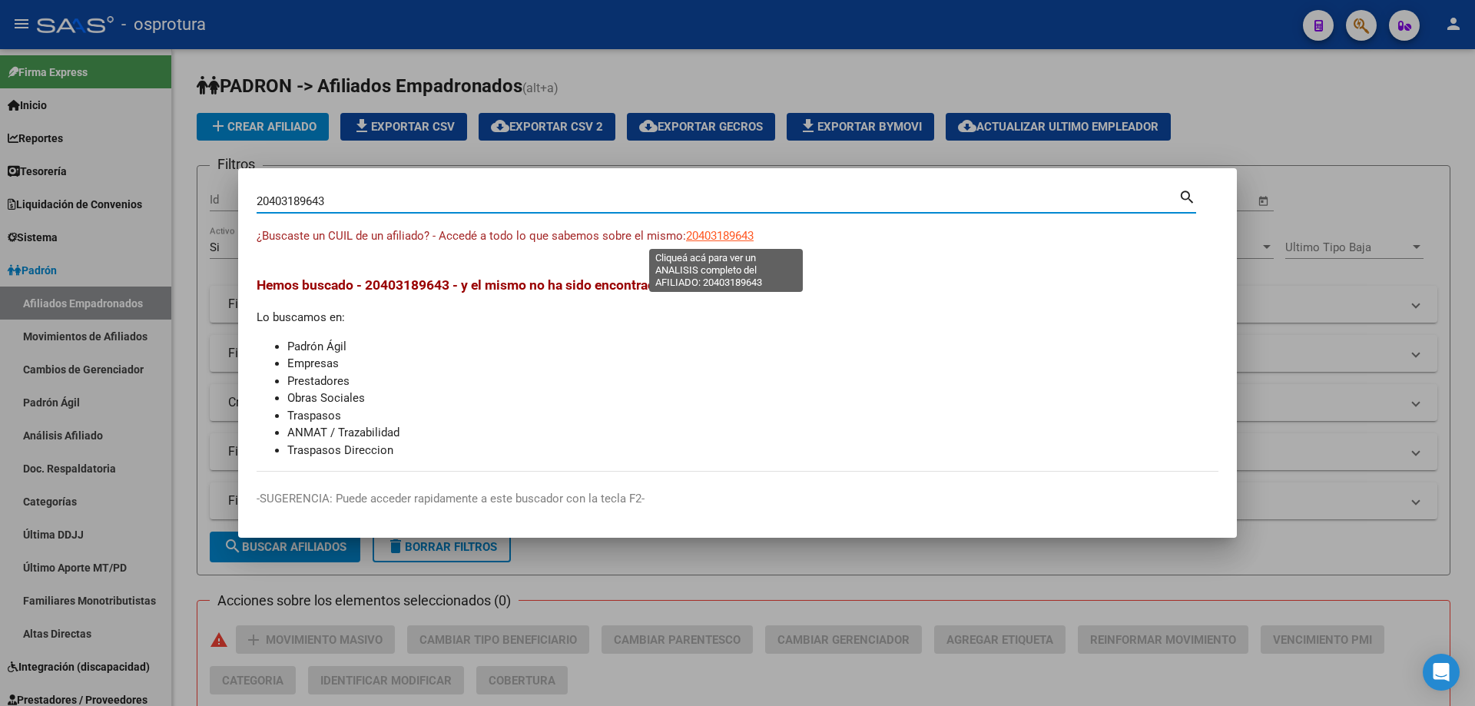
click at [724, 242] on span "20403189643" at bounding box center [720, 236] width 68 height 14
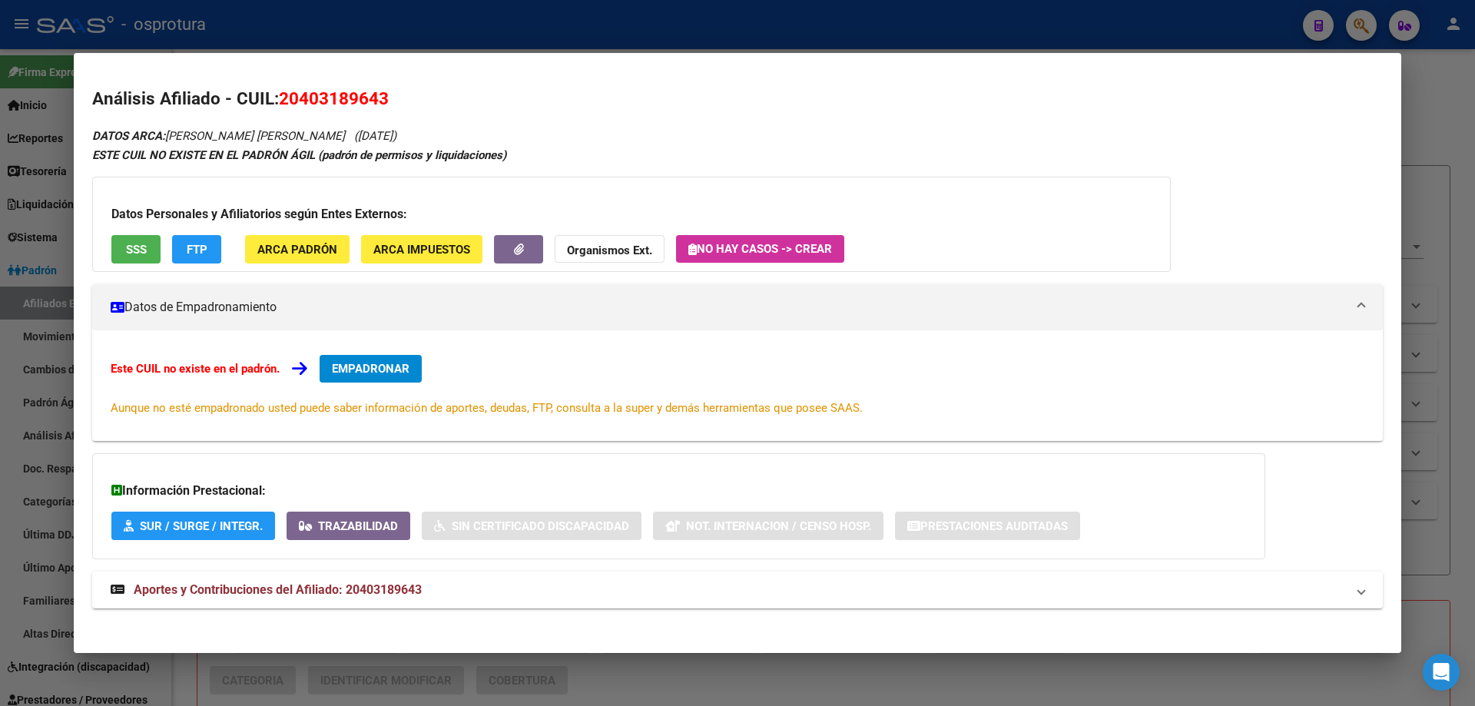
click at [381, 366] on span "EMPADRONAR" at bounding box center [371, 369] width 78 height 14
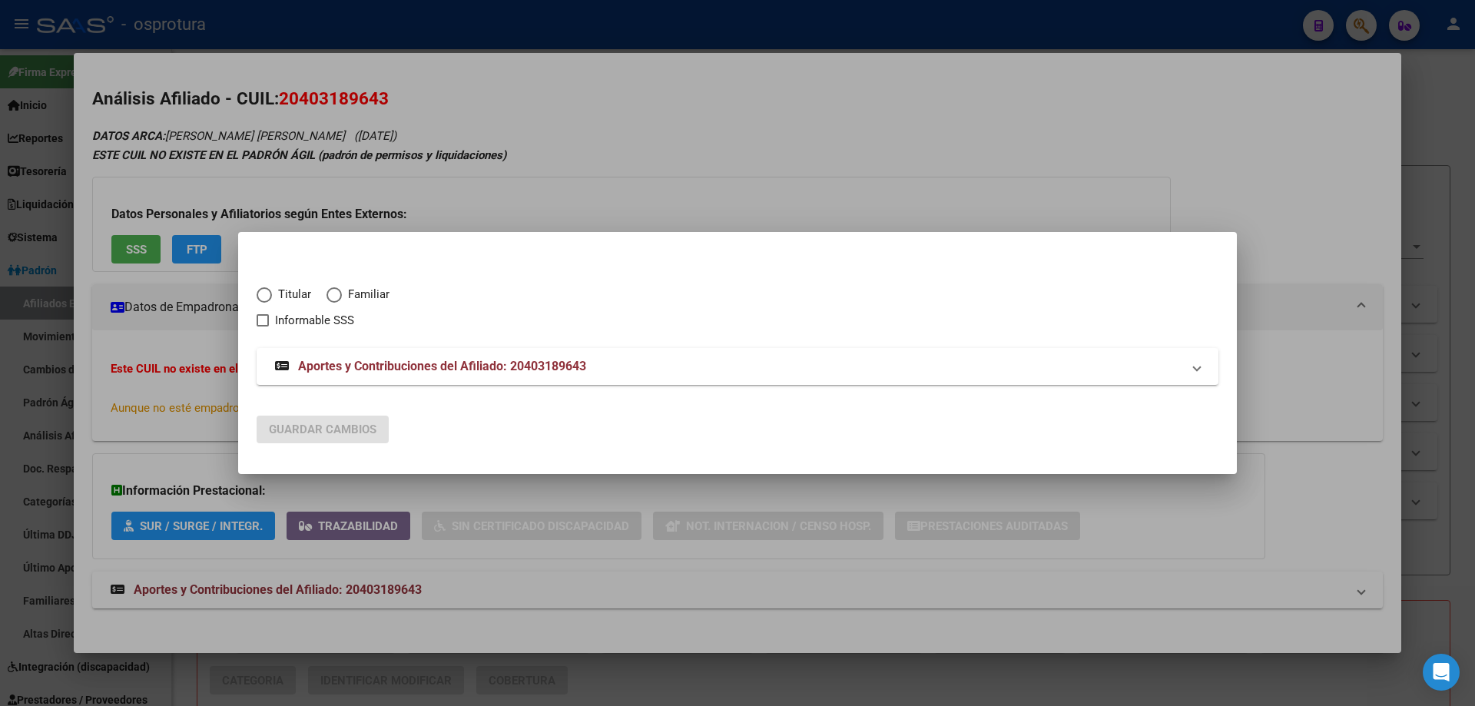
click at [265, 299] on span "Elija una opción" at bounding box center [264, 294] width 15 height 15
click at [265, 299] on input "Titular" at bounding box center [264, 294] width 15 height 15
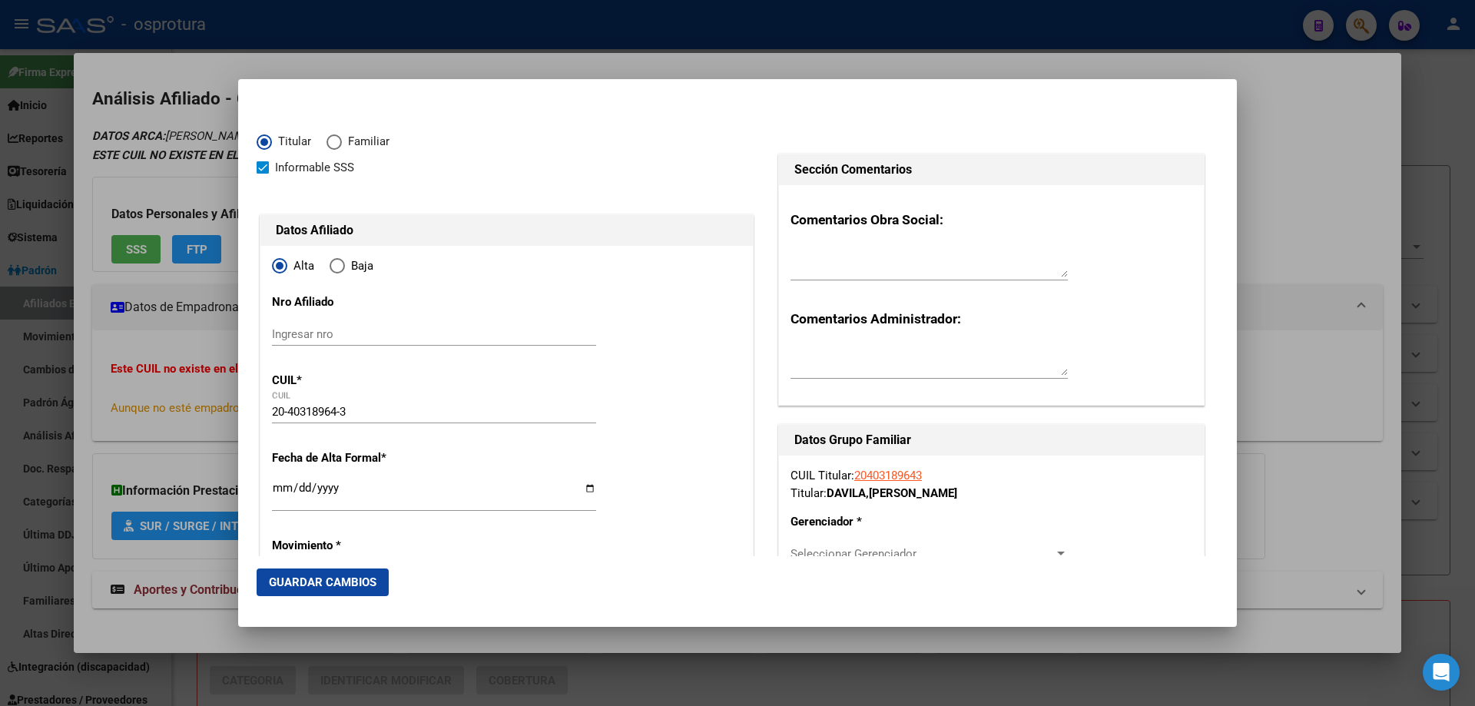
click at [285, 491] on input "Ingresar fecha" at bounding box center [434, 494] width 324 height 25
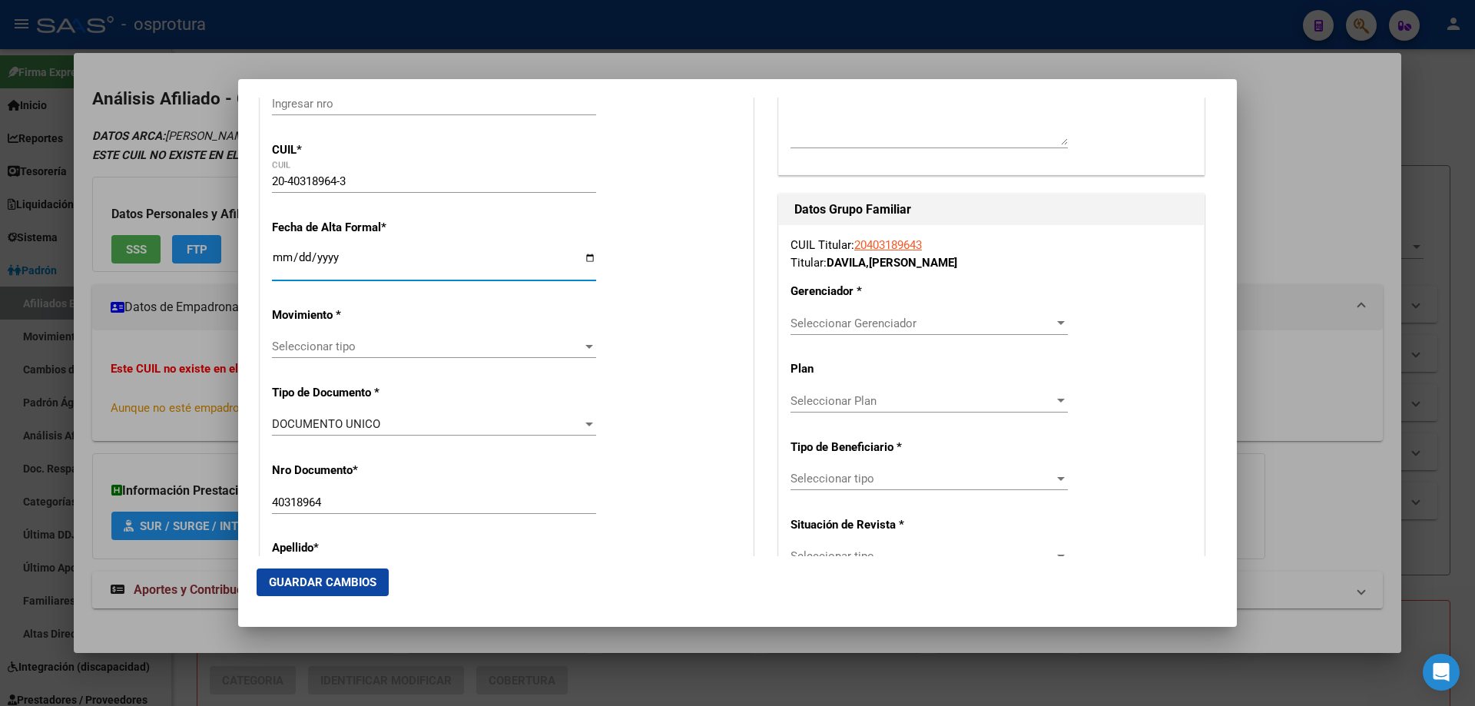
scroll to position [307, 0]
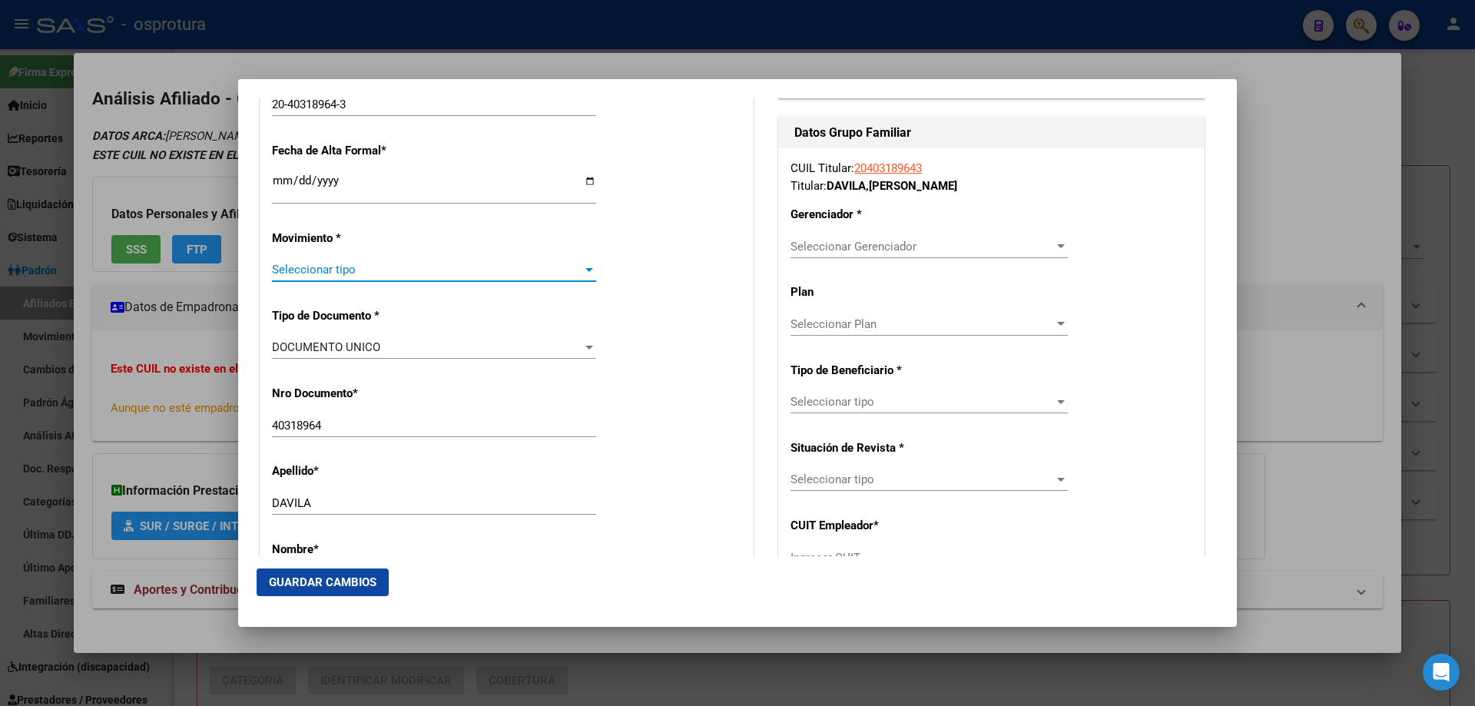
click at [348, 265] on span "Seleccionar tipo" at bounding box center [427, 270] width 310 height 14
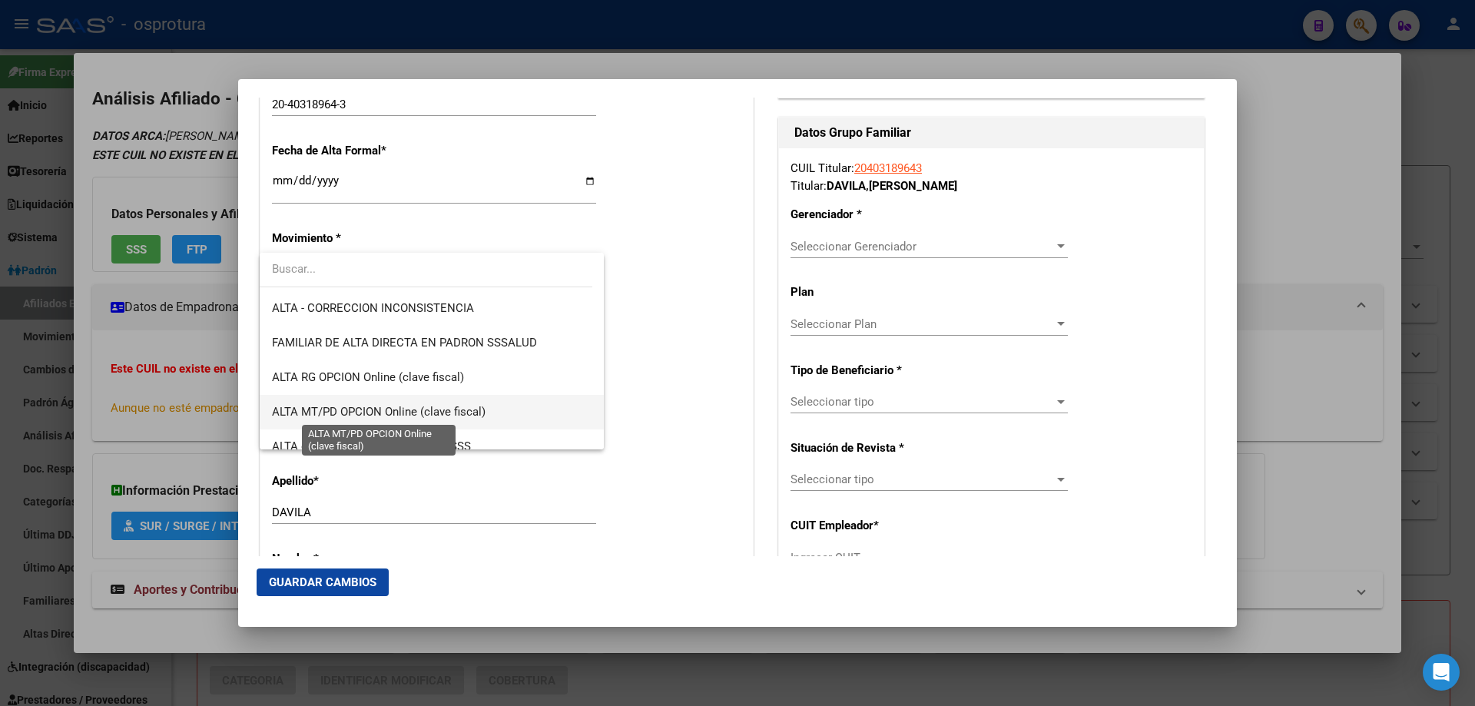
click at [391, 417] on span "ALTA MT/PD OPCION Online (clave fiscal)" at bounding box center [379, 412] width 214 height 14
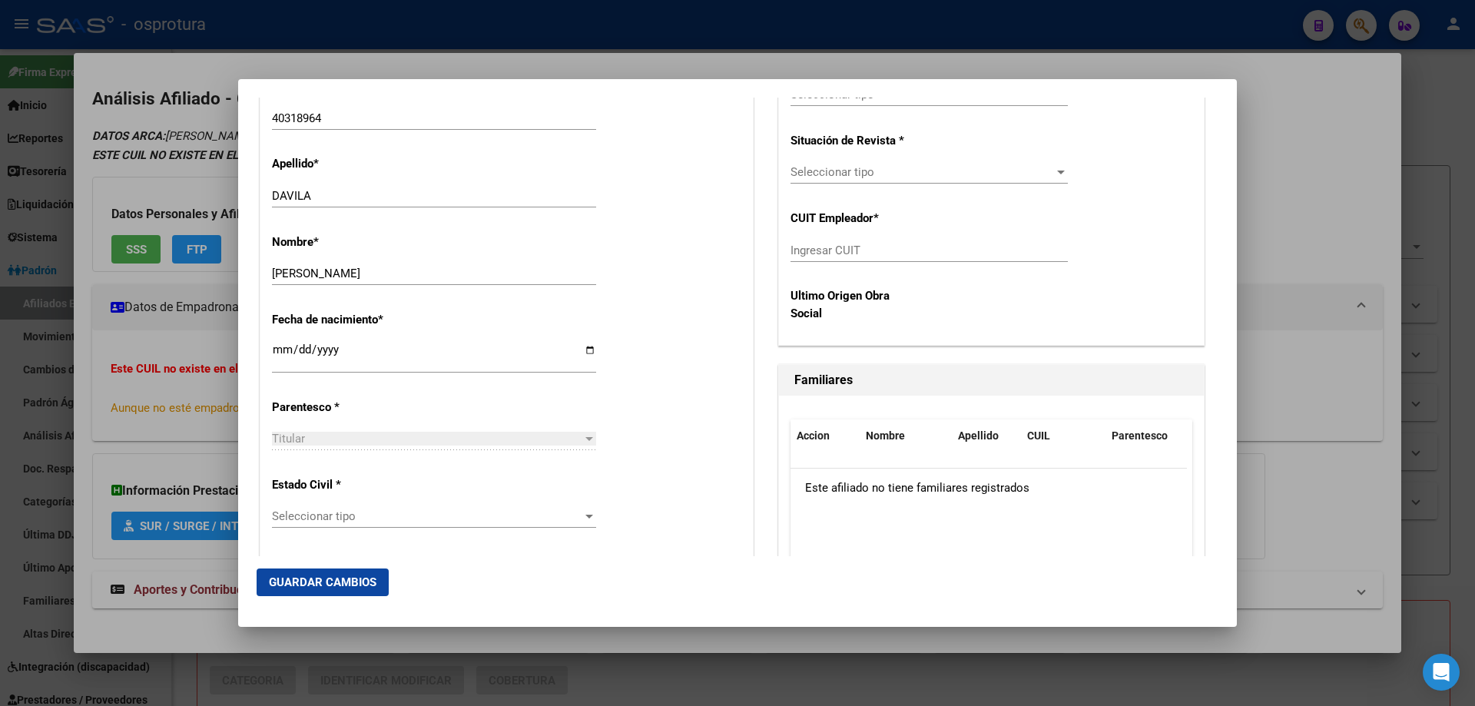
scroll to position [691, 0]
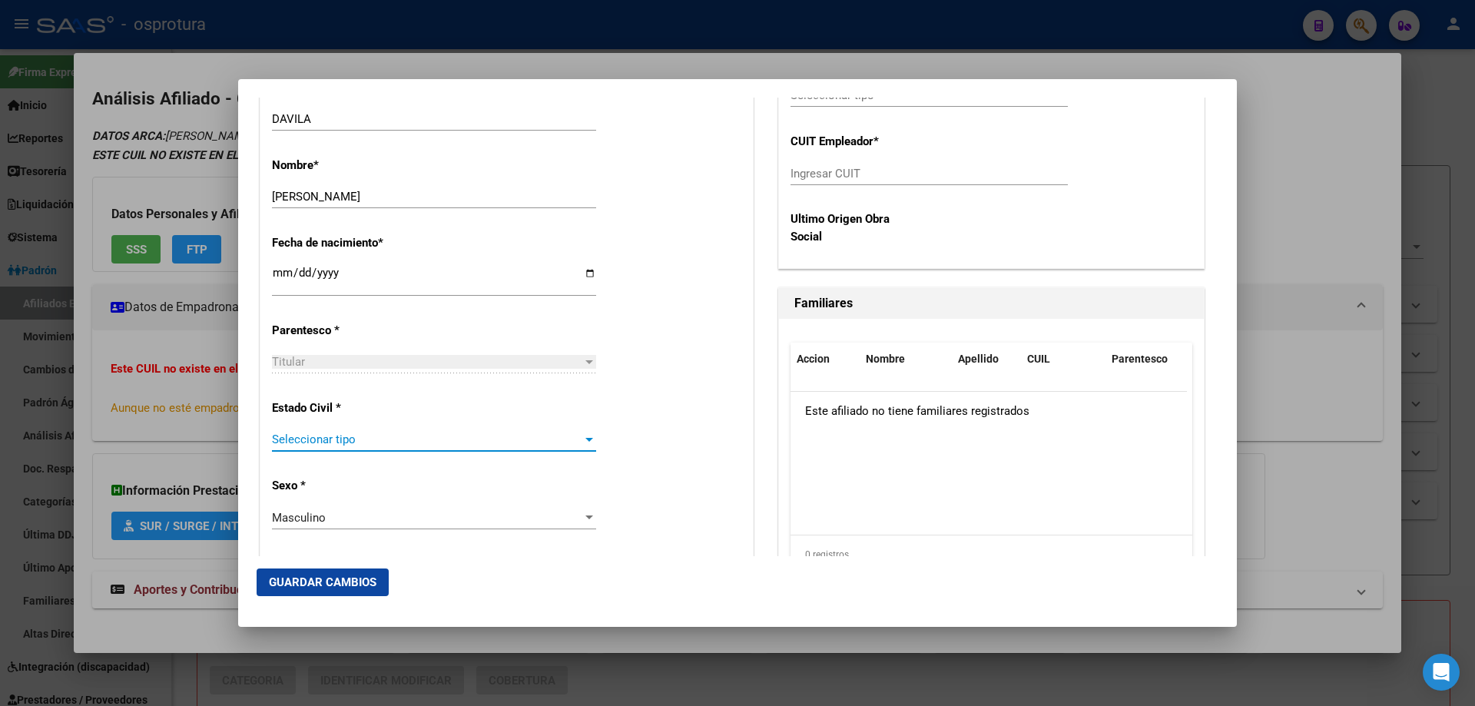
click at [389, 439] on span "Seleccionar tipo" at bounding box center [427, 439] width 310 height 14
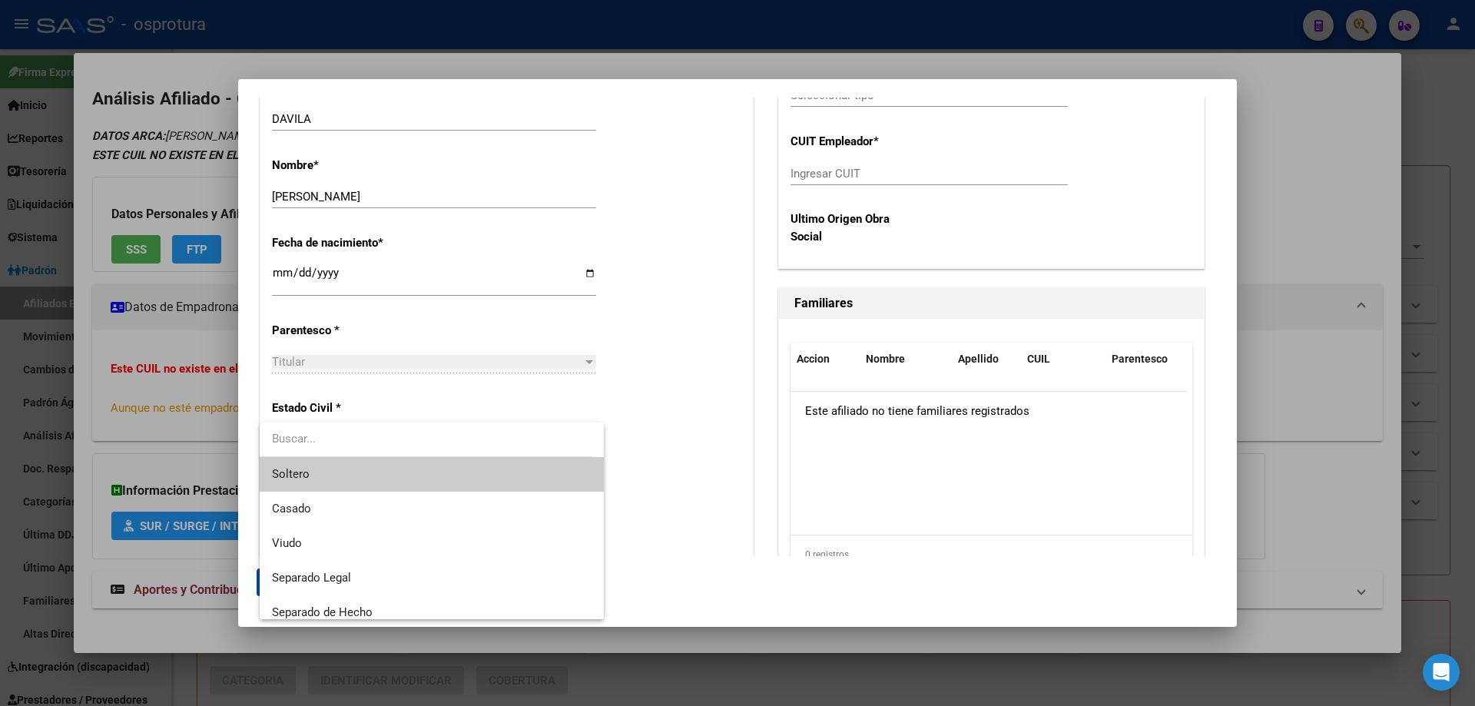
click at [383, 476] on span "Soltero" at bounding box center [432, 474] width 320 height 35
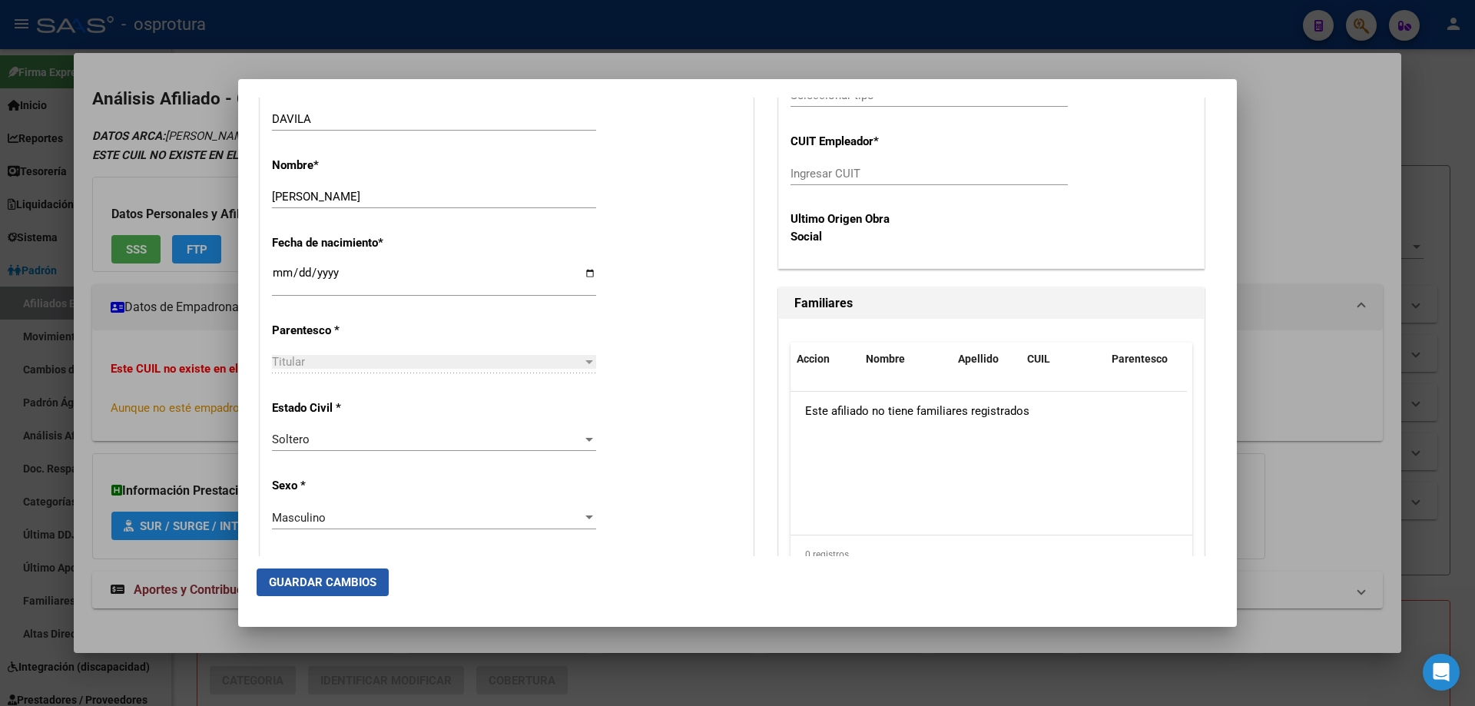
click at [346, 572] on button "Guardar Cambios" at bounding box center [323, 582] width 132 height 28
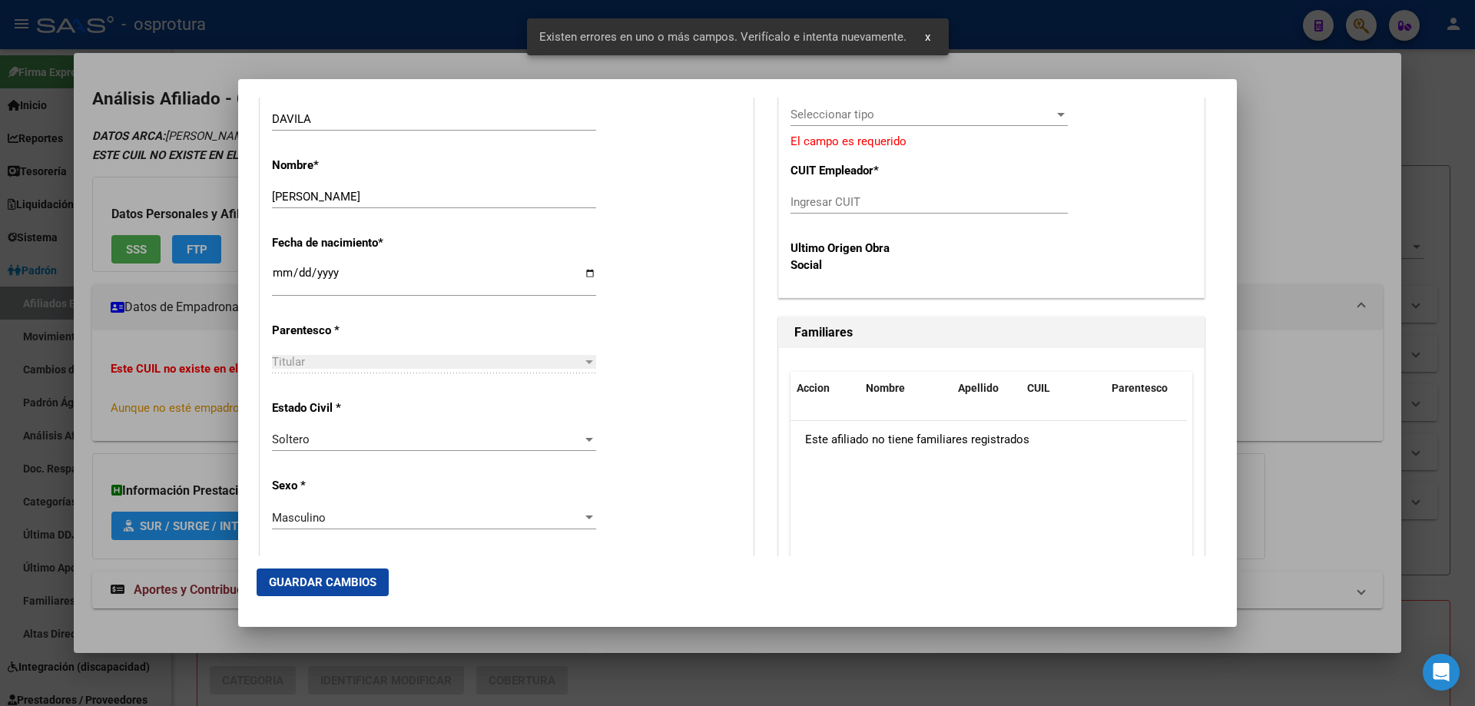
scroll to position [384, 0]
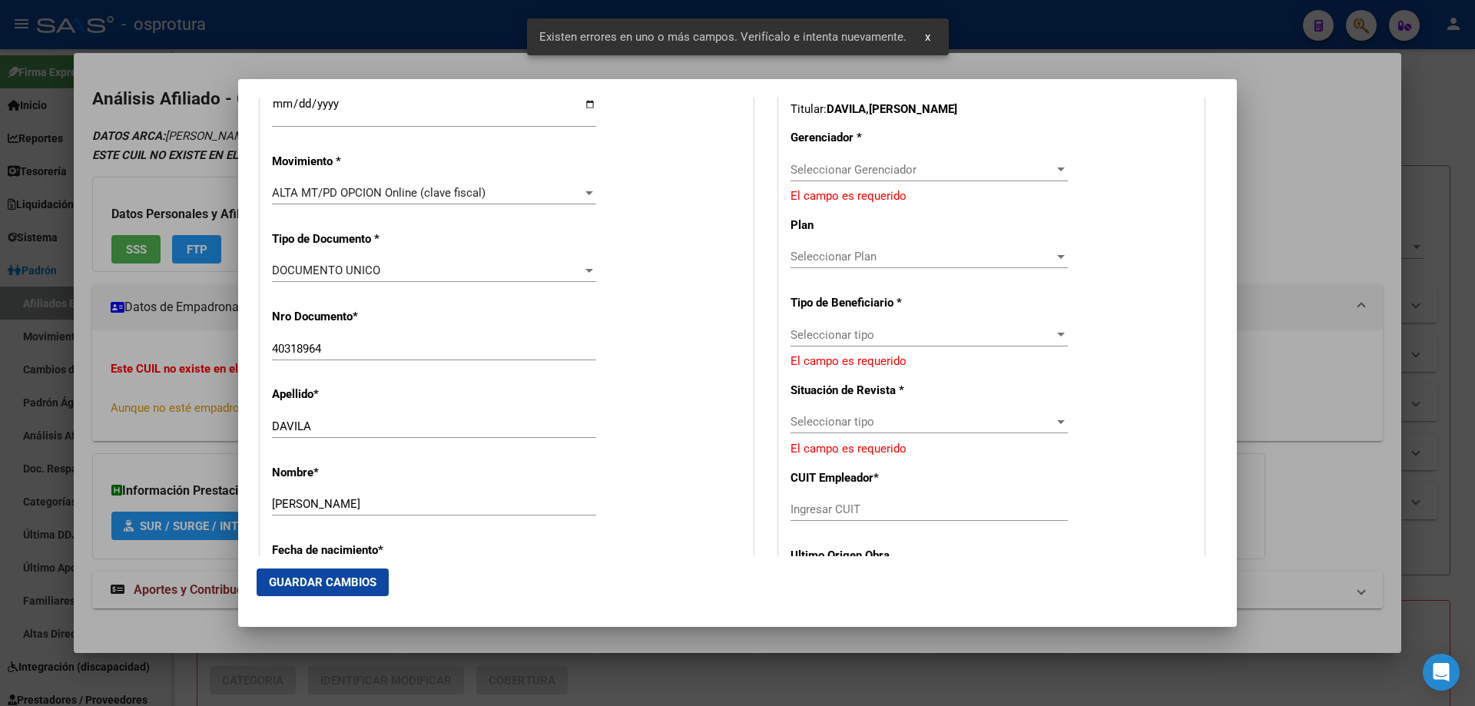
click at [797, 165] on span "Seleccionar Gerenciador" at bounding box center [921, 170] width 263 height 14
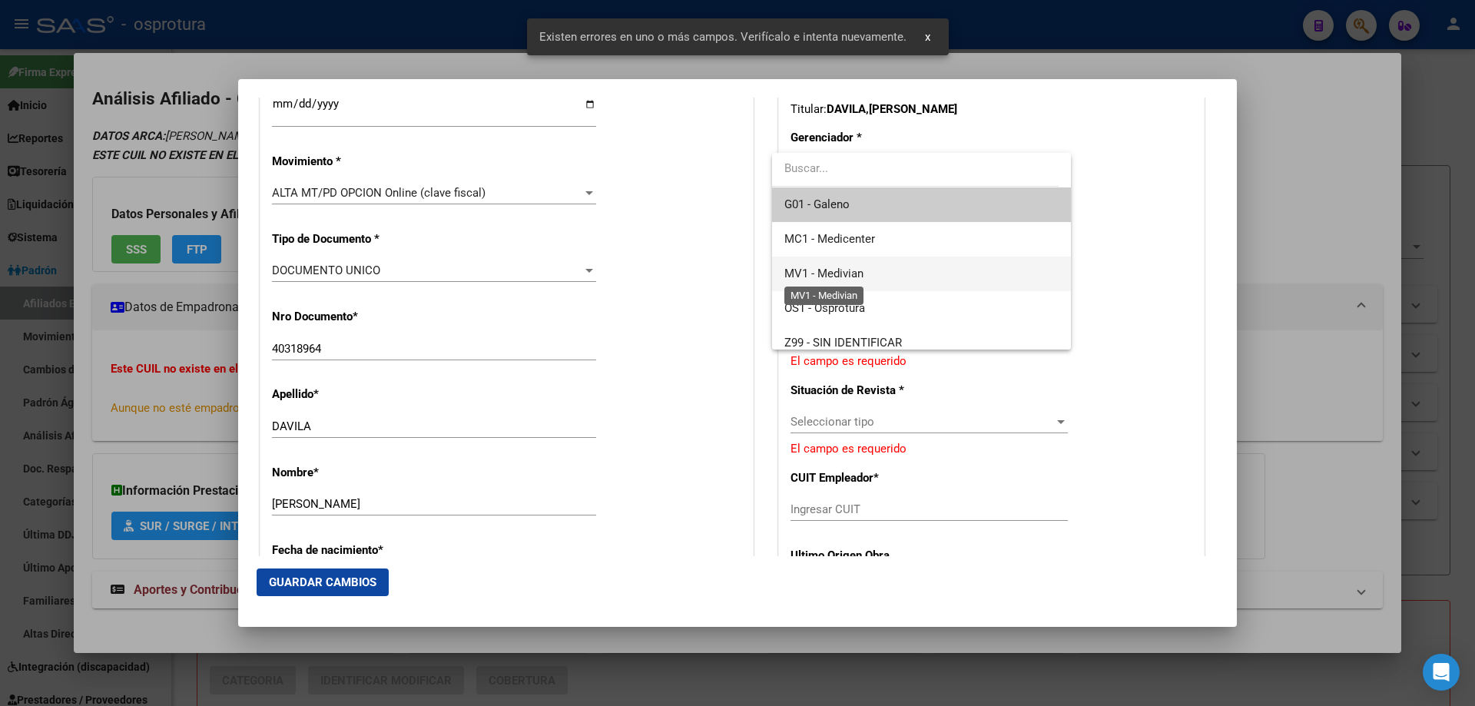
click at [855, 278] on span "MV1 - Medivian" at bounding box center [823, 274] width 79 height 14
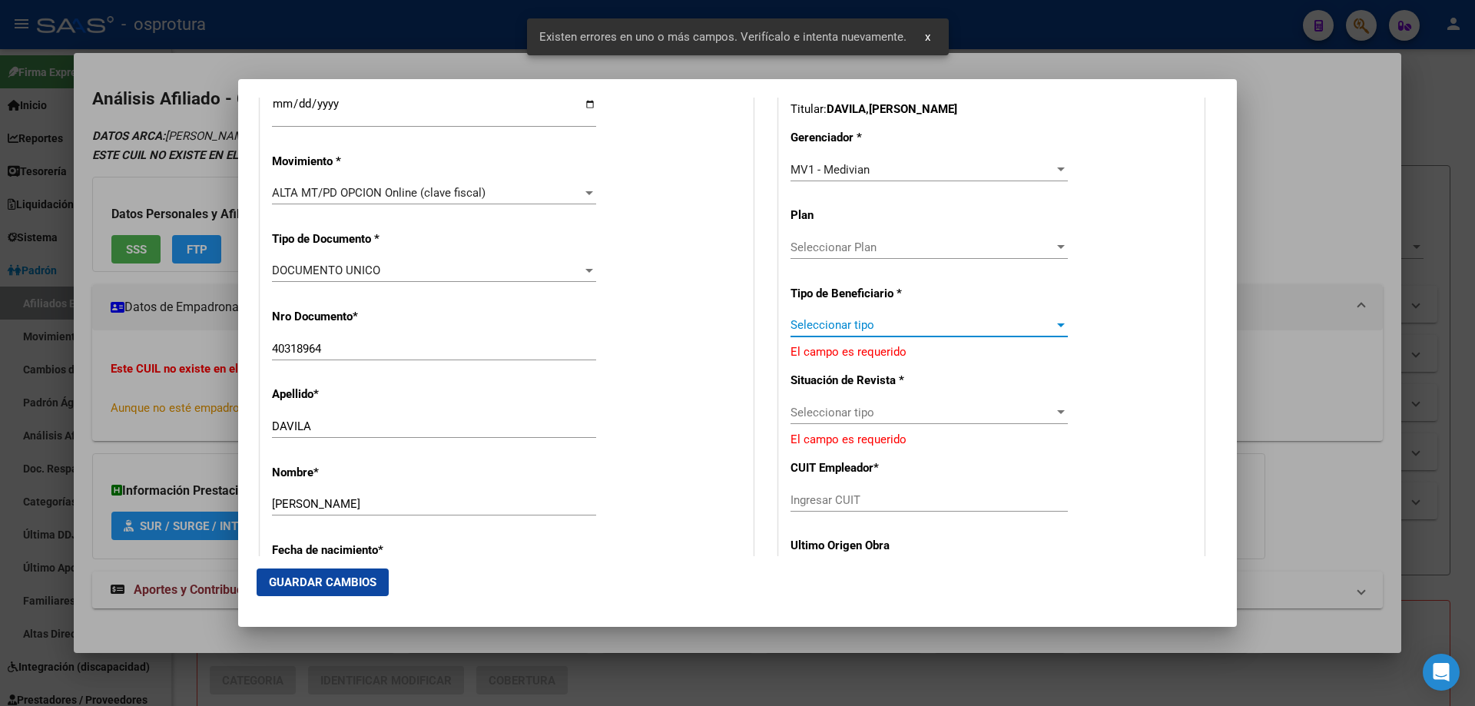
click at [844, 328] on span "Seleccionar tipo" at bounding box center [921, 325] width 263 height 14
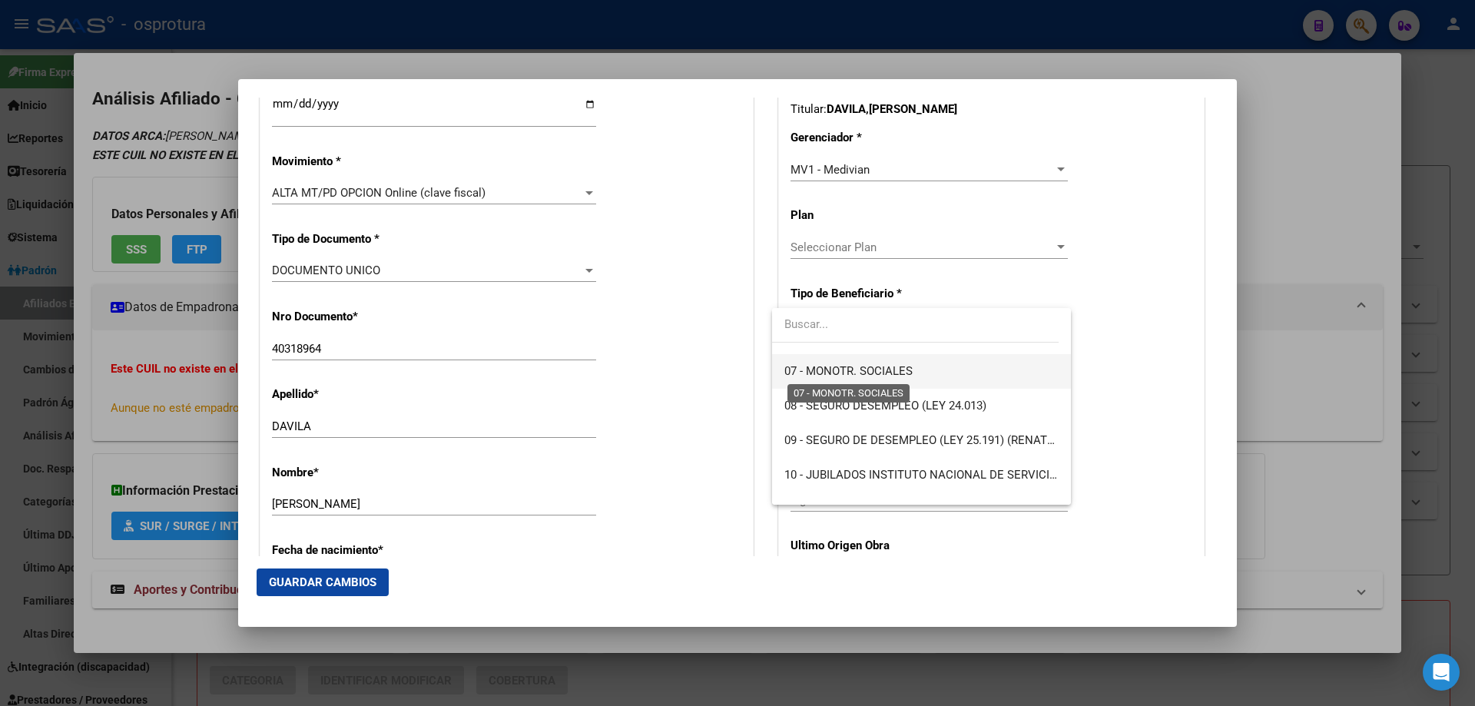
click at [847, 378] on span "07 - MONOTR. SOCIALES" at bounding box center [848, 371] width 128 height 14
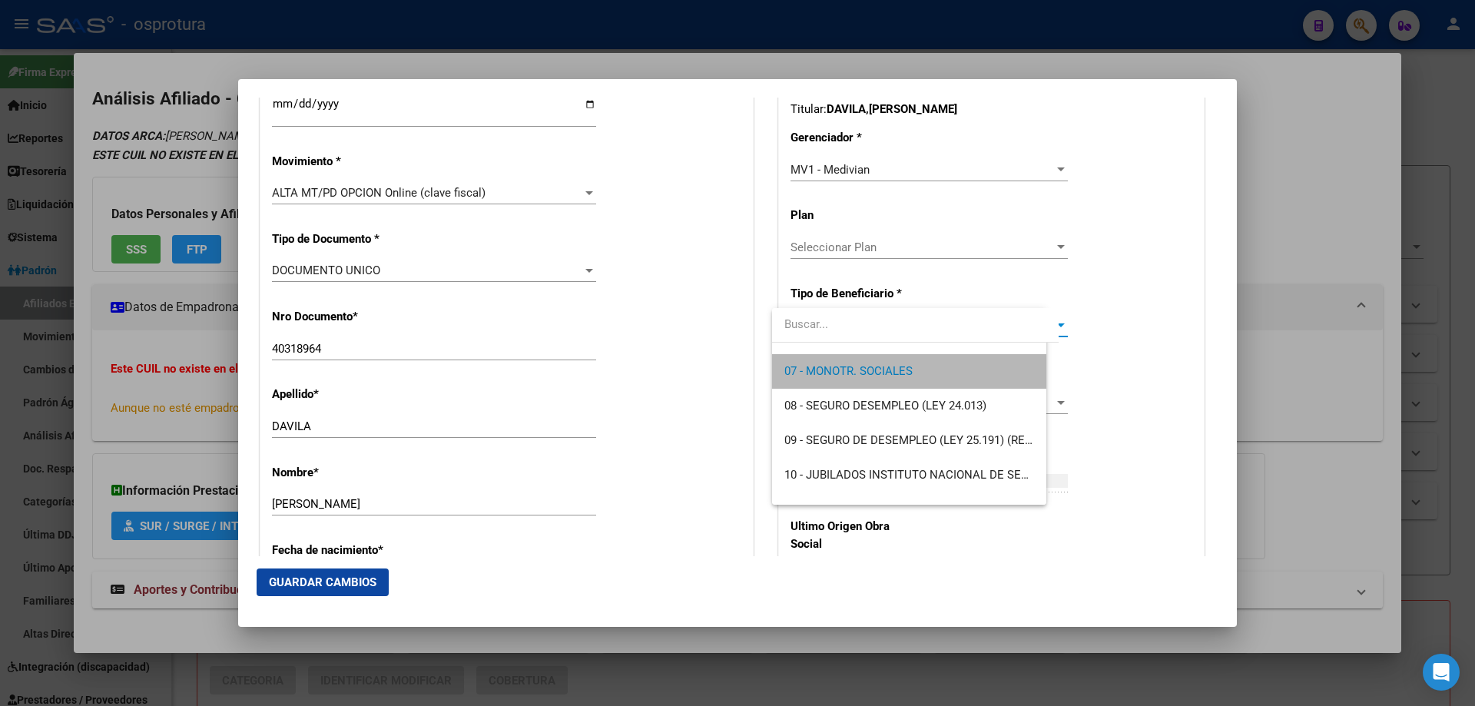
scroll to position [242, 0]
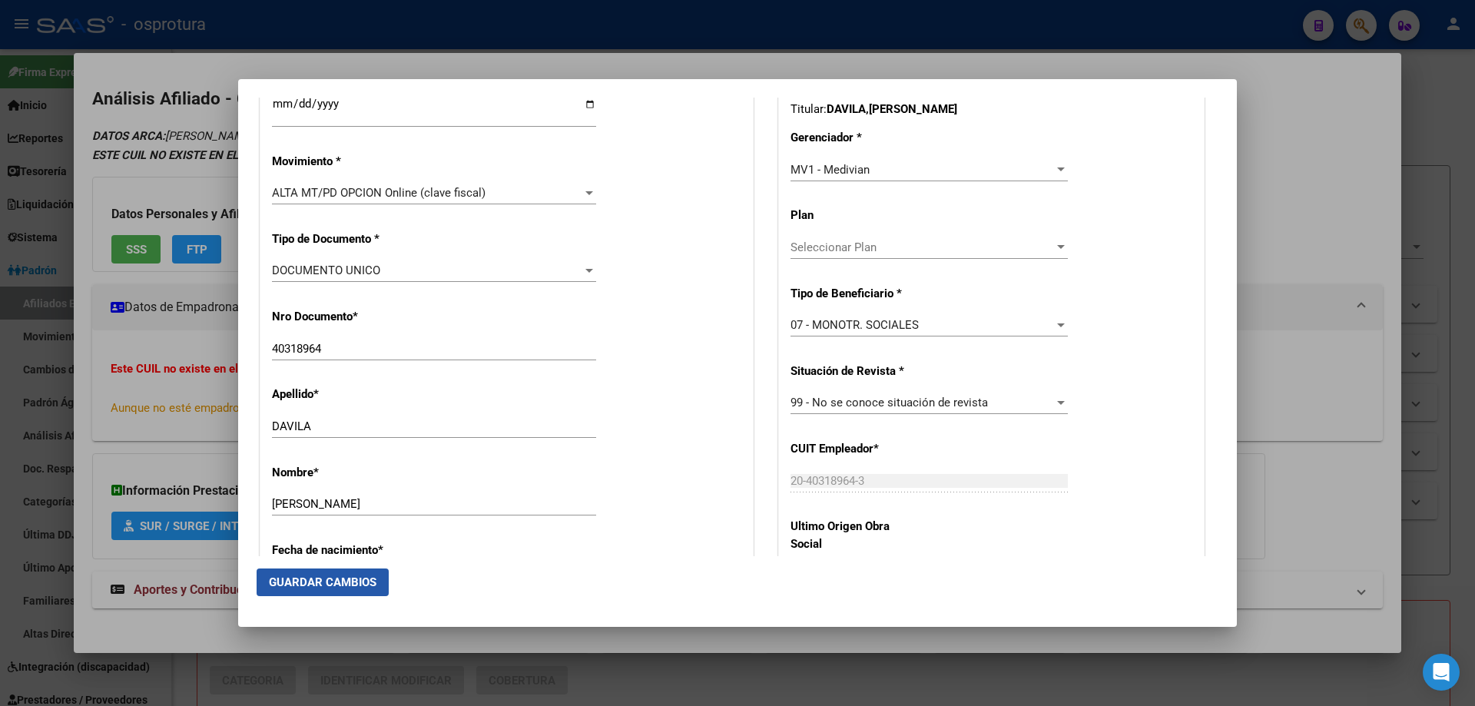
click at [330, 592] on button "Guardar Cambios" at bounding box center [323, 582] width 132 height 28
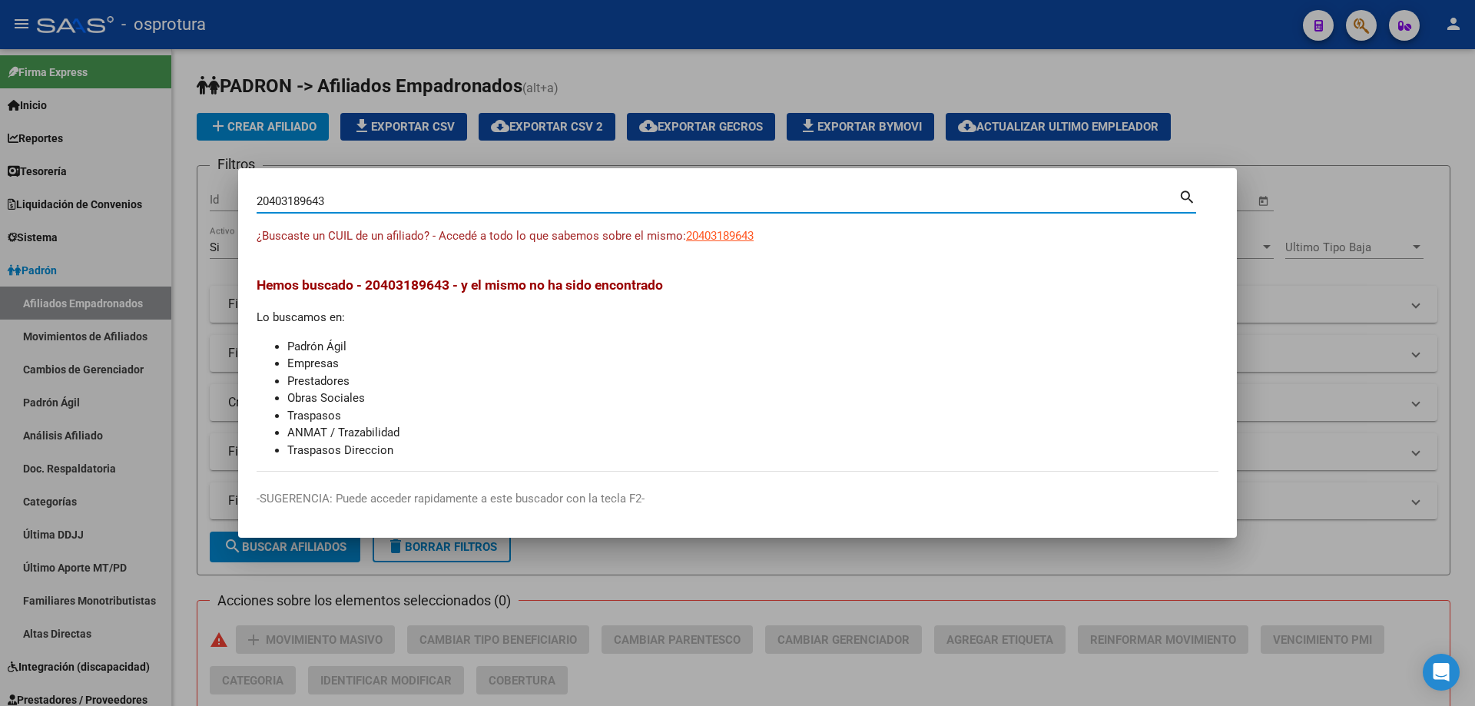
click at [340, 204] on input "20403189643" at bounding box center [718, 201] width 922 height 14
paste input "7-40477788-8"
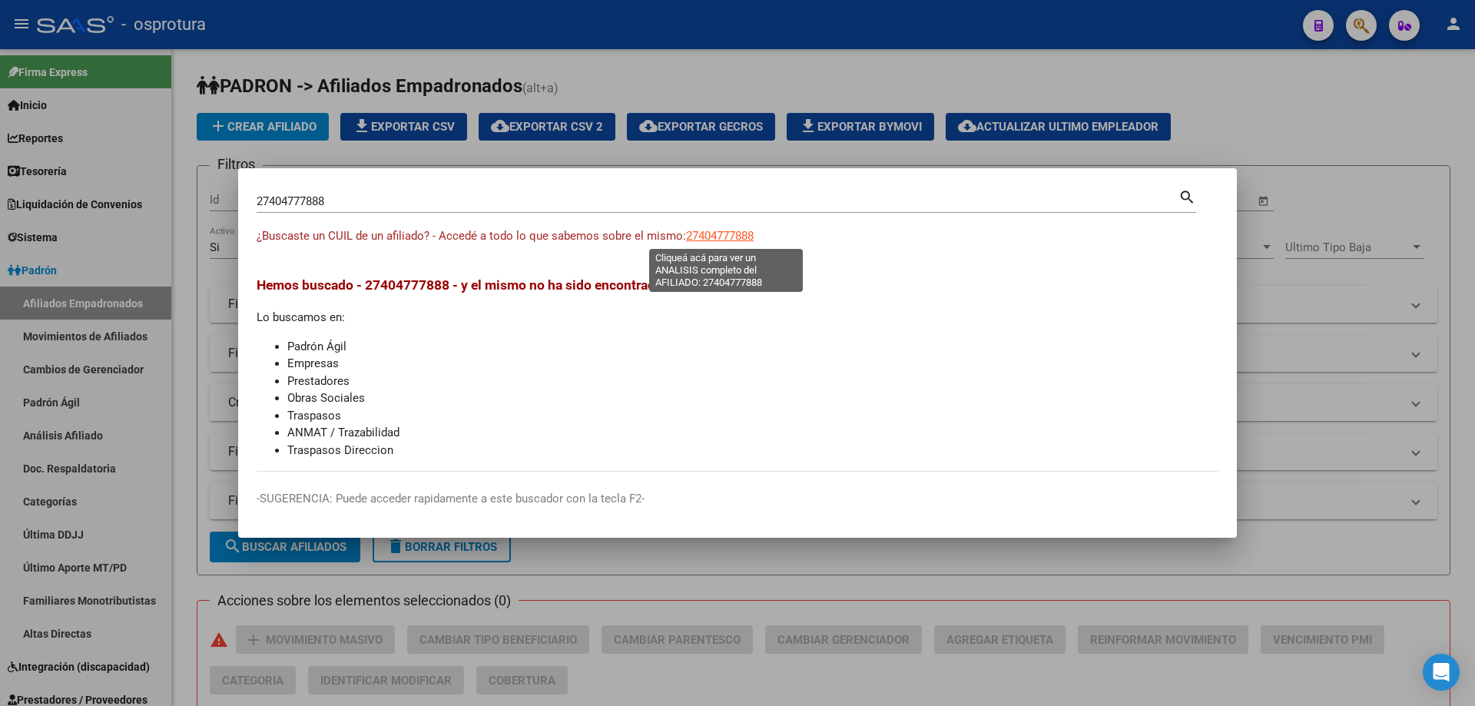
click at [731, 236] on span "27404777888" at bounding box center [720, 236] width 68 height 14
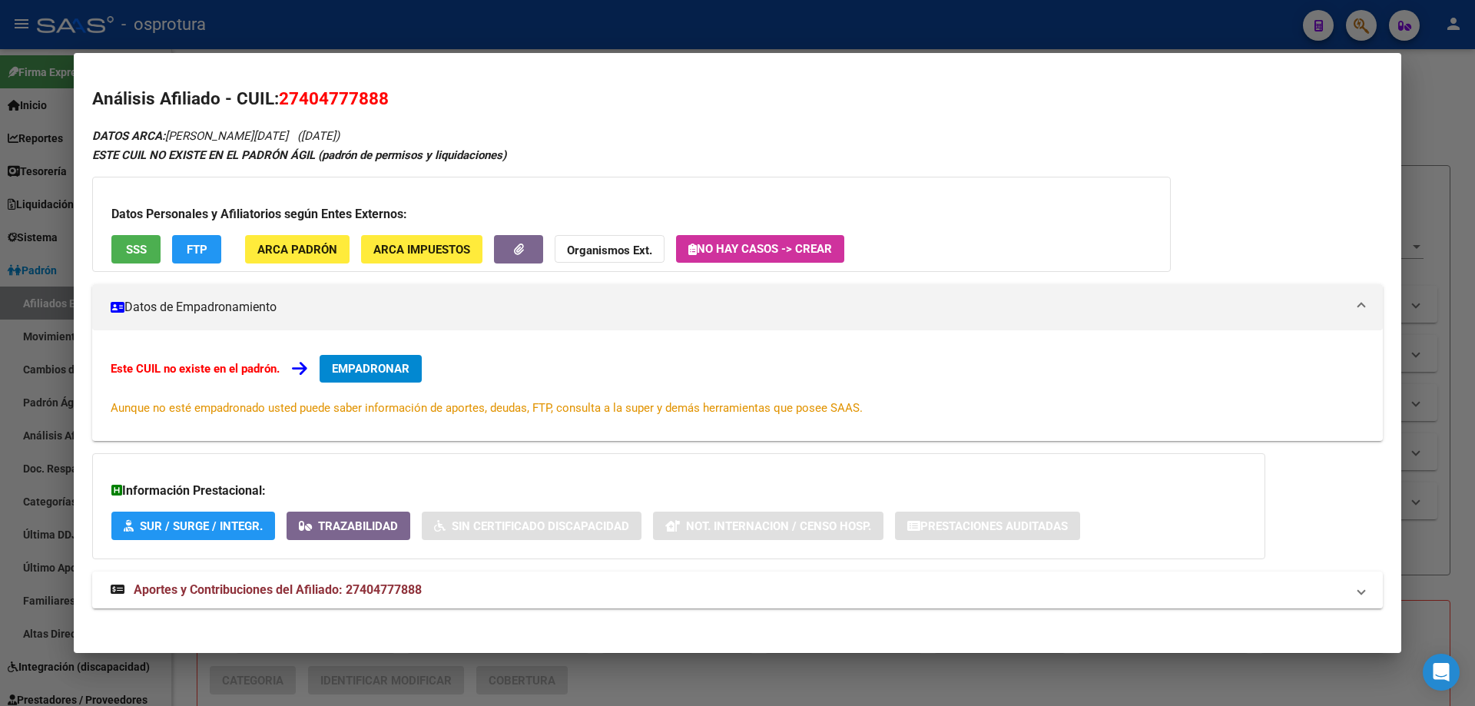
click at [392, 363] on span "EMPADRONAR" at bounding box center [371, 369] width 78 height 14
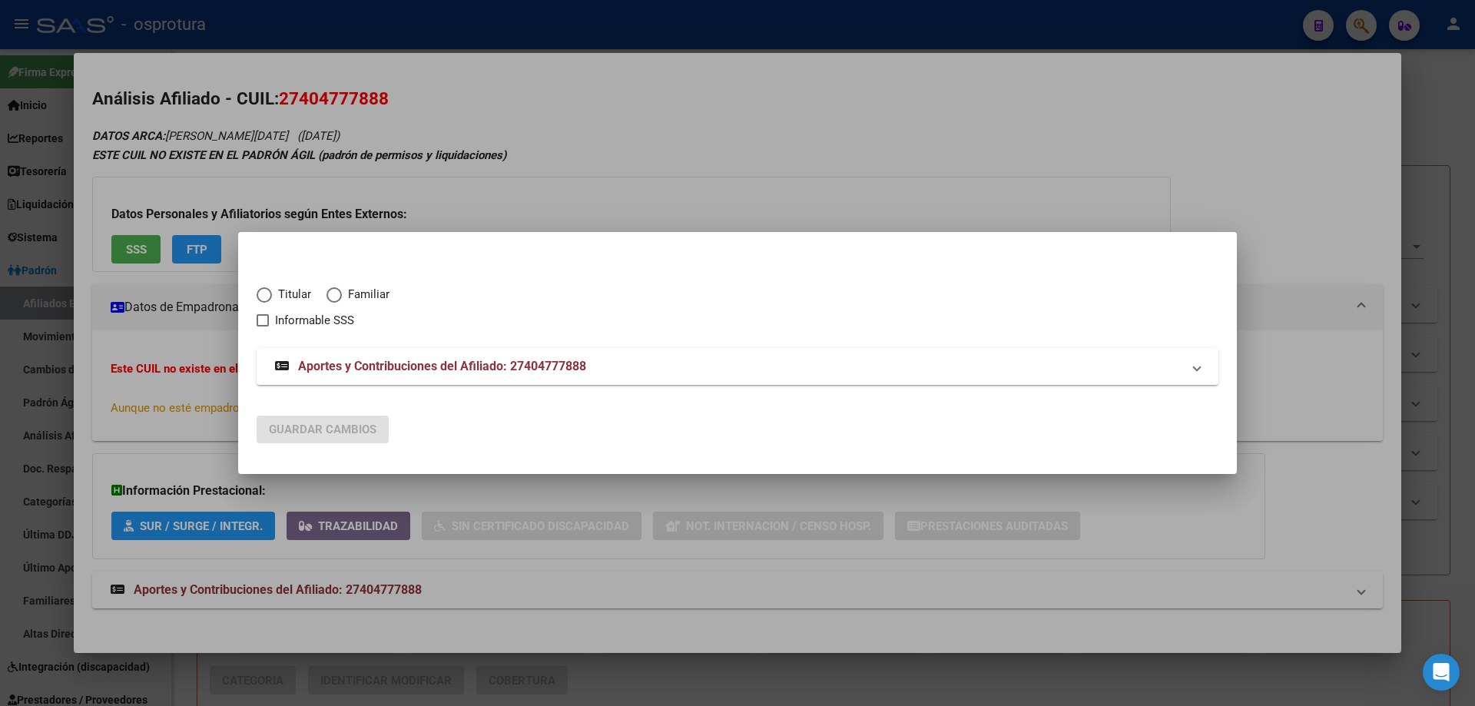
click at [257, 294] on span "Elija una opción" at bounding box center [264, 294] width 15 height 15
click at [257, 294] on input "Titular" at bounding box center [264, 294] width 15 height 15
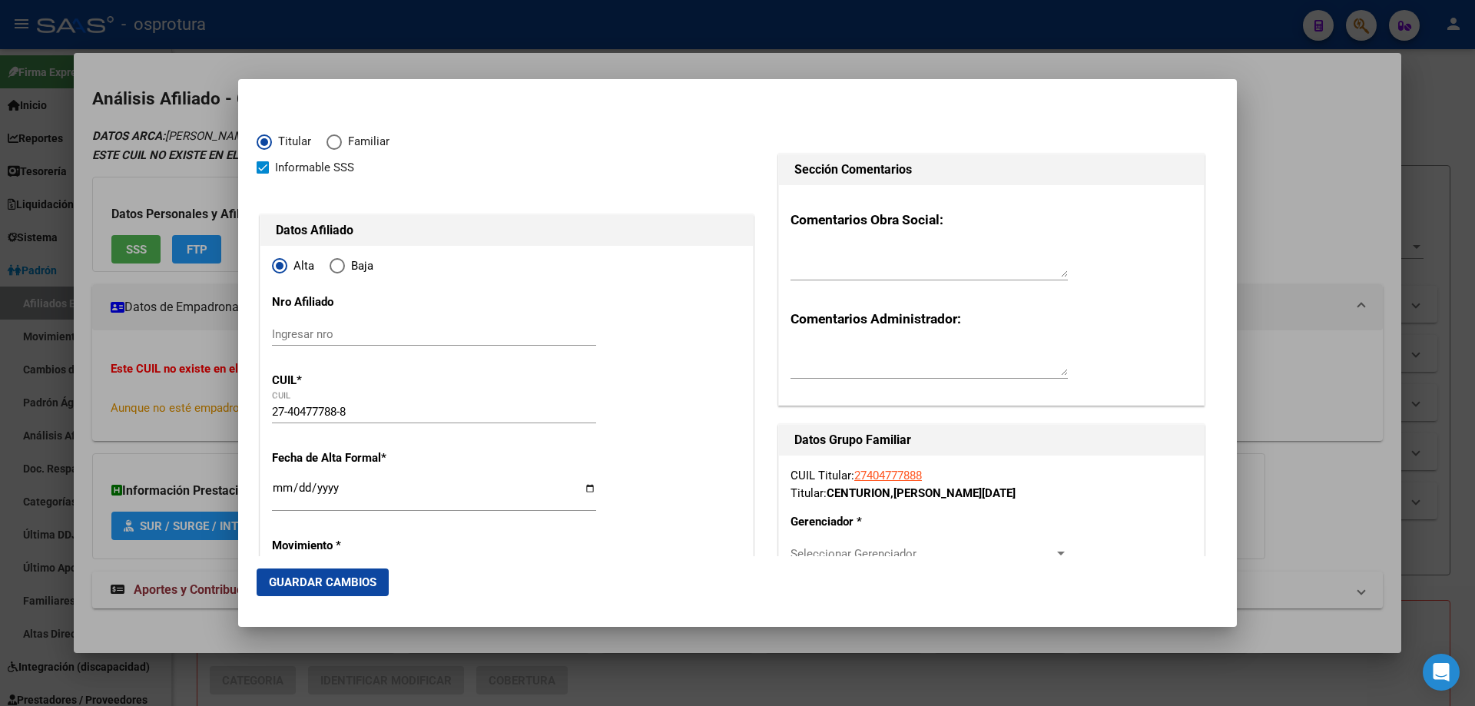
scroll to position [230, 0]
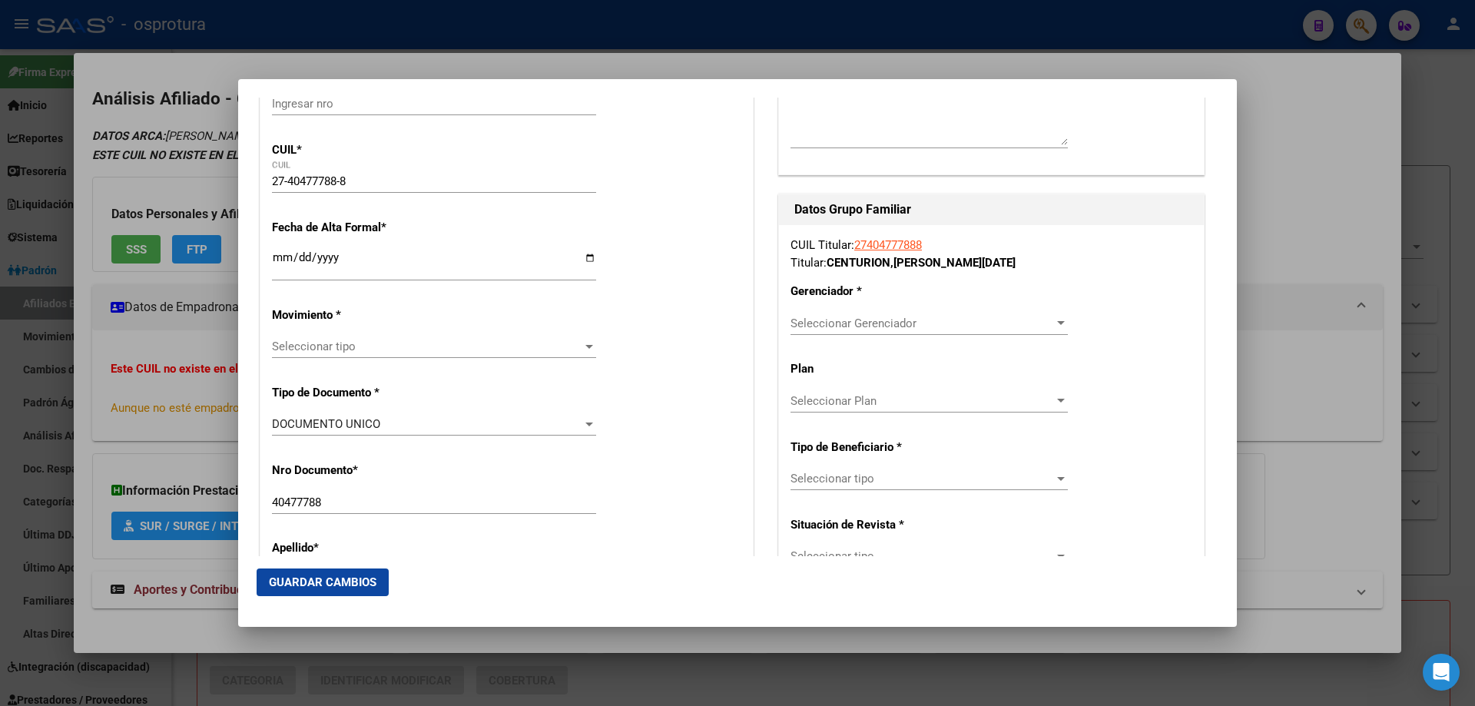
click at [277, 249] on div "Ingresar fecha" at bounding box center [434, 263] width 324 height 33
click at [343, 354] on div "Seleccionar tipo Seleccionar tipo" at bounding box center [434, 346] width 324 height 23
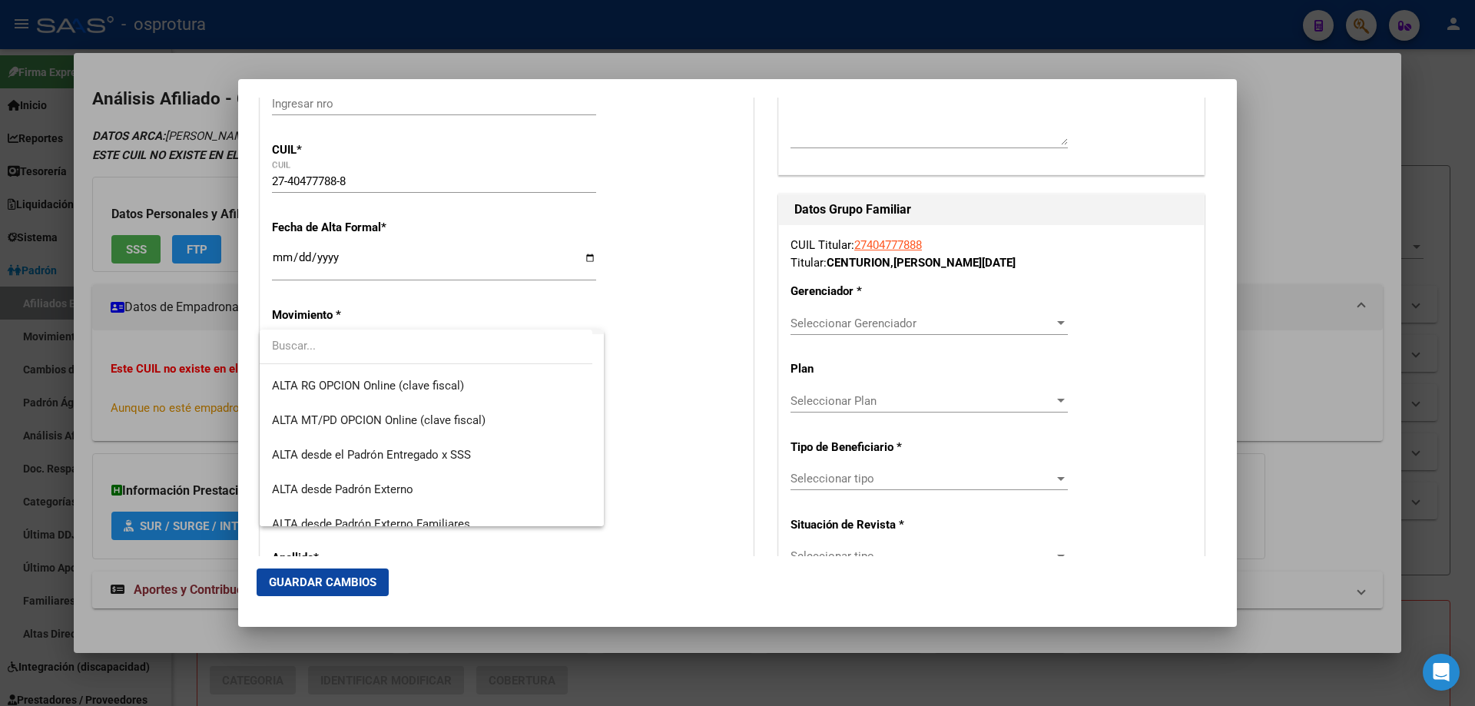
scroll to position [299, 0]
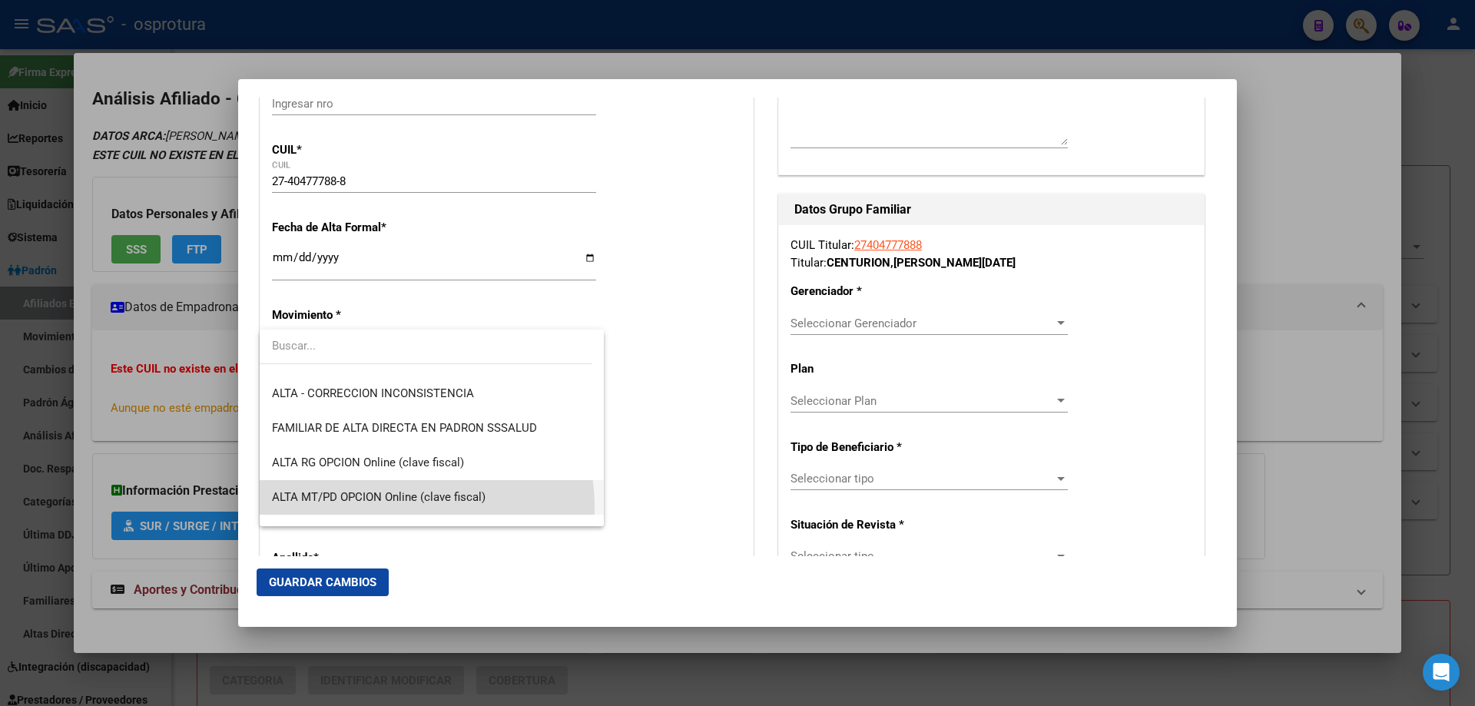
click at [385, 508] on span "ALTA MT/PD OPCION Online (clave fiscal)" at bounding box center [432, 497] width 320 height 35
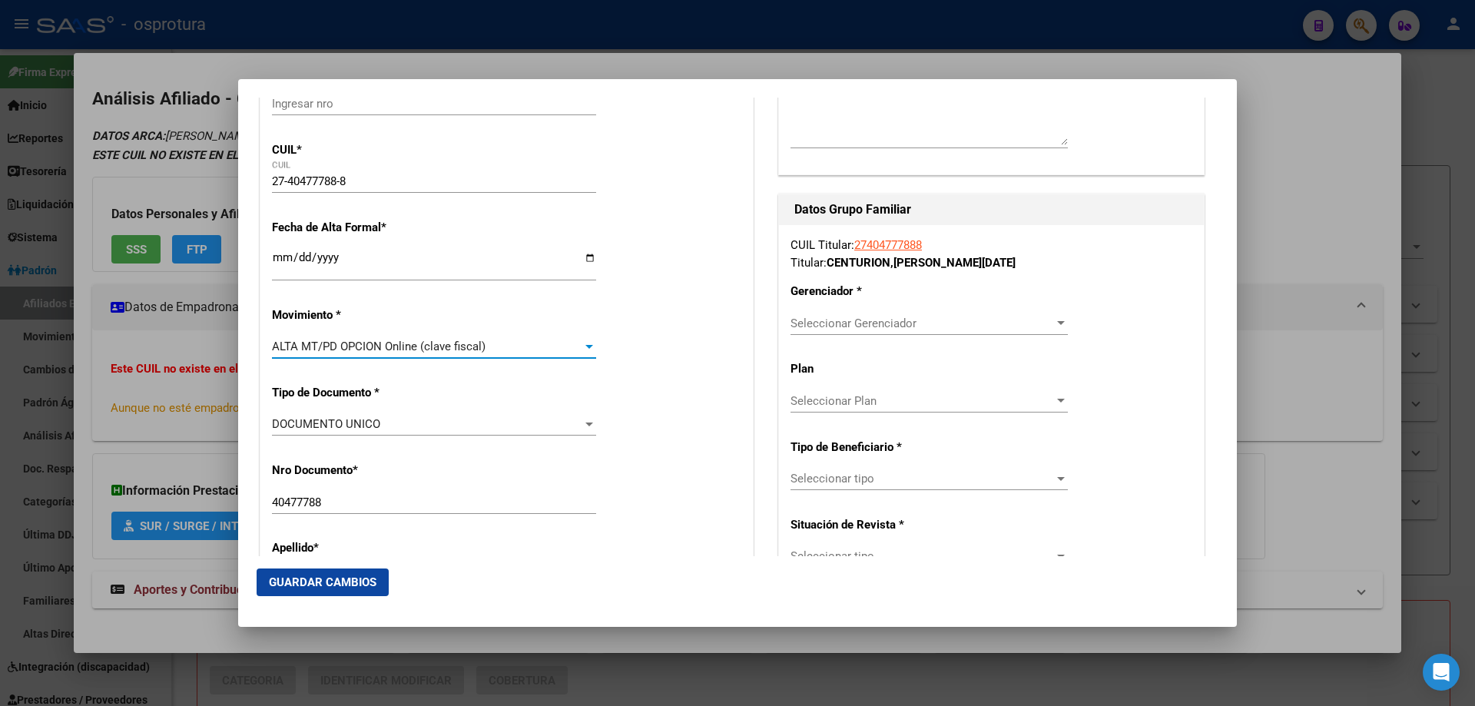
scroll to position [615, 0]
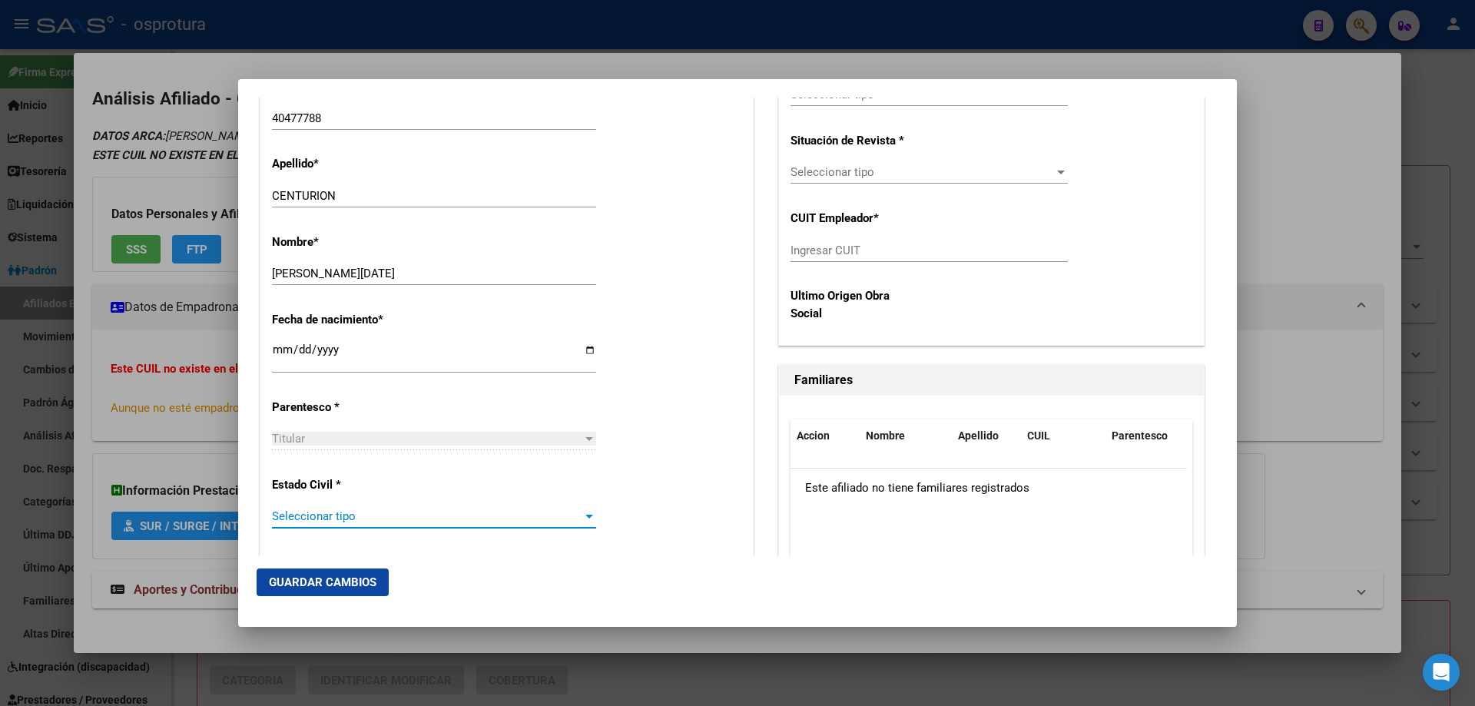
click at [380, 518] on span "Seleccionar tipo" at bounding box center [427, 516] width 310 height 14
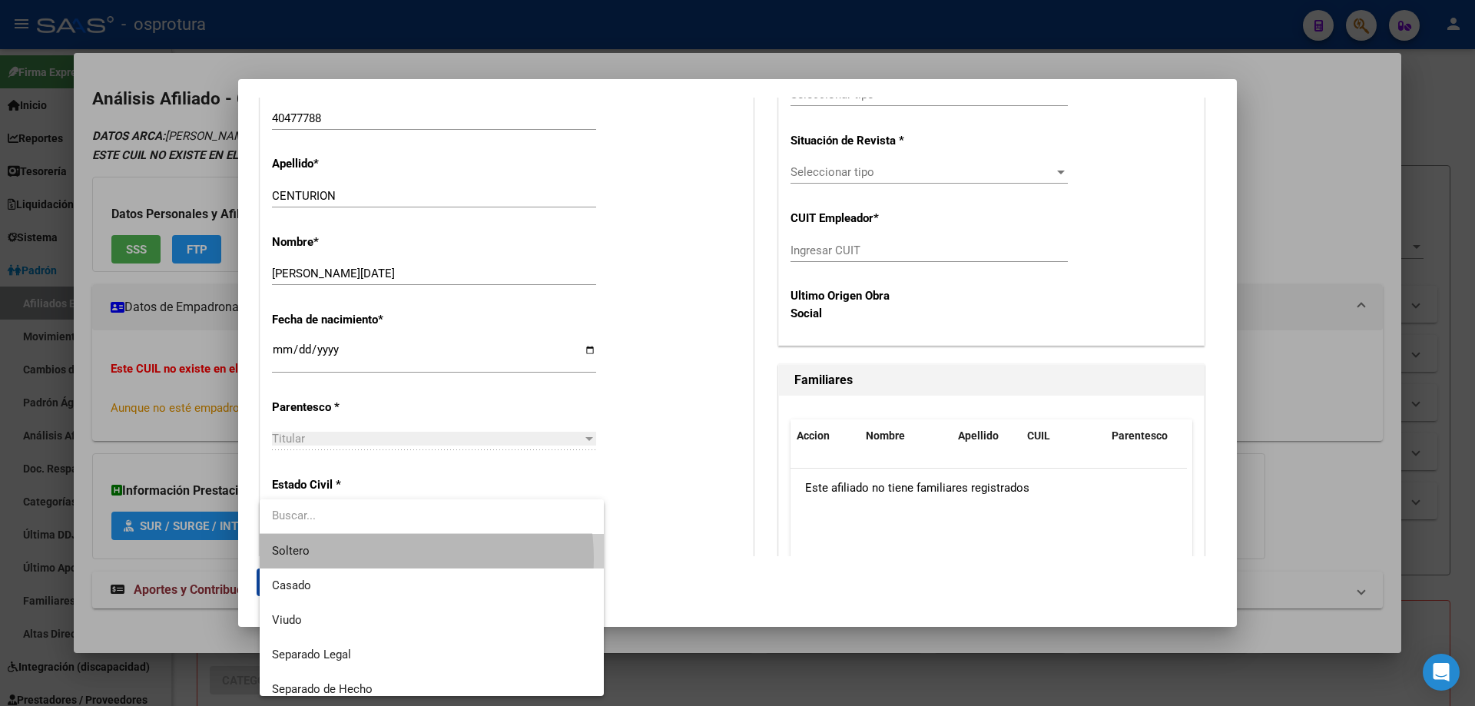
click at [375, 558] on span "Soltero" at bounding box center [432, 551] width 320 height 35
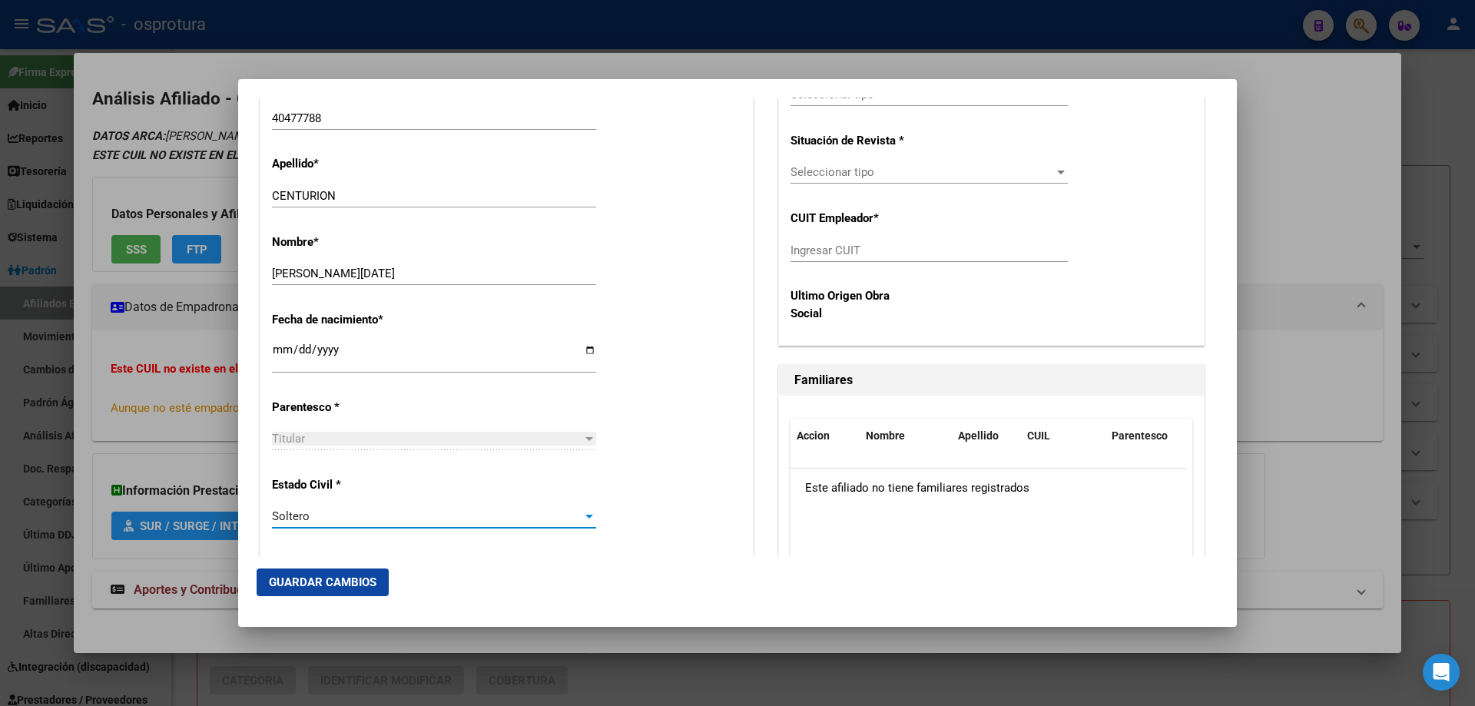
scroll to position [307, 0]
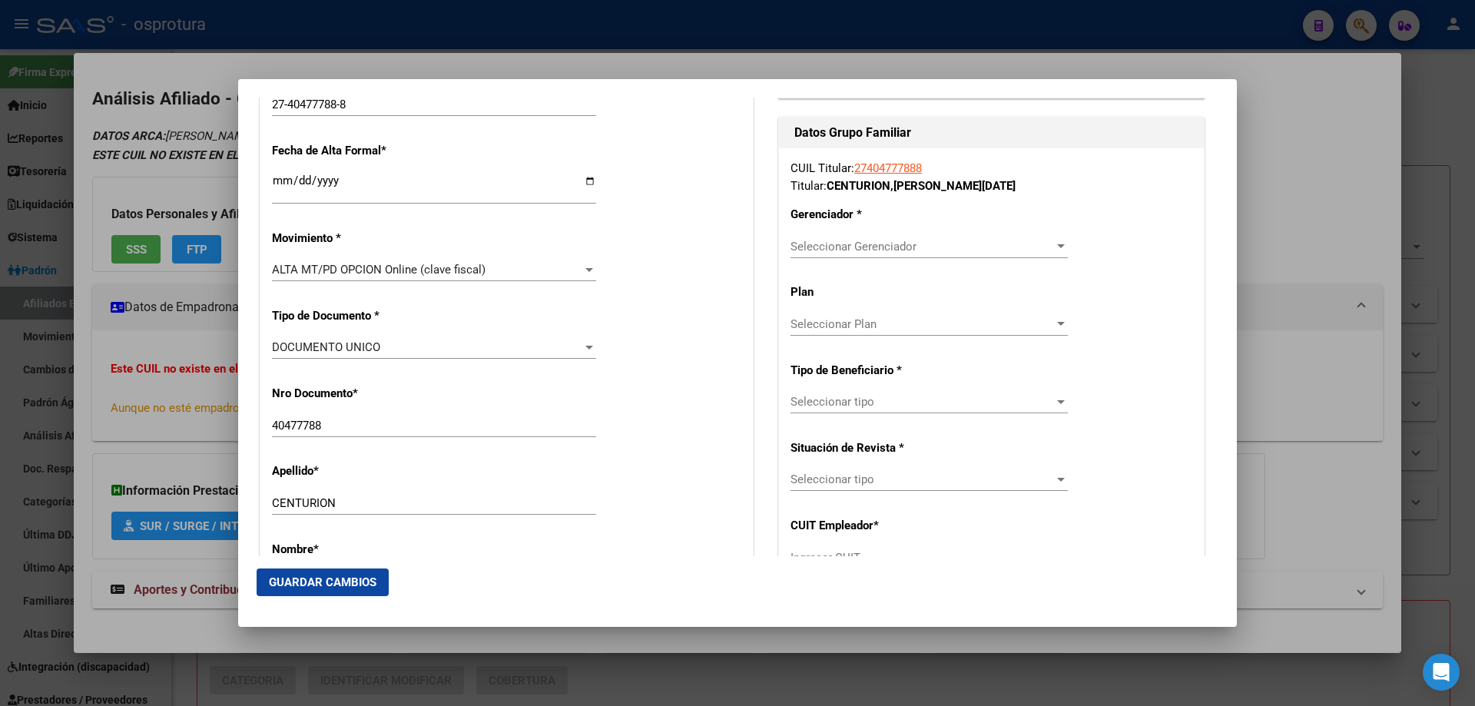
click at [857, 247] on span "Seleccionar Gerenciador" at bounding box center [921, 247] width 263 height 14
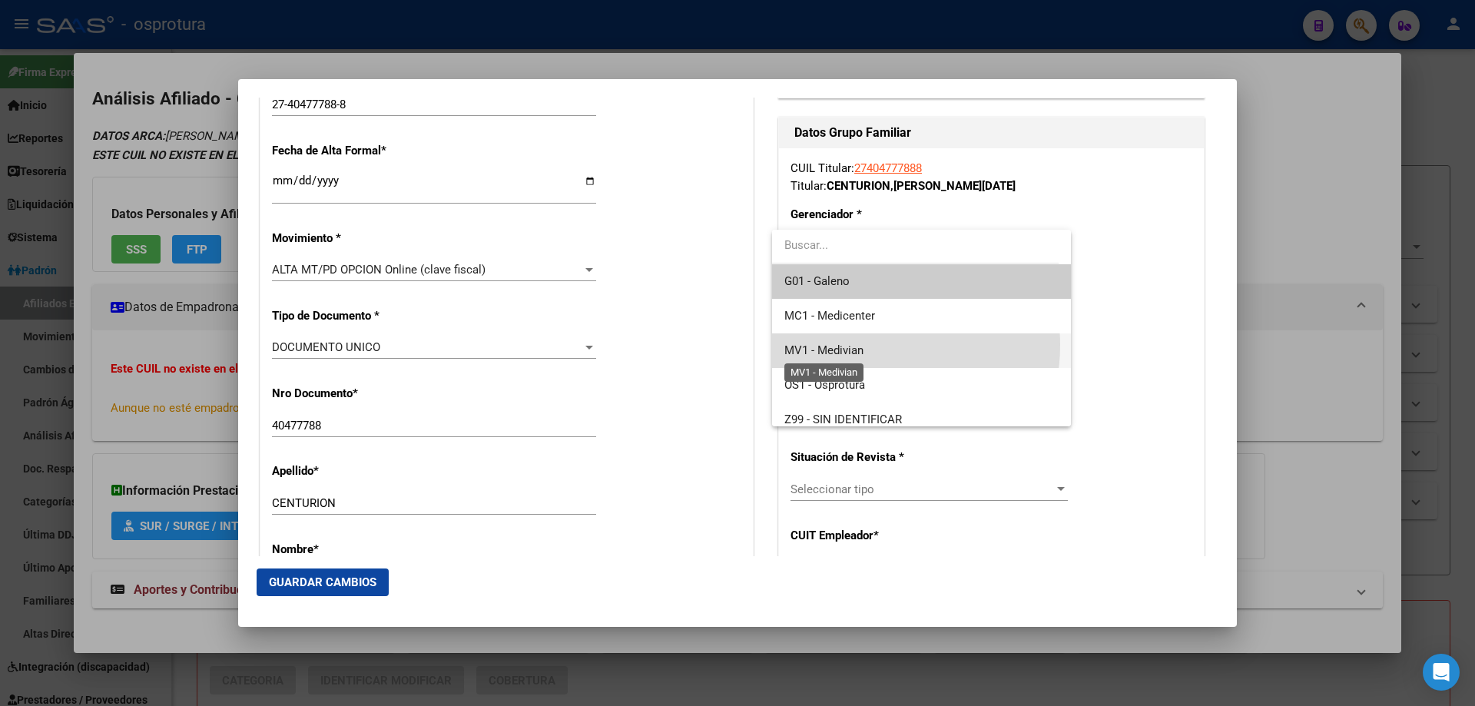
click at [858, 345] on span "MV1 - Medivian" at bounding box center [823, 350] width 79 height 14
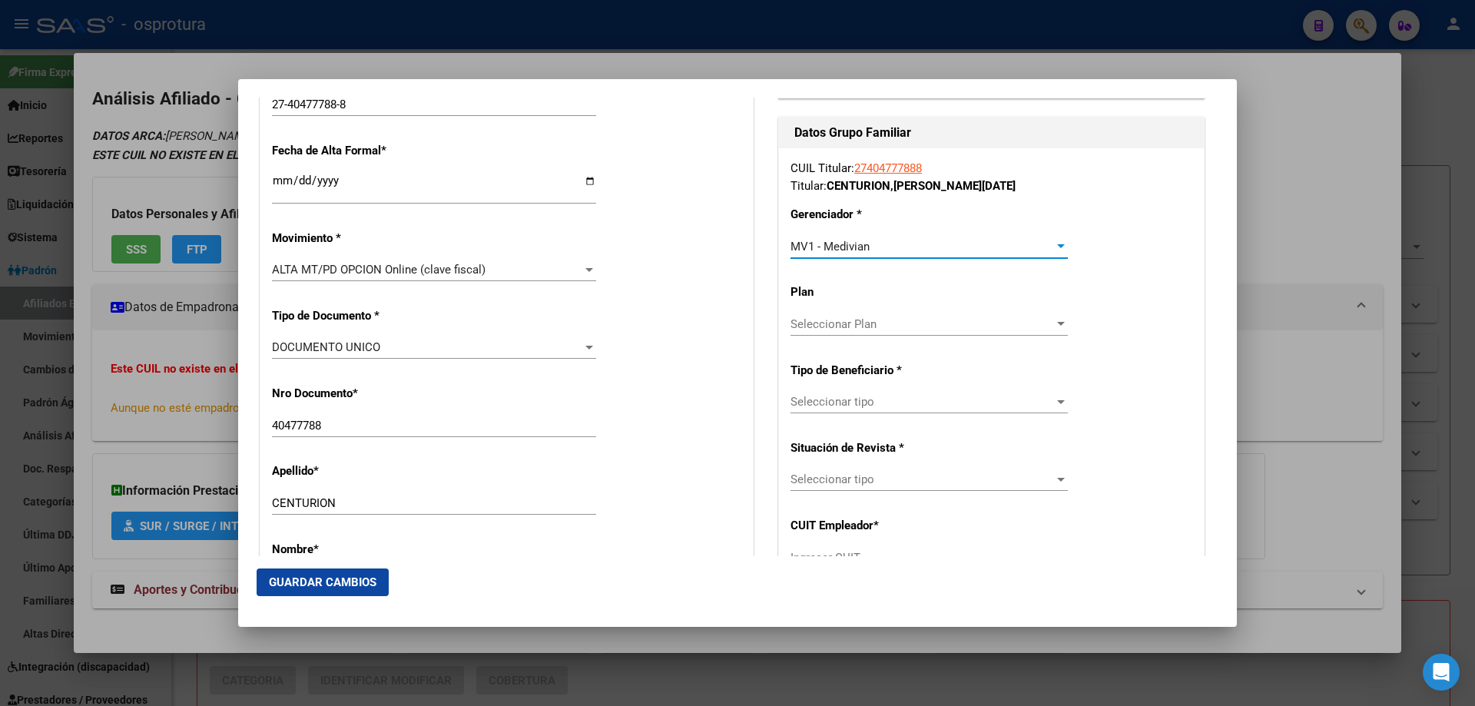
click at [867, 398] on span "Seleccionar tipo" at bounding box center [921, 402] width 263 height 14
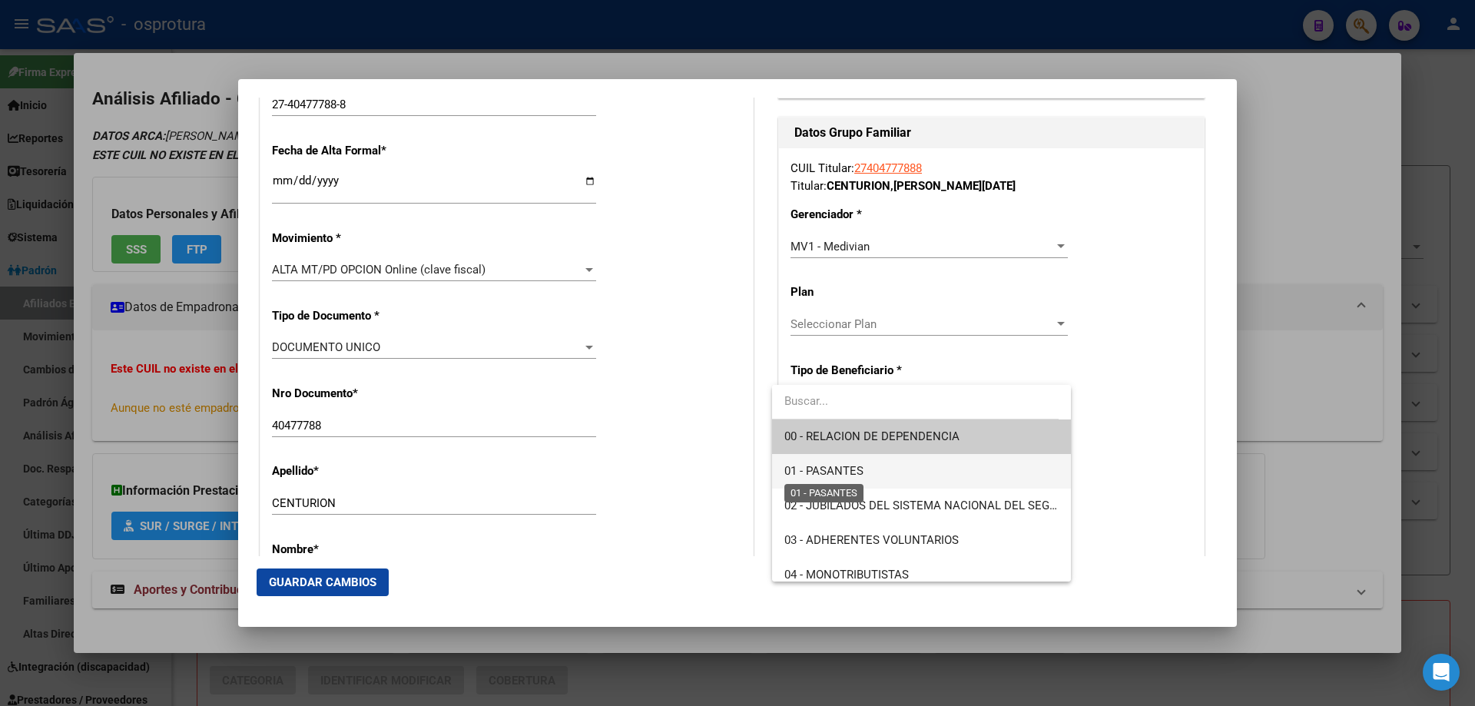
scroll to position [230, 0]
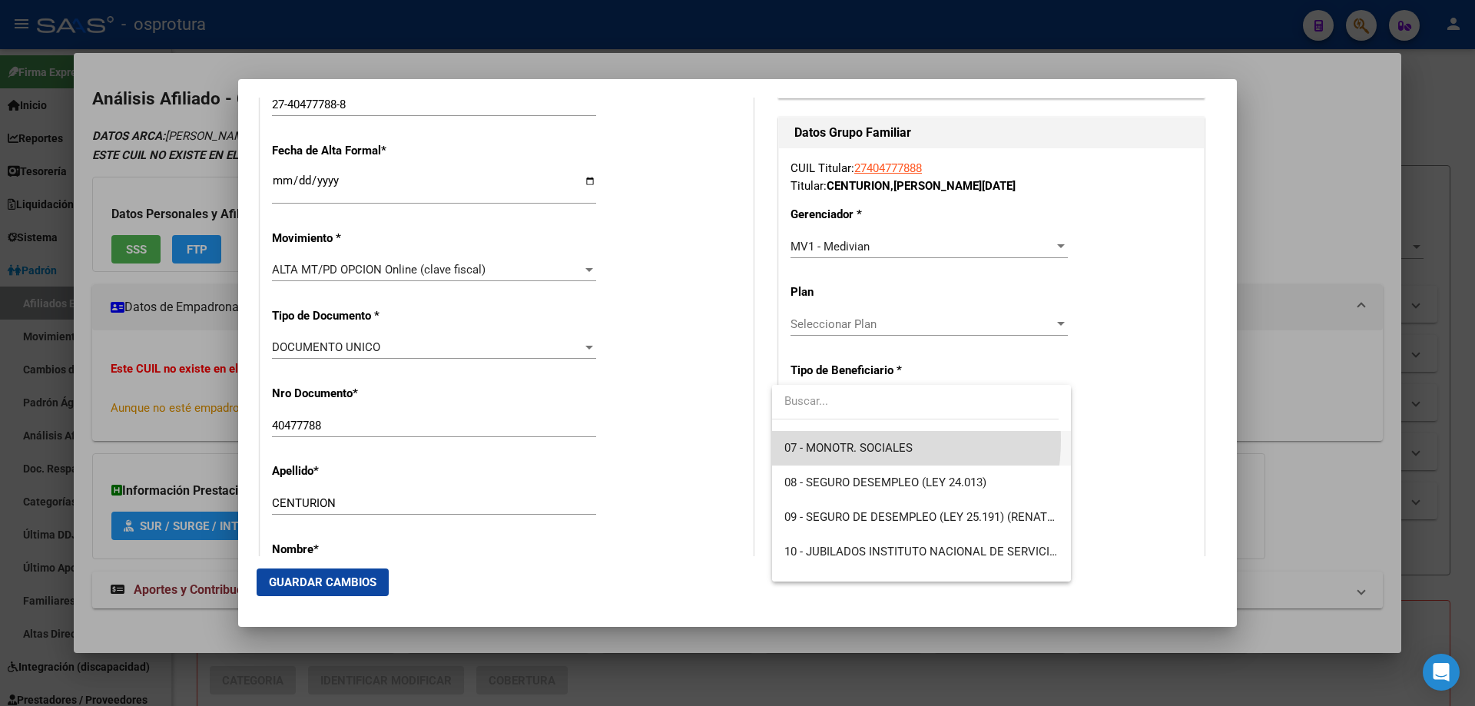
click at [854, 440] on span "07 - MONOTR. SOCIALES" at bounding box center [920, 448] width 273 height 35
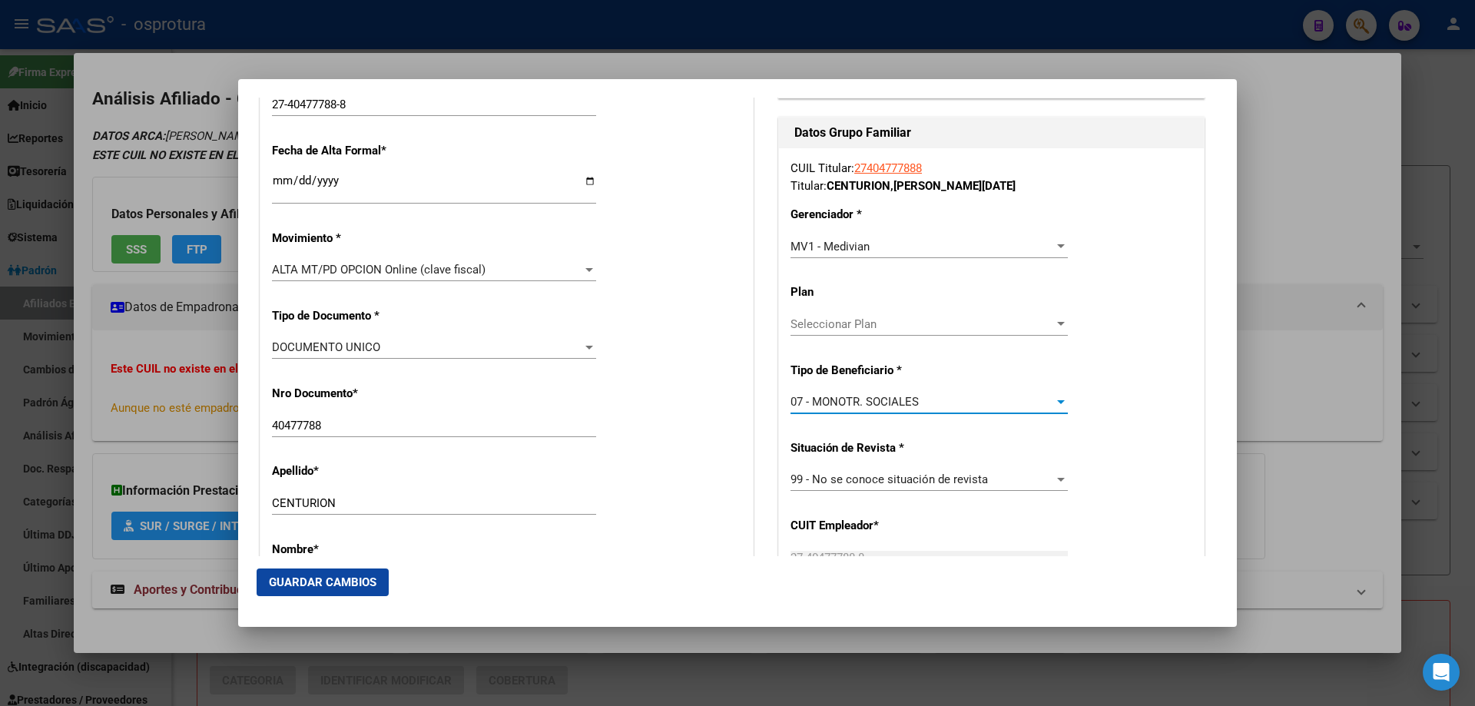
click at [299, 581] on span "Guardar Cambios" at bounding box center [323, 582] width 108 height 14
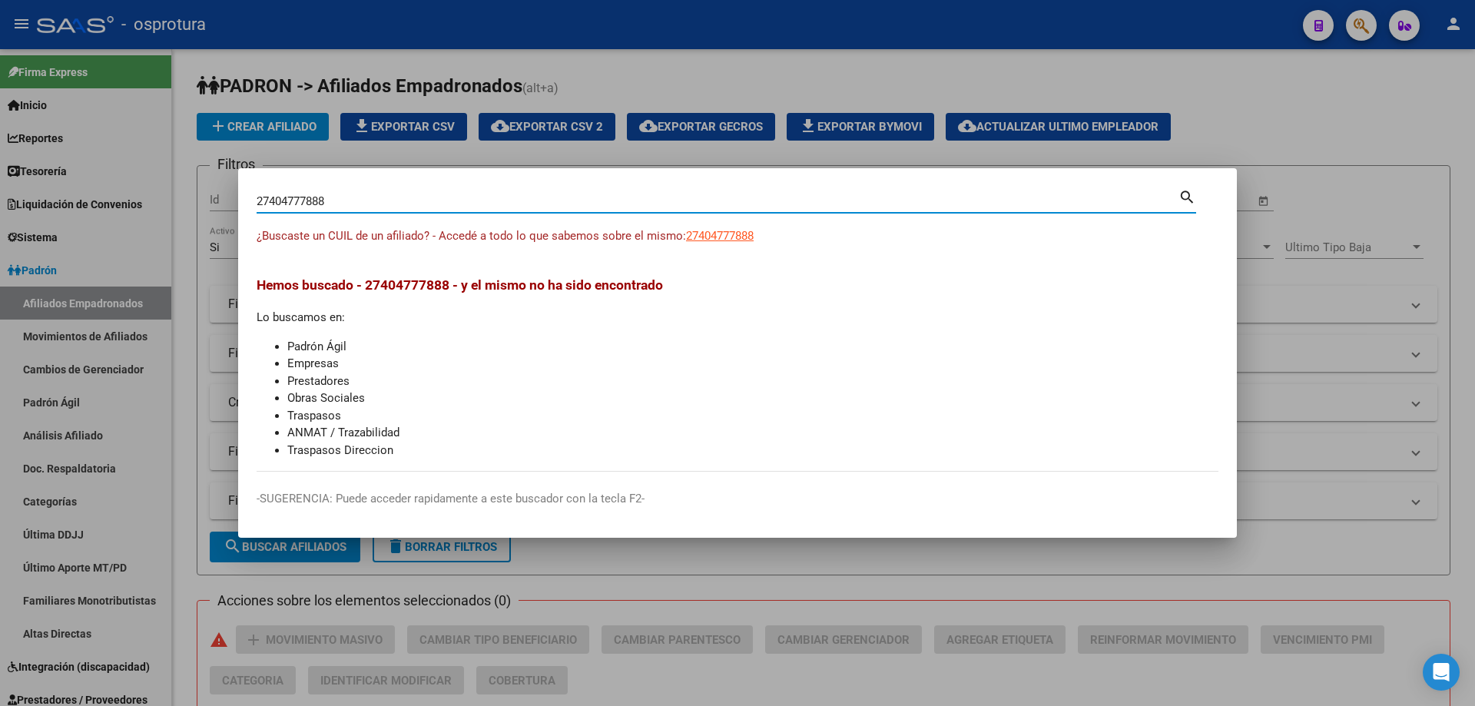
click at [542, 197] on input "27404777888" at bounding box center [718, 201] width 922 height 14
paste input "-40971703-4"
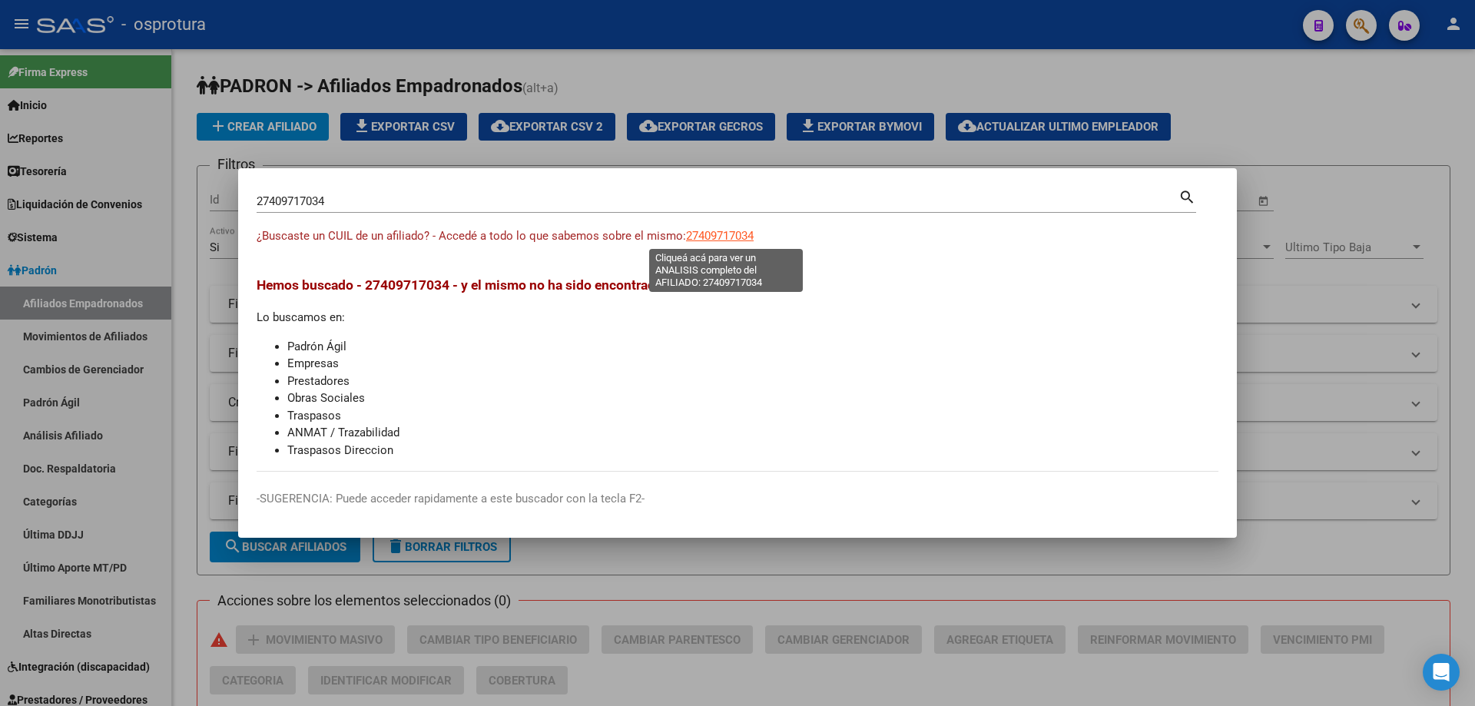
click at [714, 240] on span "27409717034" at bounding box center [720, 236] width 68 height 14
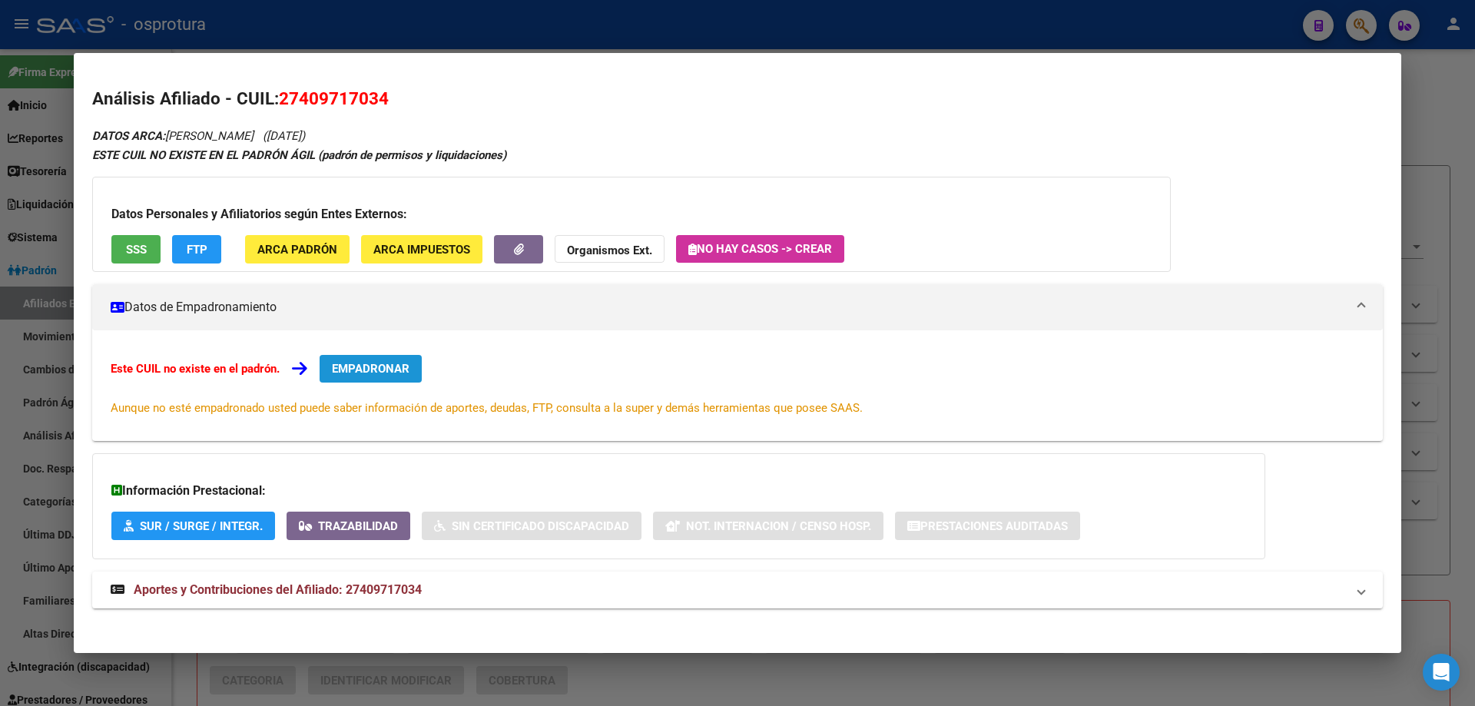
click at [396, 360] on button "EMPADRONAR" at bounding box center [371, 369] width 102 height 28
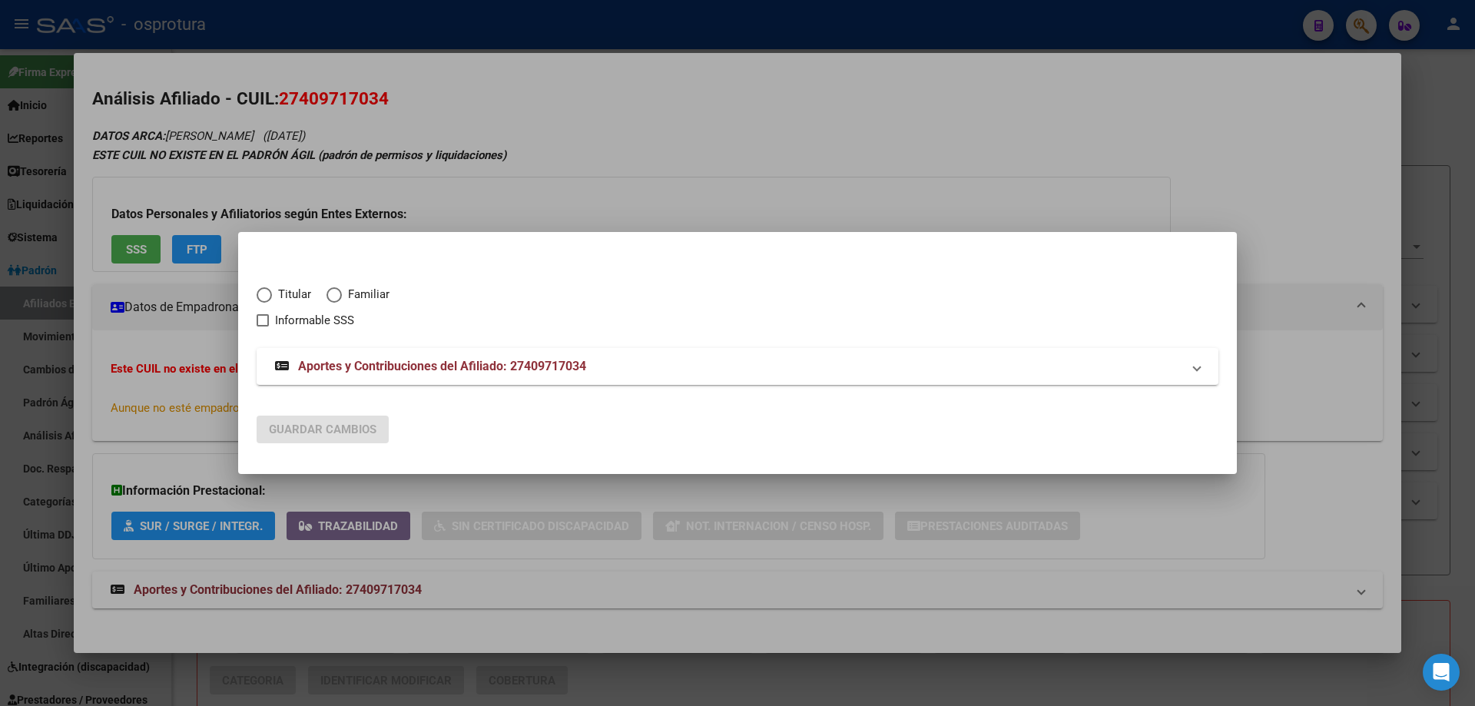
click at [267, 293] on span "Elija una opción" at bounding box center [264, 294] width 15 height 15
click at [267, 293] on input "Titular" at bounding box center [264, 294] width 15 height 15
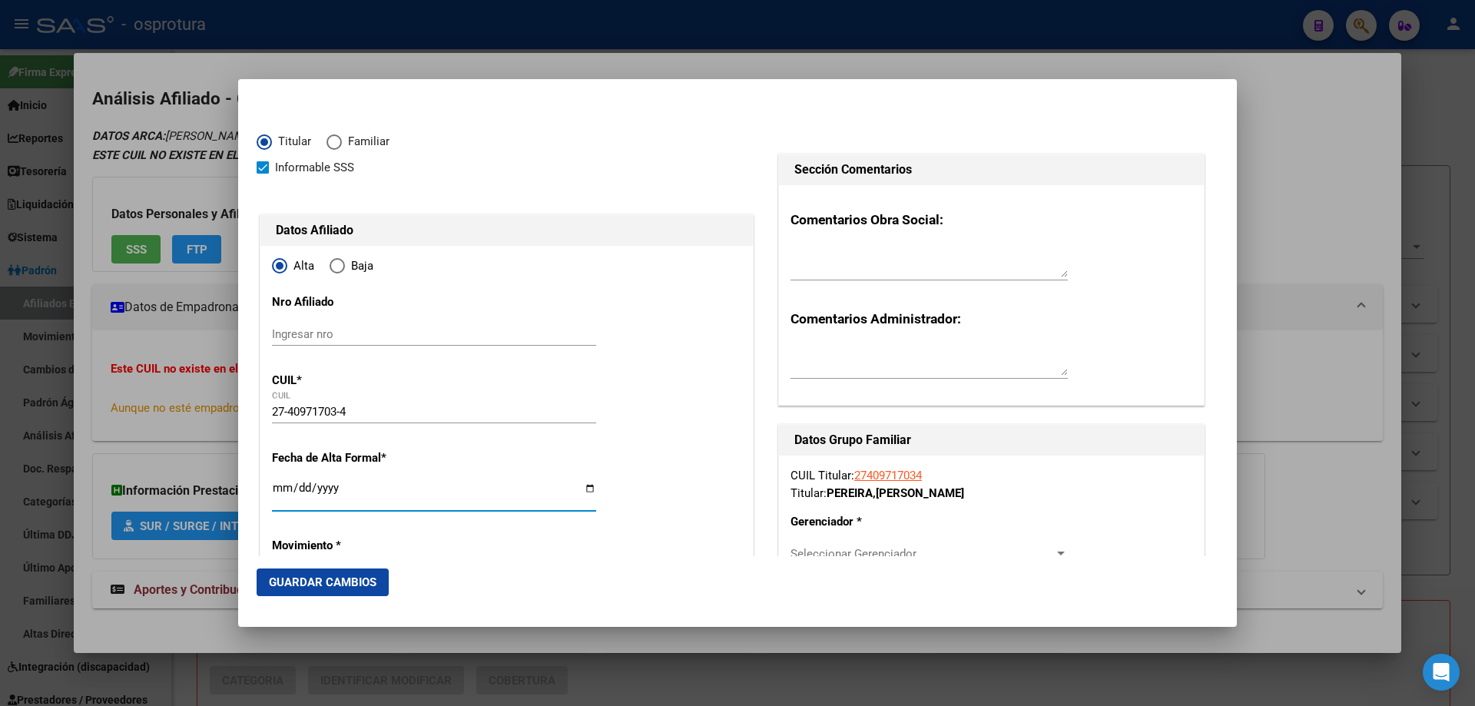
click at [277, 489] on input "Ingresar fecha" at bounding box center [434, 494] width 324 height 25
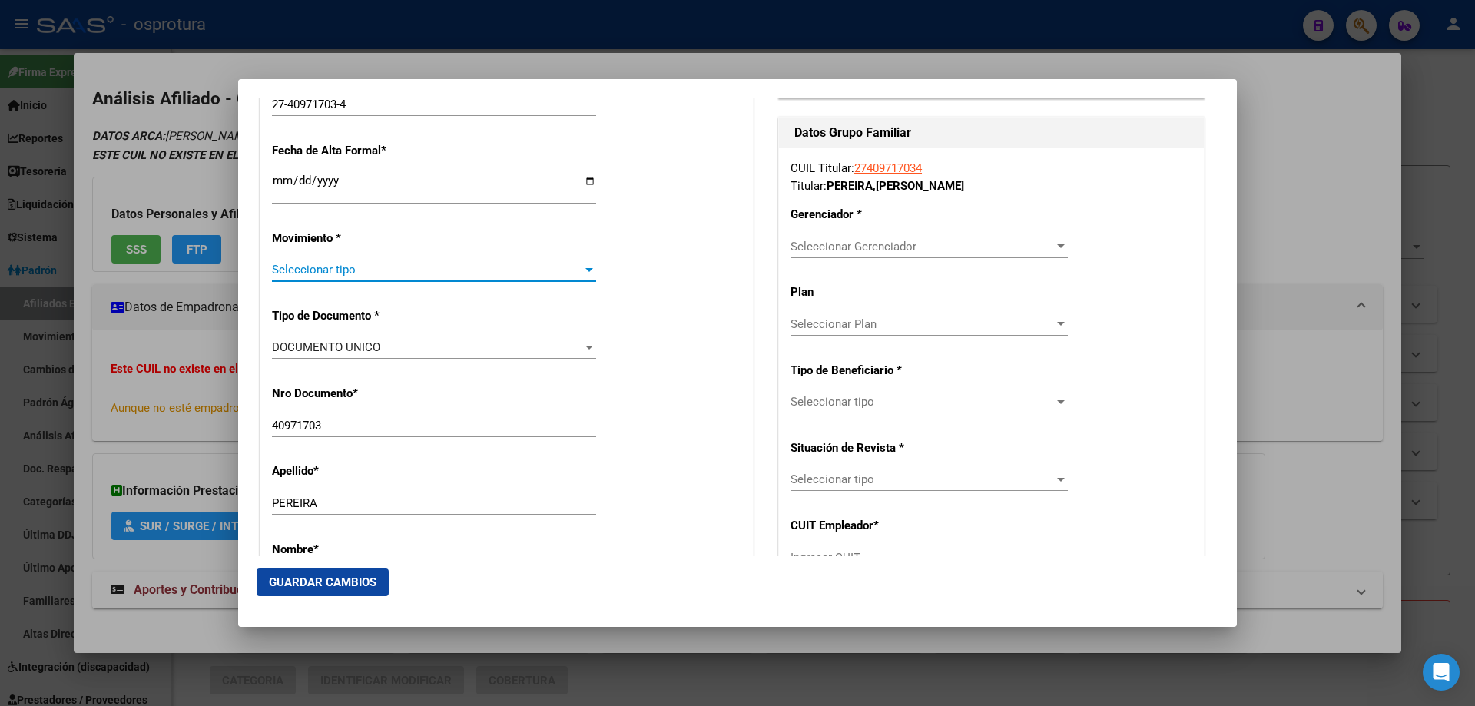
click at [338, 277] on span "Seleccionar tipo" at bounding box center [427, 270] width 310 height 14
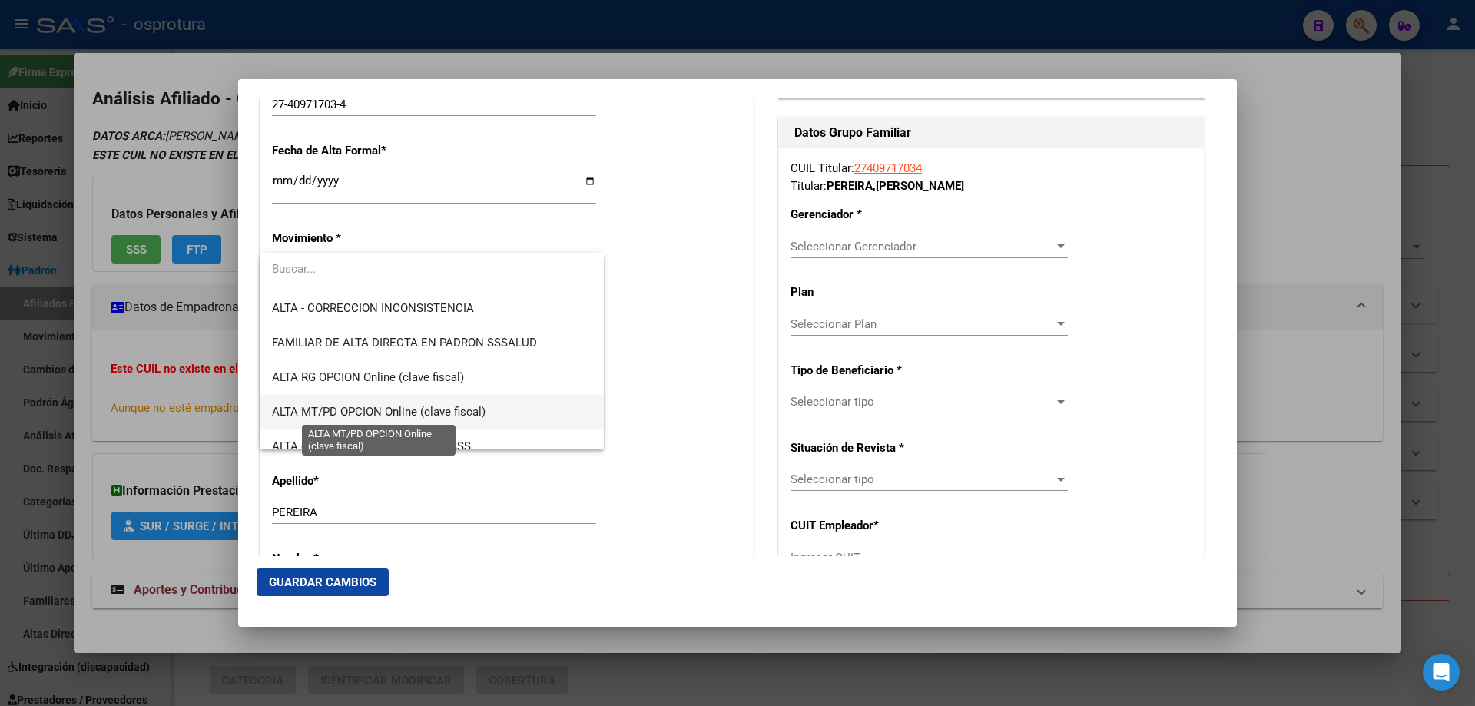
click at [388, 408] on span "ALTA MT/PD OPCION Online (clave fiscal)" at bounding box center [379, 412] width 214 height 14
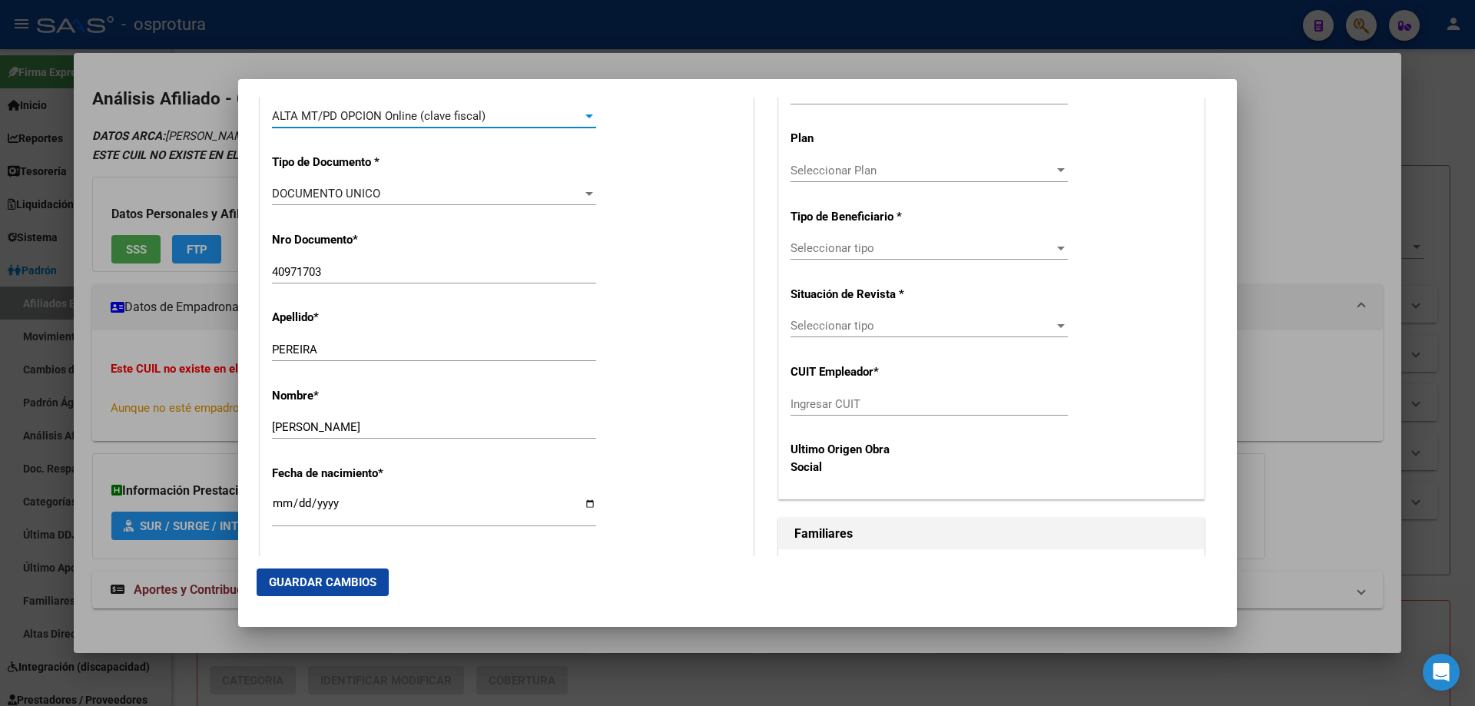
scroll to position [768, 0]
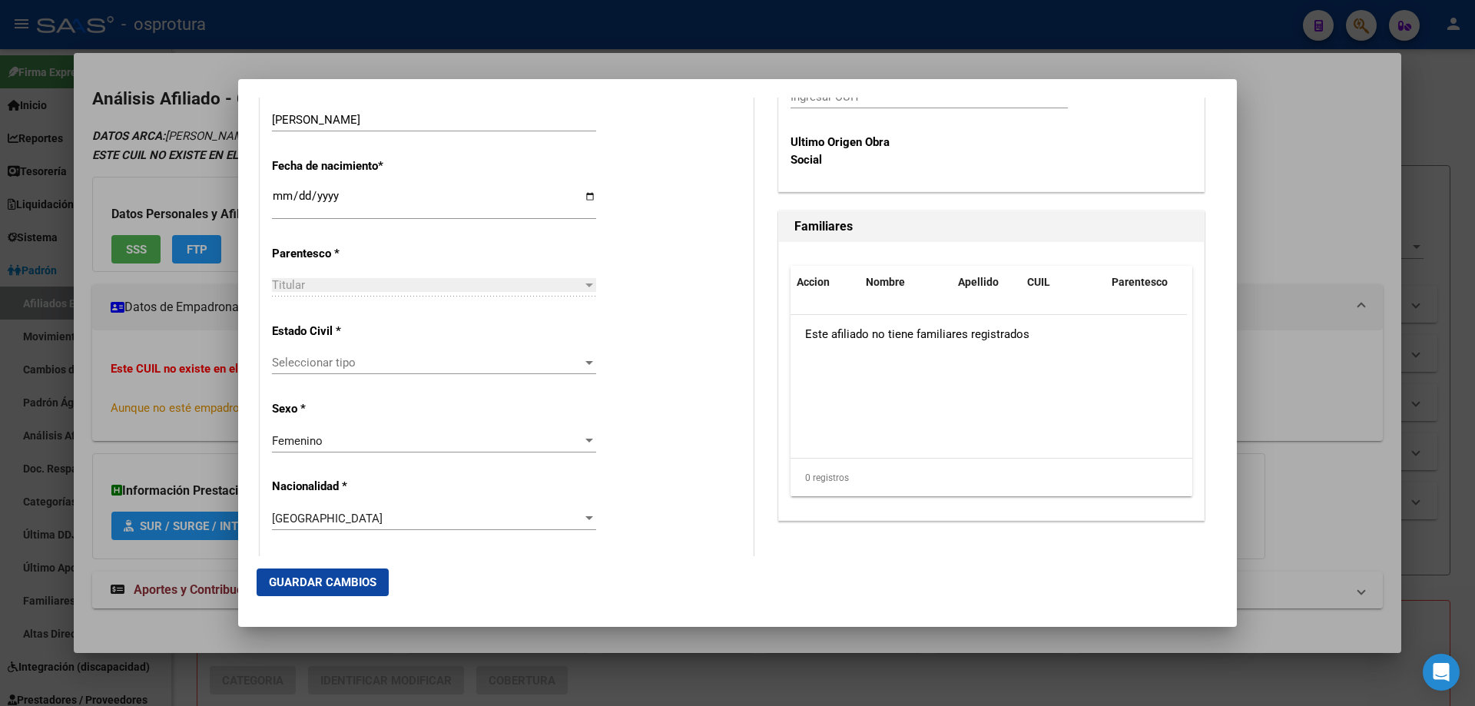
click at [356, 354] on div "Seleccionar tipo Seleccionar tipo" at bounding box center [434, 362] width 324 height 23
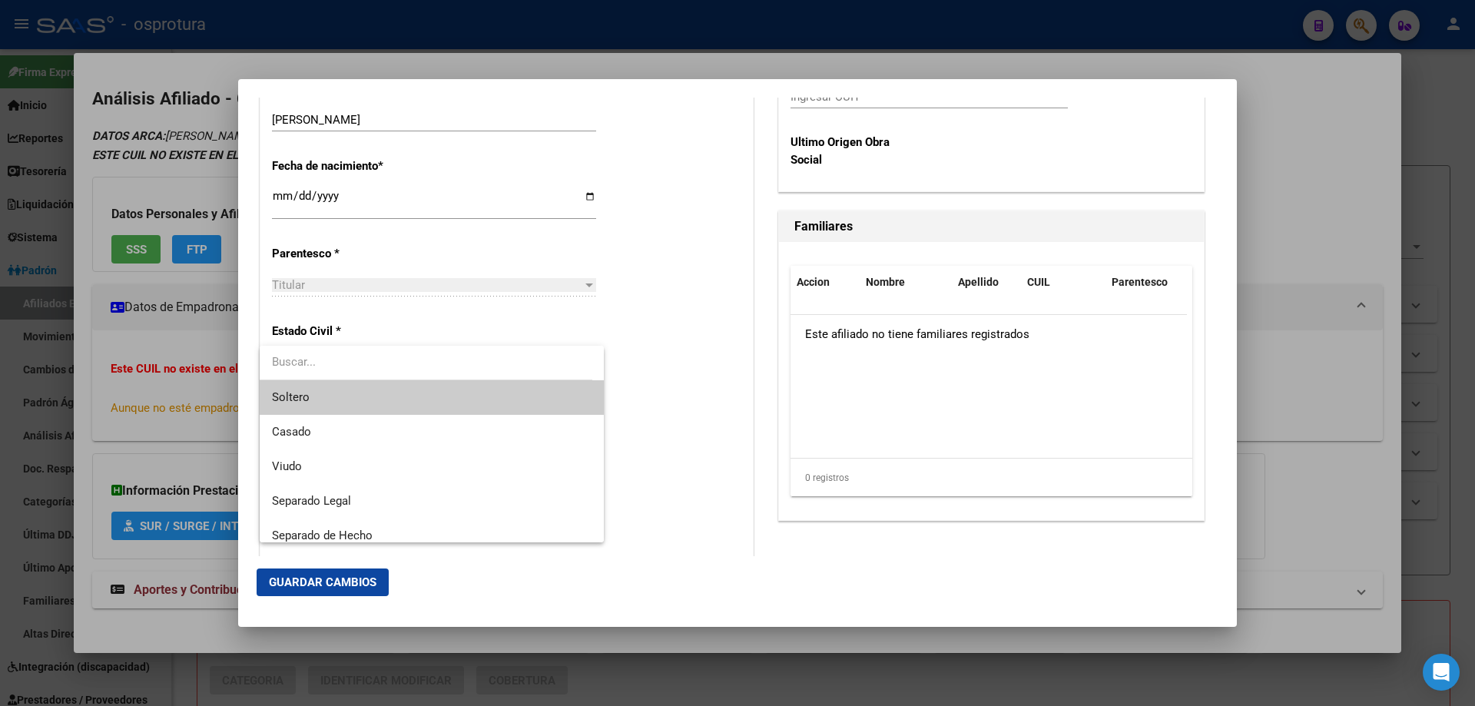
click at [379, 405] on span "Soltero" at bounding box center [432, 397] width 320 height 35
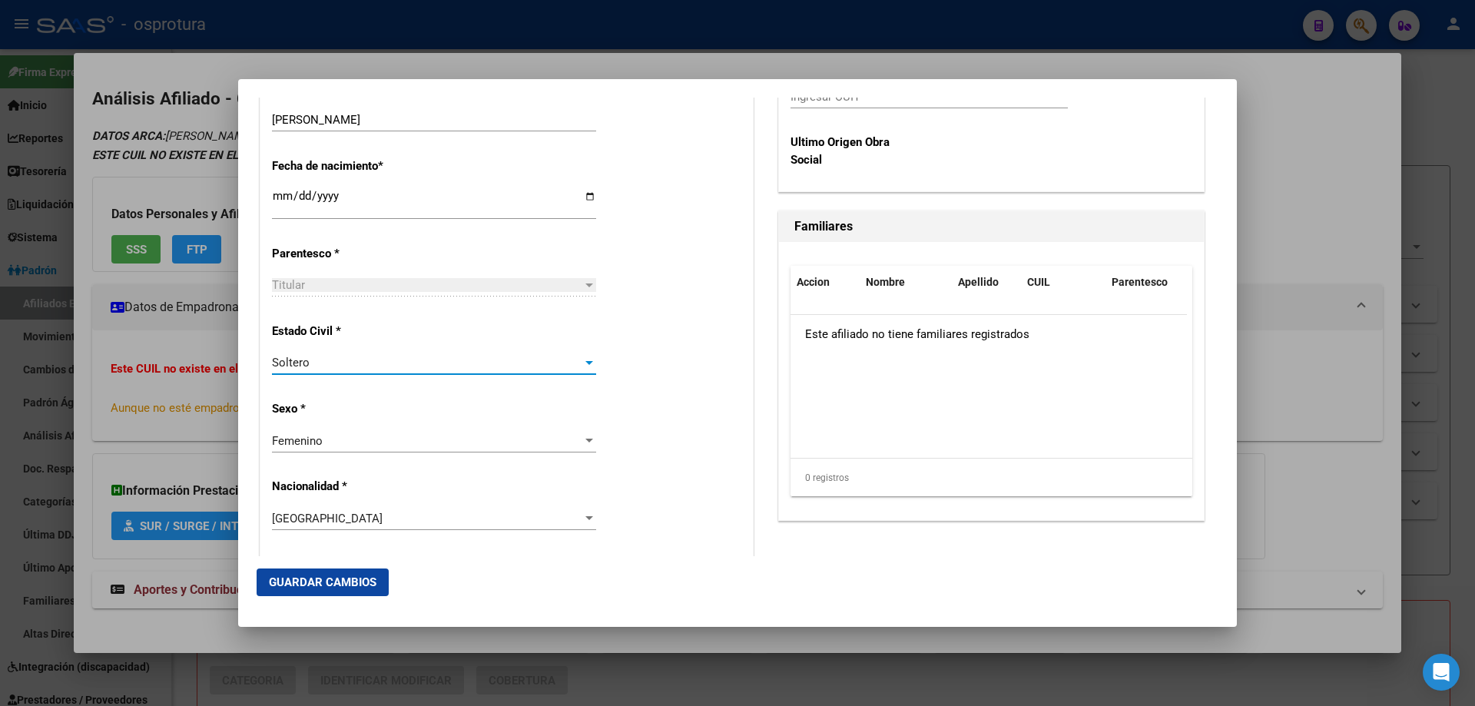
scroll to position [307, 0]
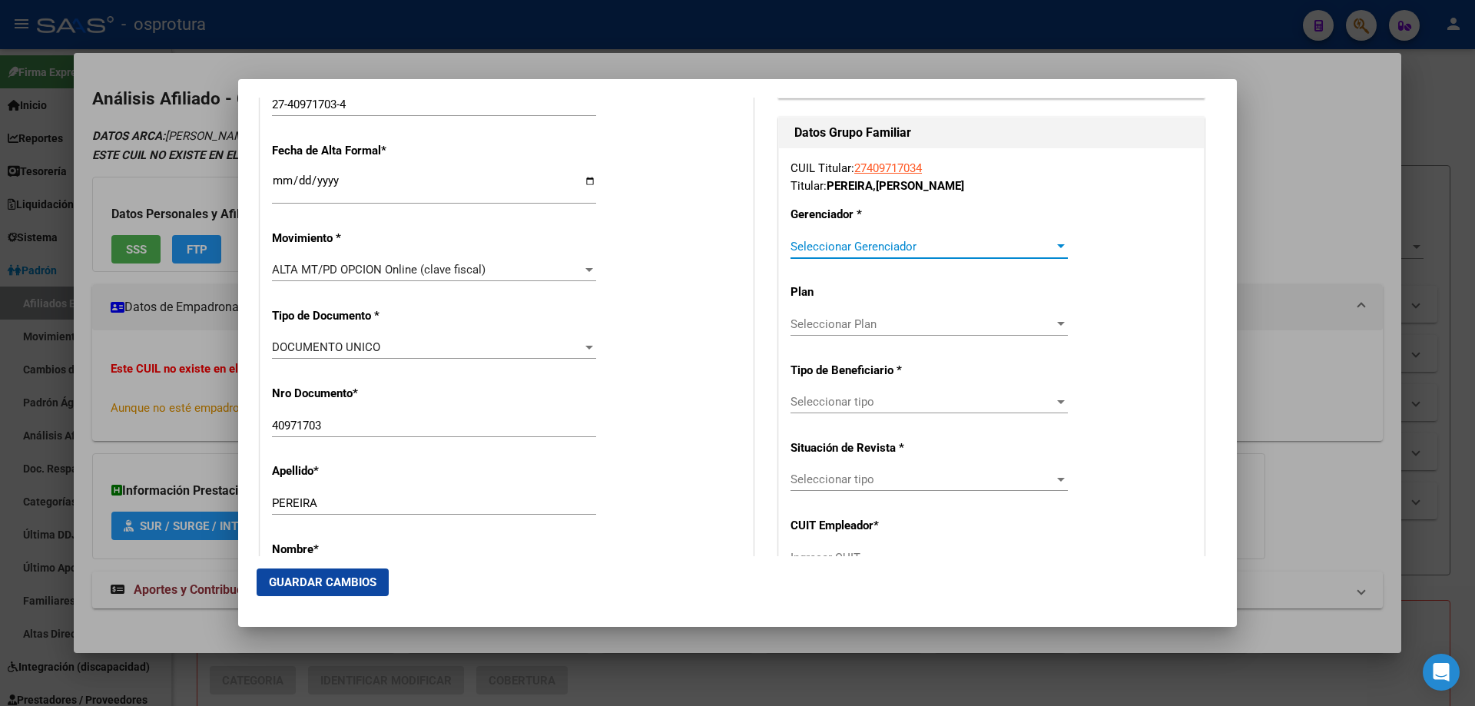
click at [875, 251] on span "Seleccionar Gerenciador" at bounding box center [921, 247] width 263 height 14
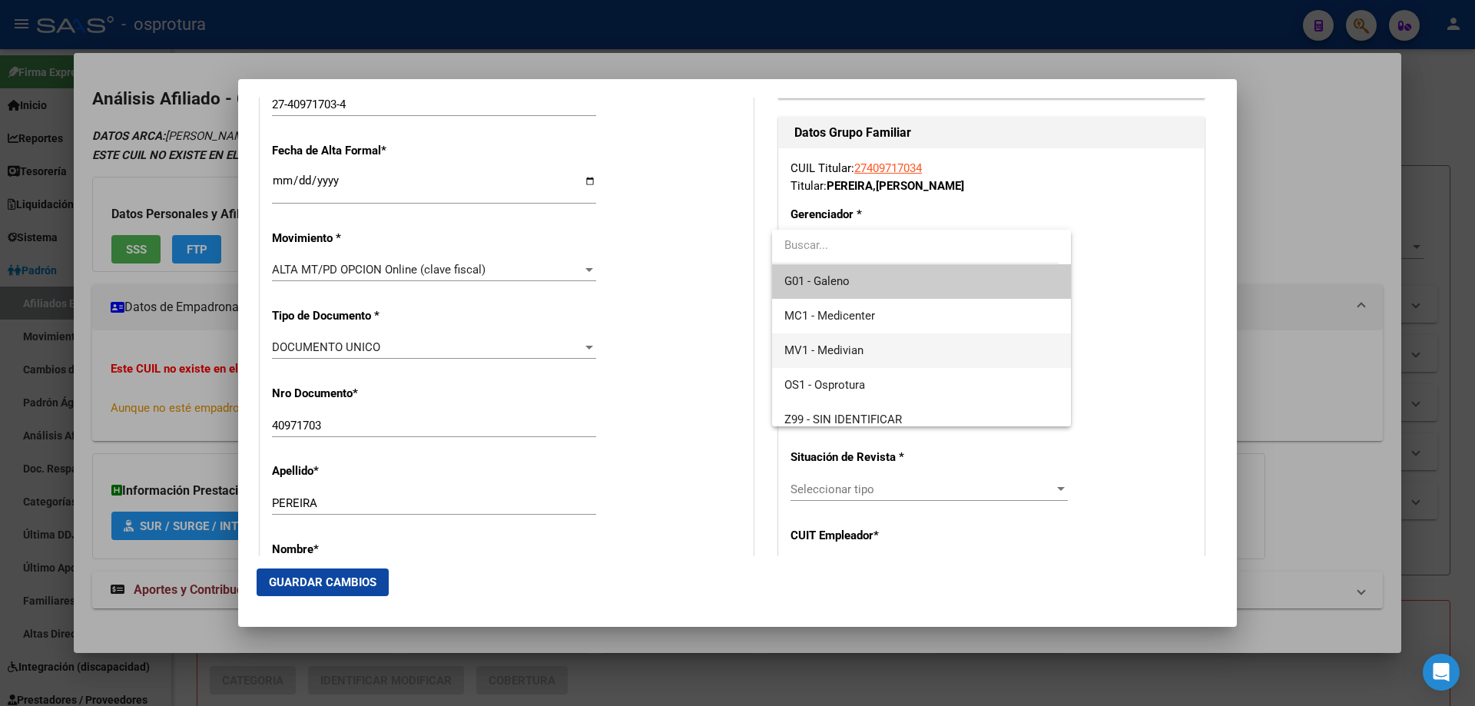
click at [873, 340] on span "MV1 - Medivian" at bounding box center [920, 350] width 273 height 35
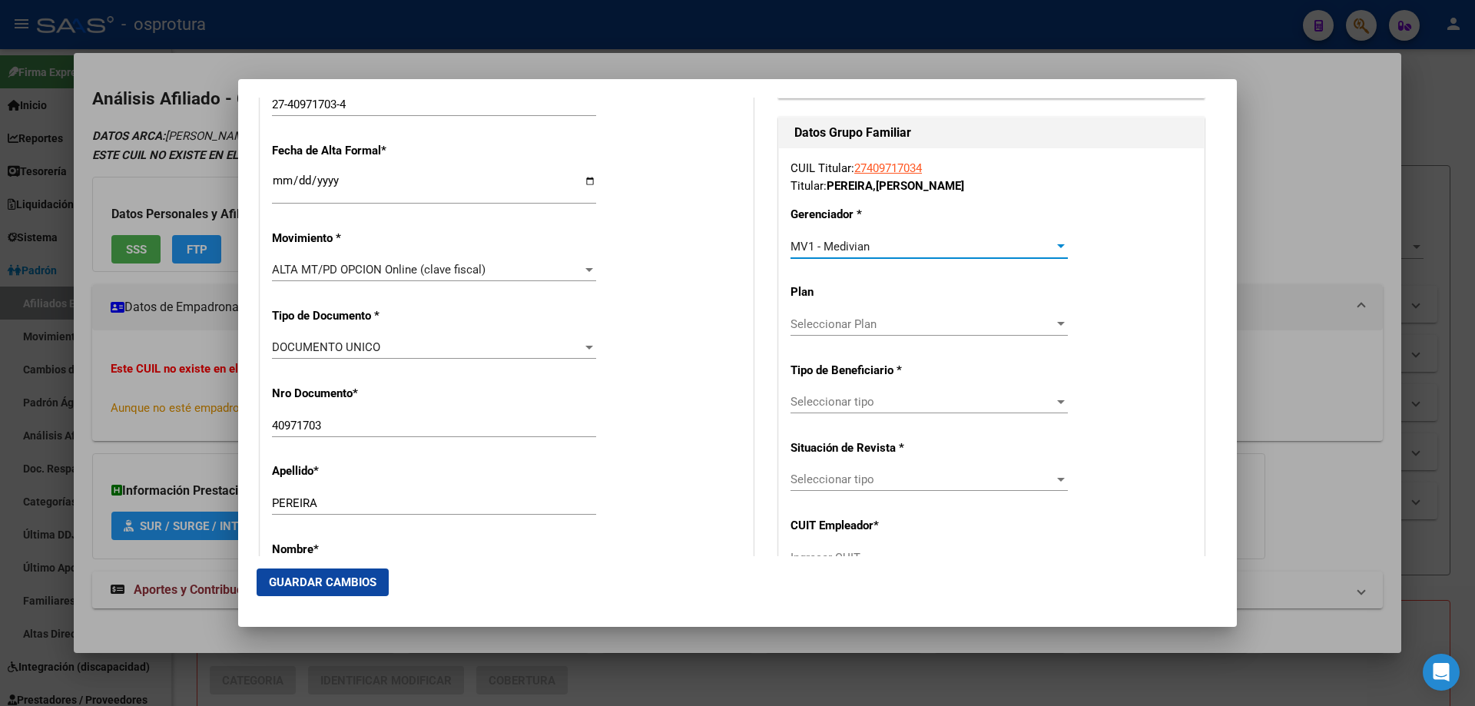
click at [866, 404] on span "Seleccionar tipo" at bounding box center [921, 402] width 263 height 14
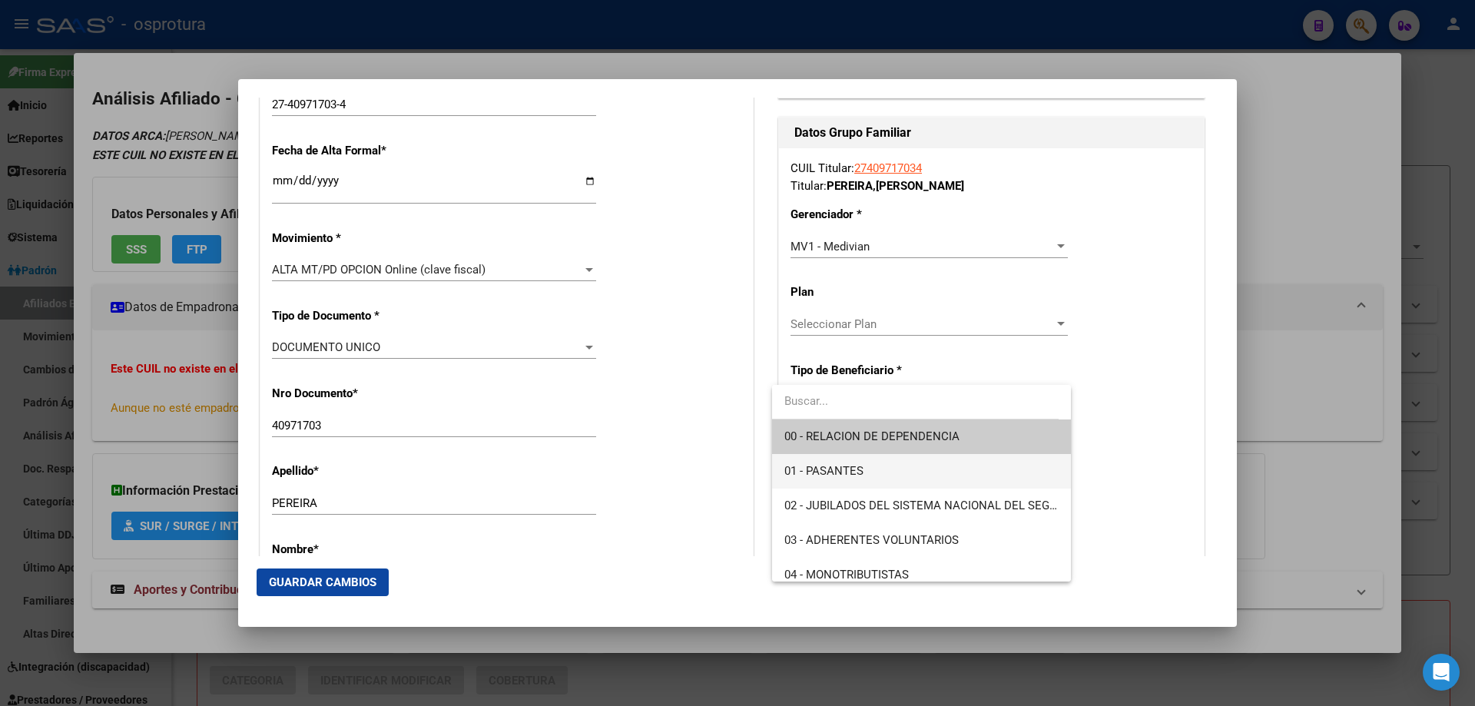
scroll to position [154, 0]
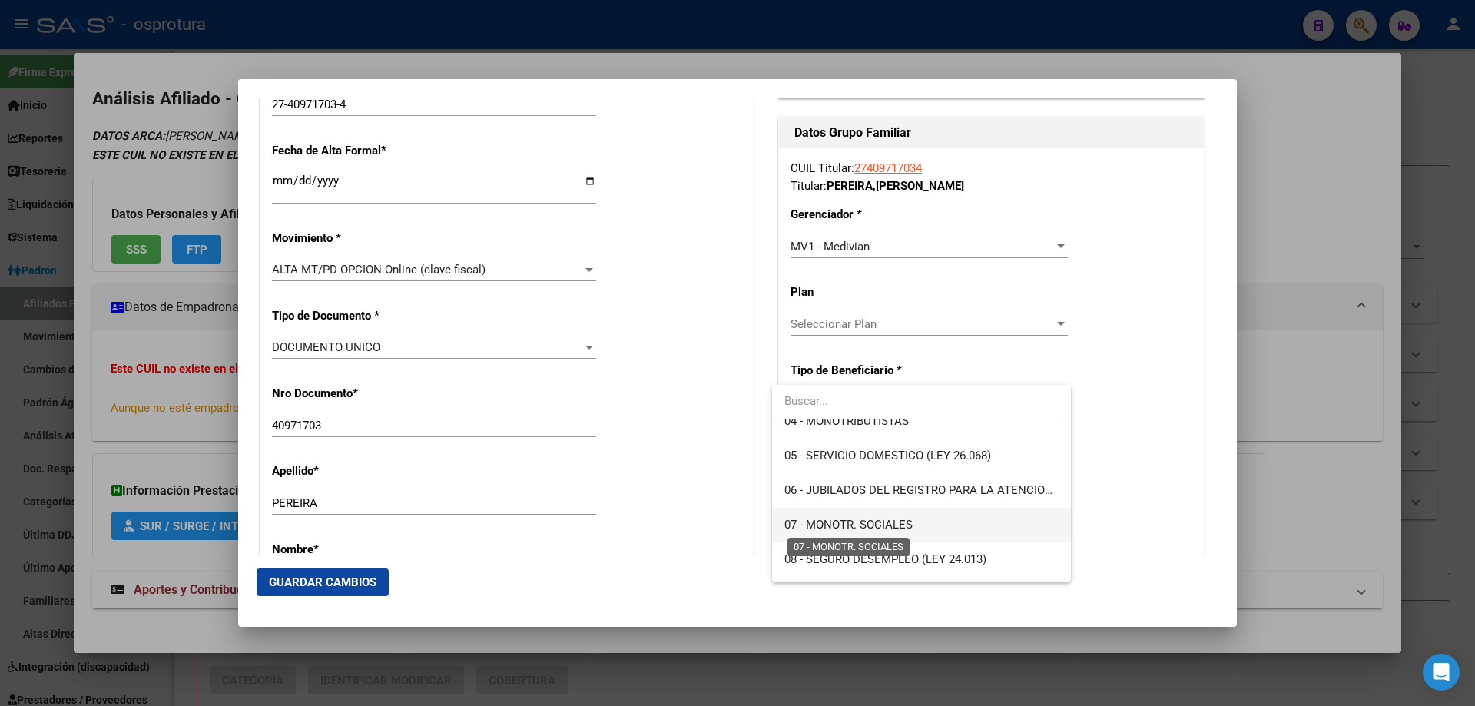
click at [863, 522] on span "07 - MONOTR. SOCIALES" at bounding box center [848, 525] width 128 height 14
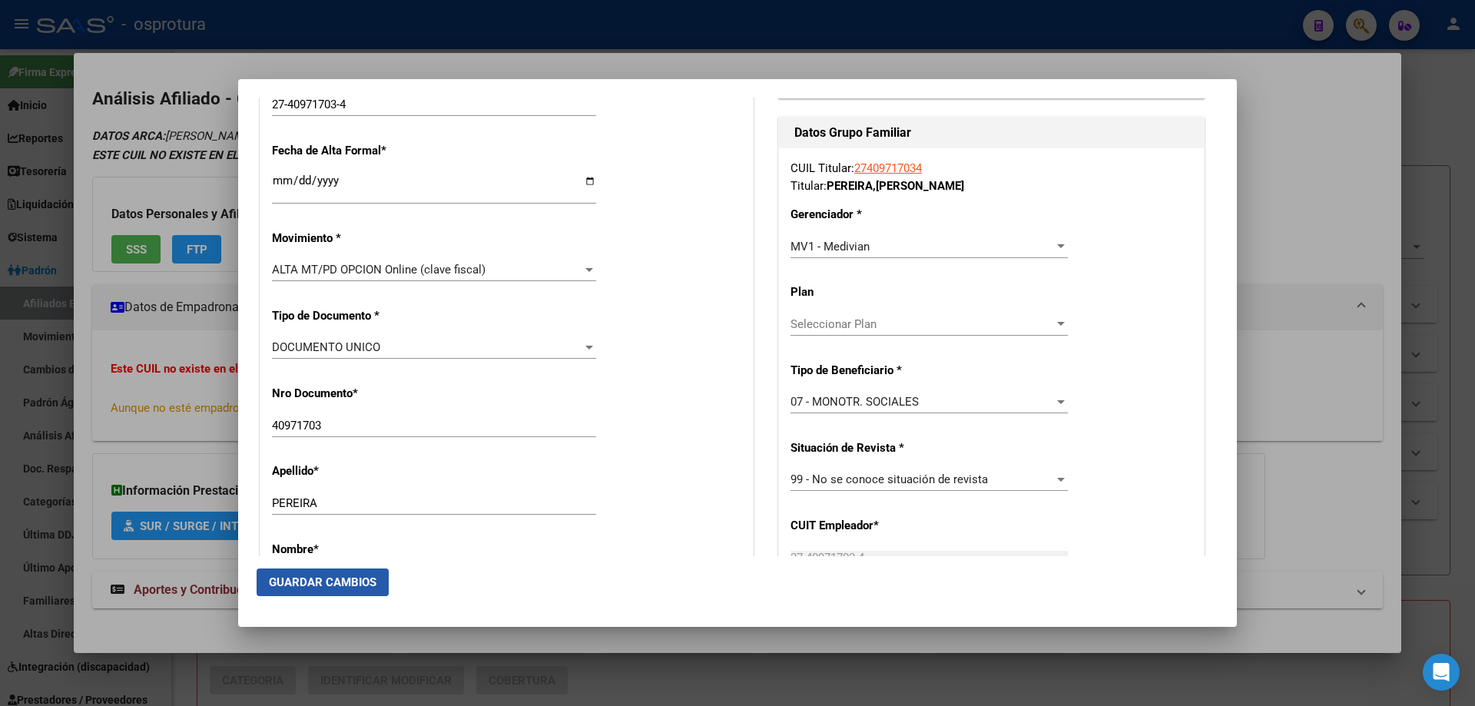
click at [369, 591] on button "Guardar Cambios" at bounding box center [323, 582] width 132 height 28
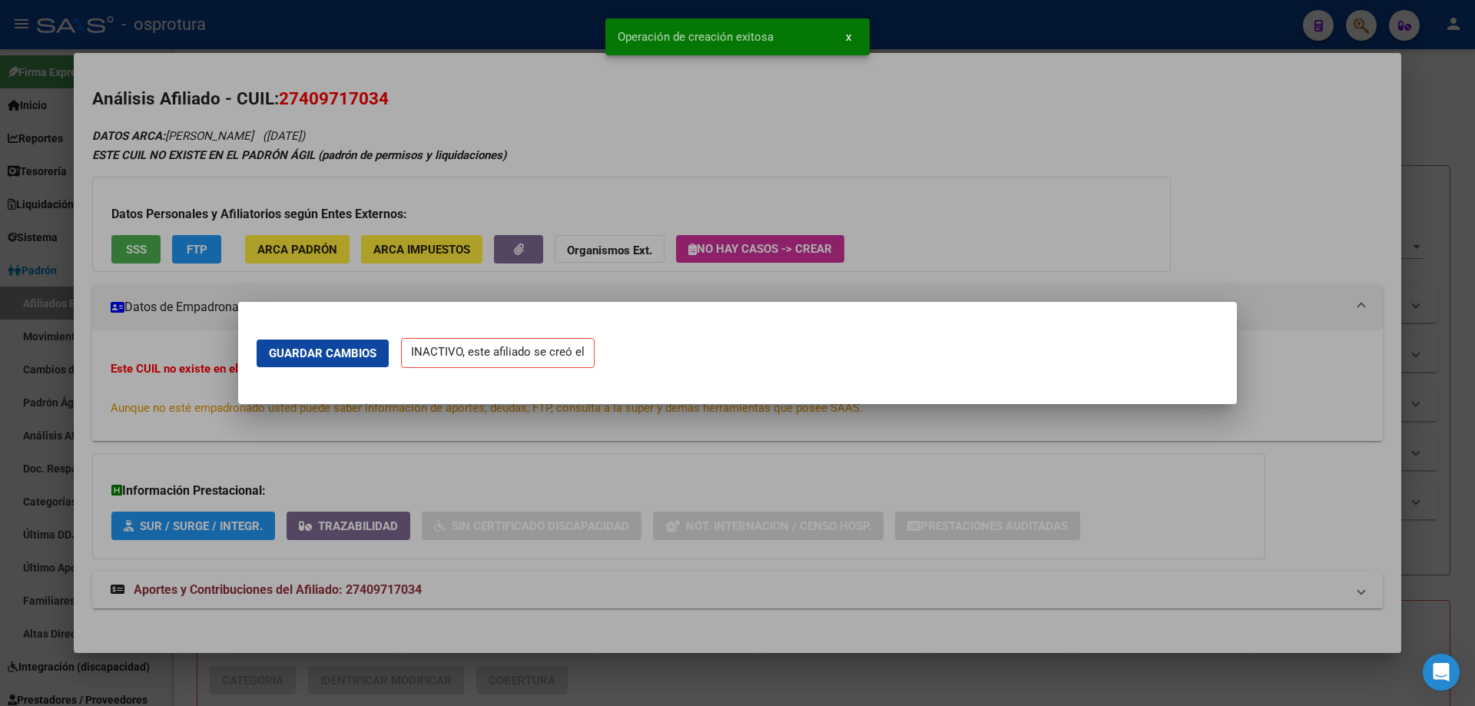
scroll to position [0, 0]
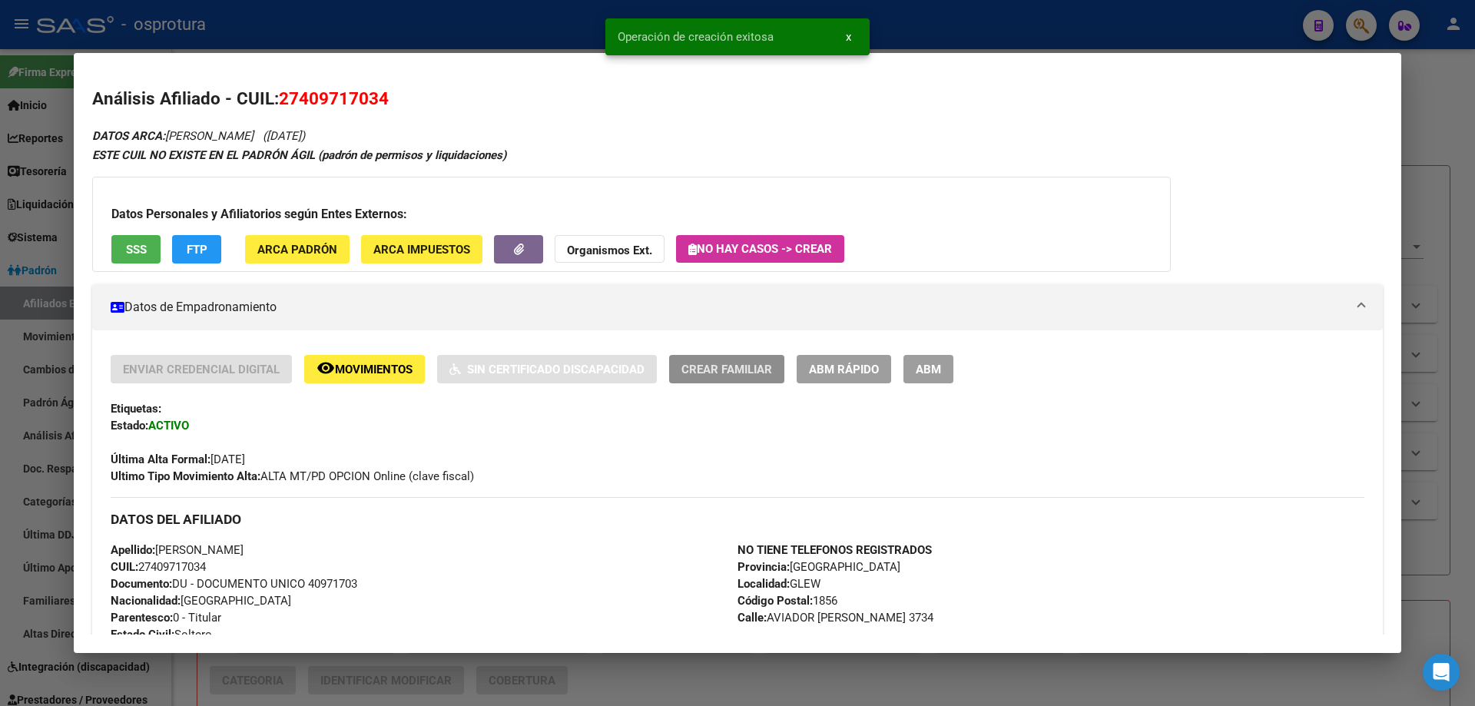
click at [738, 370] on span "Crear Familiar" at bounding box center [726, 370] width 91 height 14
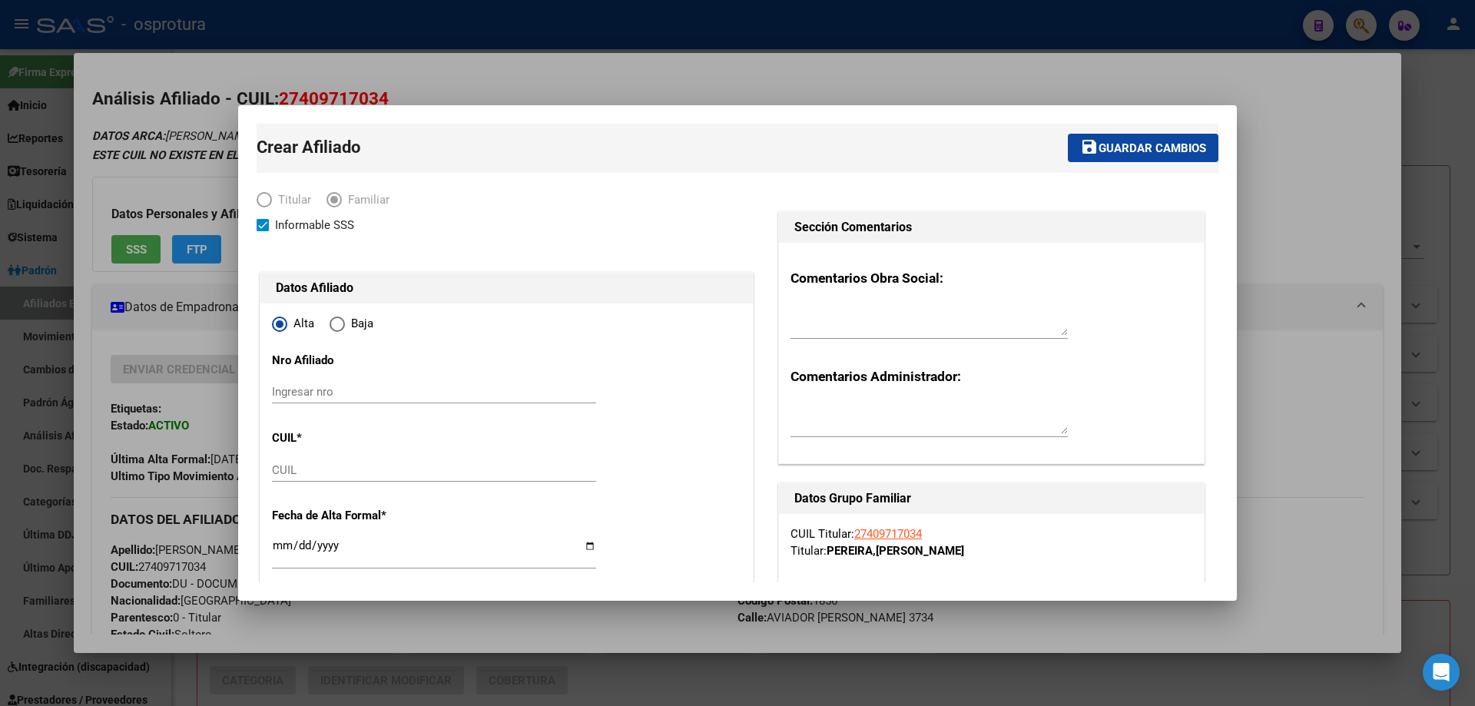
click at [342, 469] on input "CUIL" at bounding box center [434, 470] width 324 height 14
paste input "20-59557978-4"
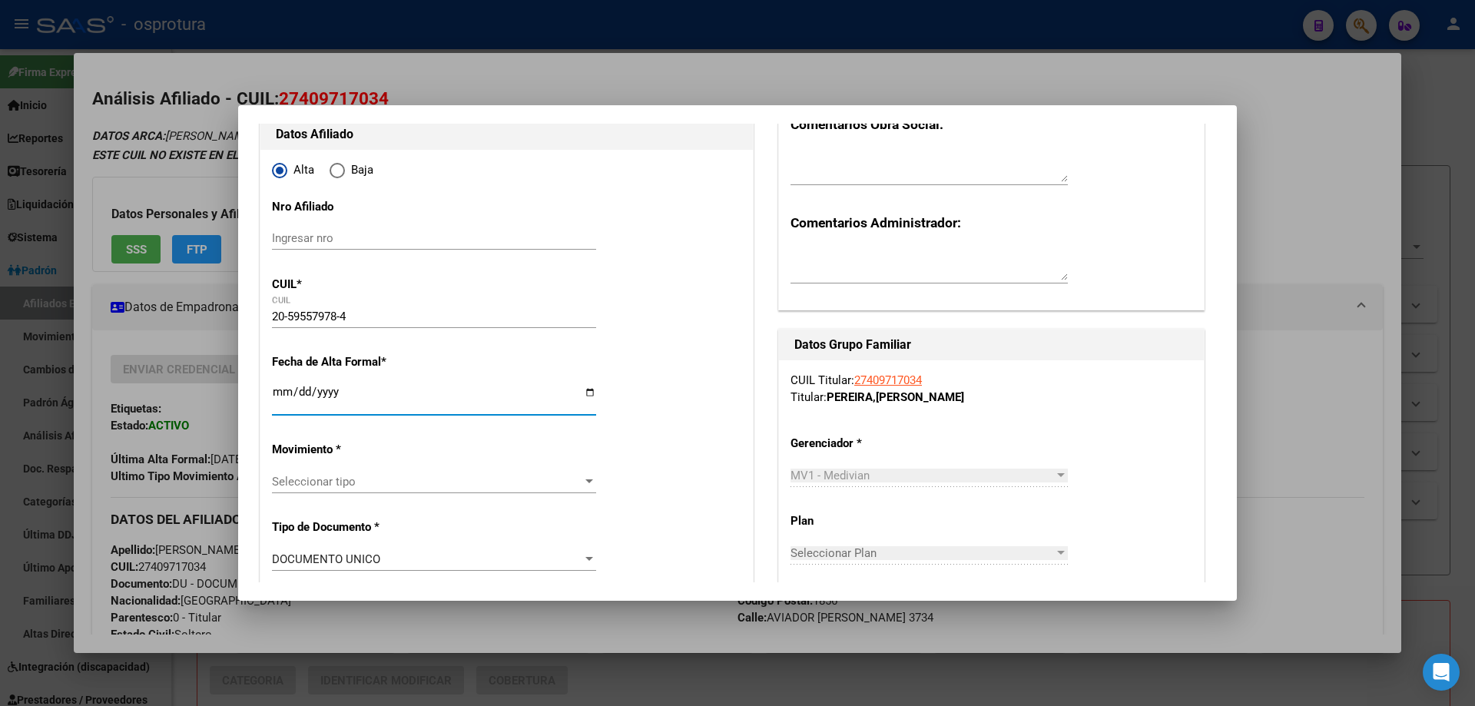
click at [277, 392] on input "Ingresar fecha" at bounding box center [434, 398] width 324 height 25
click at [347, 479] on span "Seleccionar tipo" at bounding box center [427, 482] width 310 height 14
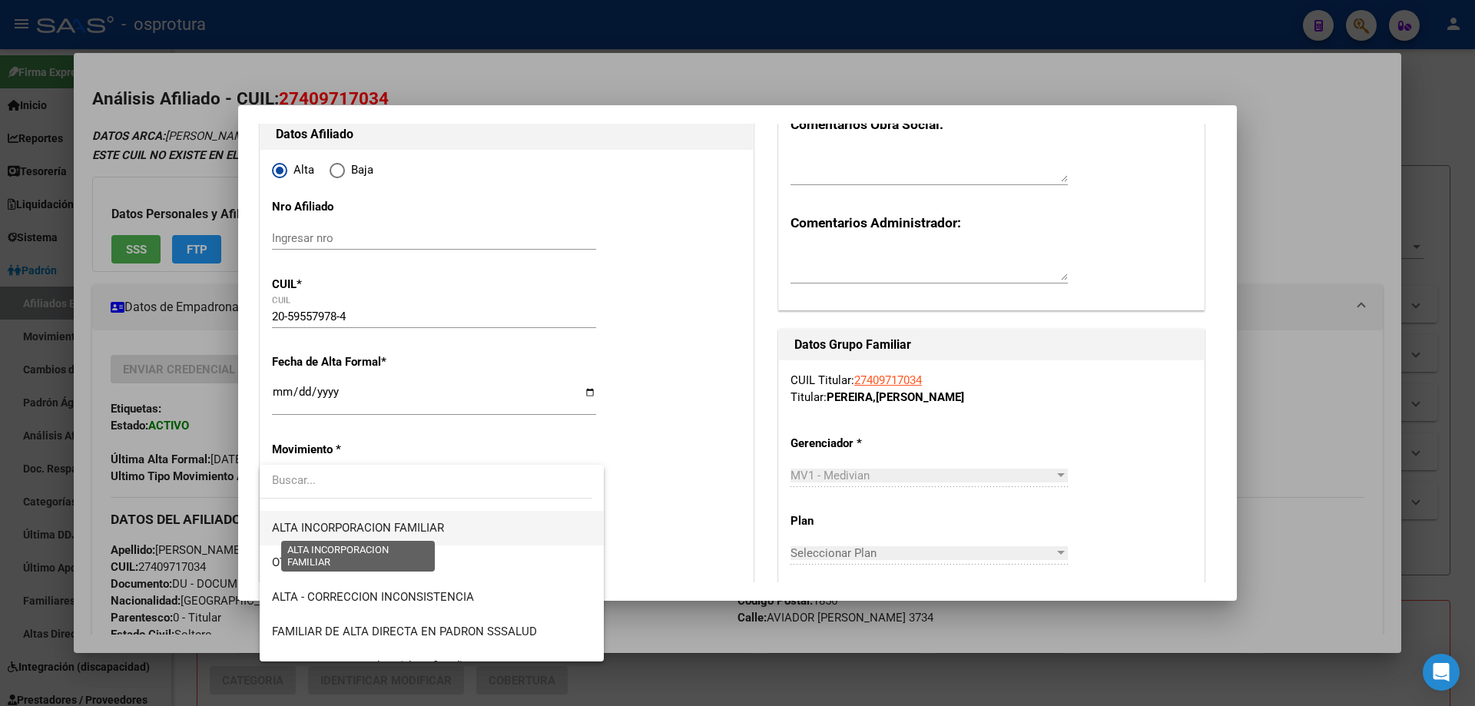
click at [423, 524] on span "ALTA INCORPORACION FAMILIAR" at bounding box center [358, 528] width 172 height 14
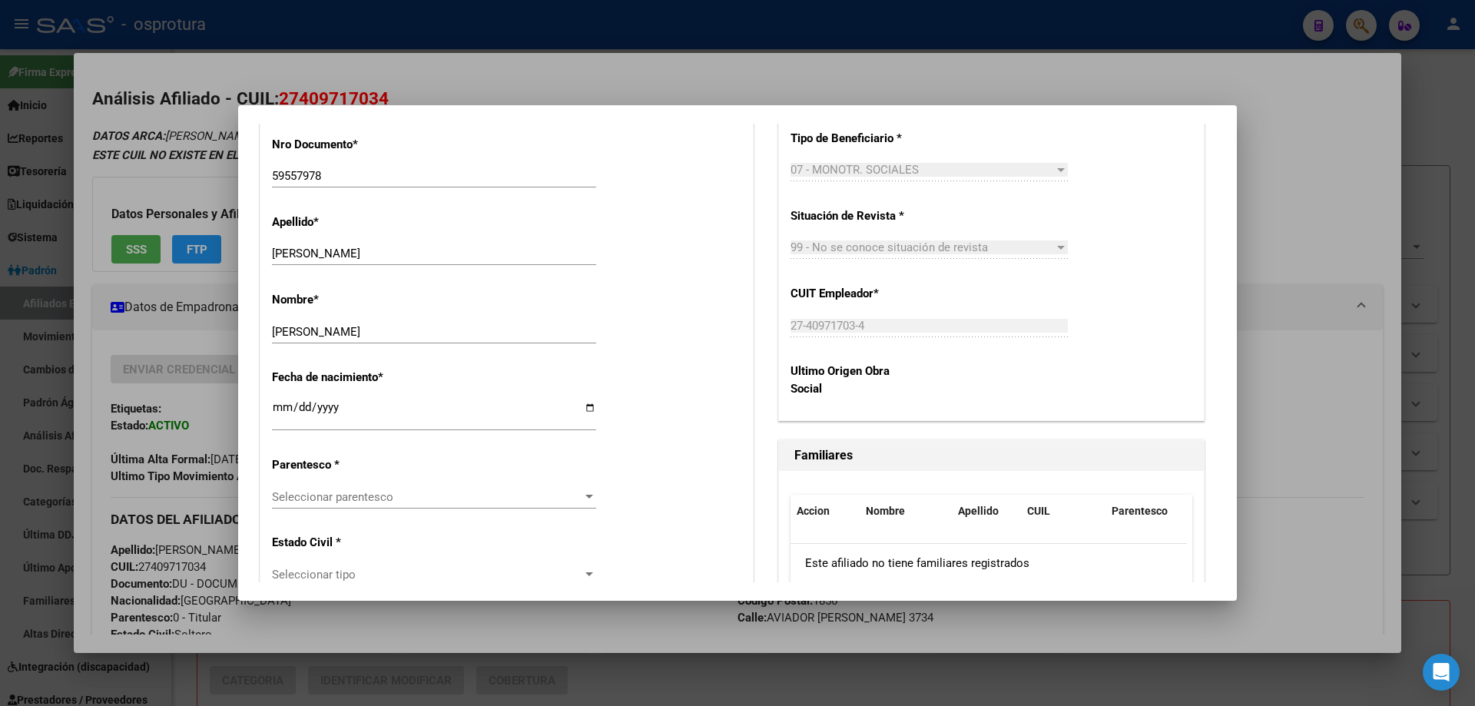
scroll to position [691, 0]
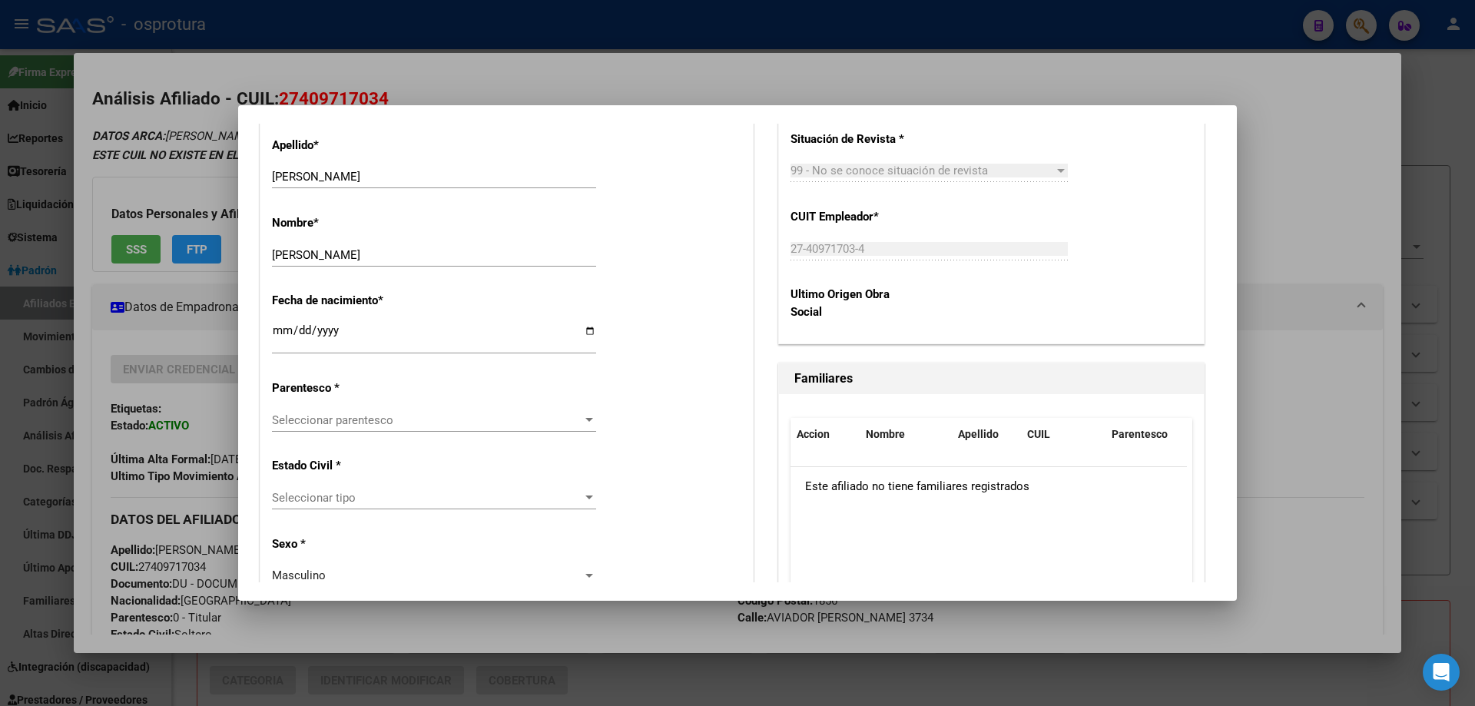
click at [371, 416] on span "Seleccionar parentesco" at bounding box center [427, 420] width 310 height 14
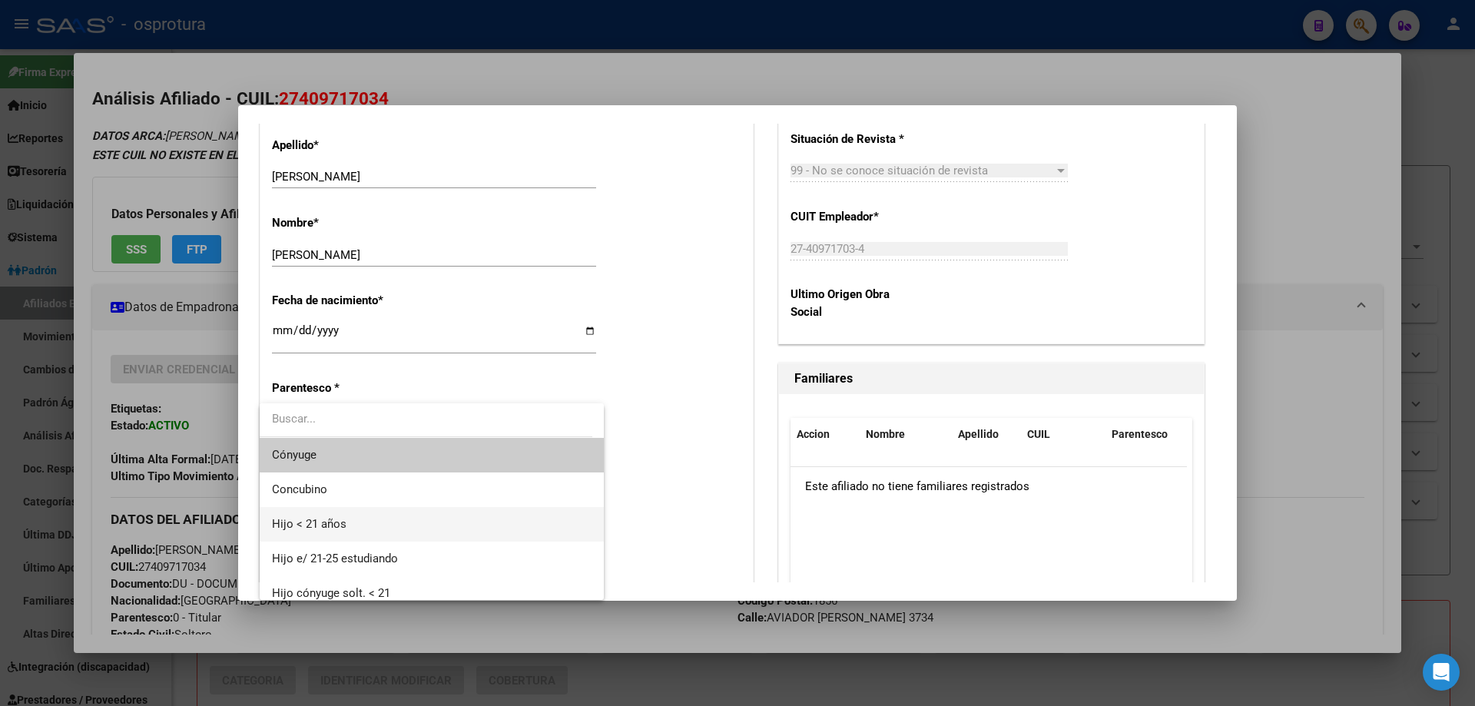
click at [381, 517] on span "Hijo < 21 años" at bounding box center [432, 524] width 320 height 35
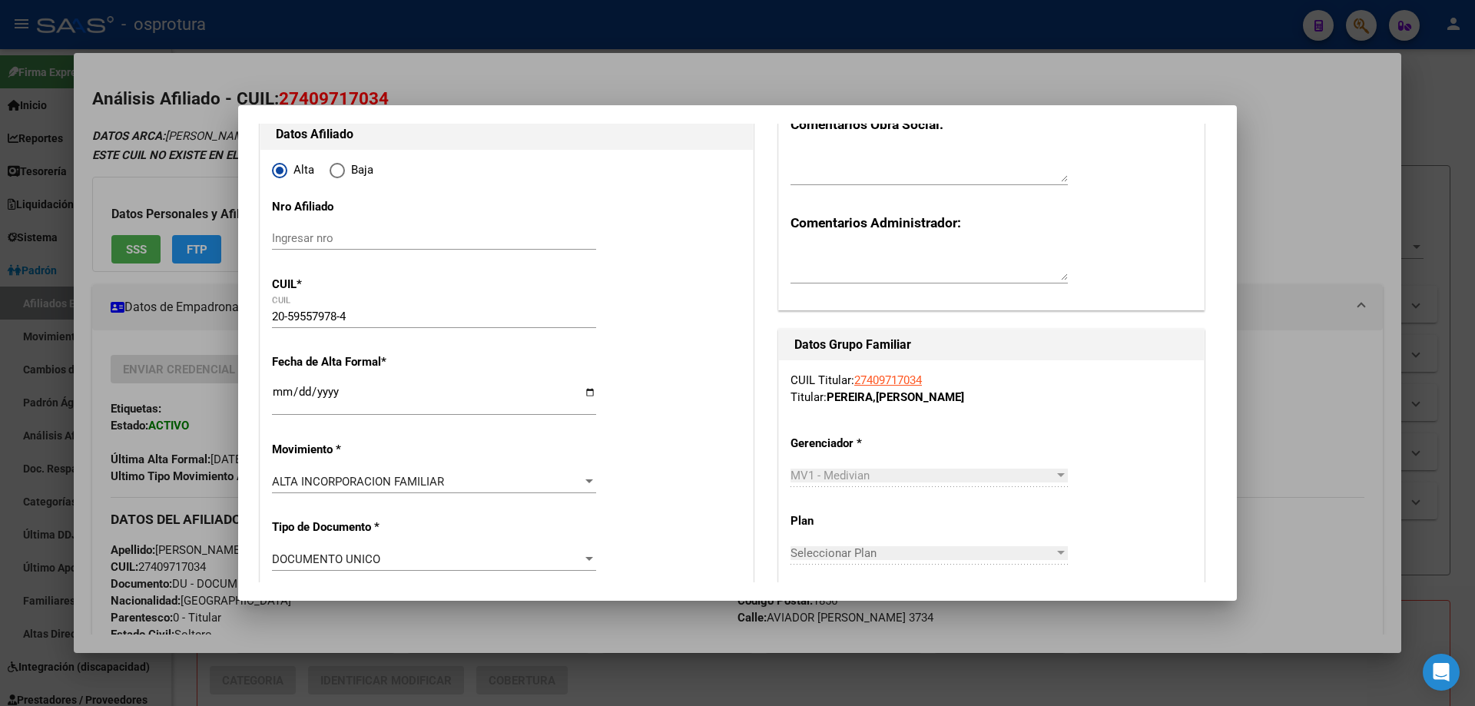
scroll to position [0, 0]
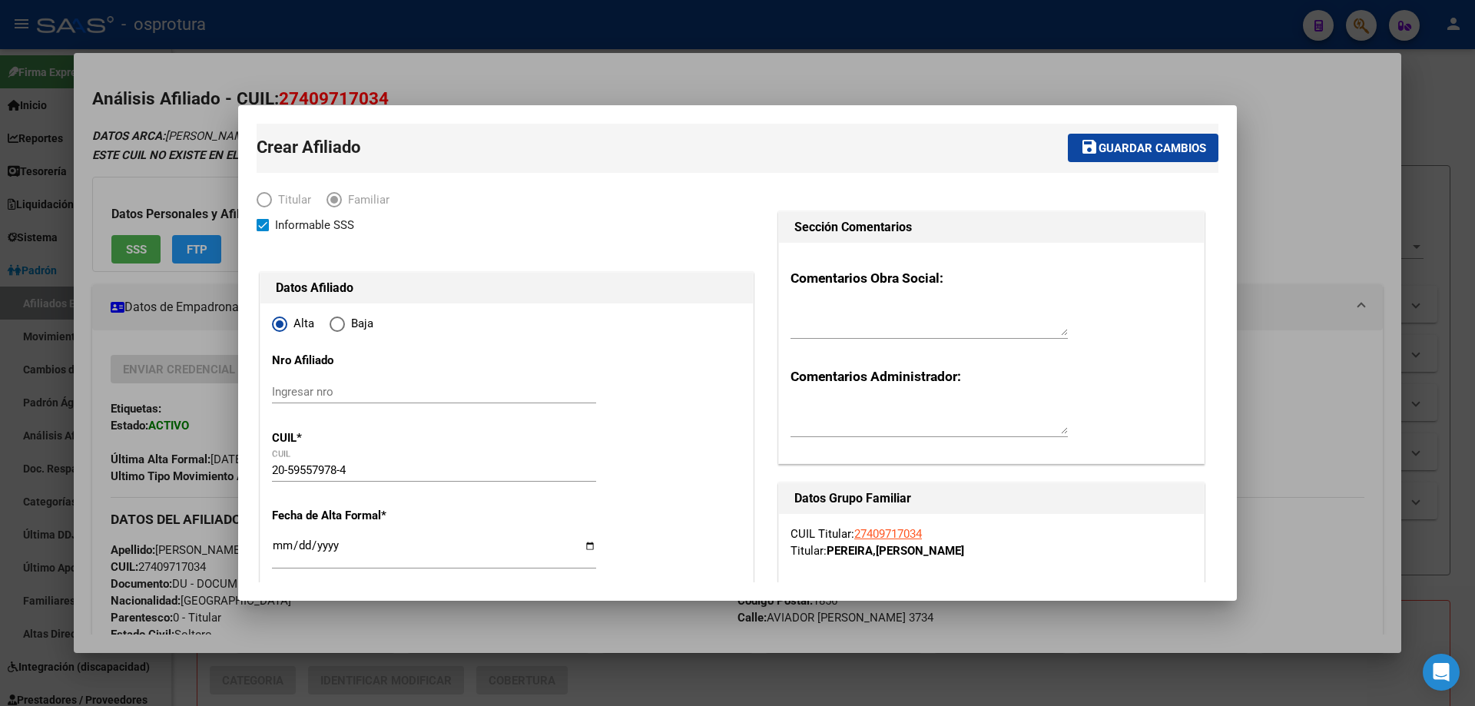
click at [1140, 134] on button "save Guardar cambios" at bounding box center [1143, 148] width 151 height 28
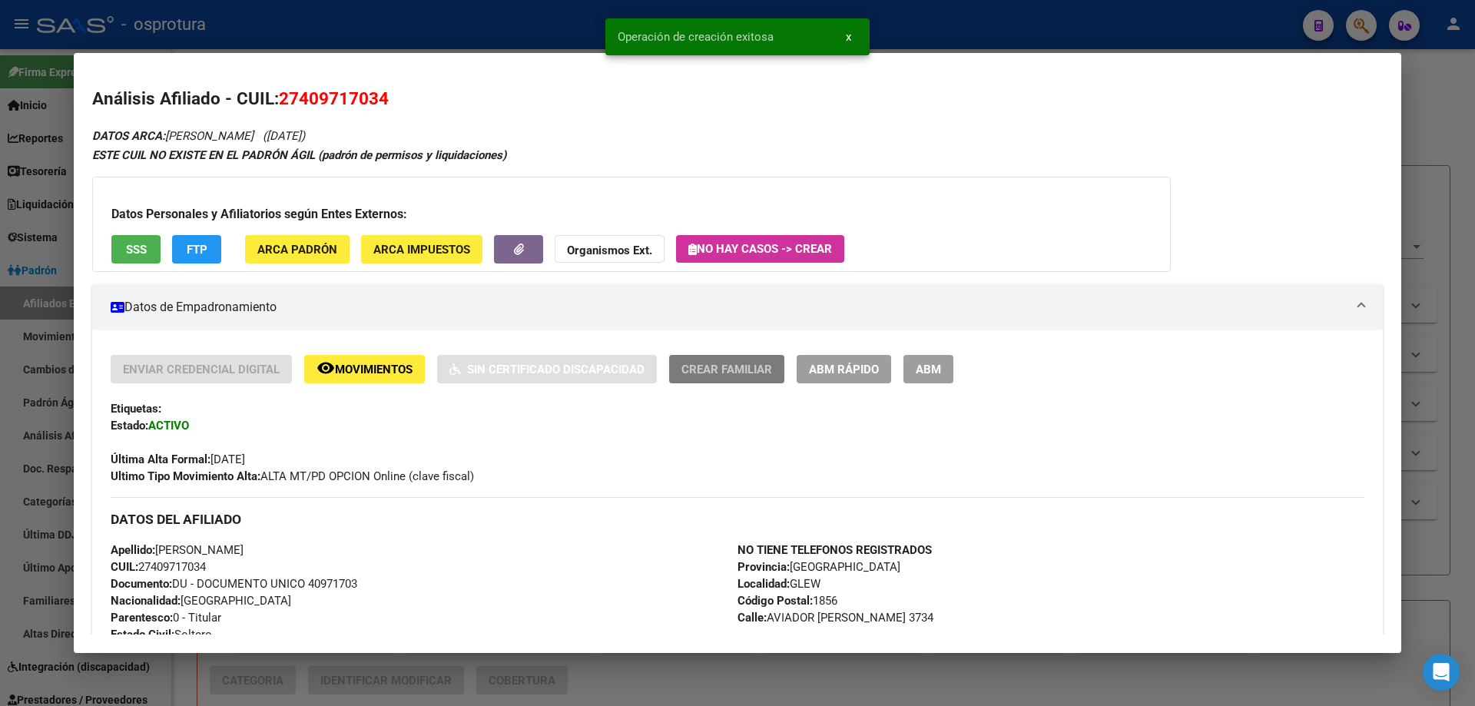
click at [722, 359] on button "Crear Familiar" at bounding box center [726, 369] width 115 height 28
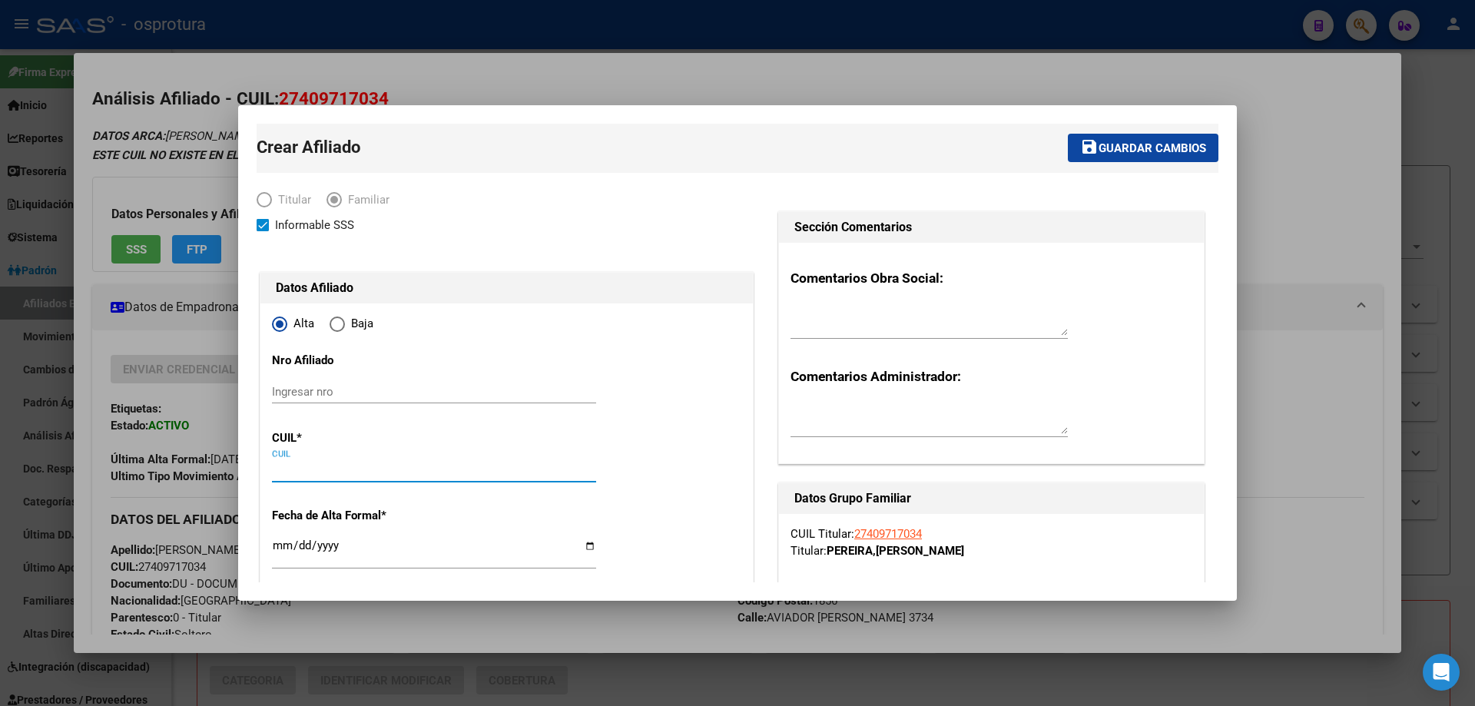
click at [306, 469] on input "CUIL" at bounding box center [434, 470] width 324 height 14
paste input "20-56348906-6"
click at [280, 548] on input "Ingresar fecha" at bounding box center [434, 551] width 324 height 25
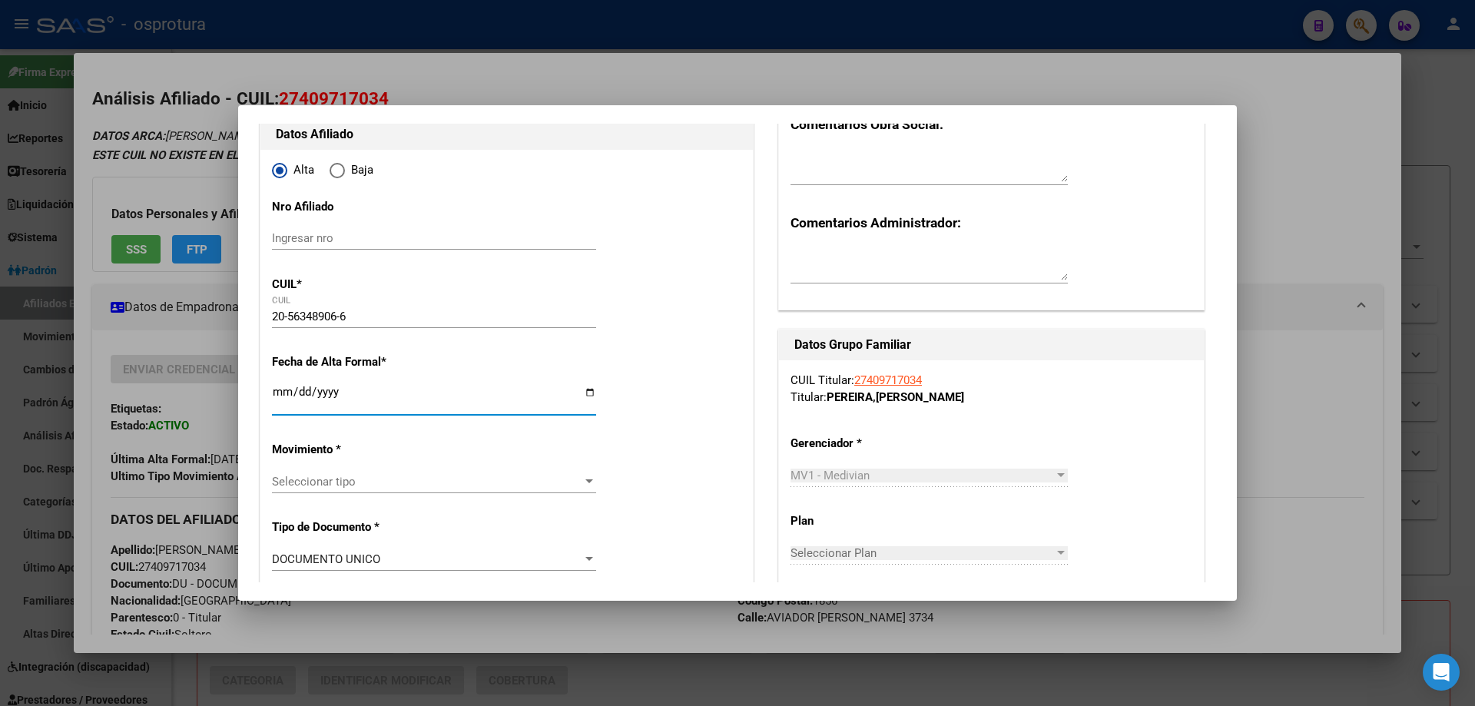
click at [339, 481] on span "Seleccionar tipo" at bounding box center [427, 482] width 310 height 14
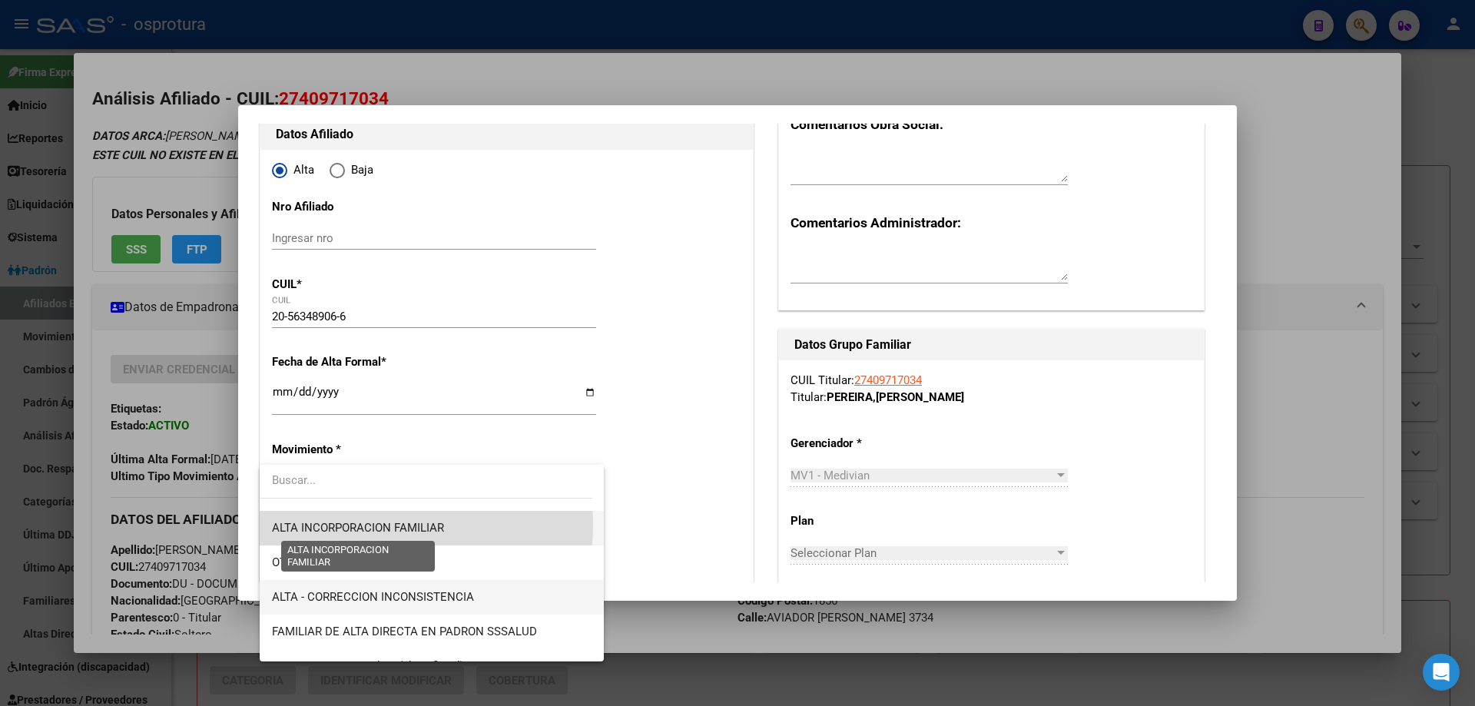
click at [377, 525] on span "ALTA INCORPORACION FAMILIAR" at bounding box center [358, 528] width 172 height 14
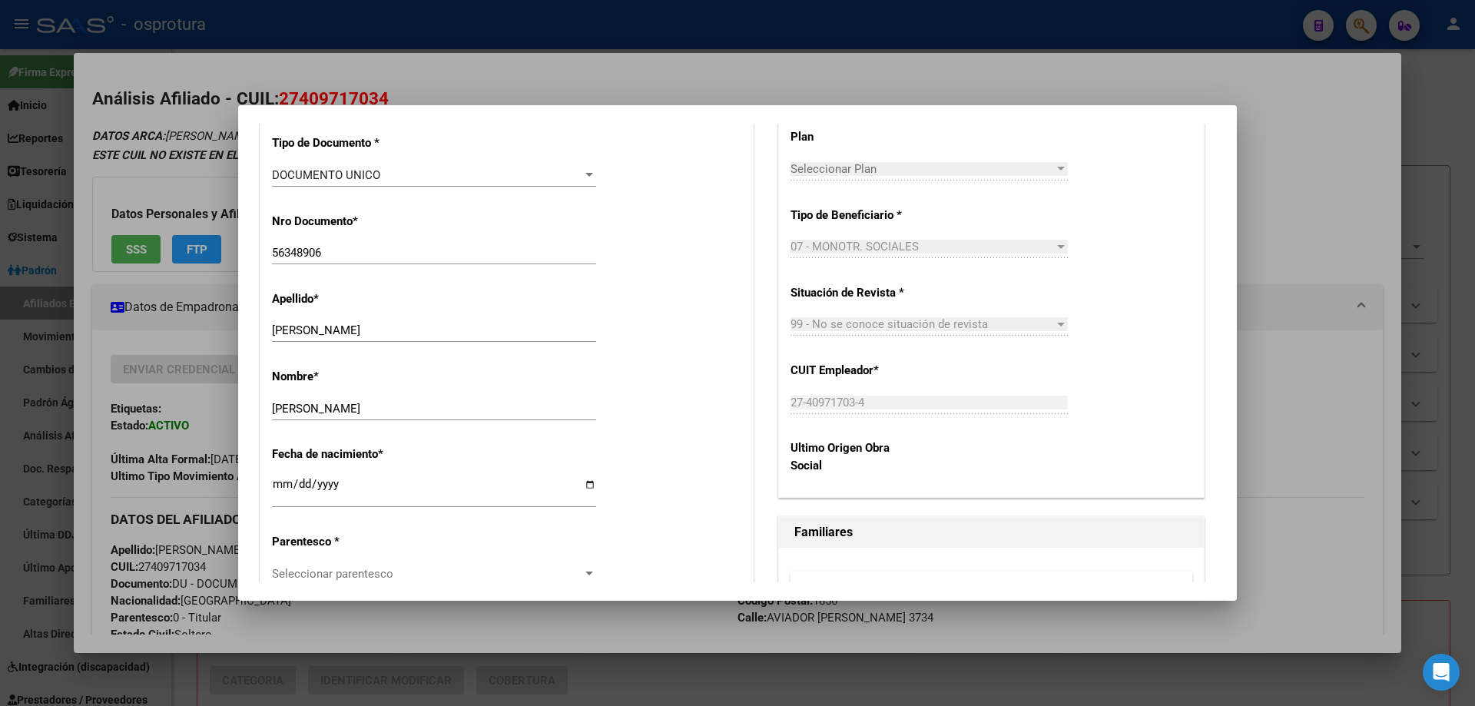
scroll to position [691, 0]
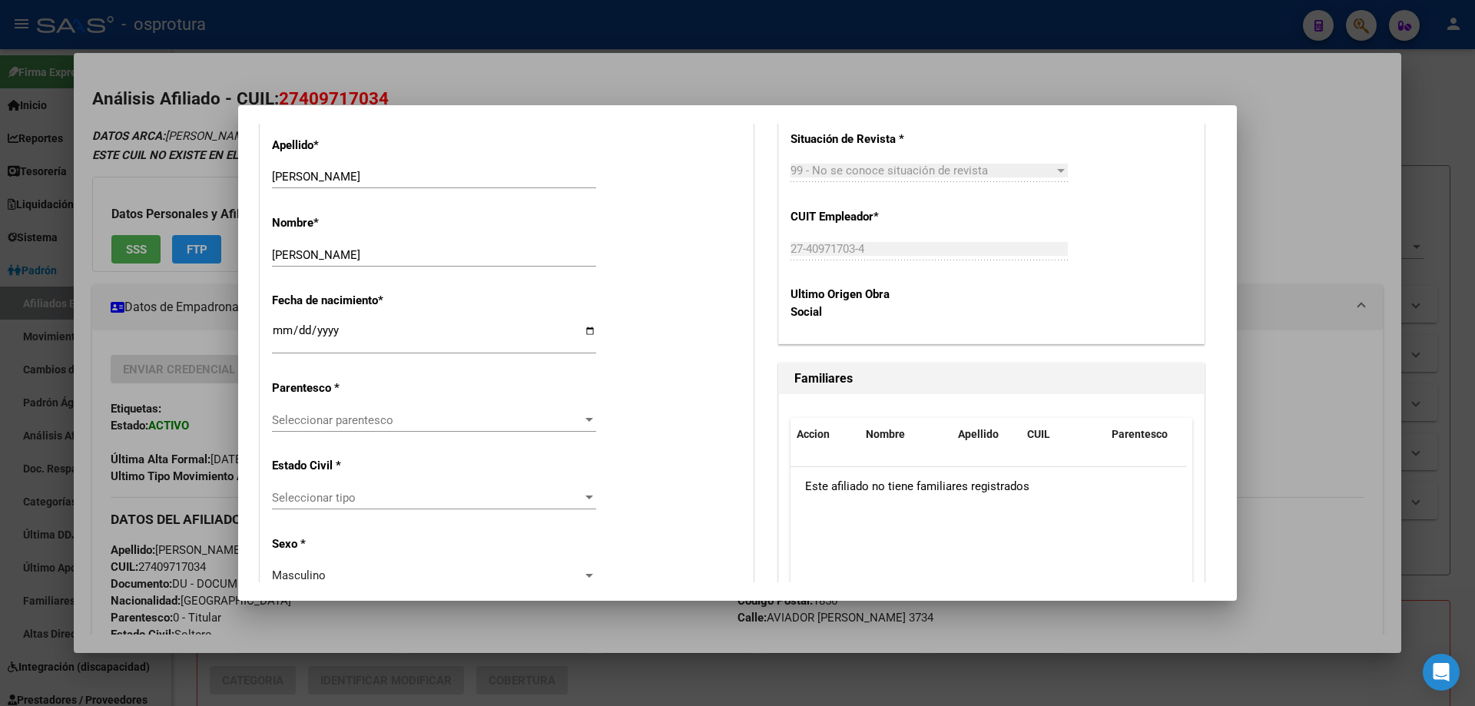
click at [350, 411] on div "Seleccionar parentesco Seleccionar parentesco" at bounding box center [434, 420] width 324 height 23
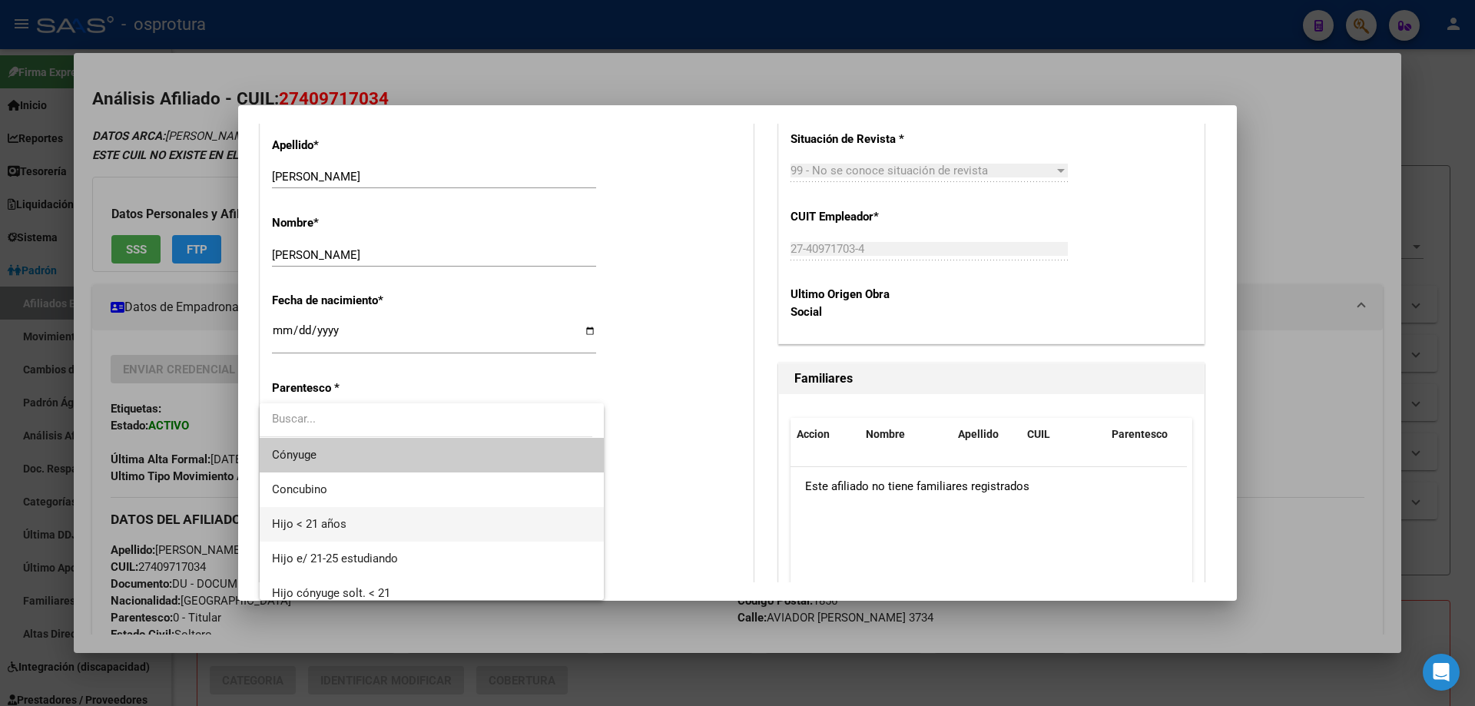
click at [378, 534] on span "Hijo < 21 años" at bounding box center [432, 524] width 320 height 35
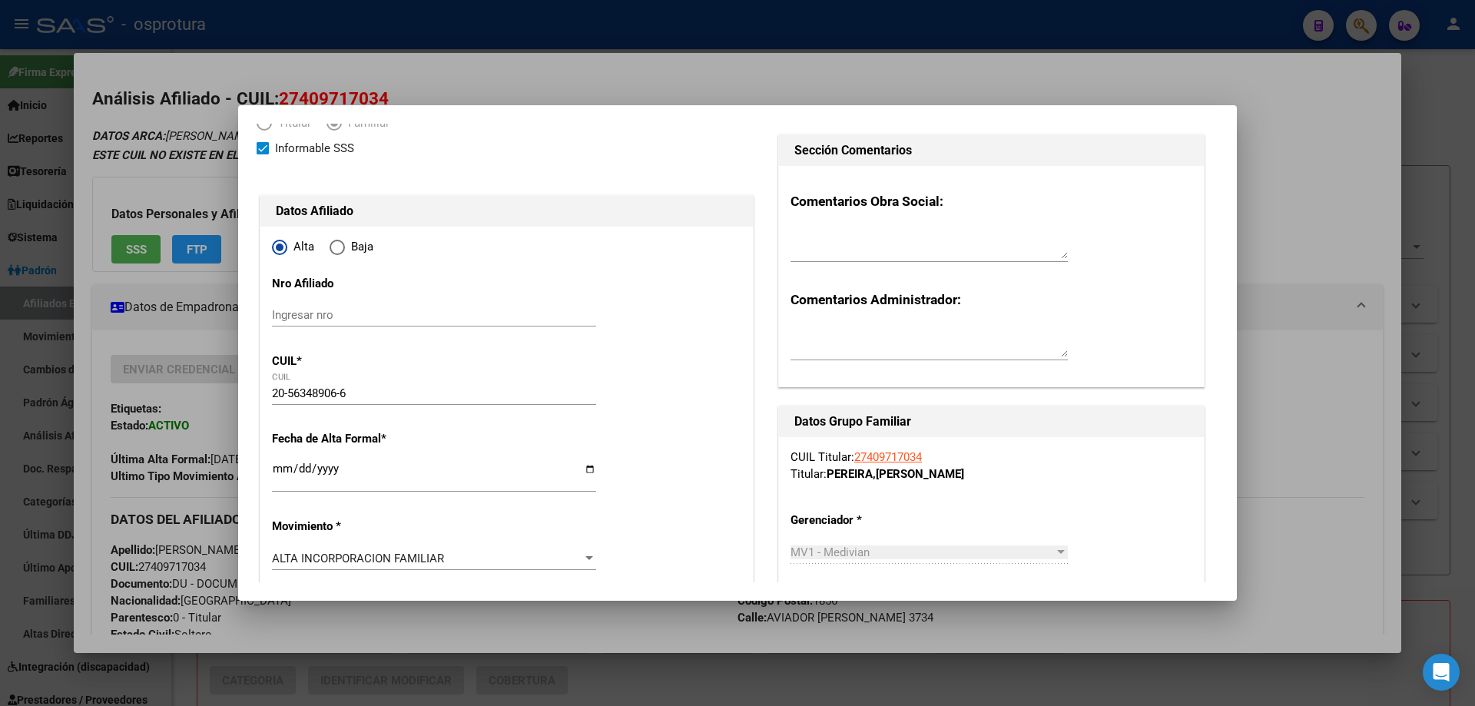
scroll to position [0, 0]
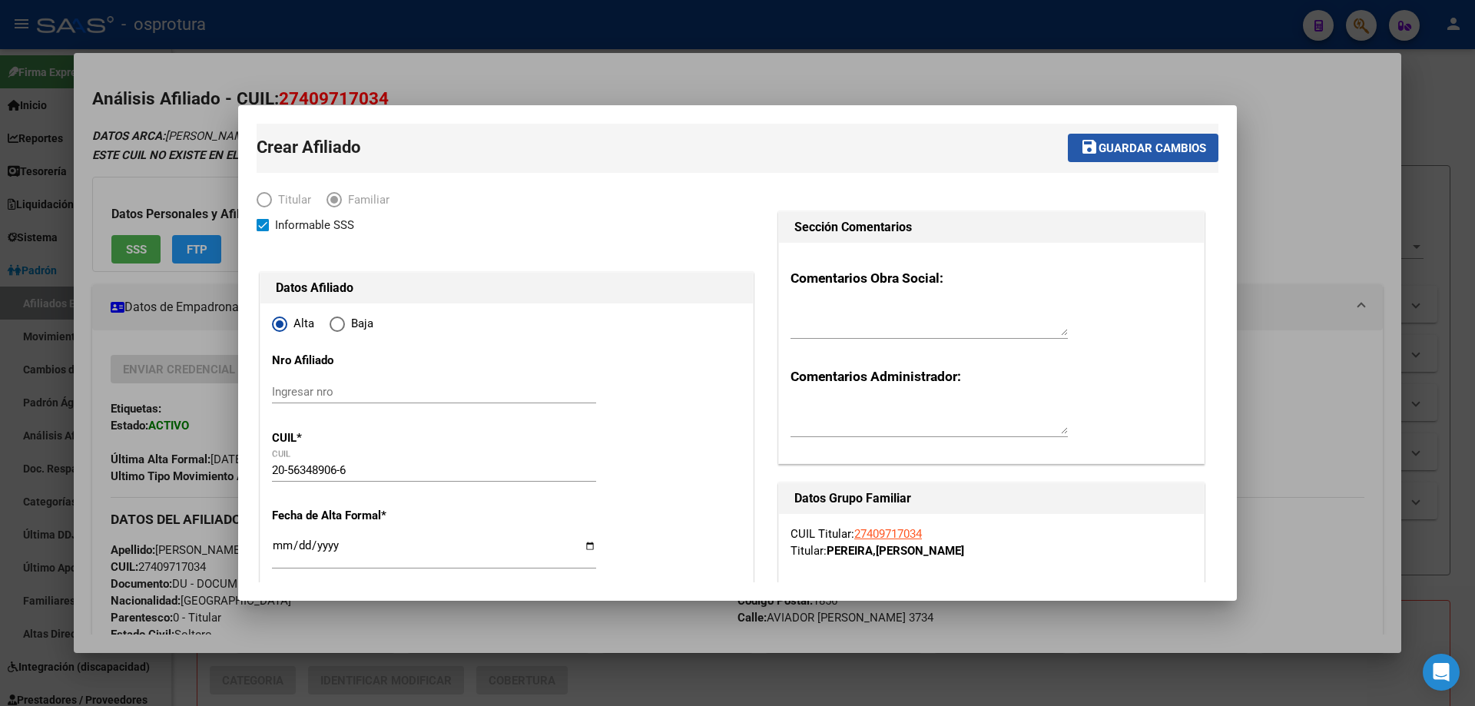
click at [1129, 143] on span "Guardar cambios" at bounding box center [1152, 148] width 108 height 14
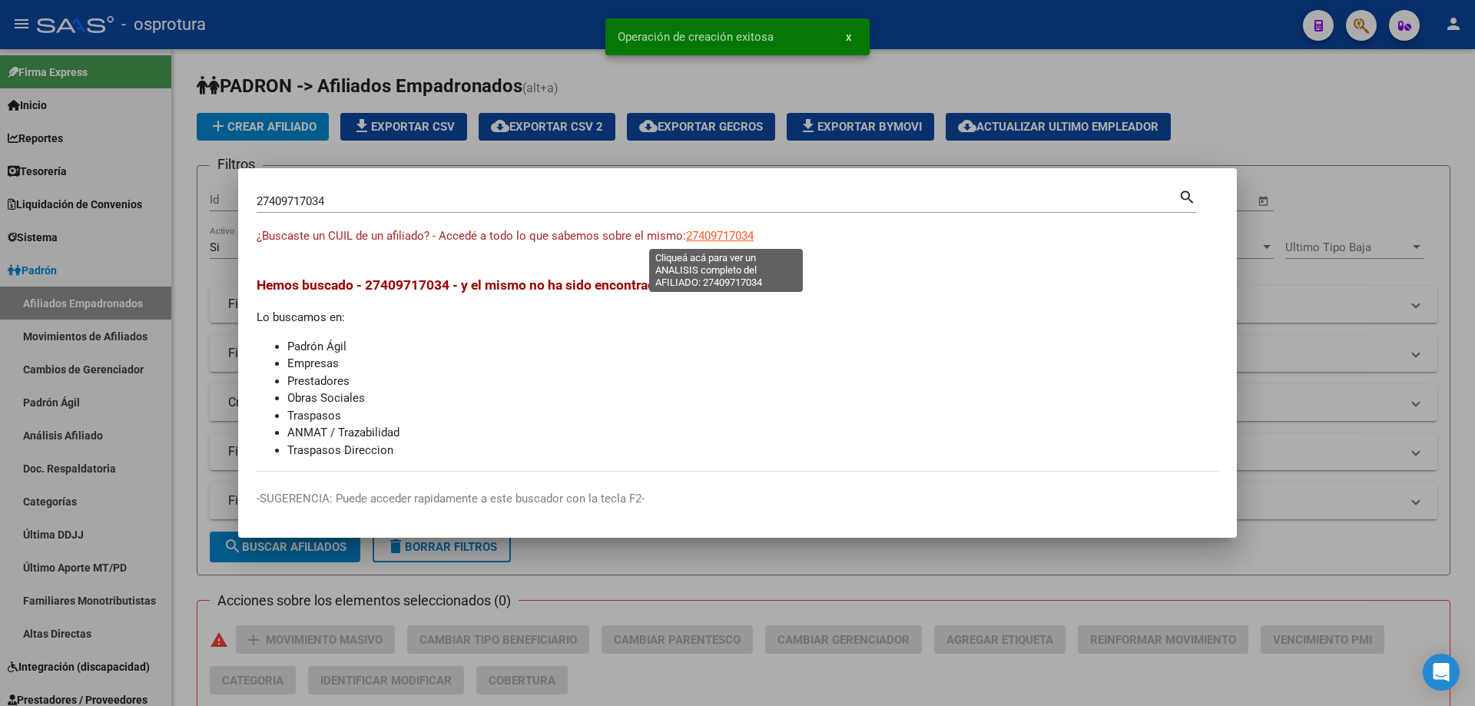
click at [724, 237] on span "27409717034" at bounding box center [720, 236] width 68 height 14
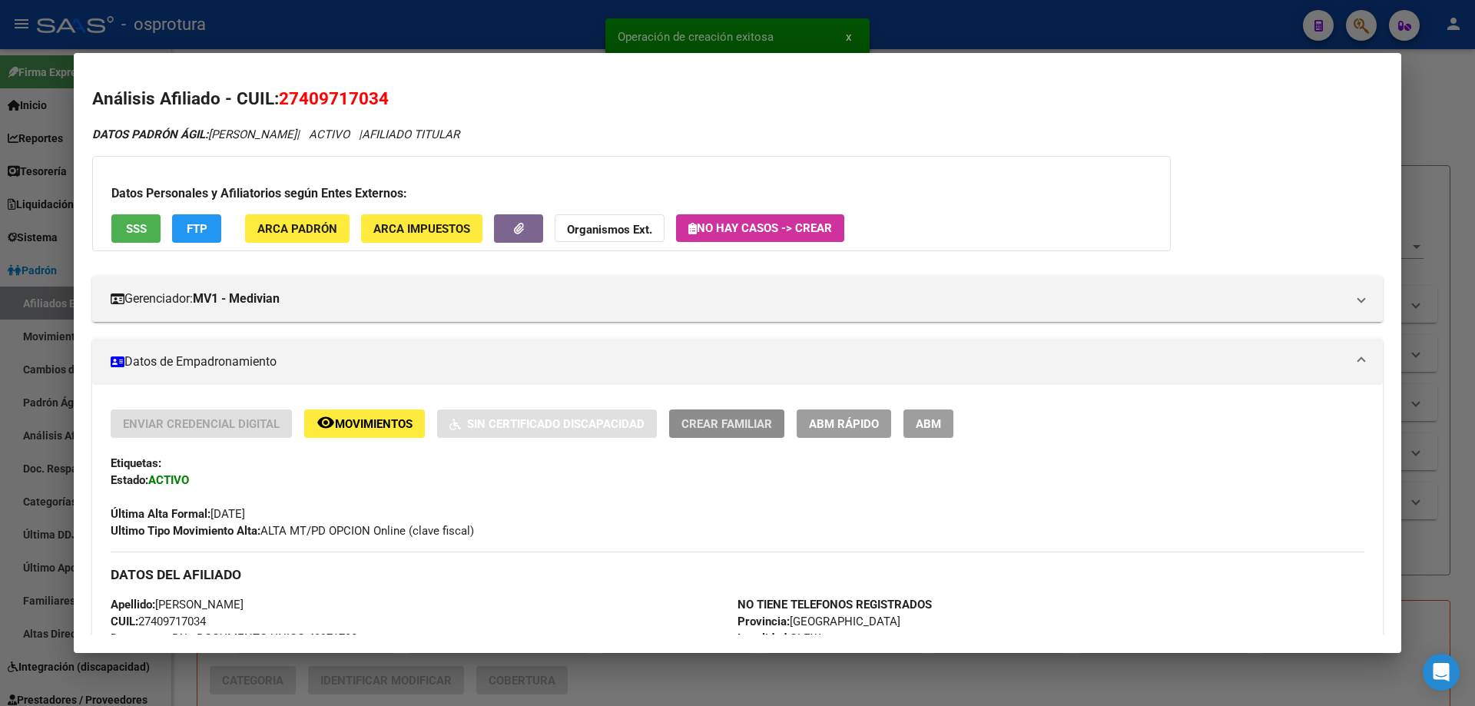
click at [687, 409] on button "Crear Familiar" at bounding box center [726, 423] width 115 height 28
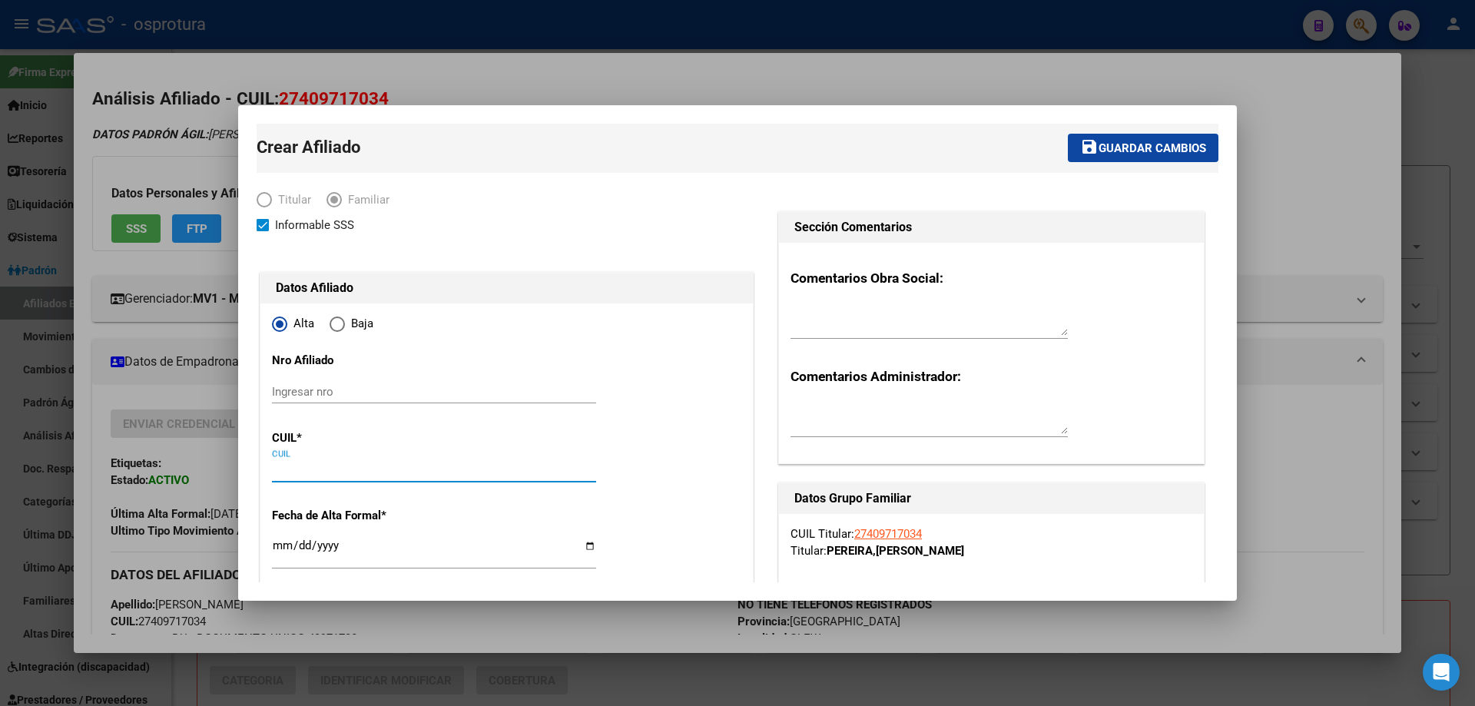
click at [358, 466] on input "CUIL" at bounding box center [434, 470] width 324 height 14
paste input "27-53724365-7"
click at [280, 542] on input "Ingresar fecha" at bounding box center [434, 551] width 324 height 25
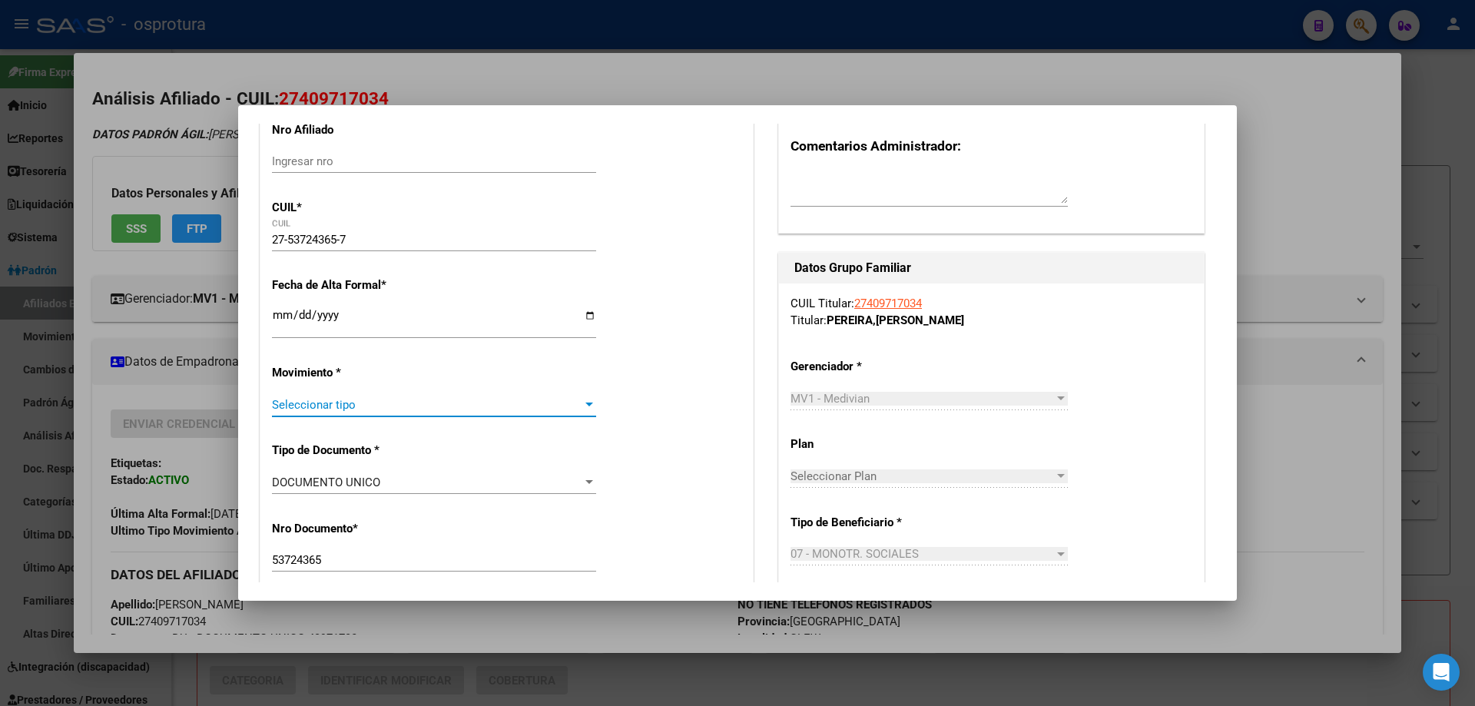
click at [346, 407] on span "Seleccionar tipo" at bounding box center [427, 405] width 310 height 14
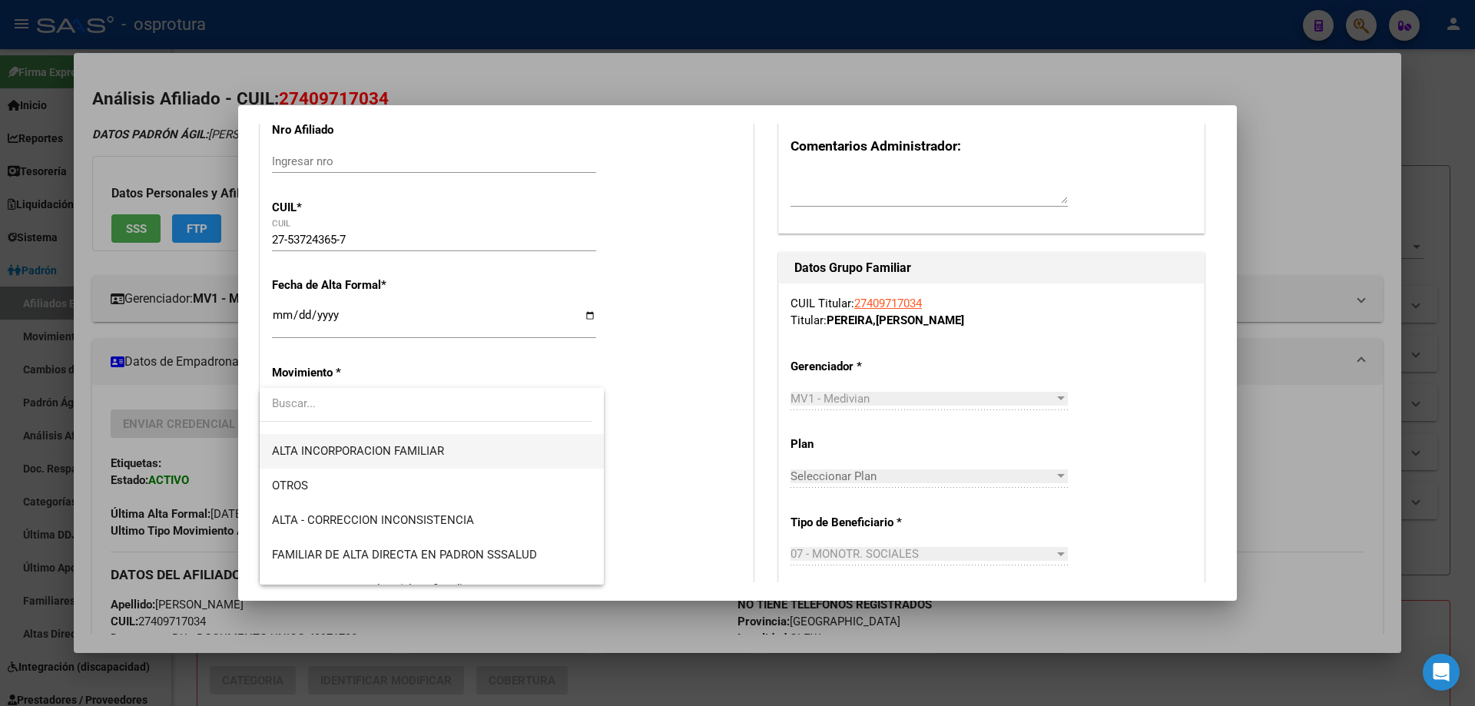
click at [422, 463] on span "ALTA INCORPORACION FAMILIAR" at bounding box center [432, 451] width 320 height 35
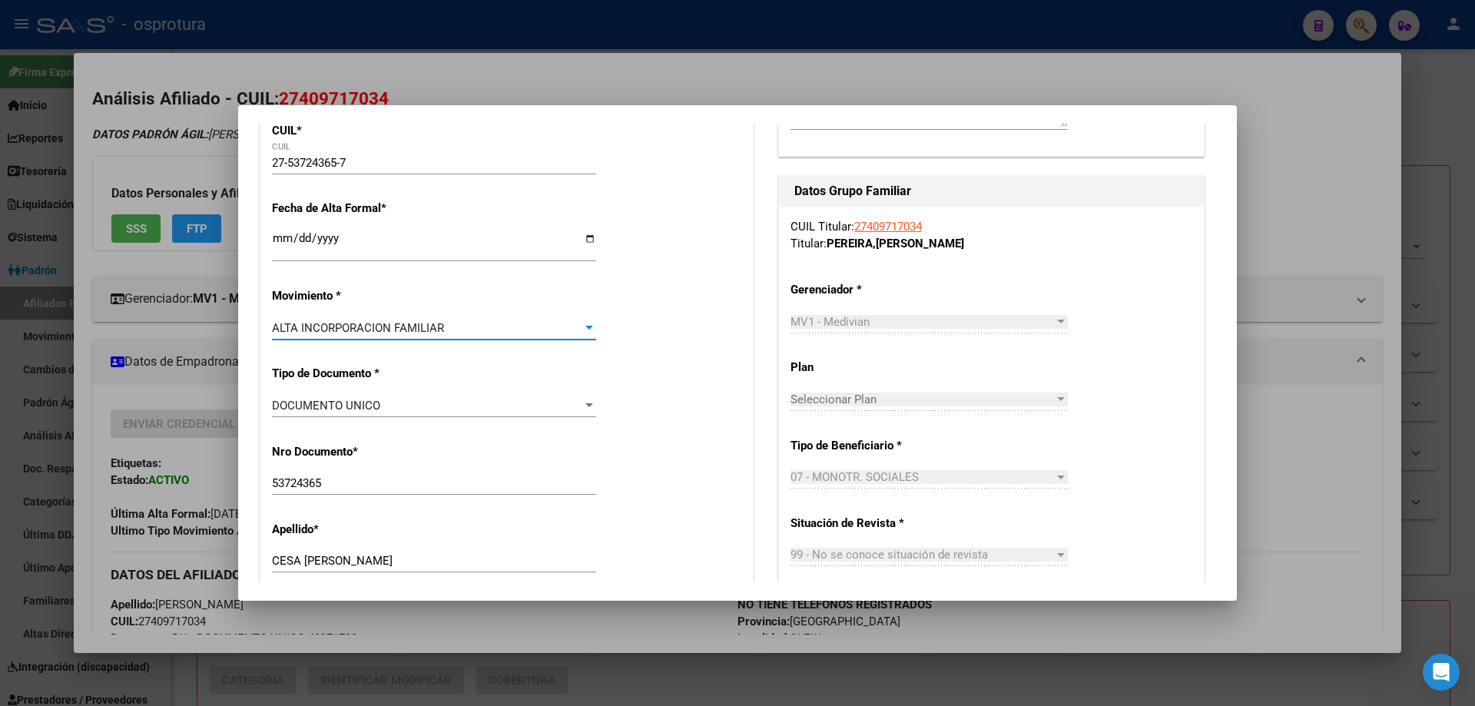
scroll to position [384, 0]
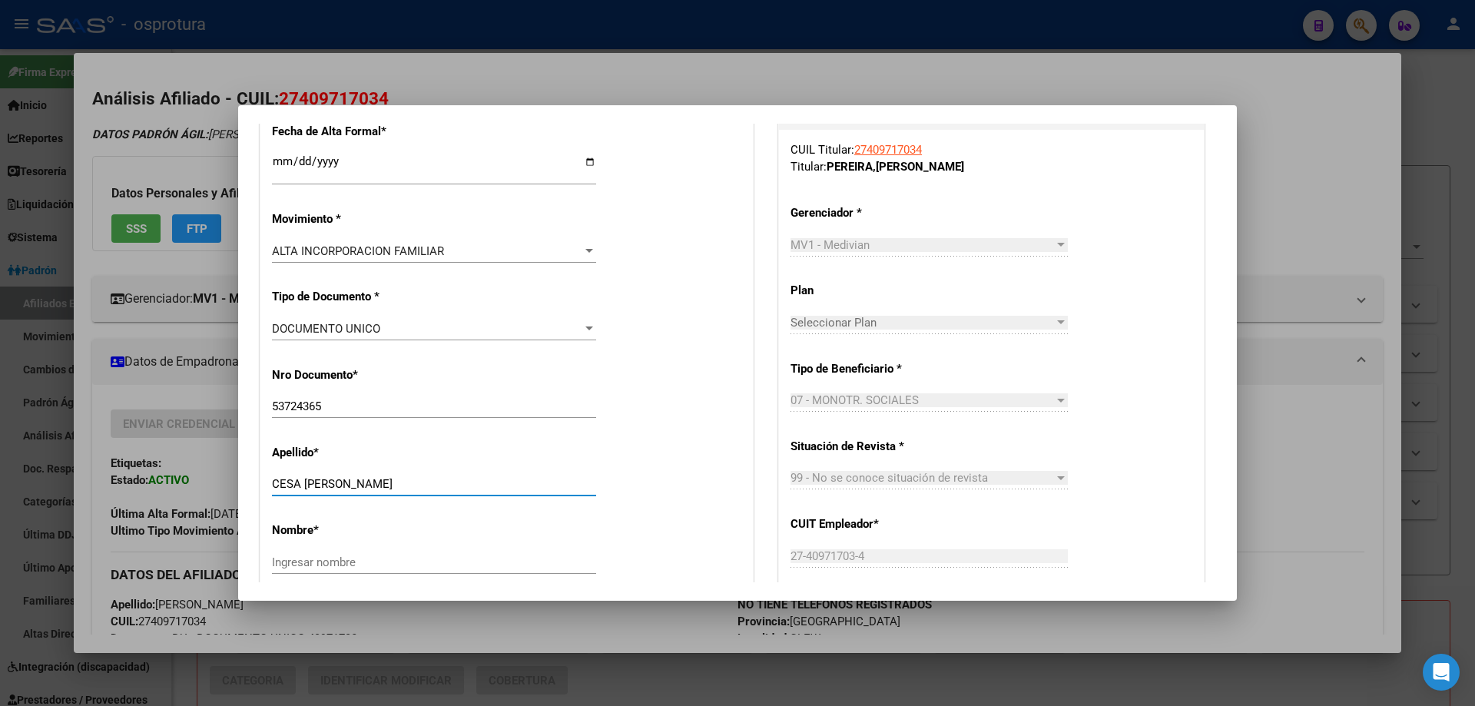
drag, startPoint x: 307, startPoint y: 481, endPoint x: 409, endPoint y: 482, distance: 101.4
click at [409, 482] on input "CESA [PERSON_NAME]" at bounding box center [434, 484] width 324 height 14
click at [391, 560] on input "Ingresar nombre" at bounding box center [434, 562] width 324 height 14
paste input "[PERSON_NAME]"
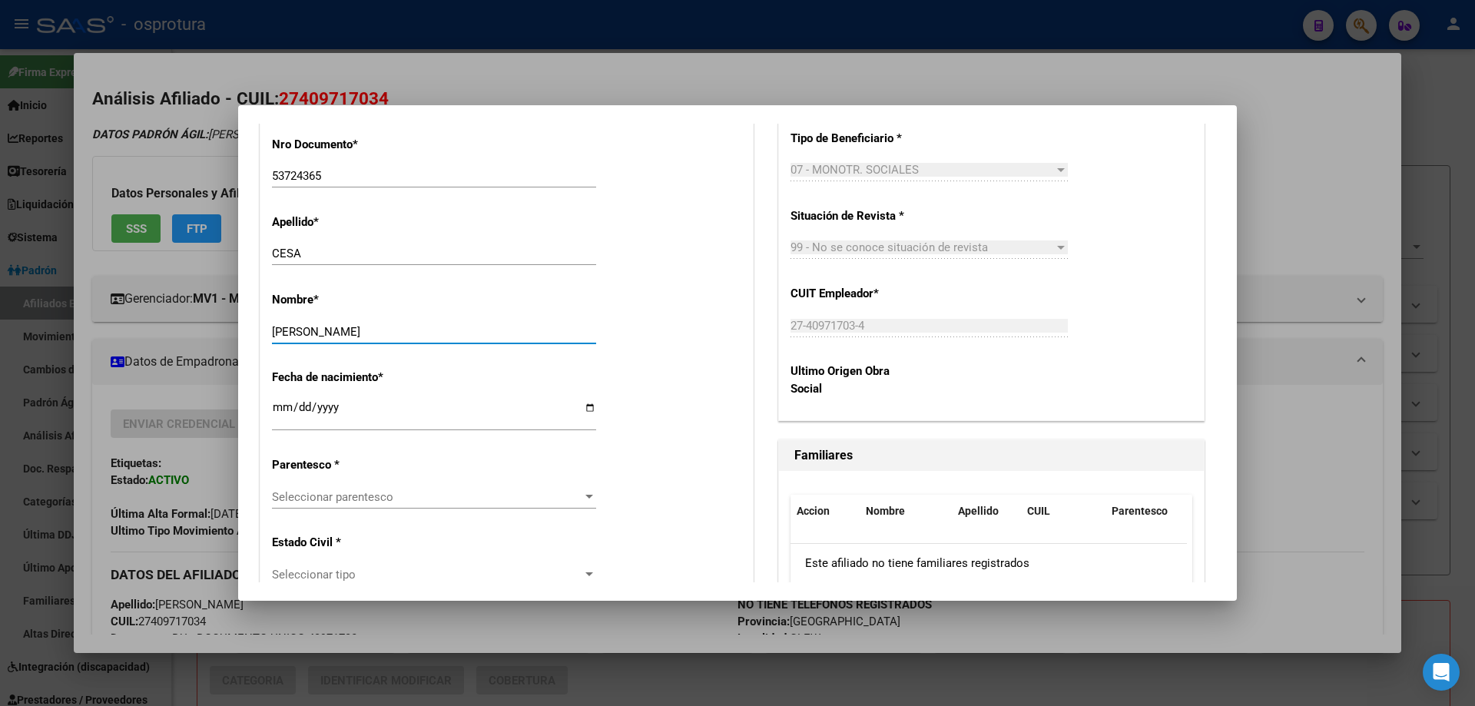
scroll to position [691, 0]
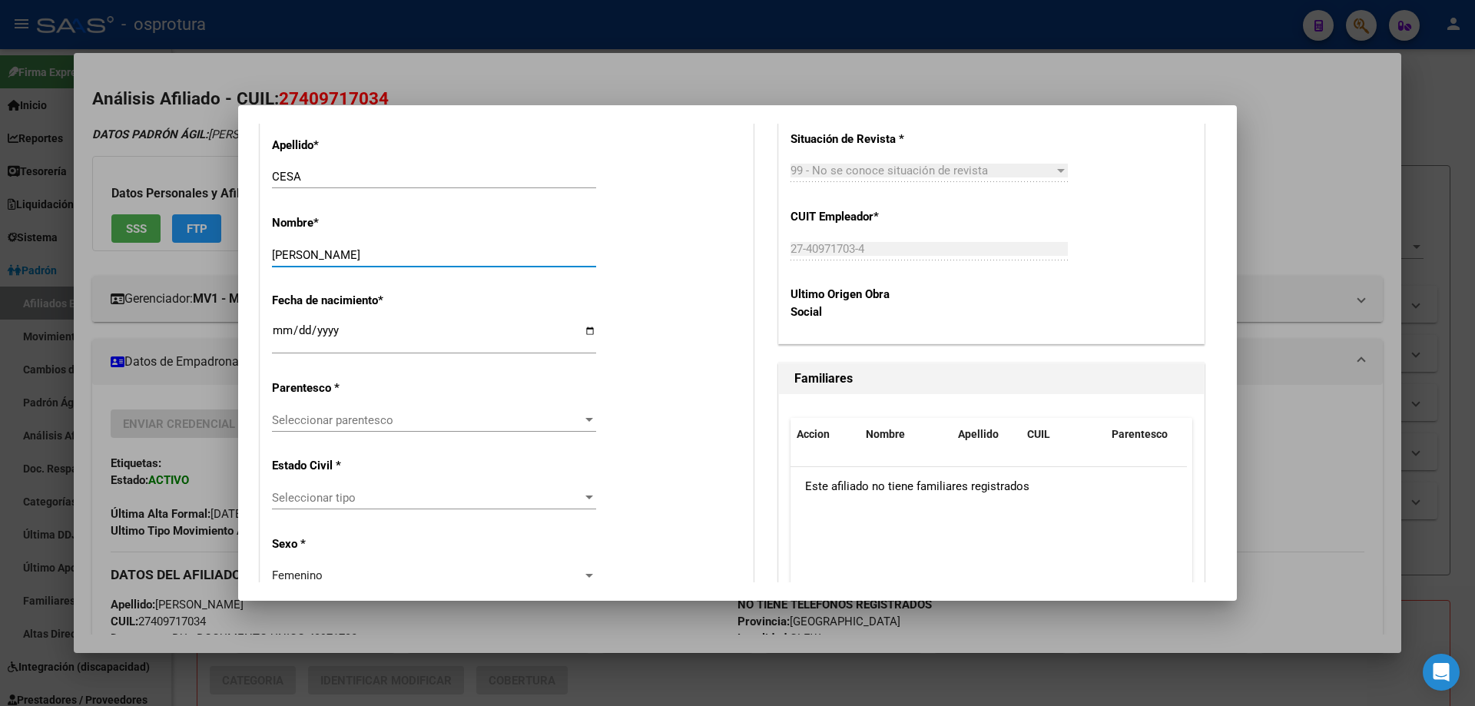
click at [350, 422] on span "Seleccionar parentesco" at bounding box center [427, 420] width 310 height 14
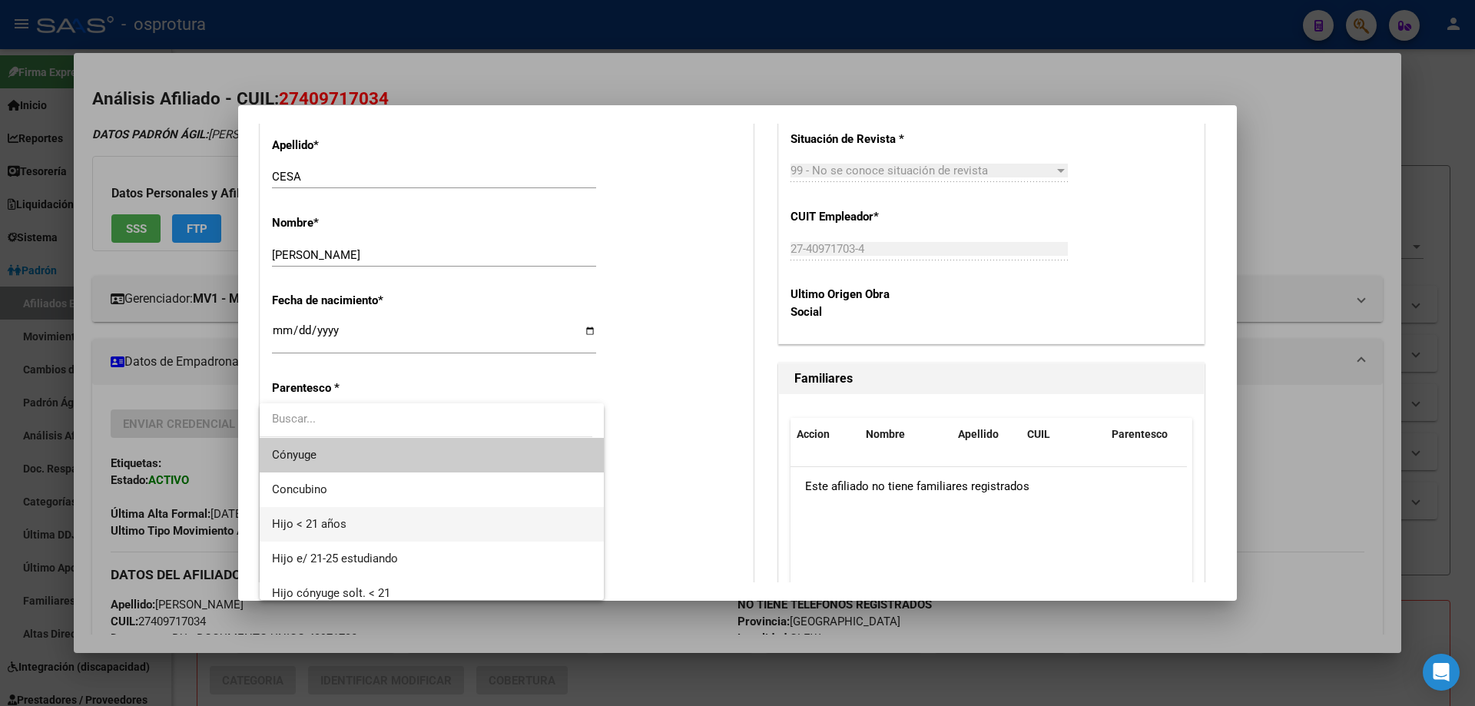
click at [389, 539] on span "Hijo < 21 años" at bounding box center [432, 524] width 320 height 35
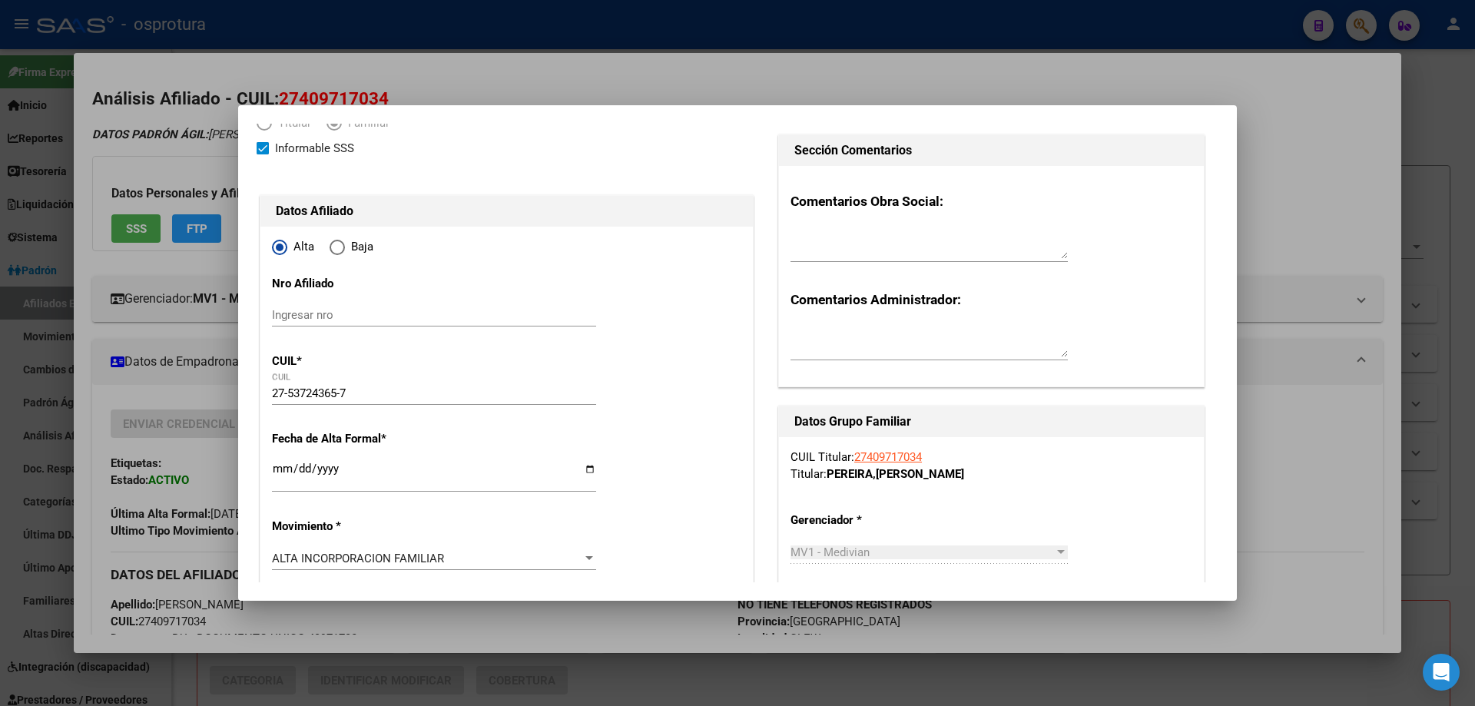
scroll to position [0, 0]
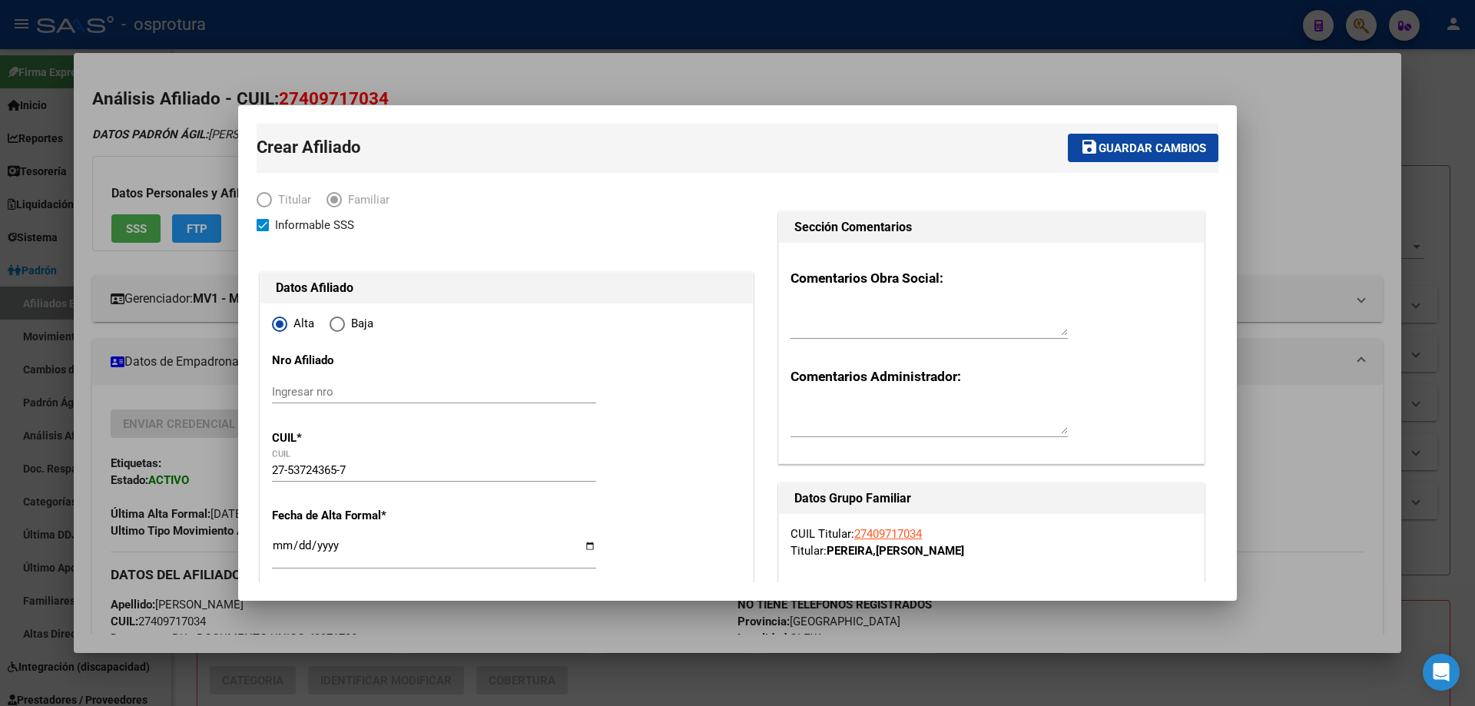
click at [1108, 158] on button "save Guardar cambios" at bounding box center [1143, 148] width 151 height 28
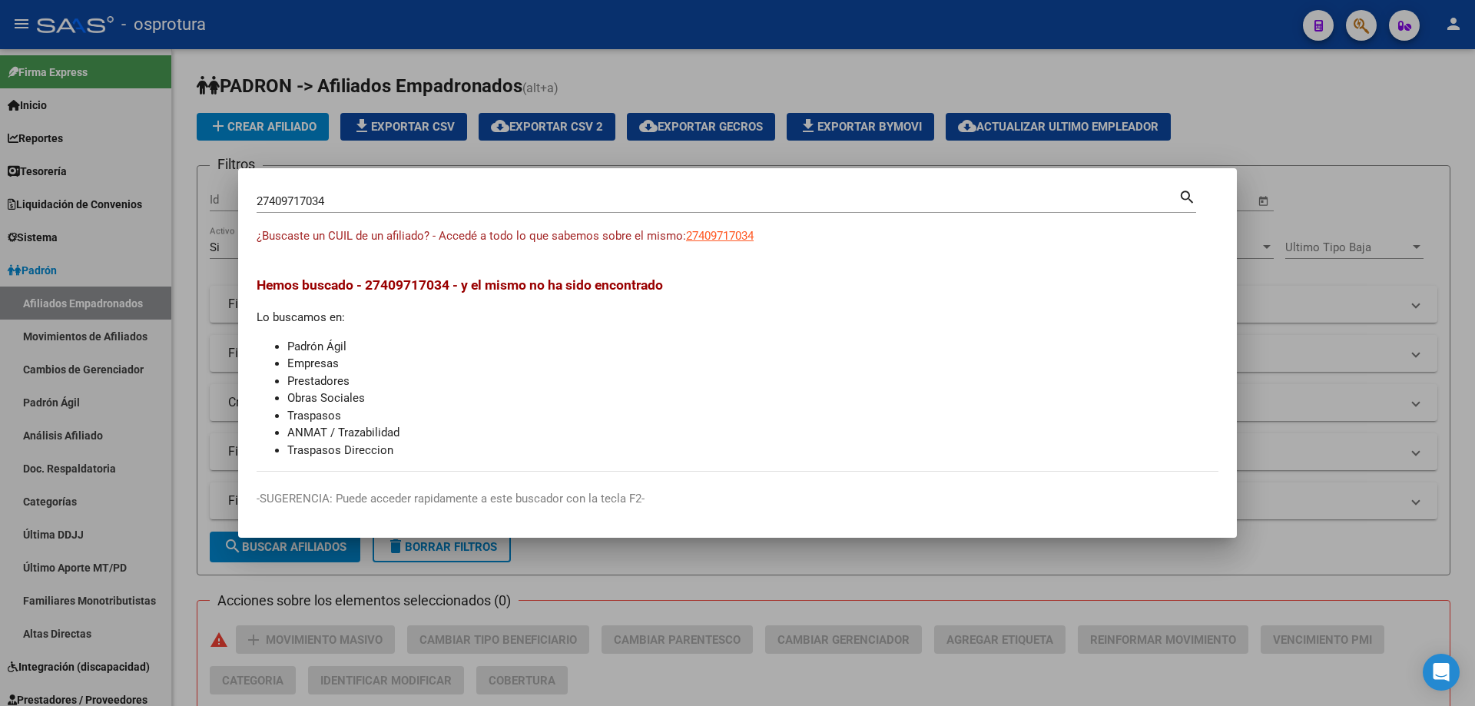
click at [330, 199] on input "27409717034" at bounding box center [718, 201] width 922 height 14
paste input "0-41460195-3"
click at [717, 230] on span "20414601953" at bounding box center [720, 236] width 68 height 14
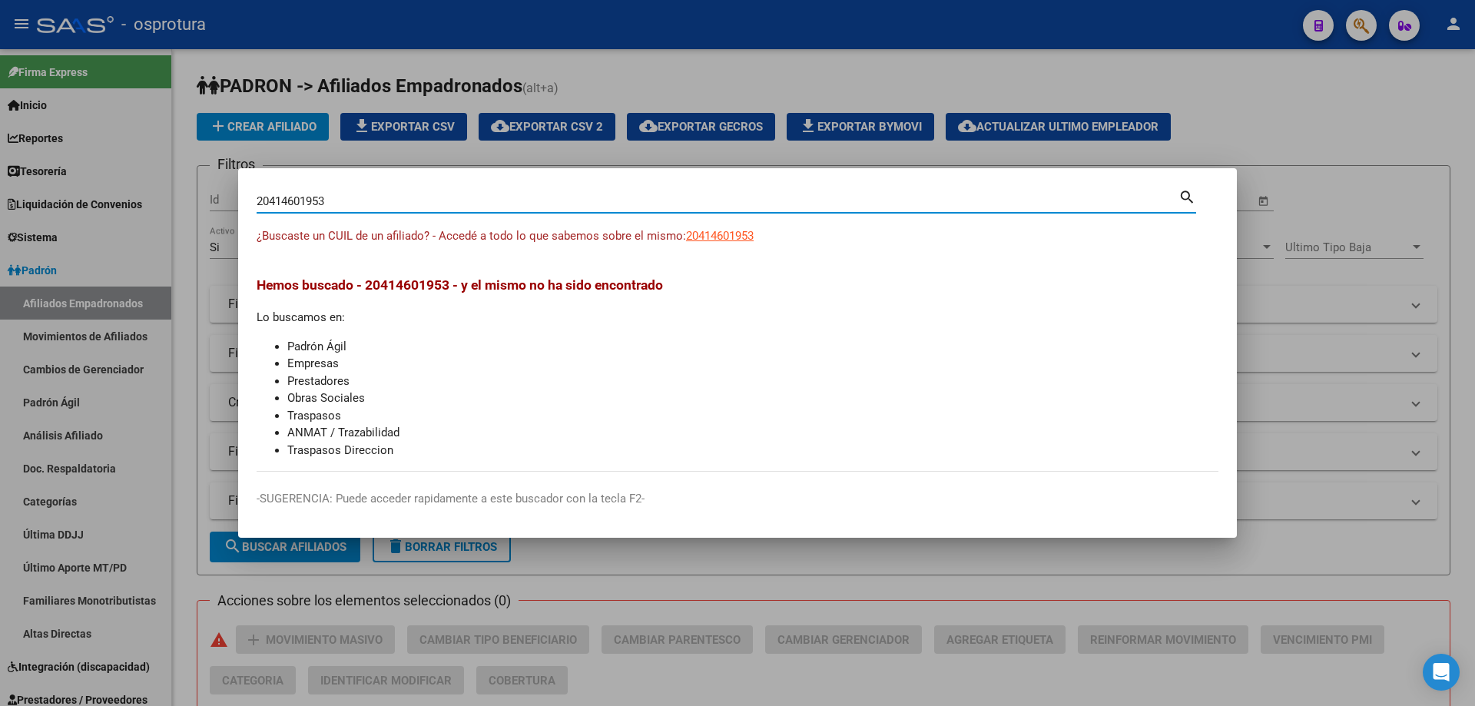
click at [320, 206] on input "20414601953" at bounding box center [718, 201] width 922 height 14
click at [731, 237] on span "20414601953" at bounding box center [720, 236] width 68 height 14
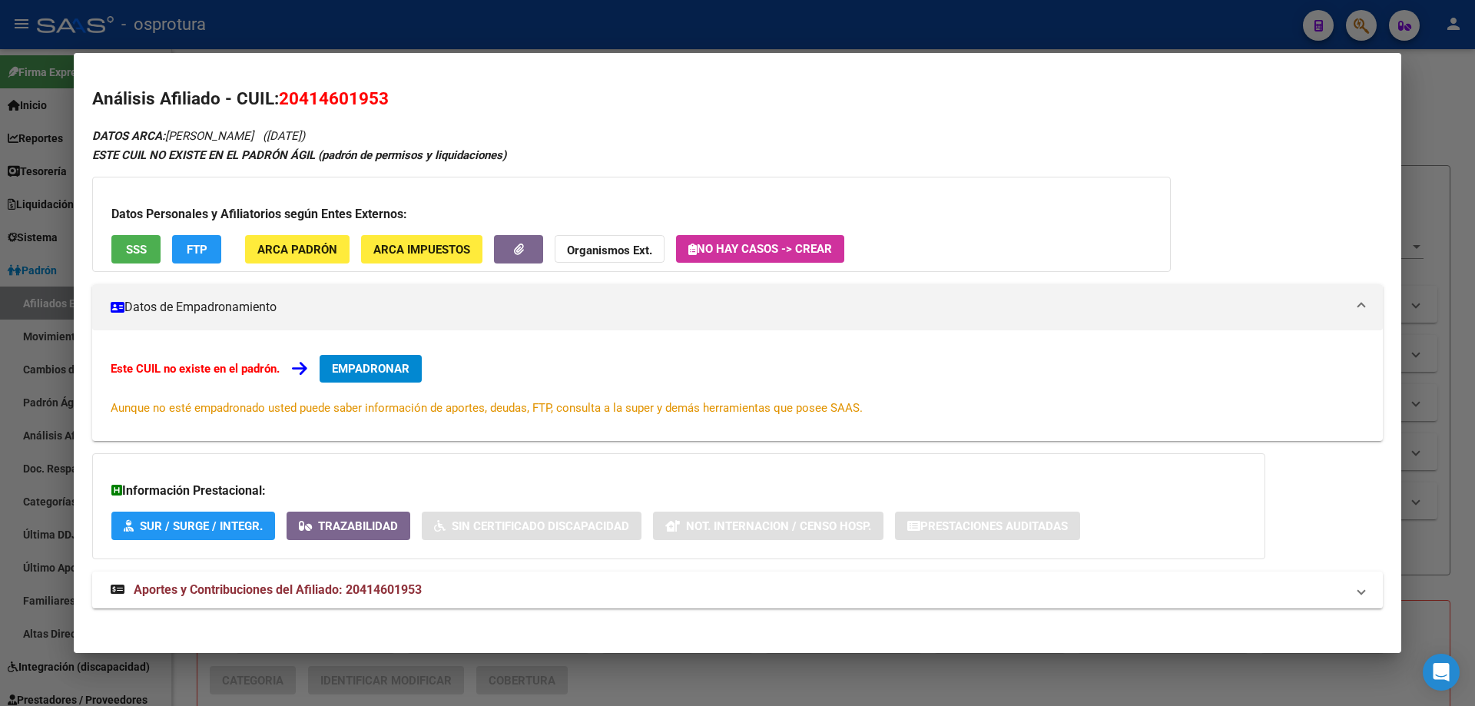
click at [379, 369] on span "EMPADRONAR" at bounding box center [371, 369] width 78 height 14
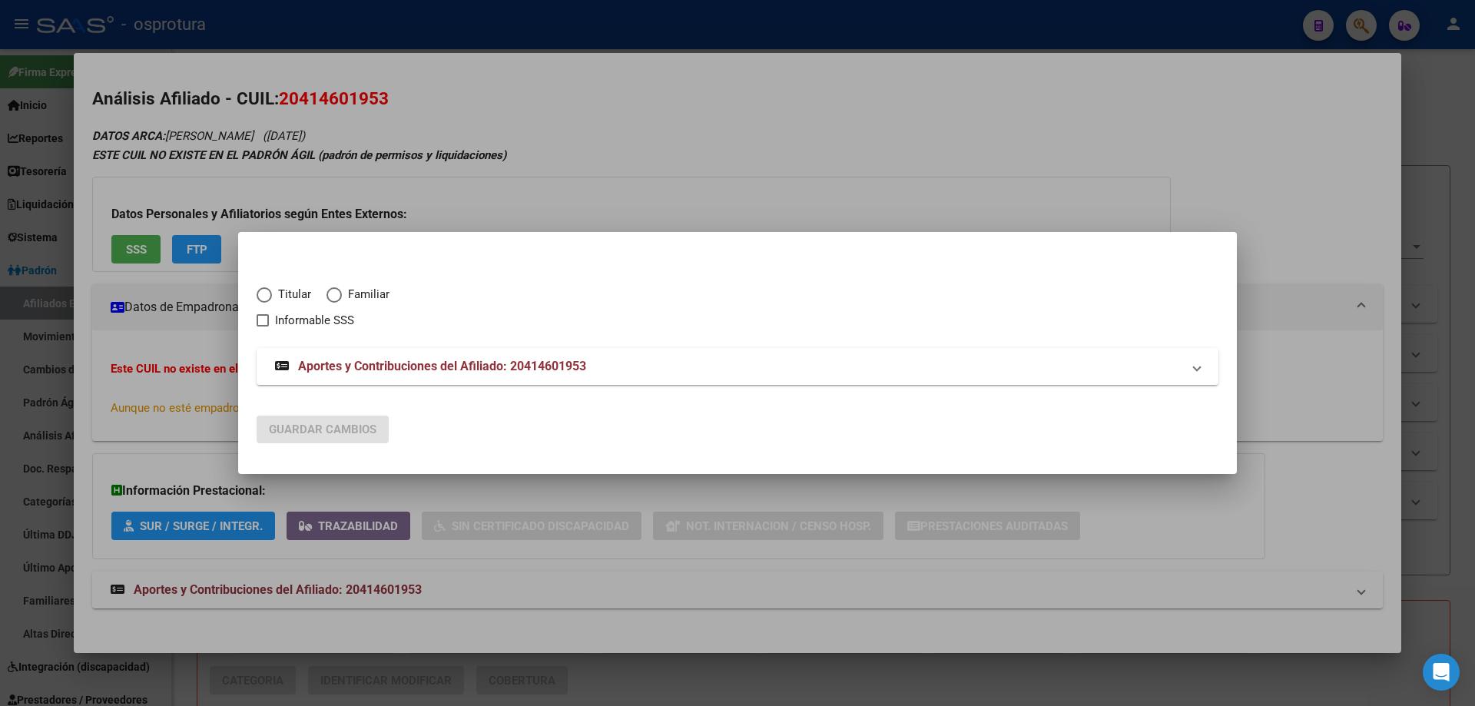
click at [281, 297] on span "Titular" at bounding box center [291, 295] width 39 height 18
click at [272, 297] on input "Titular" at bounding box center [264, 294] width 15 height 15
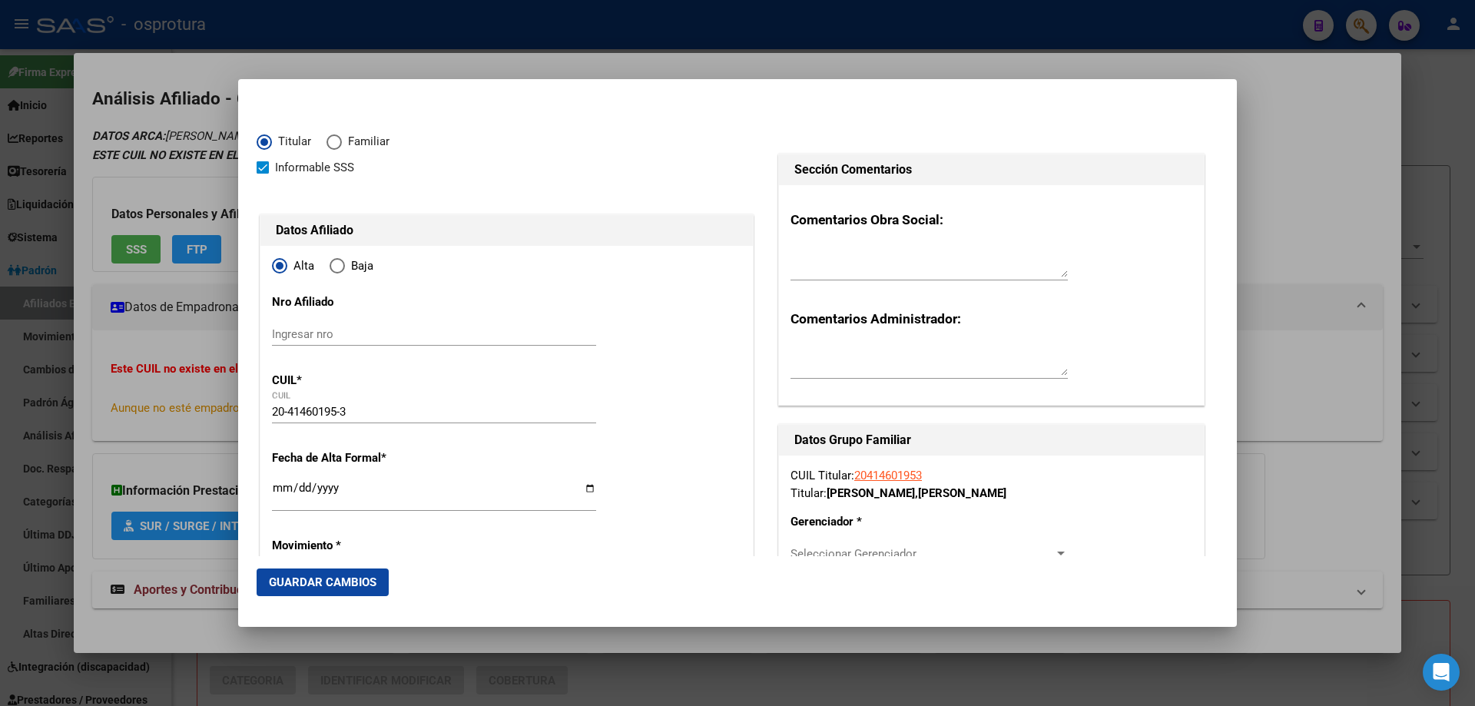
click at [280, 492] on input "Ingresar fecha" at bounding box center [434, 494] width 324 height 25
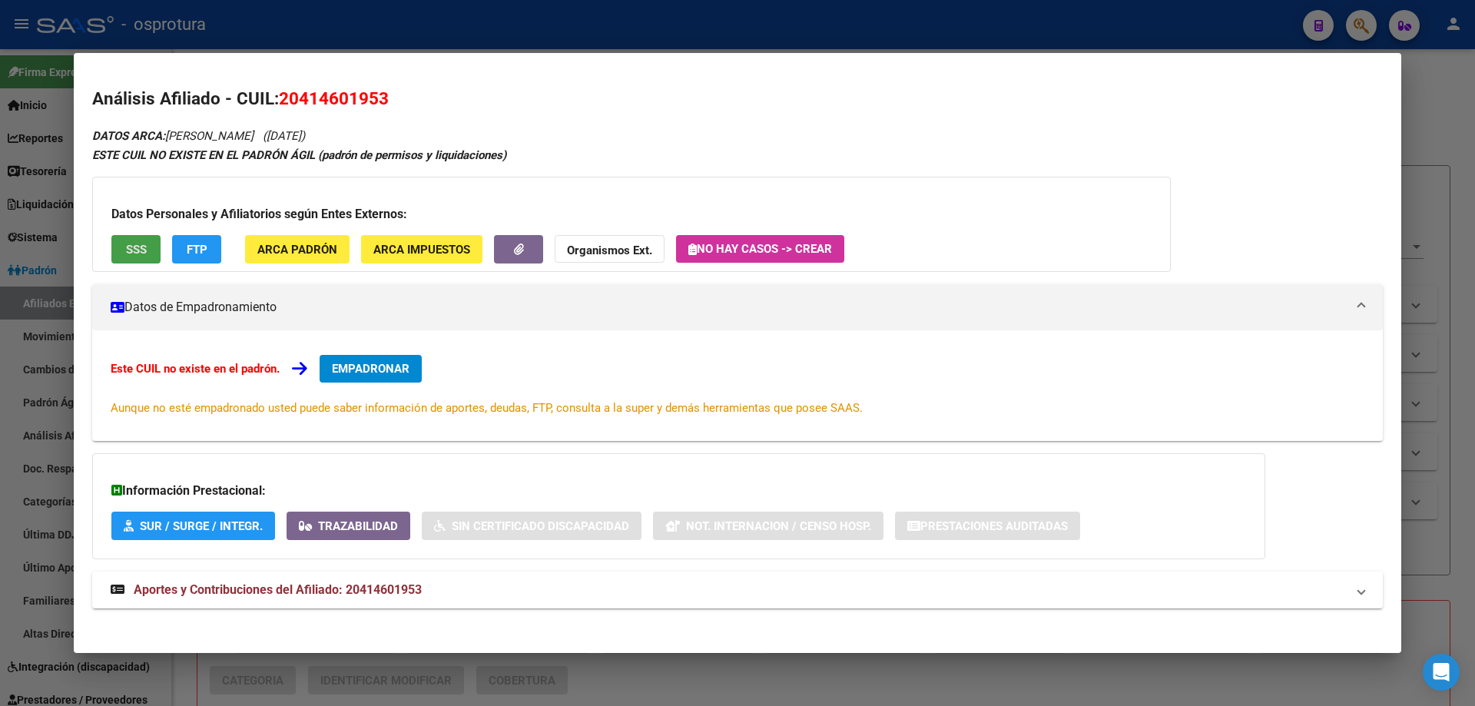
click at [149, 257] on button "SSS" at bounding box center [135, 249] width 49 height 28
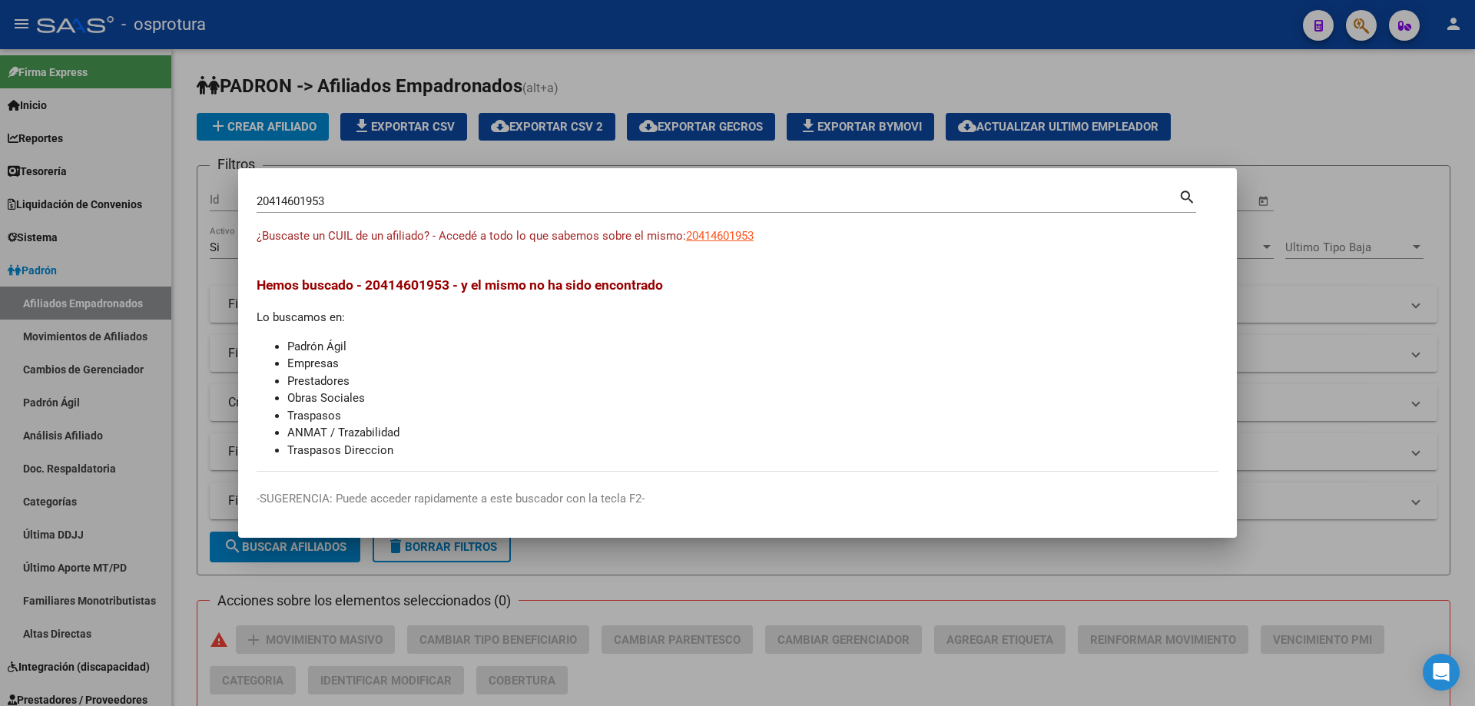
click at [350, 205] on input "20414601953" at bounding box center [718, 201] width 922 height 14
paste input "3-41419404-4"
click at [719, 234] on span "23414194044" at bounding box center [720, 236] width 68 height 14
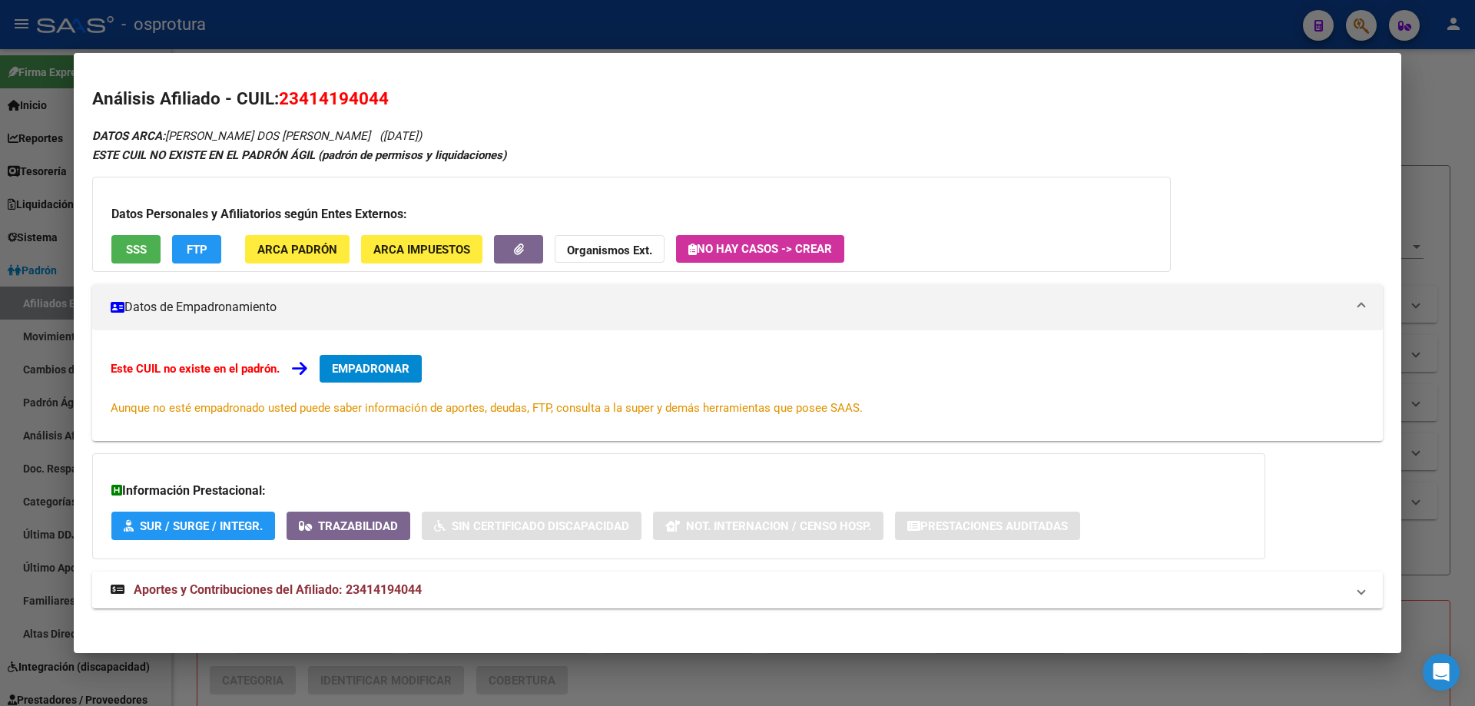
click at [372, 360] on button "EMPADRONAR" at bounding box center [371, 369] width 102 height 28
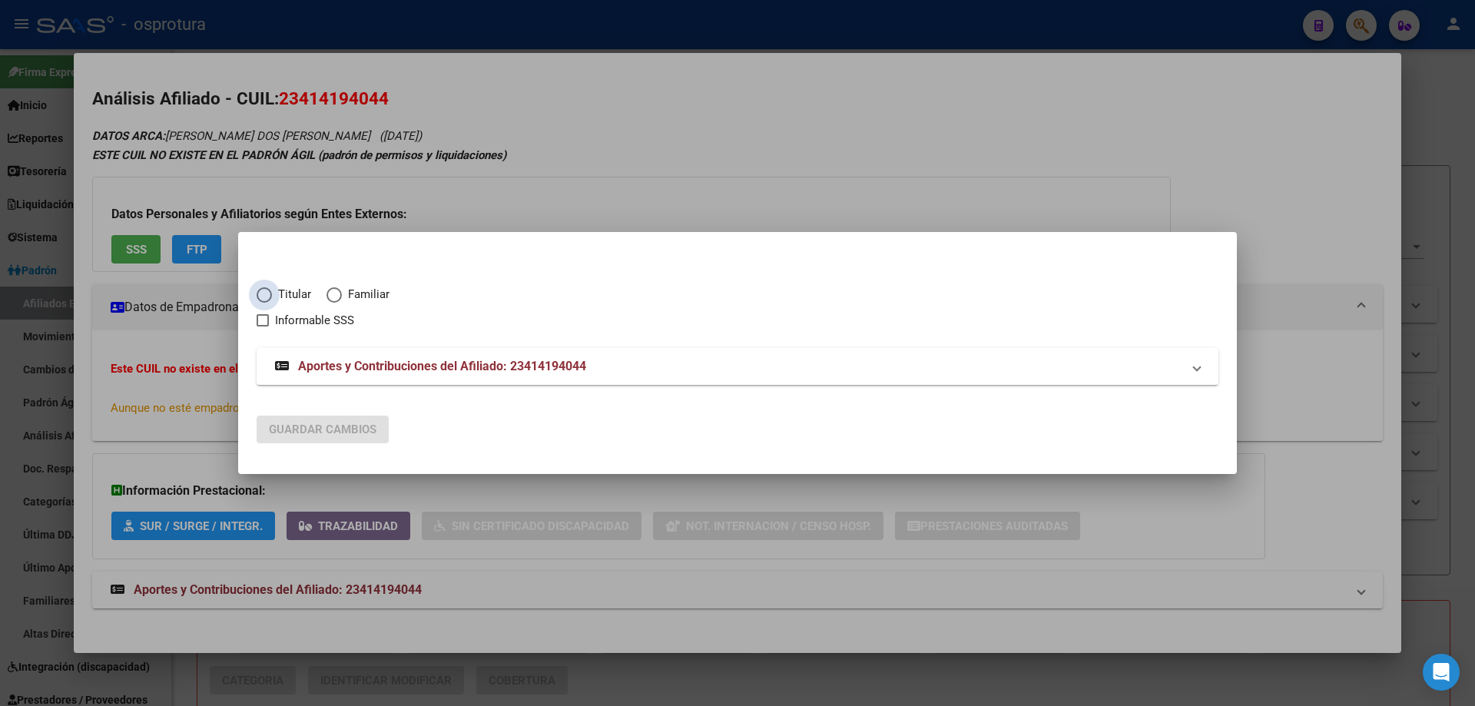
click at [268, 287] on span "Elija una opción" at bounding box center [264, 294] width 15 height 15
click at [268, 287] on input "Titular" at bounding box center [264, 294] width 15 height 15
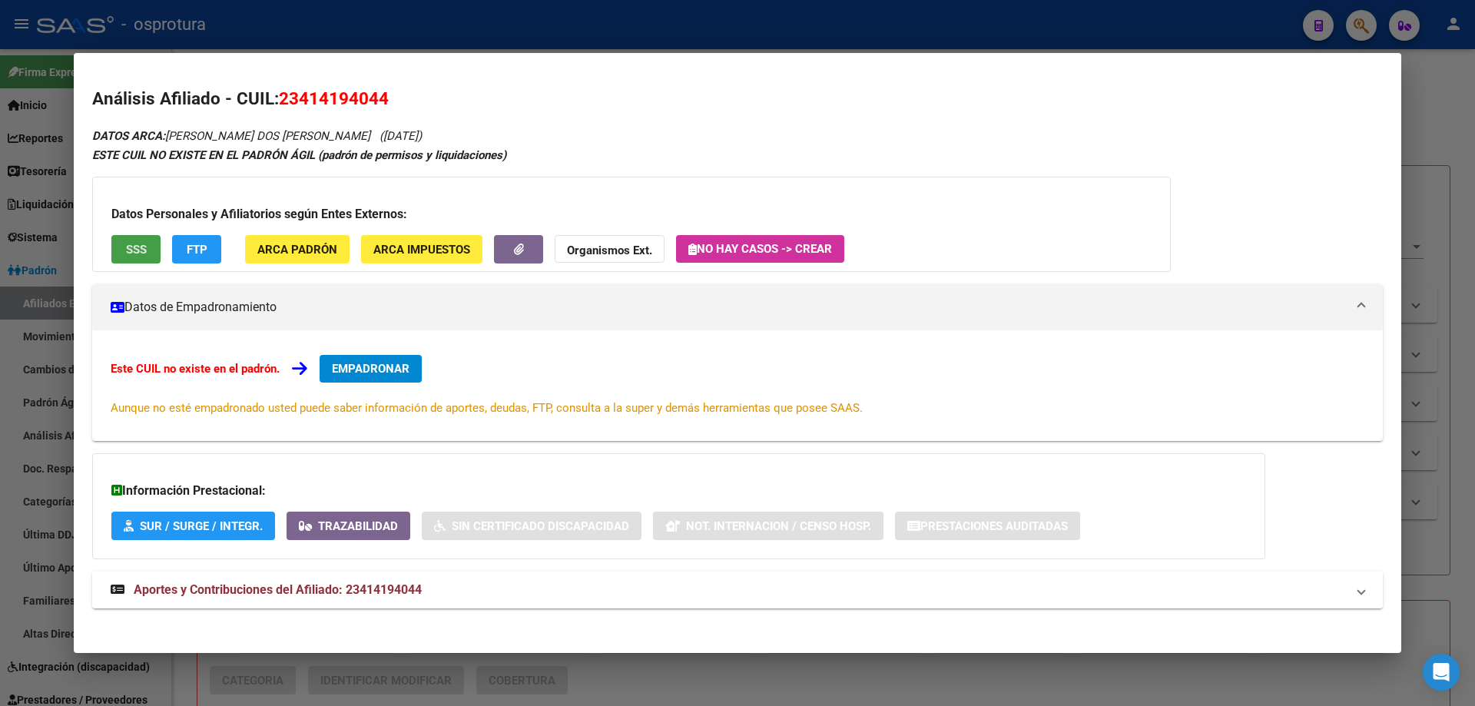
click at [127, 256] on span "SSS" at bounding box center [136, 250] width 21 height 14
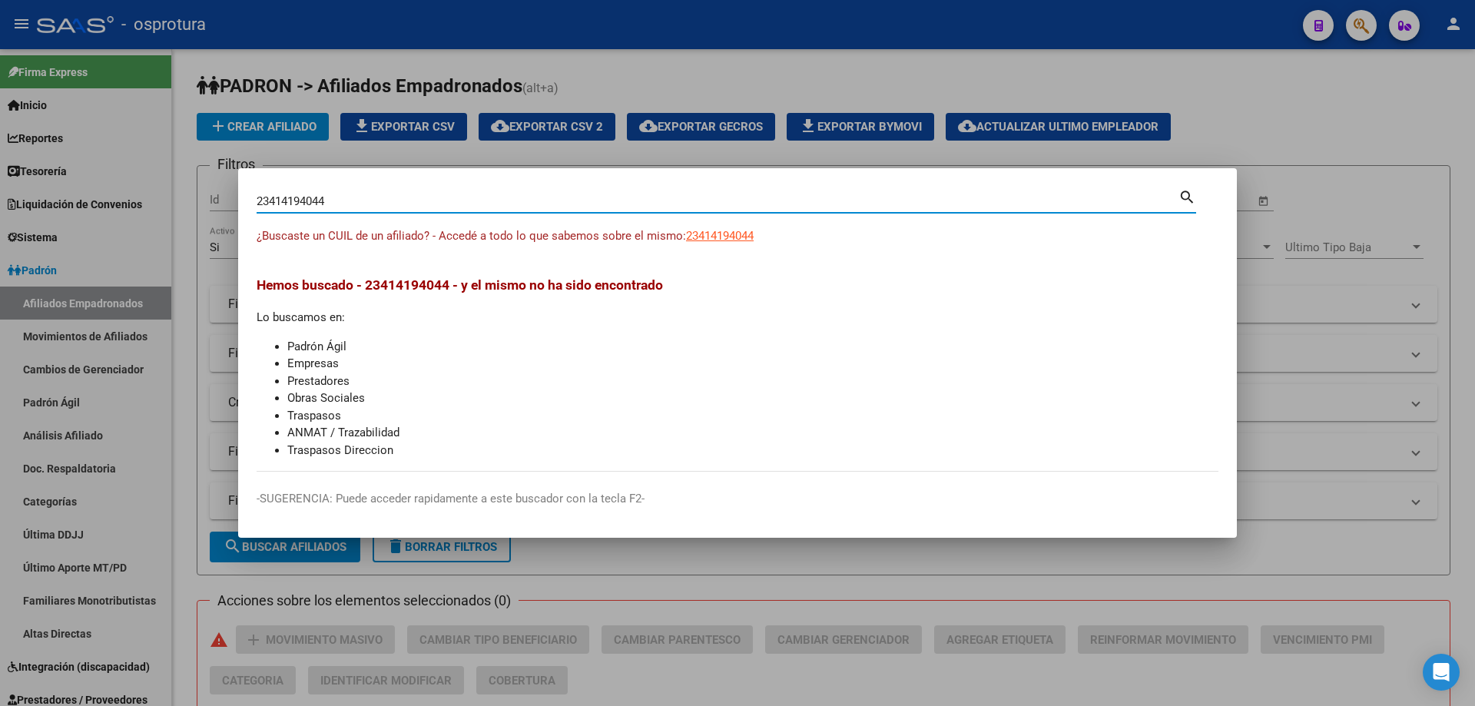
click at [528, 206] on input "23414194044" at bounding box center [718, 201] width 922 height 14
paste input "0-28385857-0"
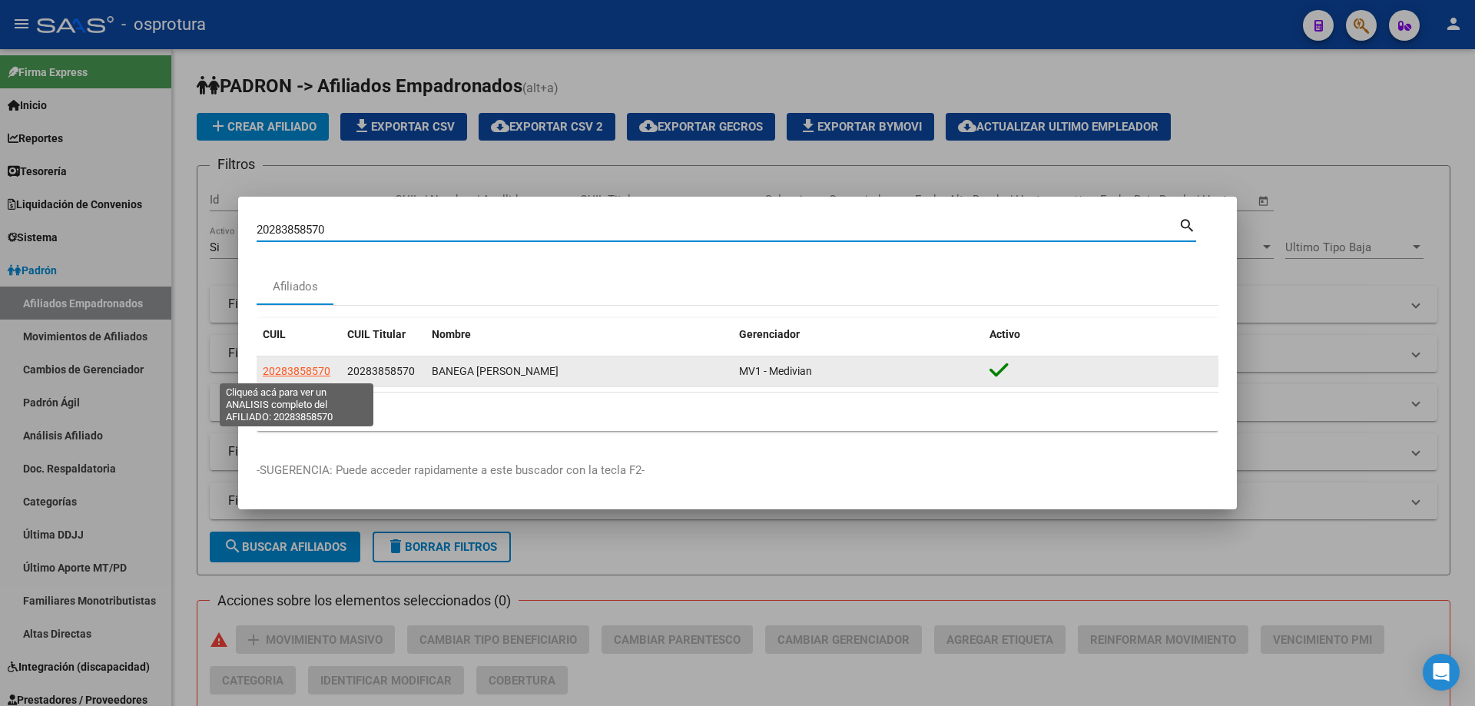
click at [302, 373] on span "20283858570" at bounding box center [297, 371] width 68 height 12
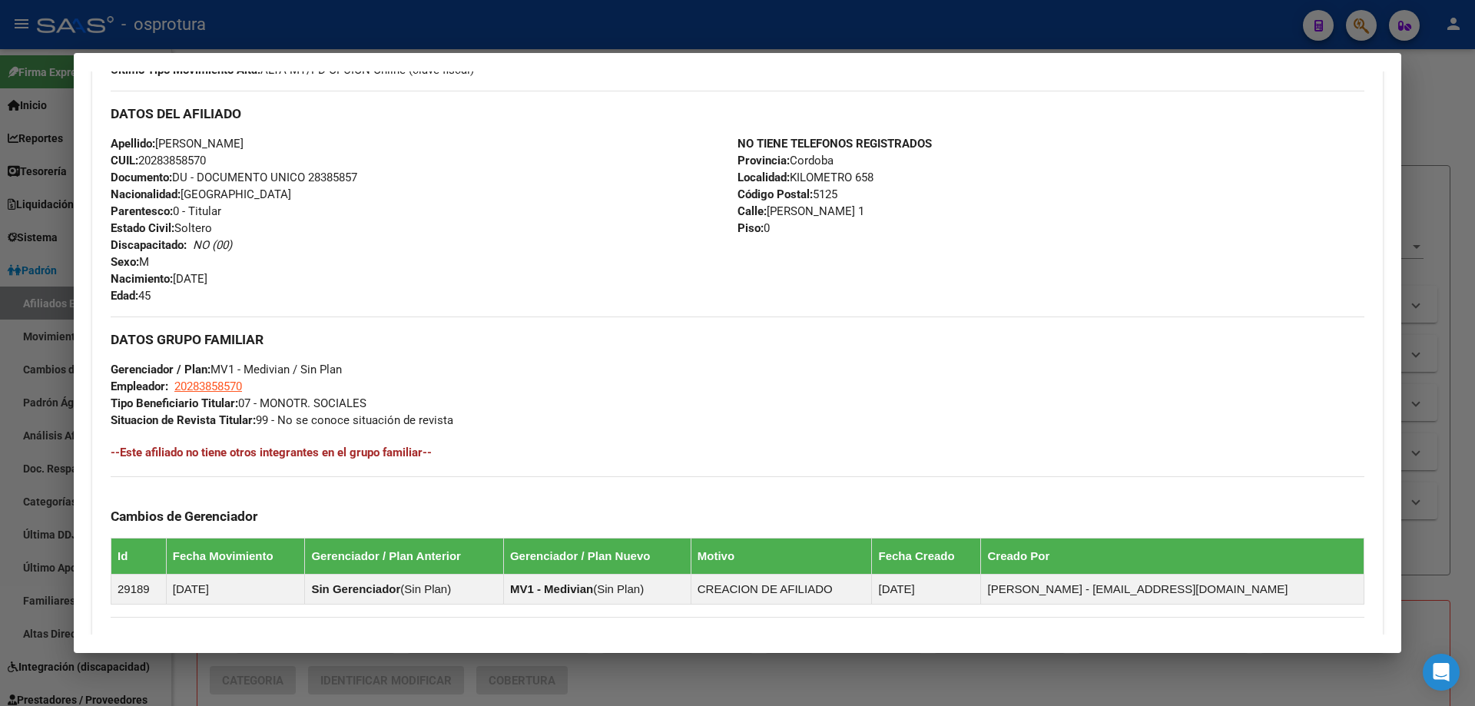
scroll to position [384, 0]
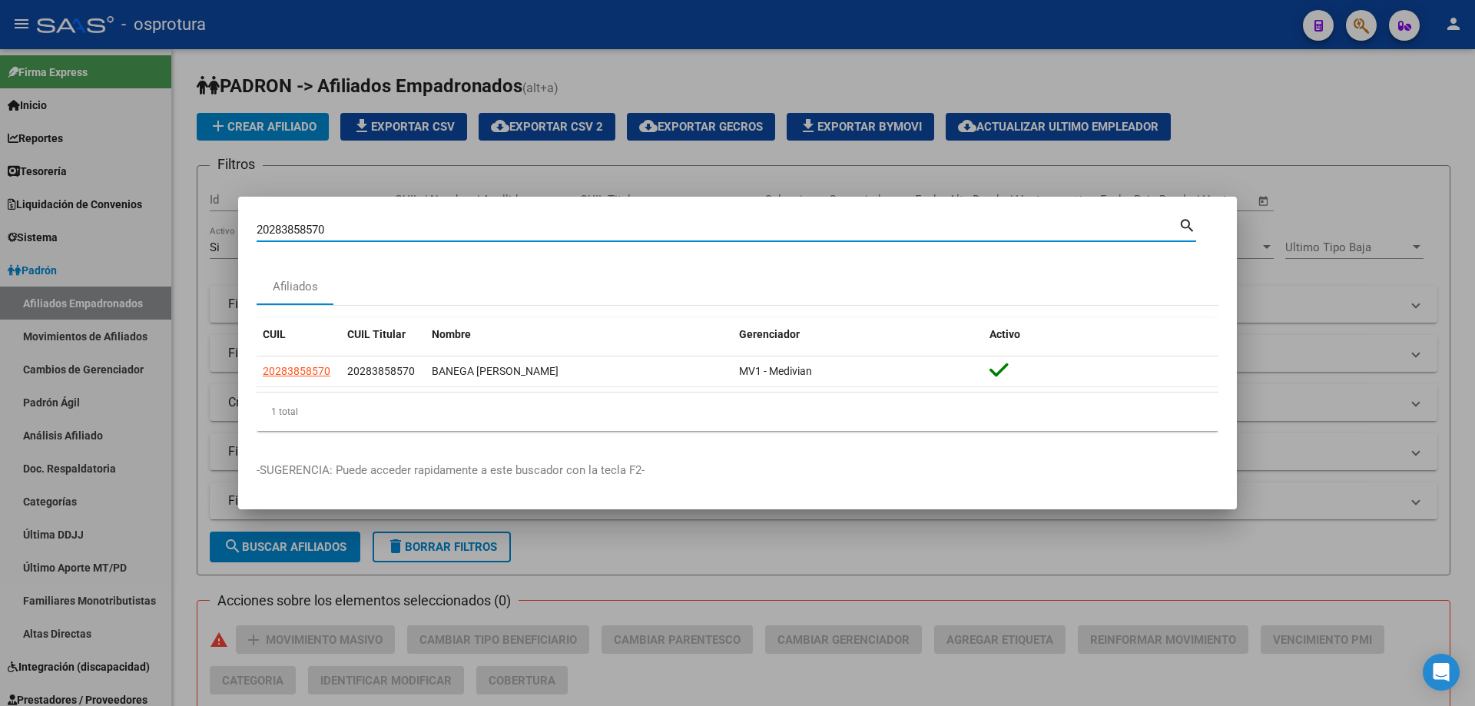
click at [437, 230] on input "20283858570" at bounding box center [718, 230] width 922 height 14
paste input "7-28494163-8"
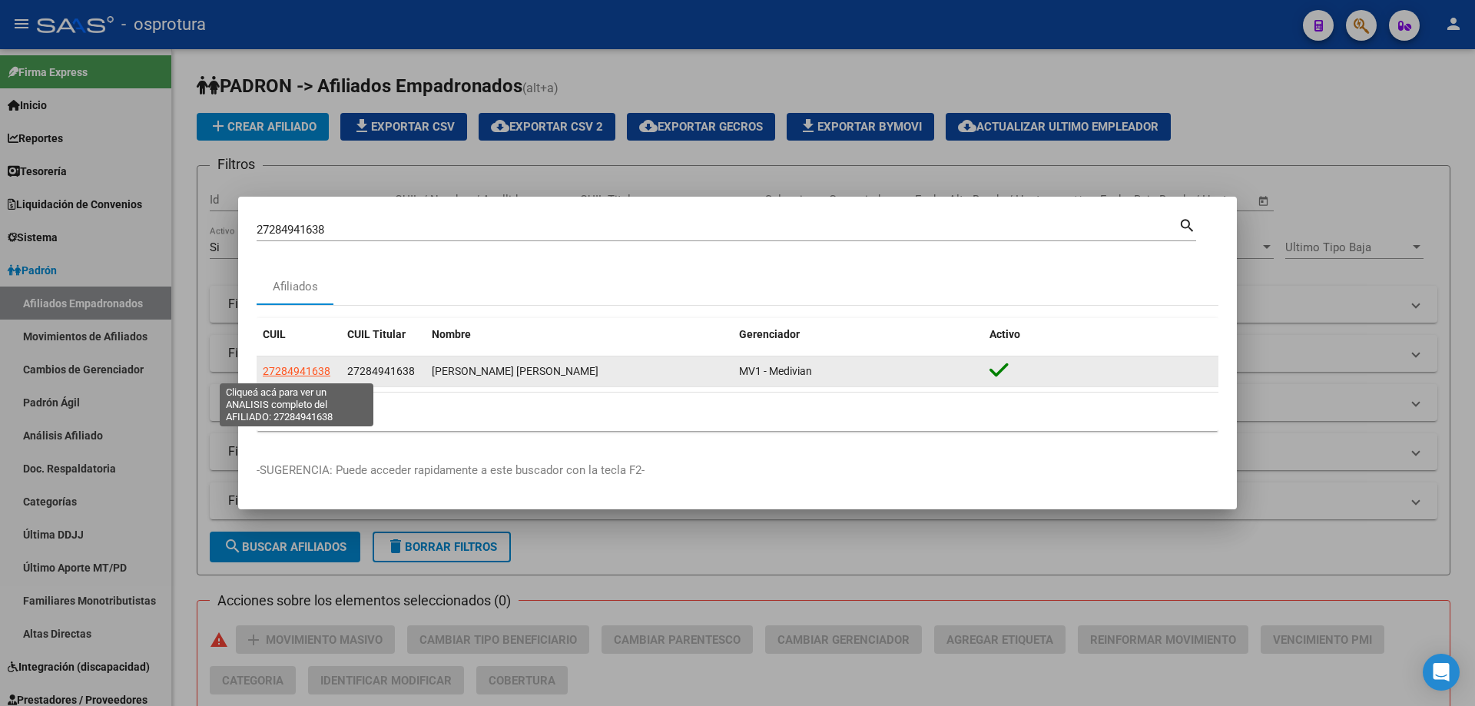
click at [287, 371] on span "27284941638" at bounding box center [297, 371] width 68 height 12
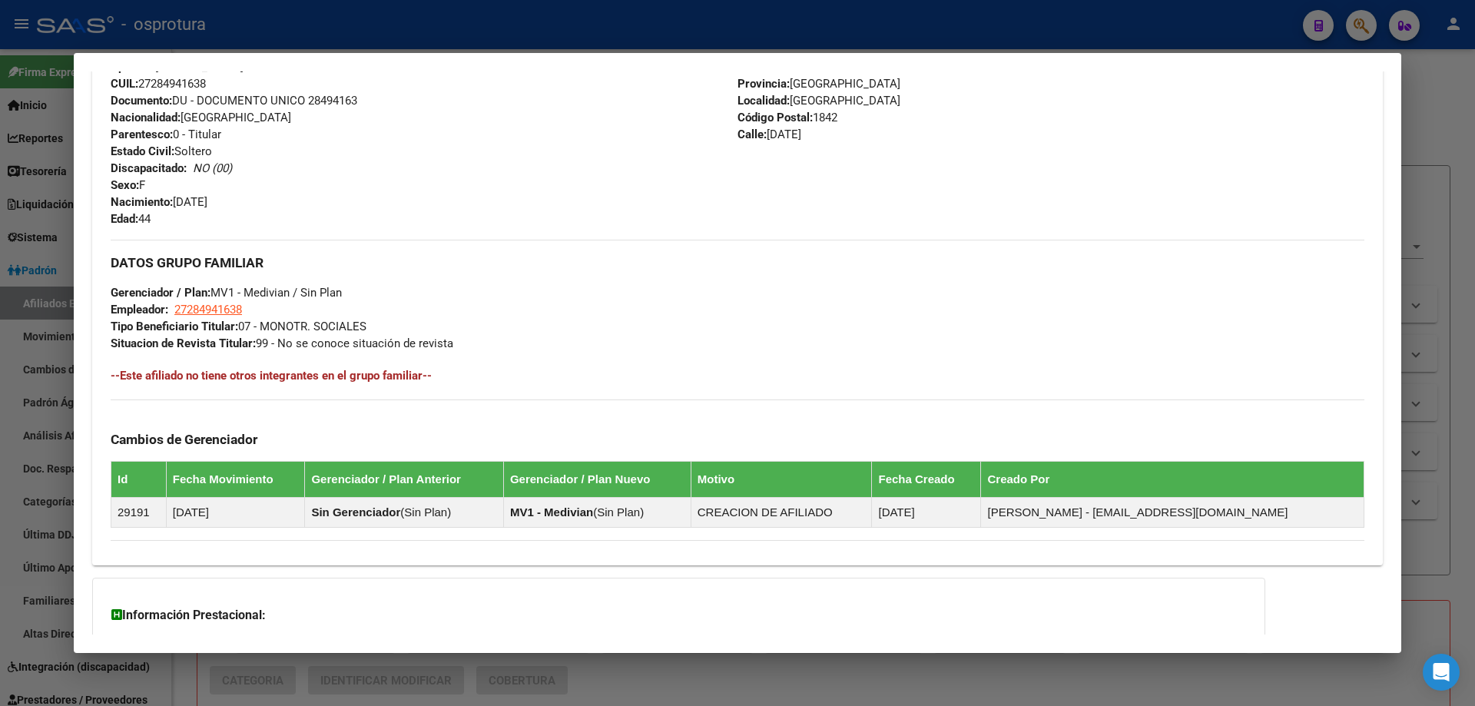
scroll to position [0, 0]
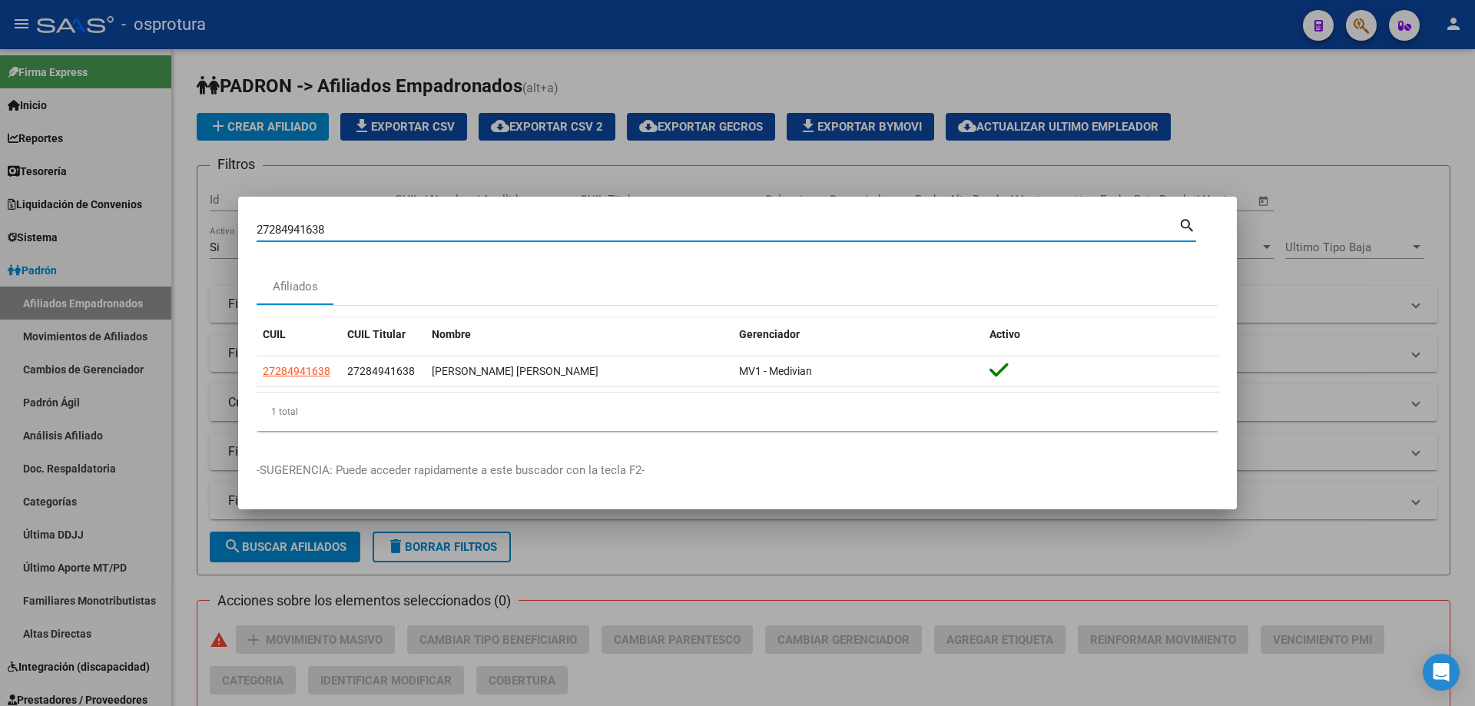
click at [468, 226] on input "27284941638" at bounding box center [718, 230] width 922 height 14
paste input "-28709819-2"
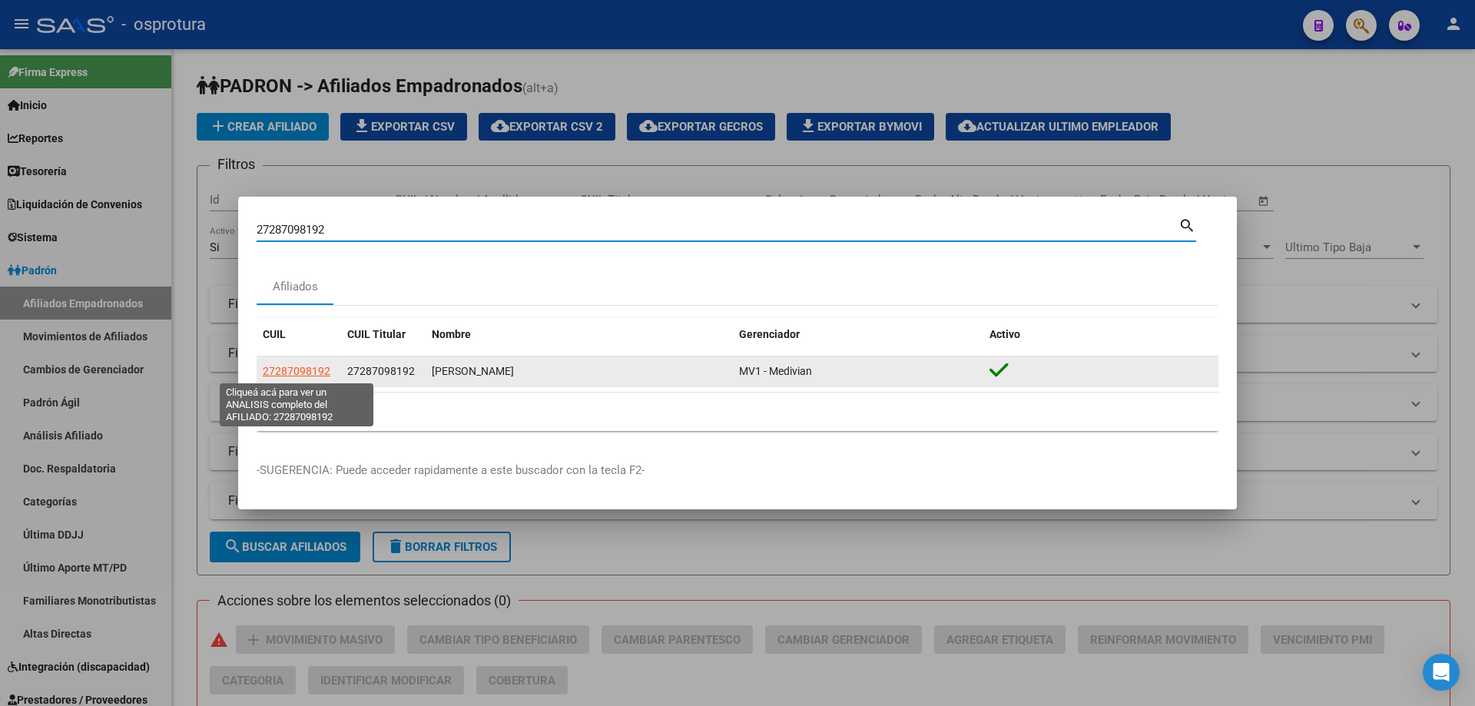
click at [287, 366] on span "27287098192" at bounding box center [297, 371] width 68 height 12
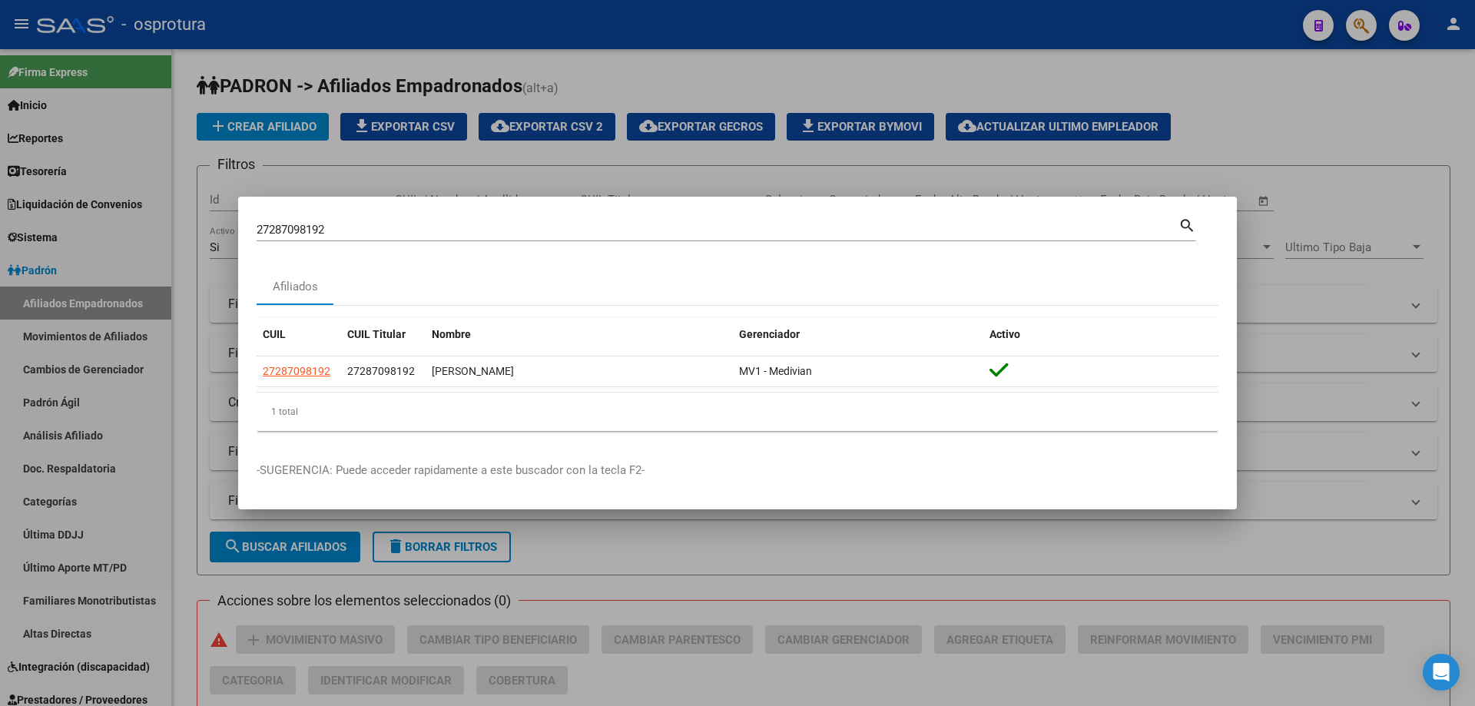
click at [419, 223] on input "27287098192" at bounding box center [718, 230] width 922 height 14
paste input "-29030839-4"
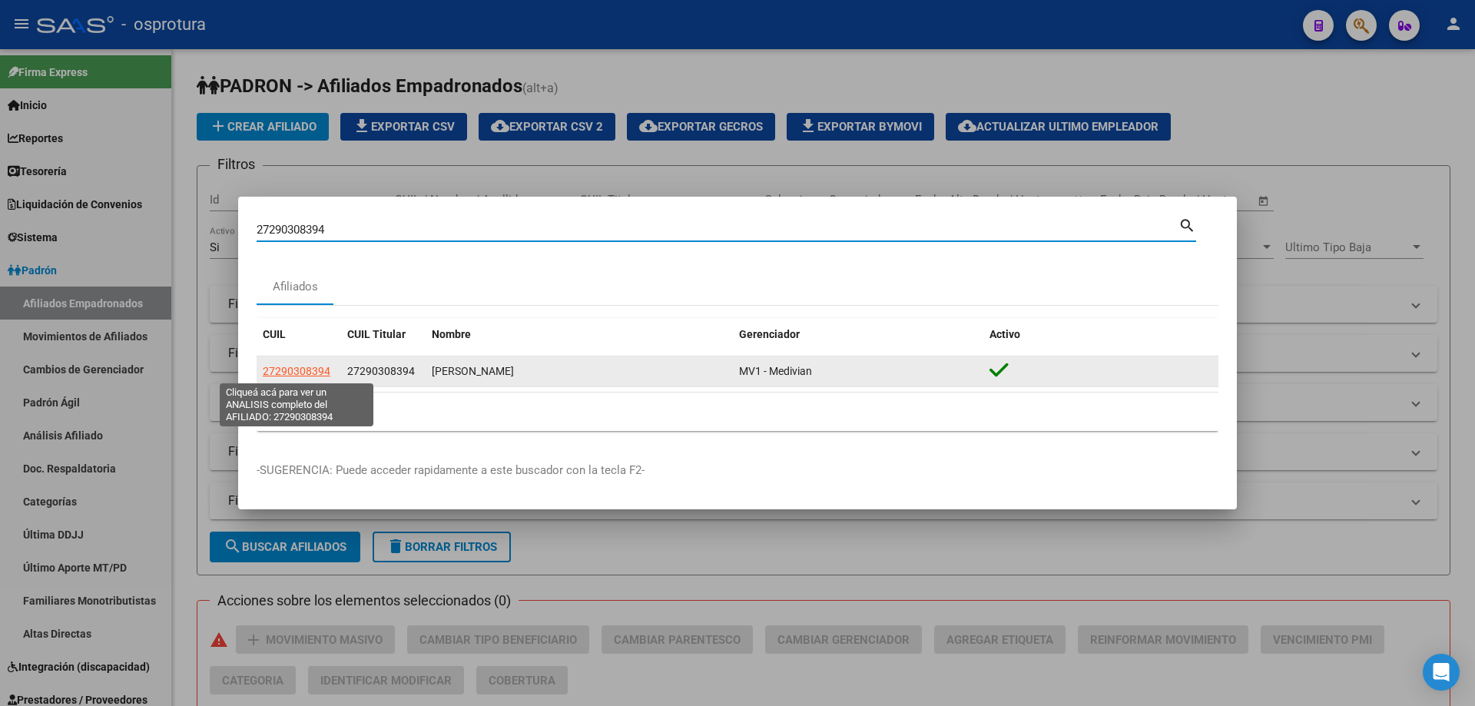
click at [296, 376] on span "27290308394" at bounding box center [297, 371] width 68 height 12
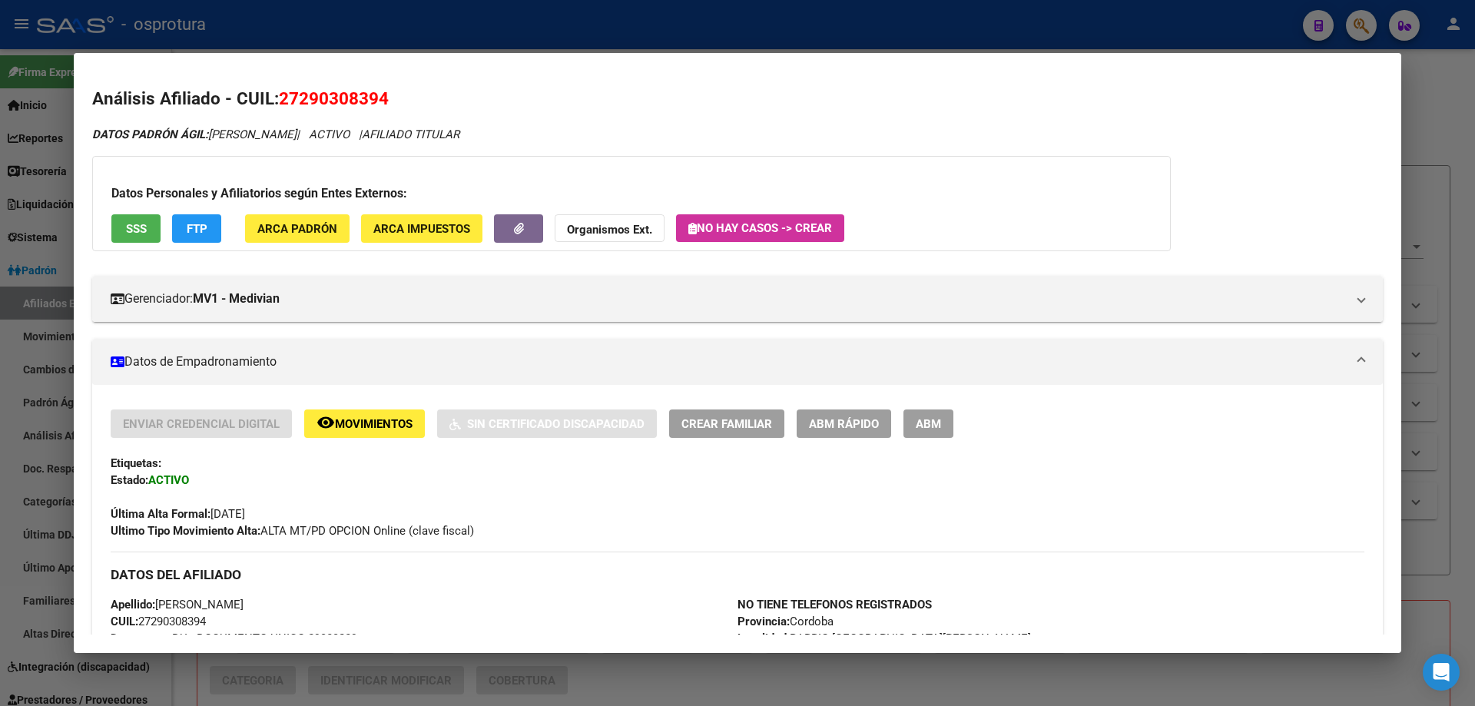
click at [744, 426] on span "Crear Familiar" at bounding box center [726, 424] width 91 height 14
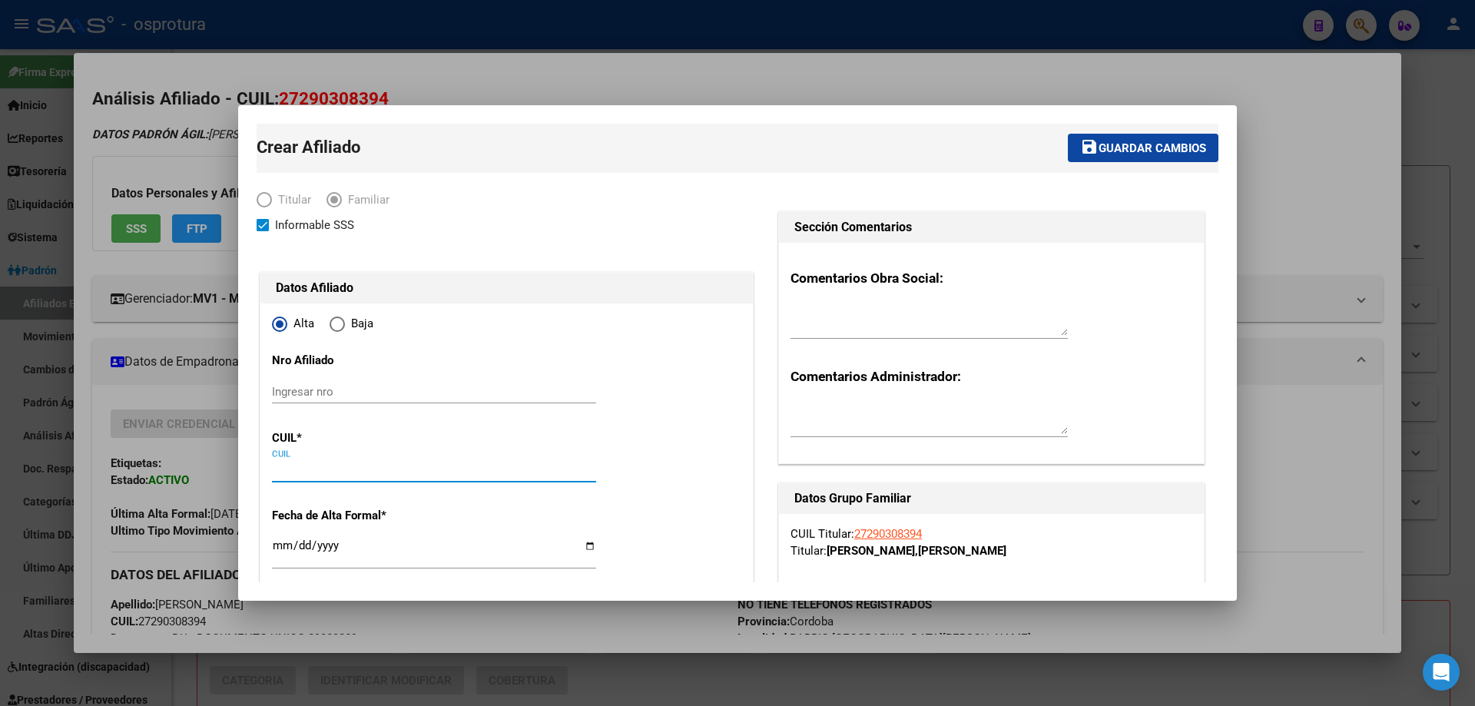
click at [303, 465] on input "CUIL" at bounding box center [434, 470] width 324 height 14
paste input "20-56244682-7"
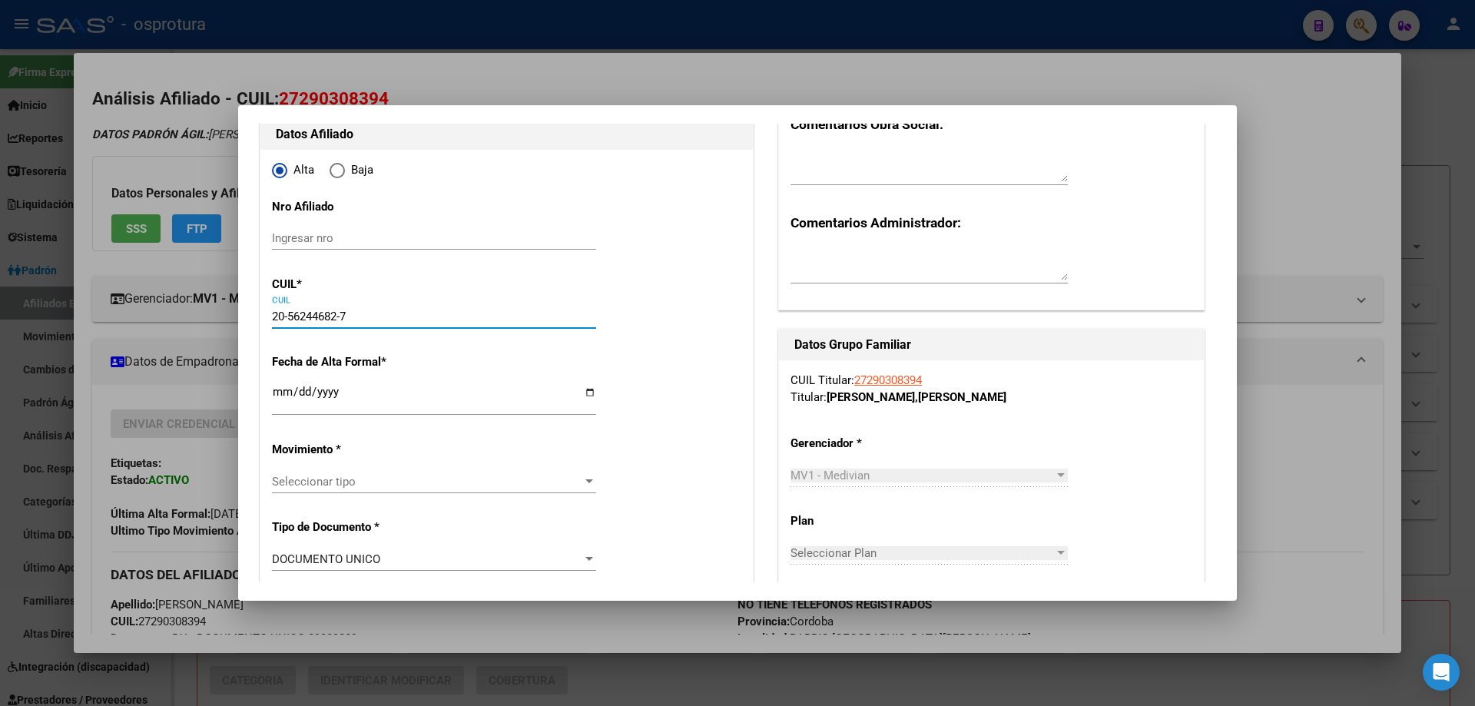
scroll to position [230, 0]
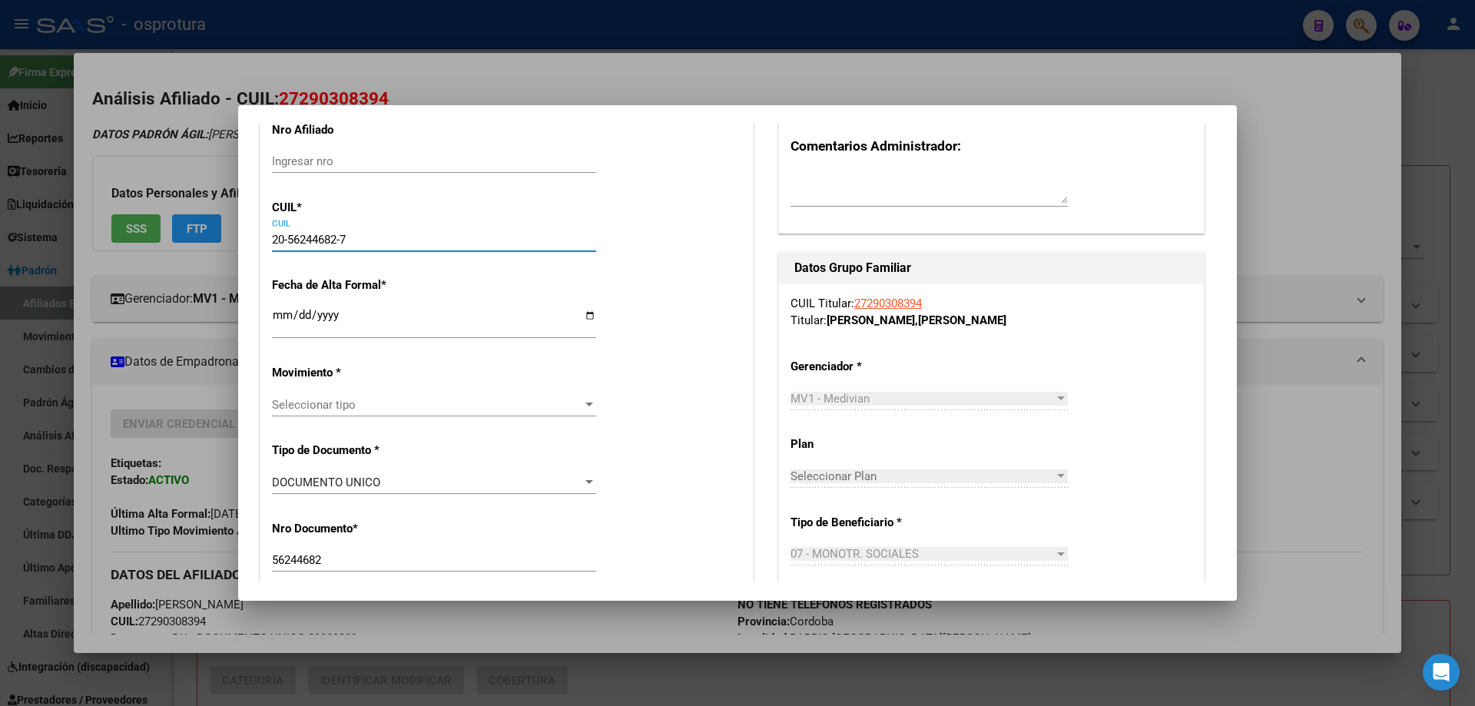
click at [282, 313] on input "Ingresar fecha" at bounding box center [434, 321] width 324 height 25
click at [333, 404] on span "Seleccionar tipo" at bounding box center [427, 405] width 310 height 14
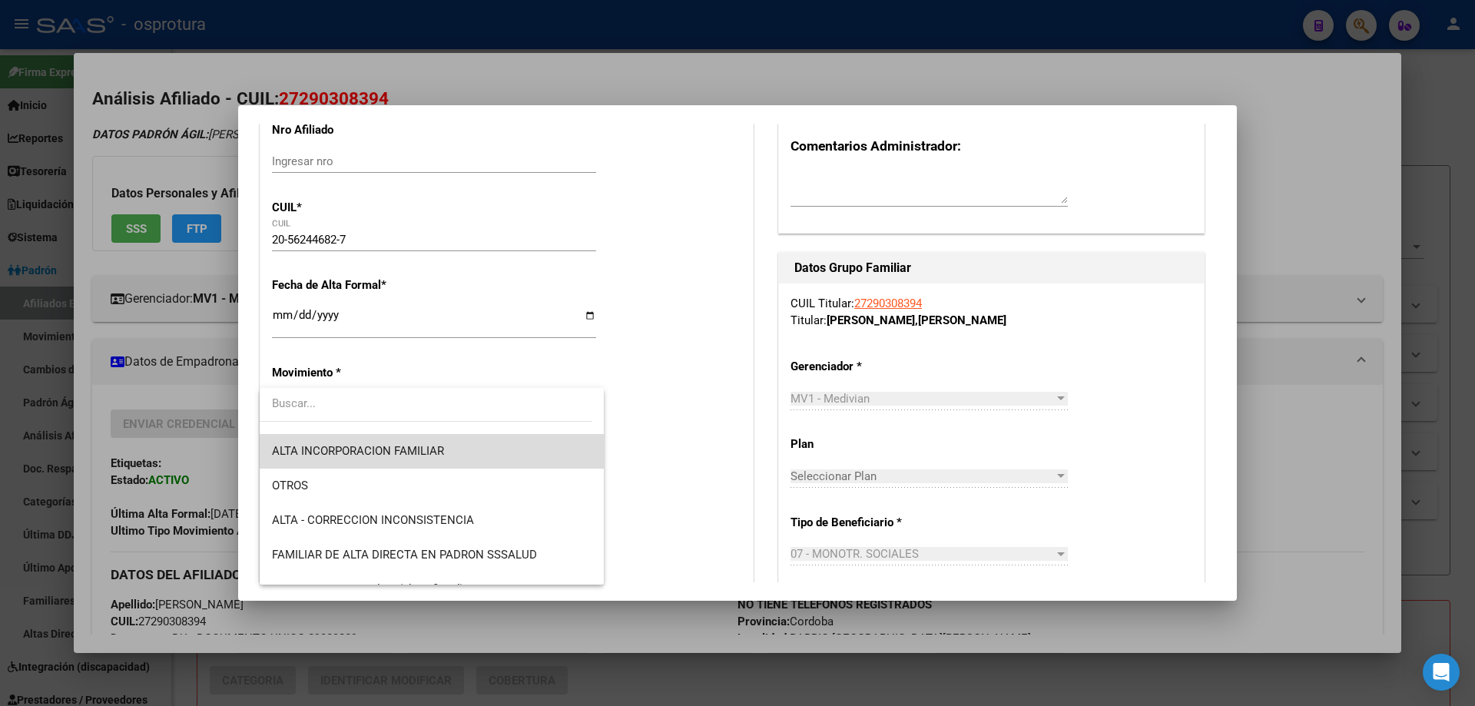
click at [476, 454] on span "ALTA INCORPORACION FAMILIAR" at bounding box center [432, 451] width 320 height 35
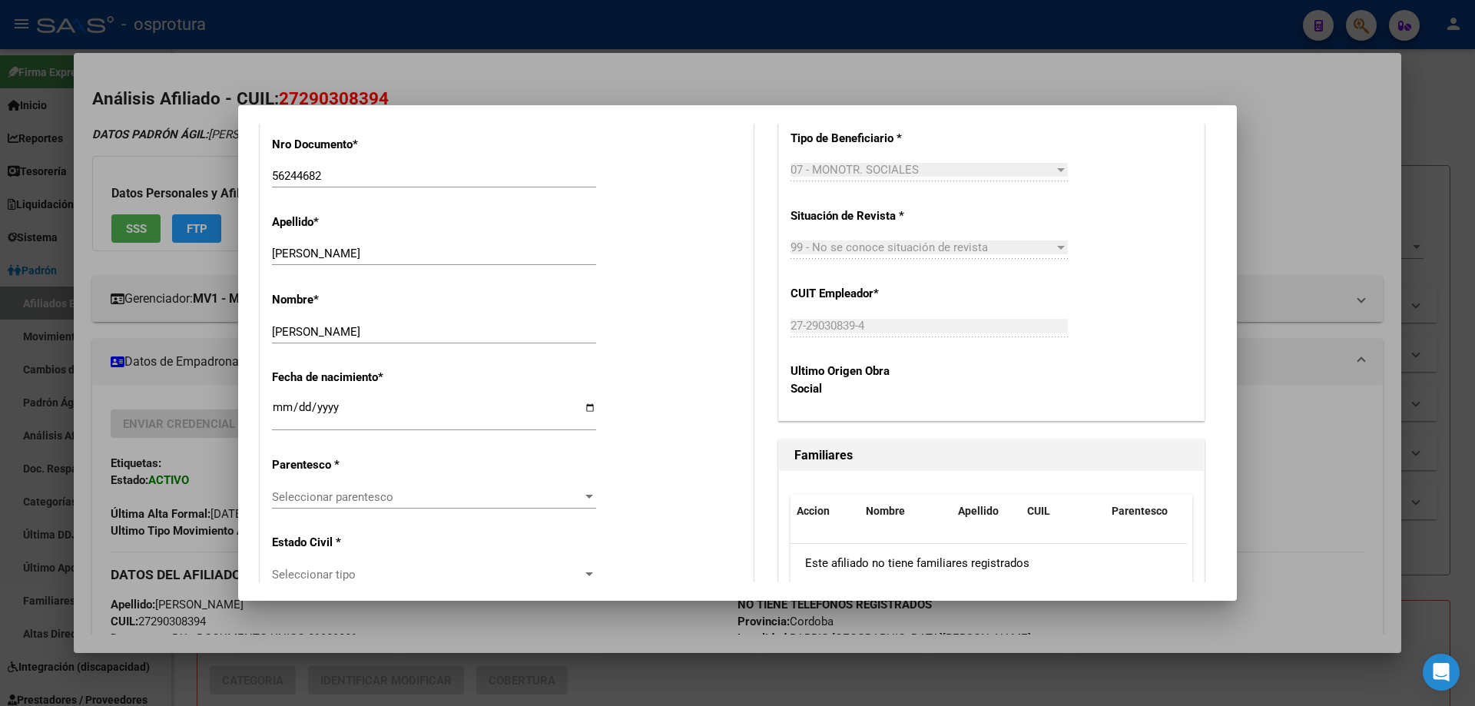
scroll to position [691, 0]
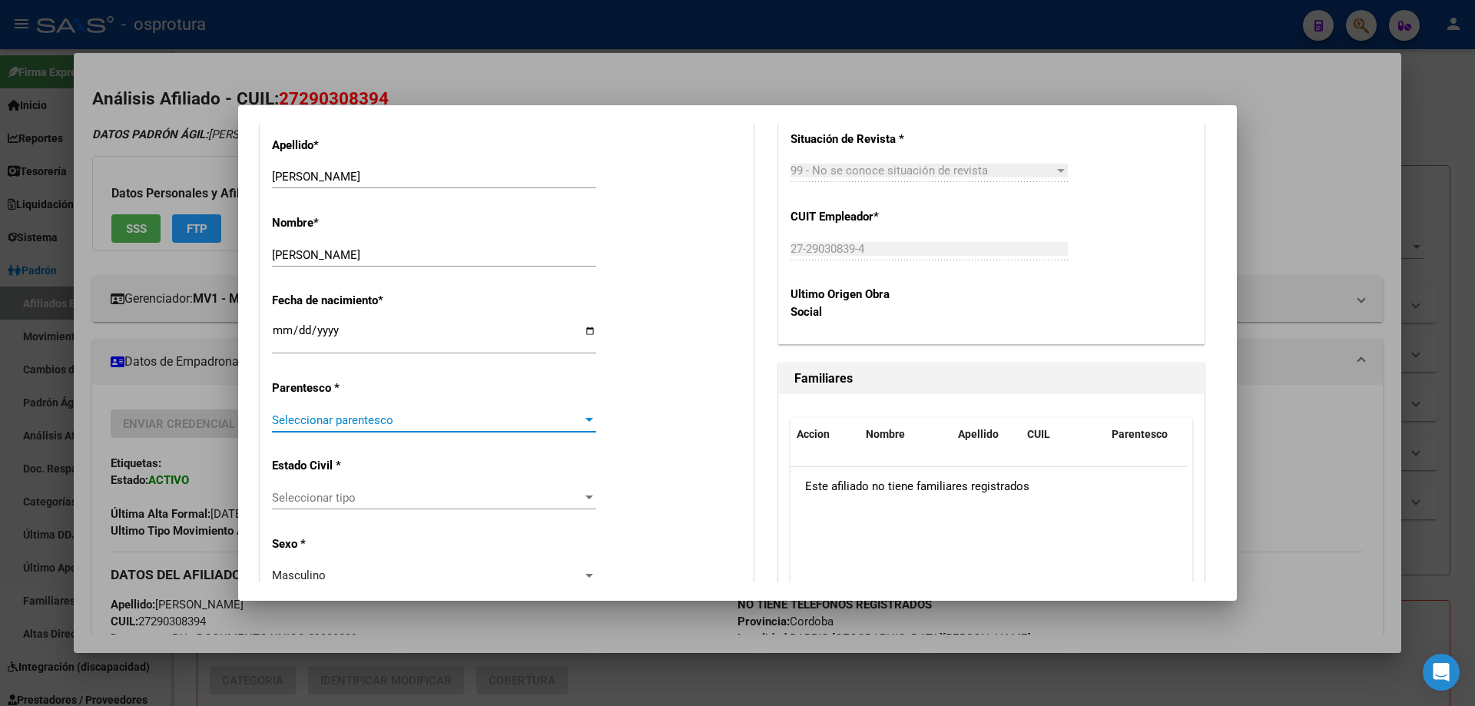
click at [316, 413] on span "Seleccionar parentesco" at bounding box center [427, 420] width 310 height 14
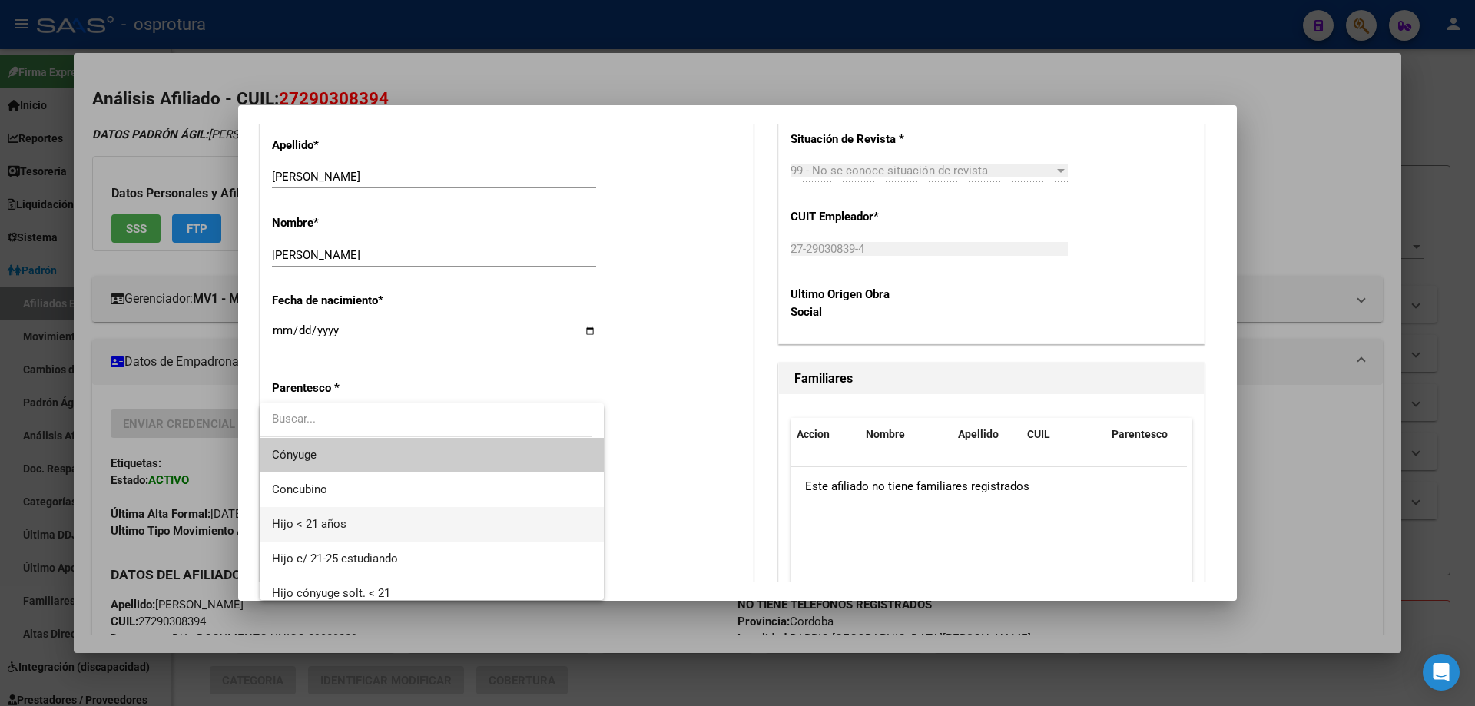
click at [359, 522] on span "Hijo < 21 años" at bounding box center [432, 524] width 320 height 35
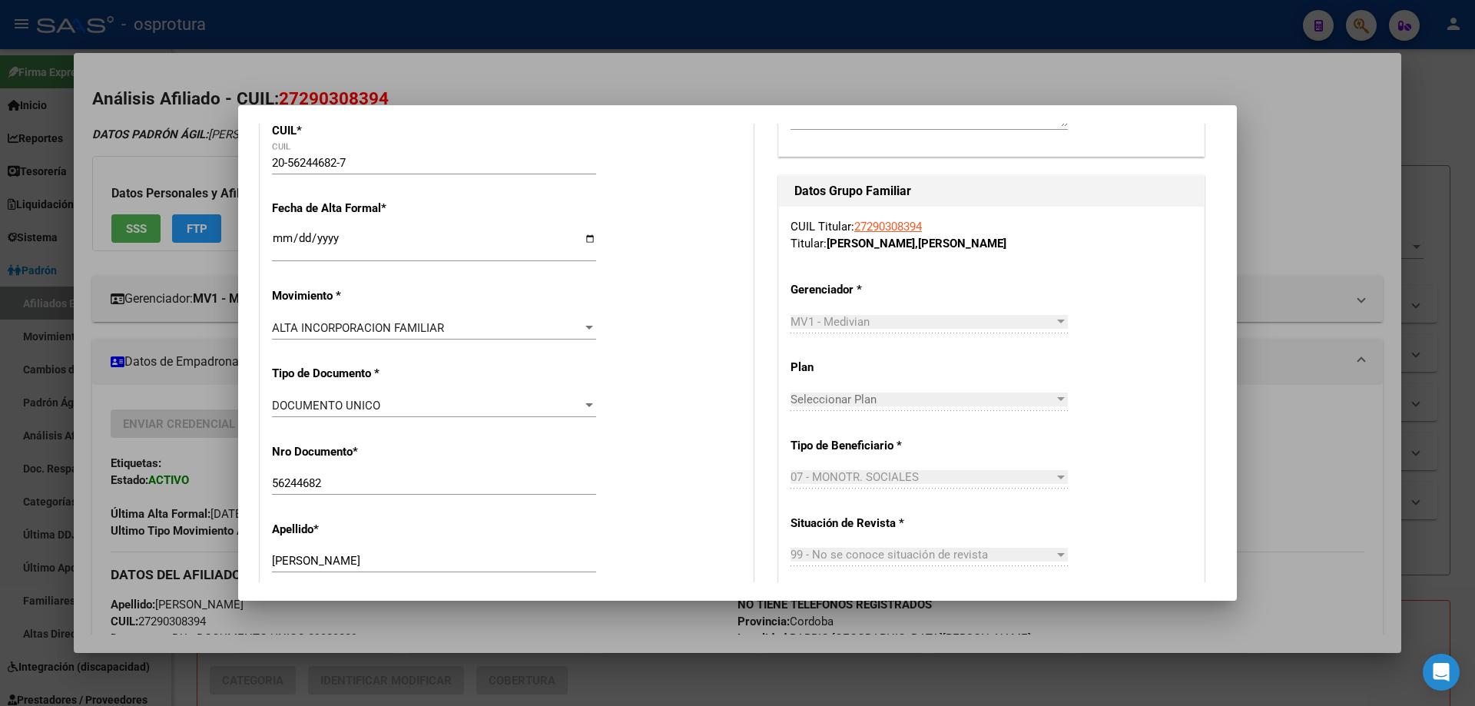
scroll to position [0, 0]
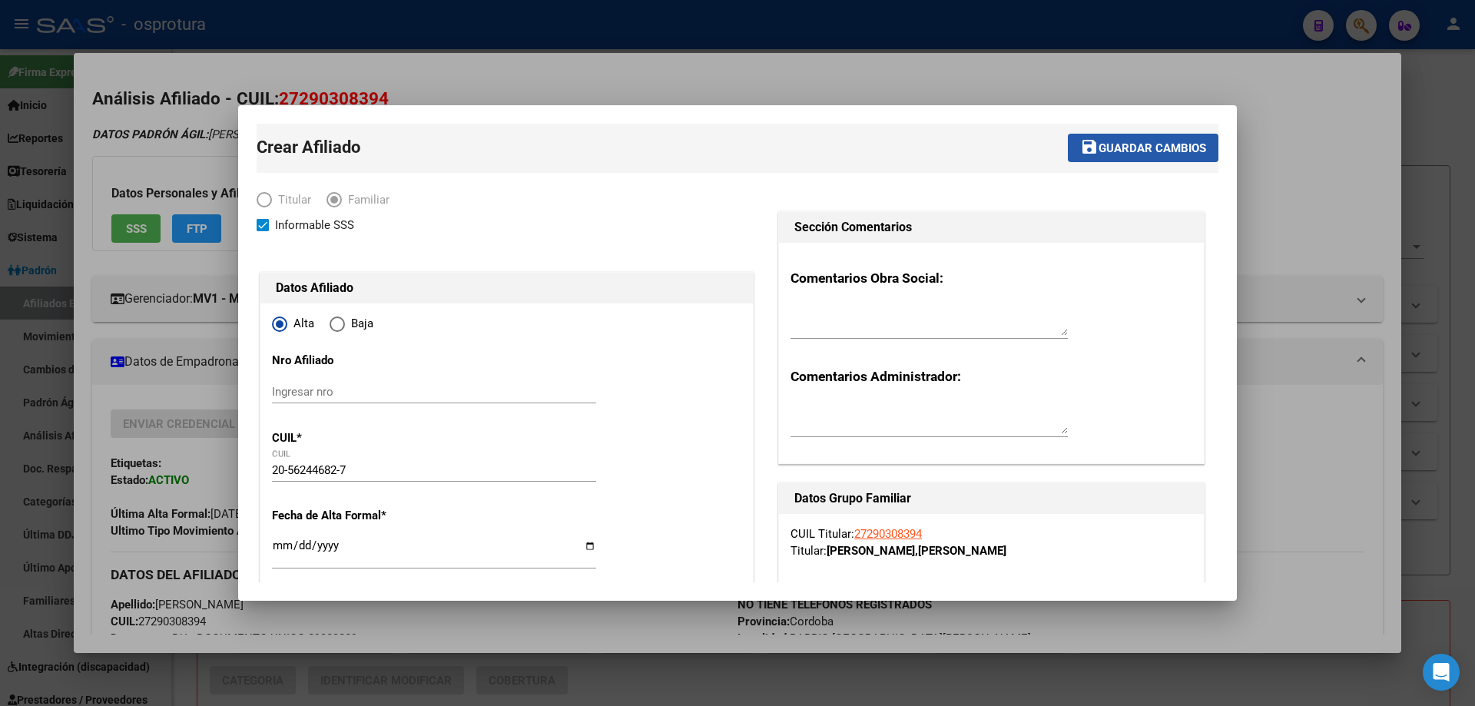
click at [1120, 154] on span "Guardar cambios" at bounding box center [1152, 148] width 108 height 14
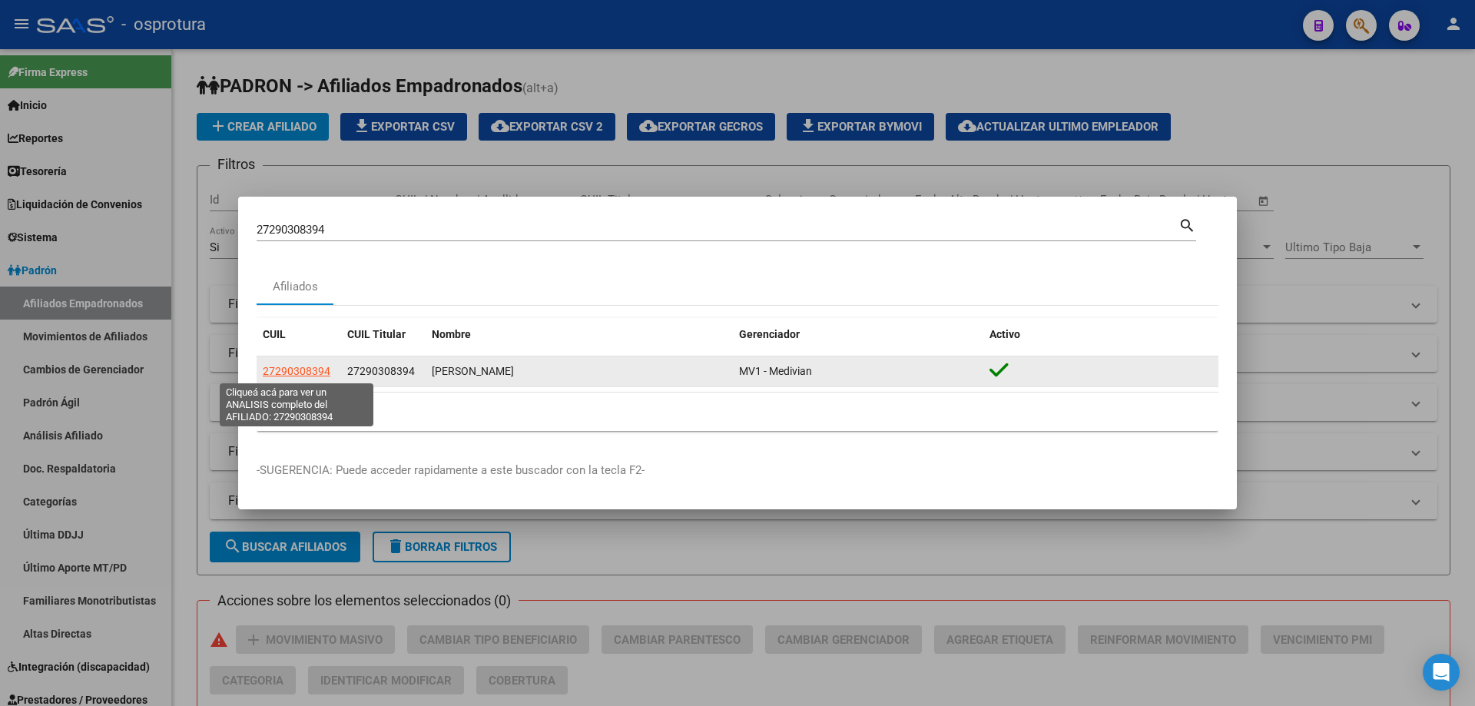
click at [294, 369] on span "27290308394" at bounding box center [297, 371] width 68 height 12
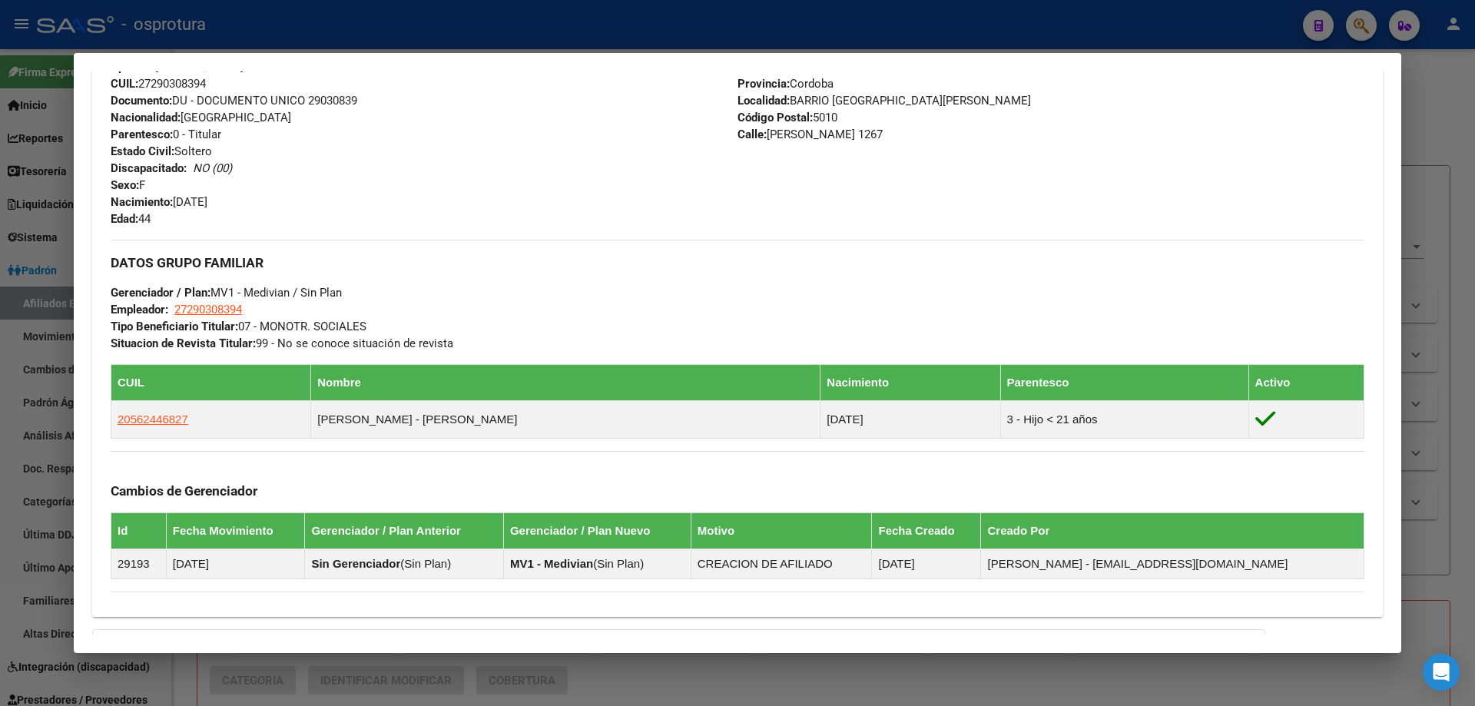
scroll to position [230, 0]
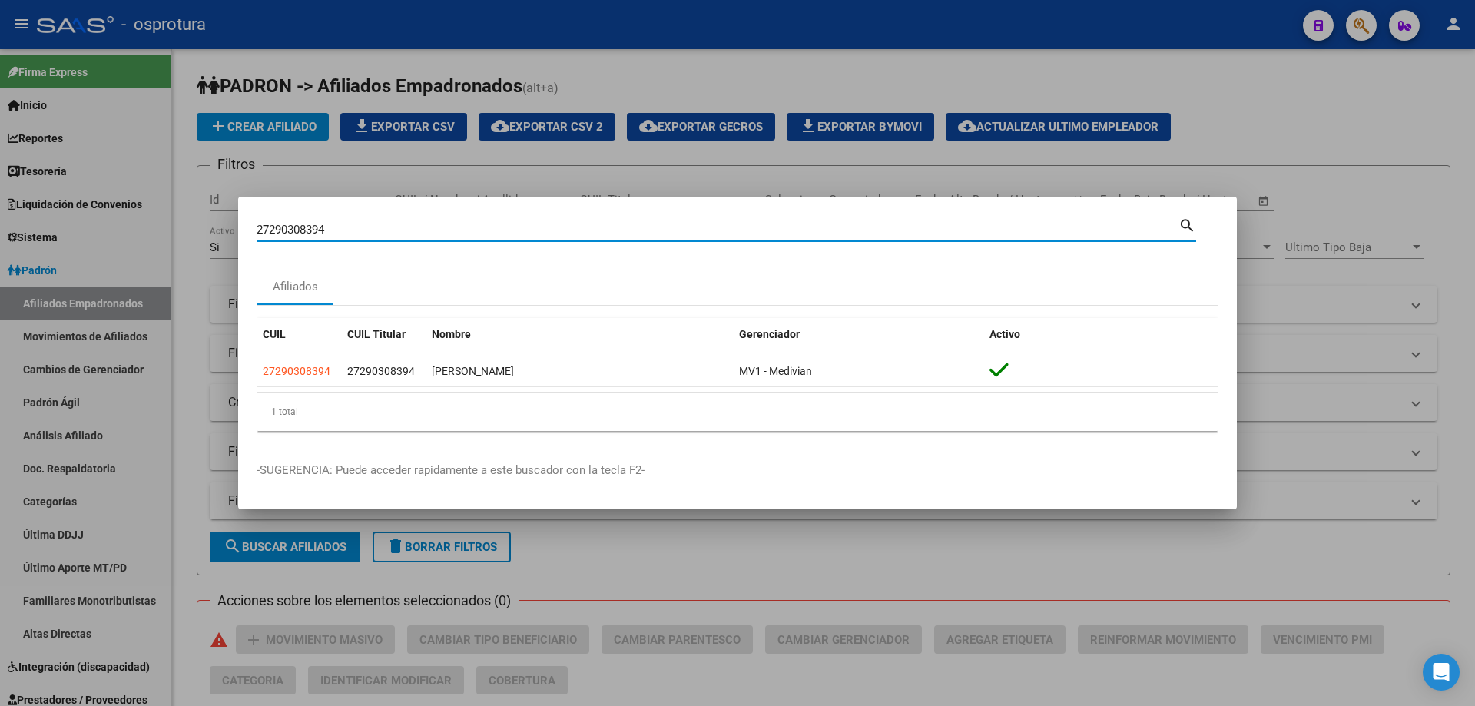
click at [359, 235] on input "27290308394" at bounding box center [718, 230] width 922 height 14
paste input "0-29315386-9"
type input "20293153869"
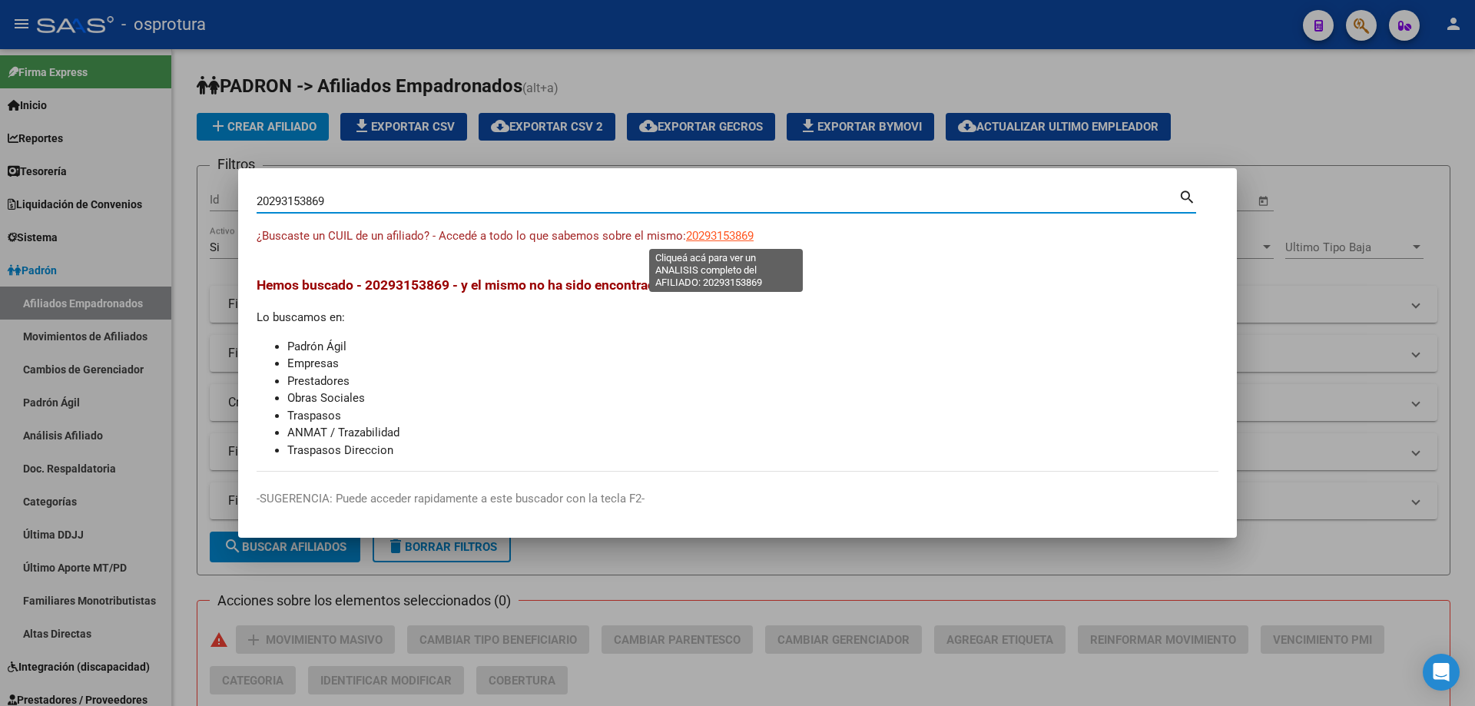
click at [703, 237] on span "20293153869" at bounding box center [720, 236] width 68 height 14
type textarea "20293153869"
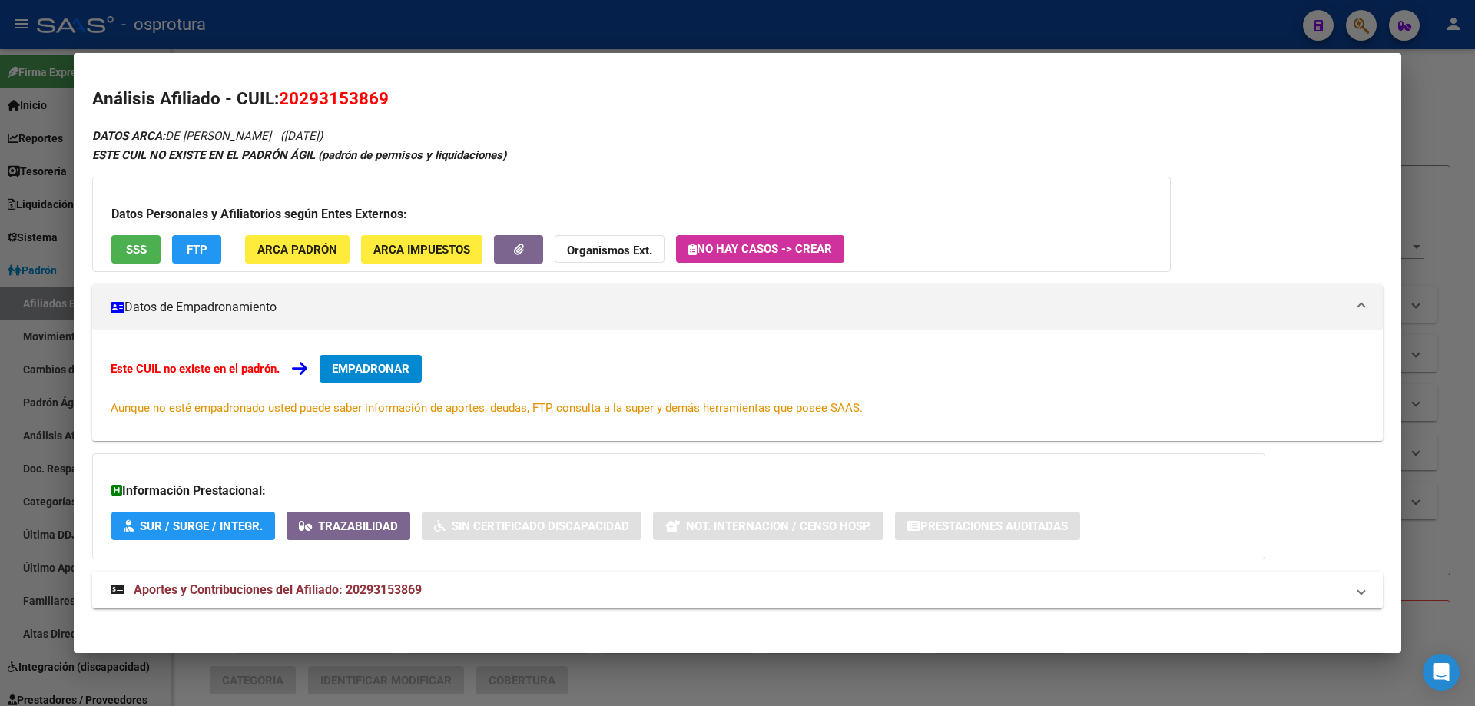
click at [369, 371] on span "EMPADRONAR" at bounding box center [371, 369] width 78 height 14
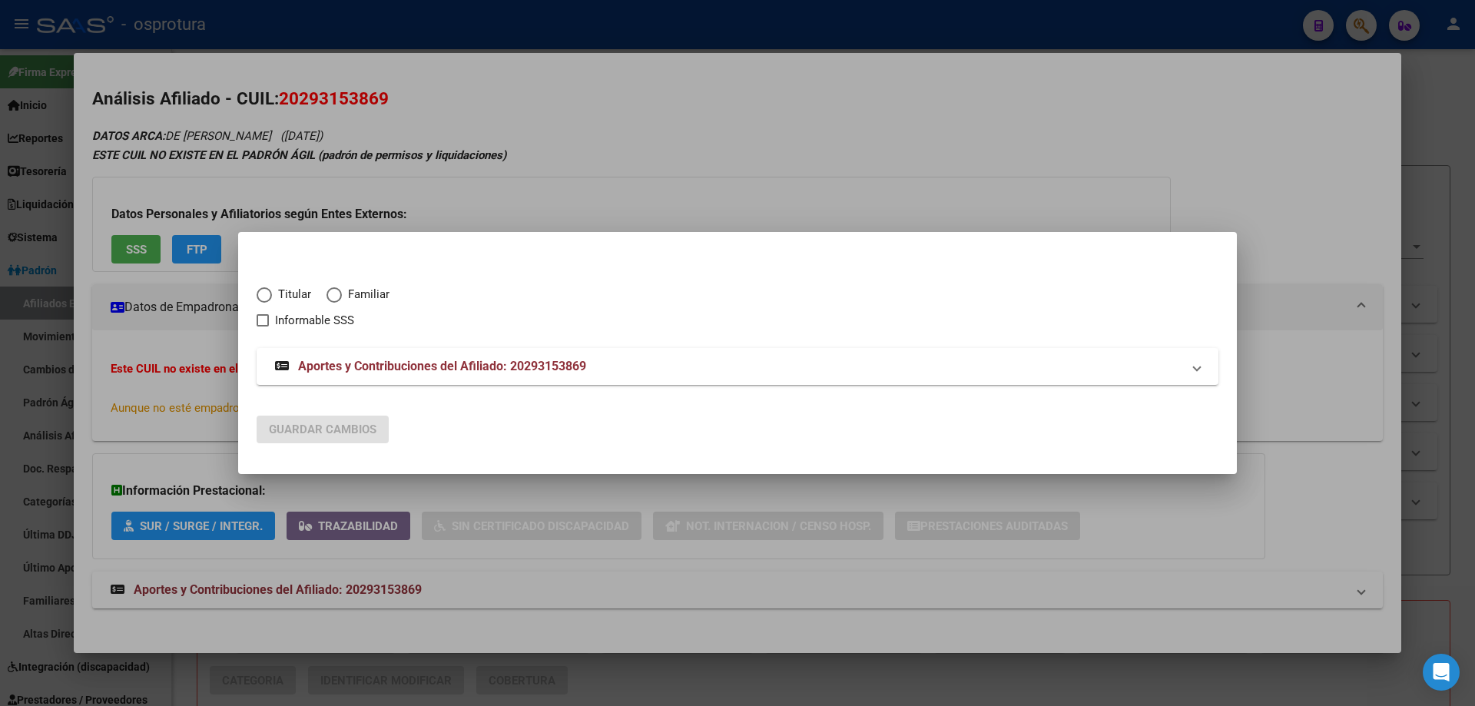
click at [267, 297] on span "Elija una opción" at bounding box center [264, 294] width 15 height 15
click at [267, 297] on input "Titular" at bounding box center [264, 294] width 15 height 15
radio input "true"
checkbox input "true"
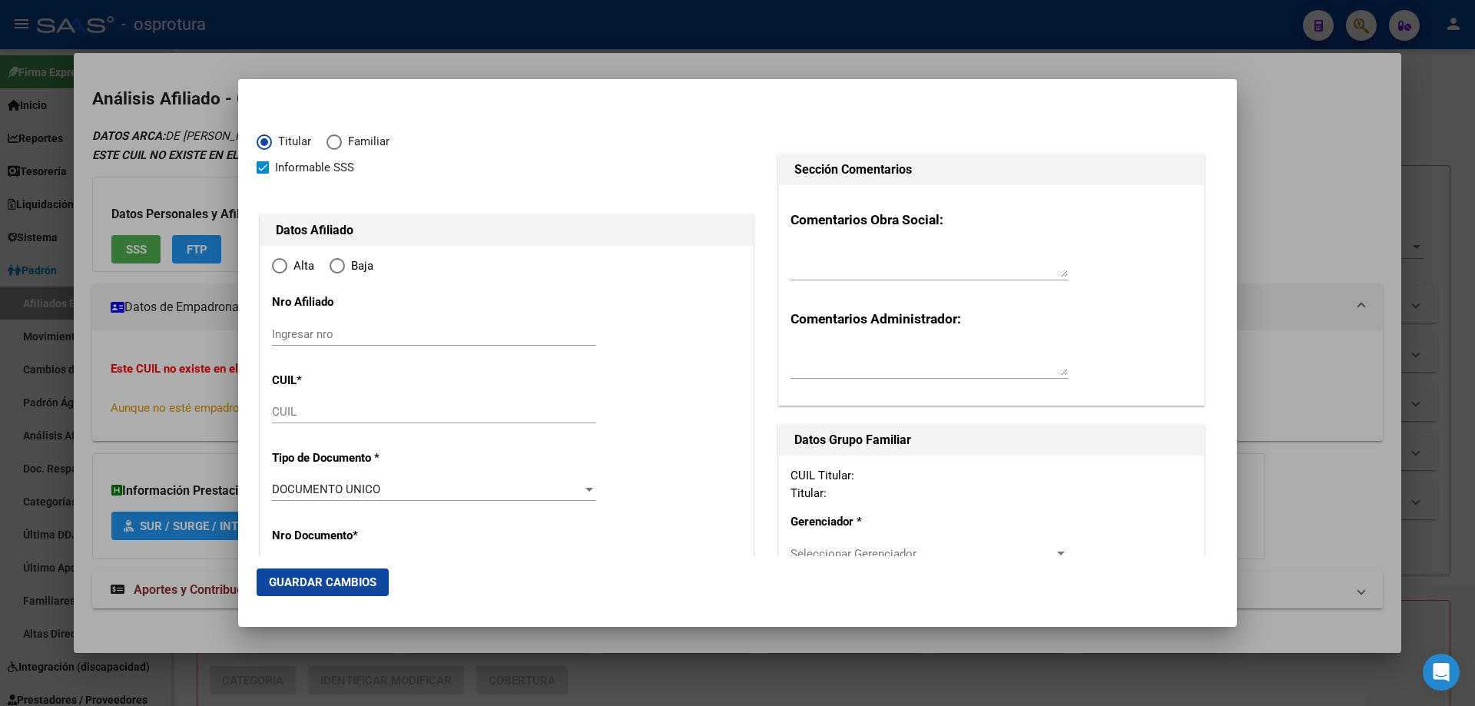
type input "20-29315386-9"
type input "29315386"
type input "DE STEFANO"
type input "MATIAS"
type input "1982-01-12"
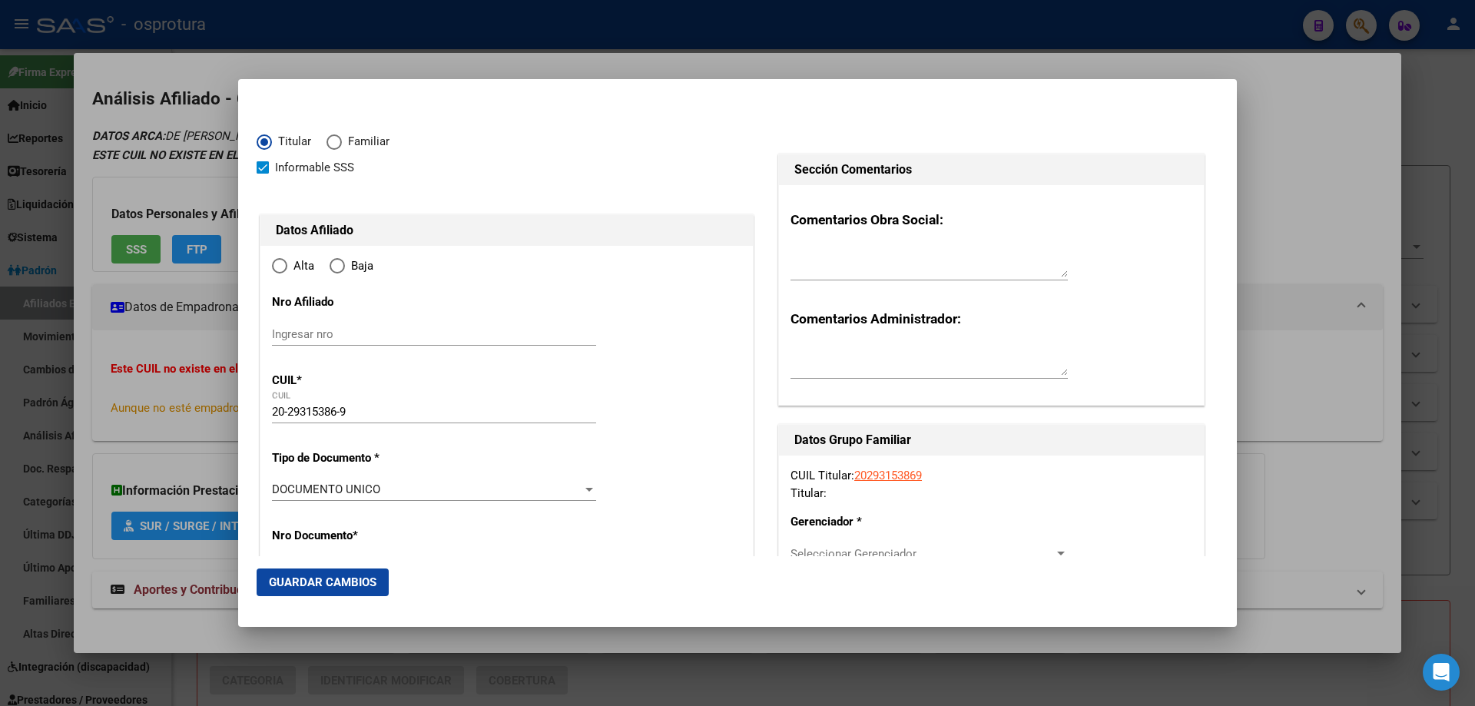
type input "SUCURSAL EL TALAR"
type input "1618"
type input "CNEL PRINGLES"
type input "889"
type input "SUCURSAL EL TALAR"
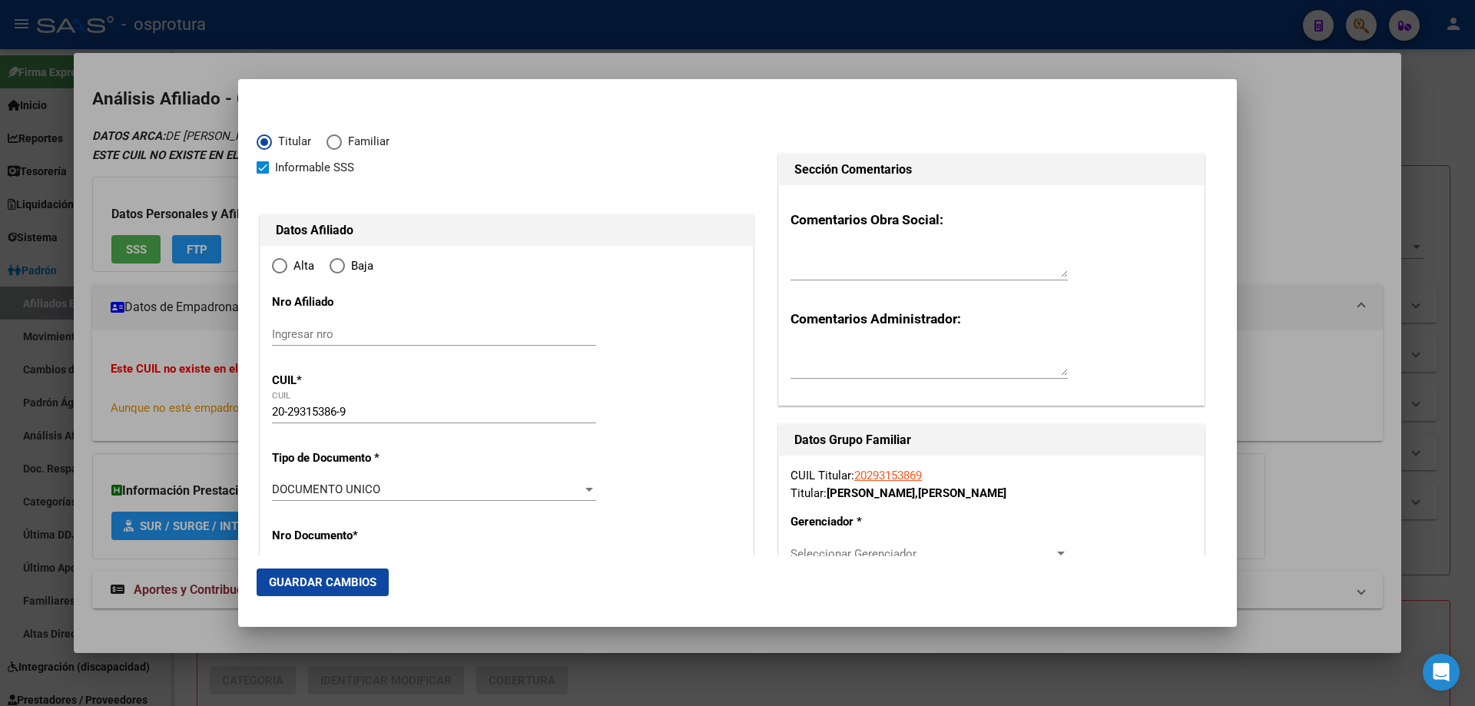
radio input "true"
click at [286, 490] on input "Ingresar fecha" at bounding box center [434, 494] width 324 height 25
type input "[DATE]"
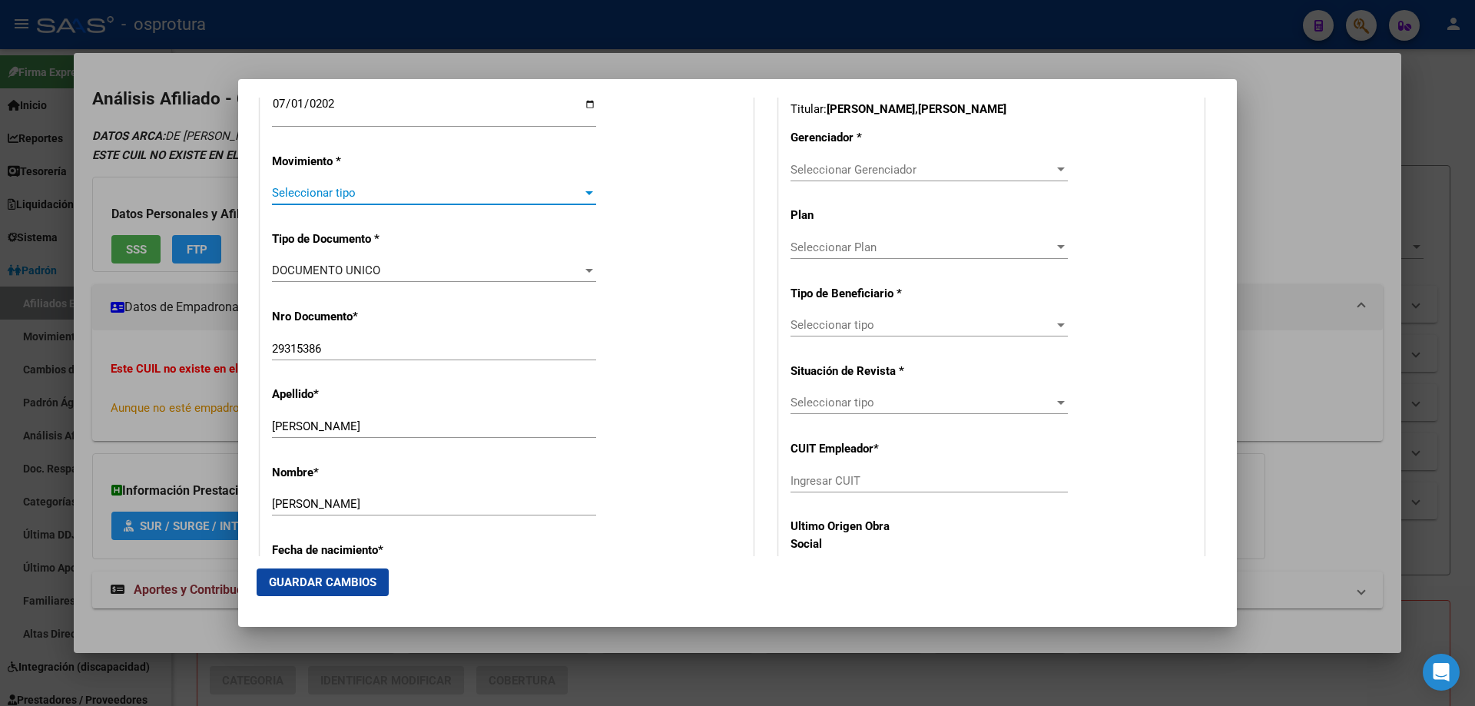
click at [328, 188] on span "Seleccionar tipo" at bounding box center [427, 193] width 310 height 14
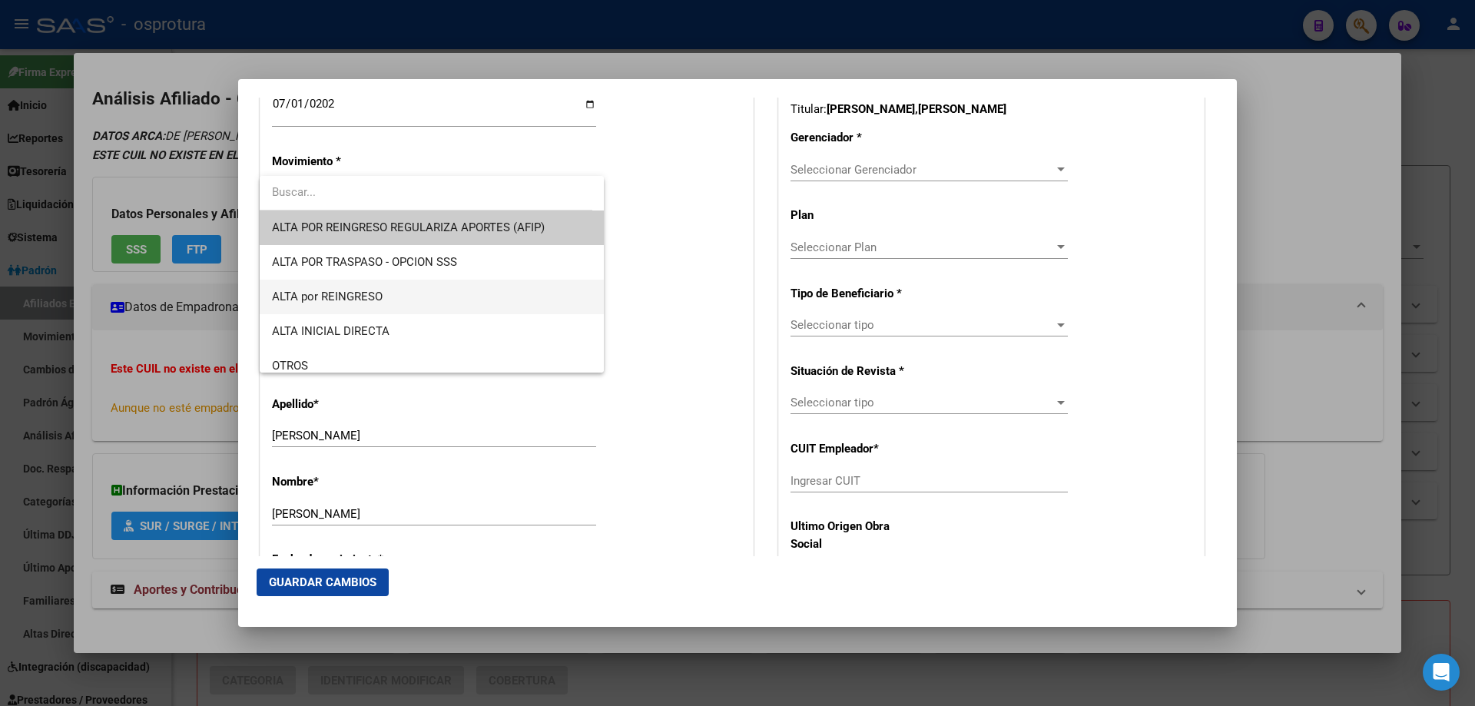
scroll to position [230, 0]
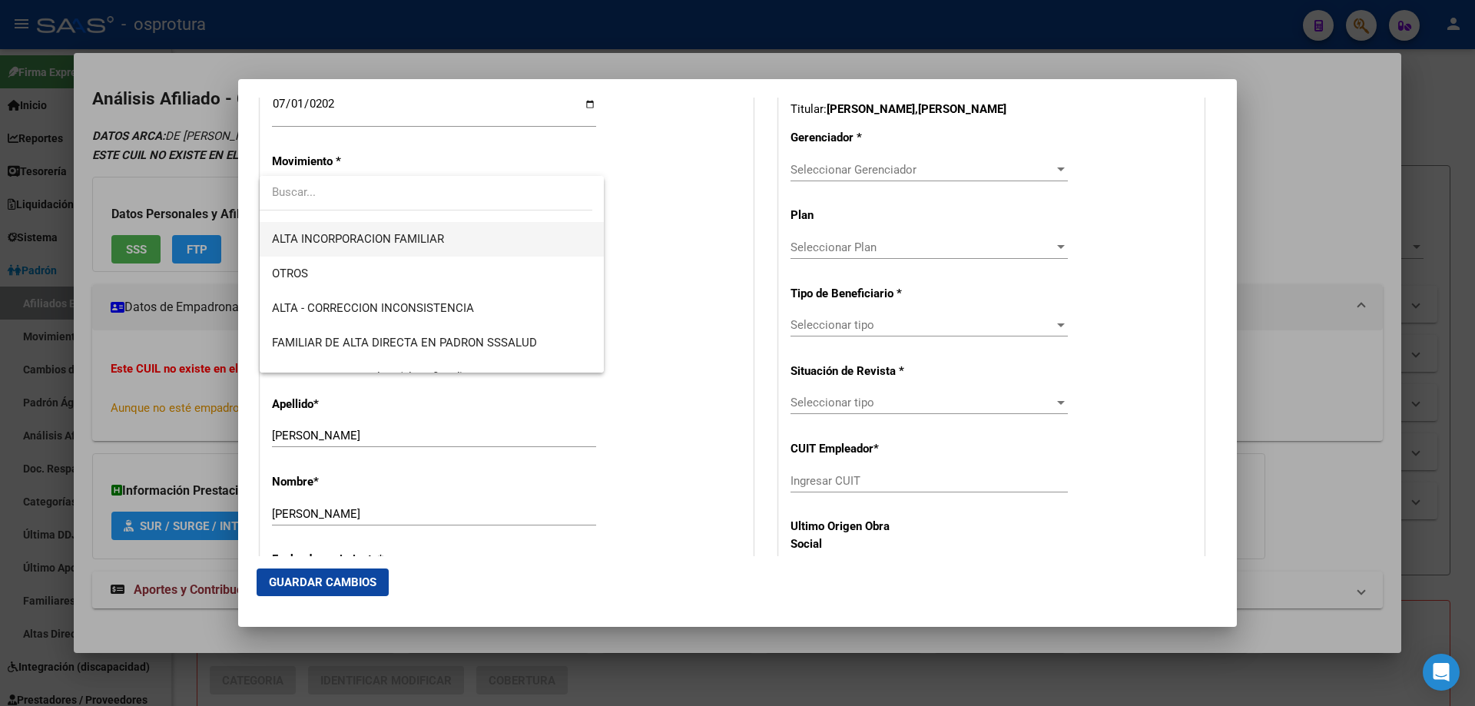
click at [387, 248] on span "ALTA INCORPORACION FAMILIAR" at bounding box center [432, 239] width 320 height 35
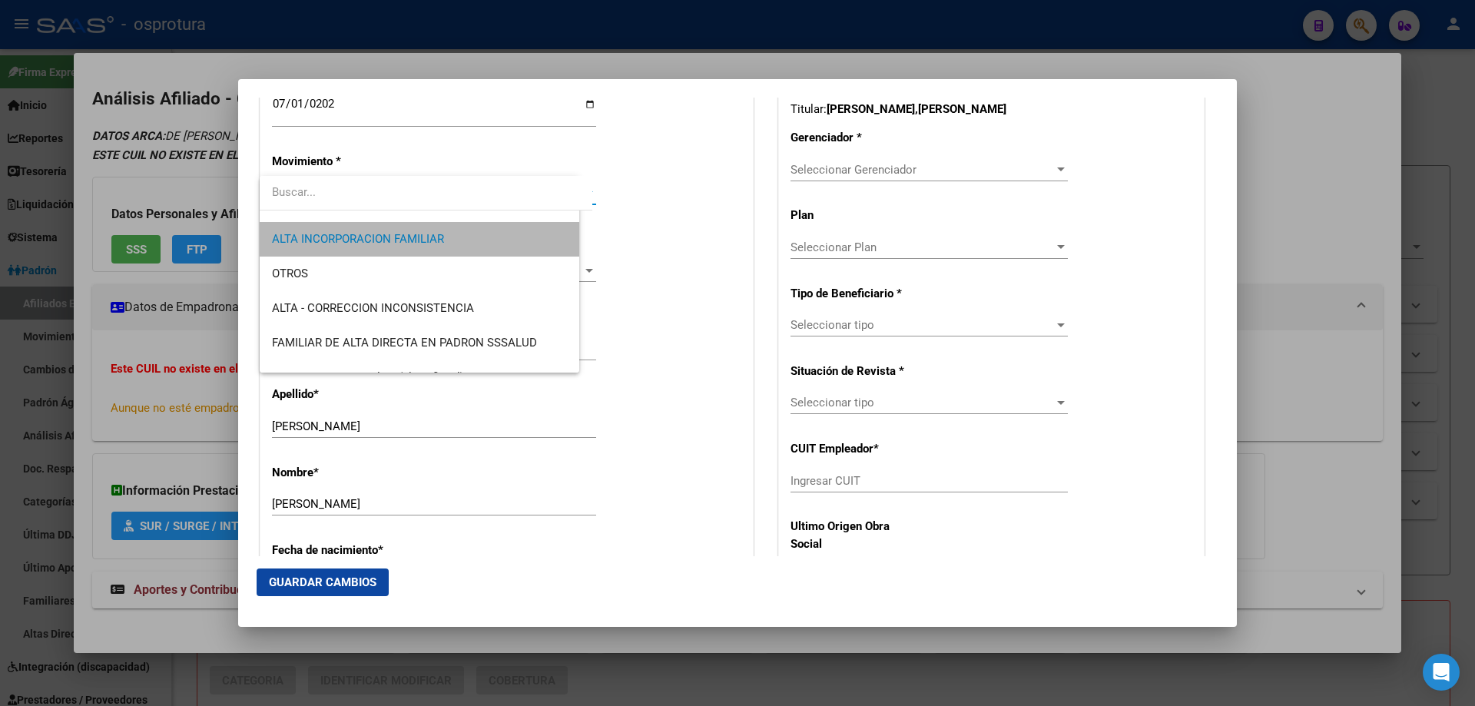
scroll to position [242, 0]
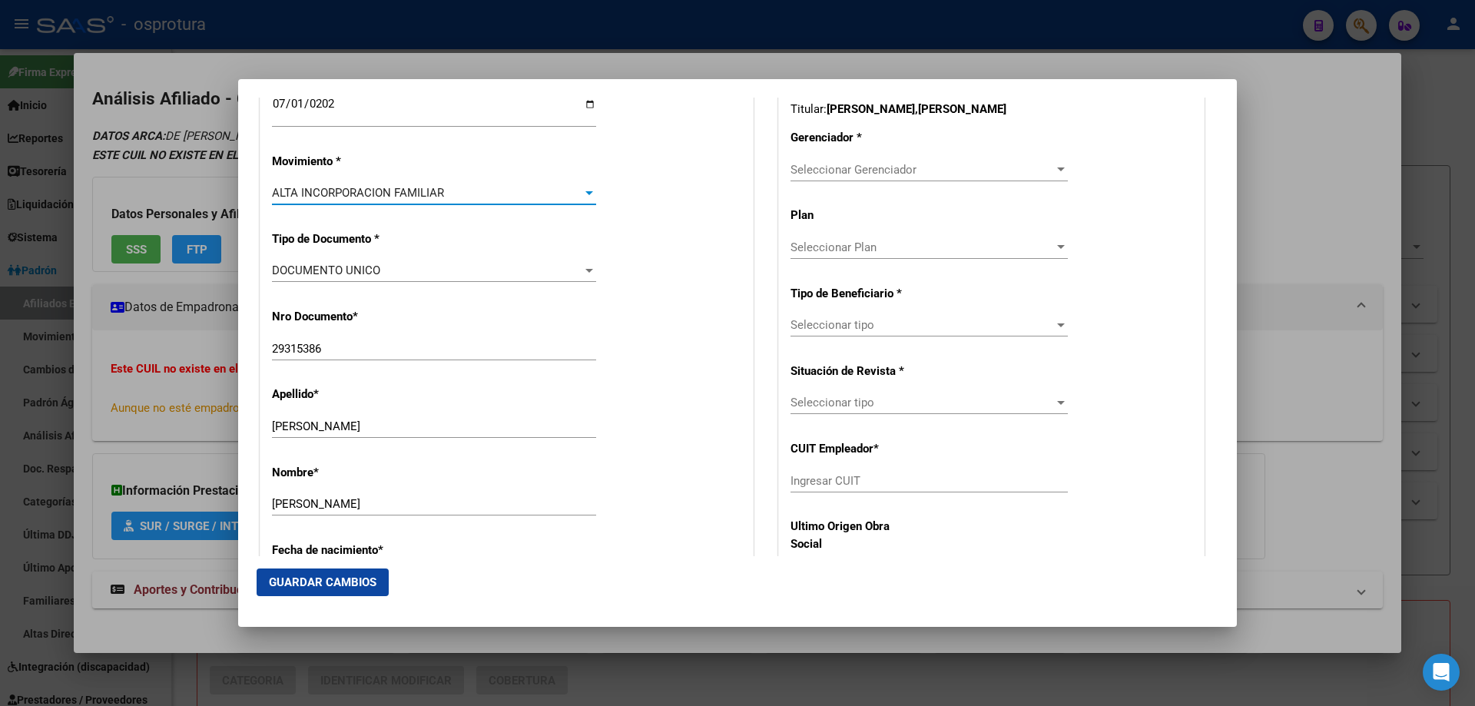
click at [374, 199] on span "ALTA INCORPORACION FAMILIAR" at bounding box center [358, 193] width 172 height 14
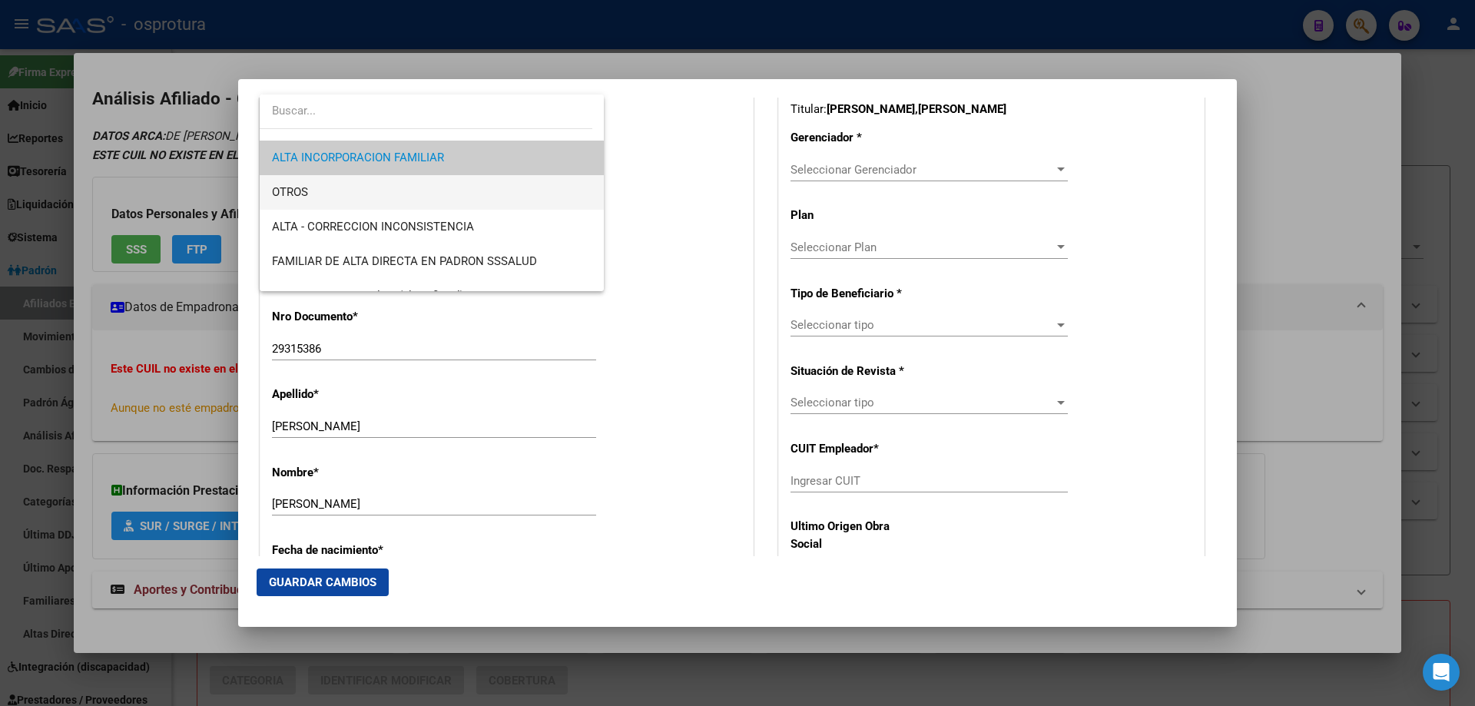
scroll to position [307, 0]
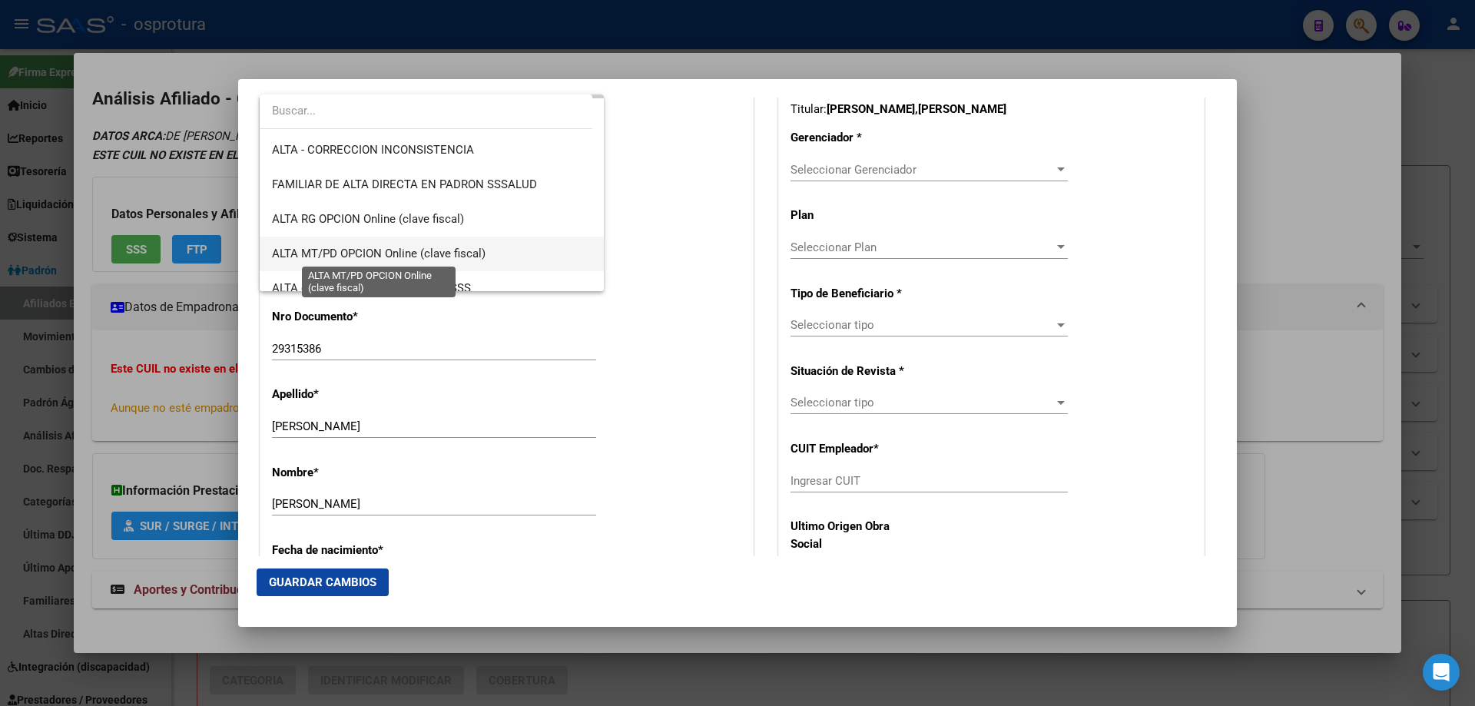
click at [369, 260] on span "ALTA MT/PD OPCION Online (clave fiscal)" at bounding box center [379, 254] width 214 height 14
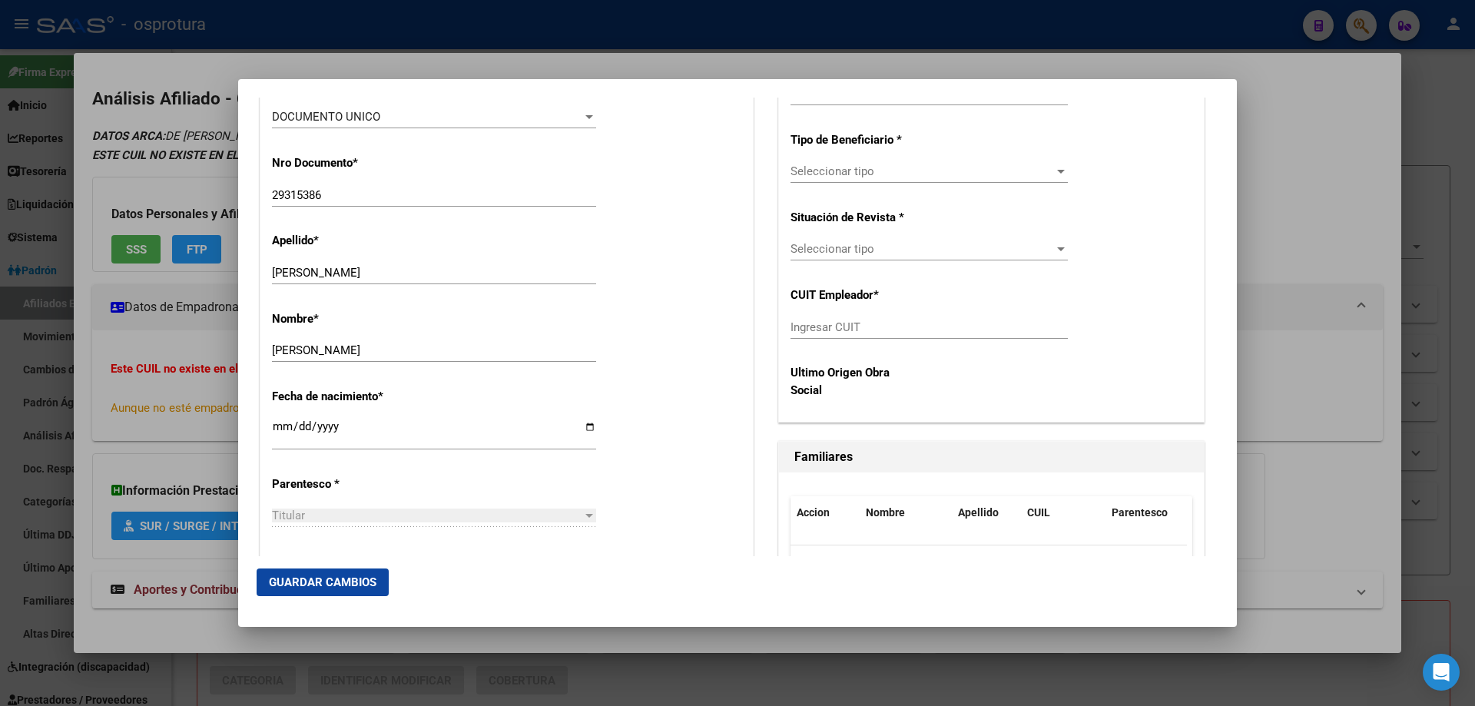
scroll to position [691, 0]
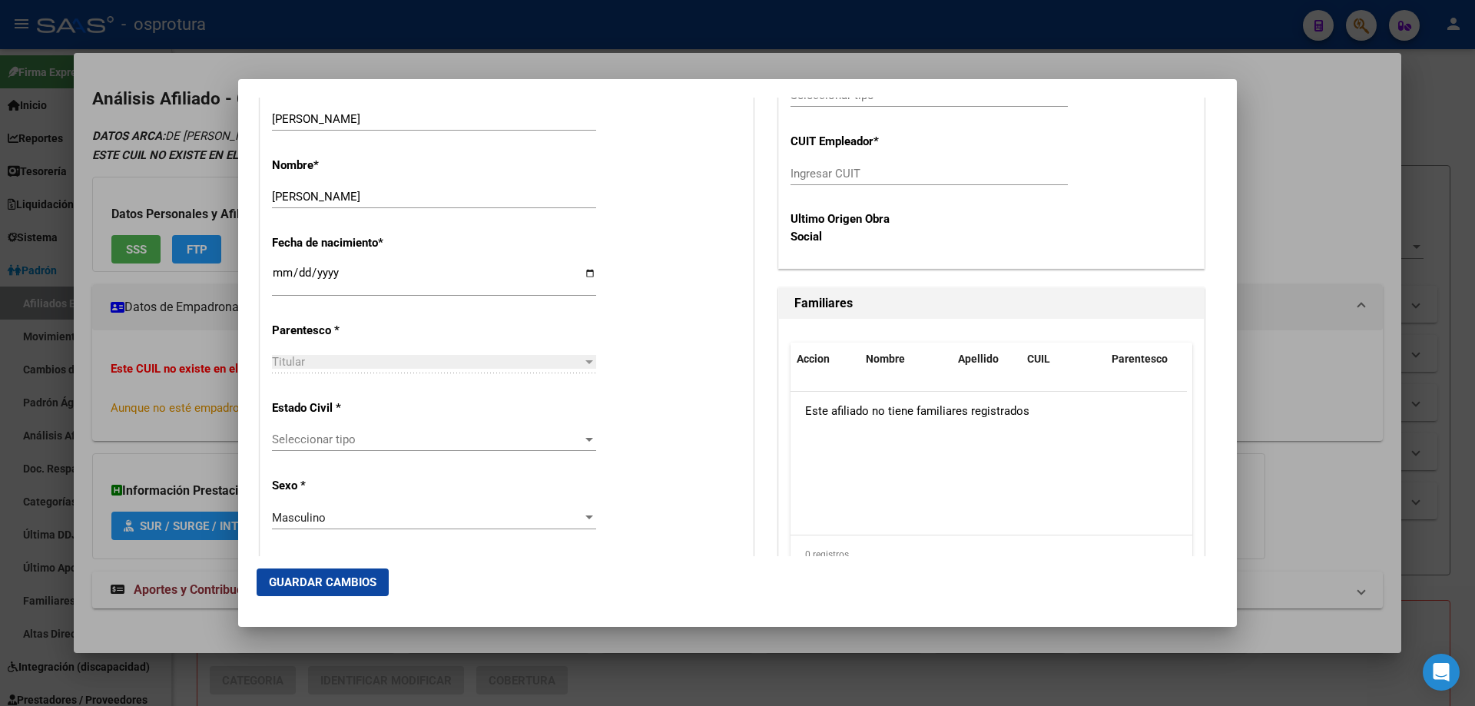
click at [339, 431] on div "Seleccionar tipo Seleccionar tipo" at bounding box center [434, 439] width 324 height 23
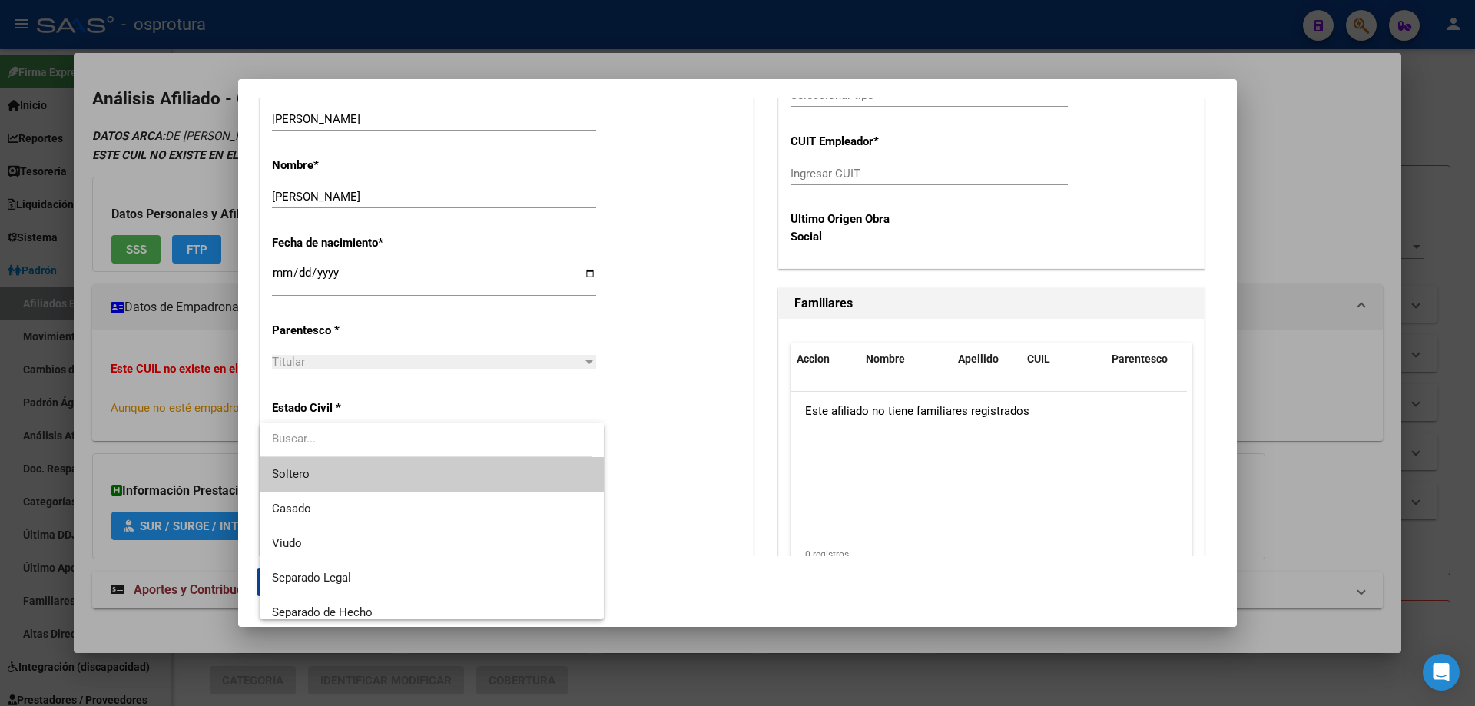
click at [377, 465] on span "Soltero" at bounding box center [432, 474] width 320 height 35
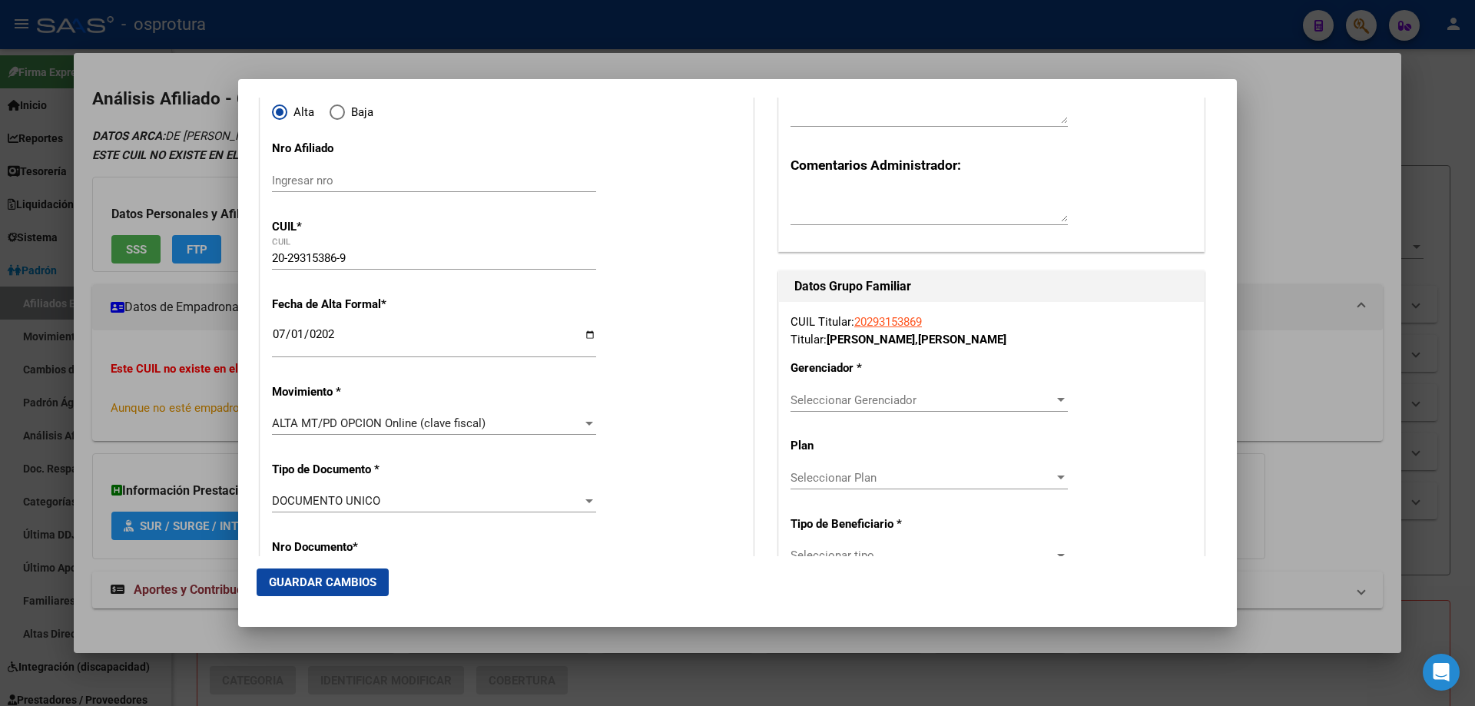
scroll to position [230, 0]
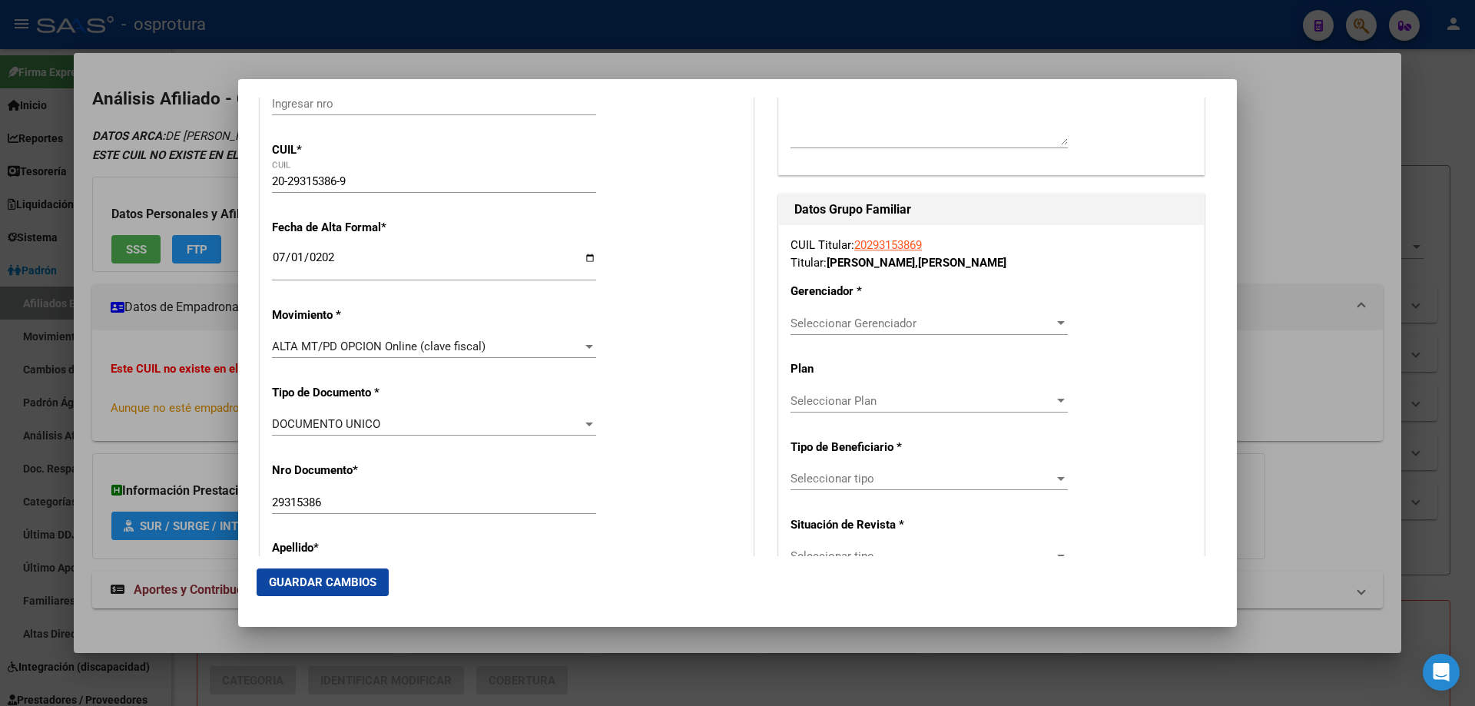
click at [837, 308] on div "CUIL Titular: 20293153869 Titular: DE STEFANO , MATIAS Gerenciador * Selecciona…" at bounding box center [991, 477] width 425 height 504
click at [850, 327] on span "Seleccionar Gerenciador" at bounding box center [921, 323] width 263 height 14
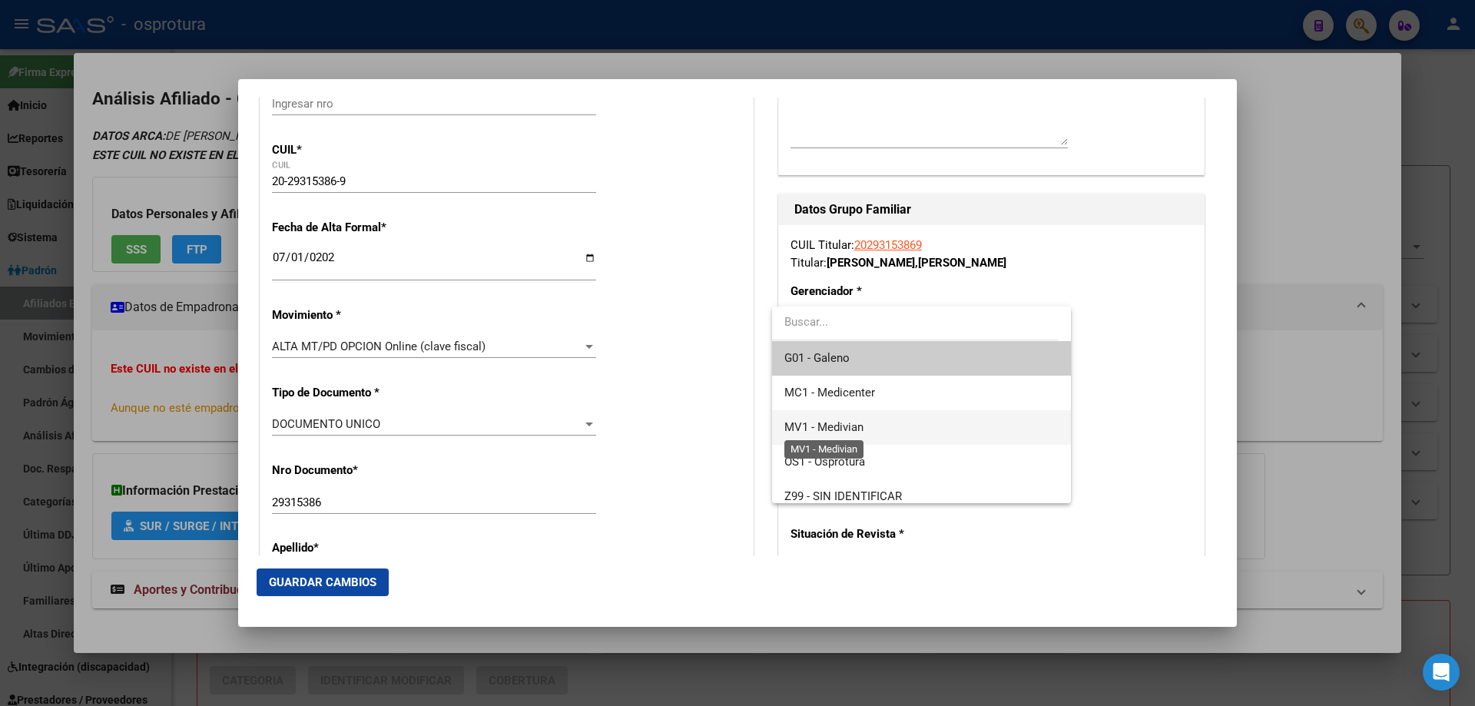
click at [857, 432] on span "MV1 - Medivian" at bounding box center [823, 427] width 79 height 14
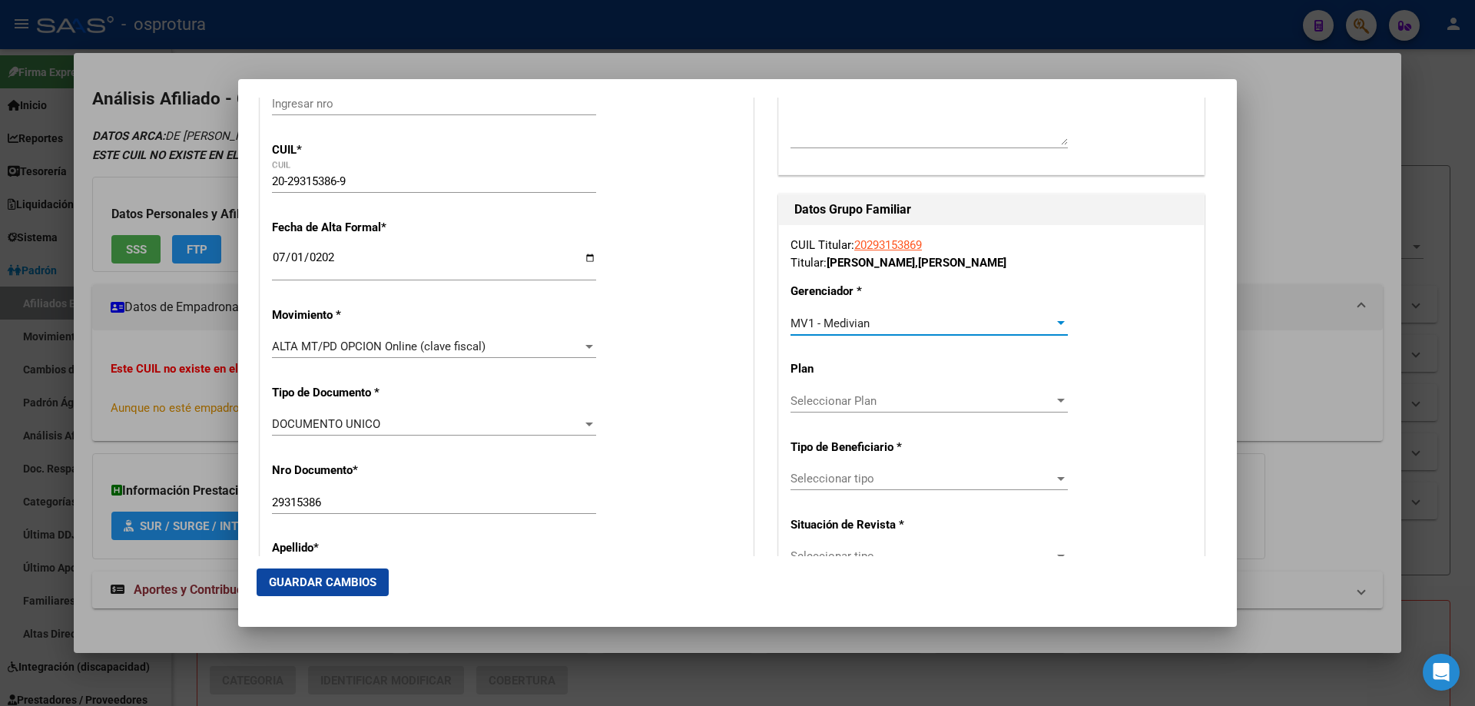
click at [851, 470] on div "Seleccionar tipo Seleccionar tipo" at bounding box center [928, 478] width 277 height 23
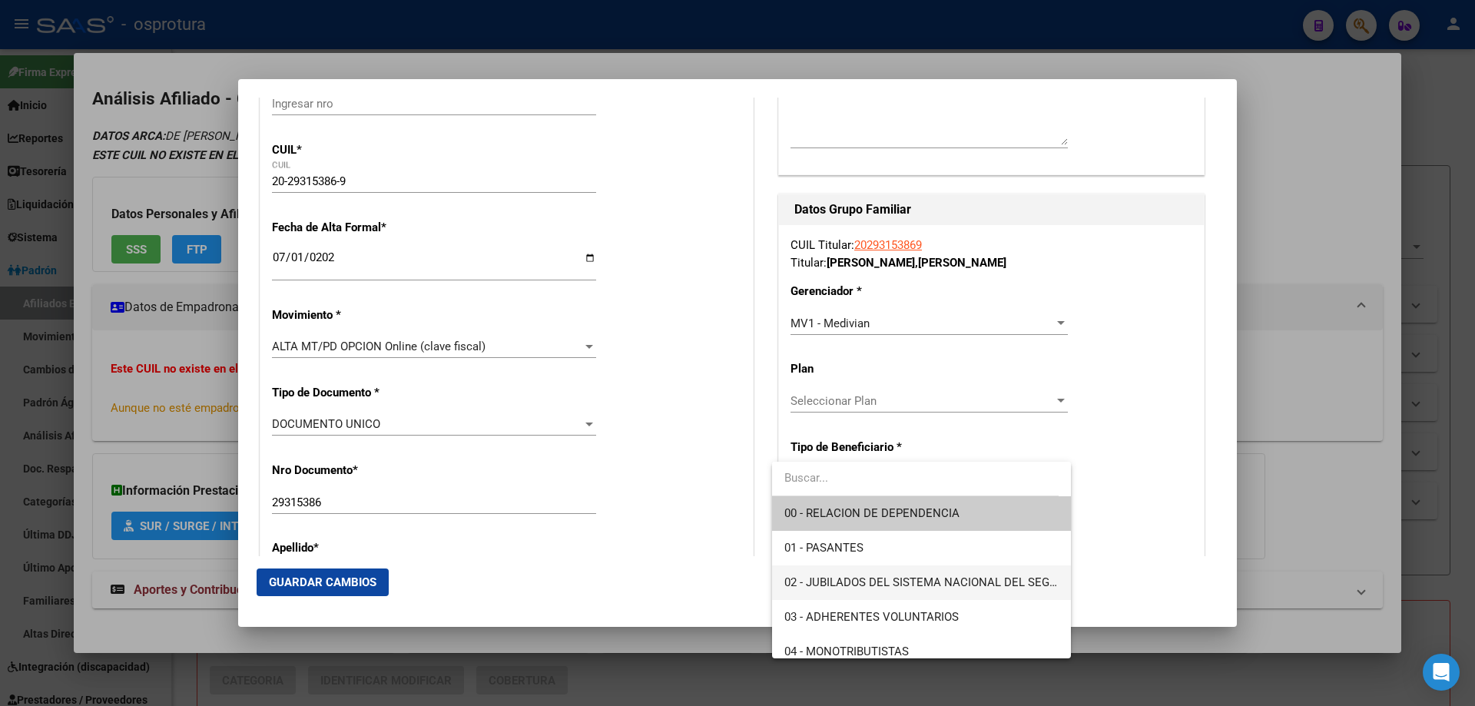
scroll to position [154, 0]
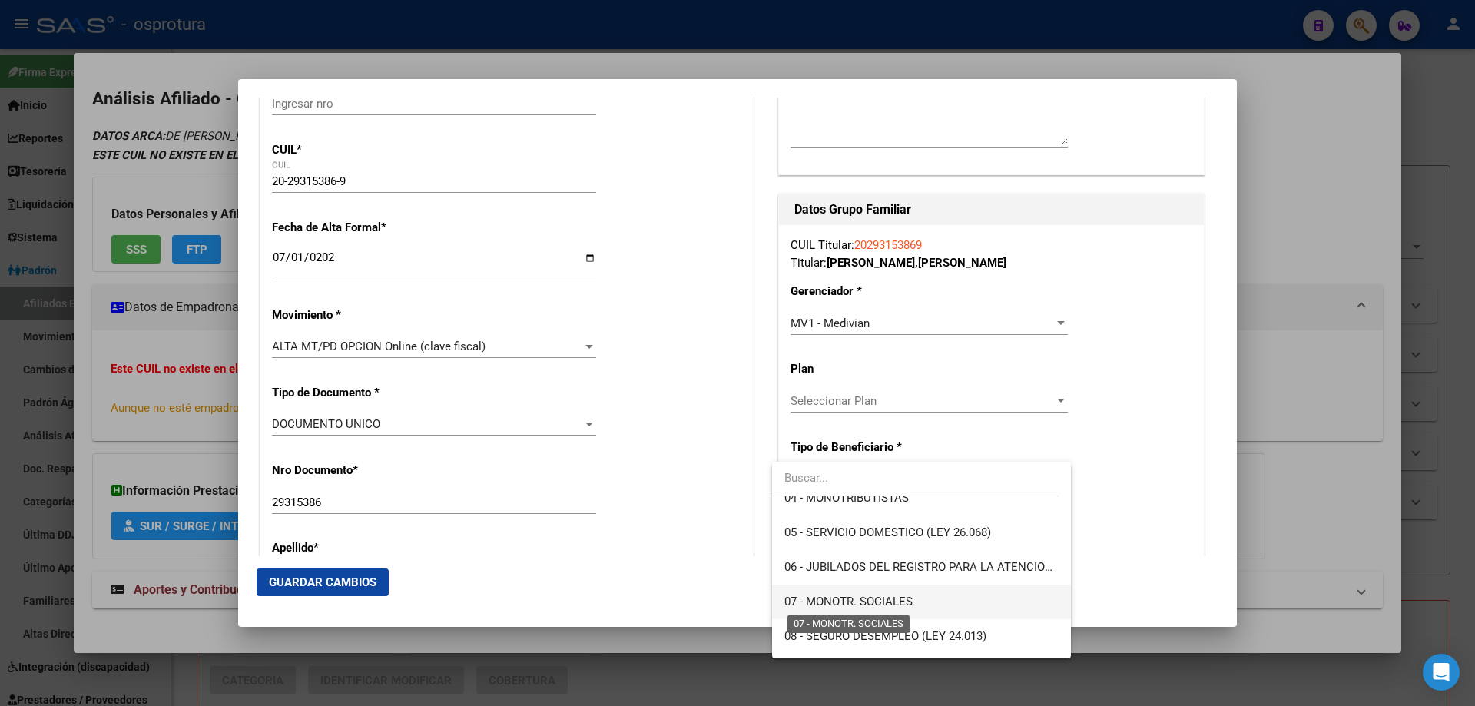
click at [850, 605] on span "07 - MONOTR. SOCIALES" at bounding box center [848, 602] width 128 height 14
type input "20-29315386-9"
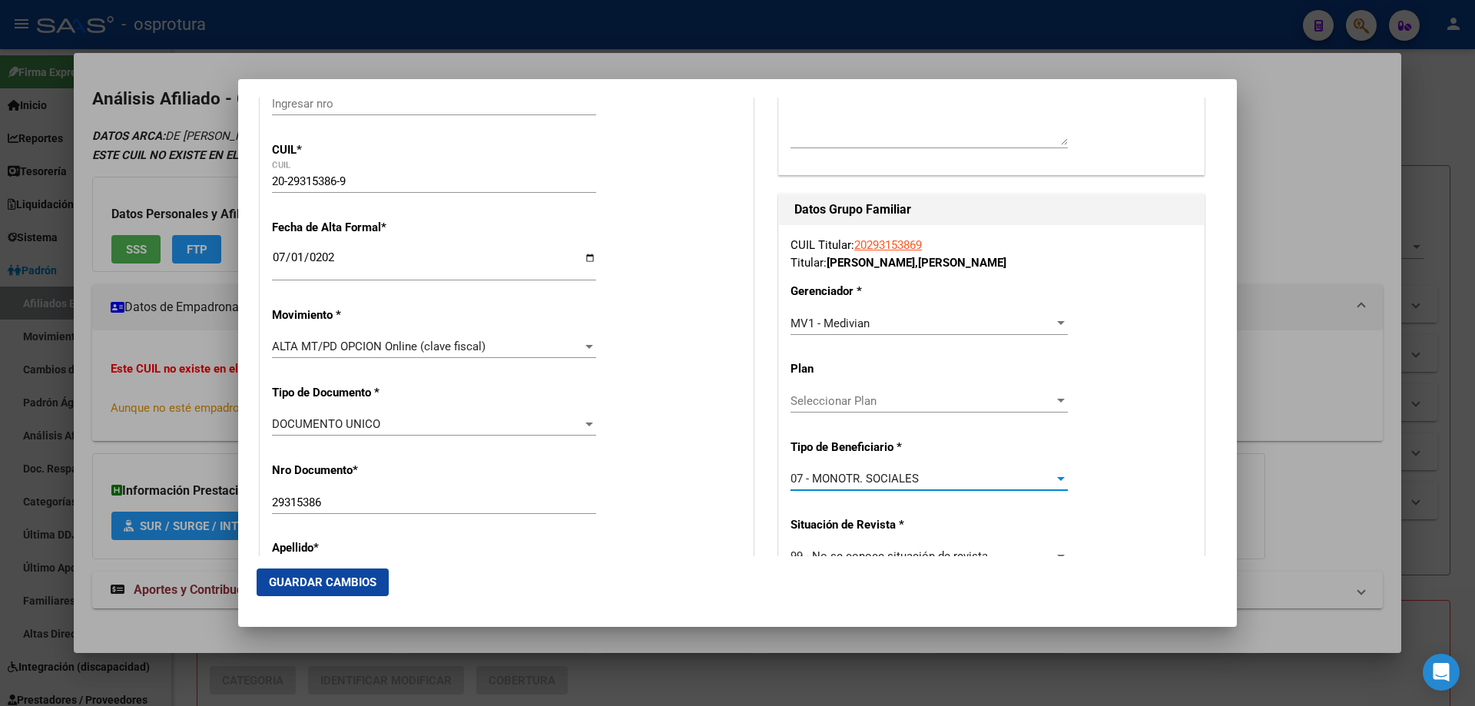
click at [321, 581] on span "Guardar Cambios" at bounding box center [323, 582] width 108 height 14
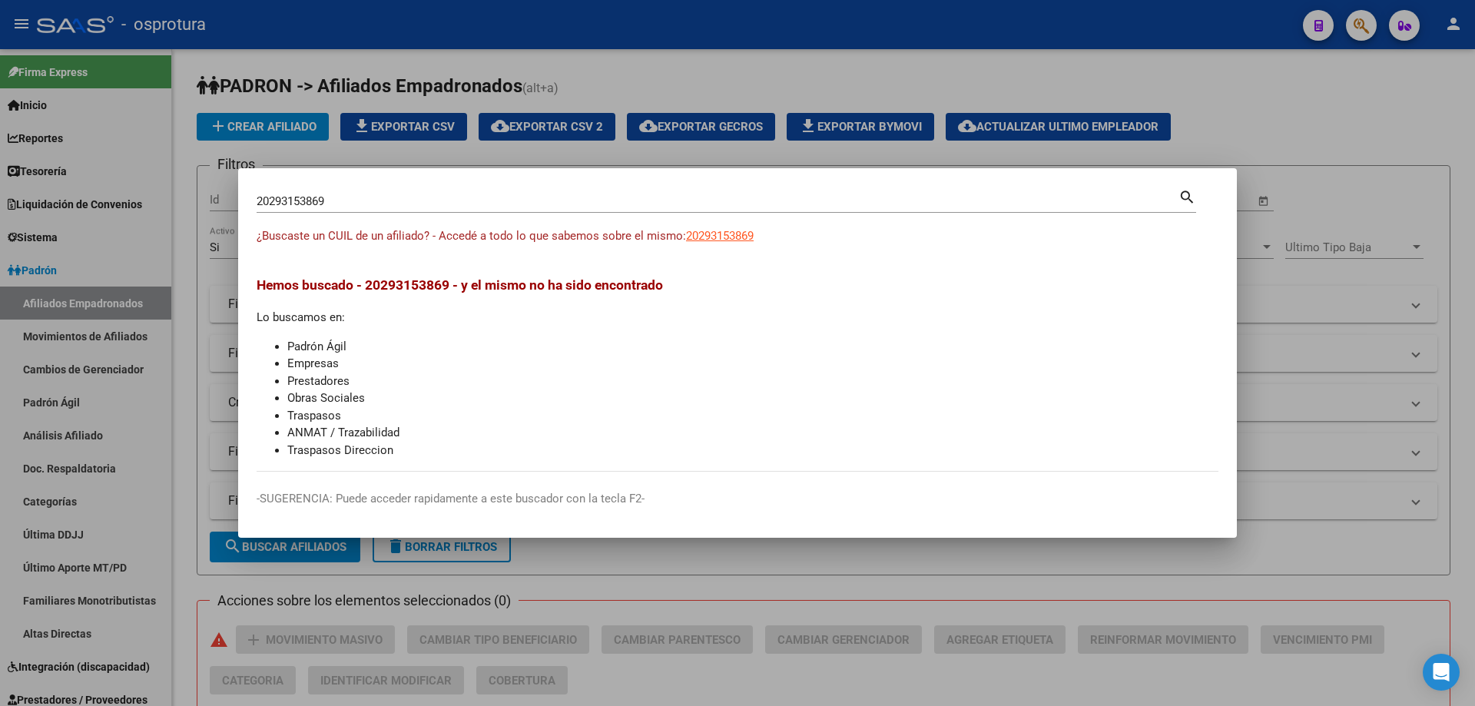
click at [344, 198] on input "20293153869" at bounding box center [718, 201] width 922 height 14
paste input "7-29369309-4"
type input "27293693094"
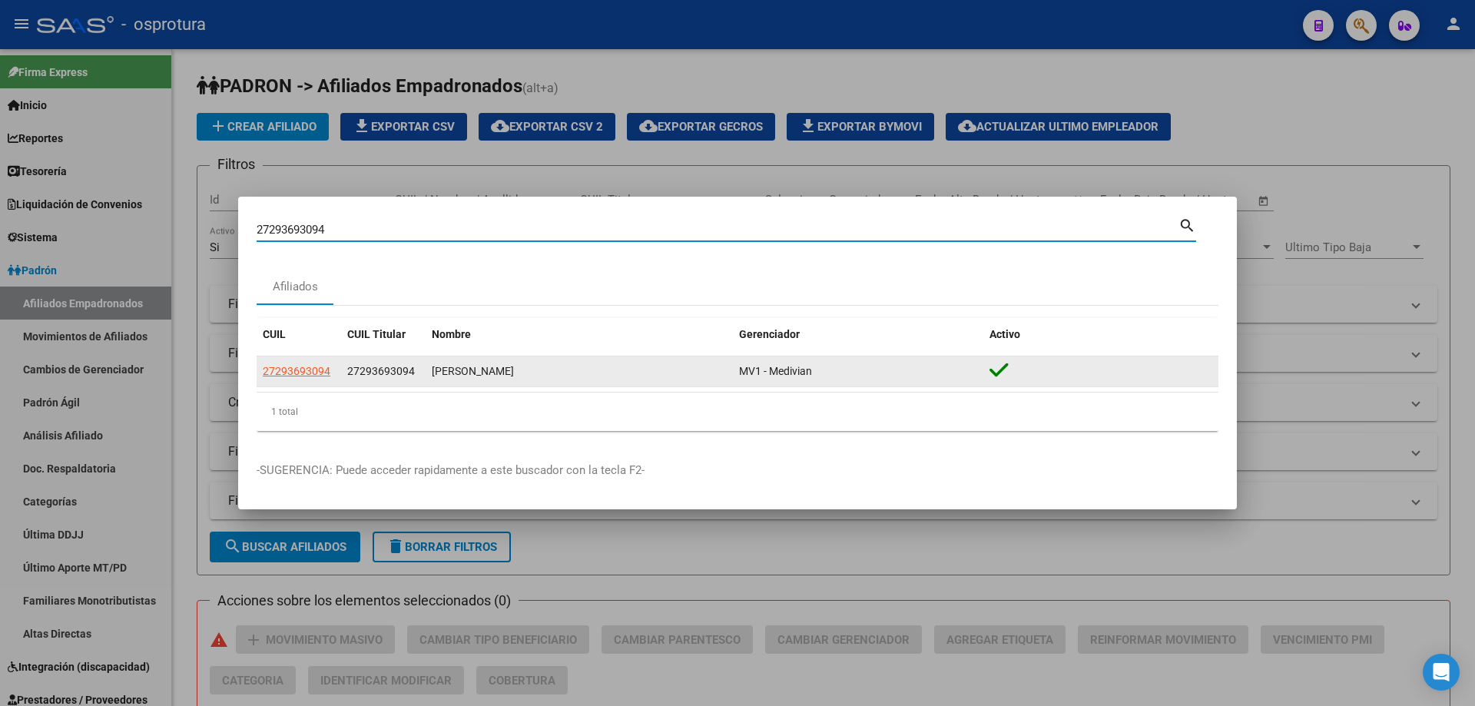
click at [283, 377] on app-link-go-to "27293693094" at bounding box center [297, 372] width 68 height 18
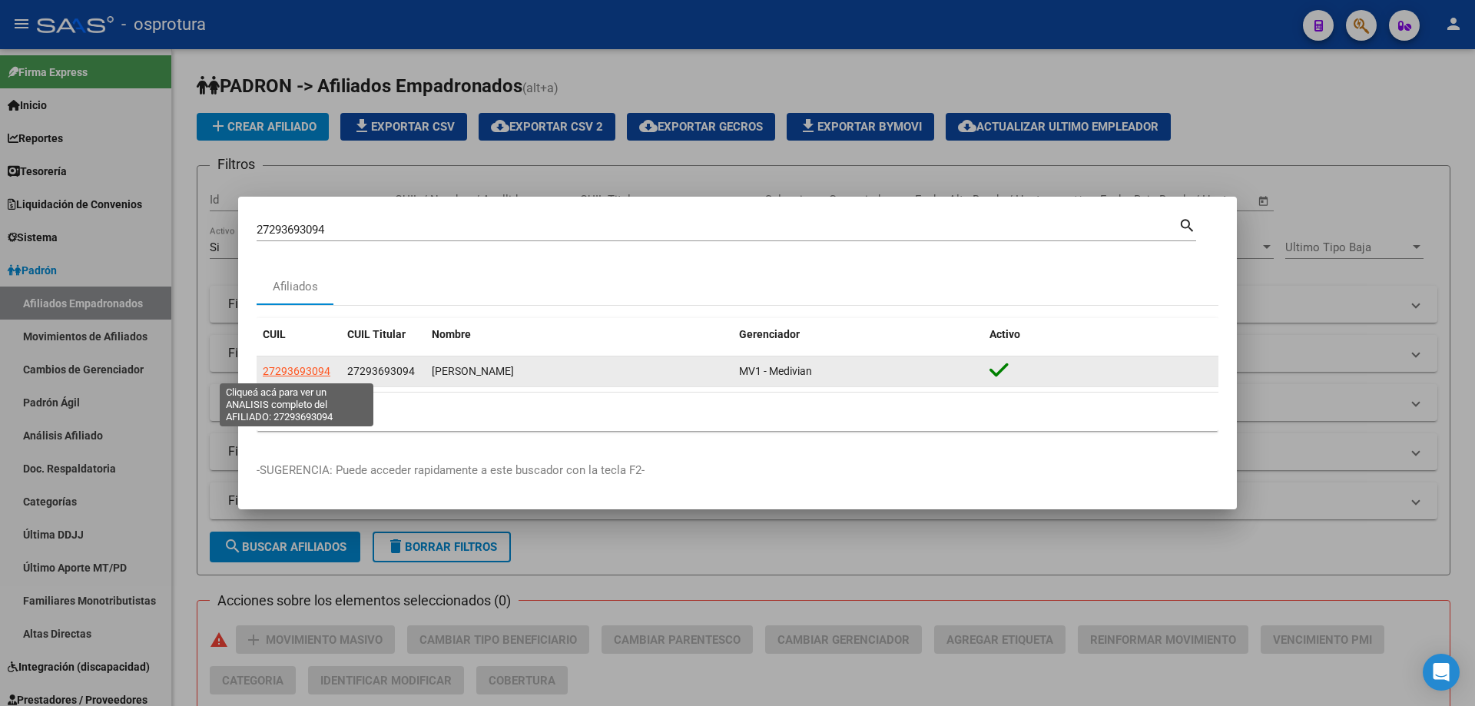
click at [283, 373] on span "27293693094" at bounding box center [297, 371] width 68 height 12
type textarea "27293693094"
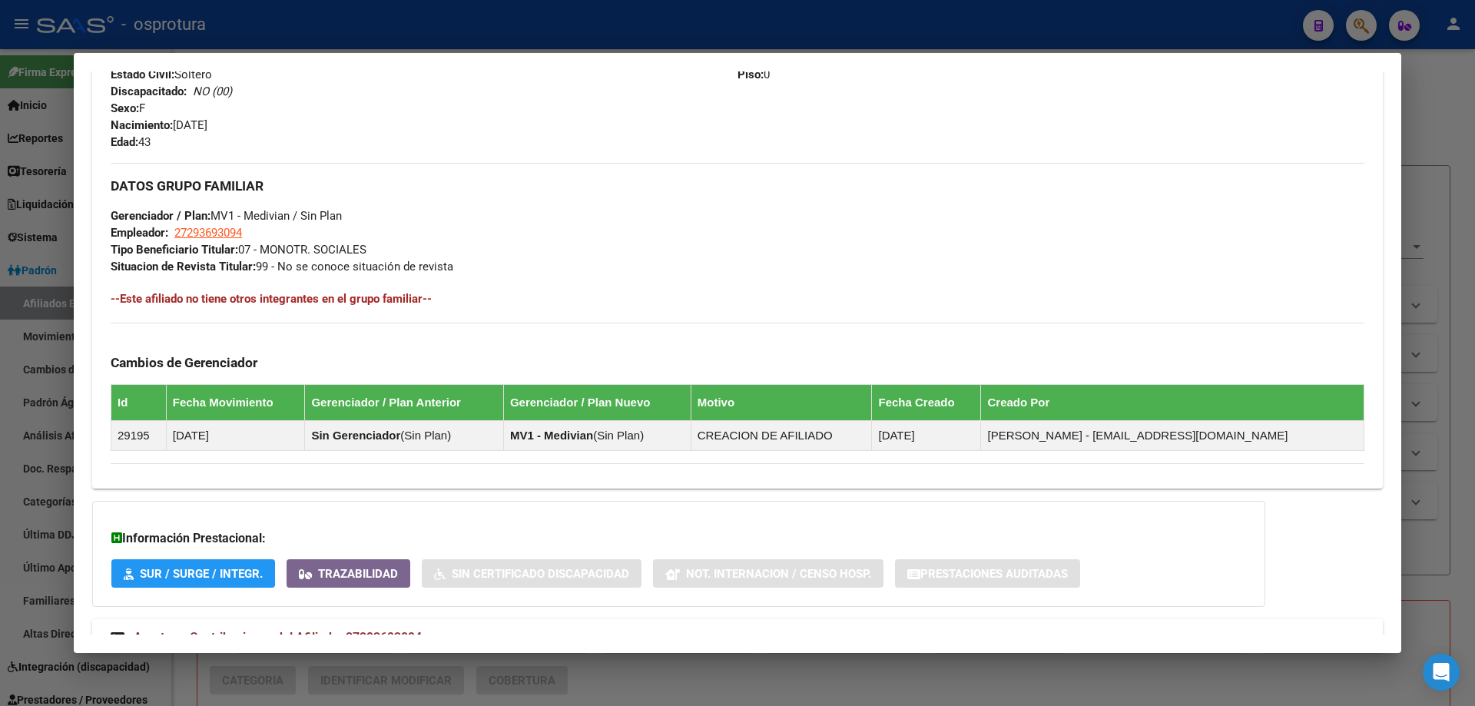
scroll to position [77, 0]
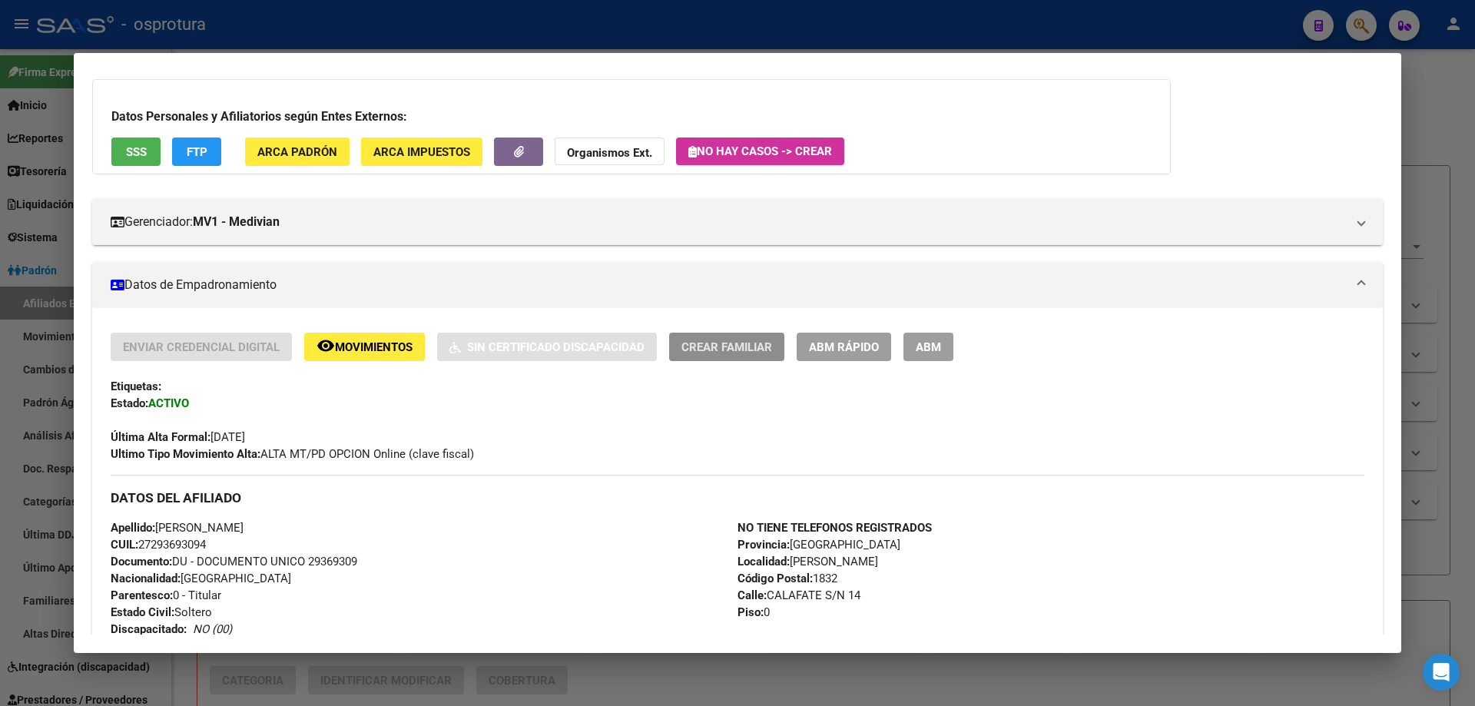
click at [671, 349] on button "Crear Familiar" at bounding box center [726, 347] width 115 height 28
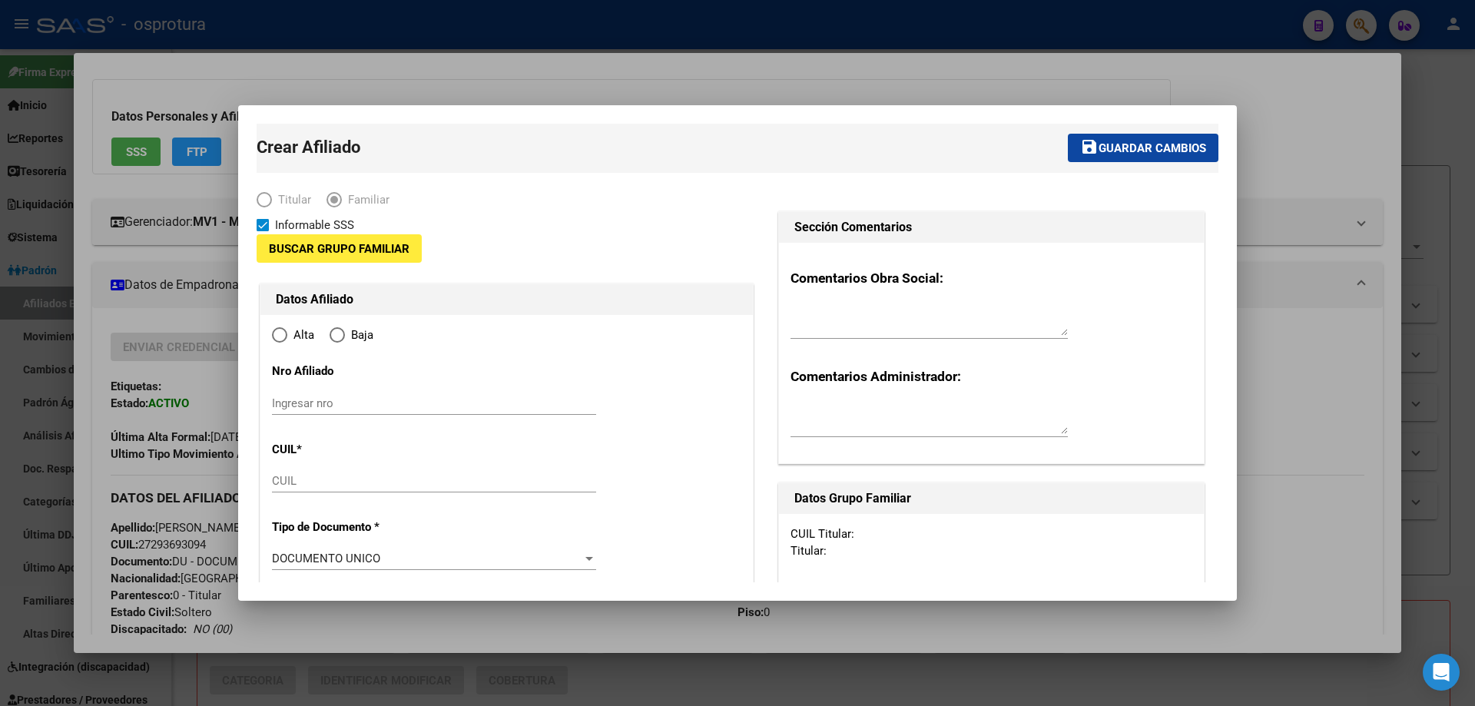
type input "27-29369309-4"
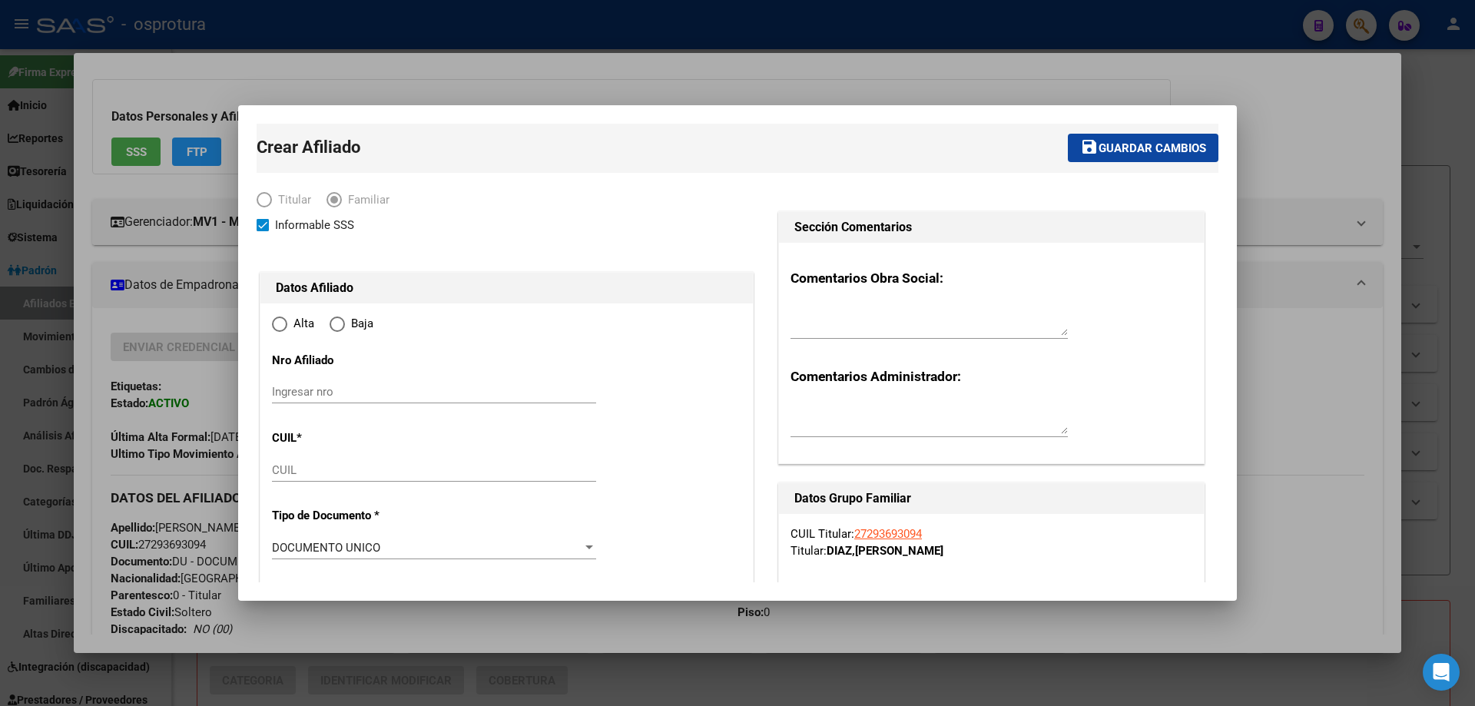
type input "[PERSON_NAME]"
type input "1832"
type input "CALAFATE S/N"
type input "14"
type input "0"
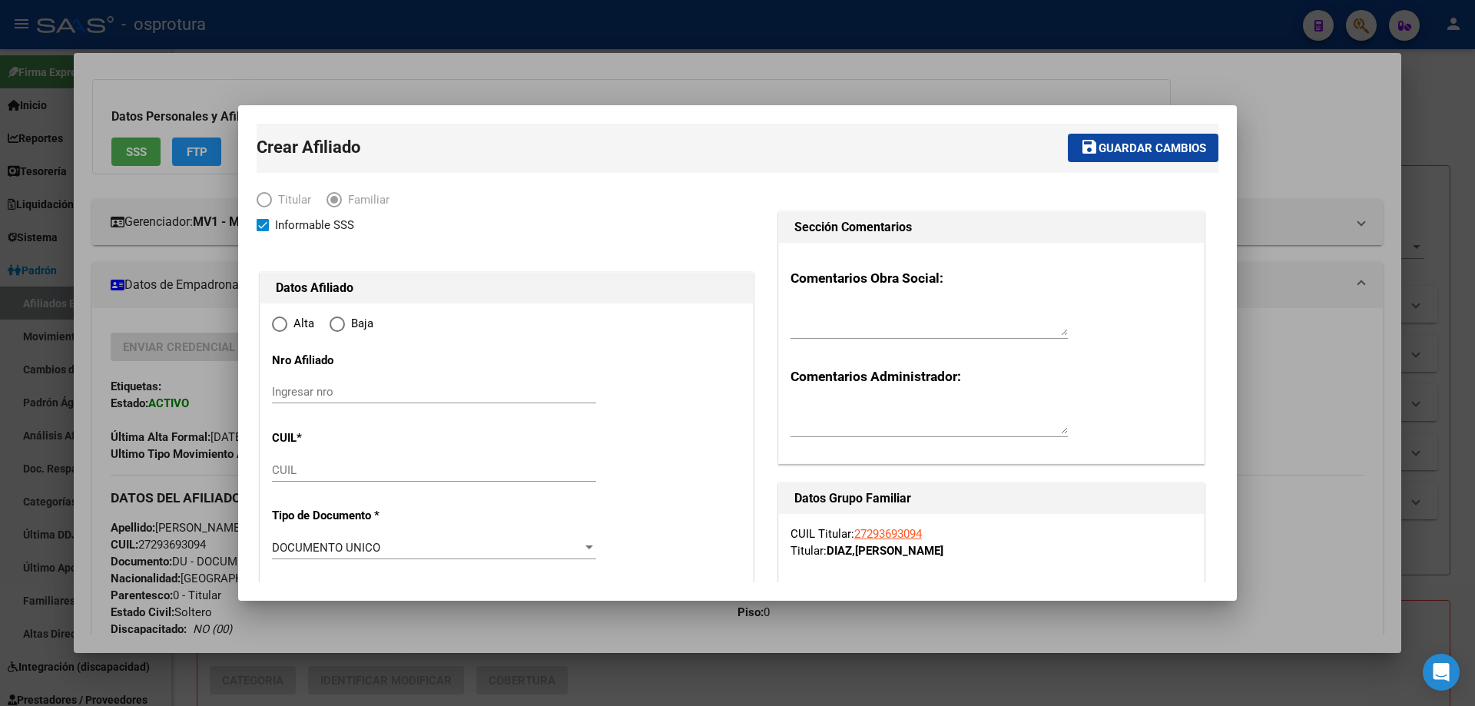
radio input "true"
type input "27-29369309-4"
click at [298, 462] on div "CUIL" at bounding box center [434, 470] width 324 height 23
click at [302, 467] on input "CUIL" at bounding box center [434, 470] width 324 height 14
paste input "20-57519905-5"
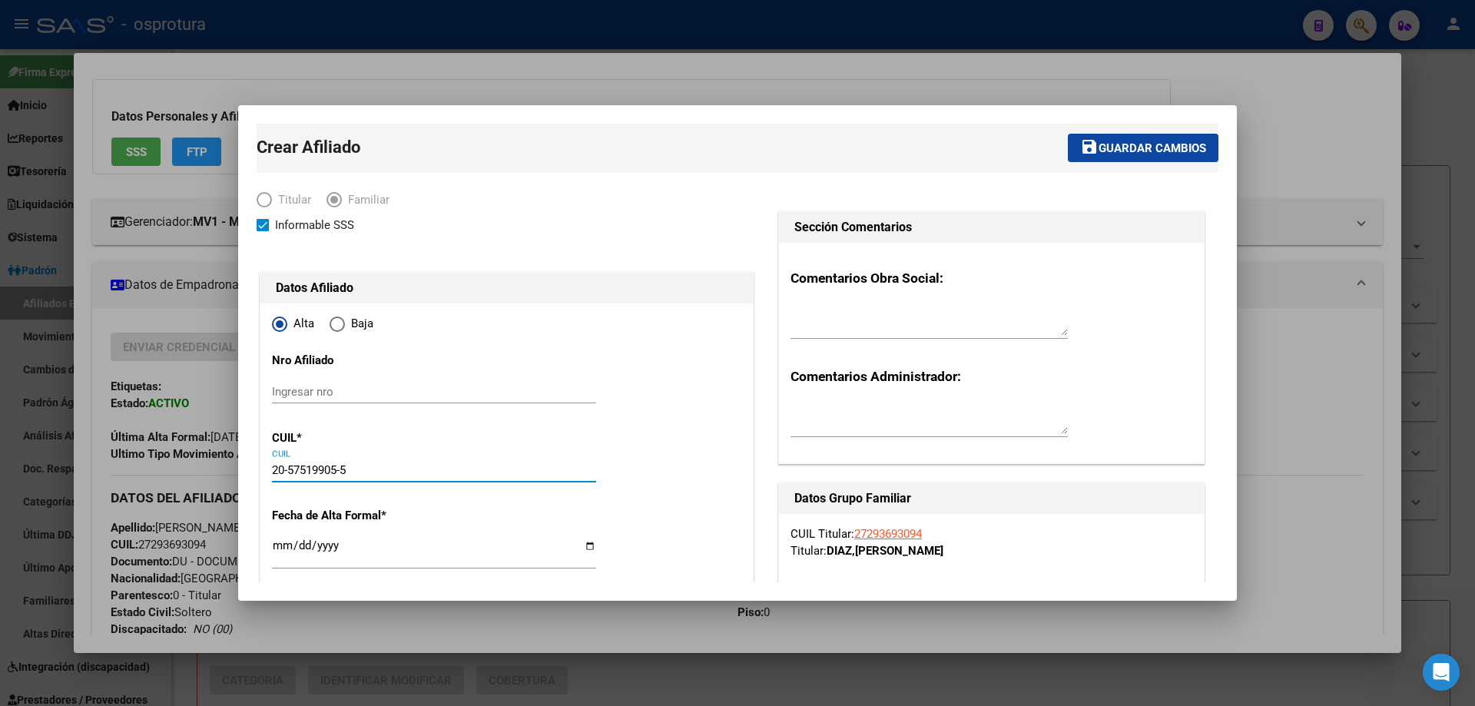
type input "20-57519905-5"
click at [281, 550] on input "Ingresar fecha" at bounding box center [434, 551] width 324 height 25
type input "57519905"
type input "DIAZ"
type input "BAUTISTA BENJAMIN"
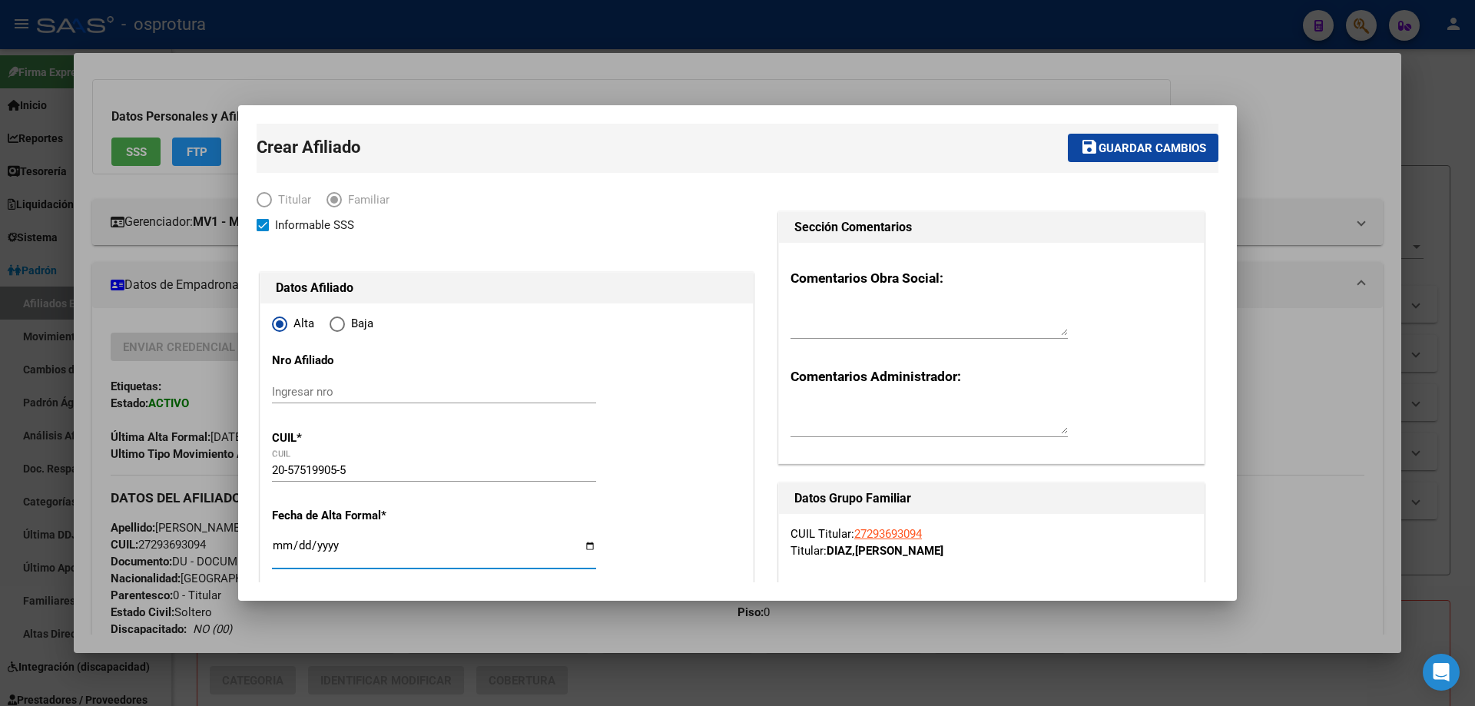
type input "2019-01-22"
type input "CIUDAD EVITA"
type input "1778"
type input "EL OMBU"
type input "[DATE]"
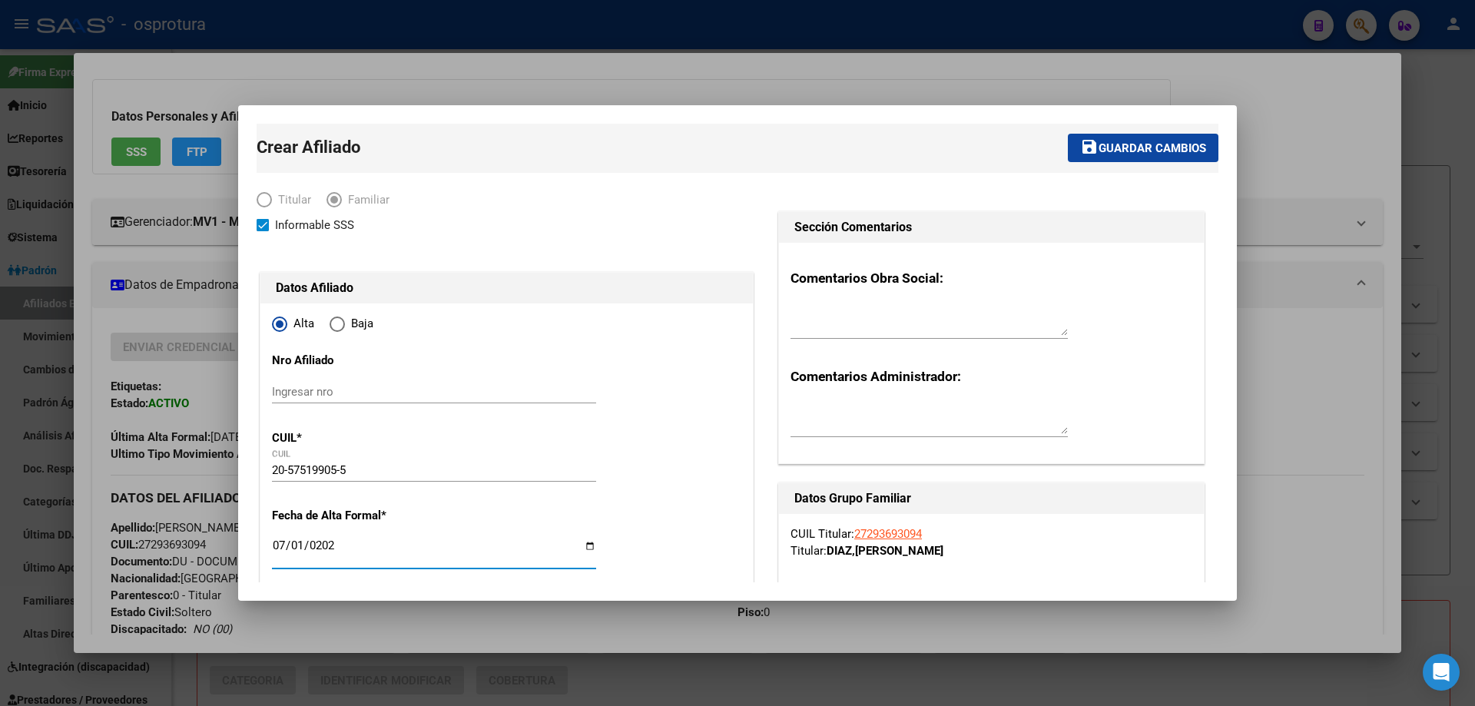
scroll to position [230, 0]
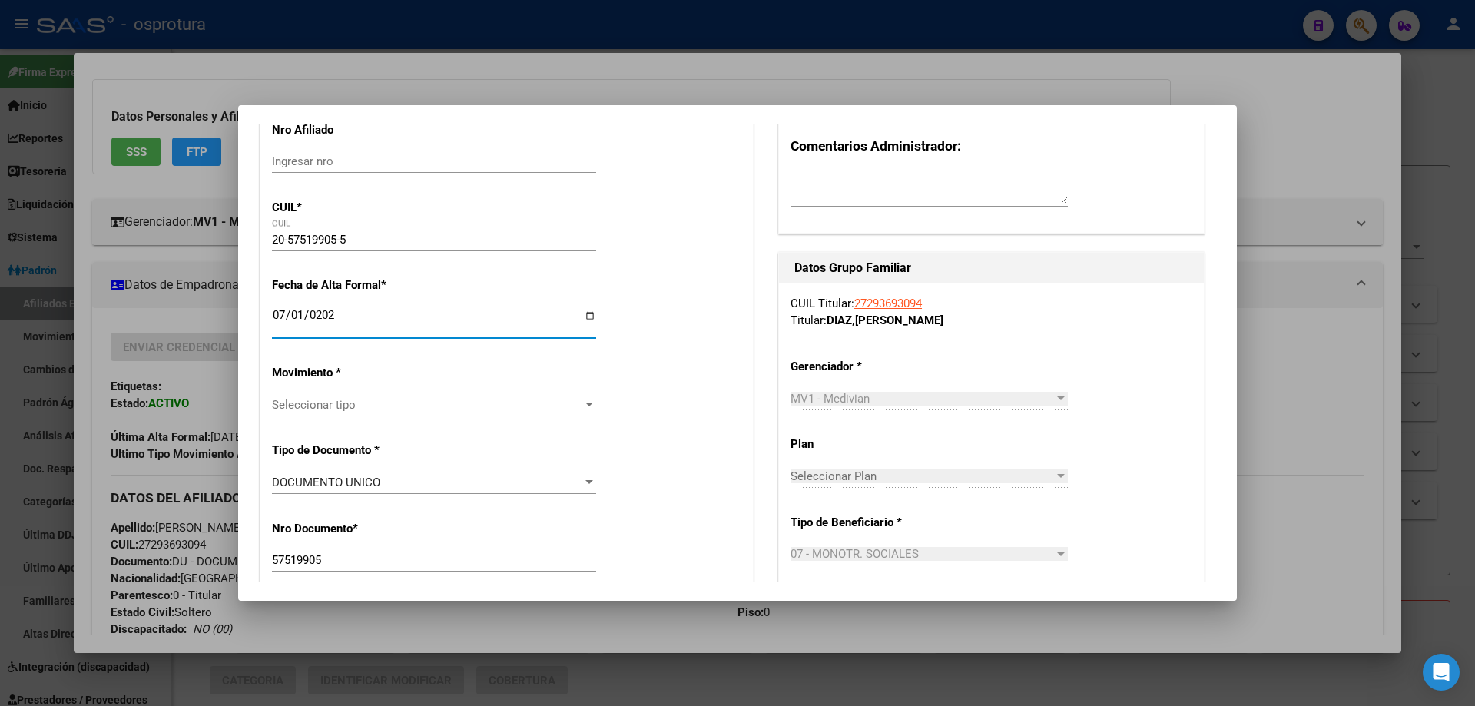
click at [344, 405] on span "Seleccionar tipo" at bounding box center [427, 405] width 310 height 14
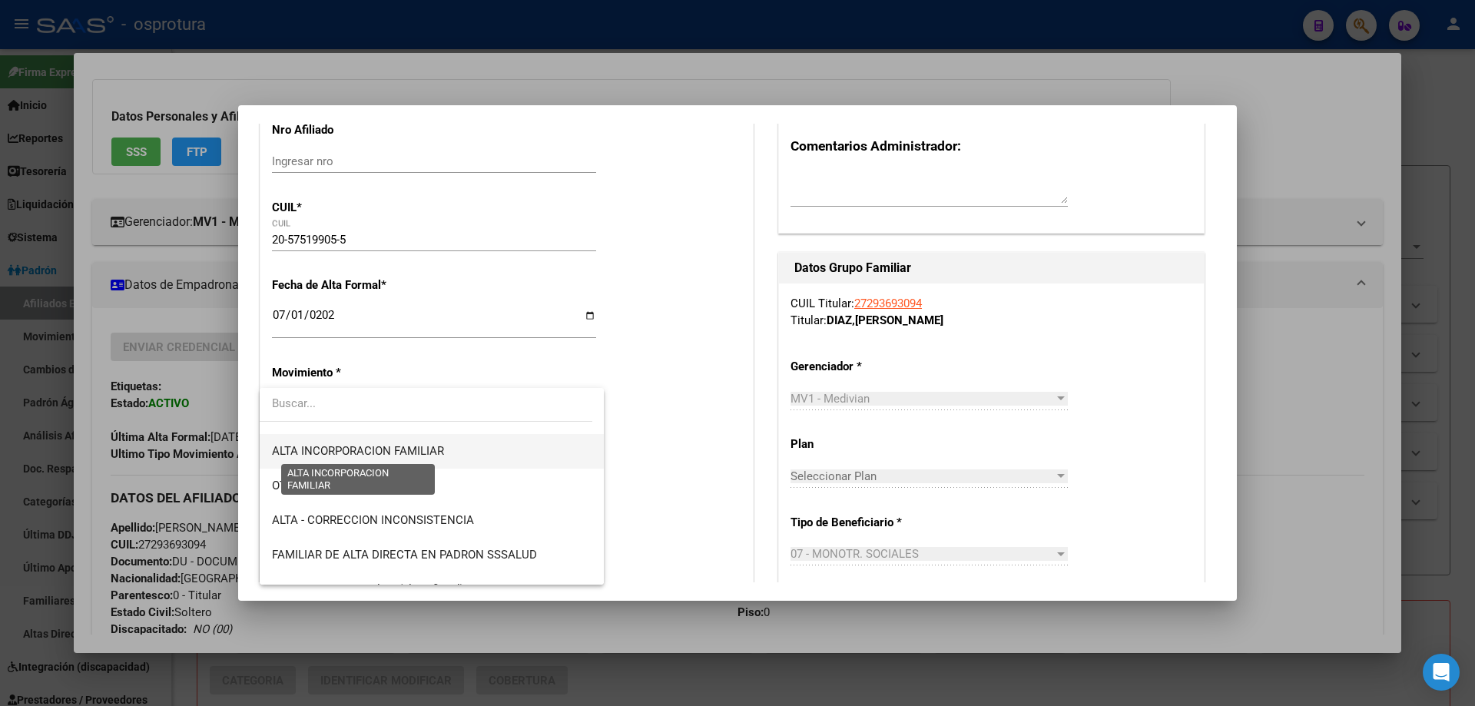
click at [440, 456] on span "ALTA INCORPORACION FAMILIAR" at bounding box center [358, 451] width 172 height 14
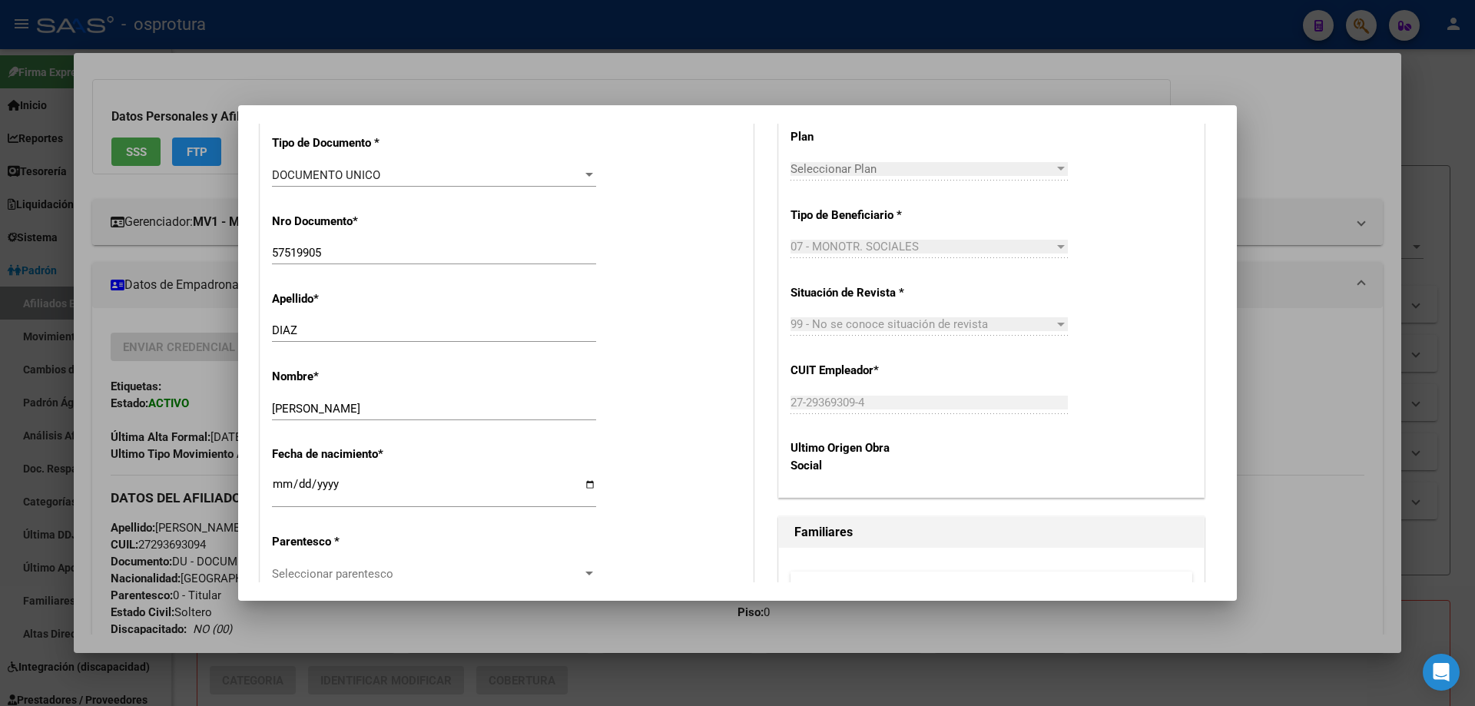
scroll to position [615, 0]
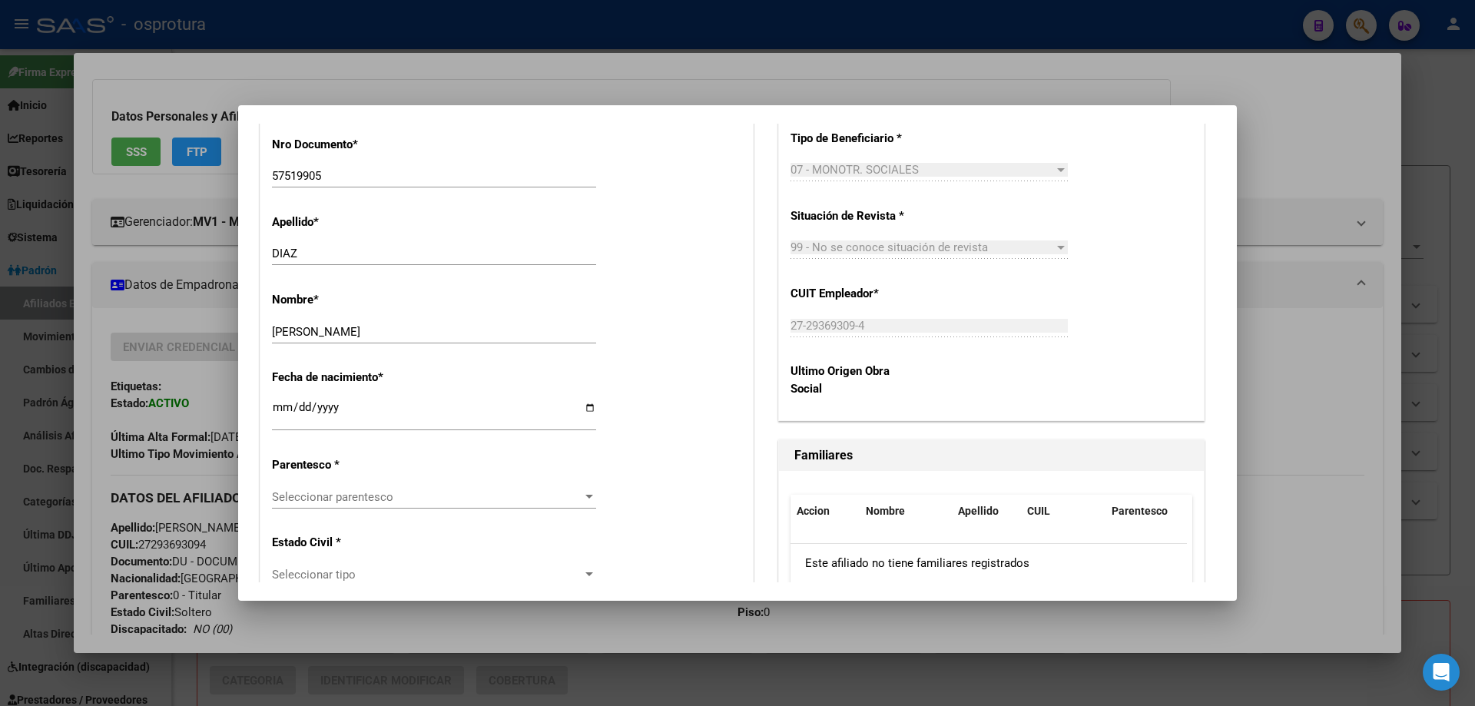
click at [342, 492] on span "Seleccionar parentesco" at bounding box center [427, 497] width 310 height 14
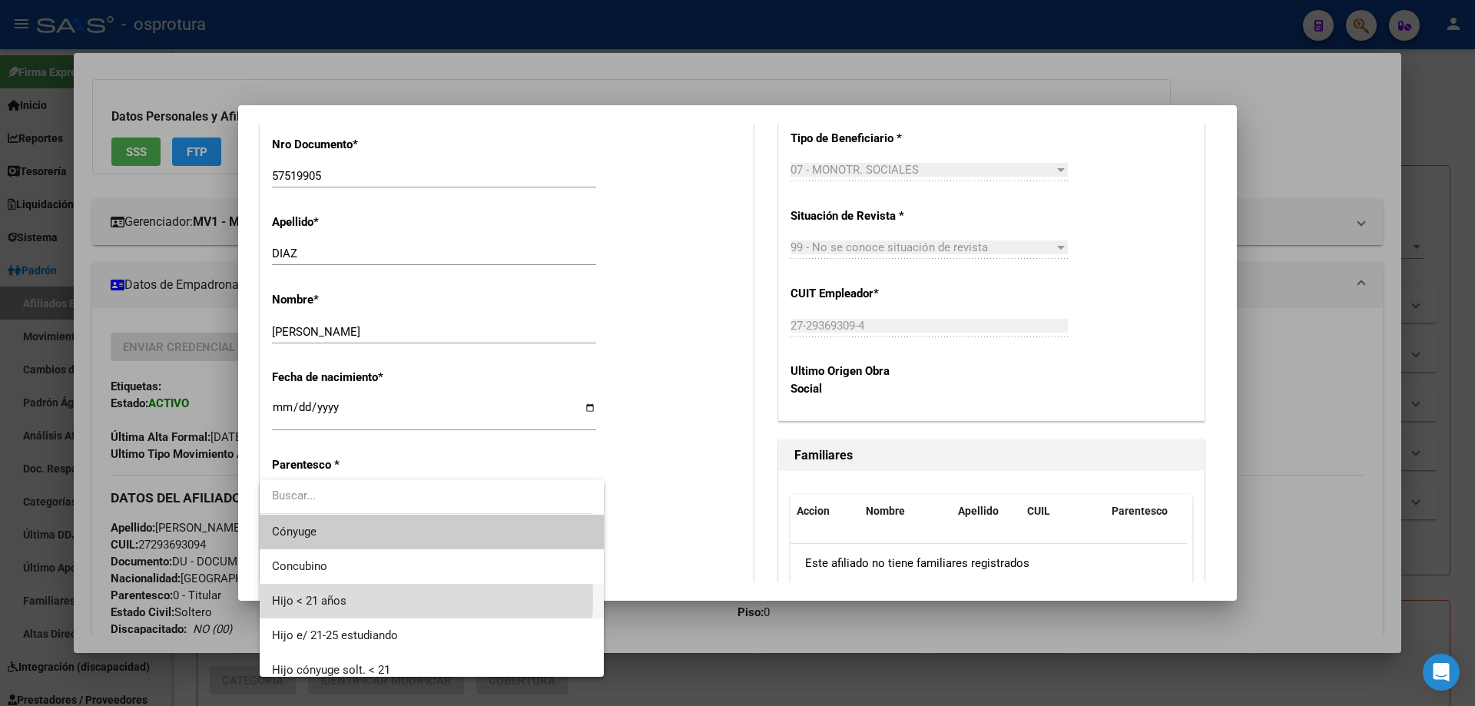
click at [356, 598] on span "Hijo < 21 años" at bounding box center [432, 601] width 320 height 35
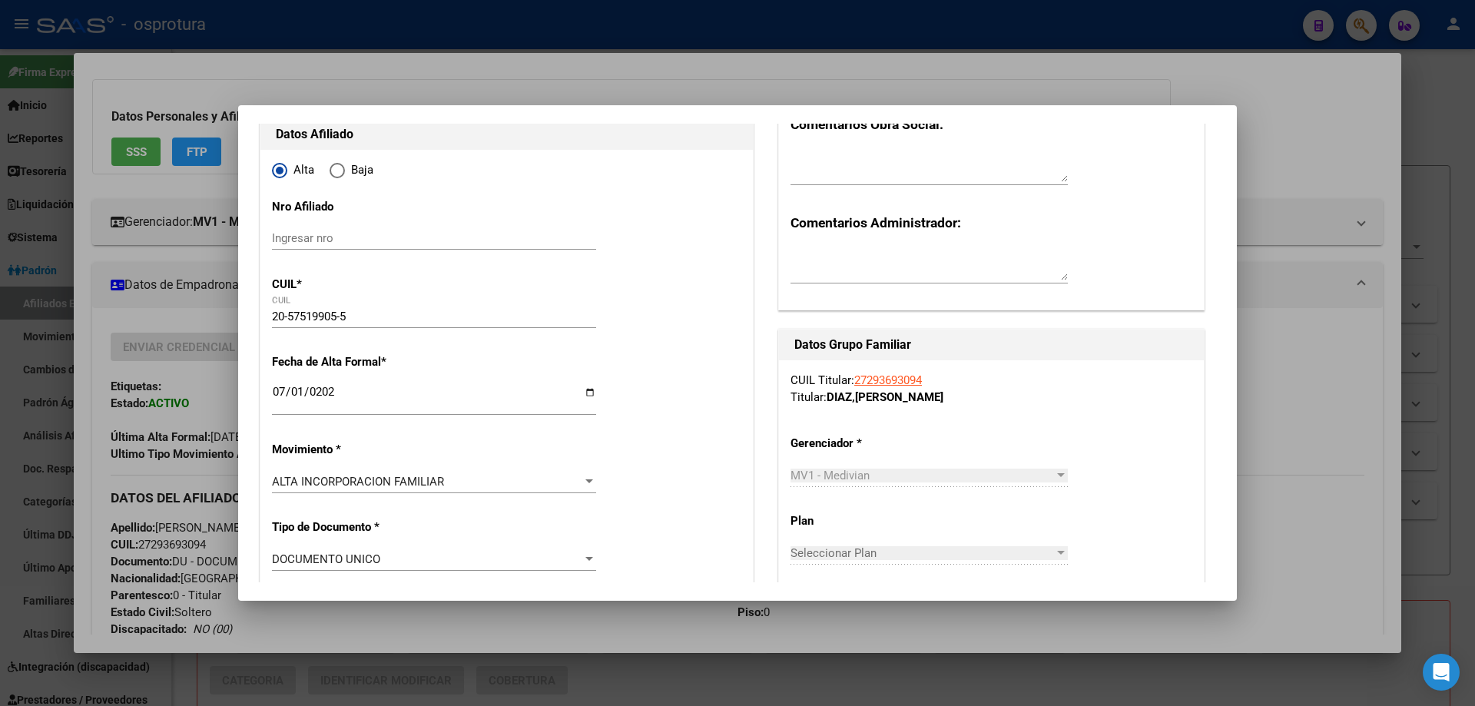
scroll to position [0, 0]
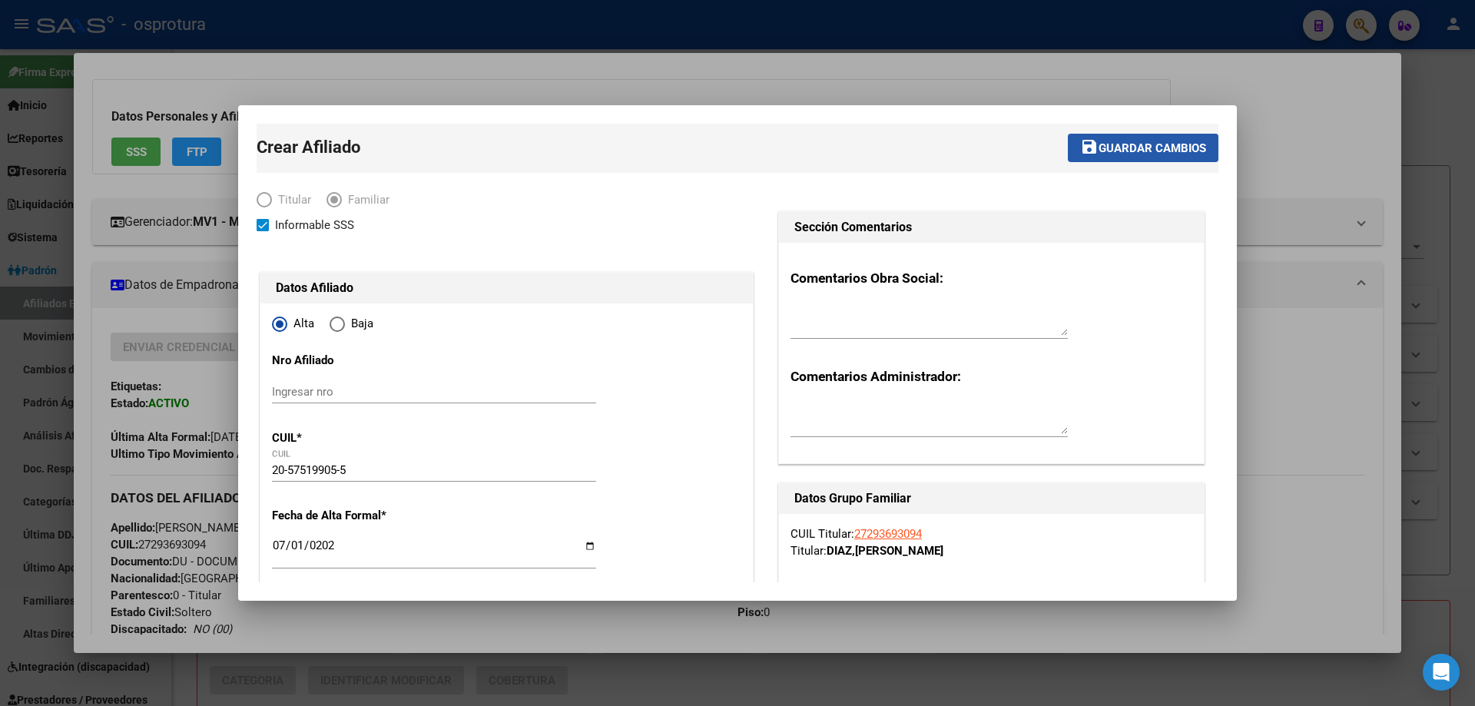
click at [1117, 158] on button "save Guardar cambios" at bounding box center [1143, 148] width 151 height 28
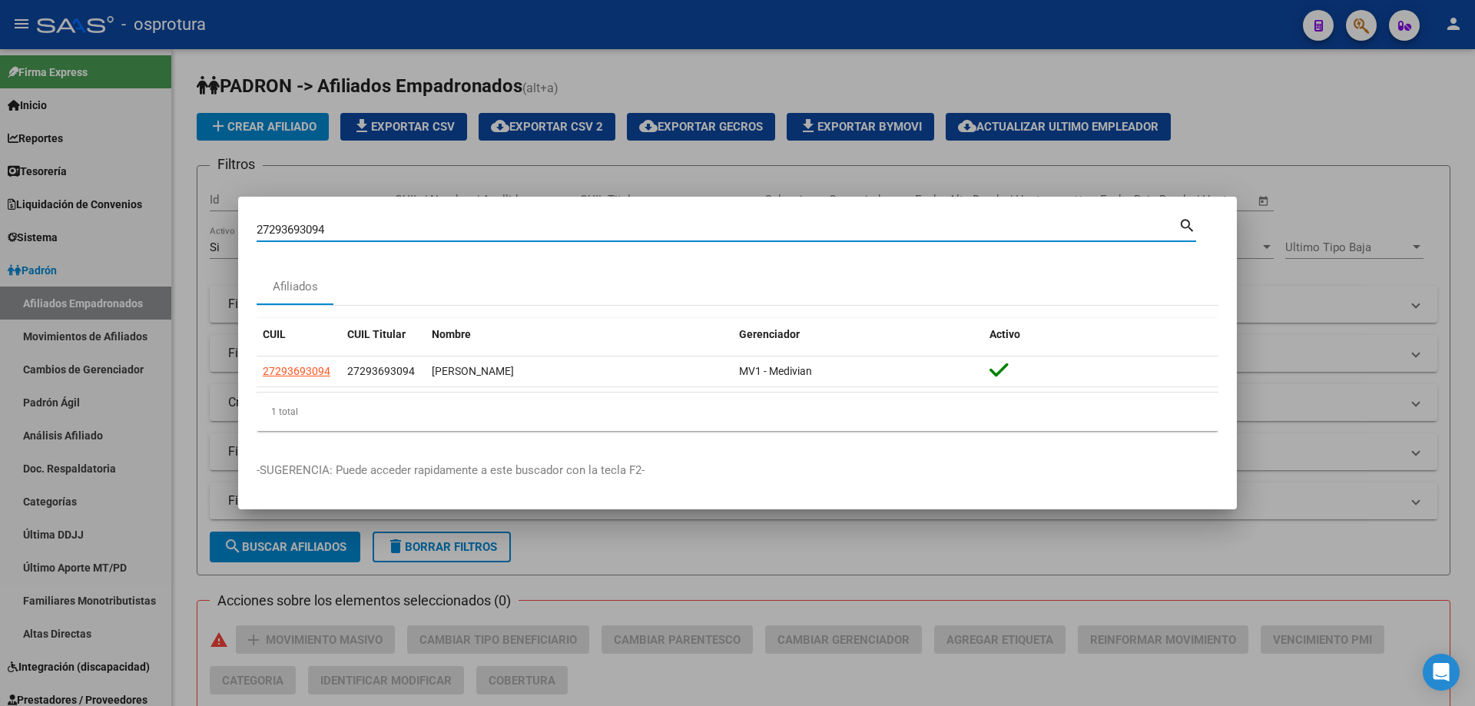
click at [514, 228] on input "27293693094" at bounding box center [718, 230] width 922 height 14
paste input "-29633461-3"
type input "27296334613"
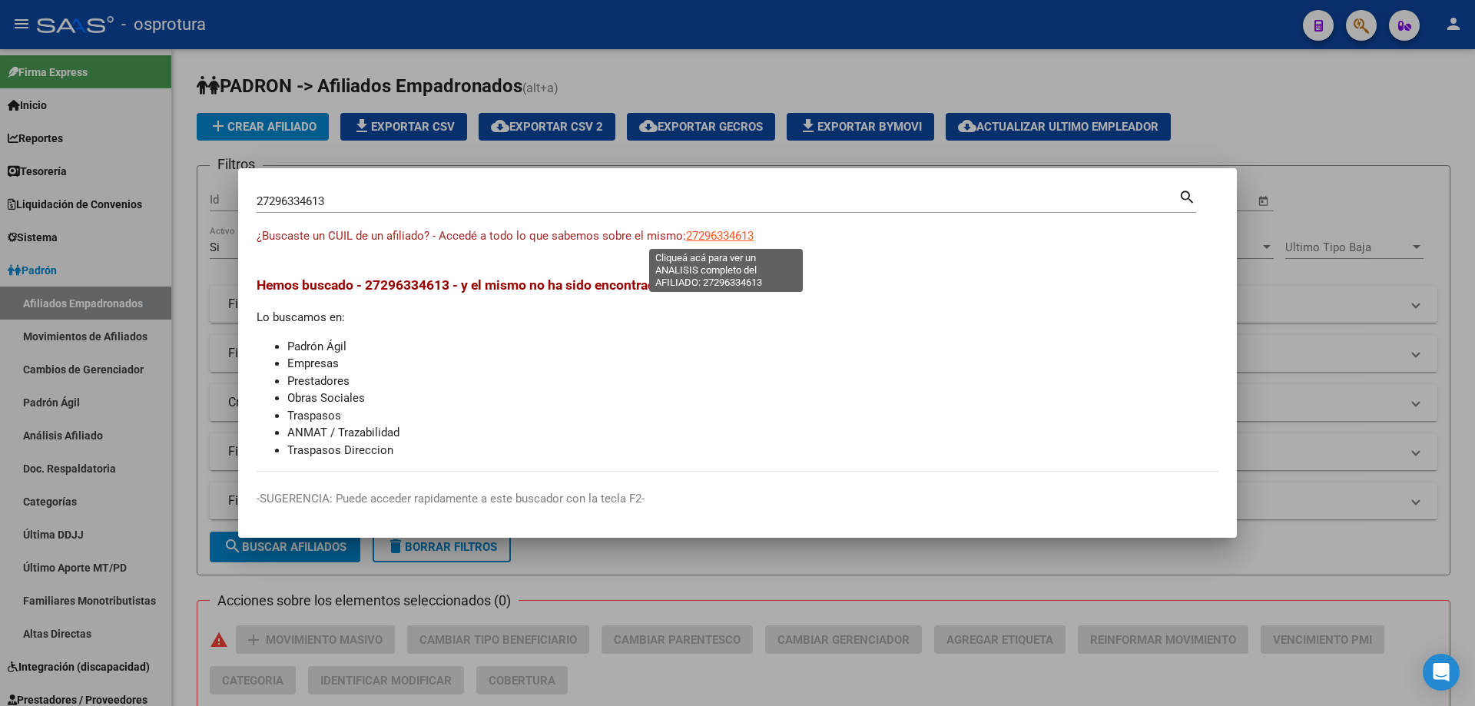
click at [717, 237] on span "27296334613" at bounding box center [720, 236] width 68 height 14
type textarea "27296334613"
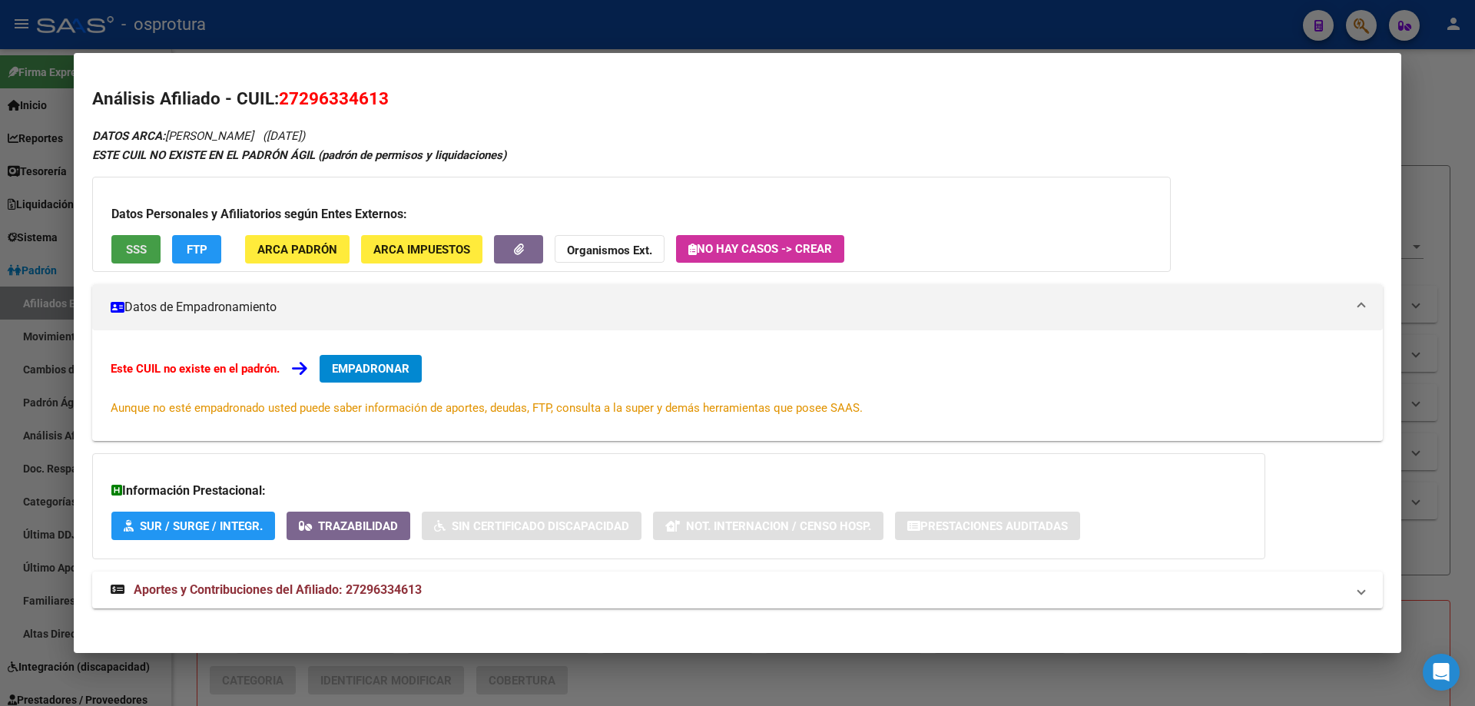
click at [150, 255] on button "SSS" at bounding box center [135, 249] width 49 height 28
click at [369, 370] on span "EMPADRONAR" at bounding box center [371, 369] width 78 height 14
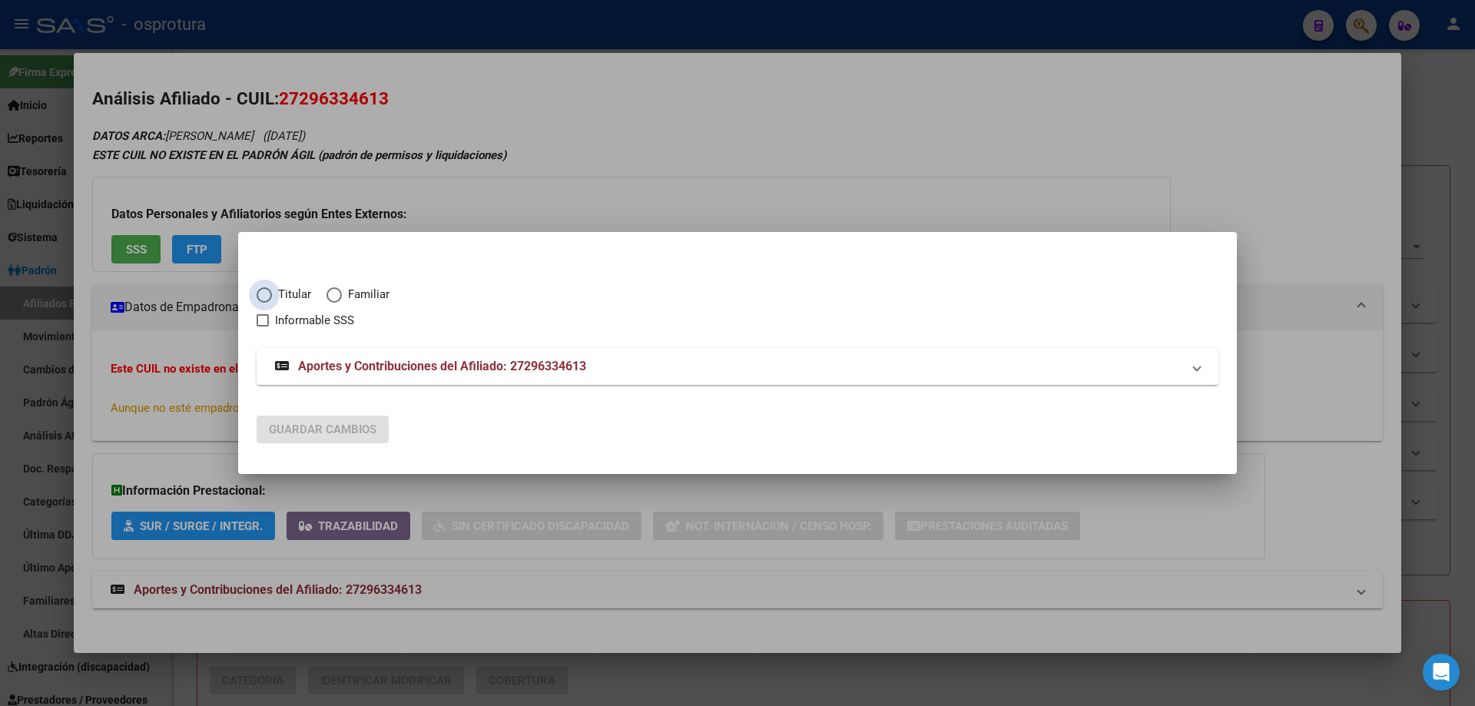
click at [279, 290] on span "Titular" at bounding box center [291, 295] width 39 height 18
click at [272, 290] on input "Titular" at bounding box center [264, 294] width 15 height 15
radio input "true"
checkbox input "true"
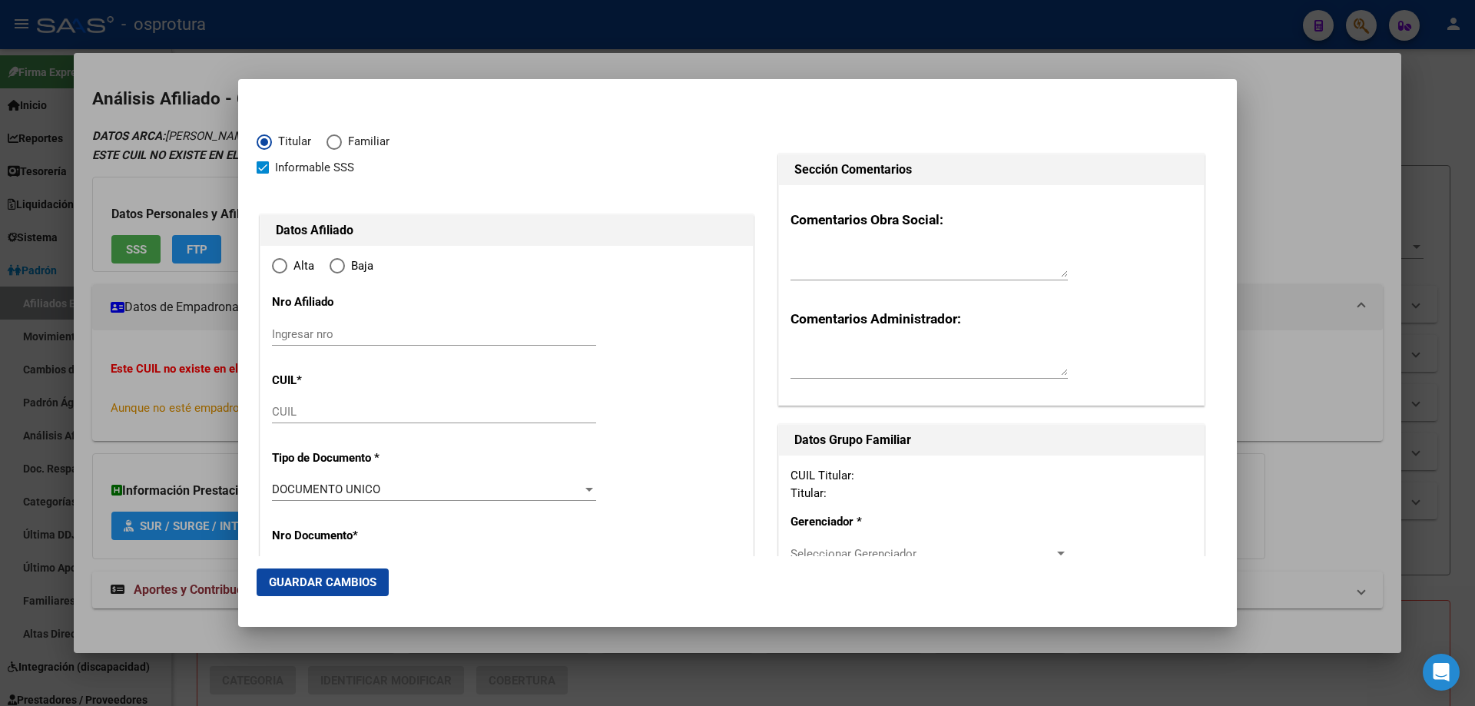
type input "27-29633461-3"
type input "29633461"
type input "ANDRADE"
type input "ROMINA MARISA"
type input "1982-06-23"
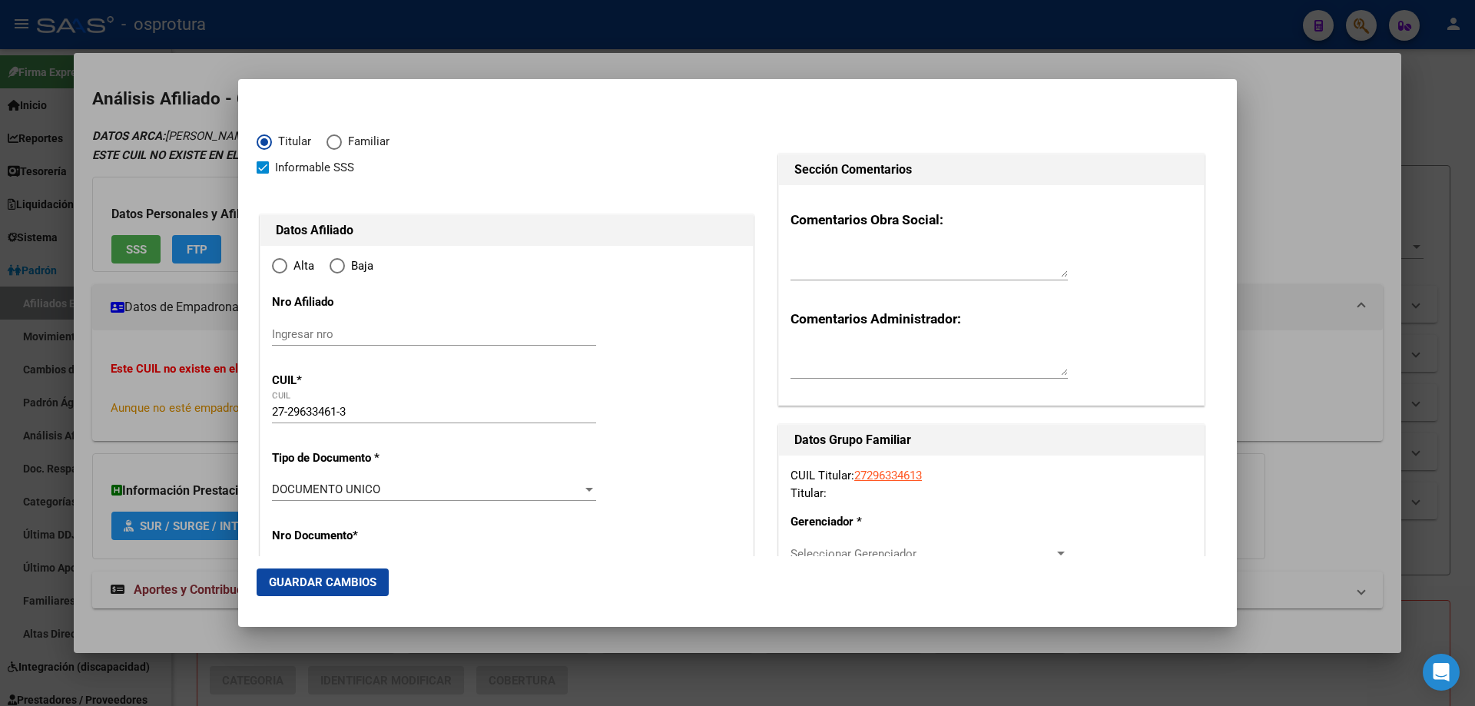
type input "INGENIERO PABLO NOGUES"
type input "1613"
type input "NAVIER"
type input "380"
radio input "true"
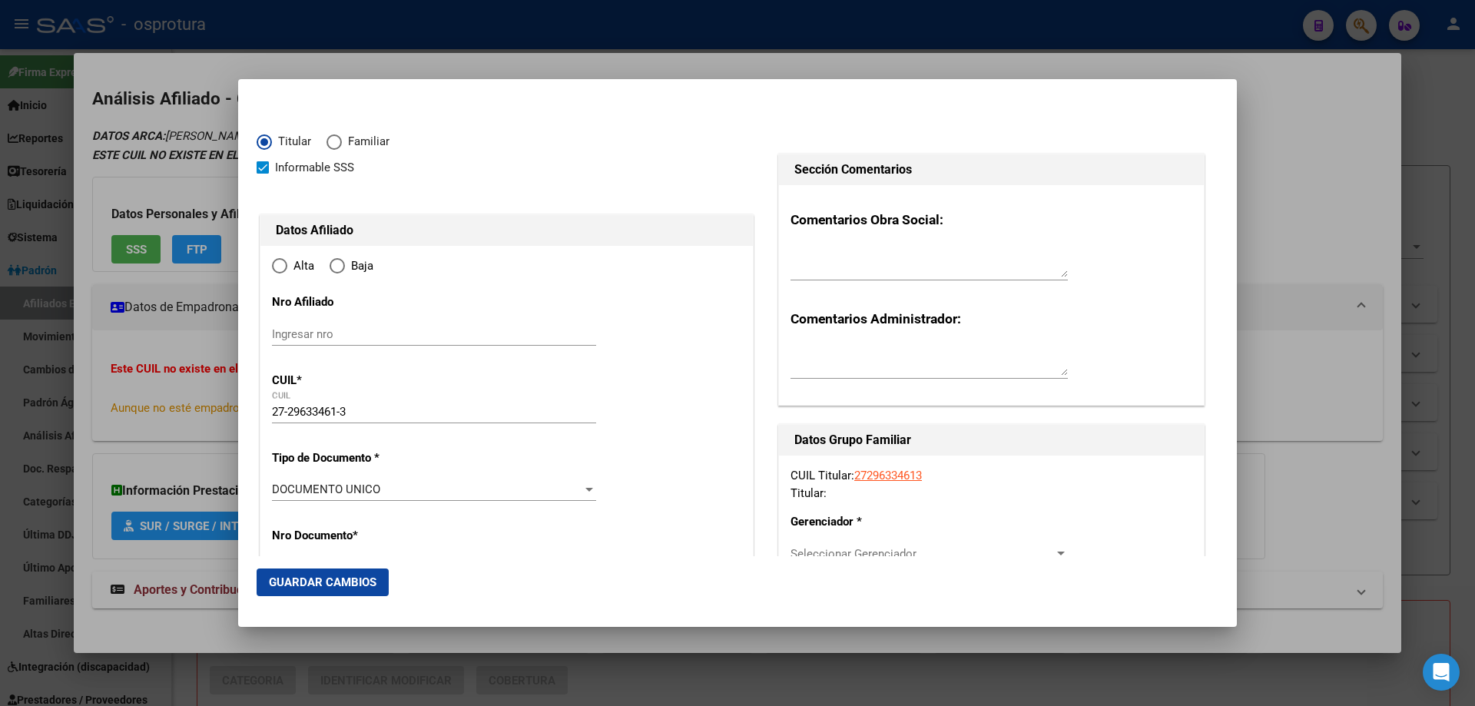
type input "INGENIERO PABLO NOGUES"
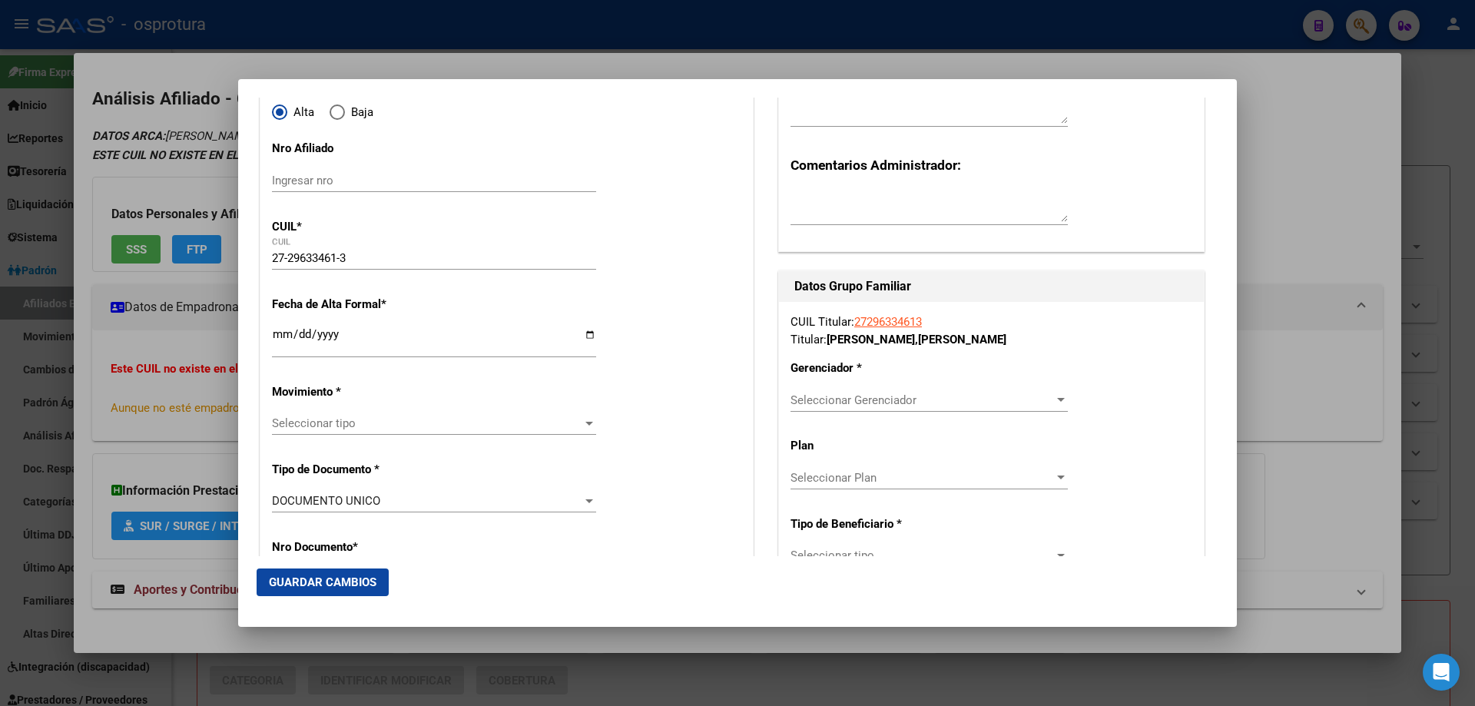
scroll to position [230, 0]
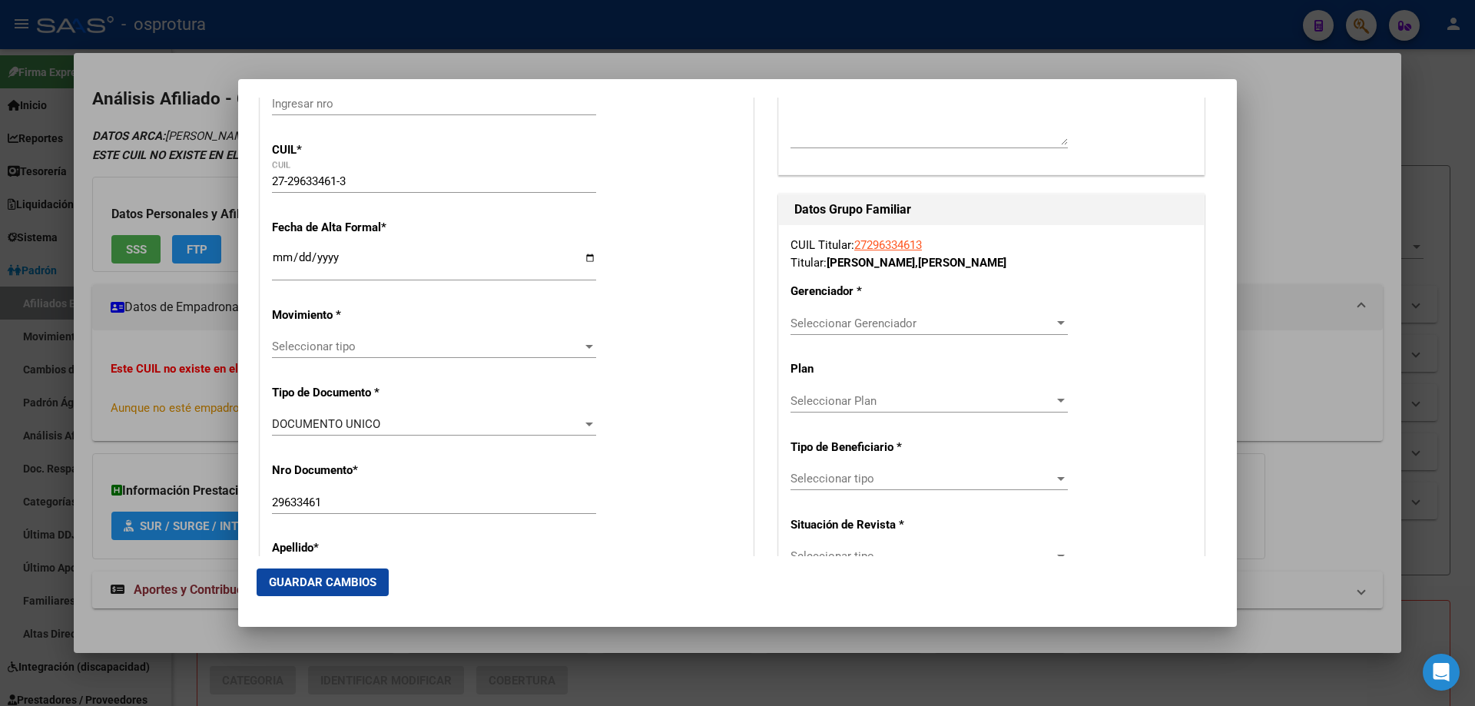
click at [280, 260] on input "Ingresar fecha" at bounding box center [434, 263] width 324 height 25
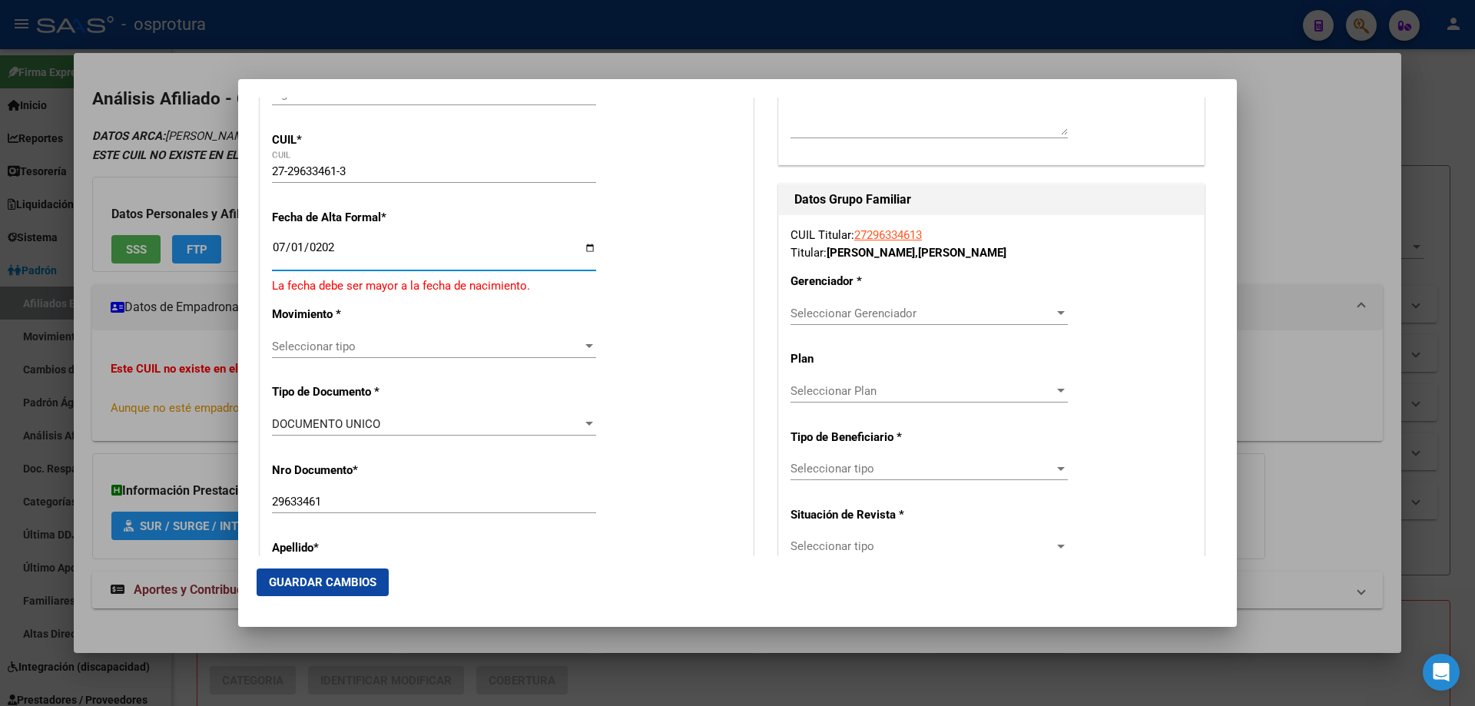
type input "[DATE]"
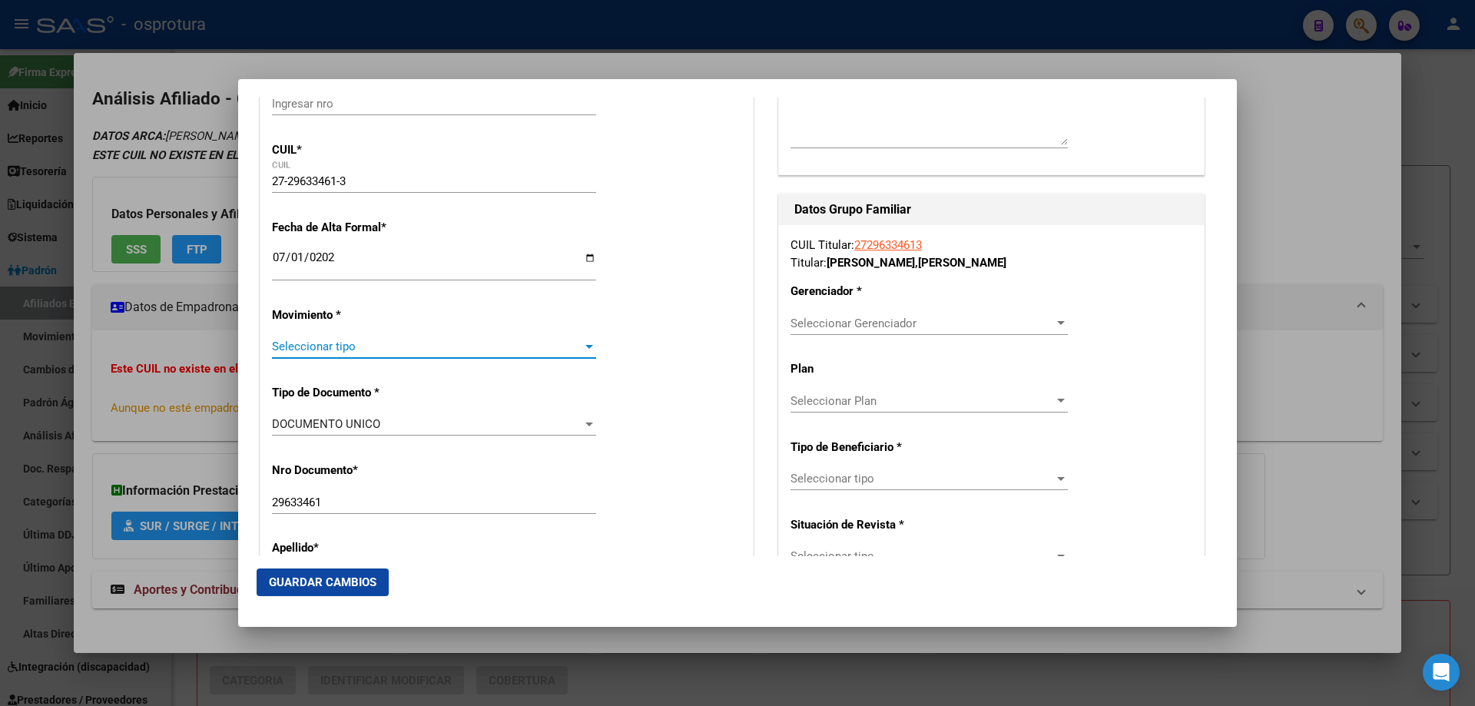
click at [342, 346] on span "Seleccionar tipo" at bounding box center [427, 347] width 310 height 14
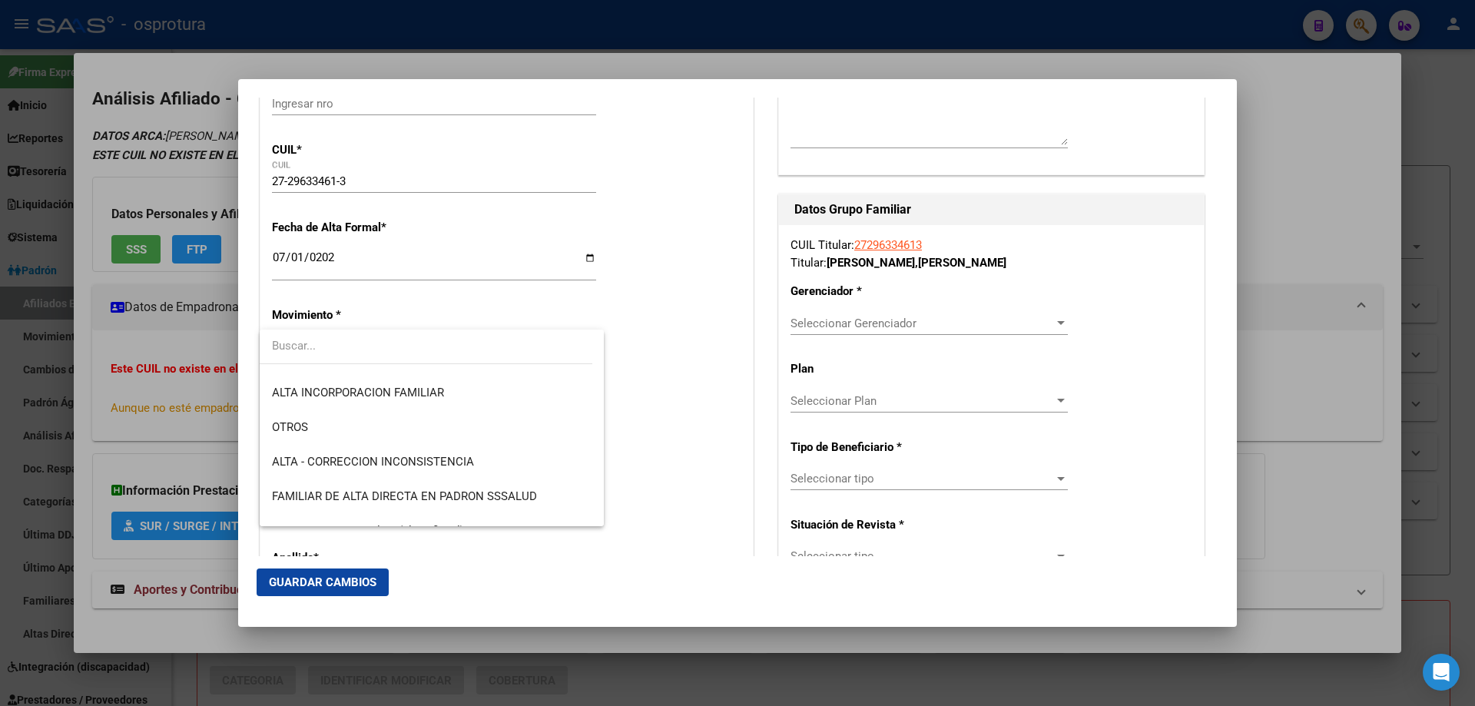
scroll to position [307, 0]
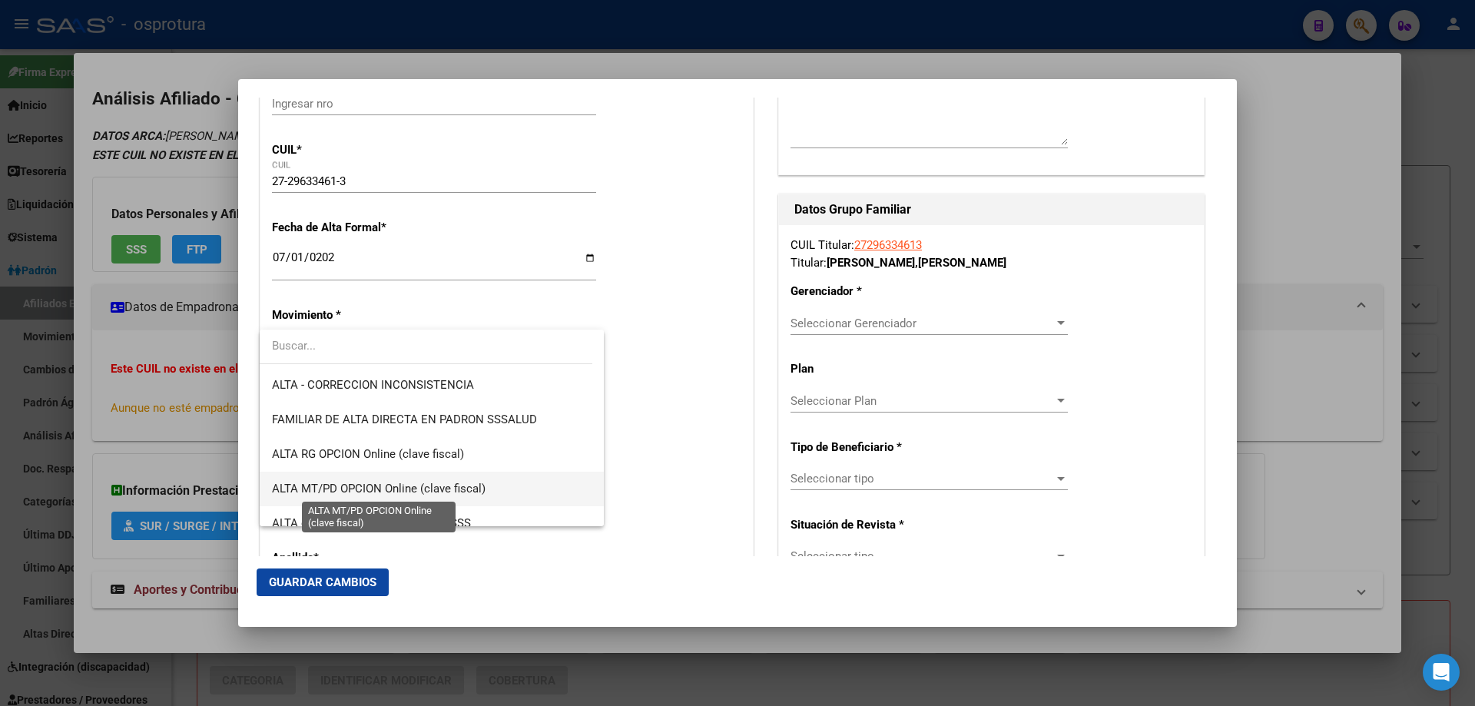
click at [369, 484] on span "ALTA MT/PD OPCION Online (clave fiscal)" at bounding box center [379, 489] width 214 height 14
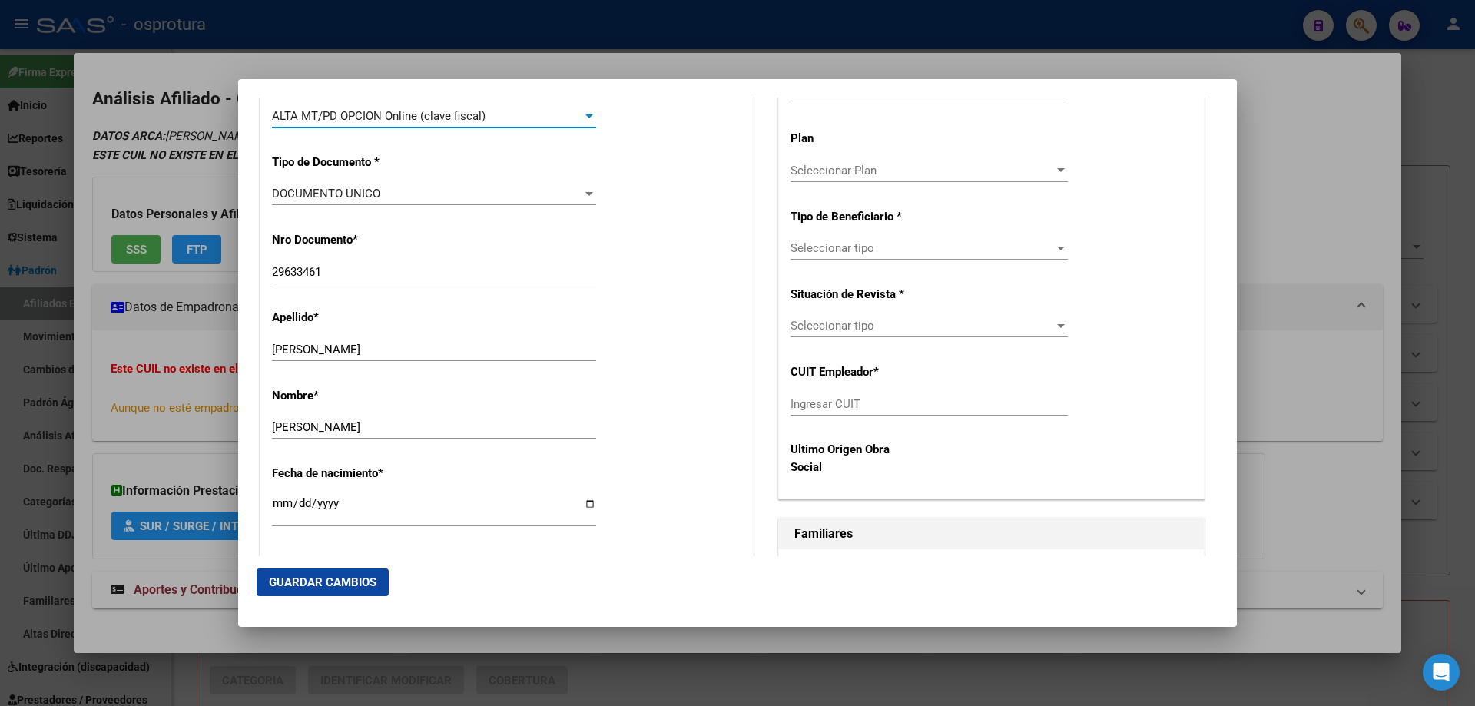
scroll to position [615, 0]
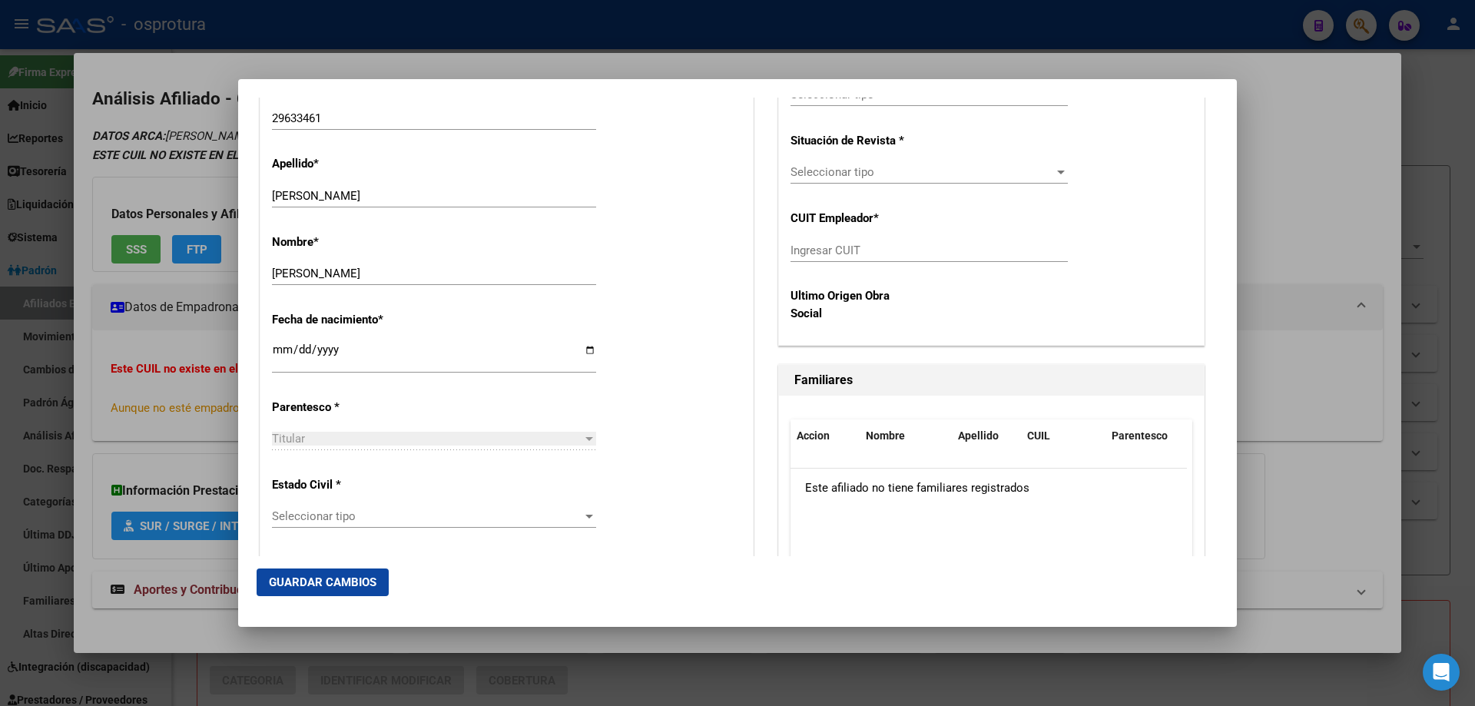
click at [368, 514] on span "Seleccionar tipo" at bounding box center [427, 516] width 310 height 14
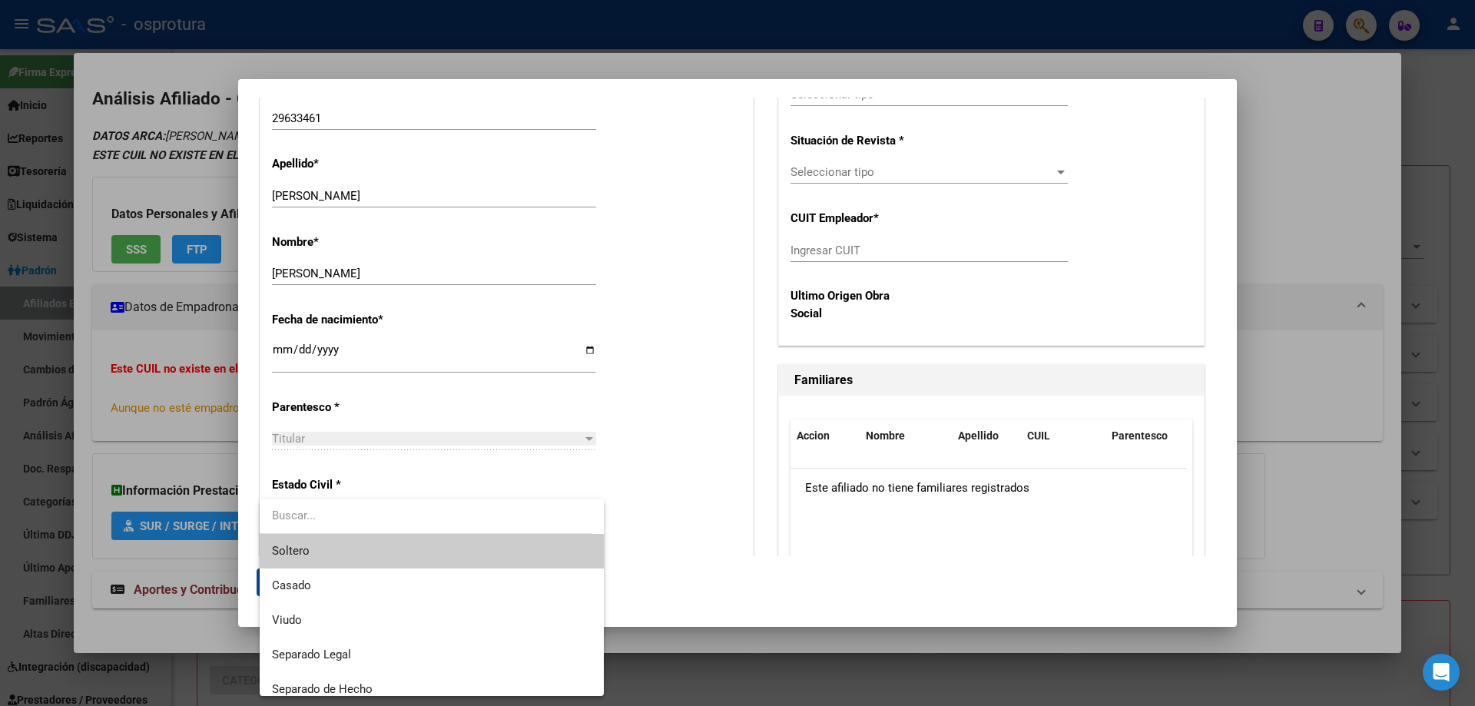
click at [362, 545] on span "Soltero" at bounding box center [432, 551] width 320 height 35
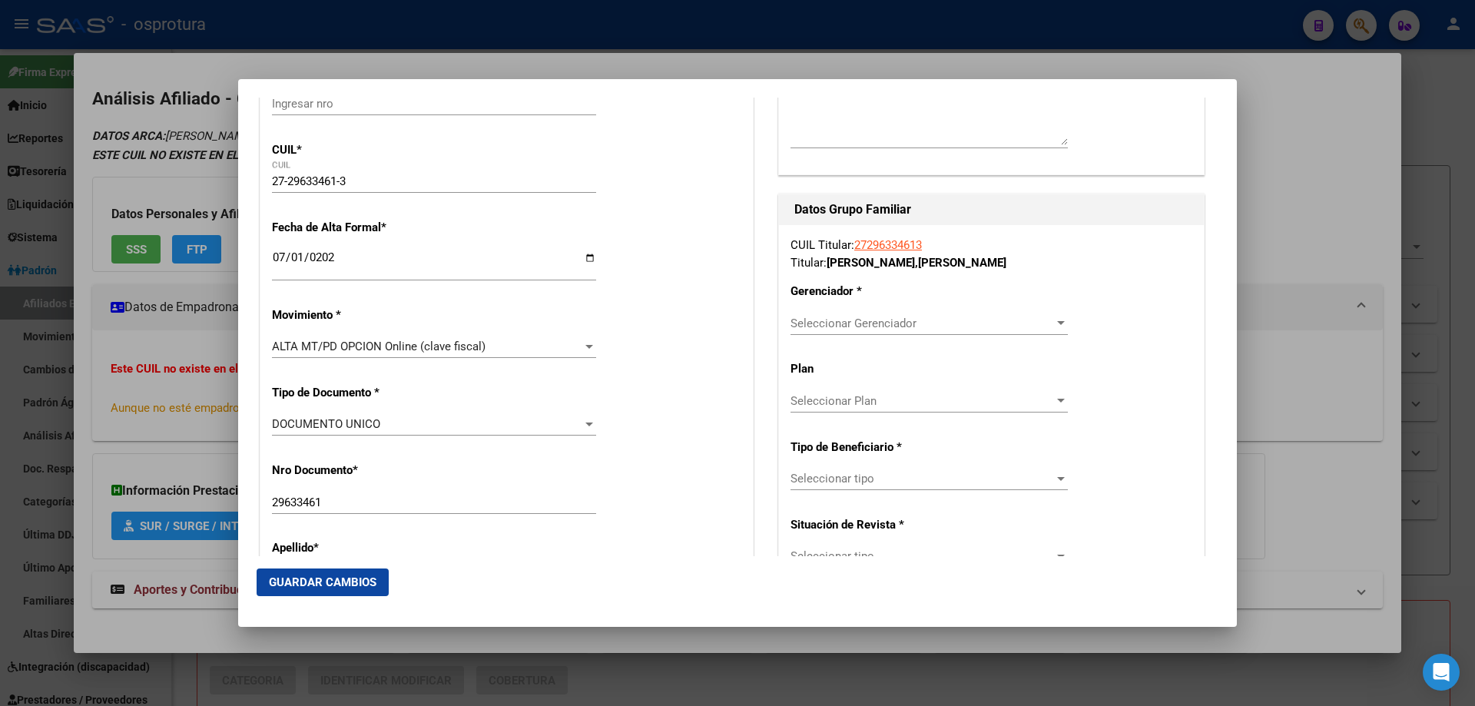
scroll to position [384, 0]
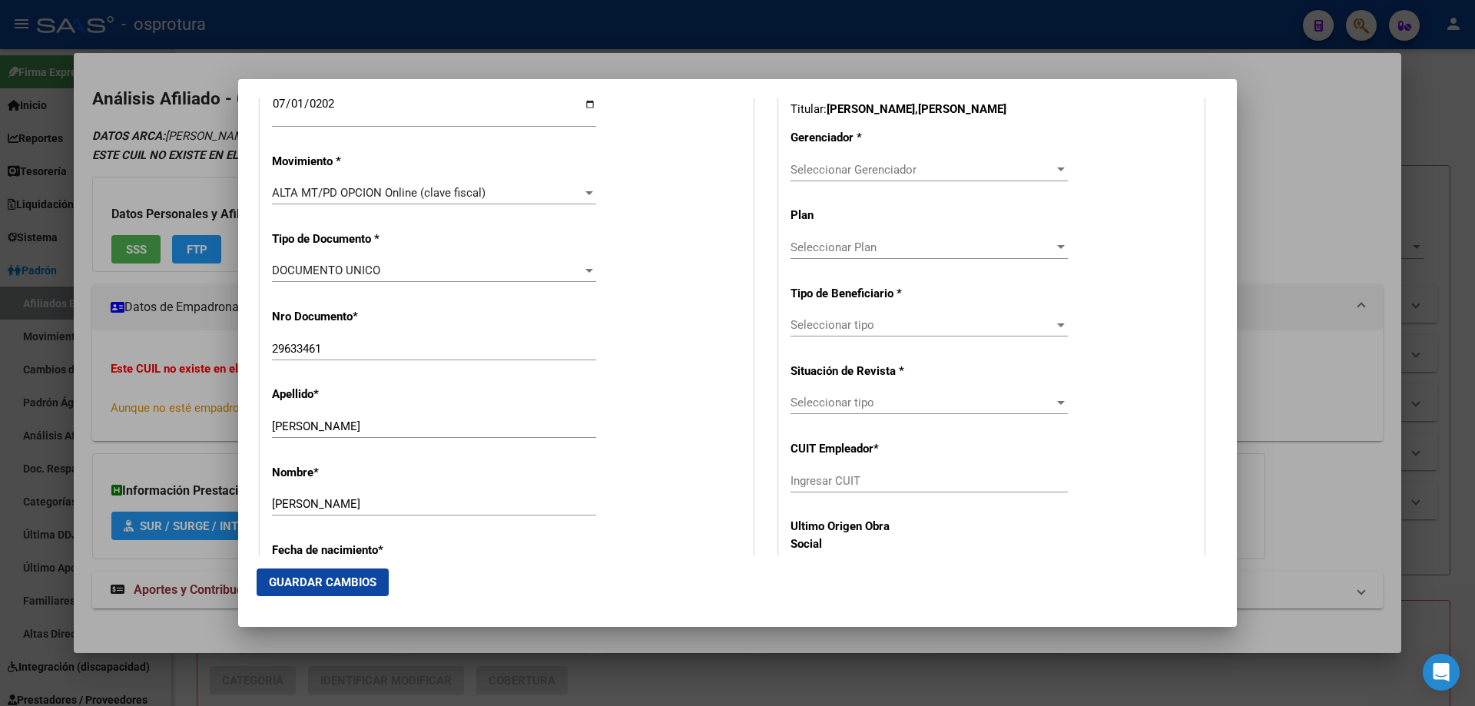
click at [858, 171] on span "Seleccionar Gerenciador" at bounding box center [921, 170] width 263 height 14
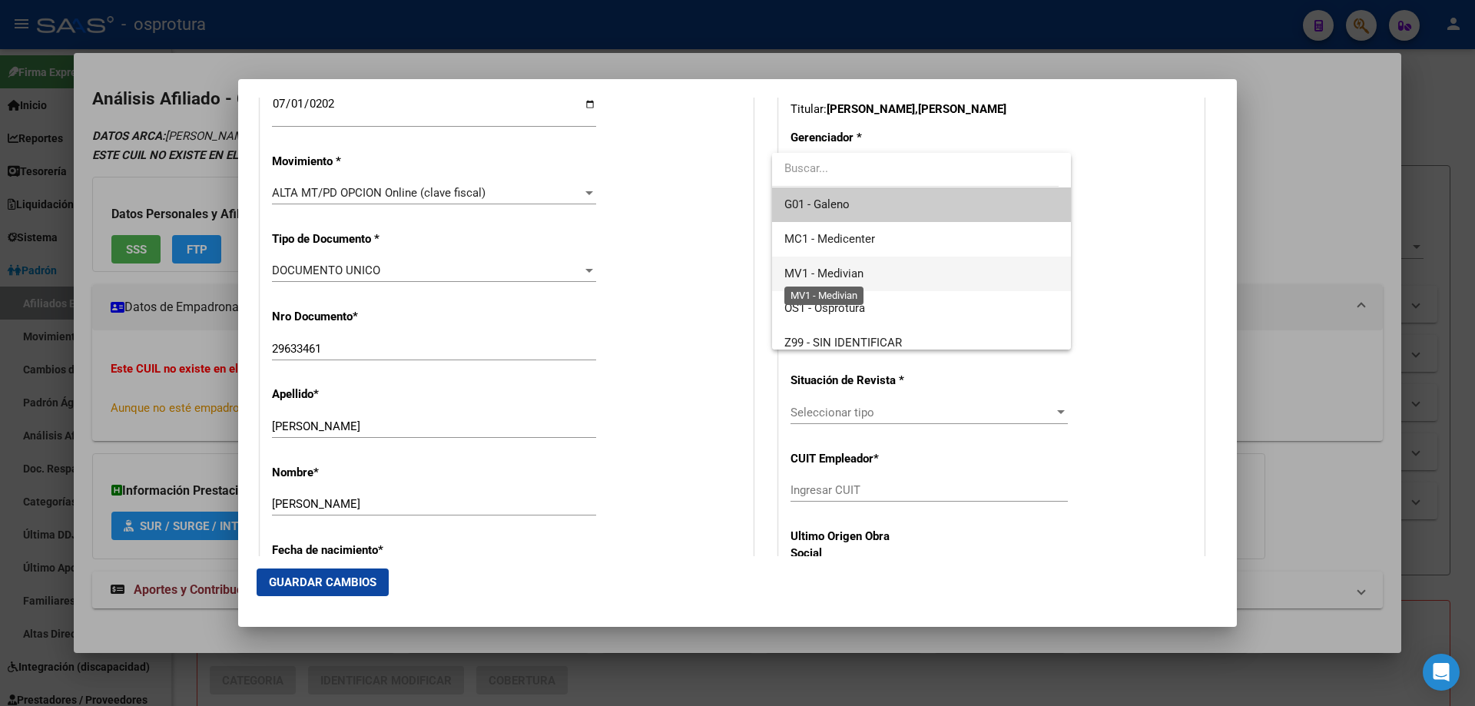
click at [861, 267] on span "MV1 - Medivian" at bounding box center [823, 274] width 79 height 14
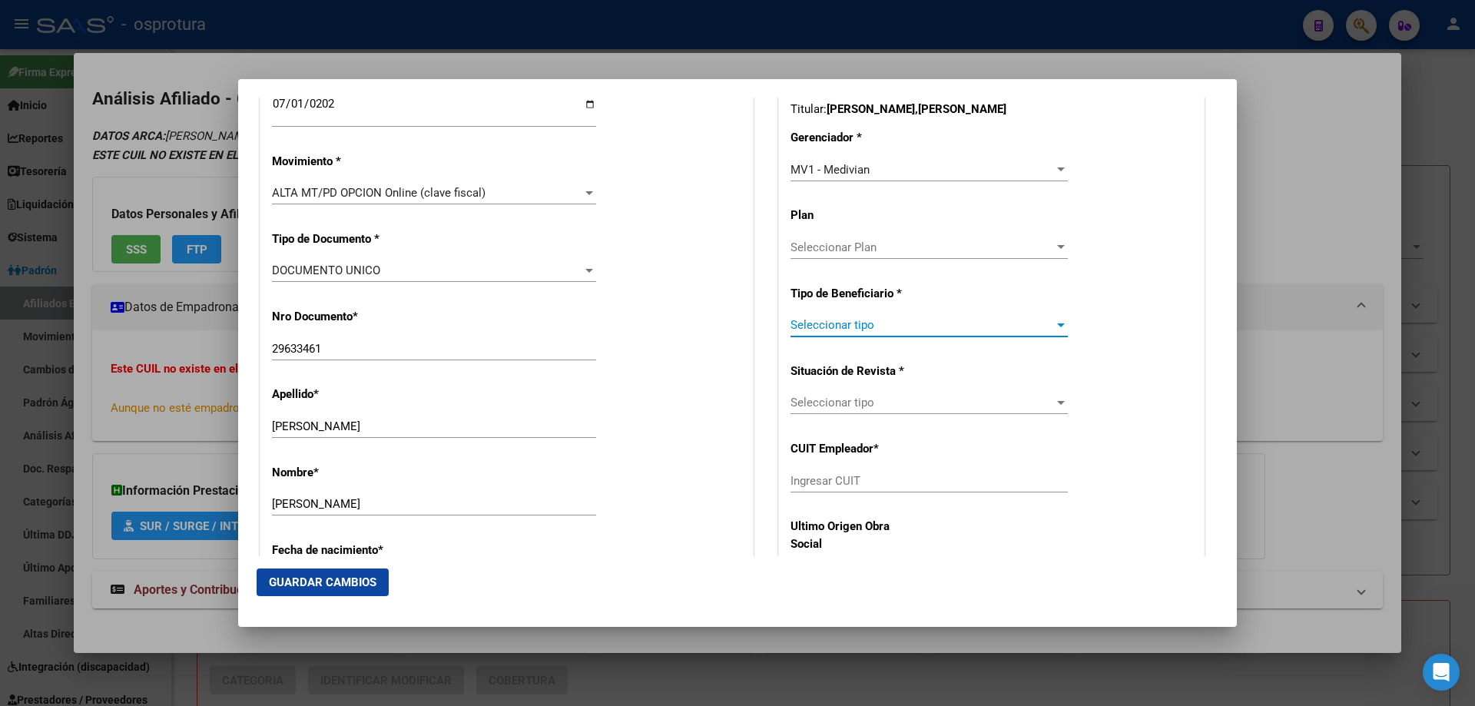
click at [853, 322] on span "Seleccionar tipo" at bounding box center [921, 325] width 263 height 14
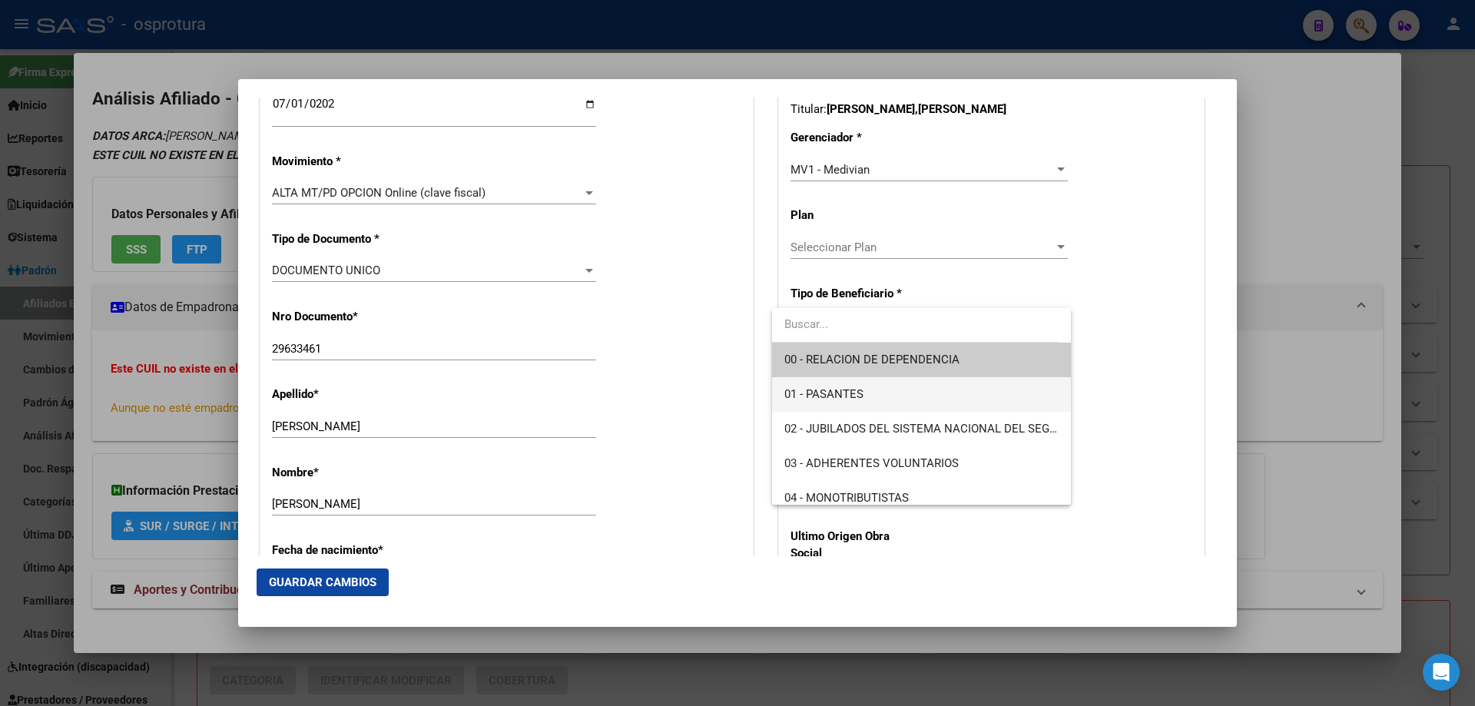
scroll to position [154, 0]
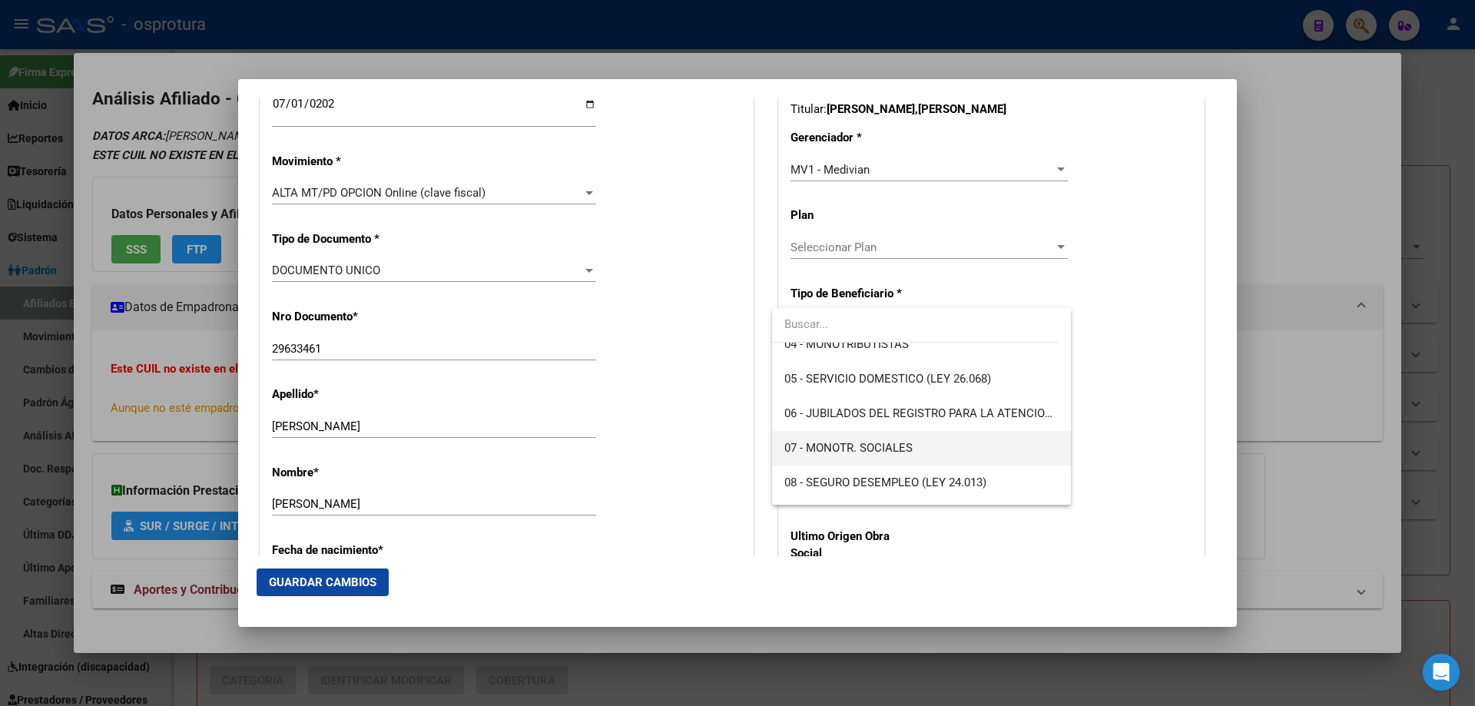
click at [854, 439] on span "07 - MONOTR. SOCIALES" at bounding box center [920, 448] width 273 height 35
type input "27-29633461-3"
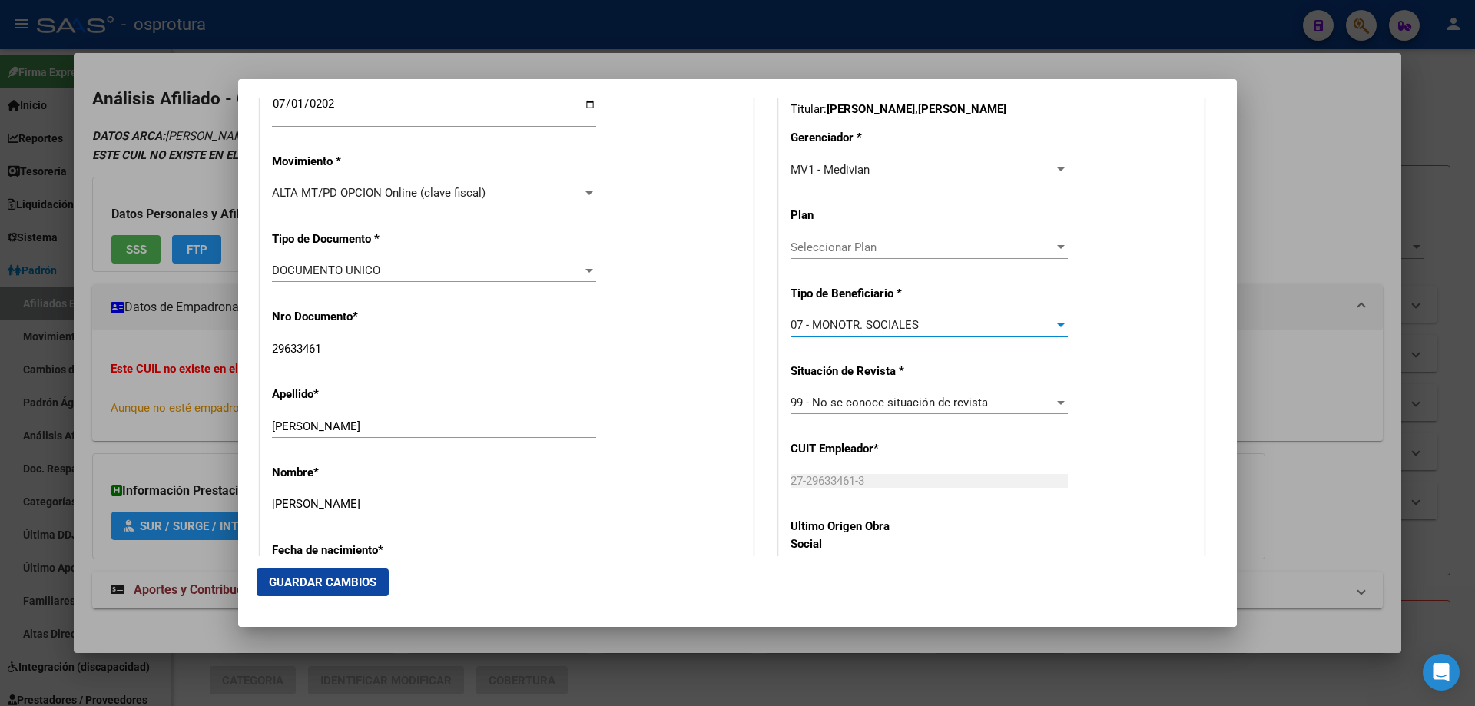
click at [340, 585] on span "Guardar Cambios" at bounding box center [323, 582] width 108 height 14
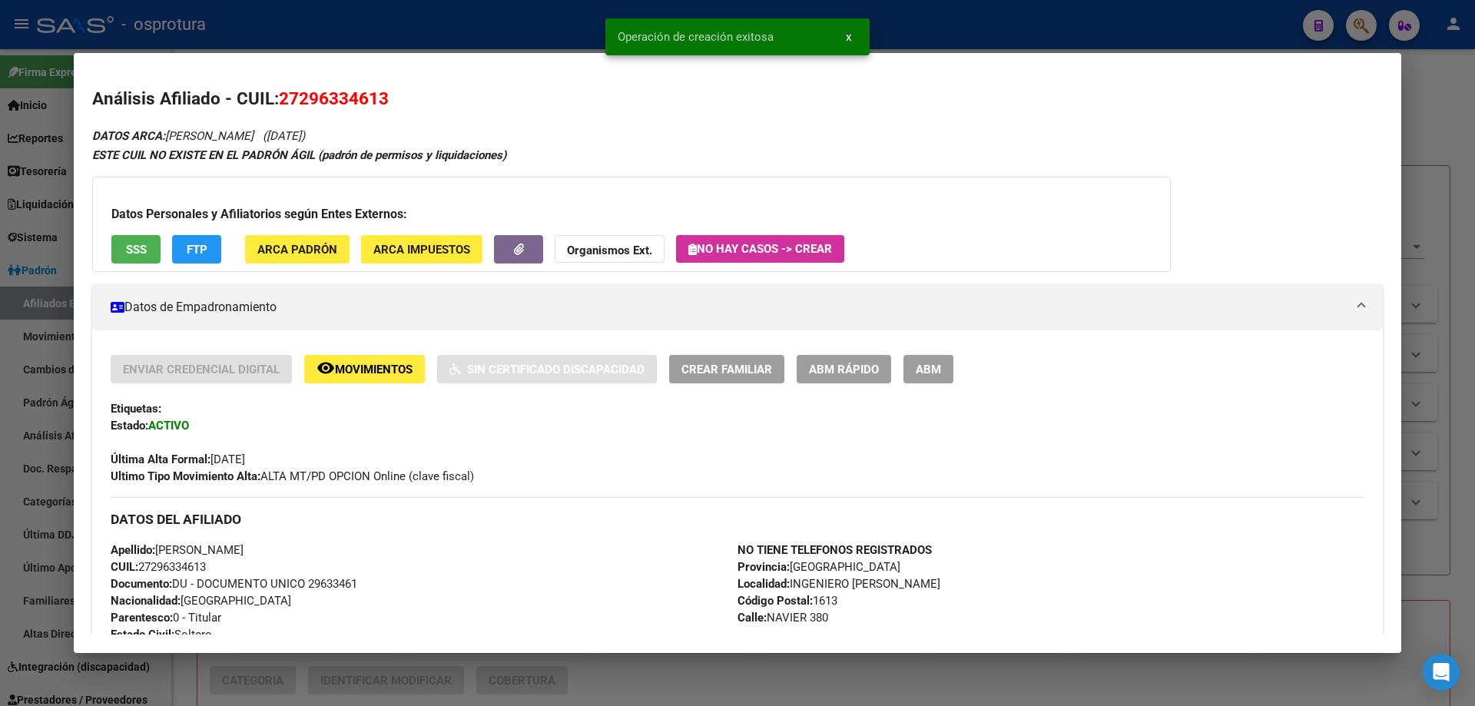
click at [759, 365] on span "Crear Familiar" at bounding box center [726, 370] width 91 height 14
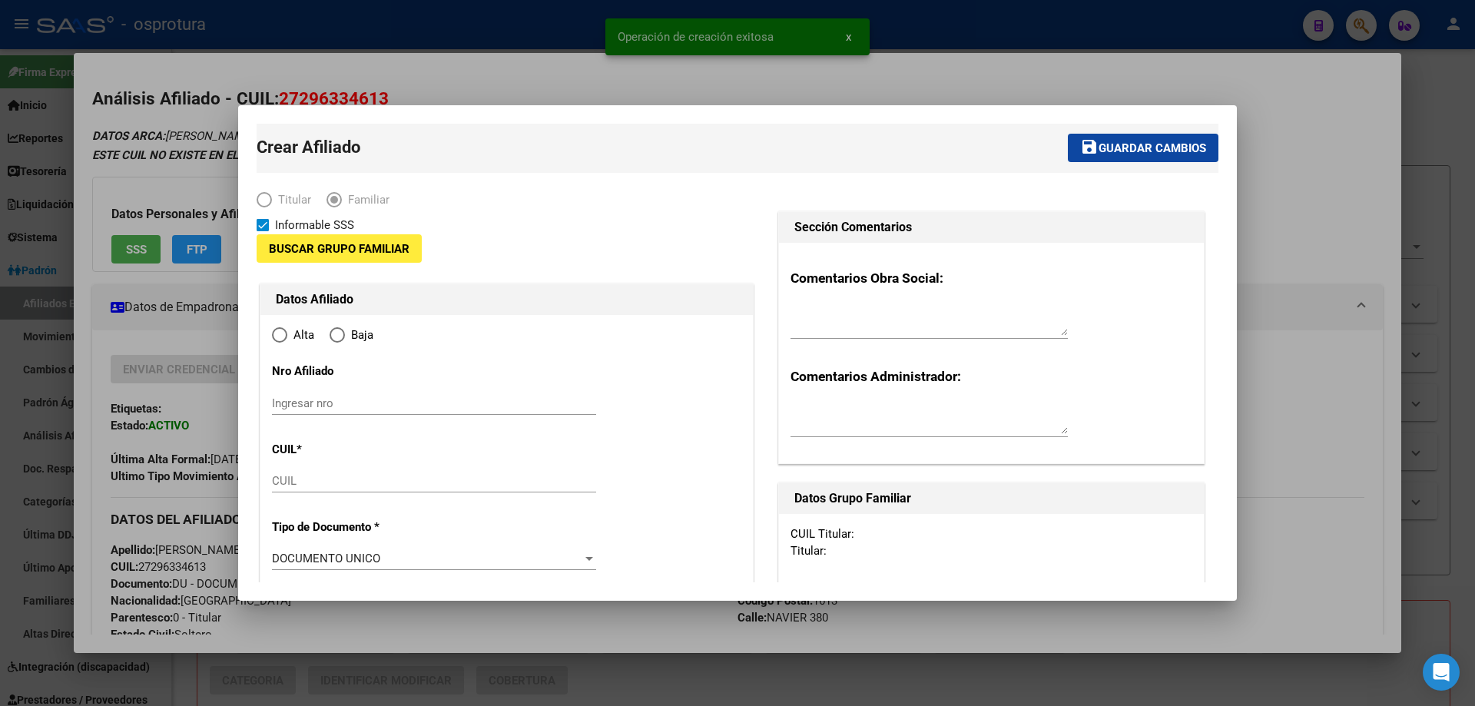
type input "27-29633461-3"
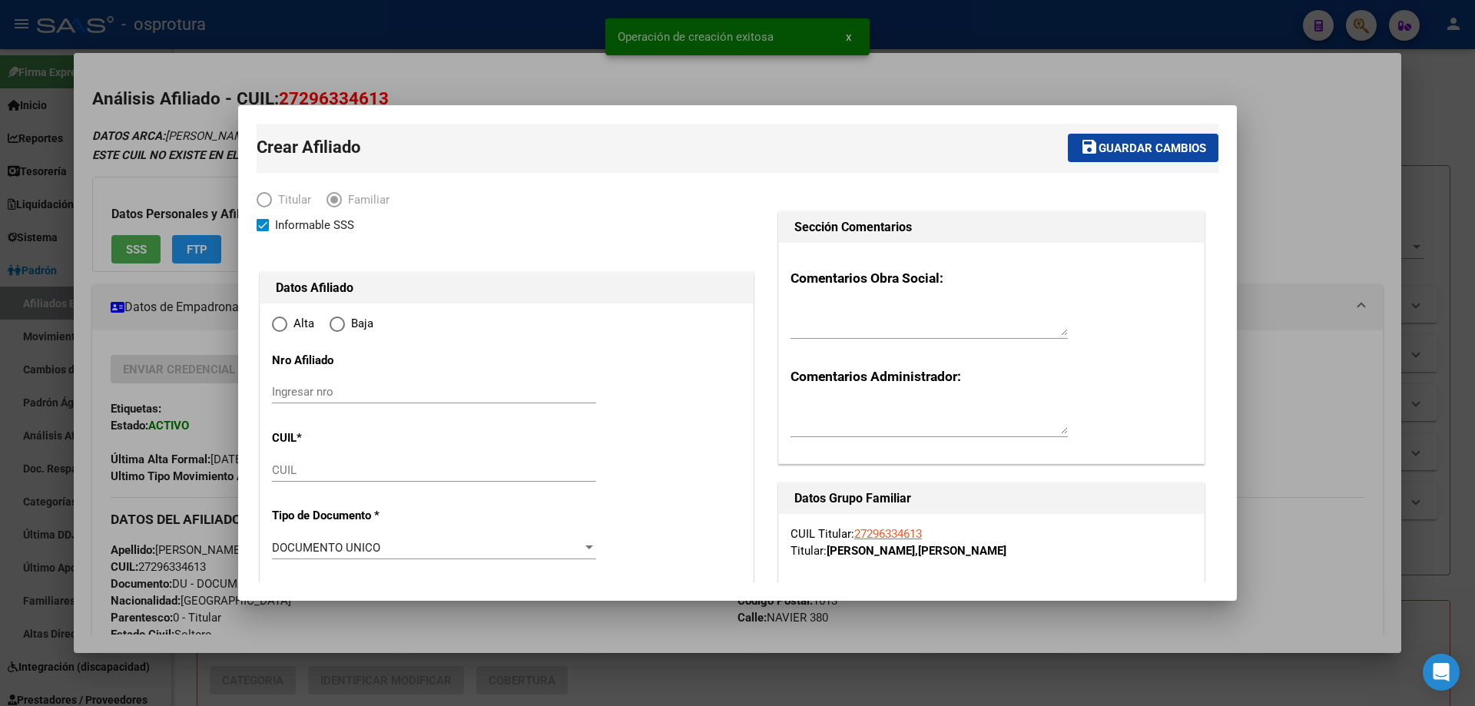
type input "INGENIERO PABLO NOGUES"
type input "1613"
type input "NAVIER"
type input "380"
radio input "true"
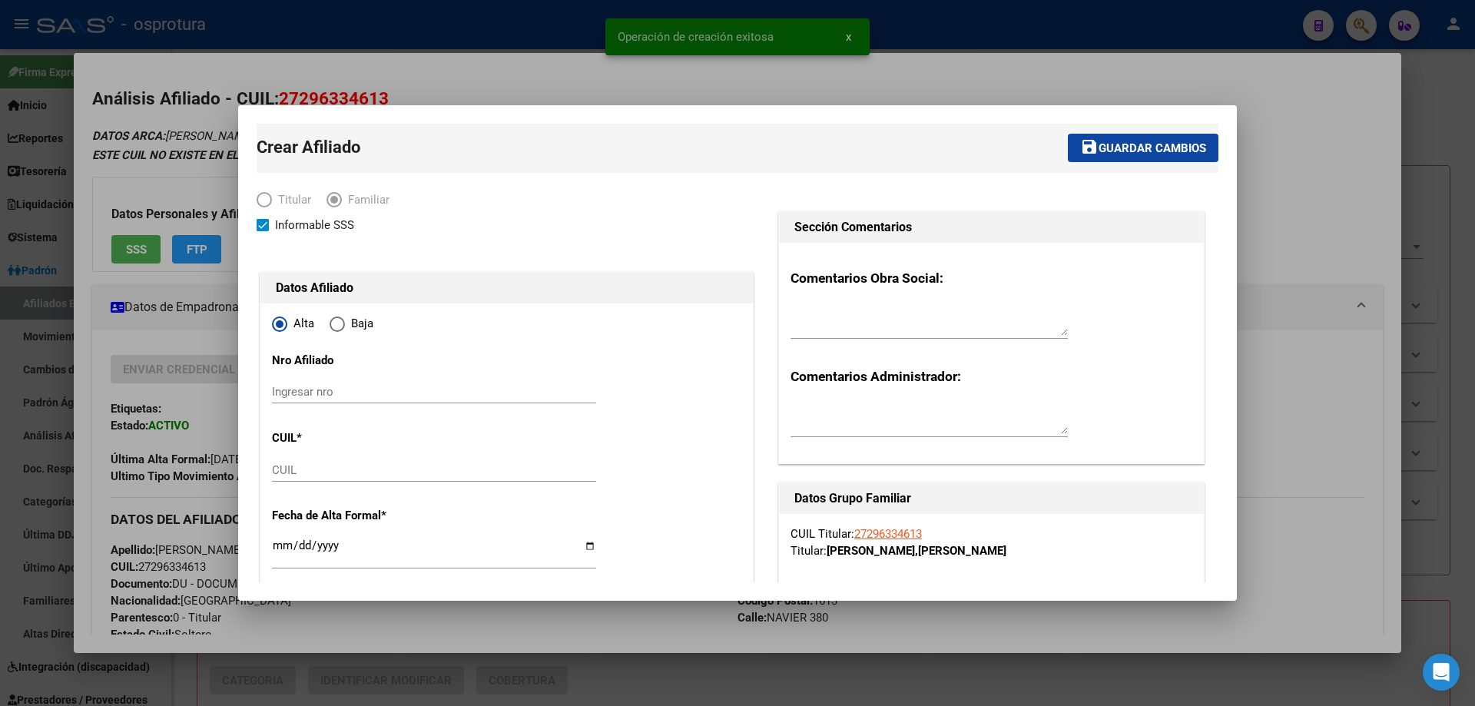
type input "27-29633461-3"
click at [317, 465] on input "CUIL" at bounding box center [434, 470] width 324 height 14
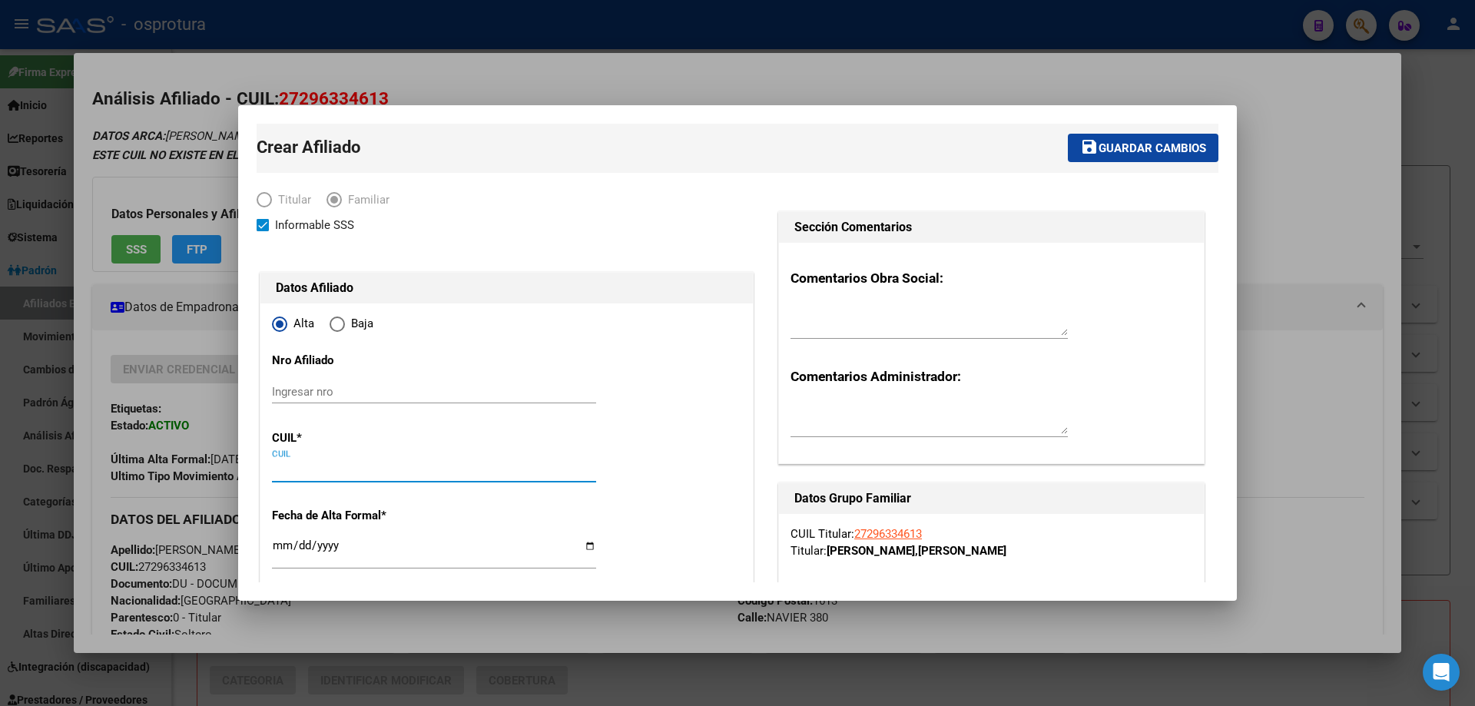
paste input "20-59009528-2"
type input "20-59009528-2"
type input "59009528"
type input "GUZMAN"
type input "BENICIO BRUNO"
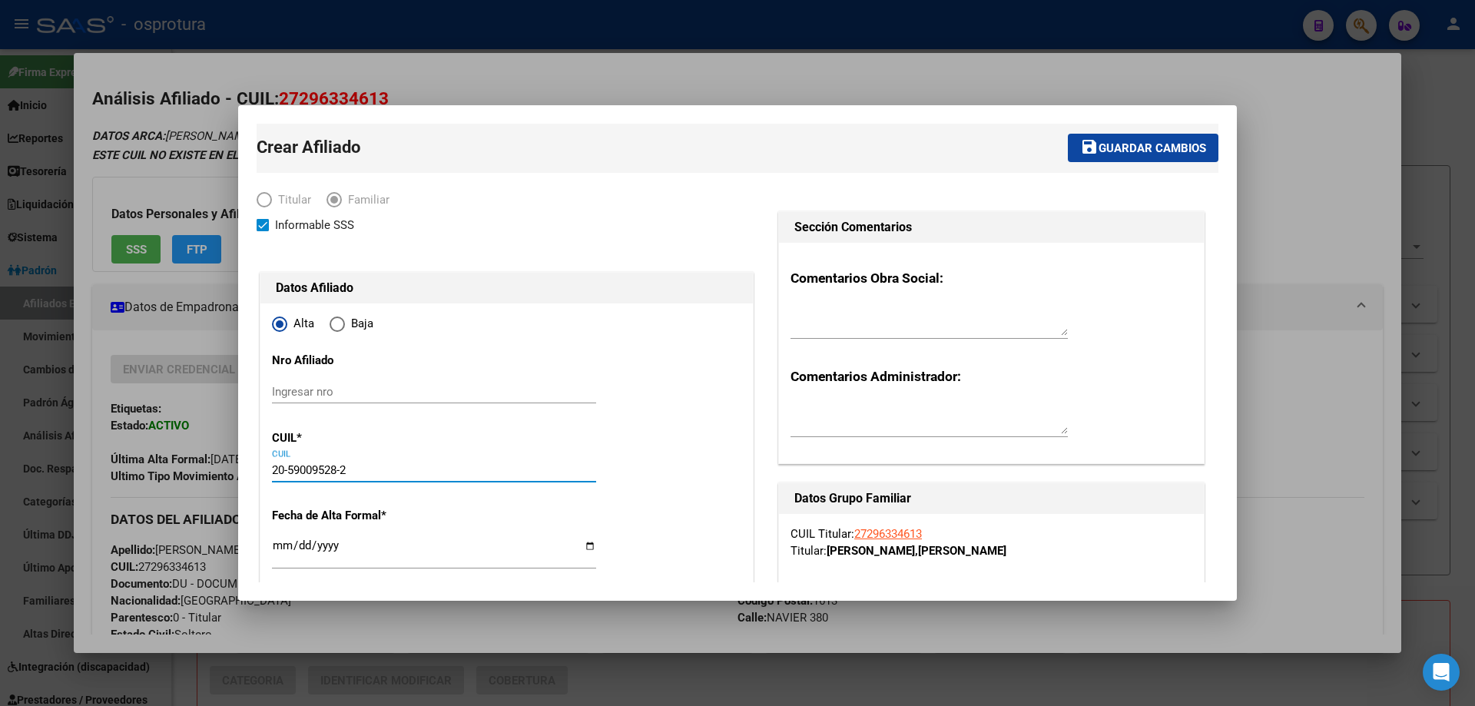
type input "2021-11-14"
type input "INGENIERO PABLO"
click at [283, 545] on input "Ingresar fecha" at bounding box center [434, 551] width 324 height 25
type input "[DATE]"
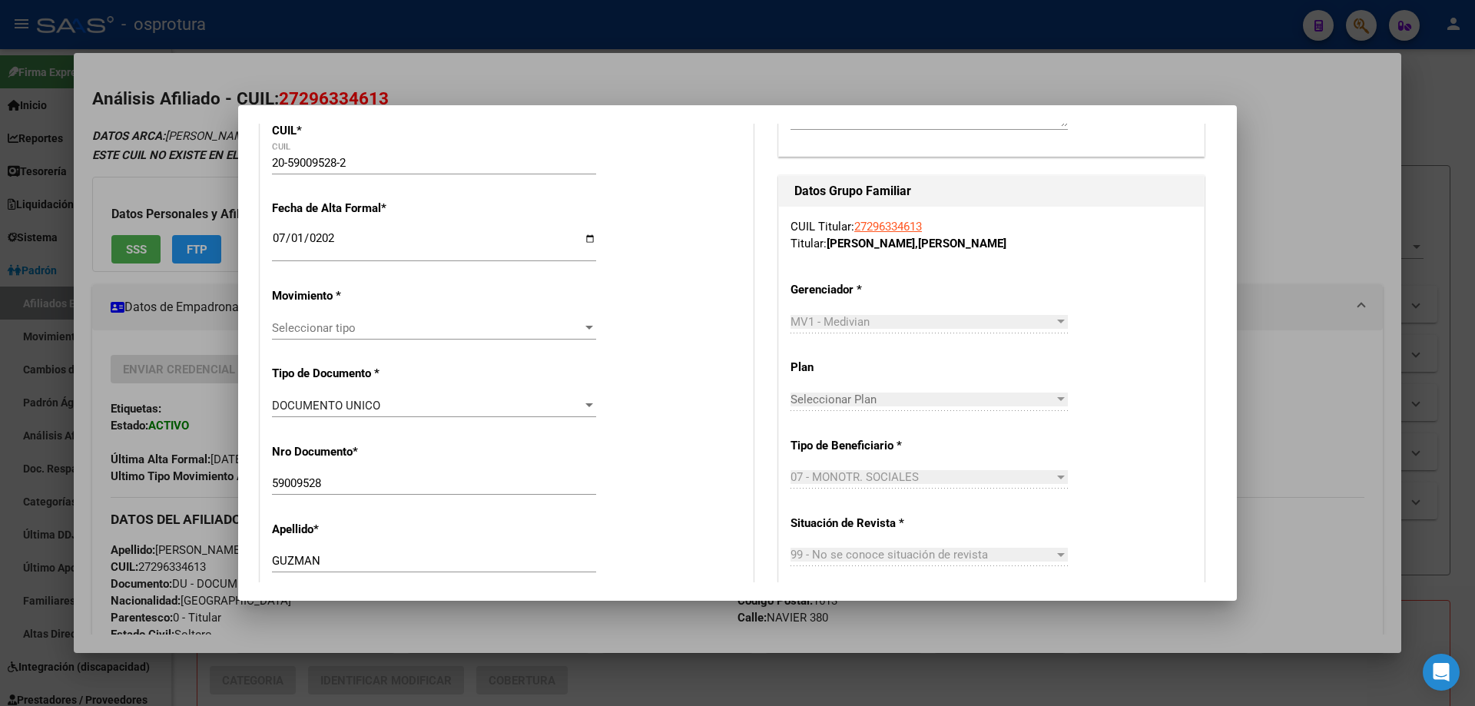
click at [412, 336] on div "Seleccionar tipo Seleccionar tipo" at bounding box center [434, 327] width 324 height 23
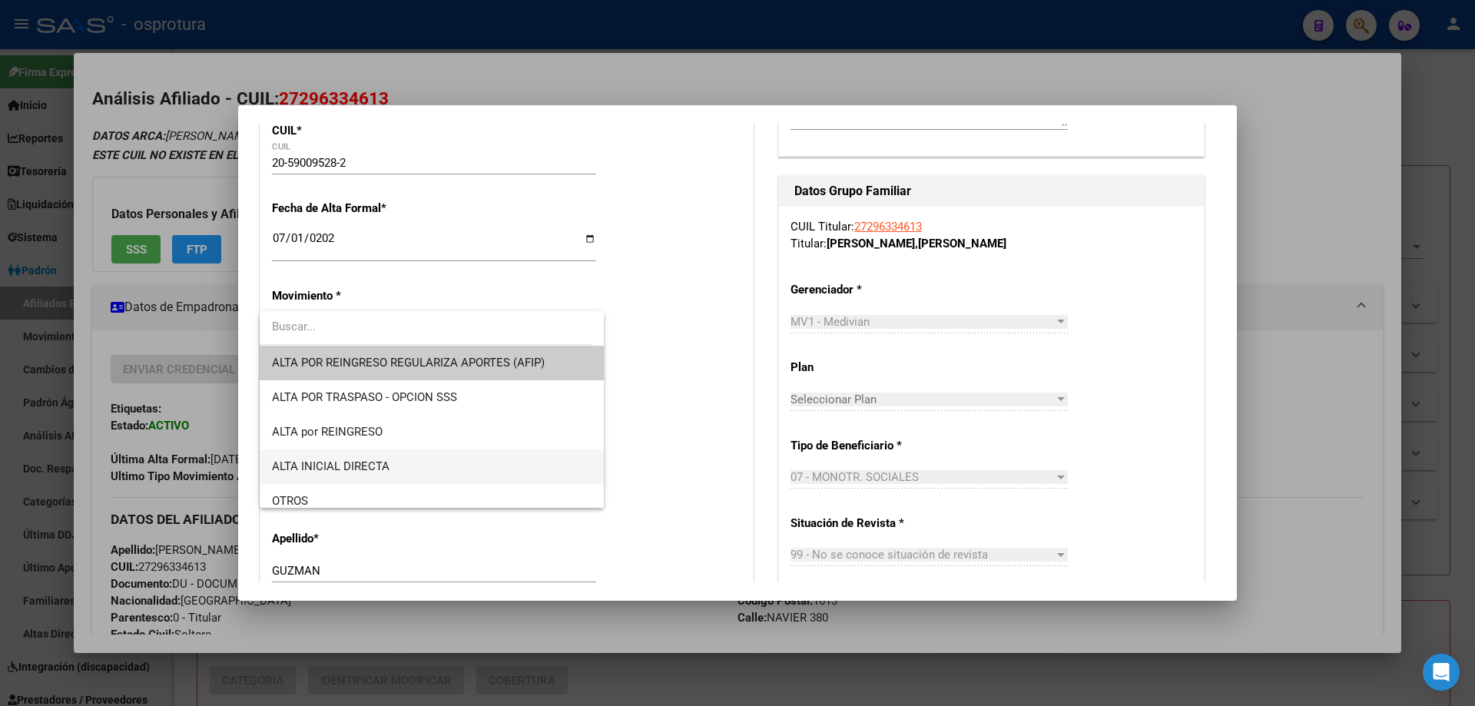
scroll to position [154, 0]
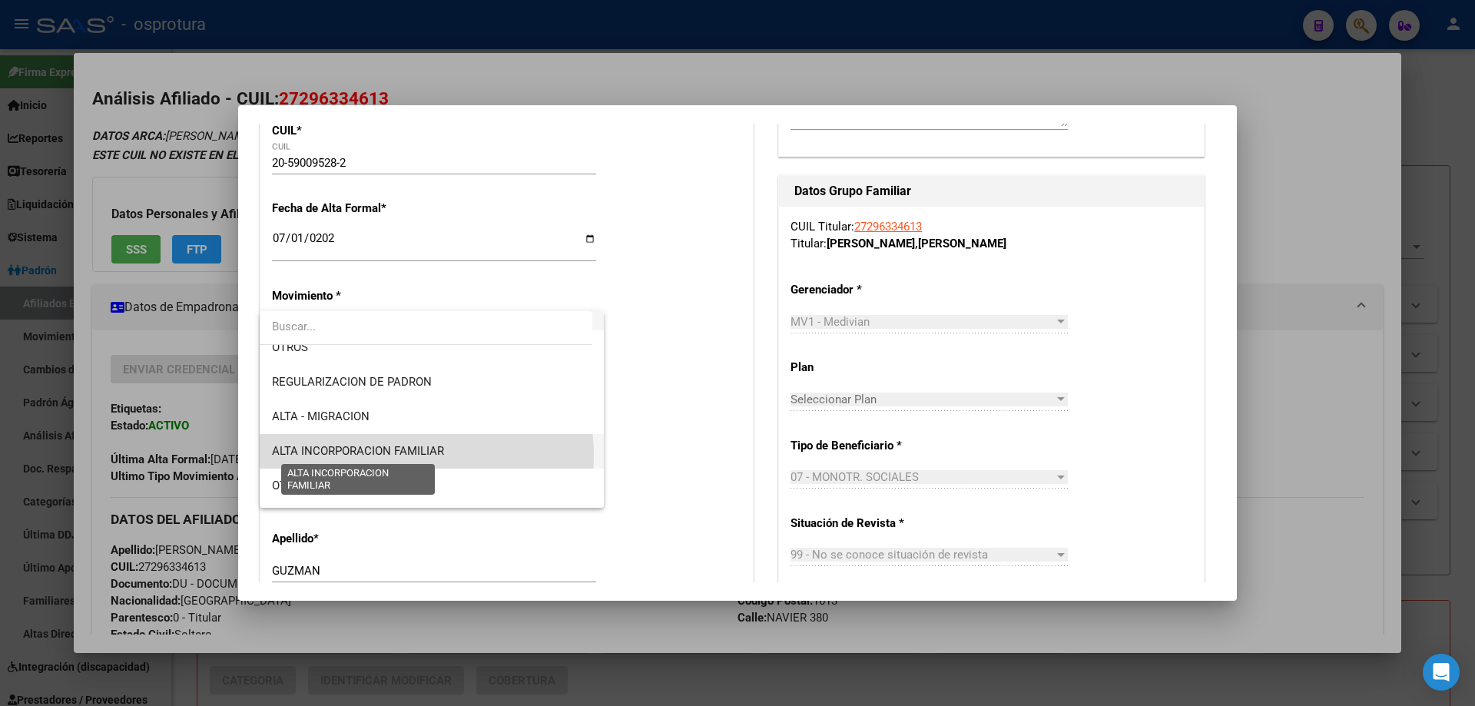
click at [409, 456] on span "ALTA INCORPORACION FAMILIAR" at bounding box center [358, 451] width 172 height 14
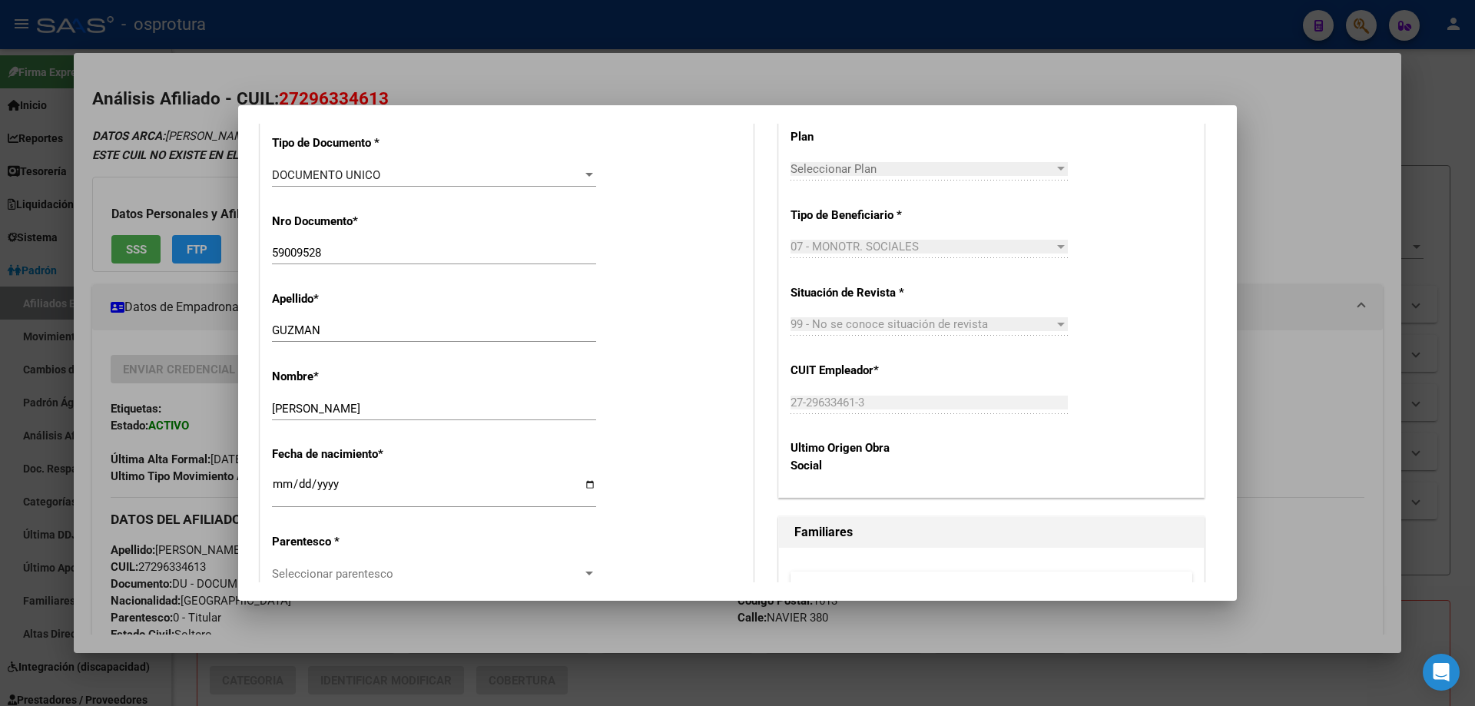
scroll to position [615, 0]
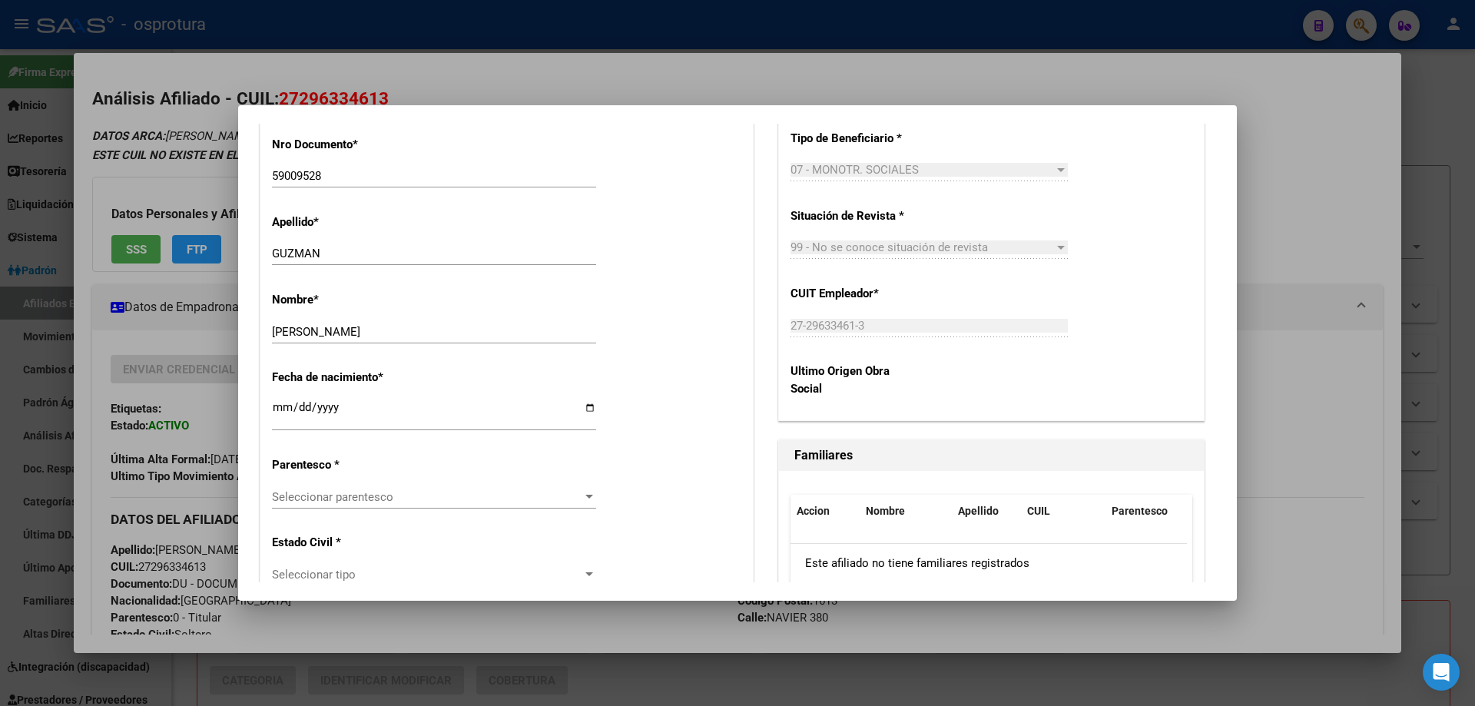
click at [380, 495] on span "Seleccionar parentesco" at bounding box center [427, 497] width 310 height 14
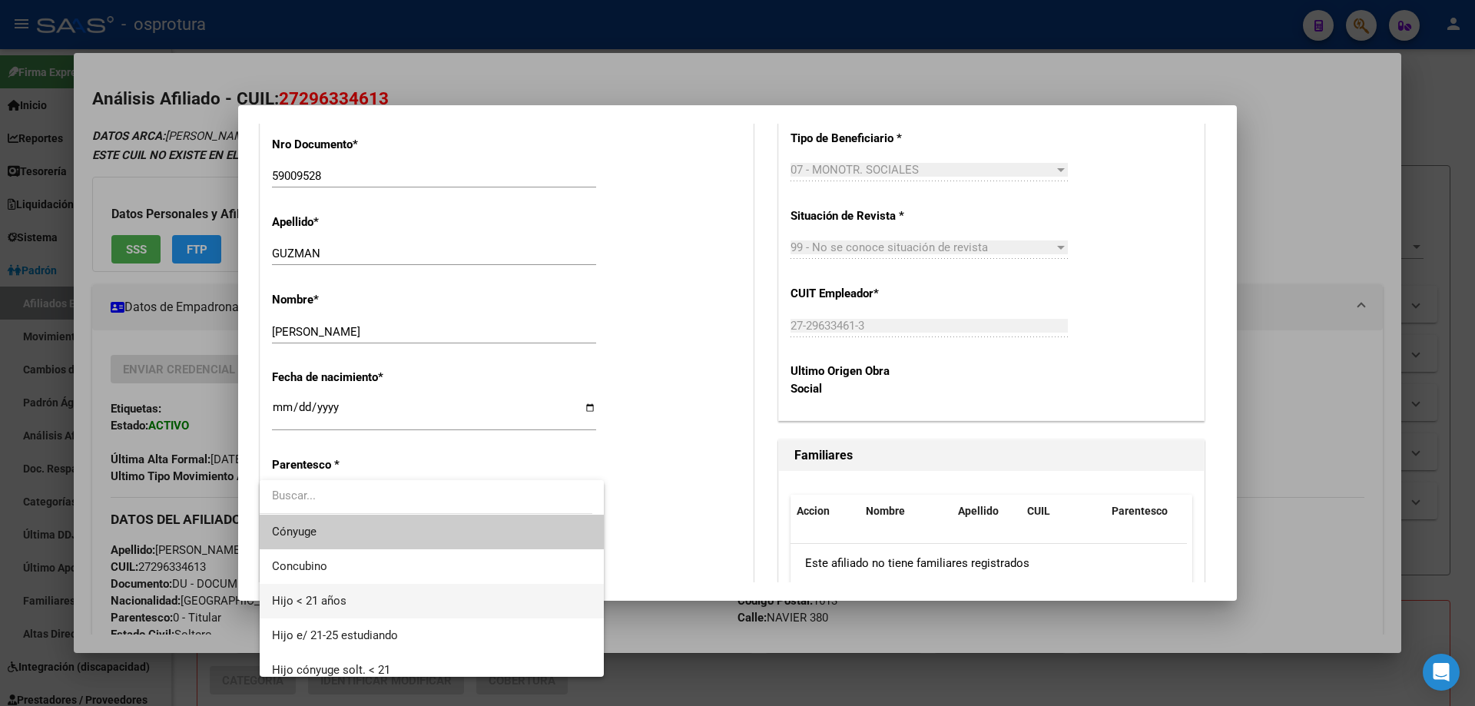
click at [386, 606] on span "Hijo < 21 años" at bounding box center [432, 601] width 320 height 35
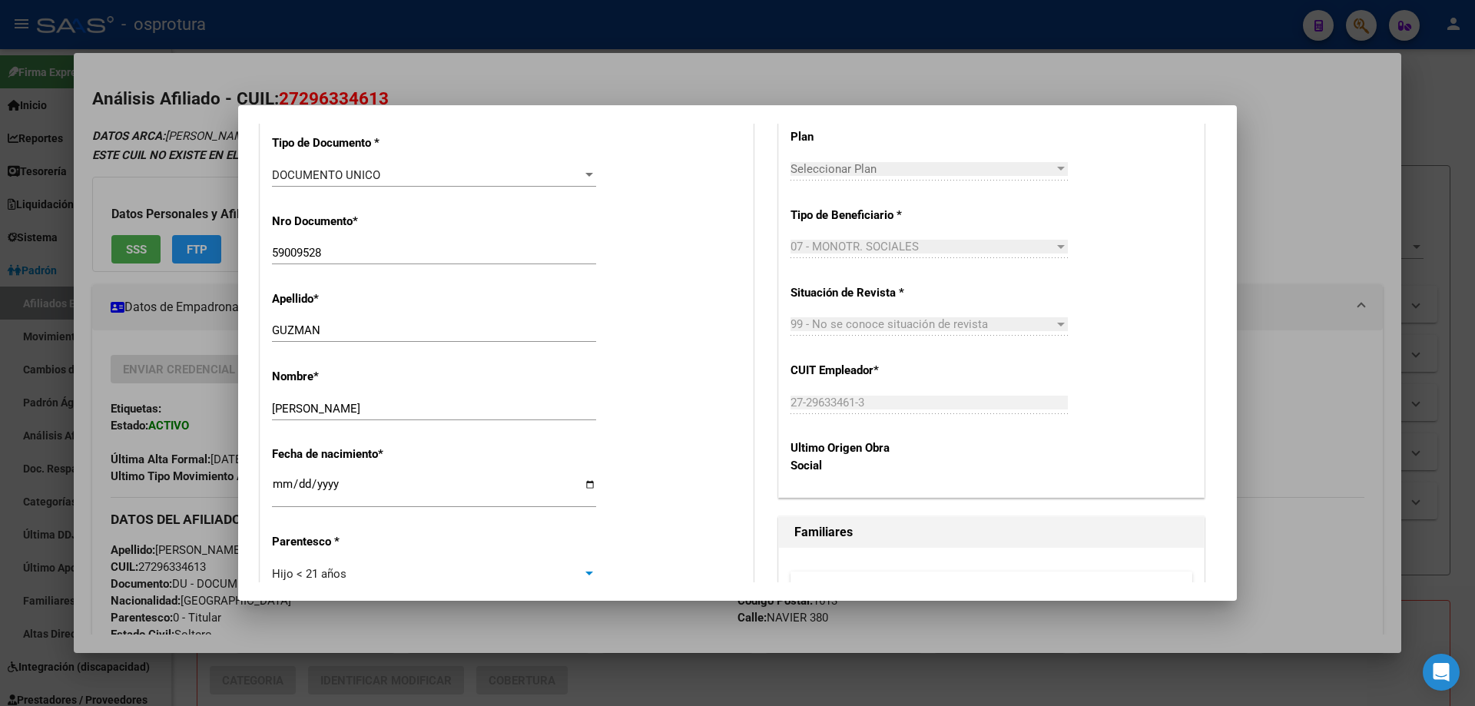
scroll to position [0, 0]
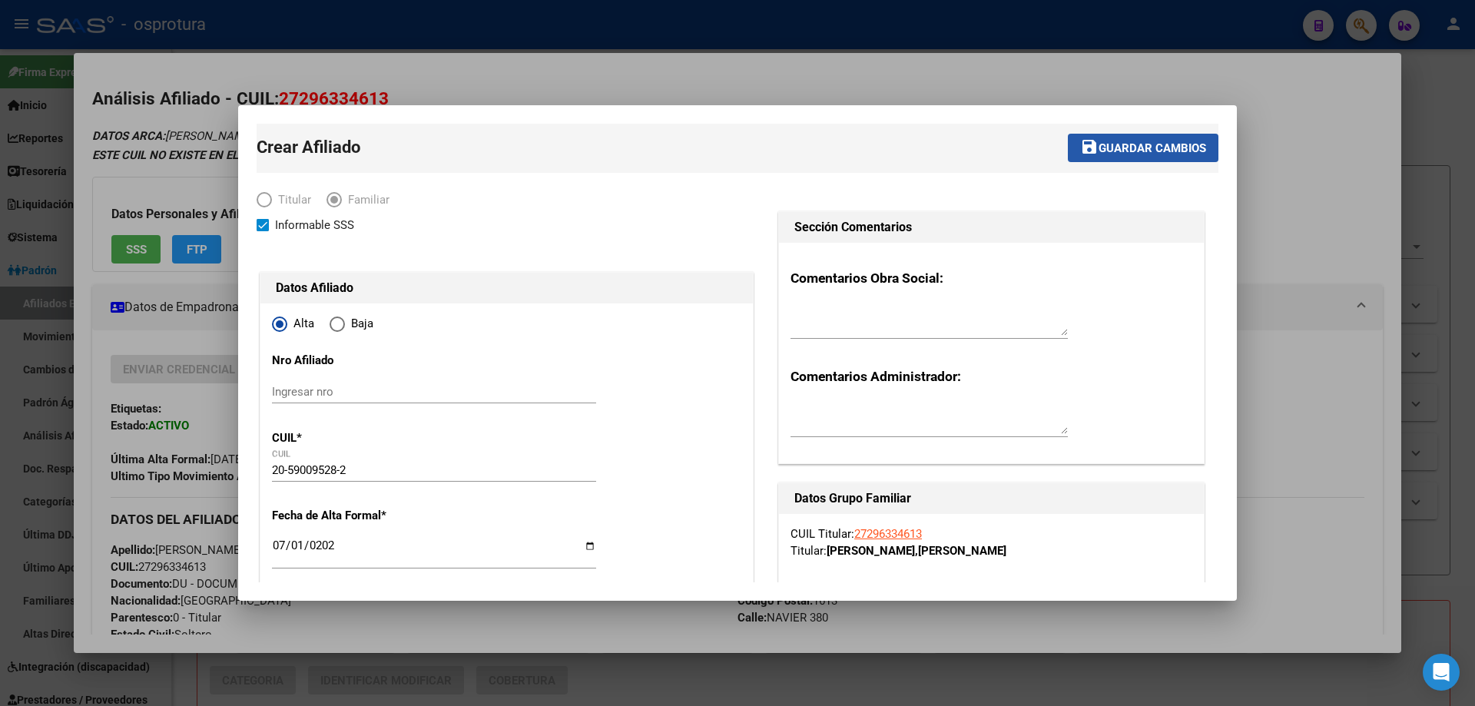
click at [1127, 156] on button "save Guardar cambios" at bounding box center [1143, 148] width 151 height 28
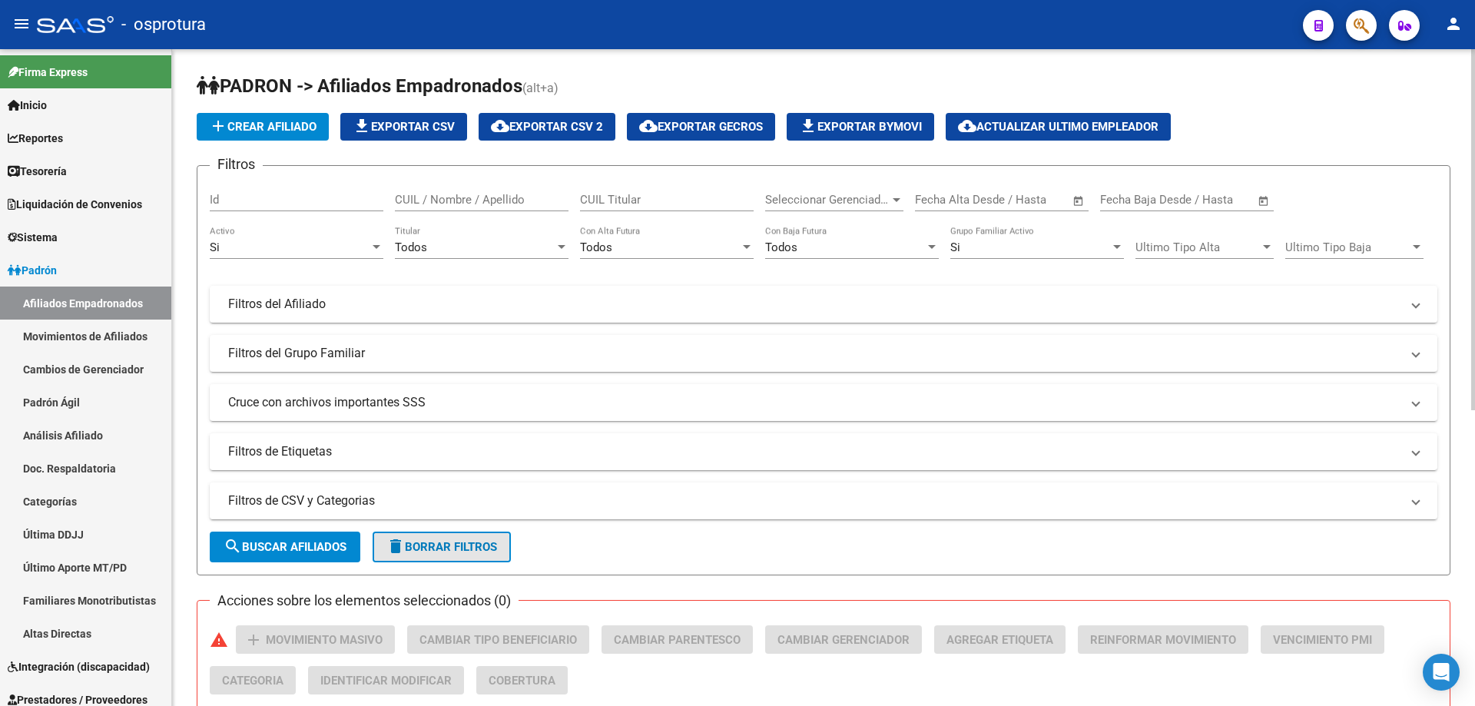
click at [464, 548] on span "delete Borrar Filtros" at bounding box center [441, 547] width 111 height 14
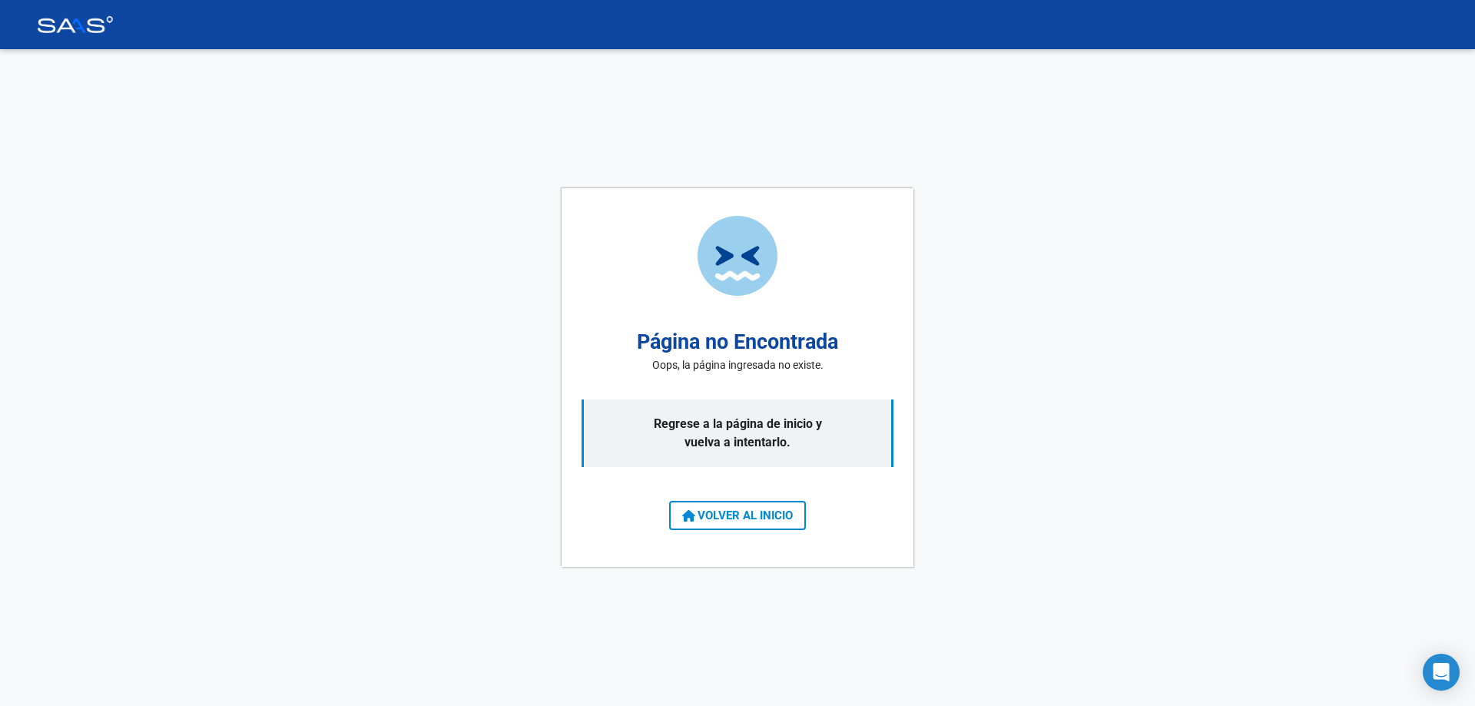
click at [736, 515] on span "VOLVER AL INICIO" at bounding box center [737, 516] width 111 height 14
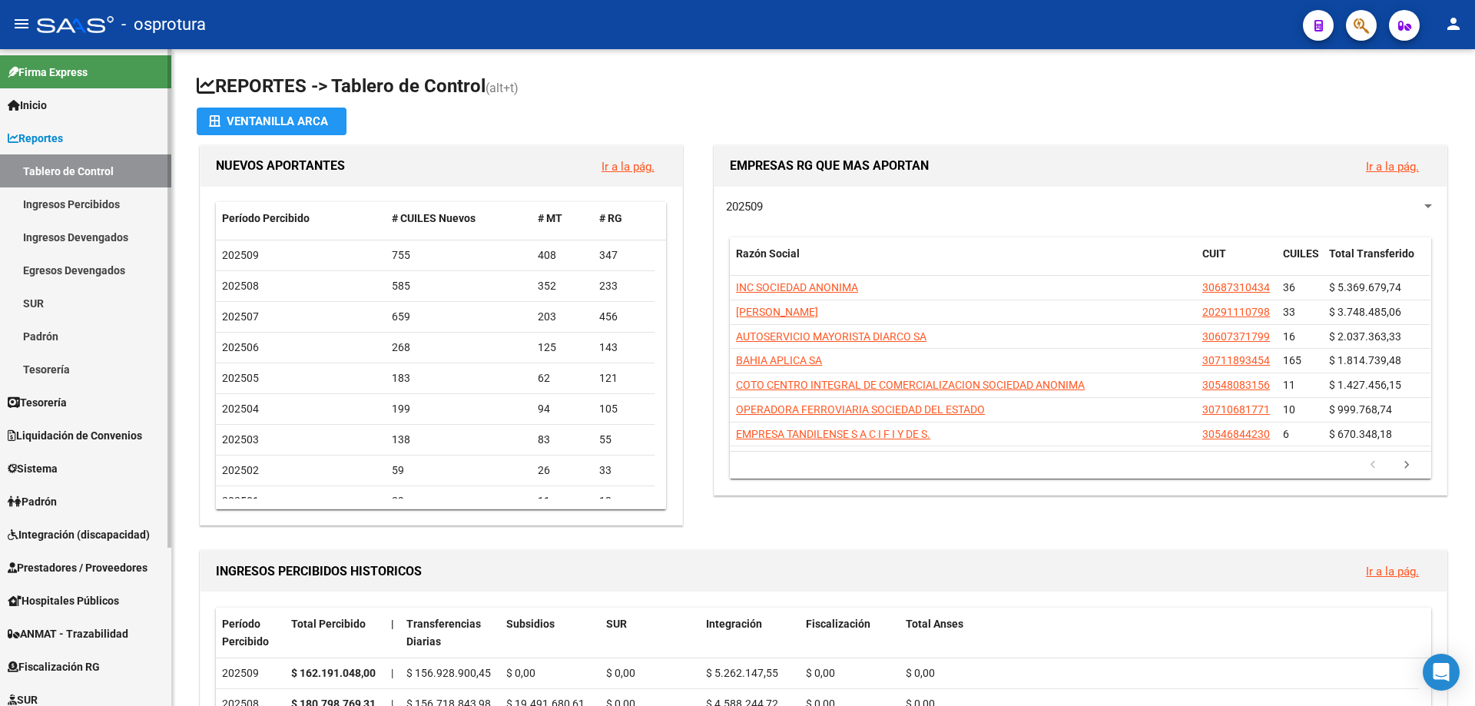
click at [55, 133] on span "Reportes" at bounding box center [35, 138] width 55 height 17
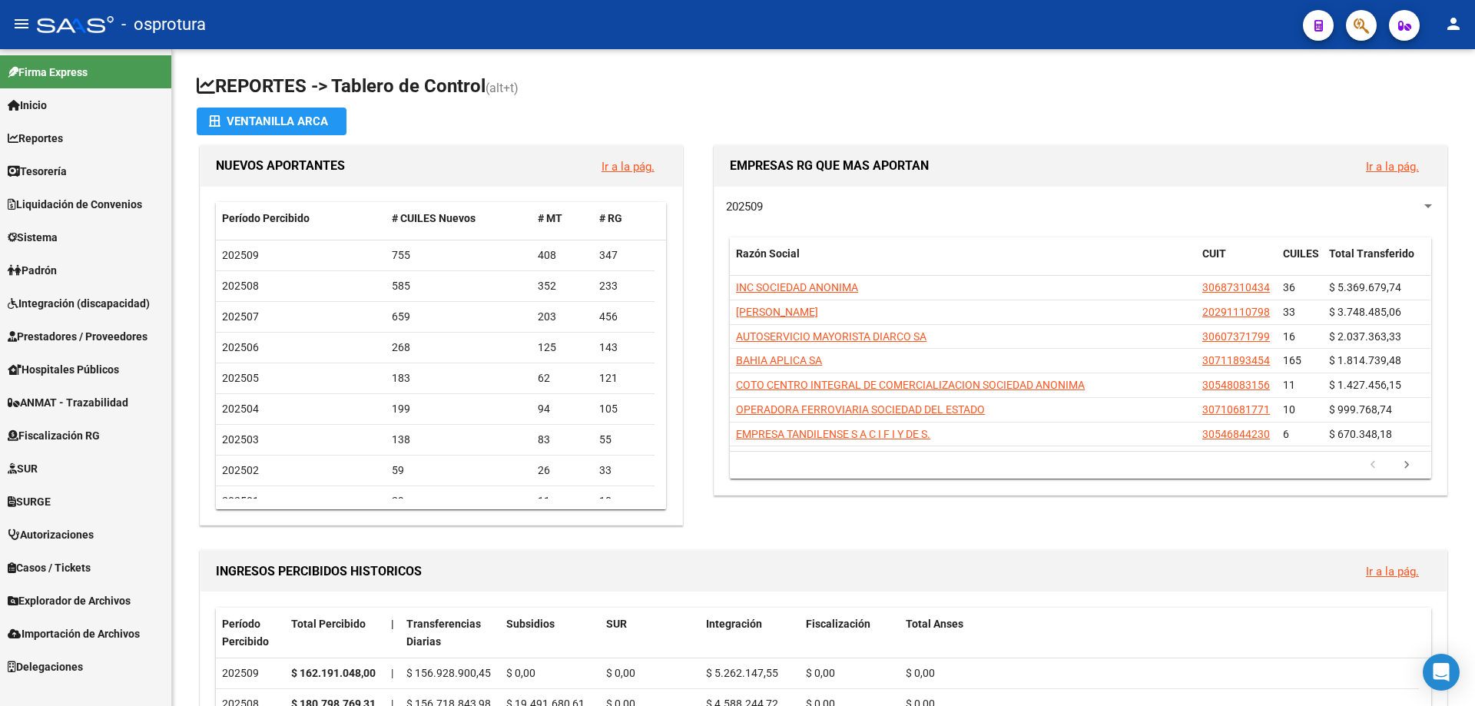
click at [65, 259] on link "Padrón" at bounding box center [85, 269] width 171 height 33
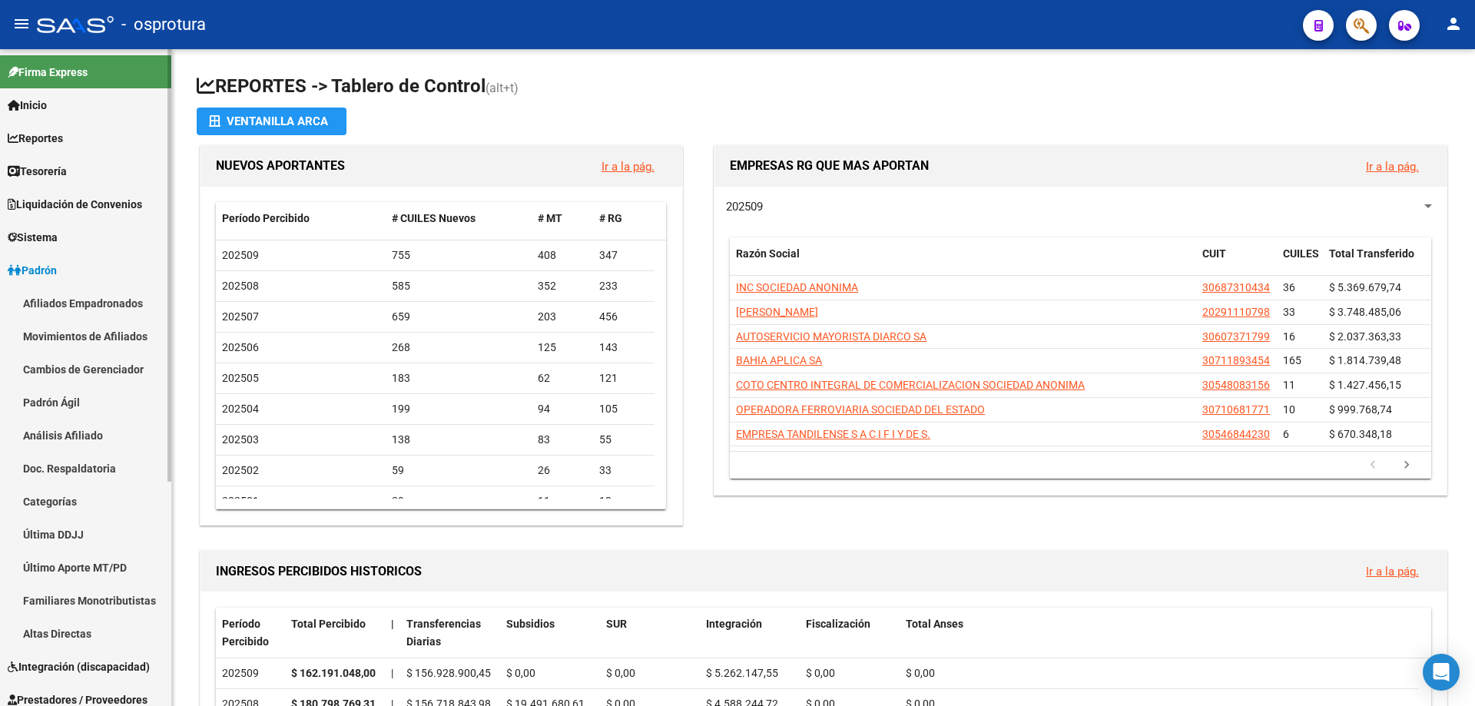
click at [68, 302] on link "Afiliados Empadronados" at bounding box center [85, 303] width 171 height 33
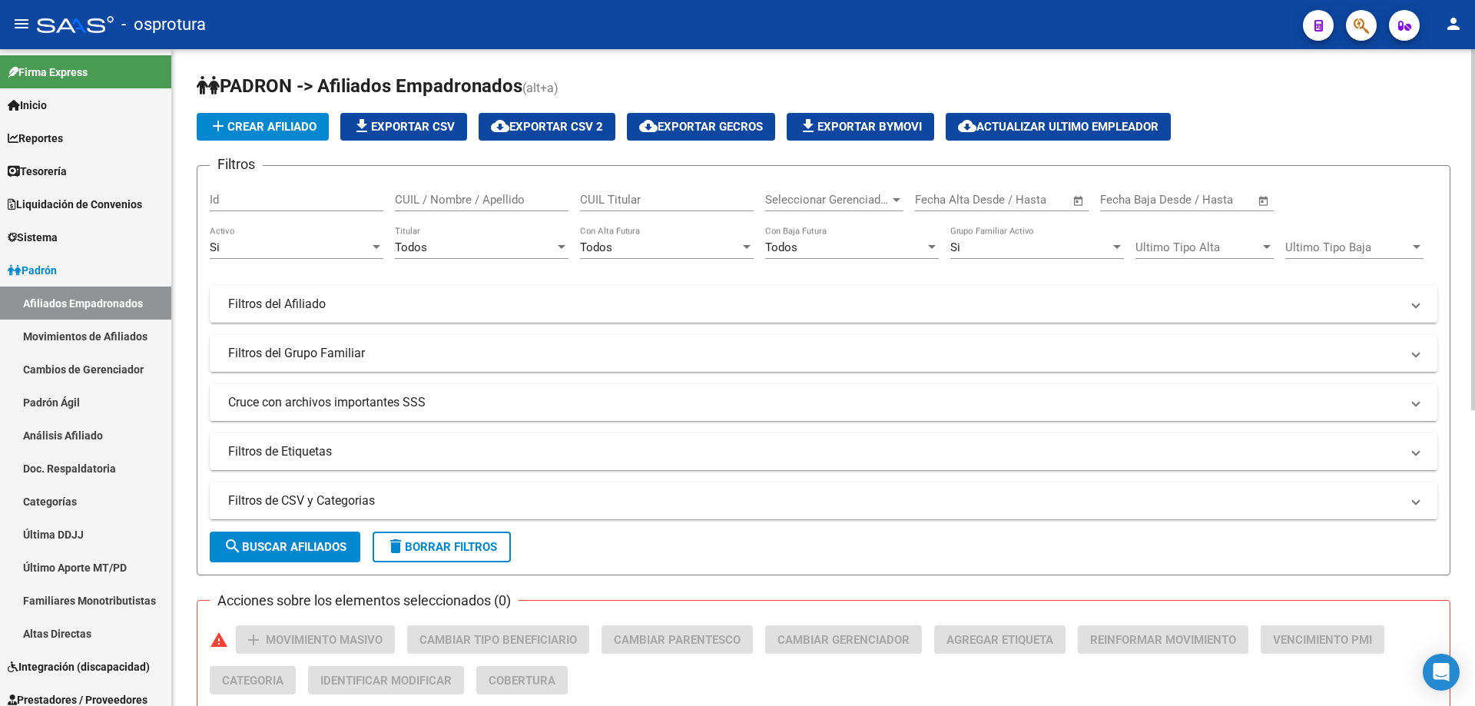
click at [842, 200] on span "Seleccionar Gerenciador" at bounding box center [827, 200] width 124 height 14
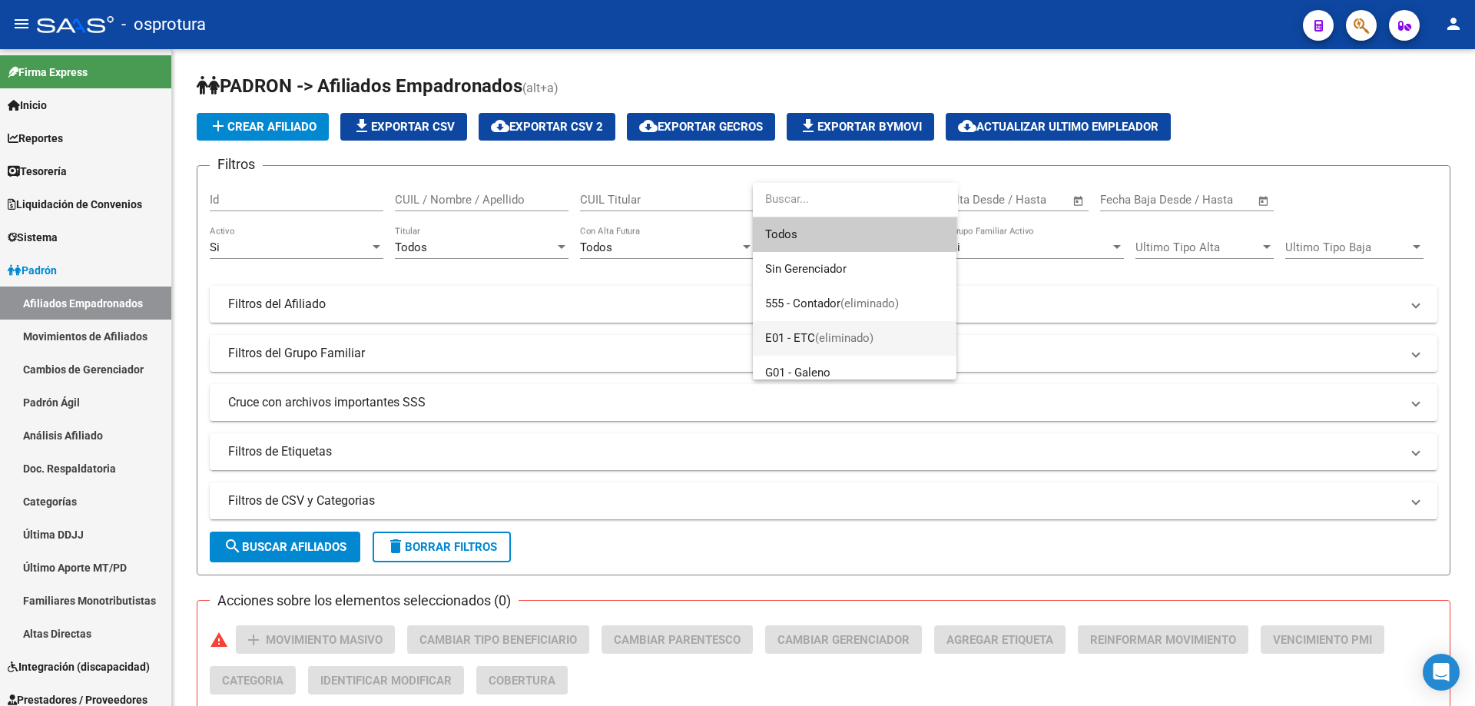
scroll to position [154, 0]
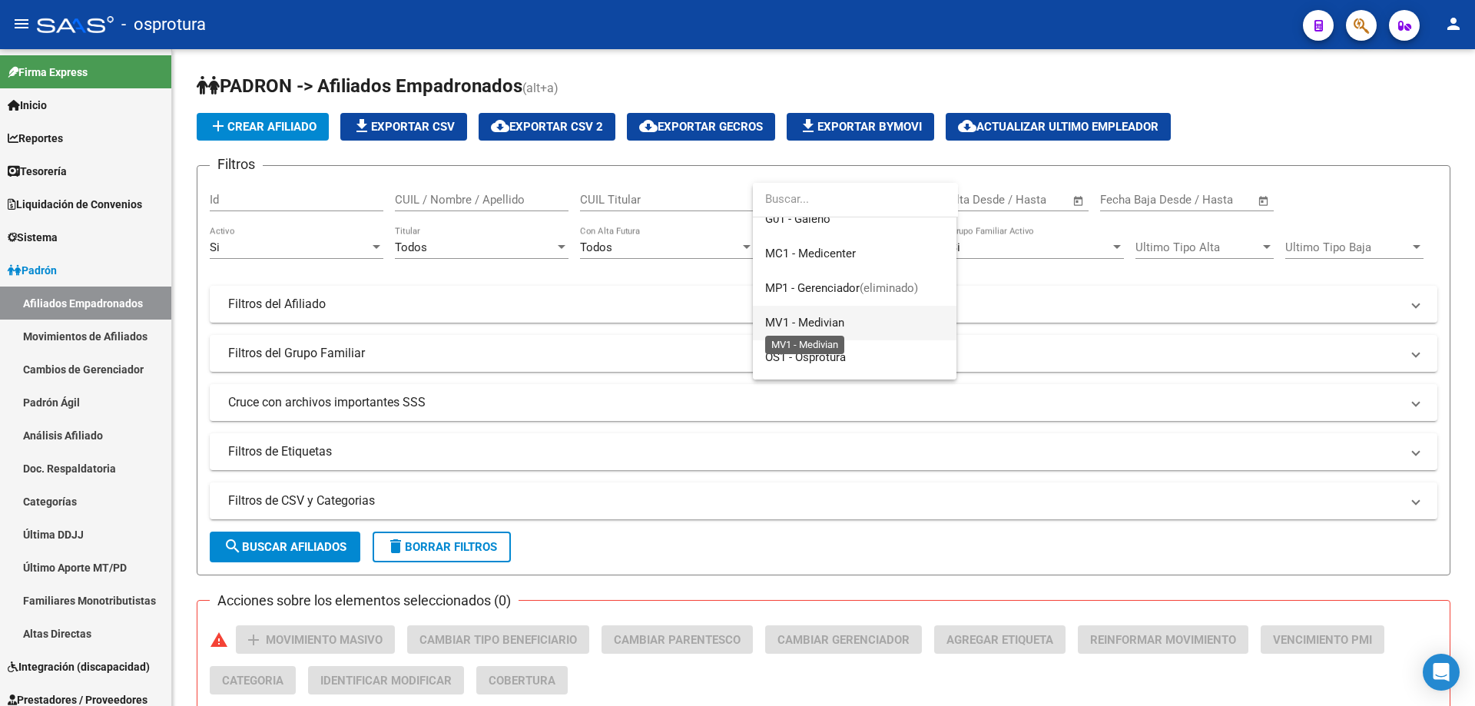
click at [830, 324] on span "MV1 - Medivian" at bounding box center [804, 323] width 79 height 14
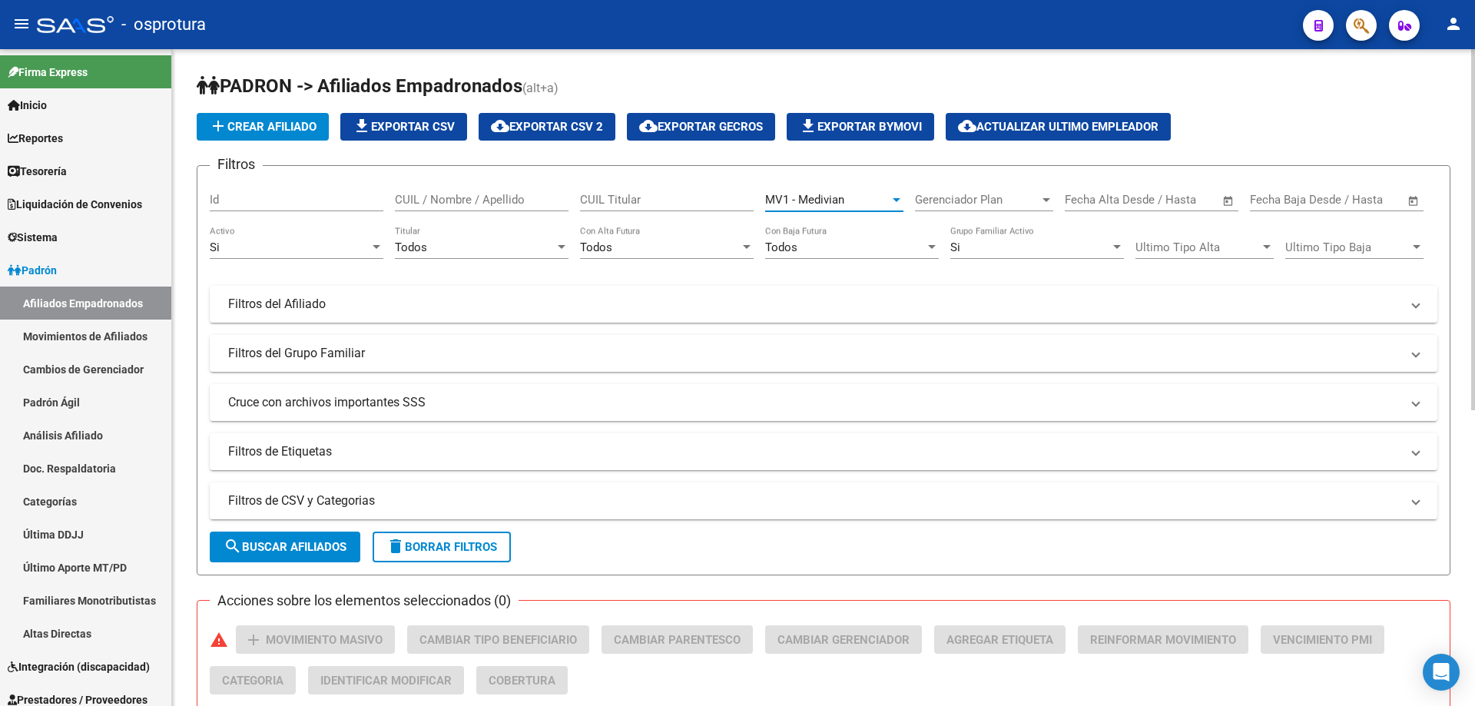
click at [258, 547] on span "search Buscar Afiliados" at bounding box center [285, 547] width 123 height 14
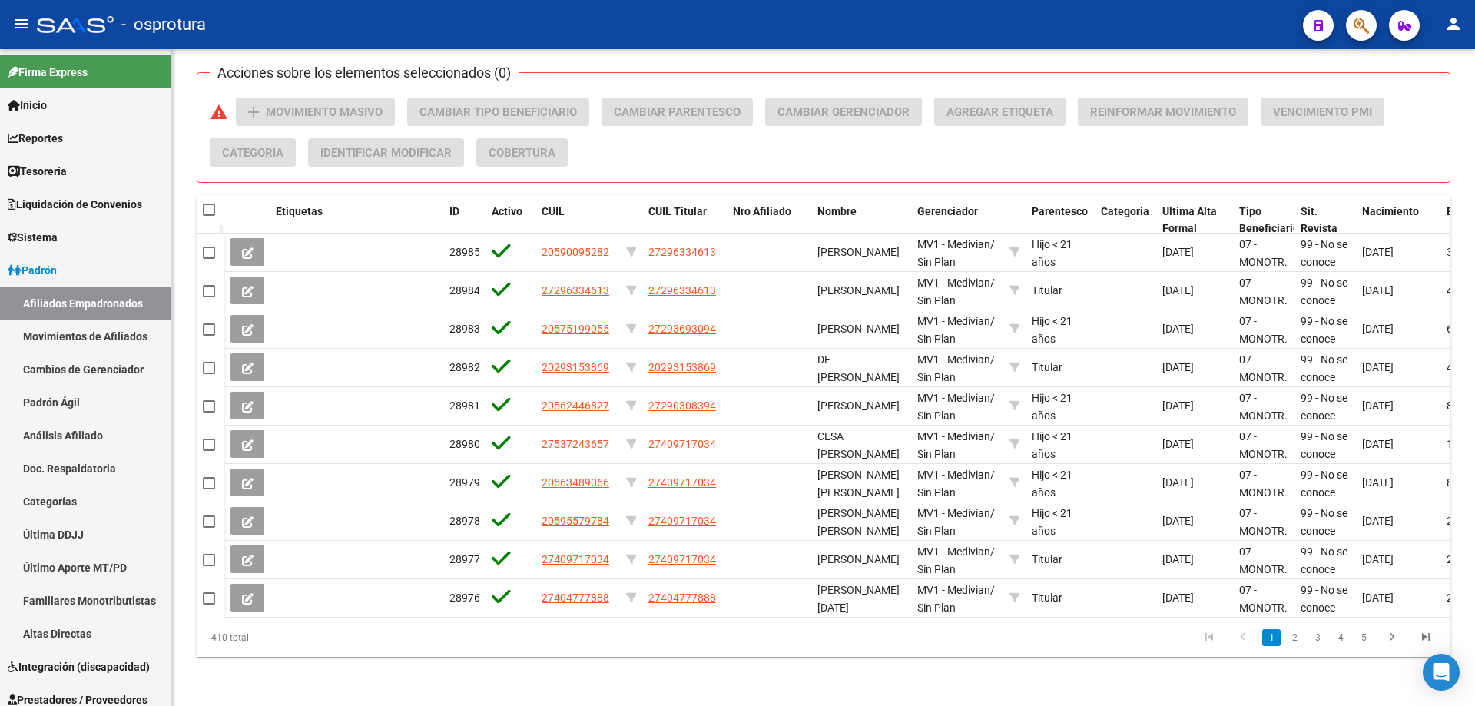
click at [1357, 17] on icon "button" at bounding box center [1360, 26] width 15 height 18
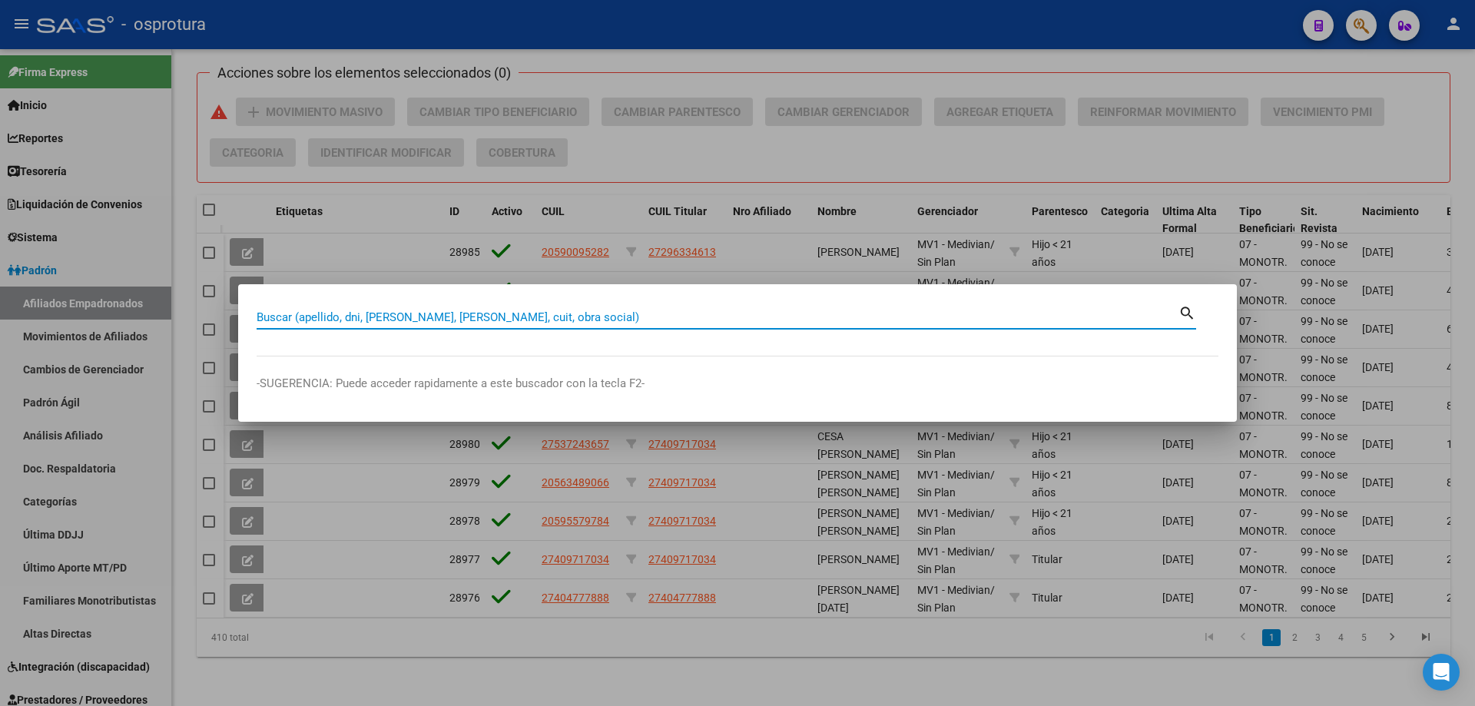
paste input "27-29713341-7"
type input "27297133417"
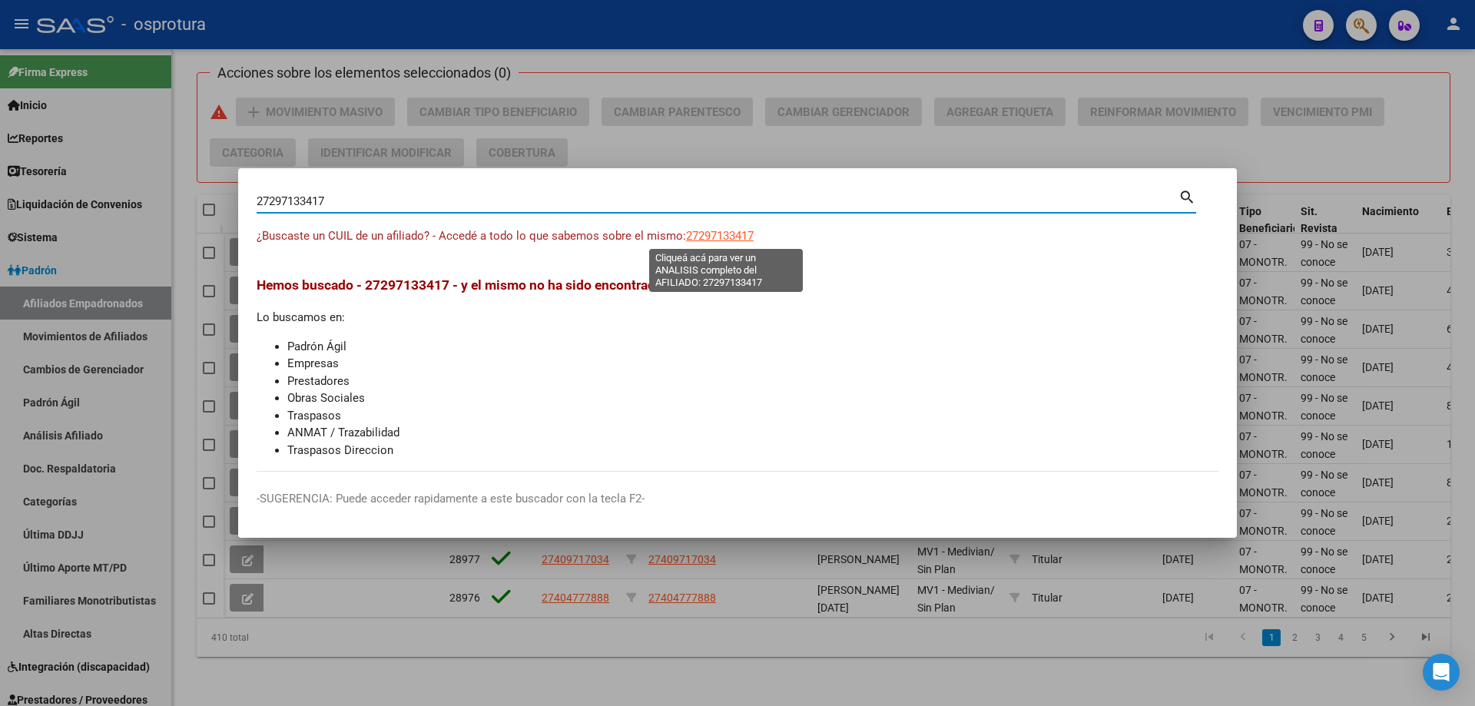
click at [743, 234] on span "27297133417" at bounding box center [720, 236] width 68 height 14
type textarea "27297133417"
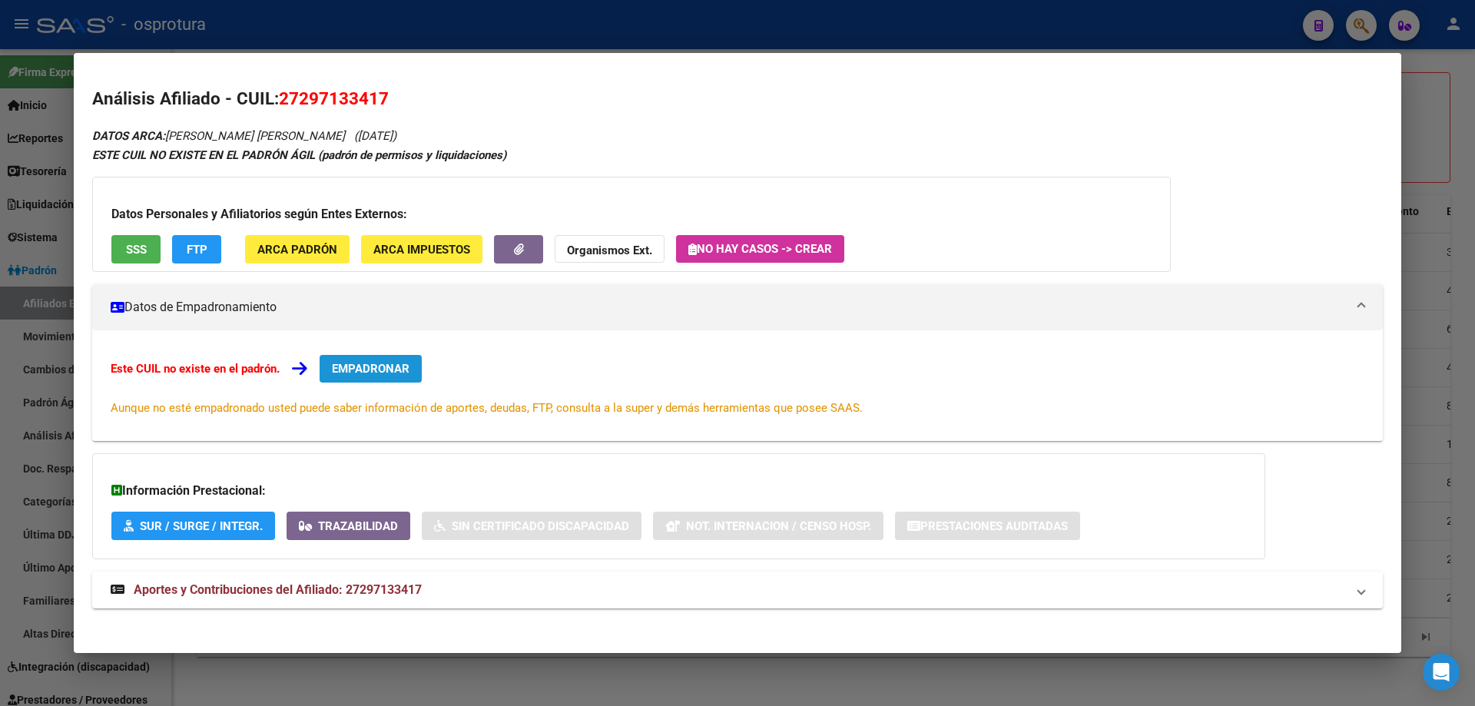
click at [389, 369] on span "EMPADRONAR" at bounding box center [371, 369] width 78 height 14
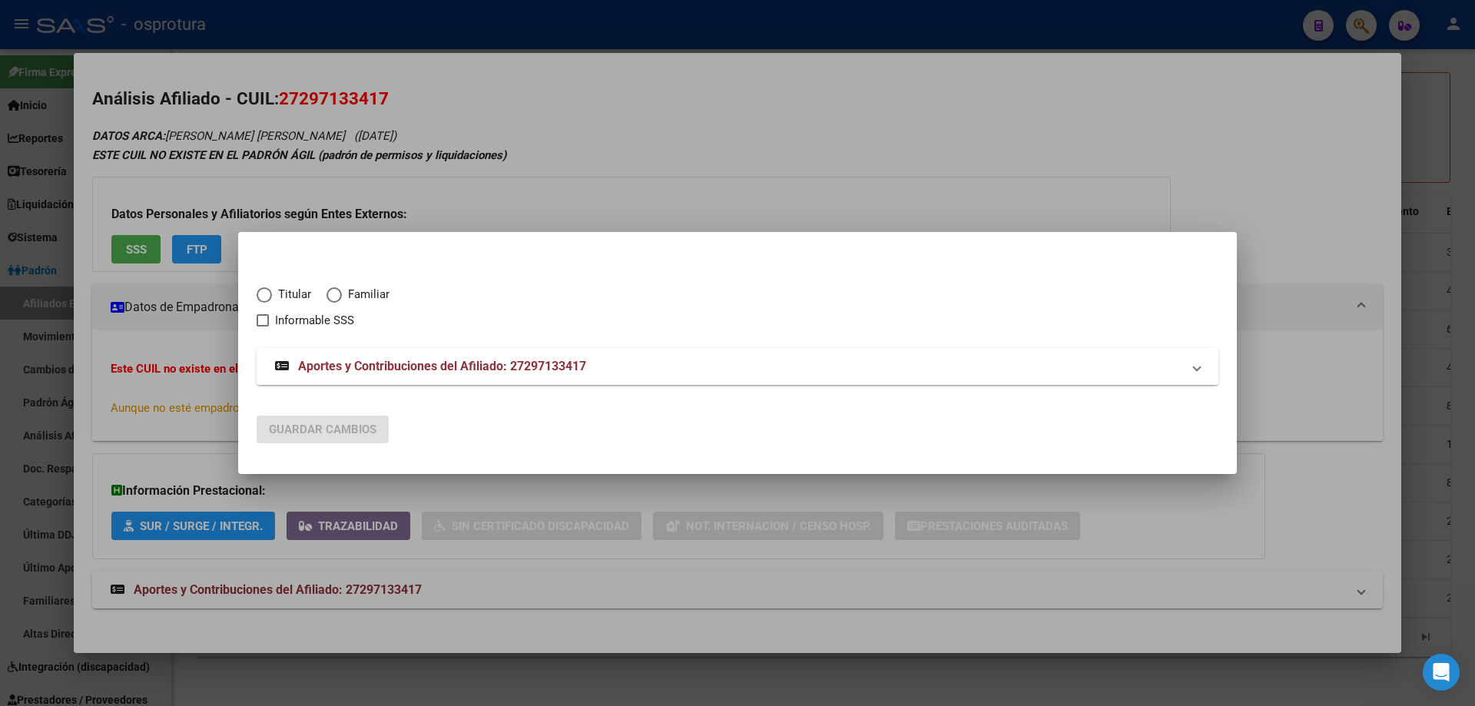
click at [267, 286] on label "Titular" at bounding box center [292, 295] width 70 height 18
click at [267, 287] on input "Titular" at bounding box center [264, 294] width 15 height 15
radio input "true"
checkbox input "true"
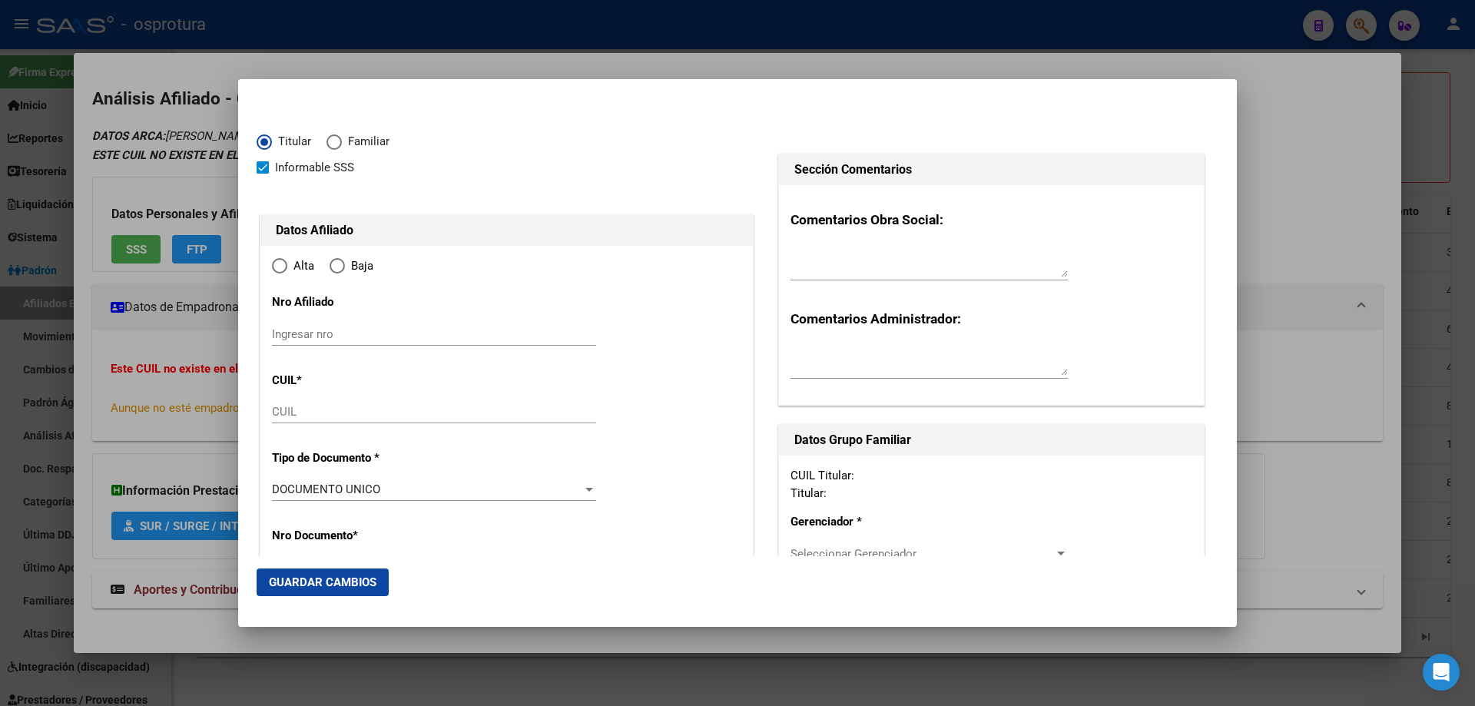
type input "27-29713341-7"
type input "29713341"
type input "DOMINGUEZ"
type input "CINTIA MARIA CELESTE"
type input "1982-10-06"
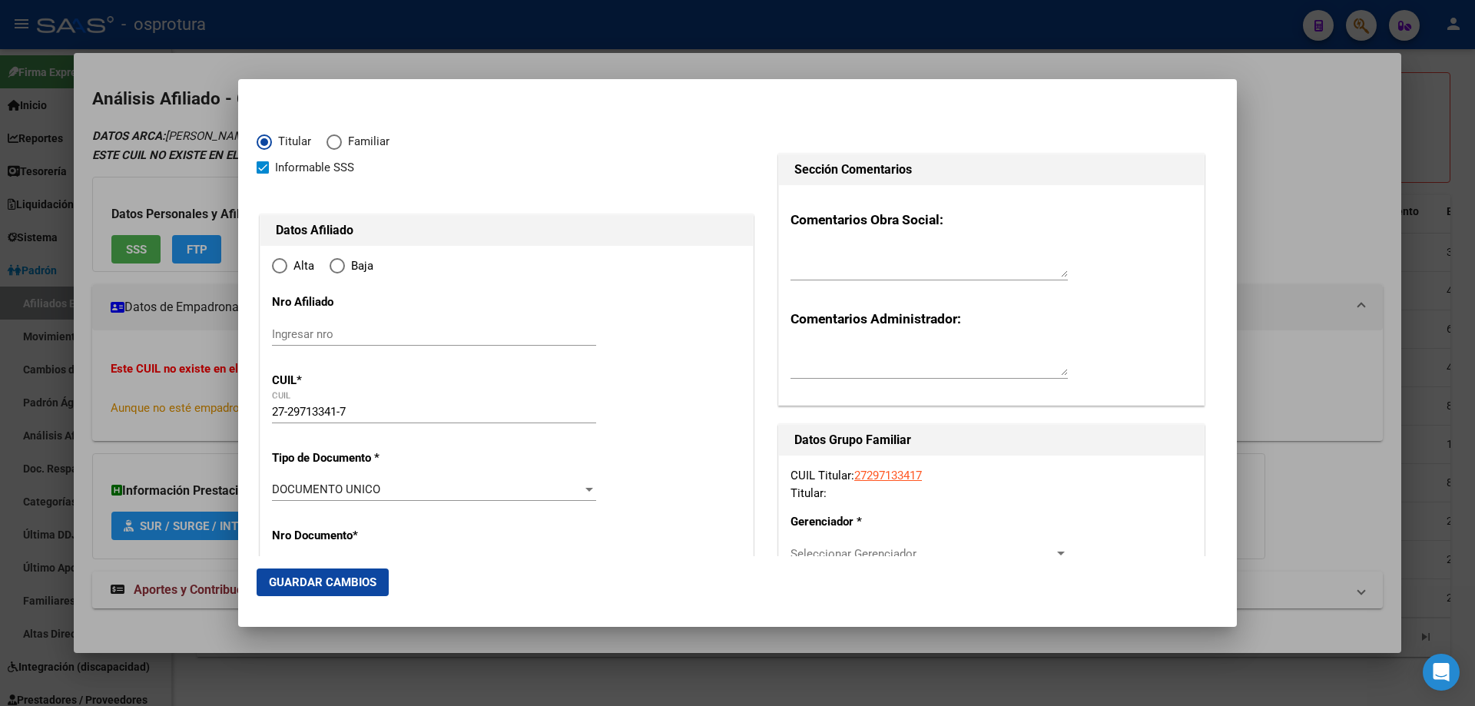
type input "CIUDAD DE CORDOBA NORTE"
type input "5000"
type input "MZA 6 CASA 3"
type input "1"
type input "0"
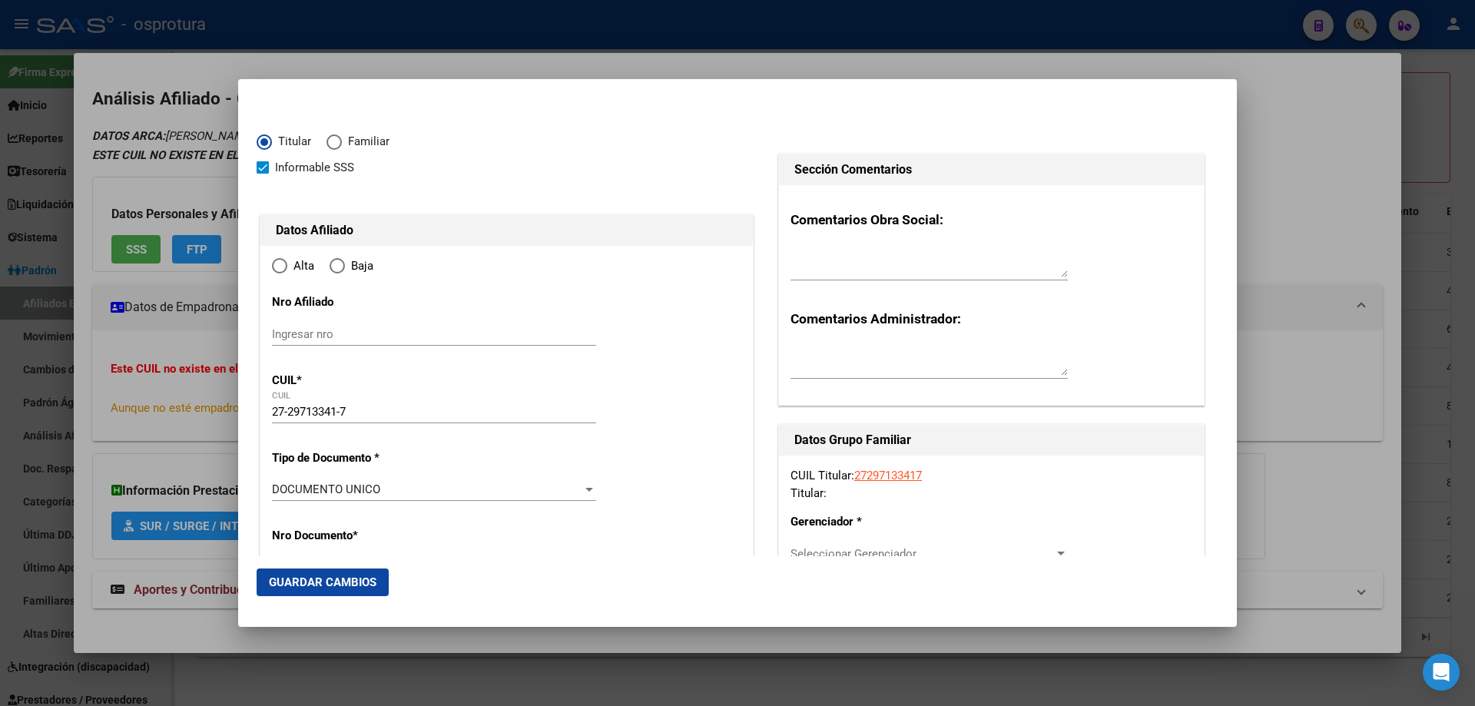
type input "CIUDAD DE CORDOBA NORTE"
radio input "true"
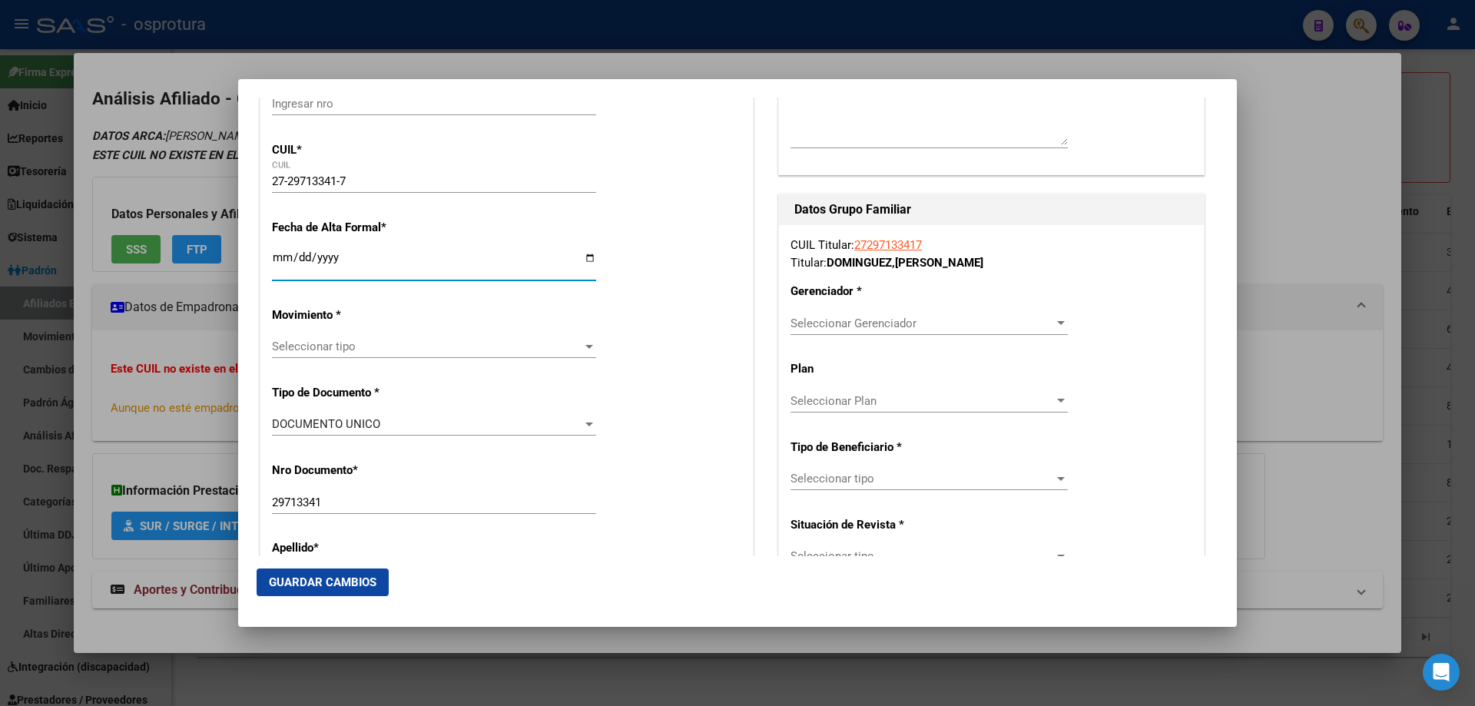
click at [277, 258] on input "Ingresar fecha" at bounding box center [434, 263] width 324 height 25
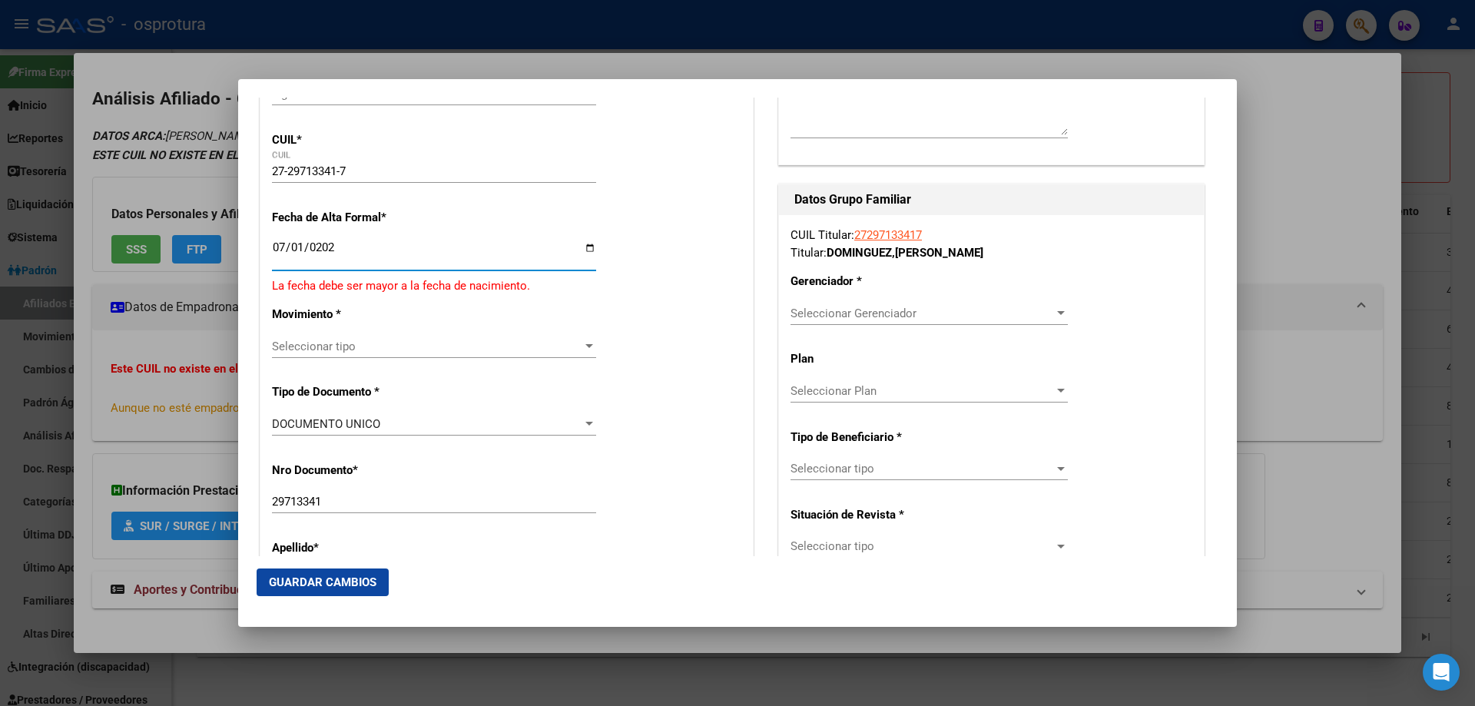
type input "[DATE]"
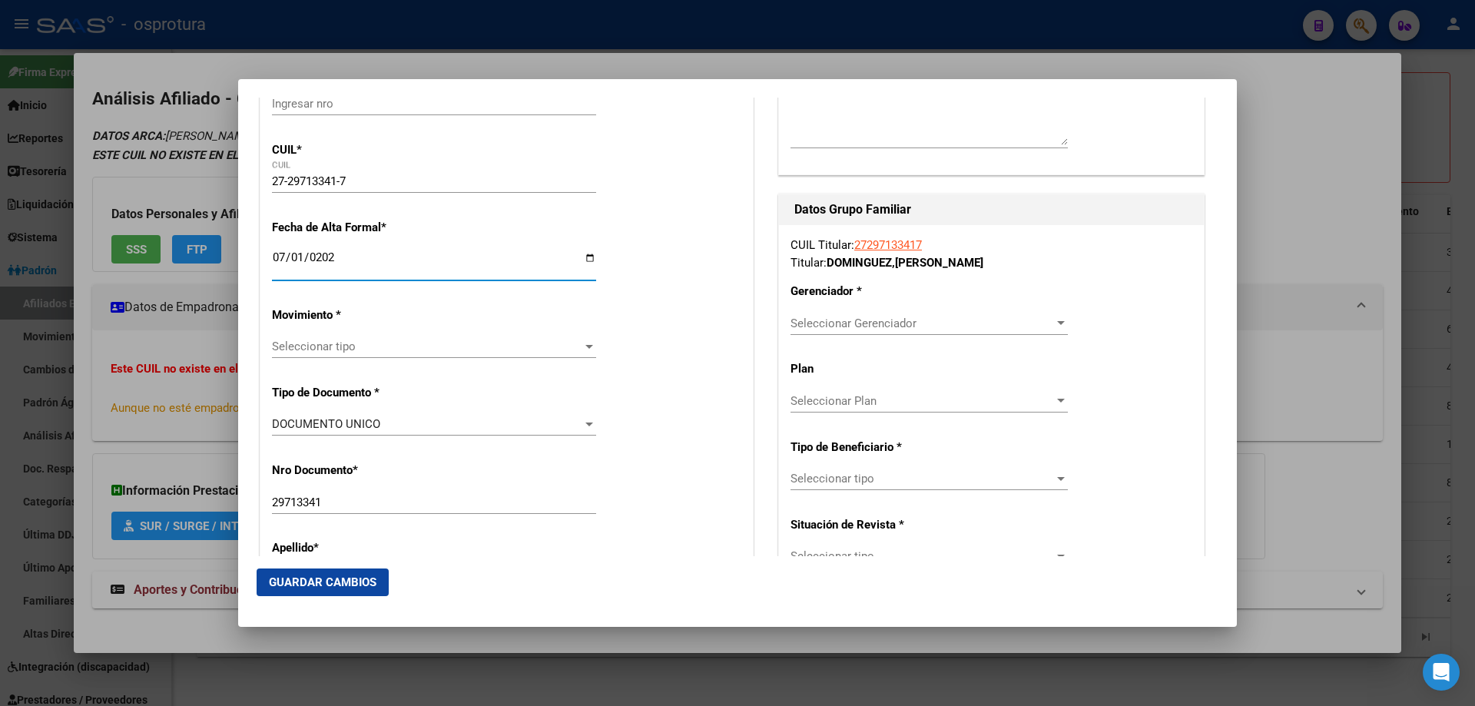
click at [340, 345] on span "Seleccionar tipo" at bounding box center [427, 347] width 310 height 14
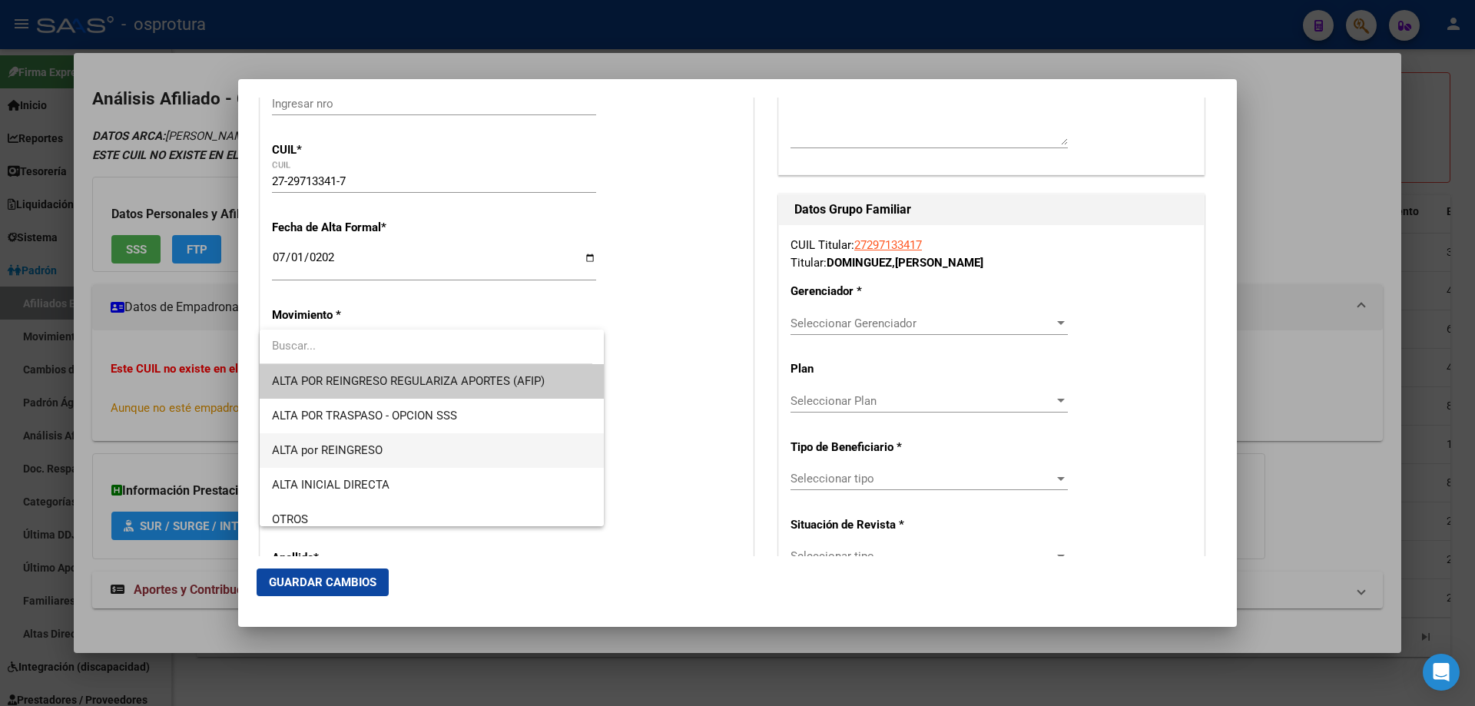
scroll to position [307, 0]
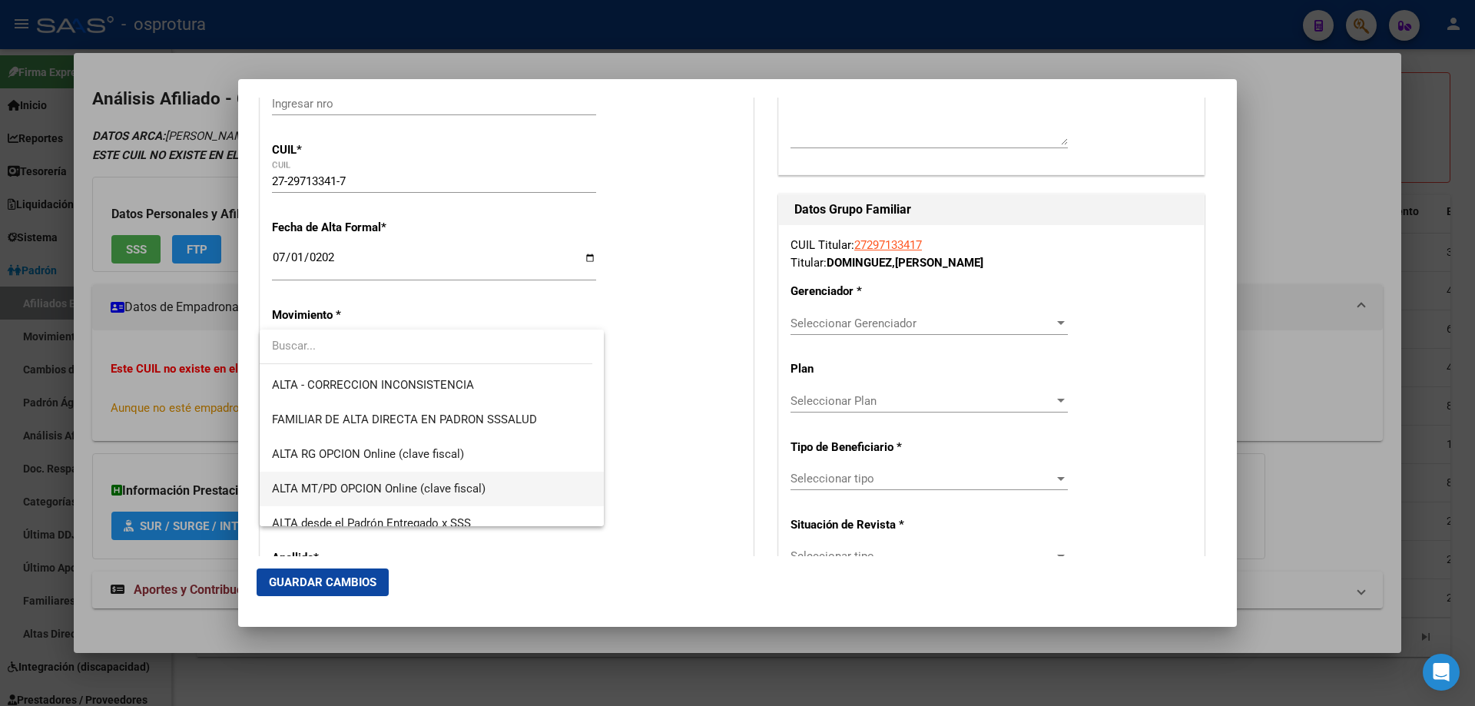
click at [449, 478] on span "ALTA MT/PD OPCION Online (clave fiscal)" at bounding box center [432, 489] width 320 height 35
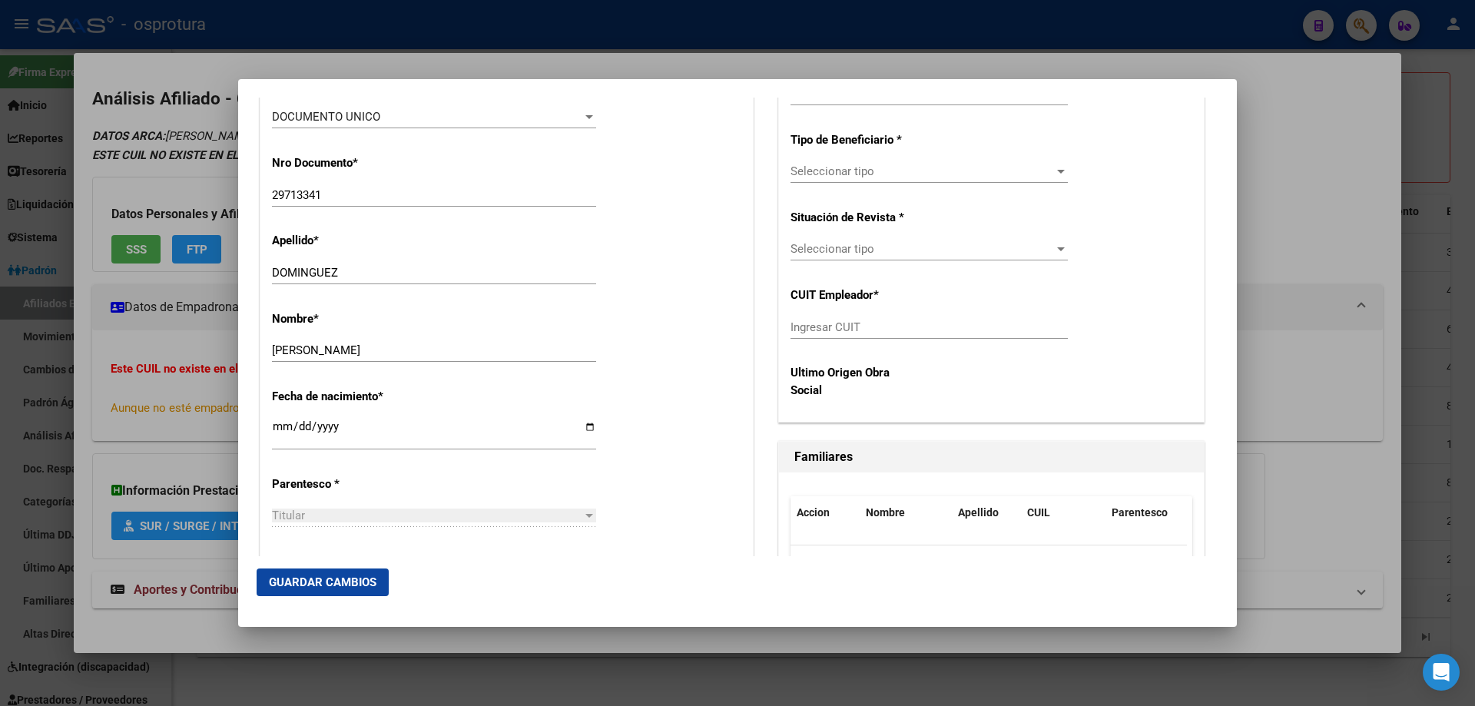
scroll to position [691, 0]
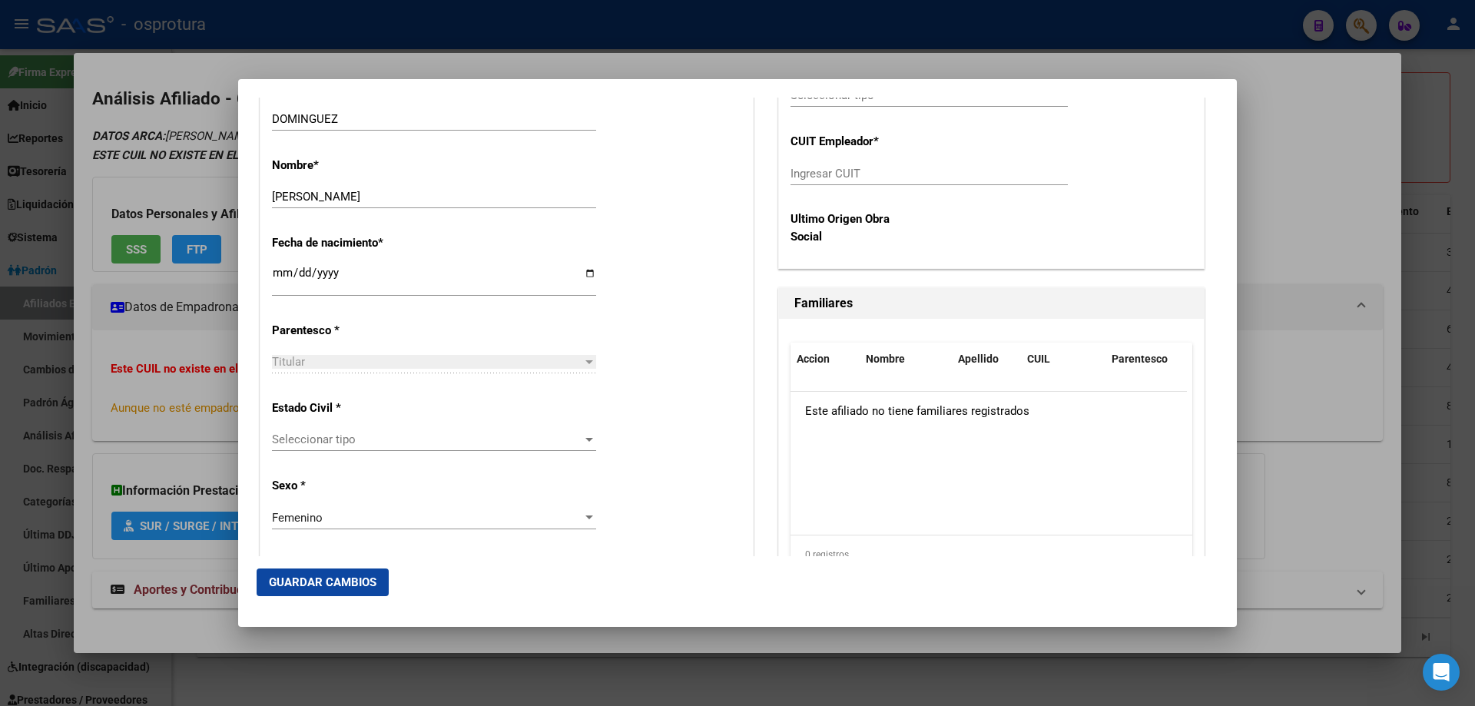
click at [359, 436] on span "Seleccionar tipo" at bounding box center [427, 439] width 310 height 14
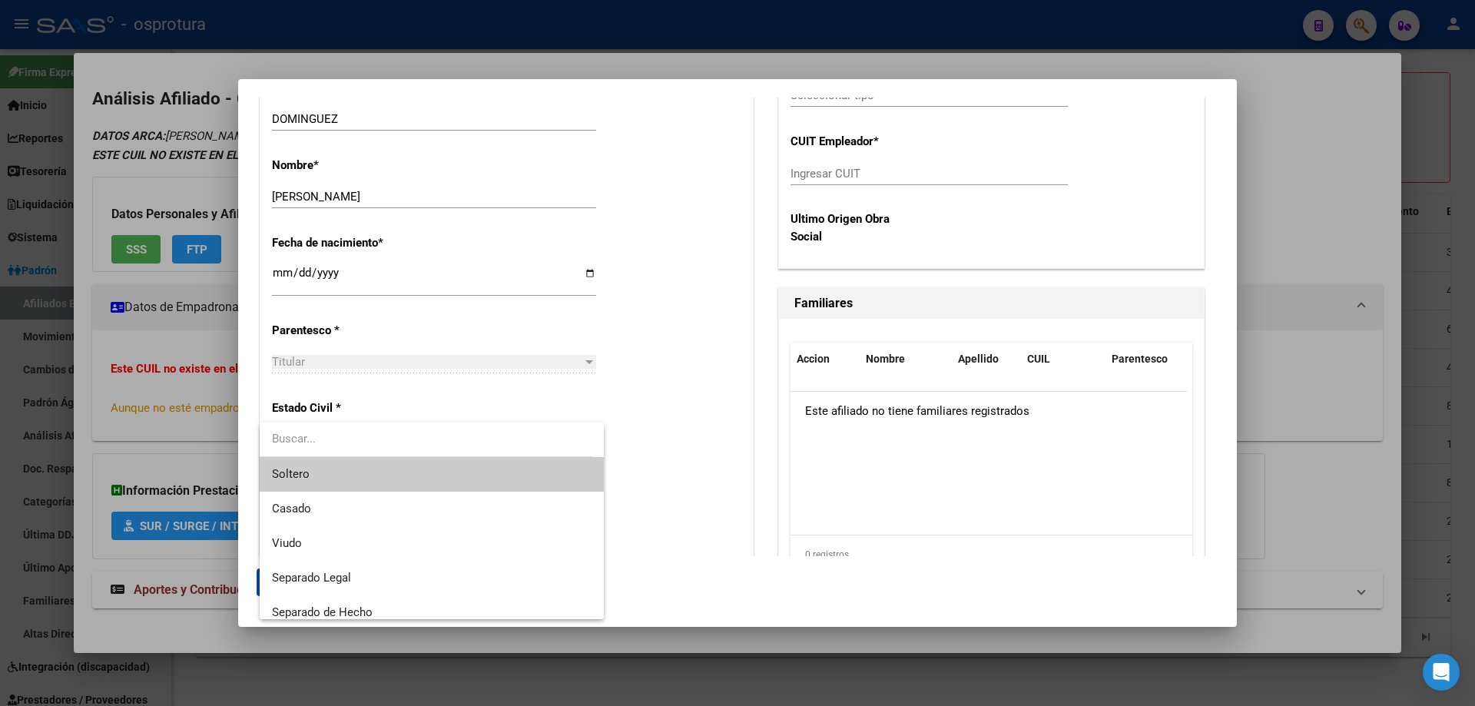
click at [353, 470] on span "Soltero" at bounding box center [432, 474] width 320 height 35
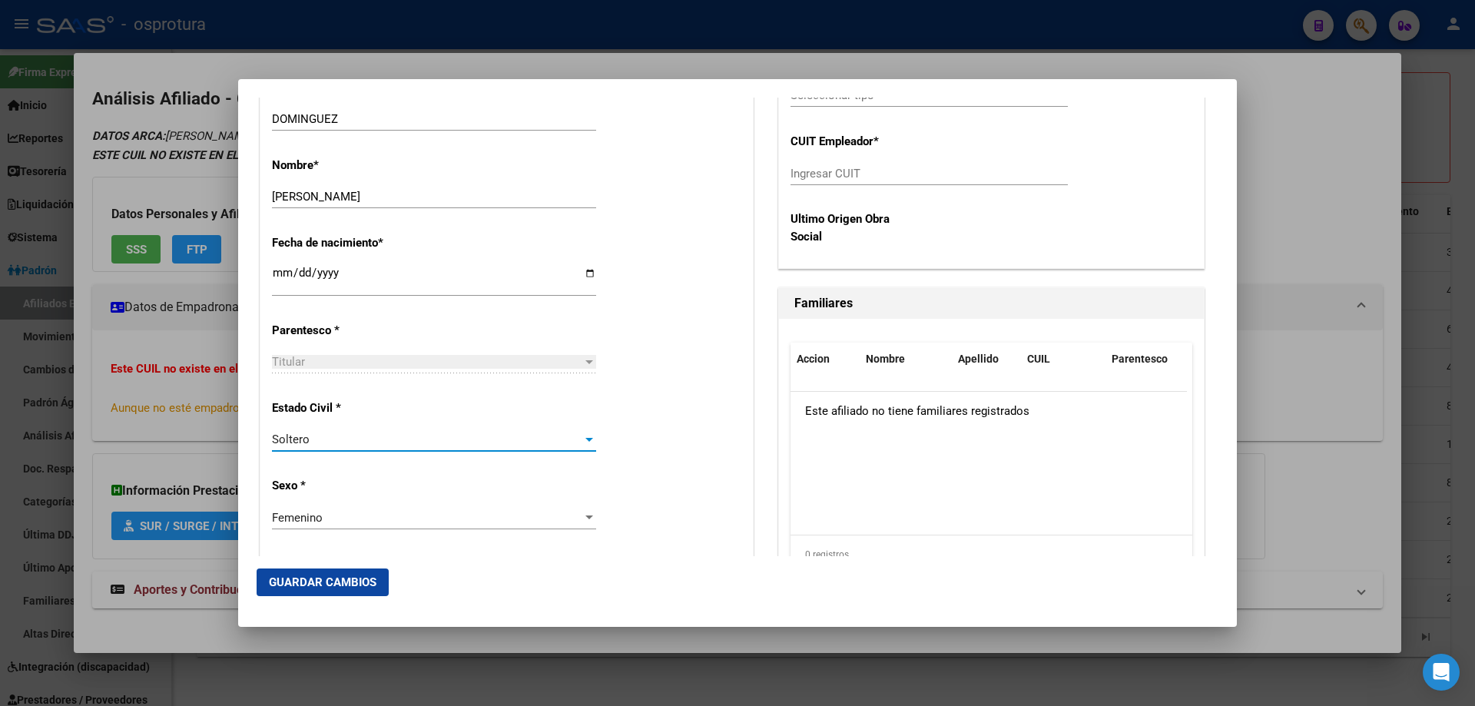
scroll to position [384, 0]
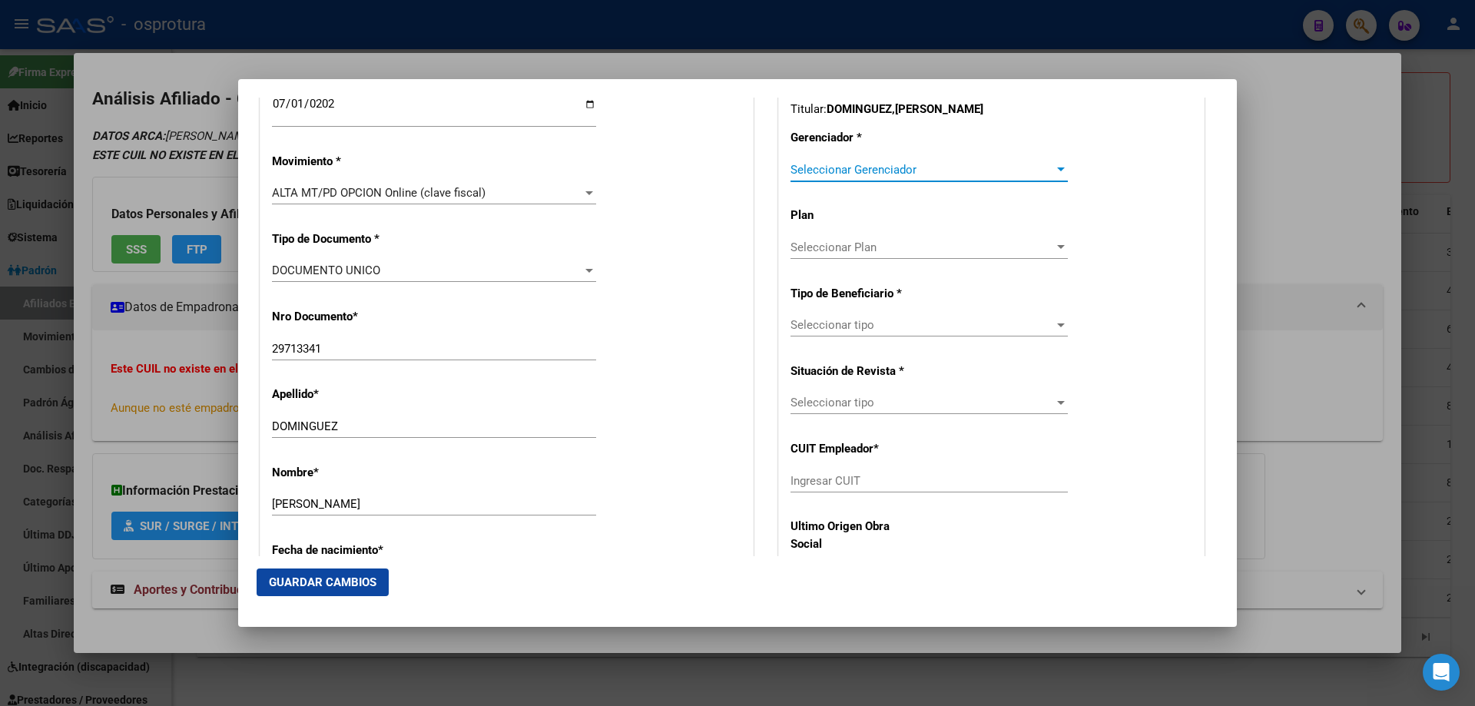
click at [871, 164] on span "Seleccionar Gerenciador" at bounding box center [921, 170] width 263 height 14
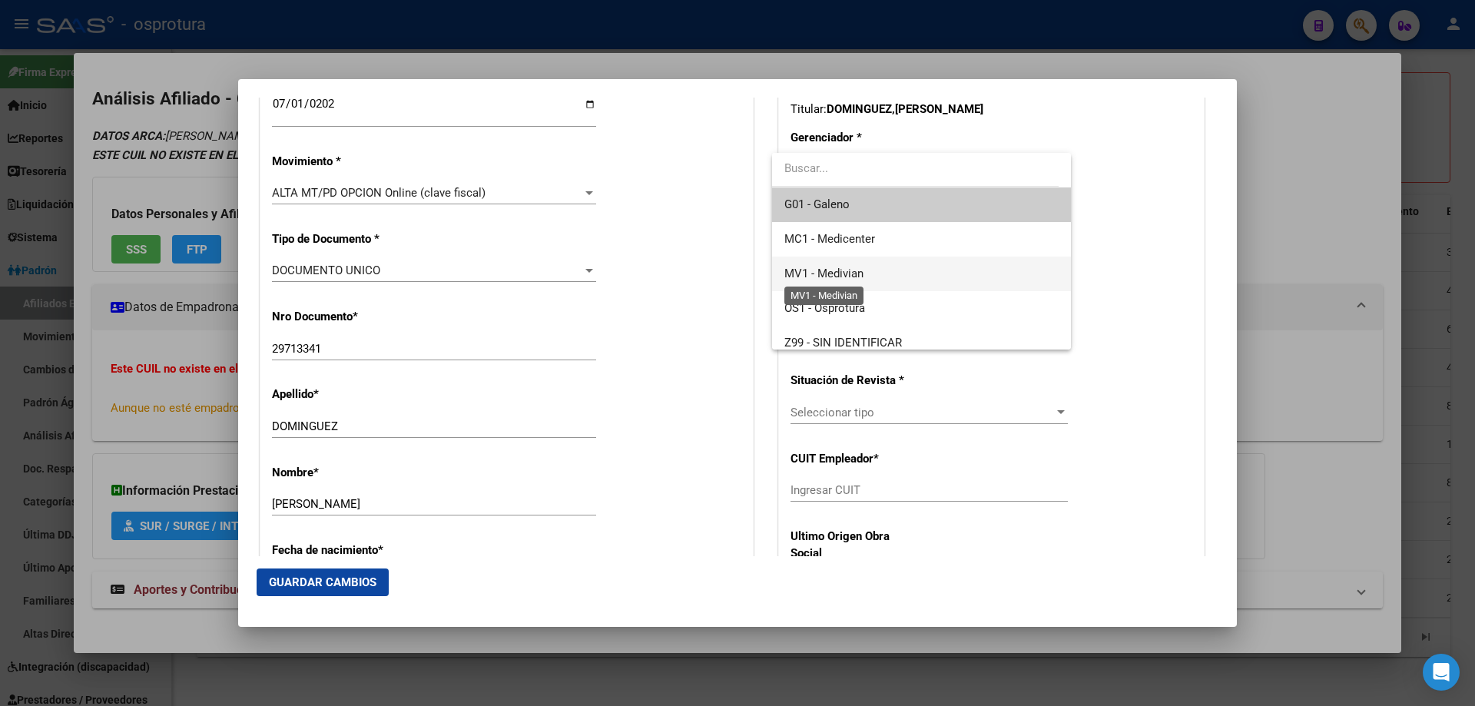
click at [853, 275] on span "MV1 - Medivian" at bounding box center [823, 274] width 79 height 14
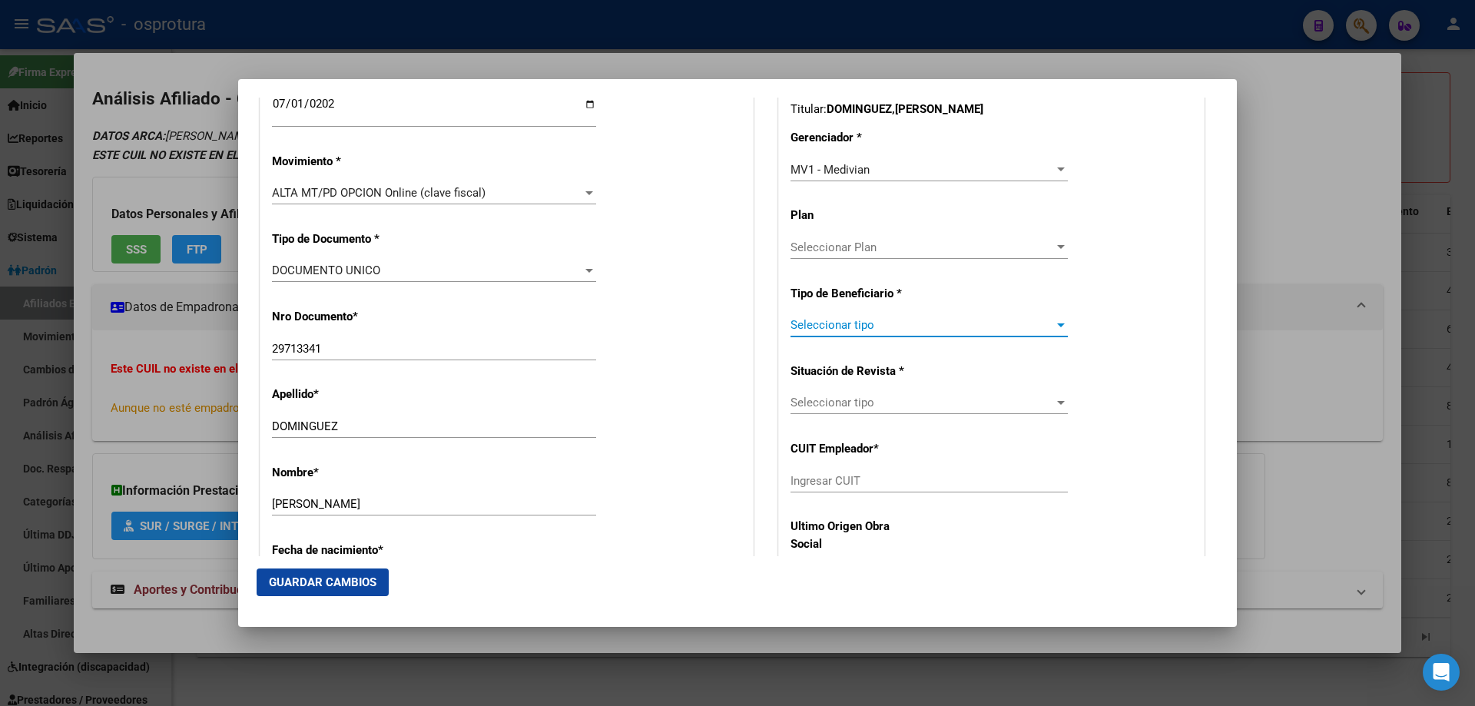
click at [856, 332] on span "Seleccionar tipo" at bounding box center [921, 325] width 263 height 14
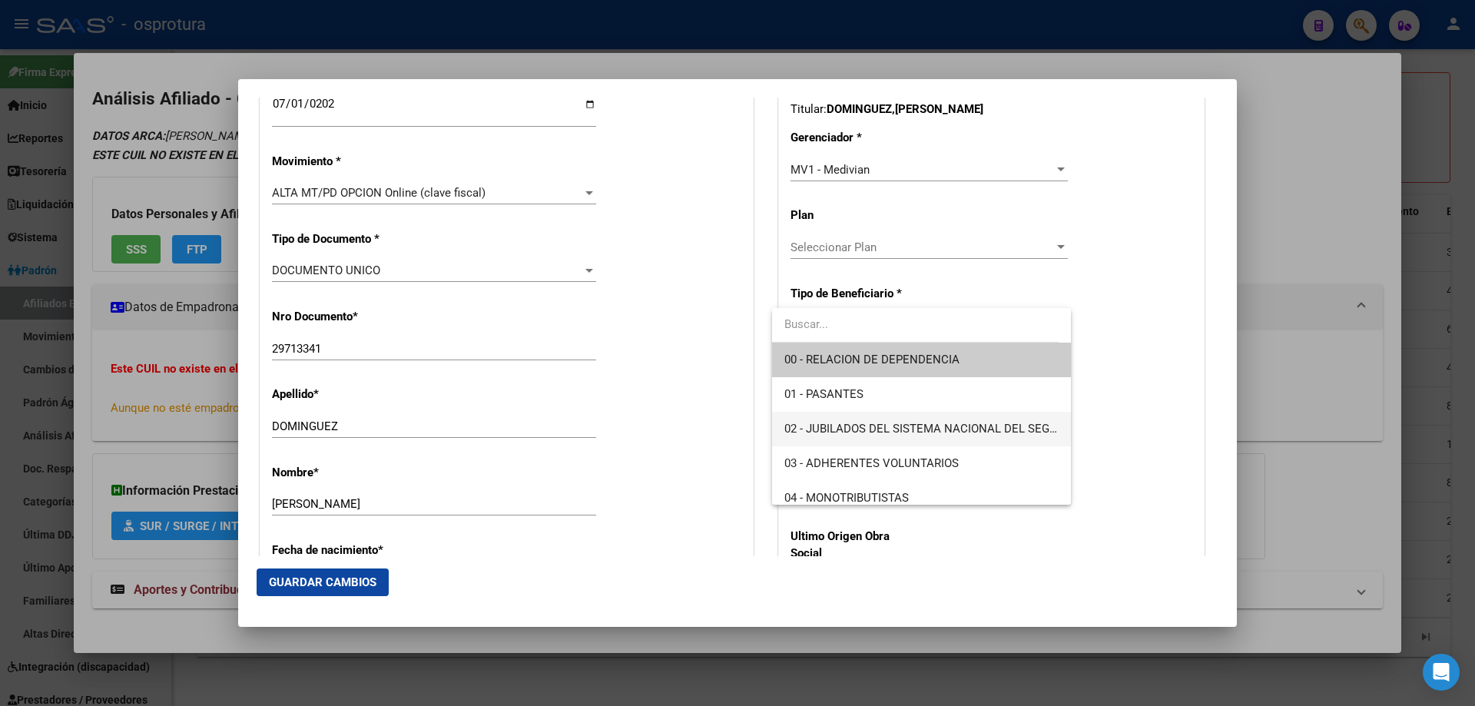
scroll to position [154, 0]
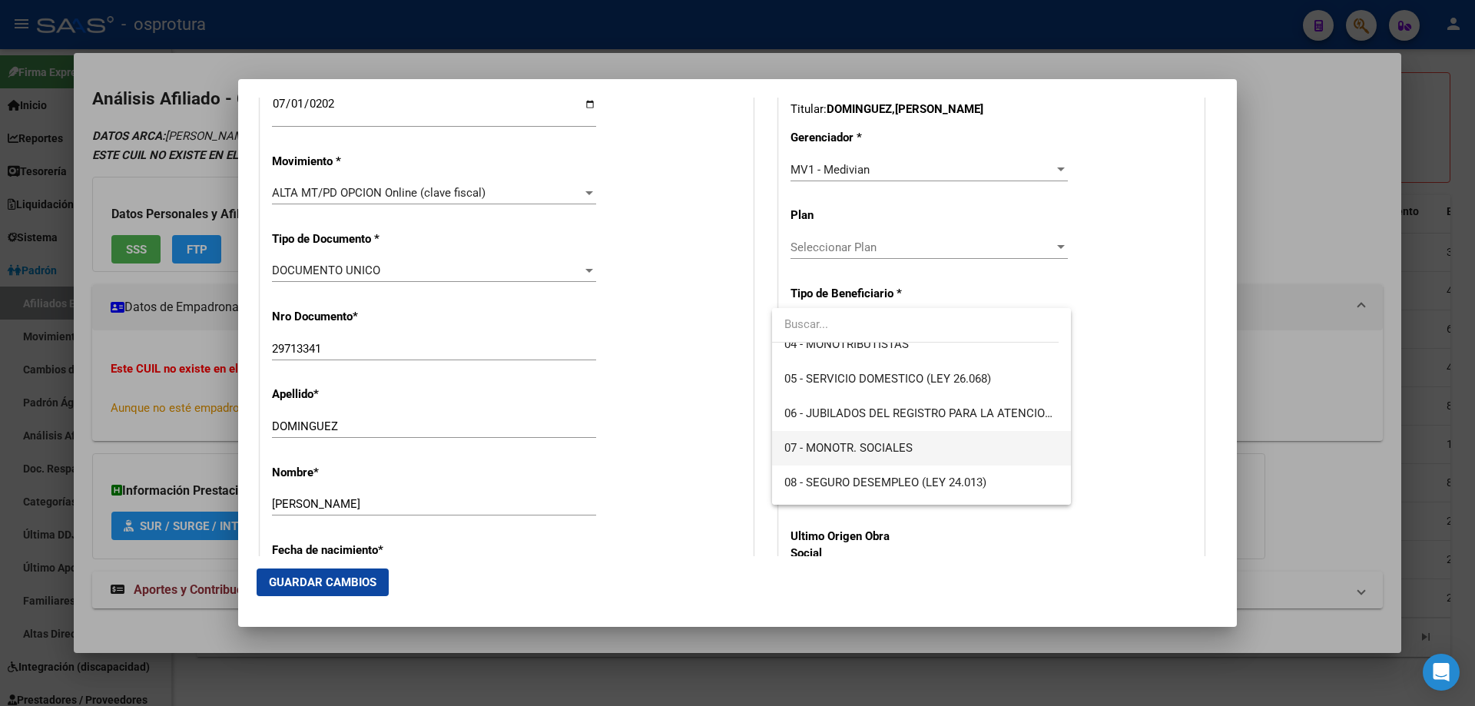
click at [878, 456] on span "07 - MONOTR. SOCIALES" at bounding box center [920, 448] width 273 height 35
type input "27-29713341-7"
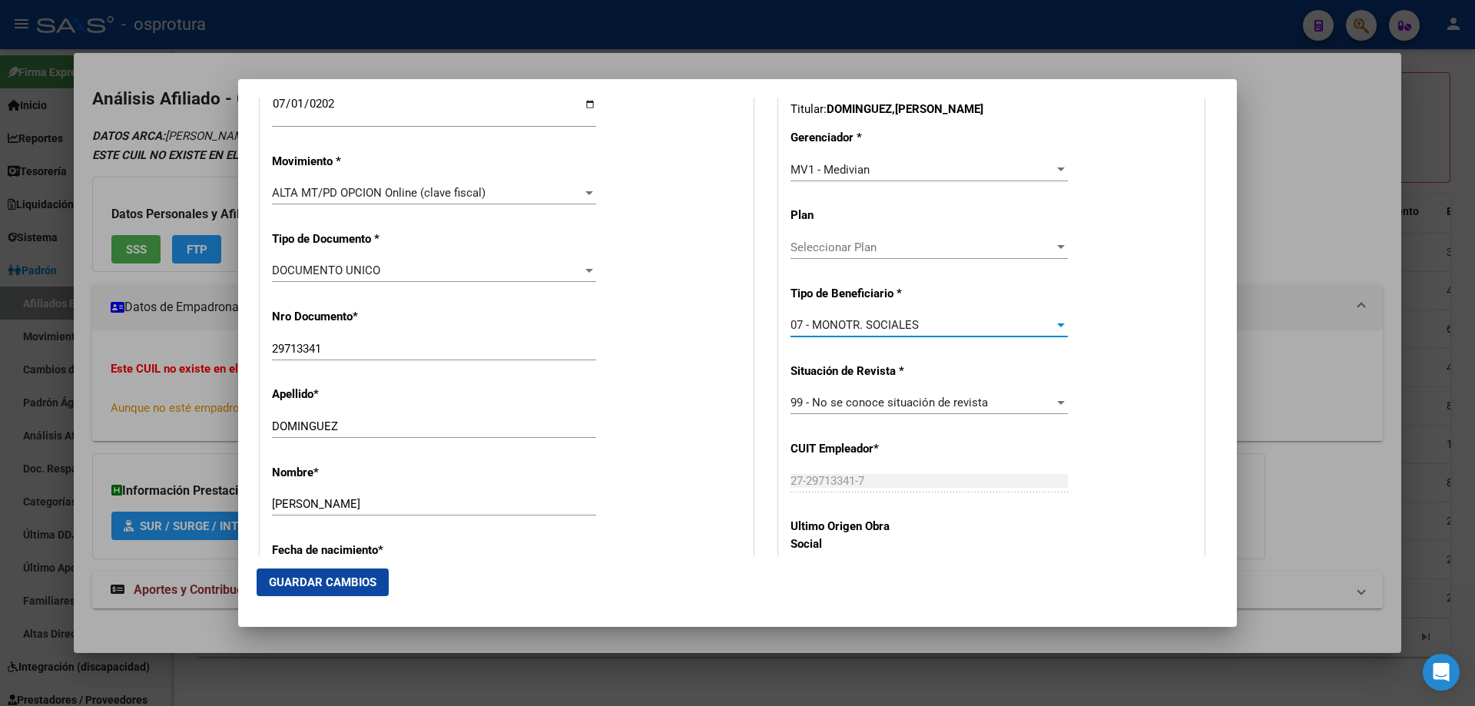
click at [286, 589] on span "Guardar Cambios" at bounding box center [323, 582] width 108 height 14
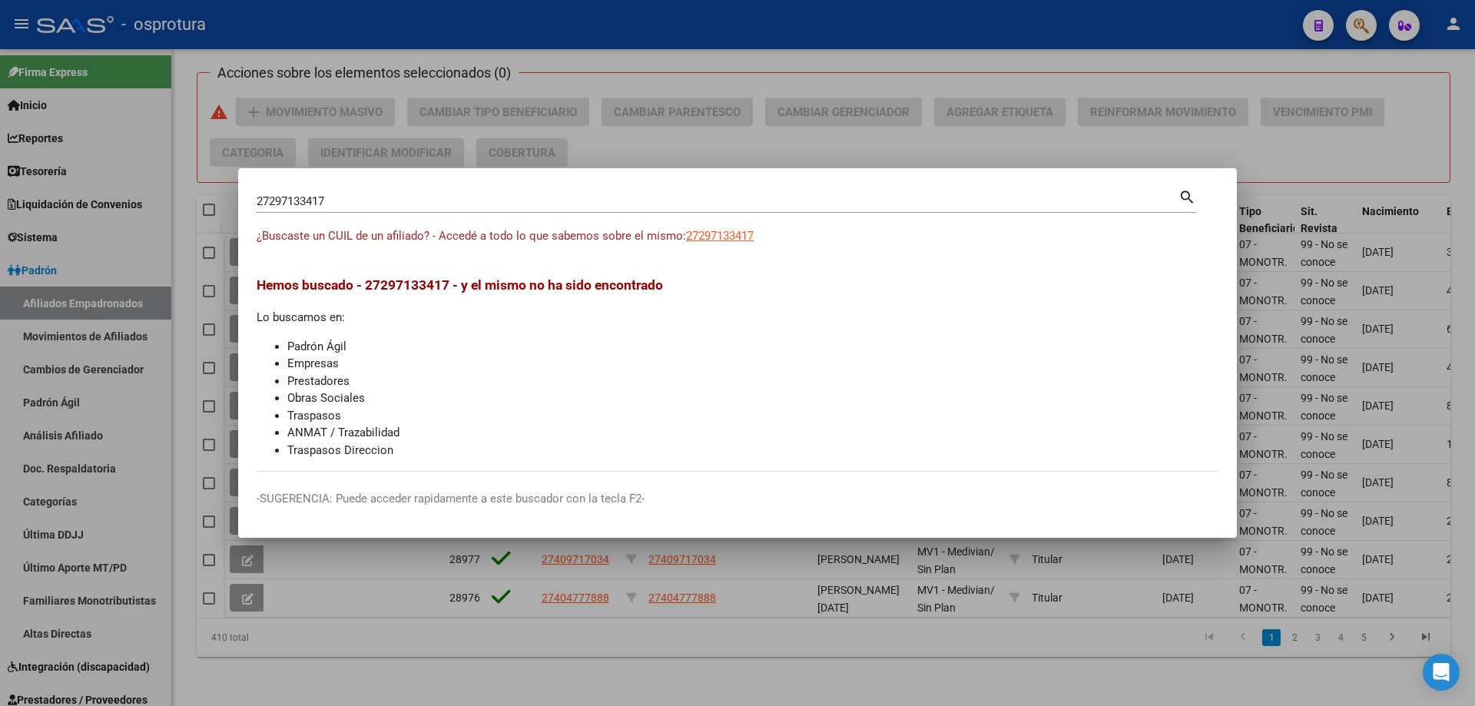
click at [453, 207] on input "27297133417" at bounding box center [718, 201] width 922 height 14
paste input "-30888881-4"
type input "27308888814"
click at [715, 235] on span "27308888814" at bounding box center [720, 236] width 68 height 14
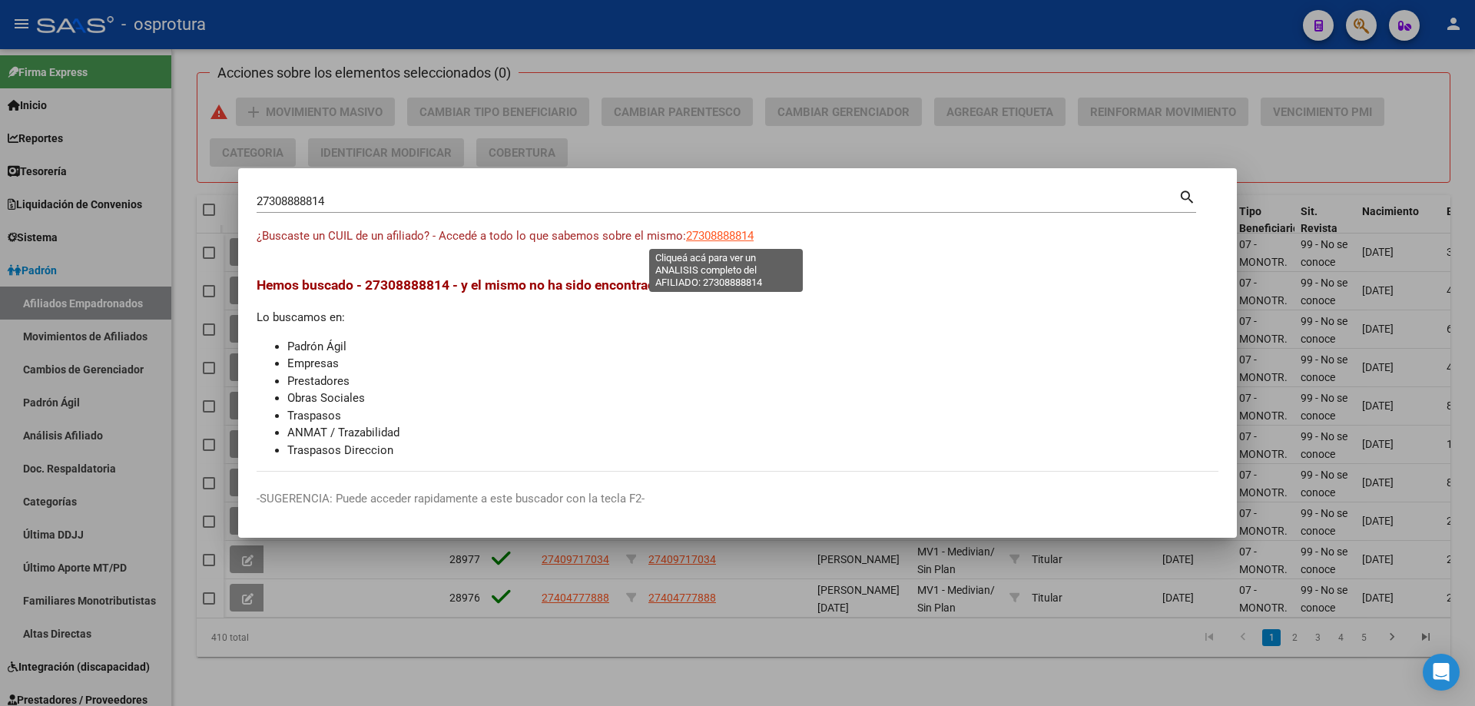
type textarea "27308888814"
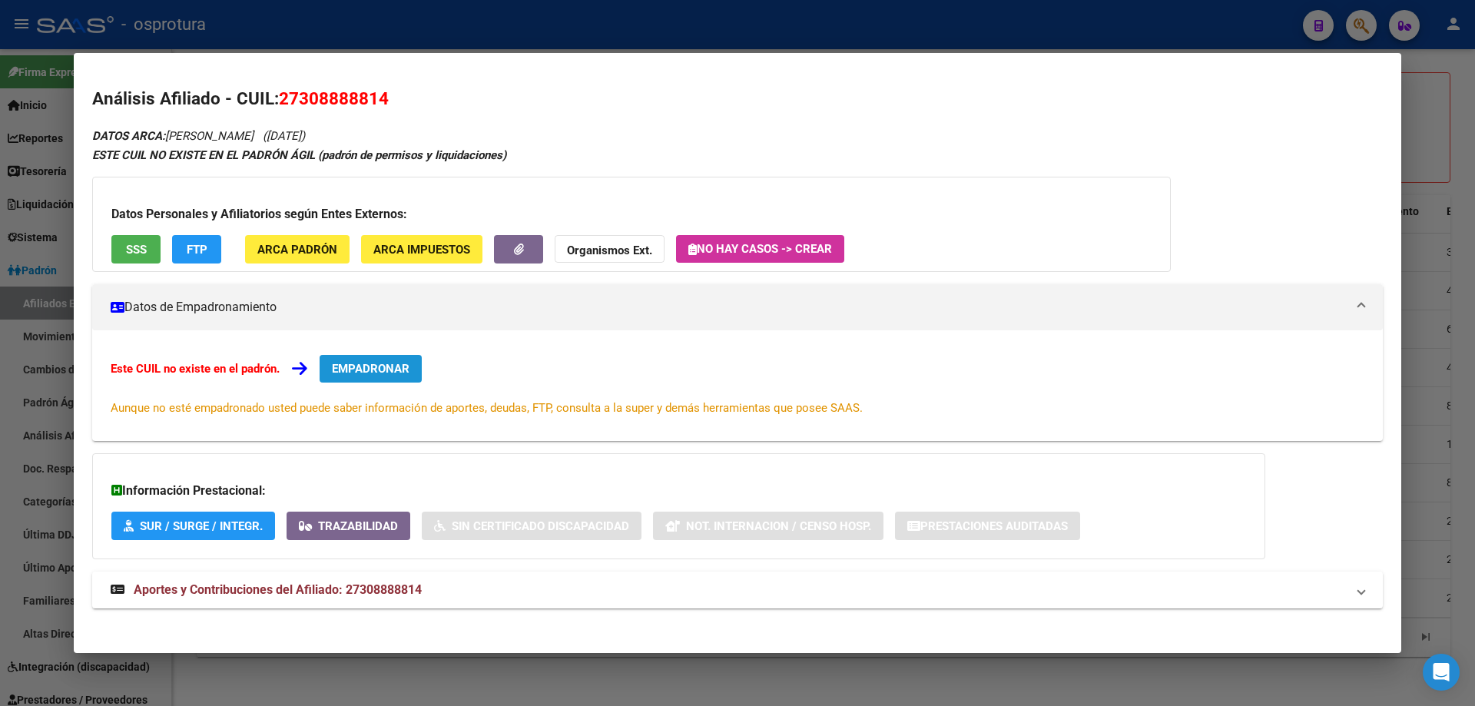
click at [376, 377] on button "EMPADRONAR" at bounding box center [371, 369] width 102 height 28
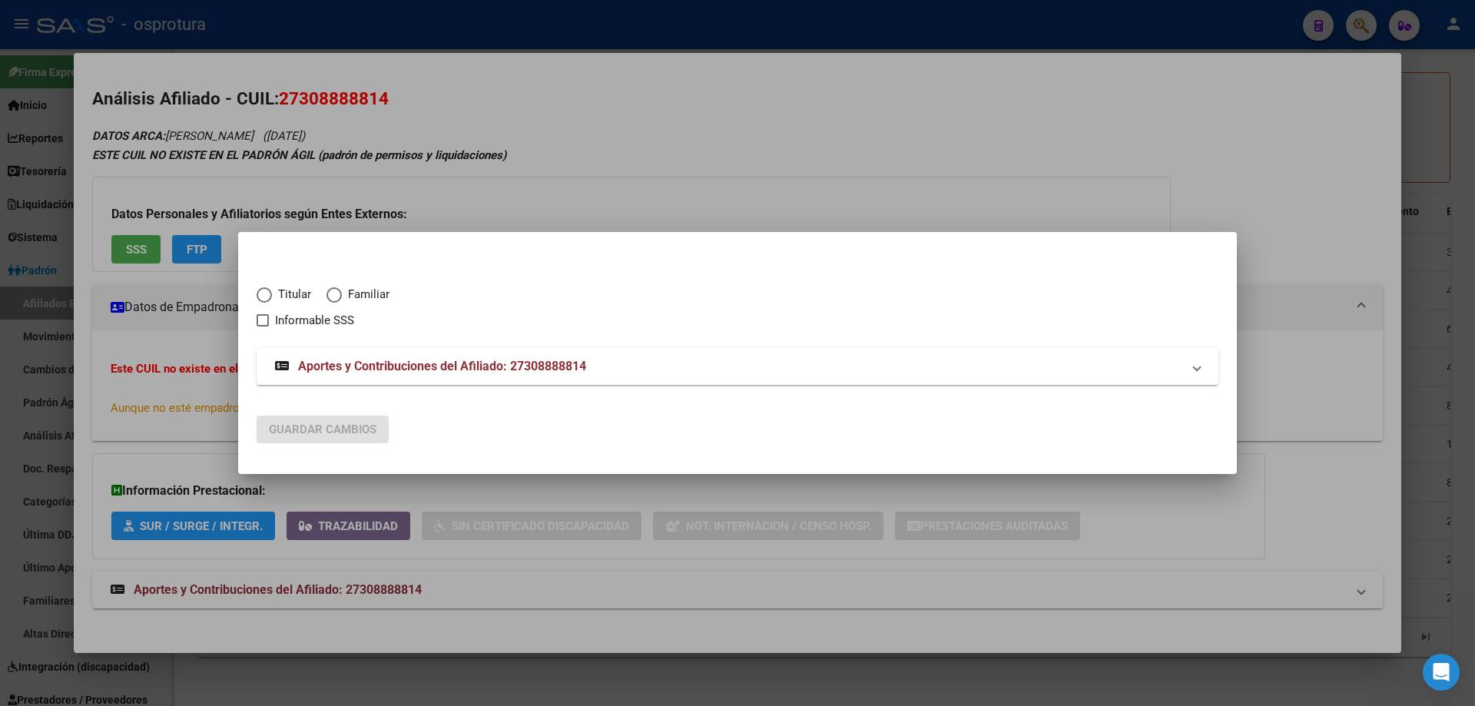
click at [262, 300] on span "Elija una opción" at bounding box center [264, 294] width 15 height 15
click at [262, 300] on input "Titular" at bounding box center [264, 294] width 15 height 15
radio input "true"
checkbox input "true"
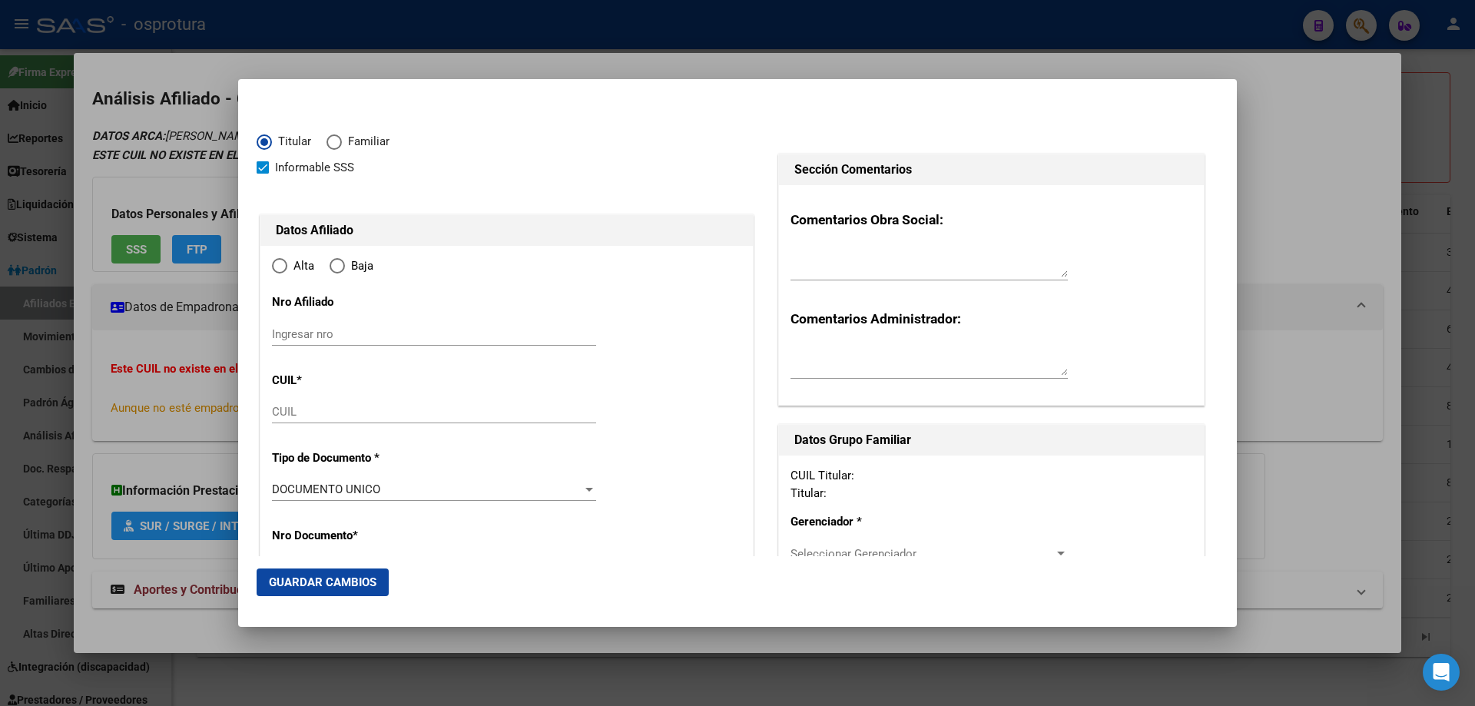
type input "27-30888881-4"
type input "30888881"
type input "ARRIETA"
type input "MERCEDES ANTONIA"
type input "1984-03-13"
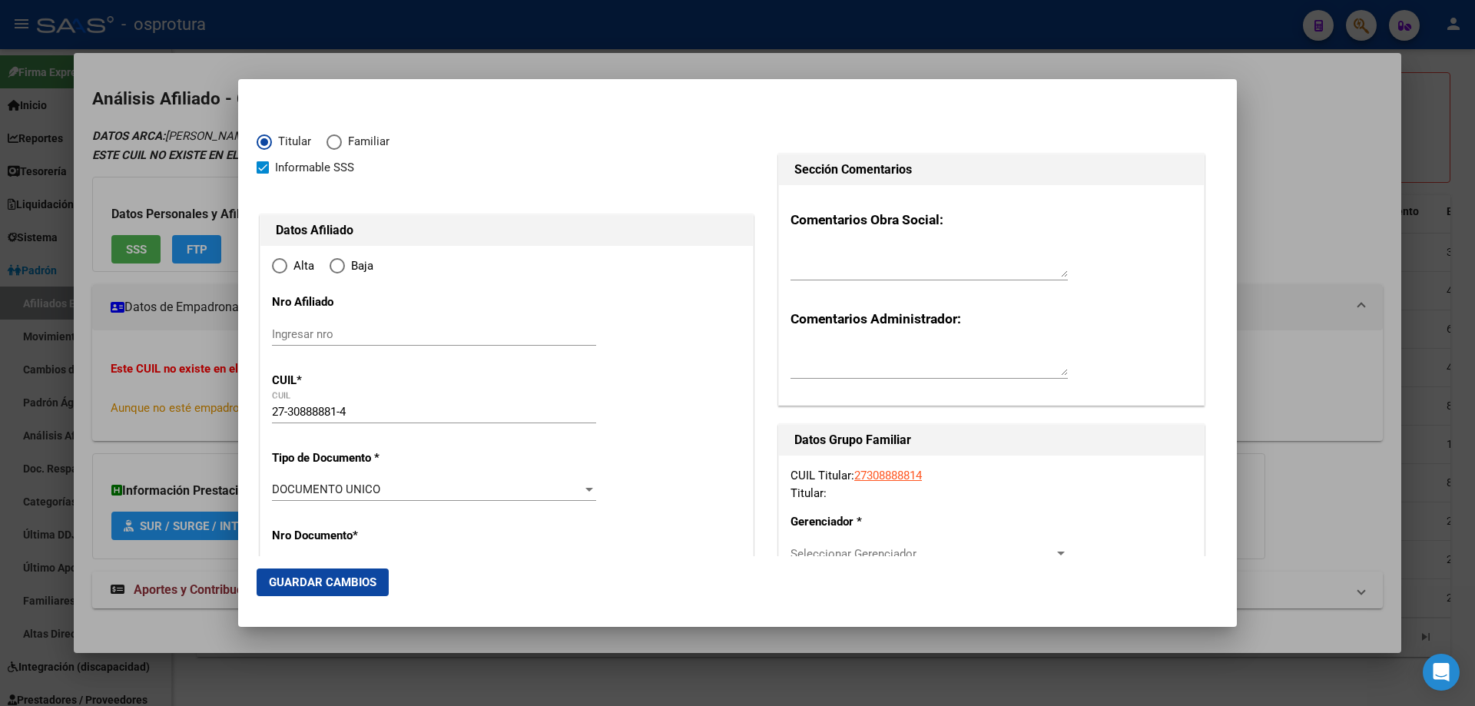
type input "TRISTAN SUAREZ"
type input "1806"
type input "MARY ALARCON"
type input "274"
type input "0"
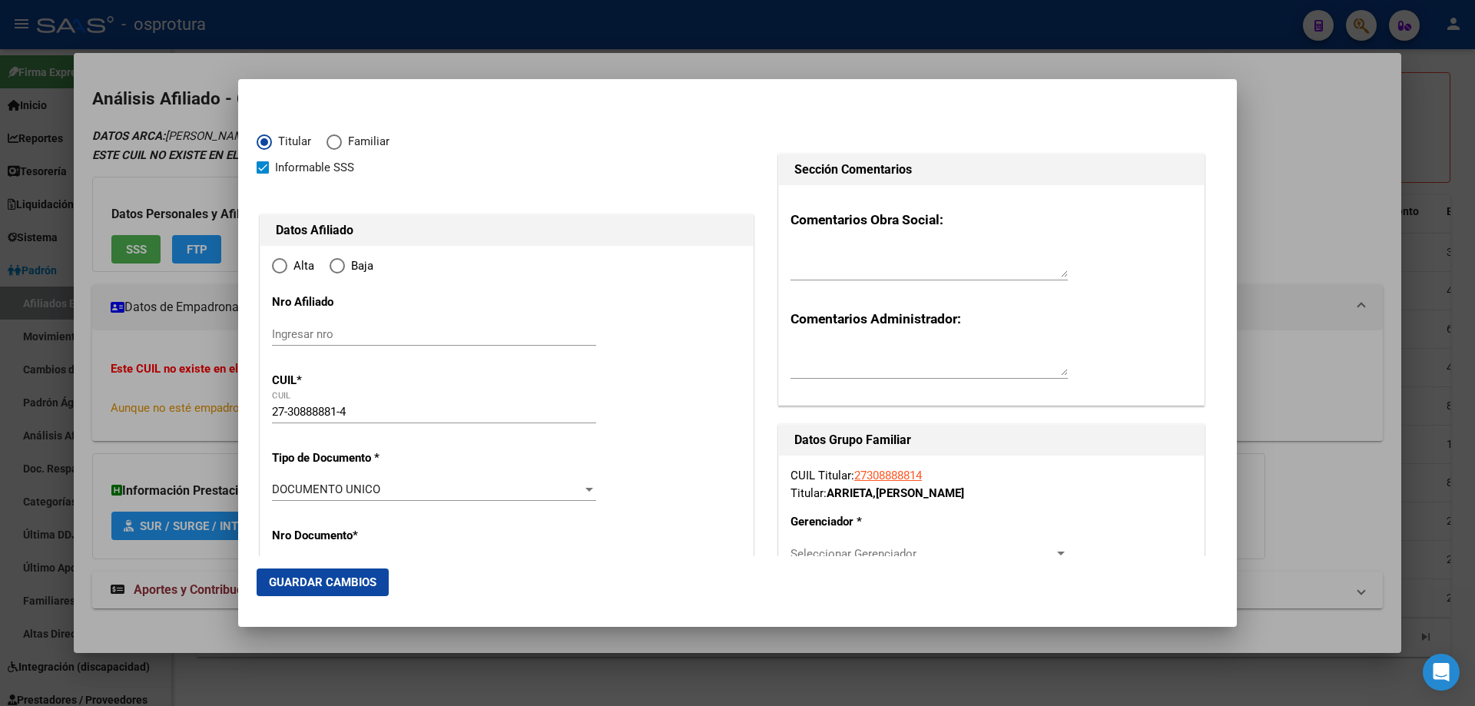
type input "TRISTAN SUAREZ"
radio input "true"
click at [279, 482] on input "Ingresar fecha" at bounding box center [434, 494] width 324 height 25
type input "[DATE]"
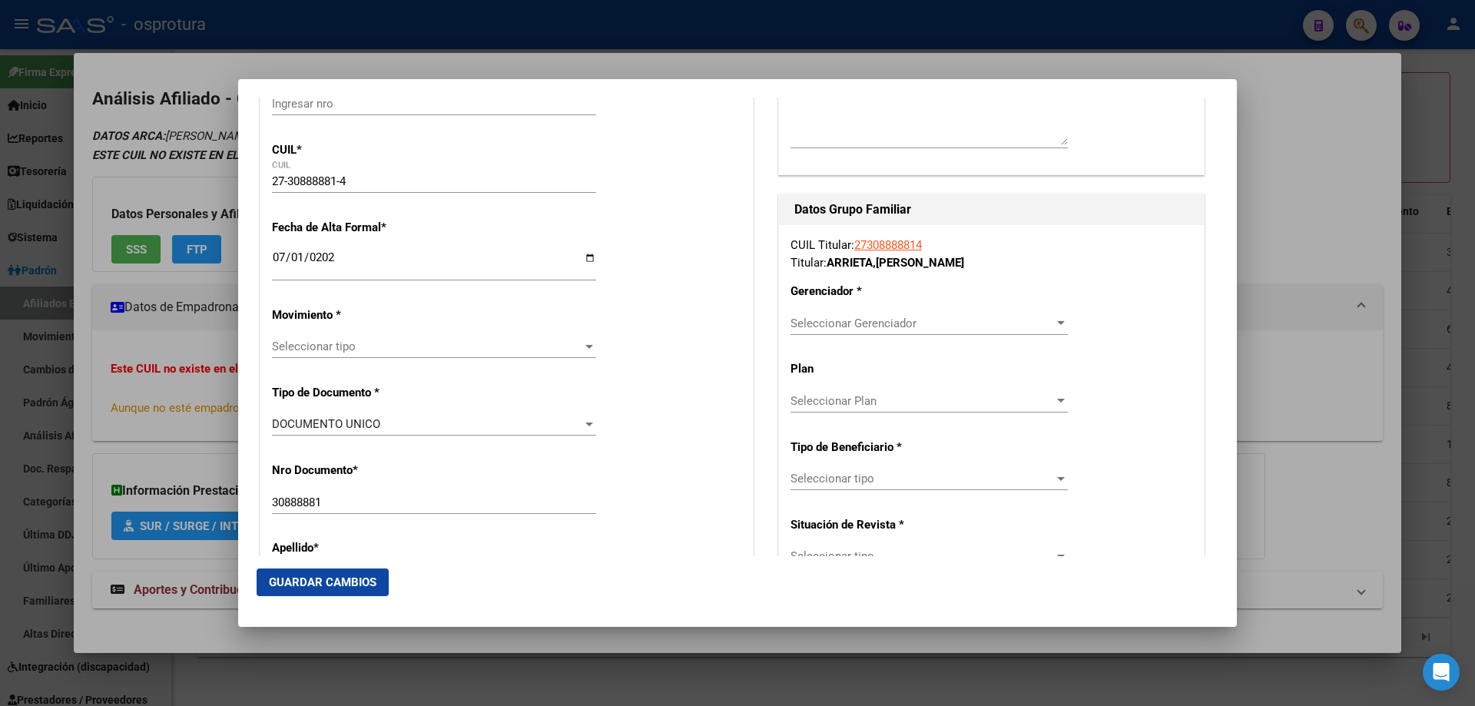
click at [310, 354] on div "Seleccionar tipo Seleccionar tipo" at bounding box center [434, 346] width 324 height 23
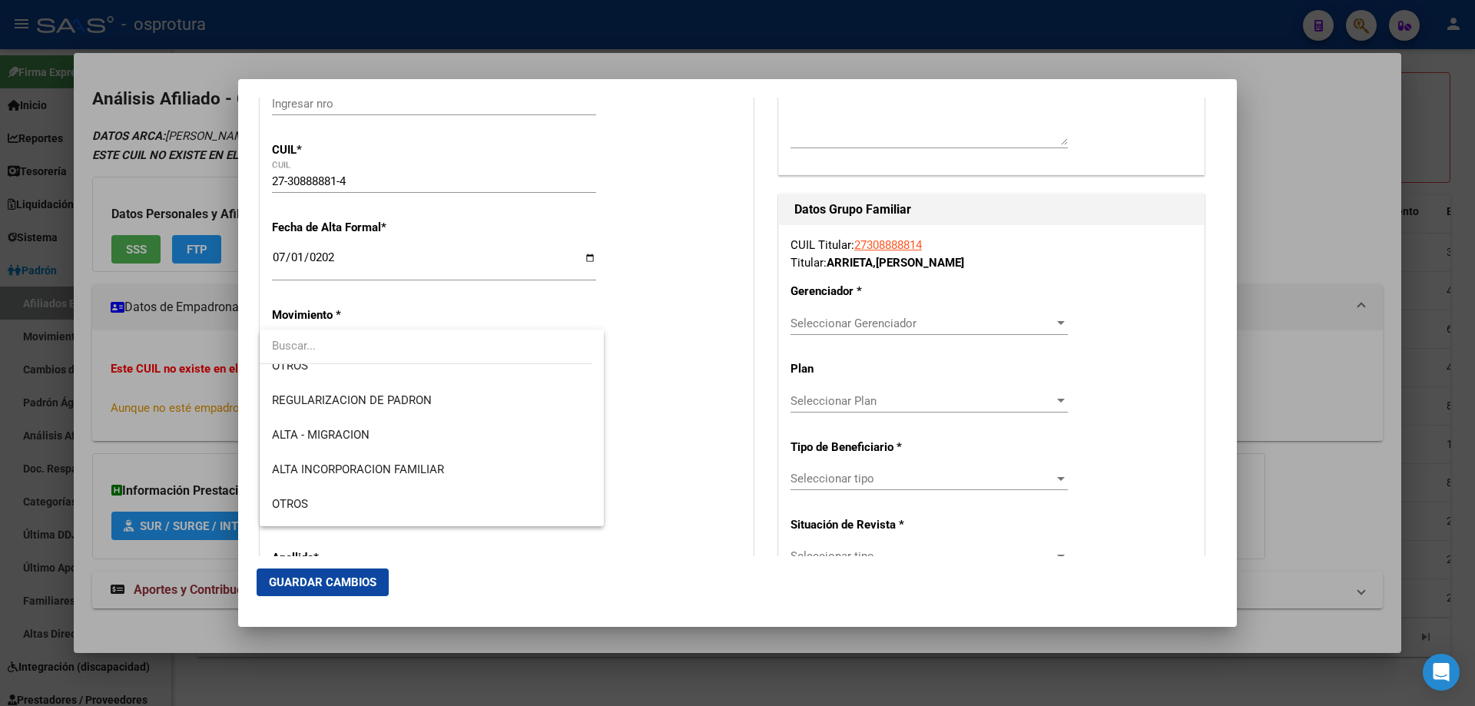
scroll to position [307, 0]
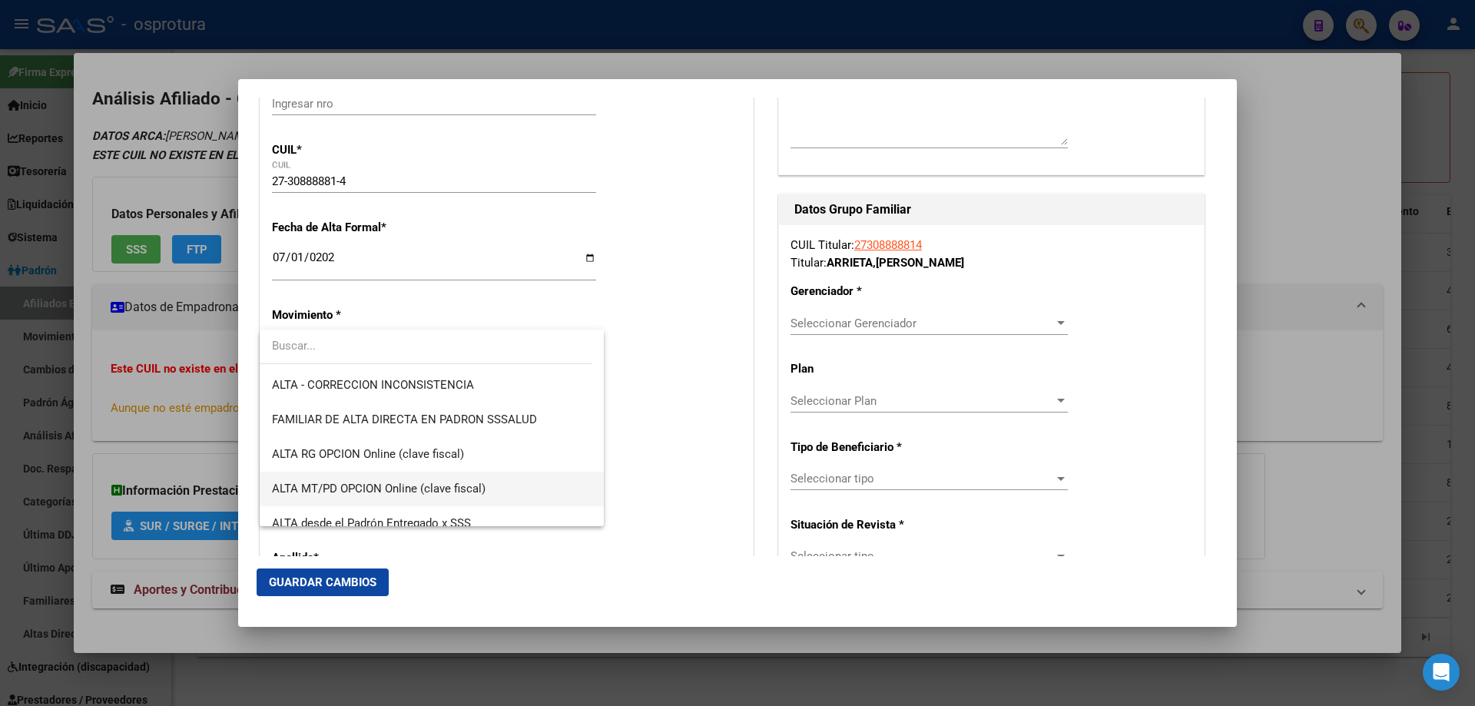
click at [368, 502] on span "ALTA MT/PD OPCION Online (clave fiscal)" at bounding box center [432, 489] width 320 height 35
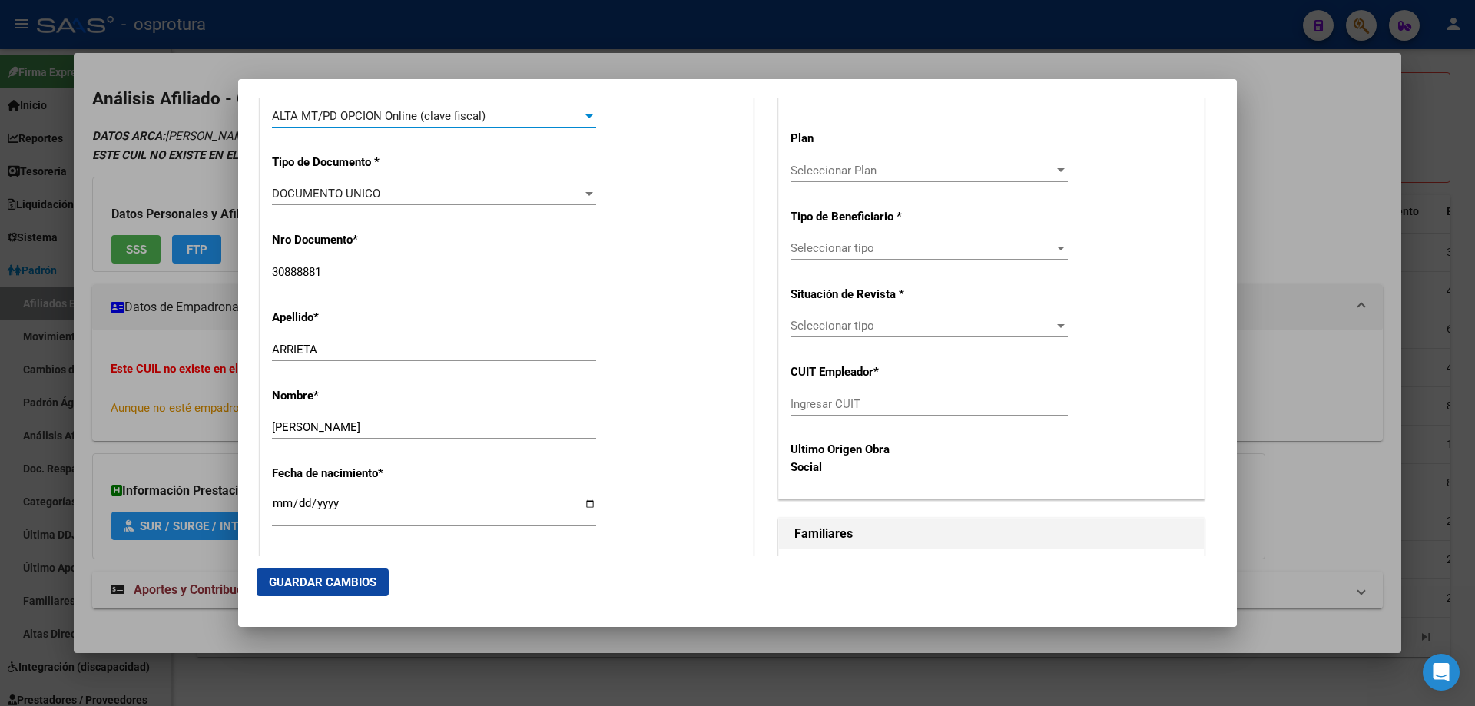
scroll to position [845, 0]
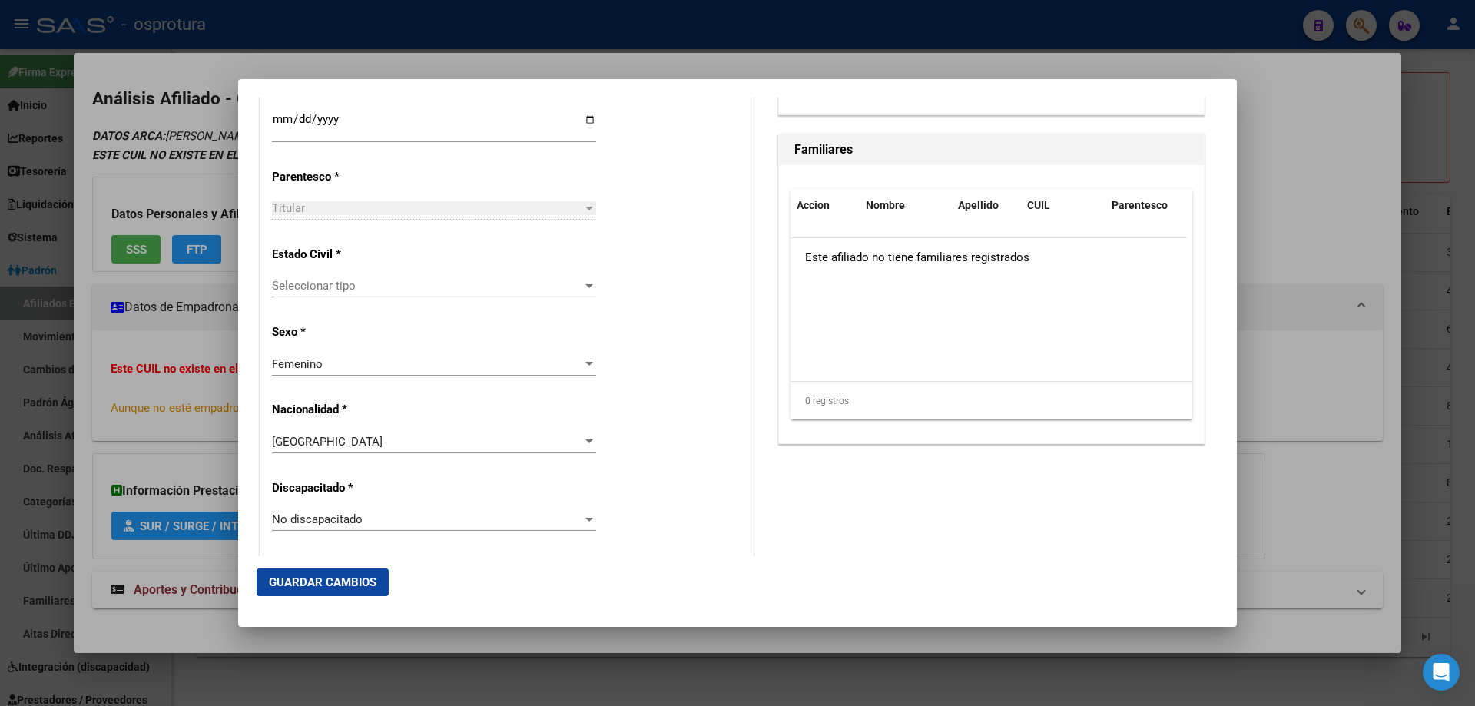
click at [295, 294] on div "Seleccionar tipo Seleccionar tipo" at bounding box center [434, 285] width 324 height 23
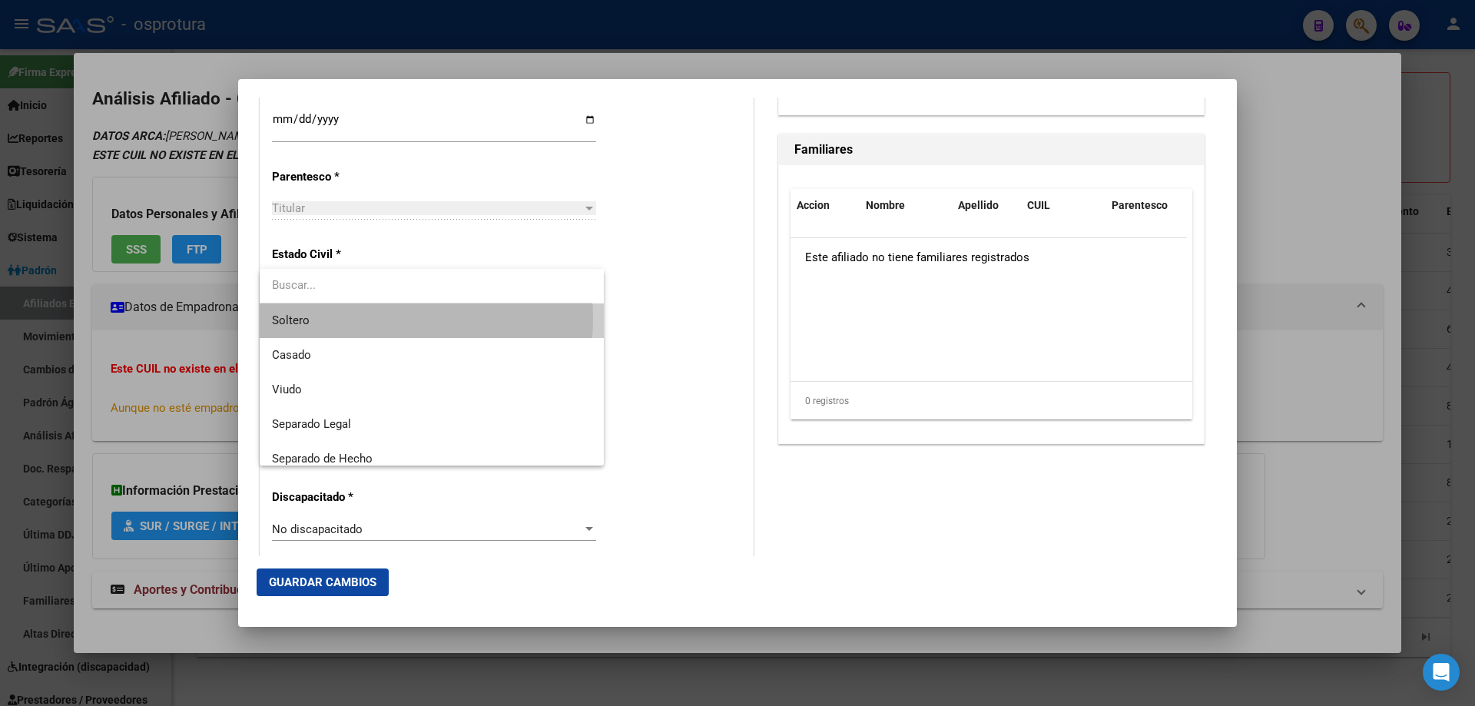
click at [323, 318] on span "Soltero" at bounding box center [432, 320] width 320 height 35
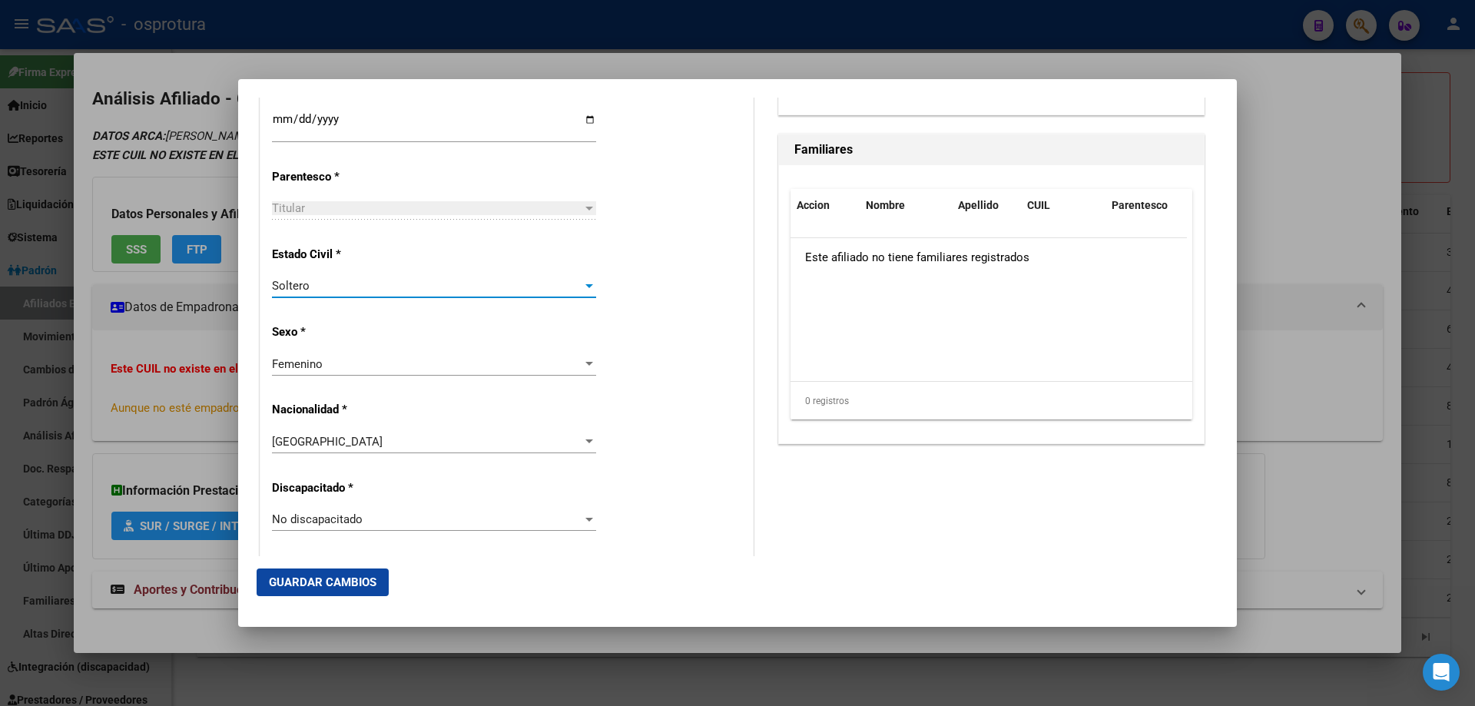
scroll to position [307, 0]
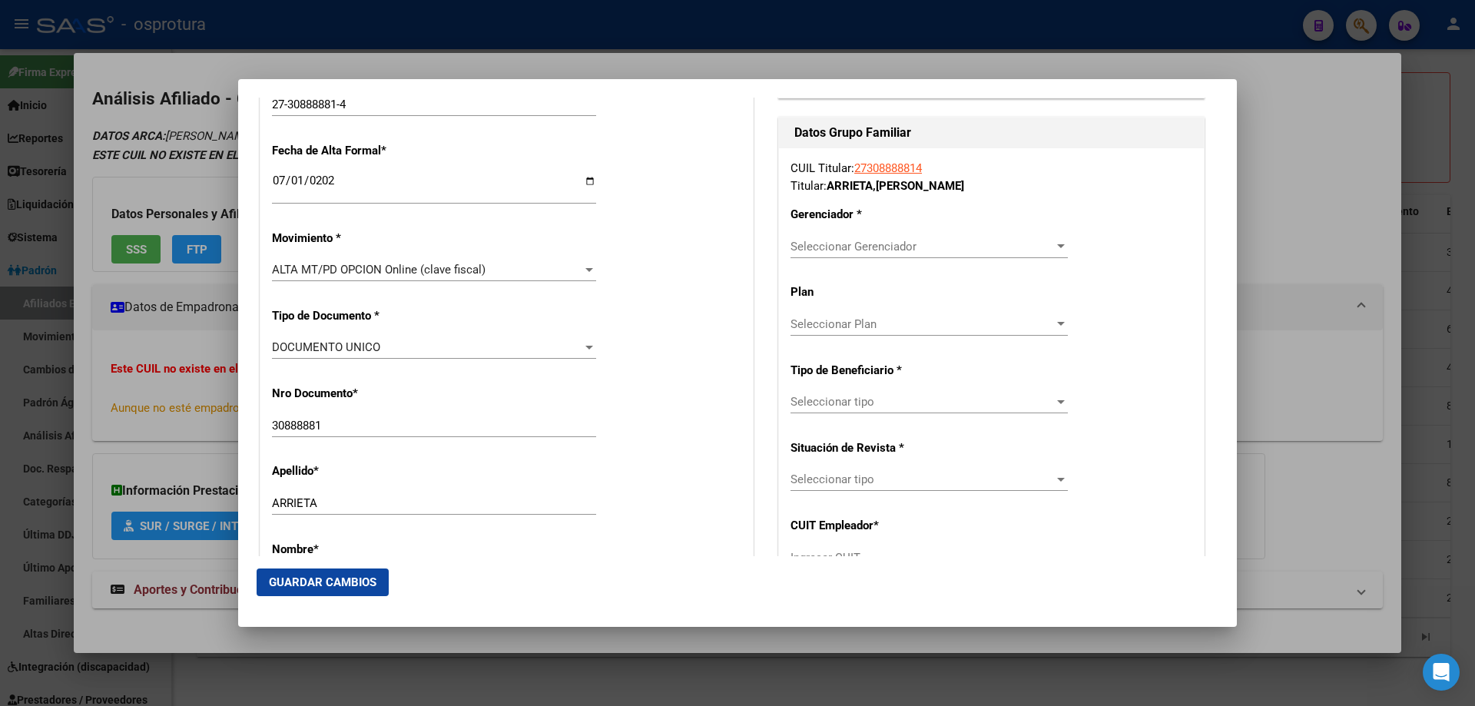
click at [850, 250] on span "Seleccionar Gerenciador" at bounding box center [921, 247] width 263 height 14
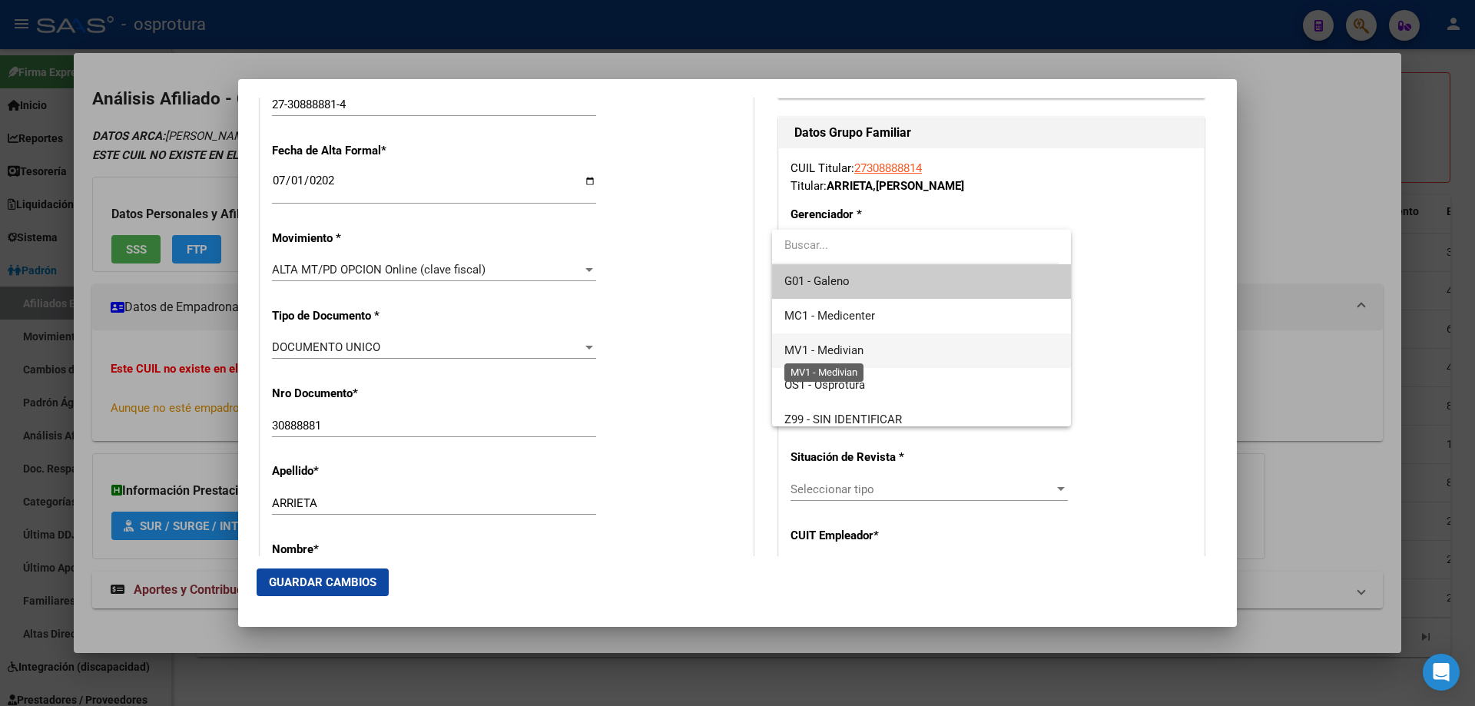
click at [852, 354] on span "MV1 - Medivian" at bounding box center [823, 350] width 79 height 14
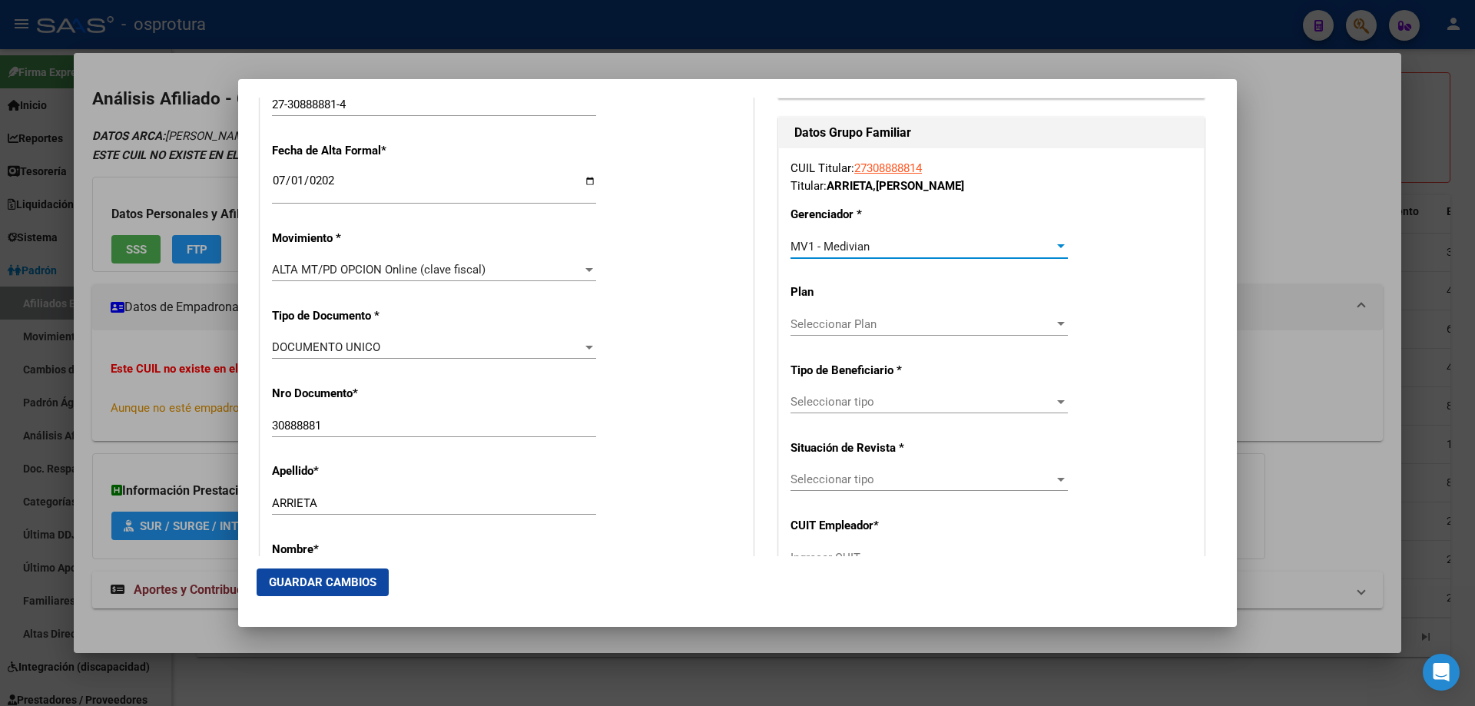
click at [848, 399] on span "Seleccionar tipo" at bounding box center [921, 402] width 263 height 14
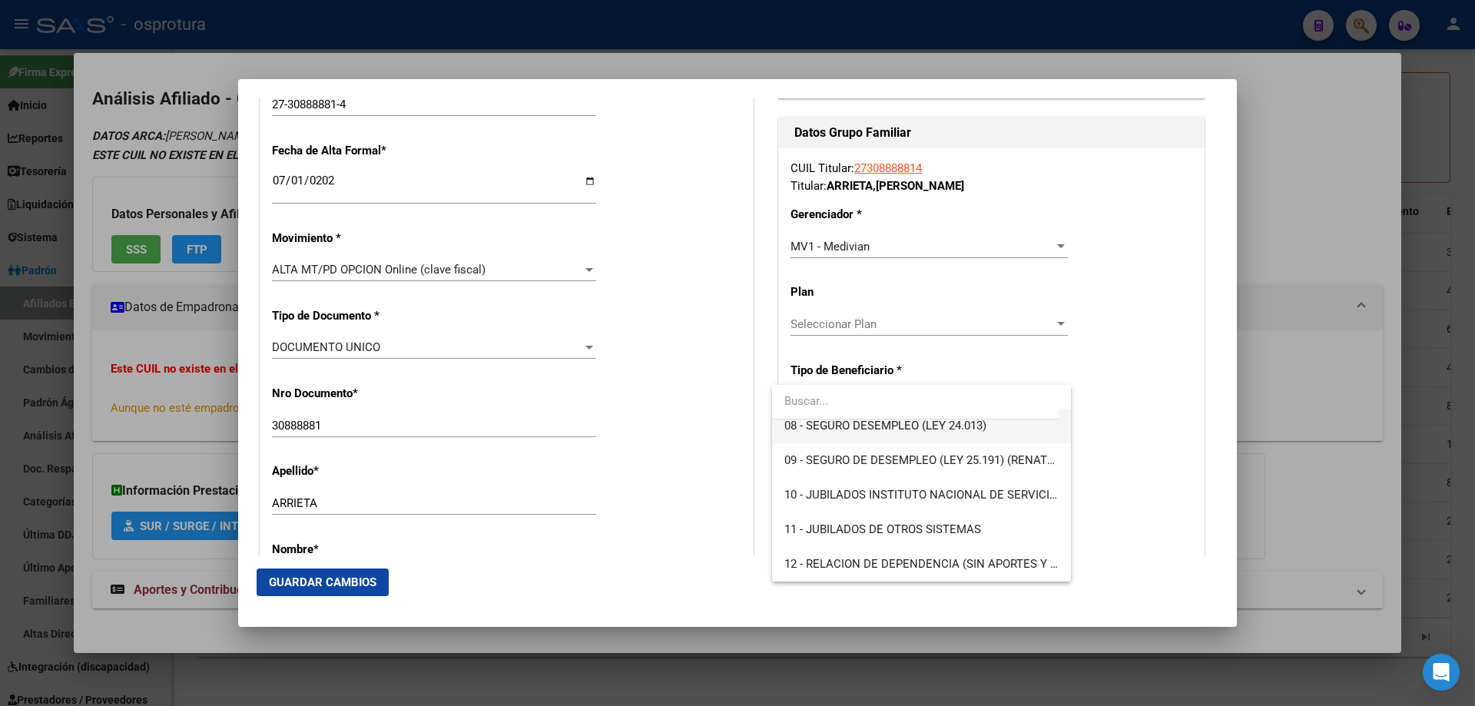
scroll to position [210, 0]
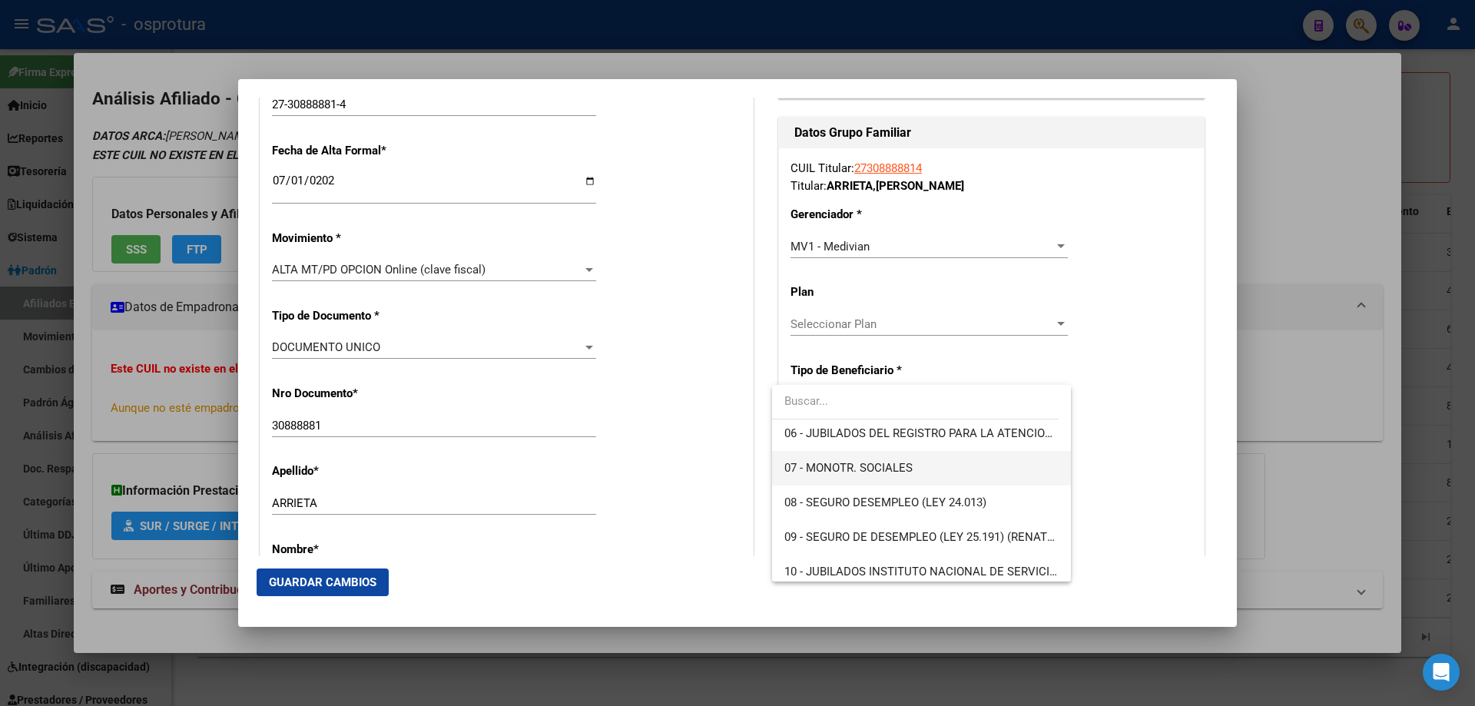
click at [828, 458] on span "07 - MONOTR. SOCIALES" at bounding box center [920, 468] width 273 height 35
type input "27-30888881-4"
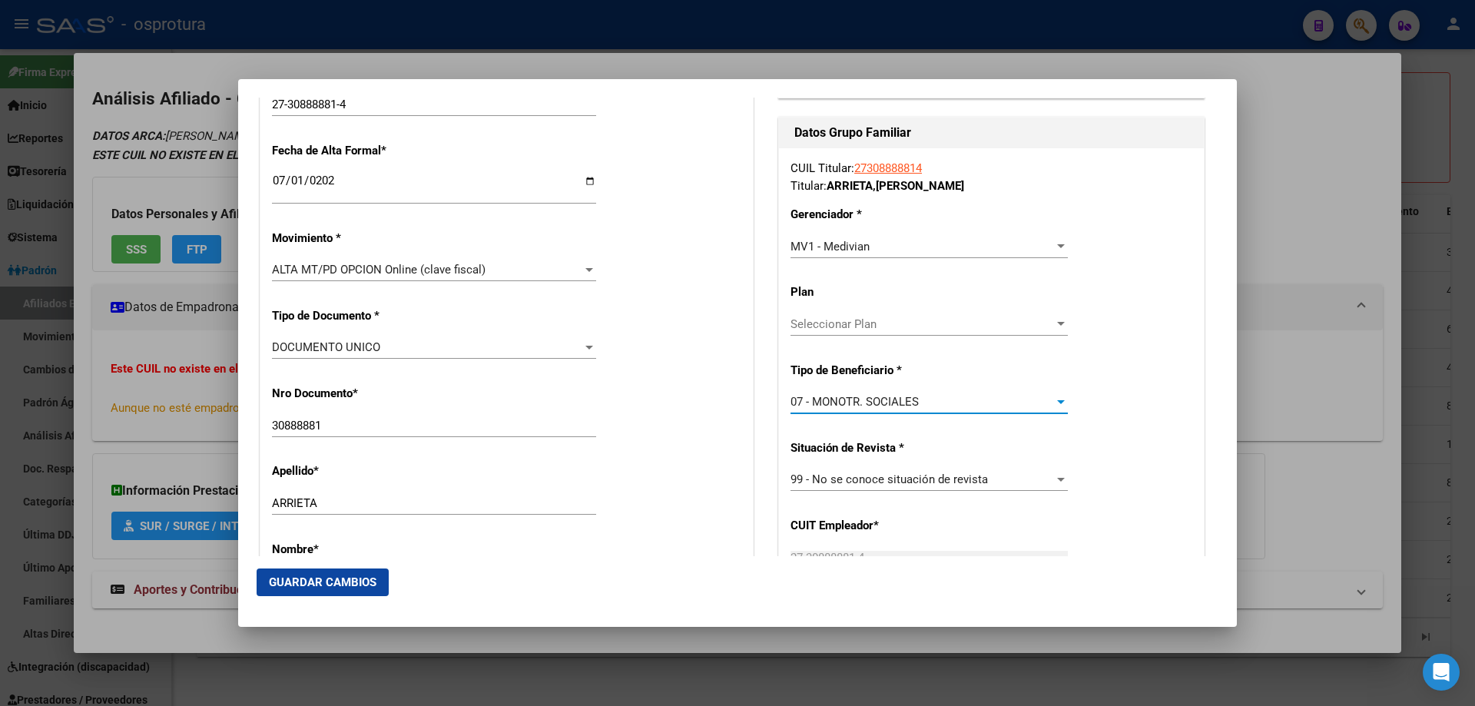
click at [313, 580] on span "Guardar Cambios" at bounding box center [323, 582] width 108 height 14
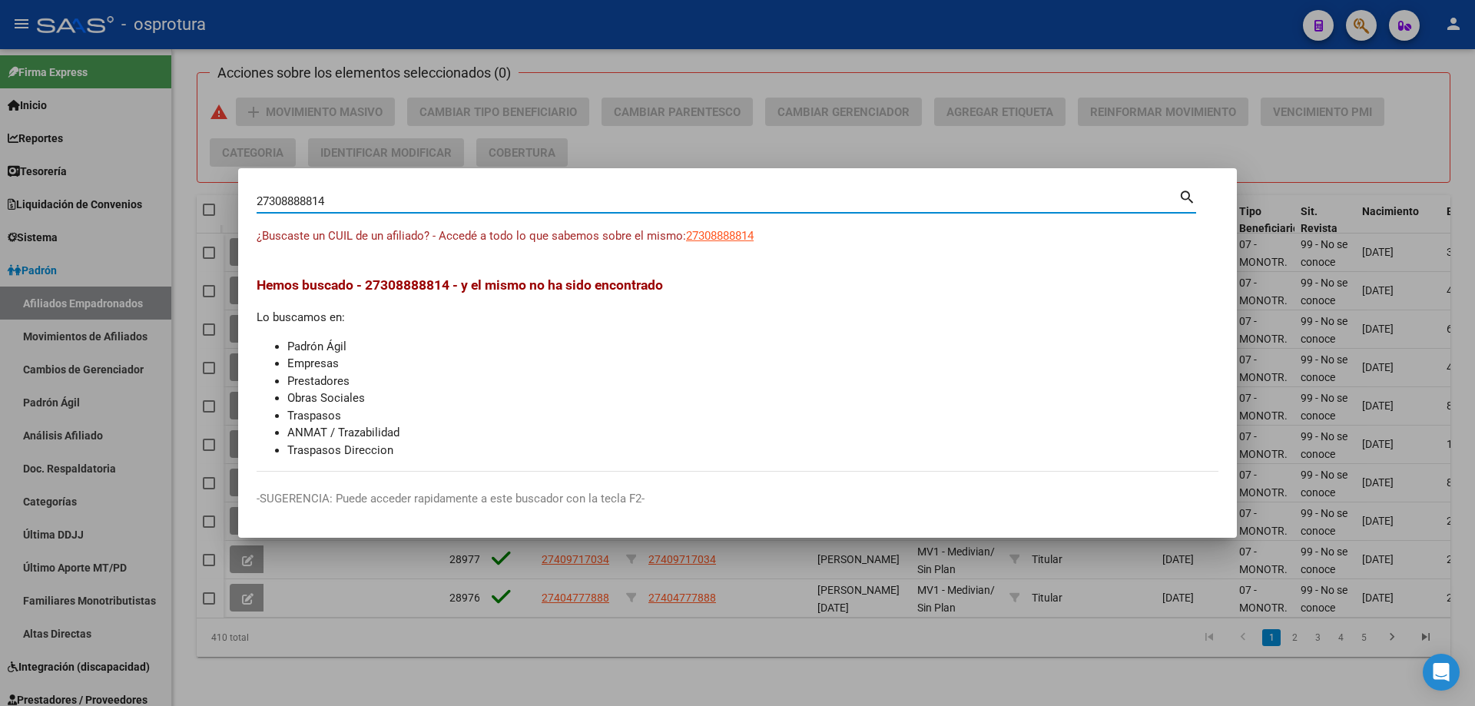
click at [359, 204] on input "27308888814" at bounding box center [718, 201] width 922 height 14
paste input "-31376573-9"
type input "27313765739"
